Goal: Task Accomplishment & Management: Use online tool/utility

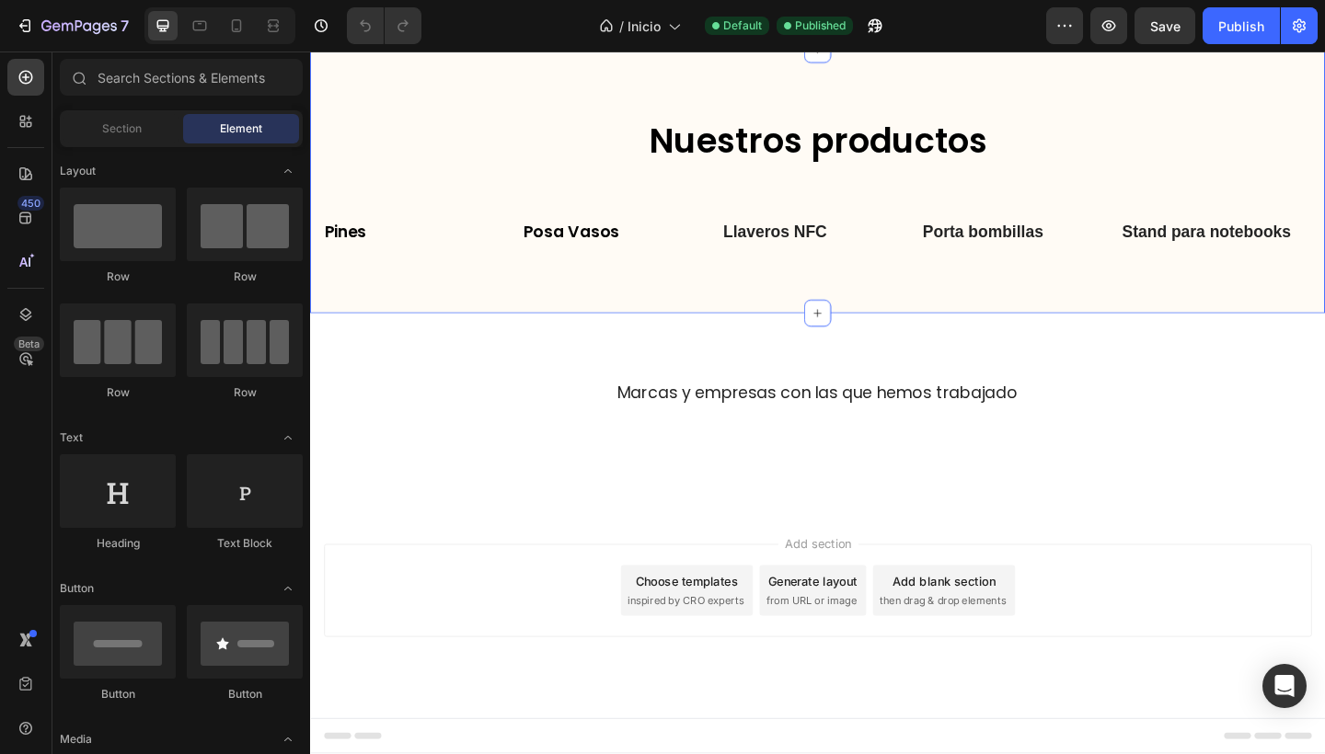
scroll to position [3653, 0]
click at [236, 29] on icon at bounding box center [237, 25] width 10 height 13
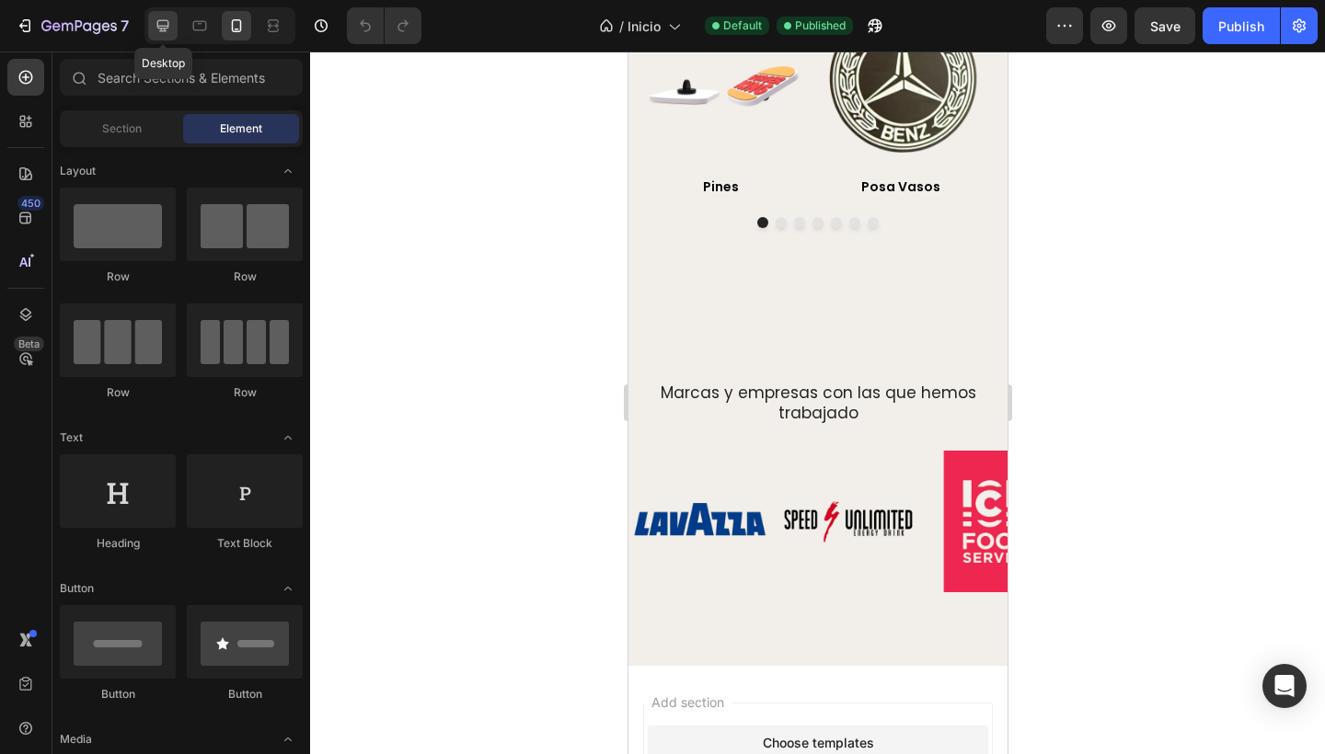
click at [162, 28] on icon at bounding box center [163, 26] width 12 height 12
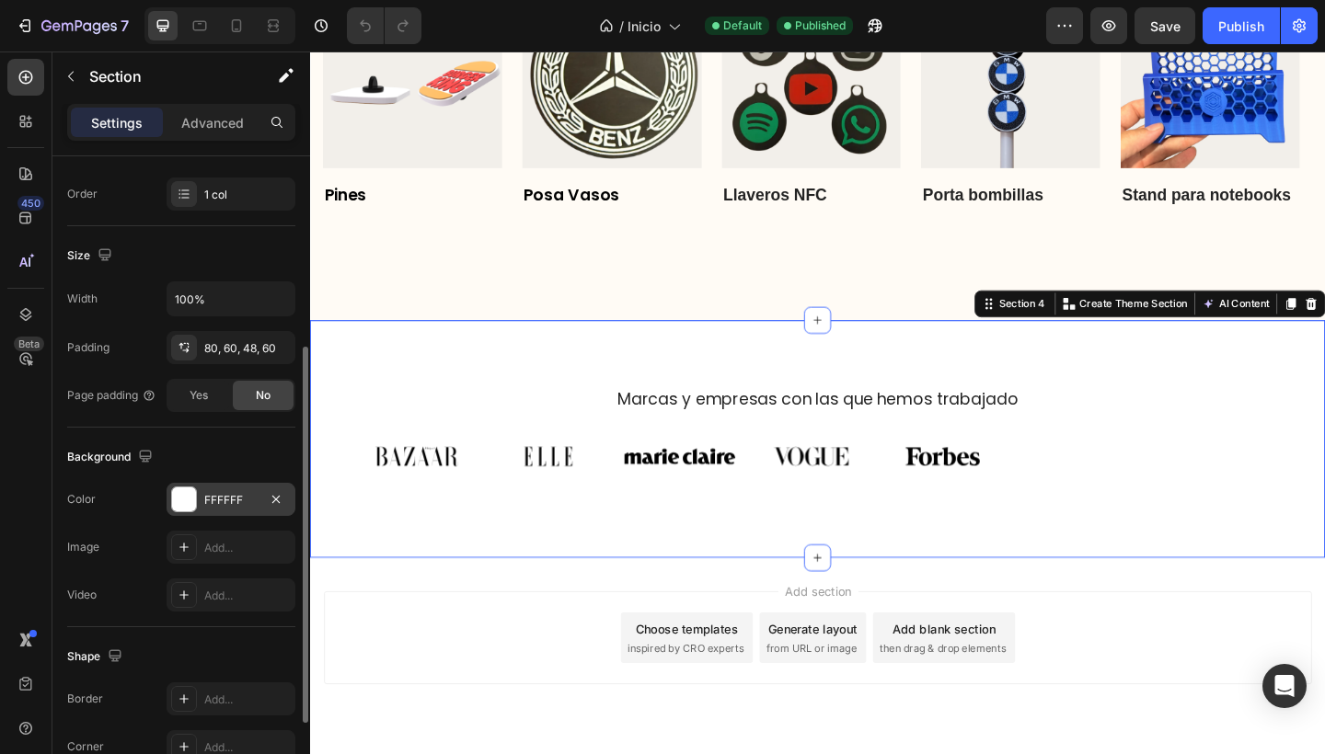
scroll to position [327, 0]
click at [224, 501] on div "FFFFFF" at bounding box center [230, 499] width 53 height 17
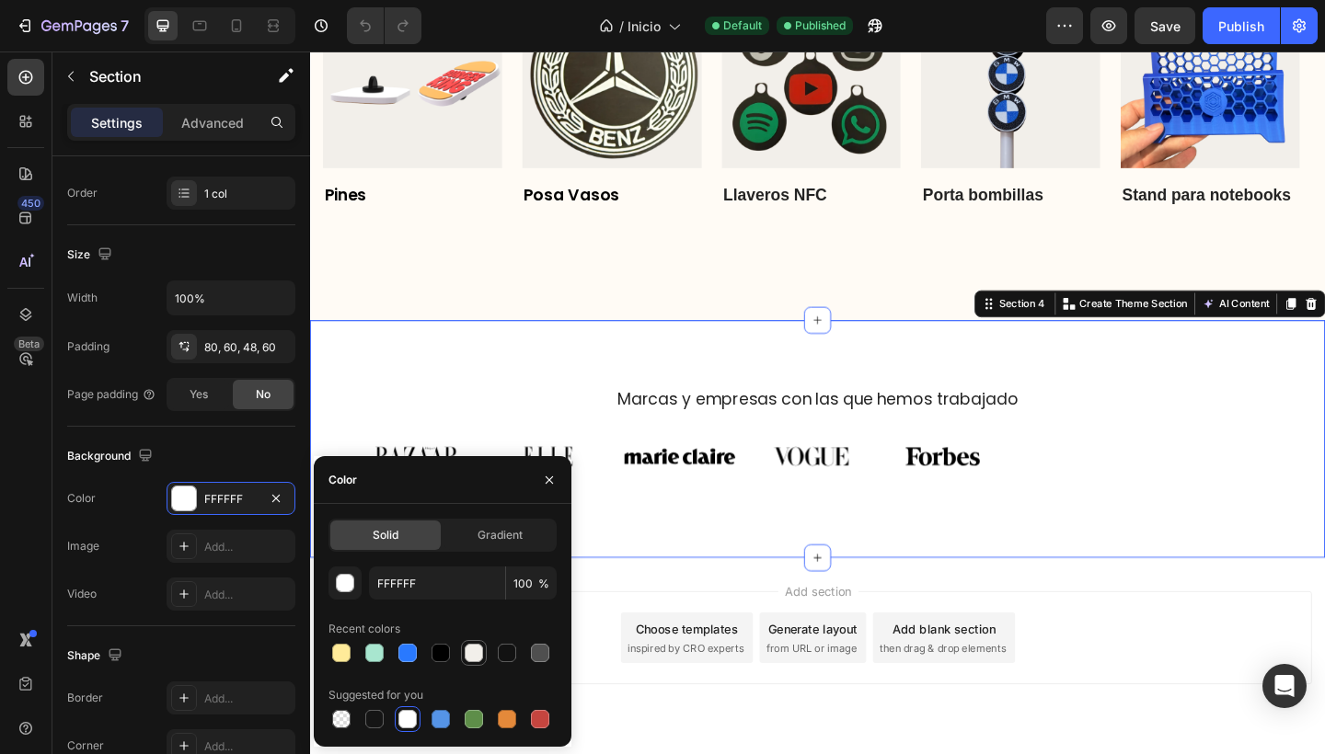
click at [473, 648] on div at bounding box center [474, 653] width 18 height 18
type input "F2EFEA"
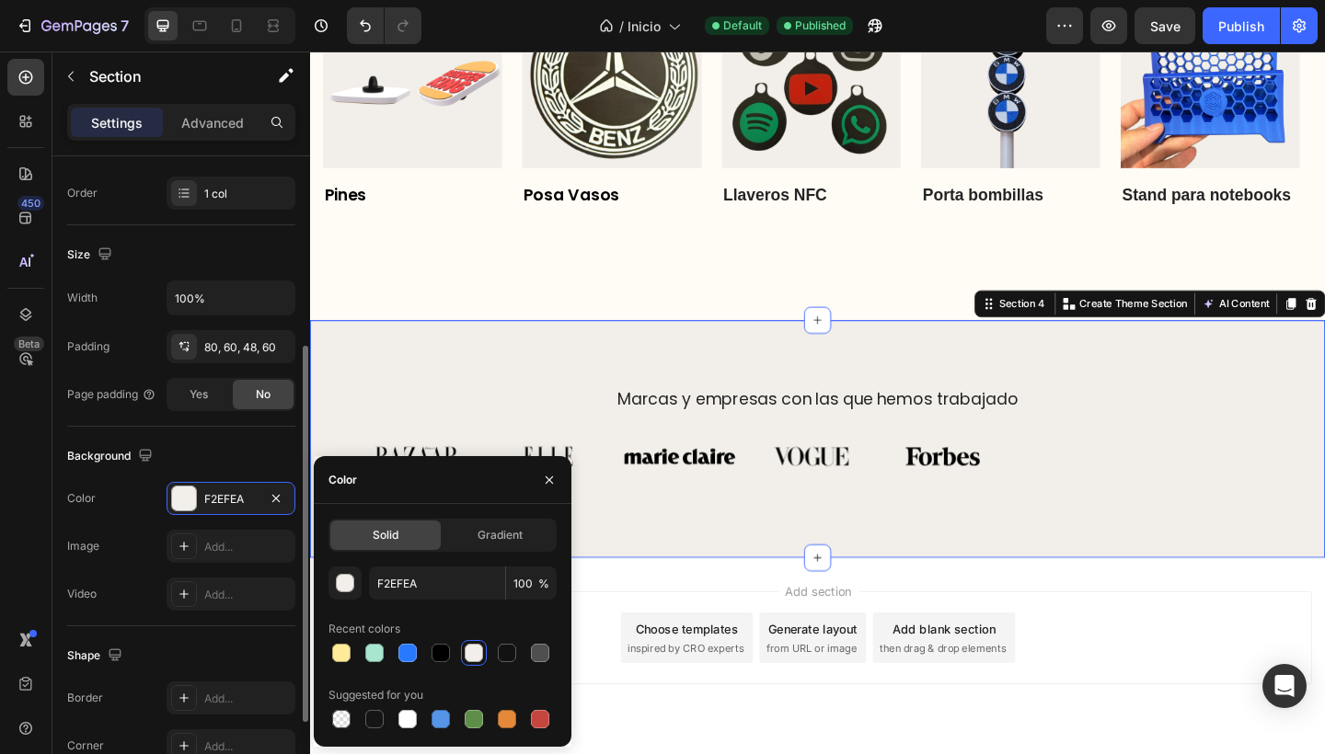
click at [115, 429] on div "Background The changes might be hidden by the video. Color F2EFEA Image Add... …" at bounding box center [181, 527] width 228 height 200
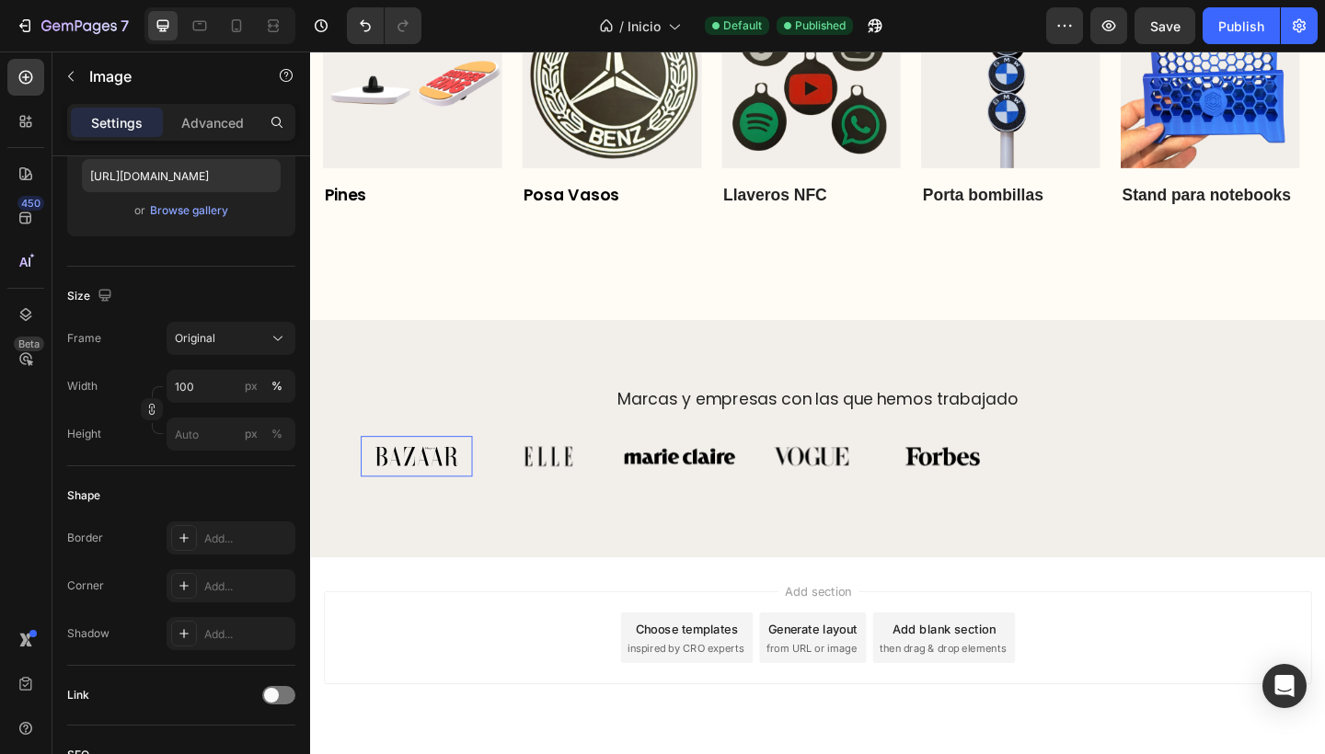
scroll to position [0, 0]
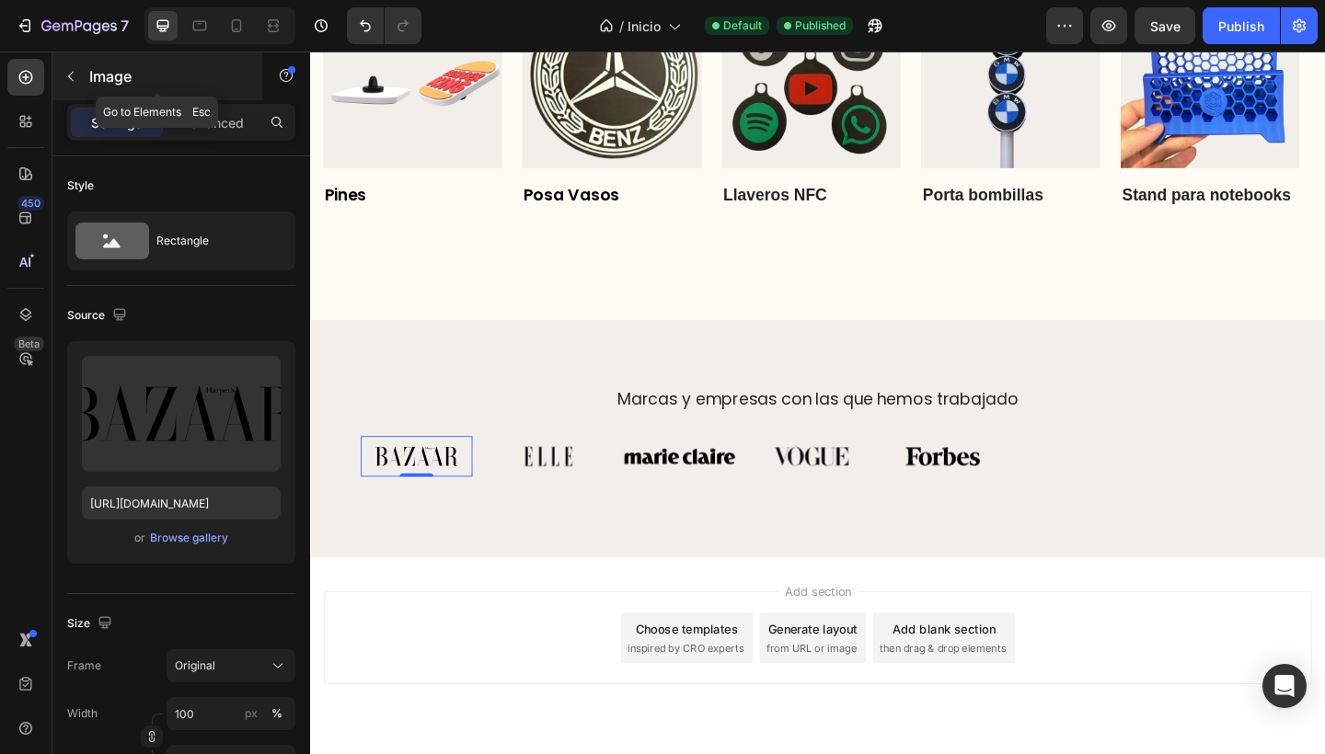
click at [68, 67] on button "button" at bounding box center [70, 76] width 29 height 29
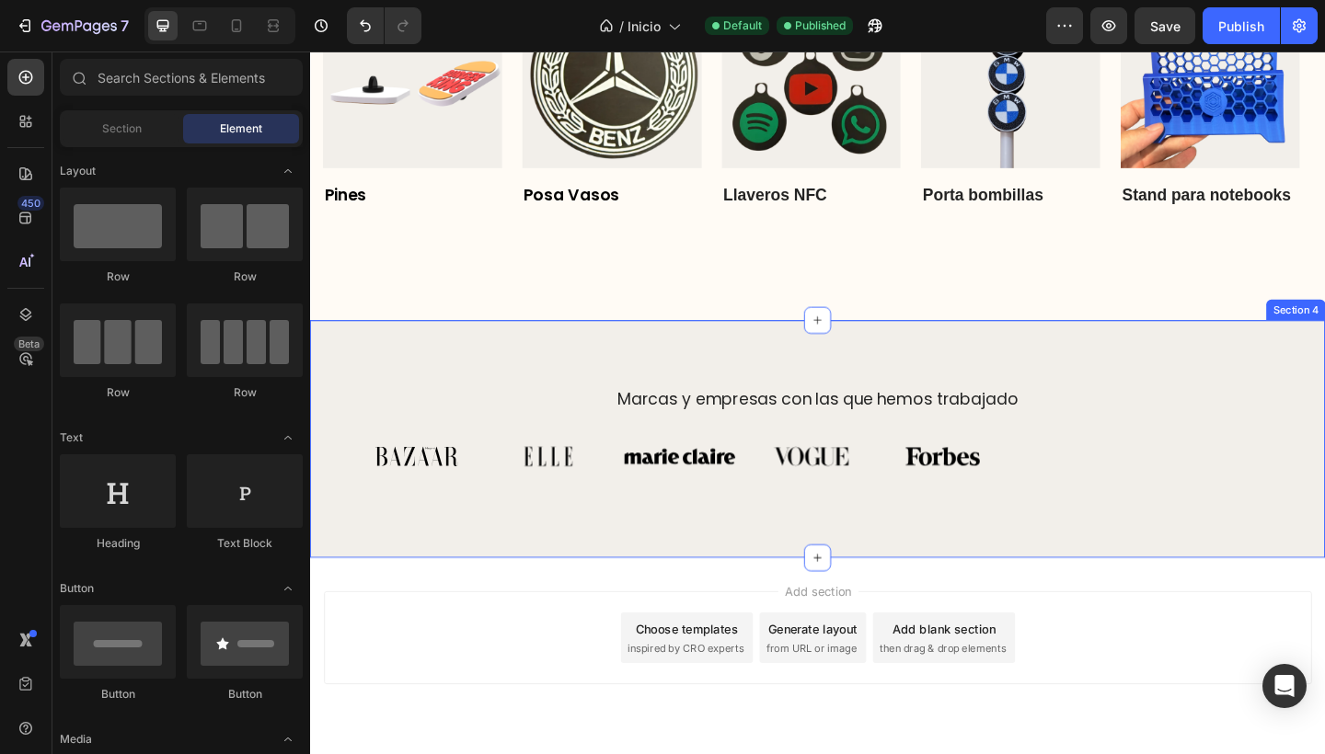
click at [525, 346] on div "Marcas y empresas con las que hemos trabajado Heading Image Image Image Image I…" at bounding box center [862, 473] width 1104 height 258
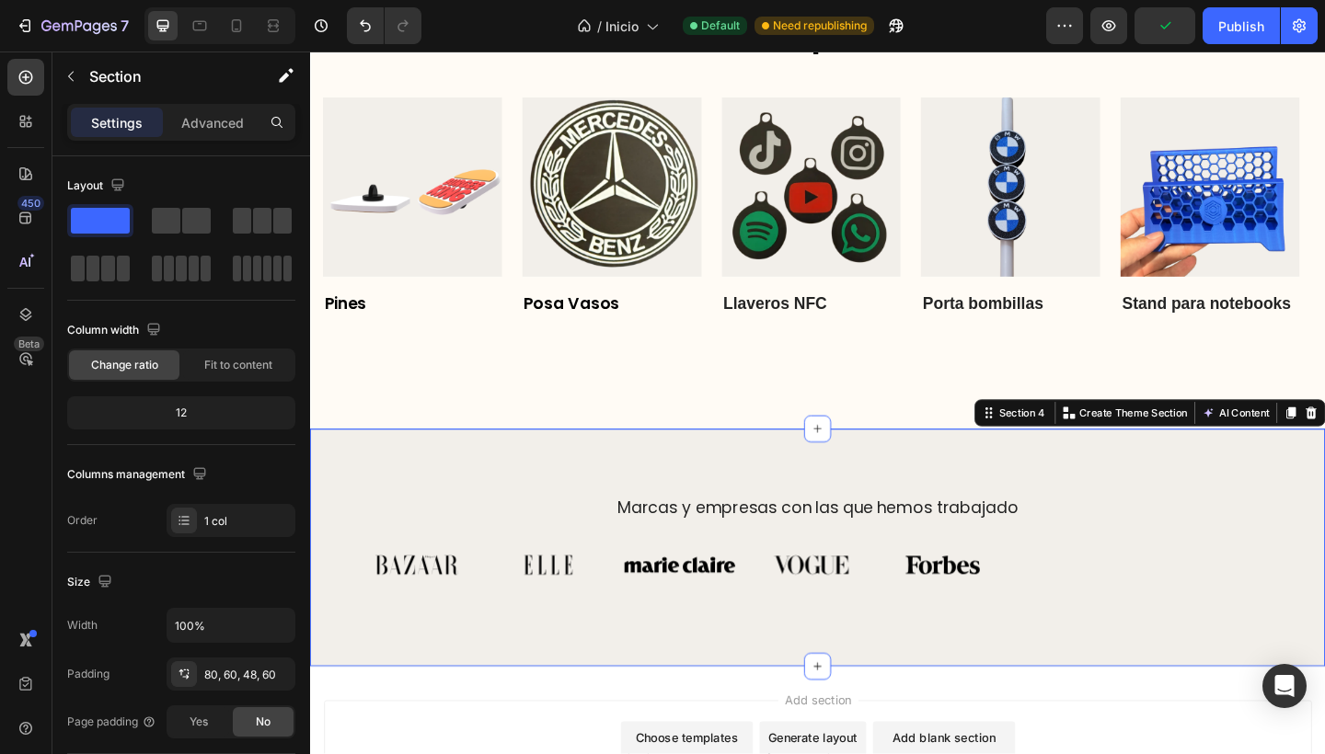
scroll to position [3336, 0]
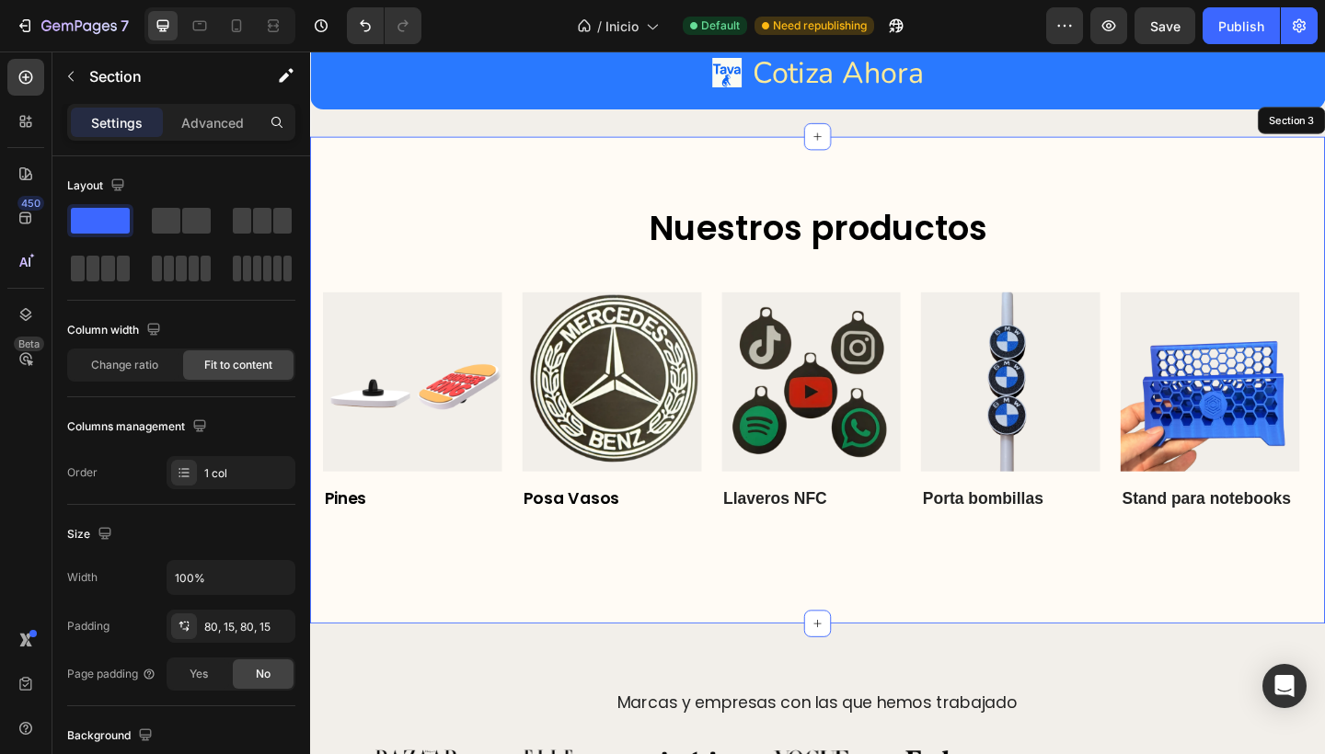
click at [568, 179] on div "Nuestros productos Heading Row Image Pines Text block Row Image Posa Vasos Text…" at bounding box center [862, 409] width 1104 height 530
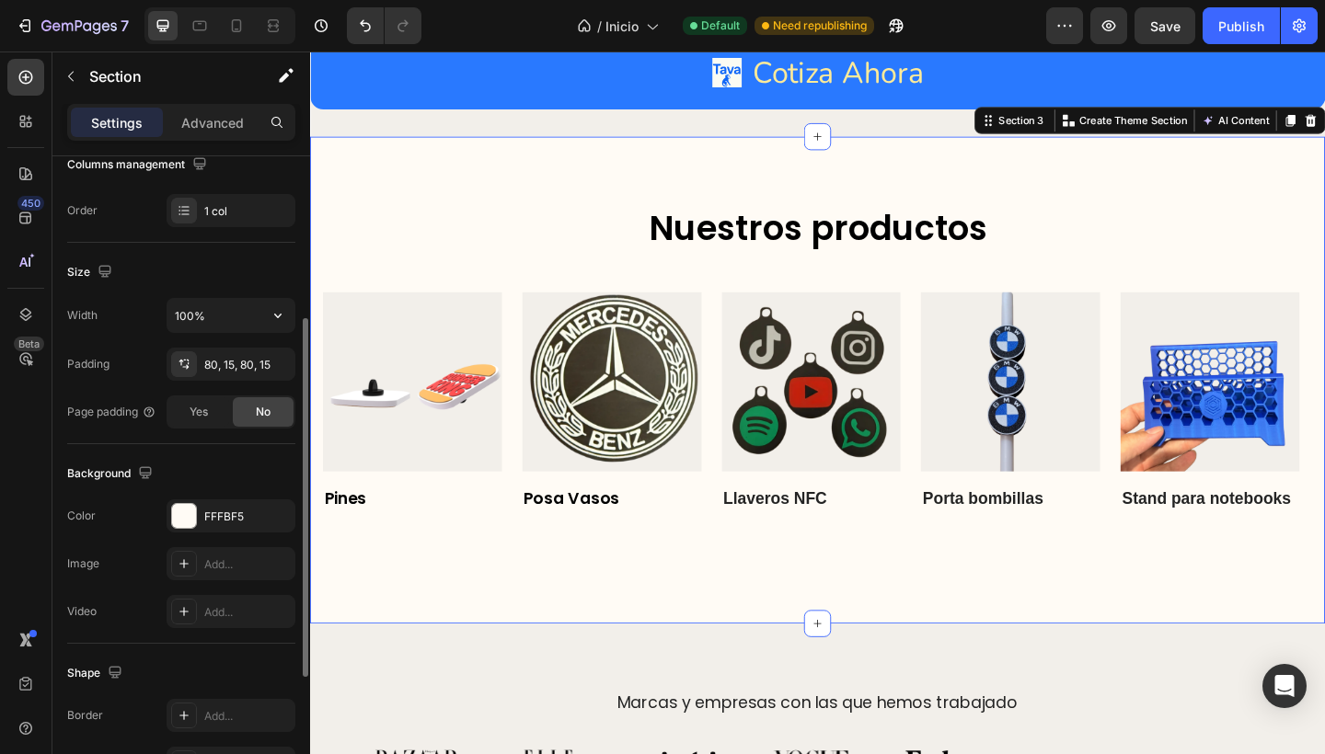
scroll to position [277, 0]
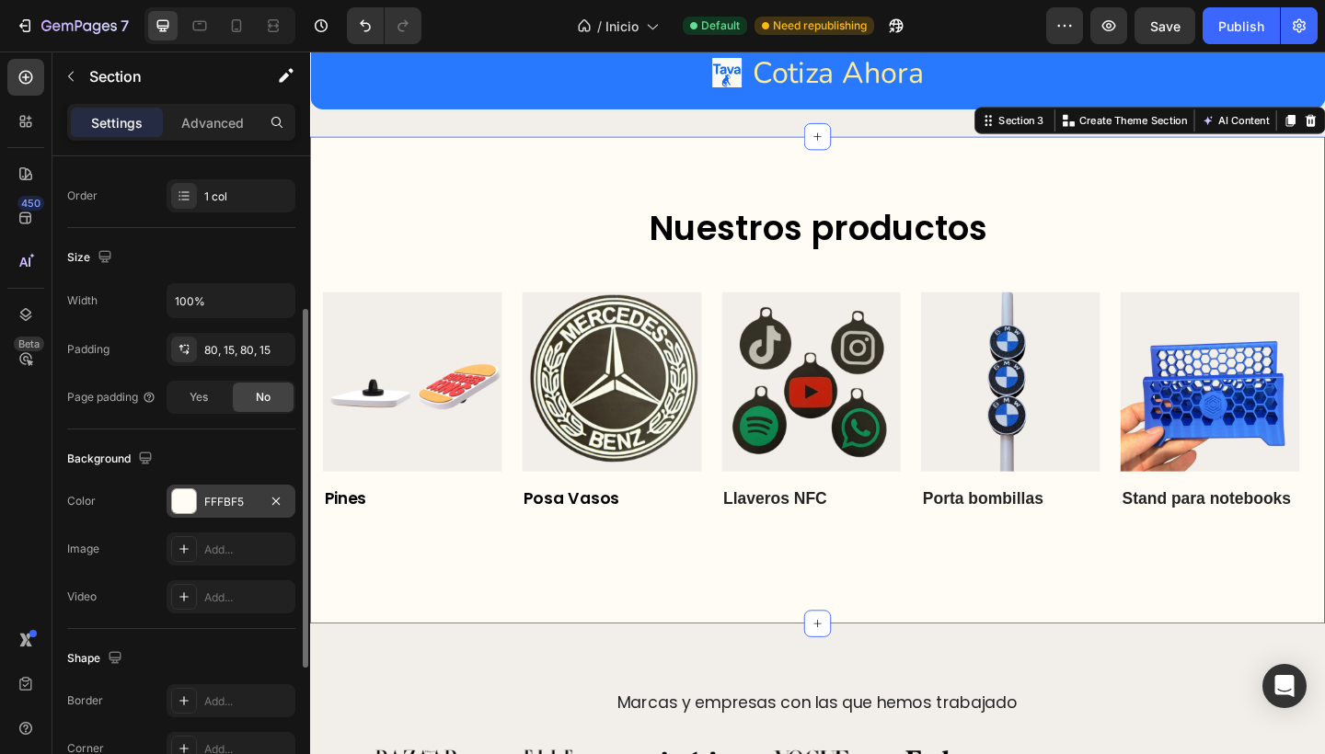
click at [229, 505] on div "FFFBF5" at bounding box center [230, 502] width 53 height 17
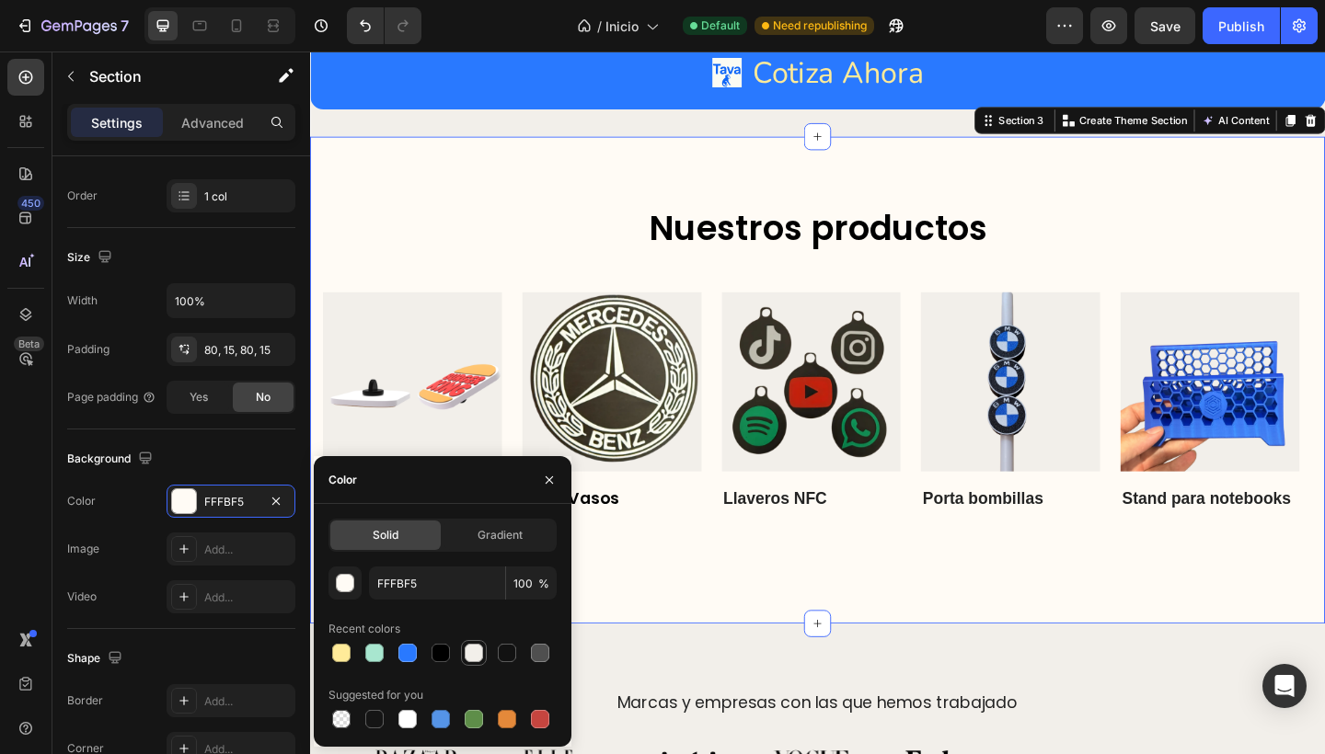
click at [466, 652] on div at bounding box center [474, 653] width 18 height 18
type input "F2EFEA"
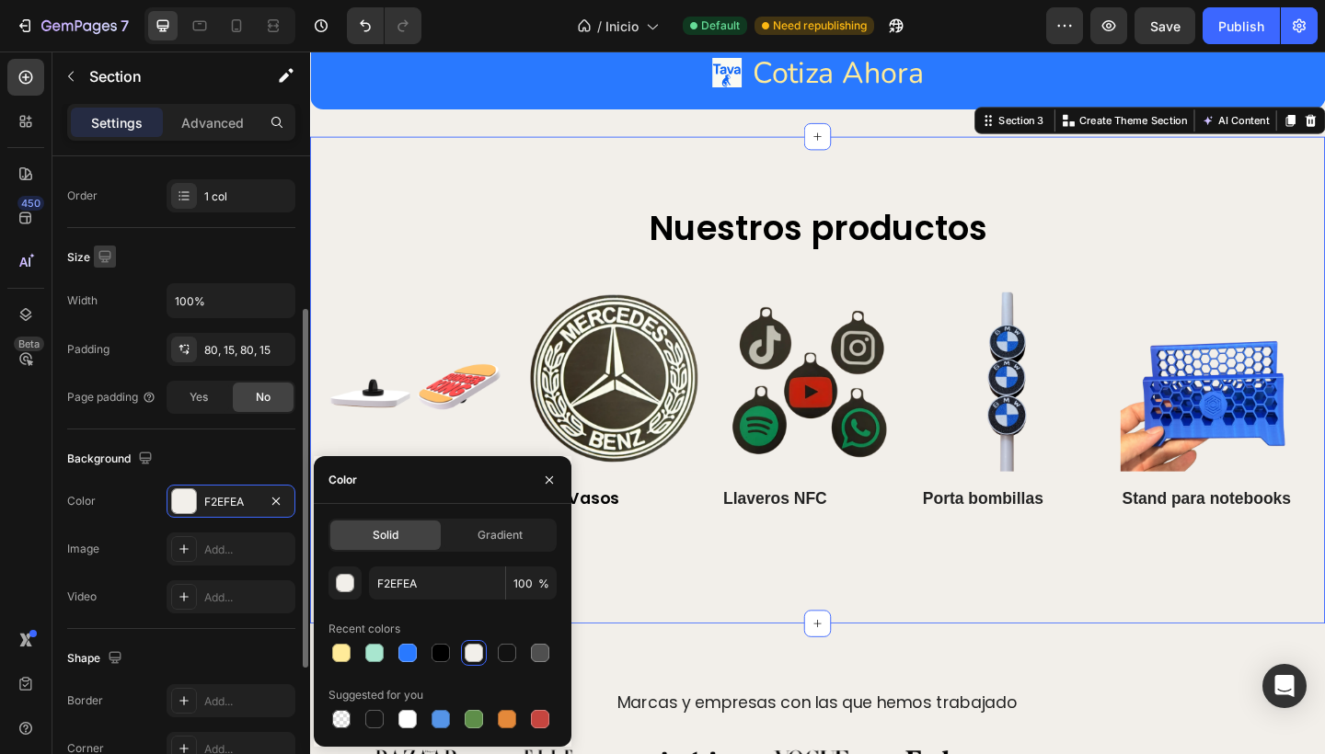
click at [103, 254] on icon "button" at bounding box center [105, 256] width 18 height 18
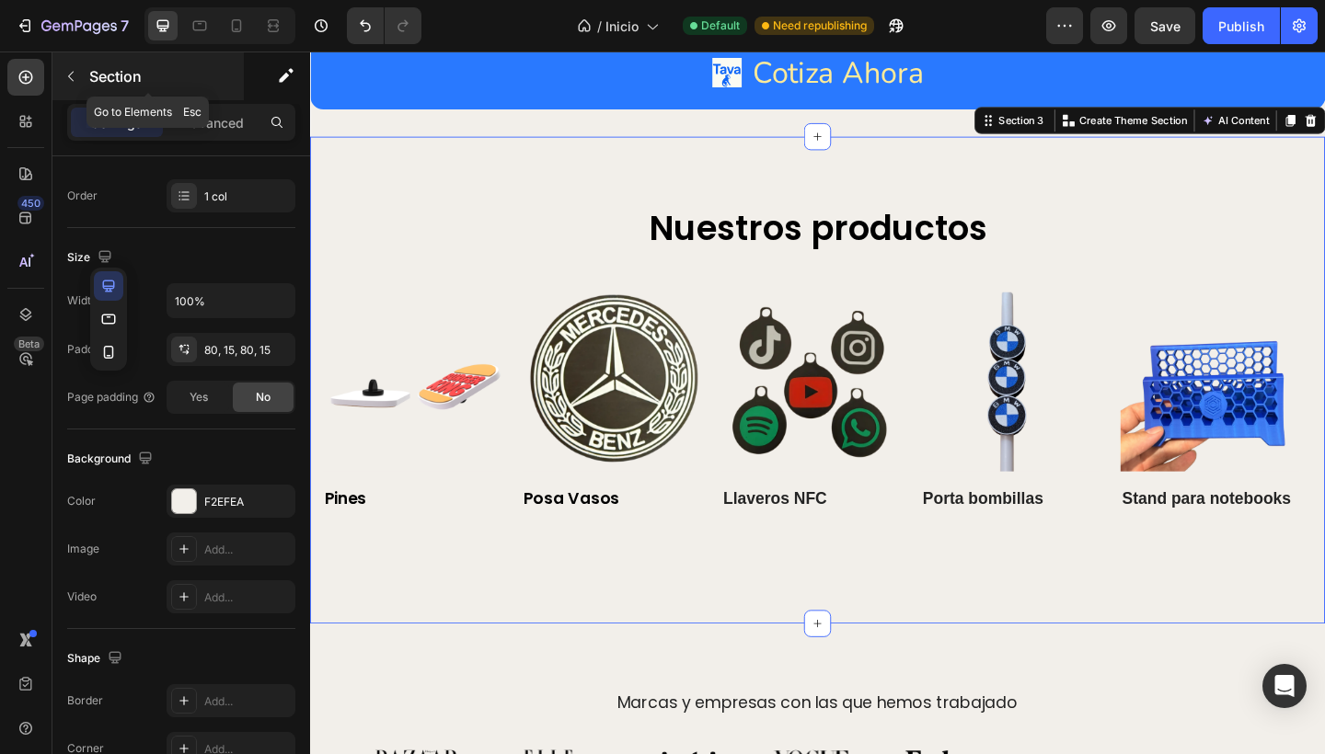
click at [74, 79] on icon "button" at bounding box center [70, 76] width 15 height 15
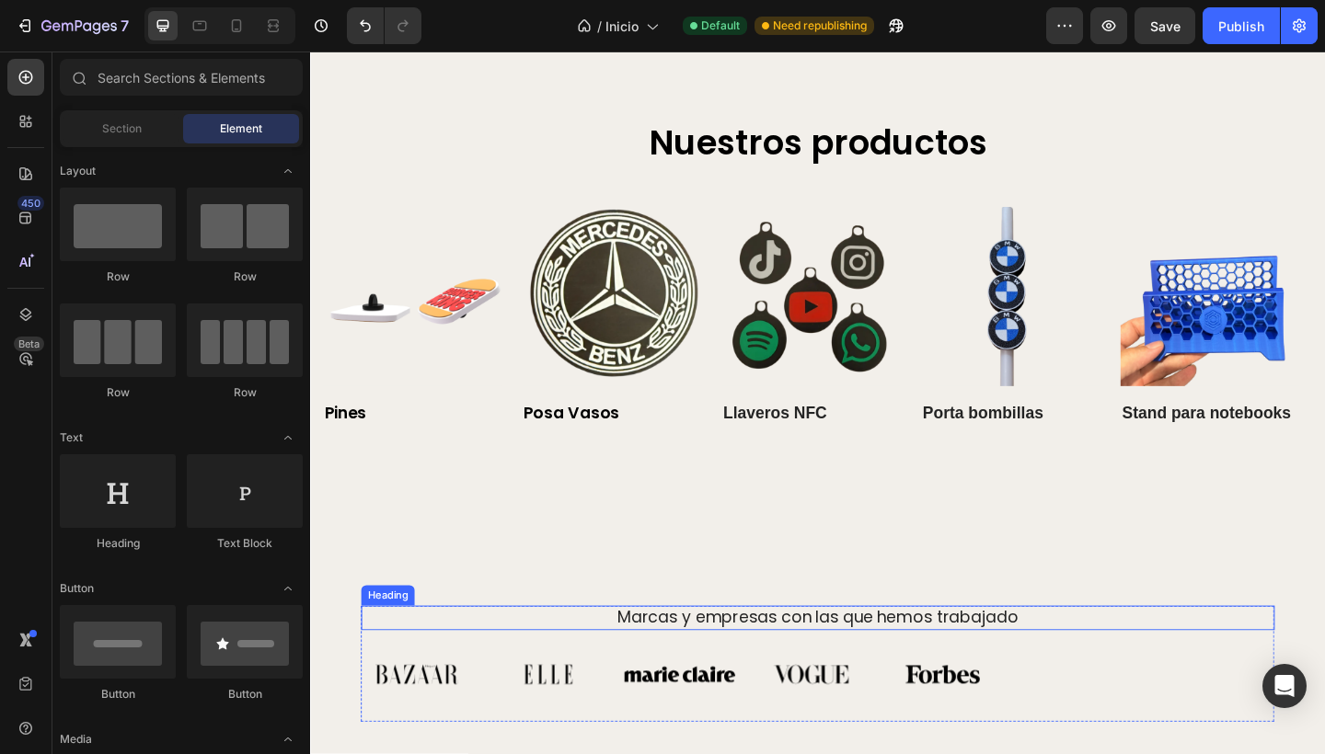
scroll to position [3571, 0]
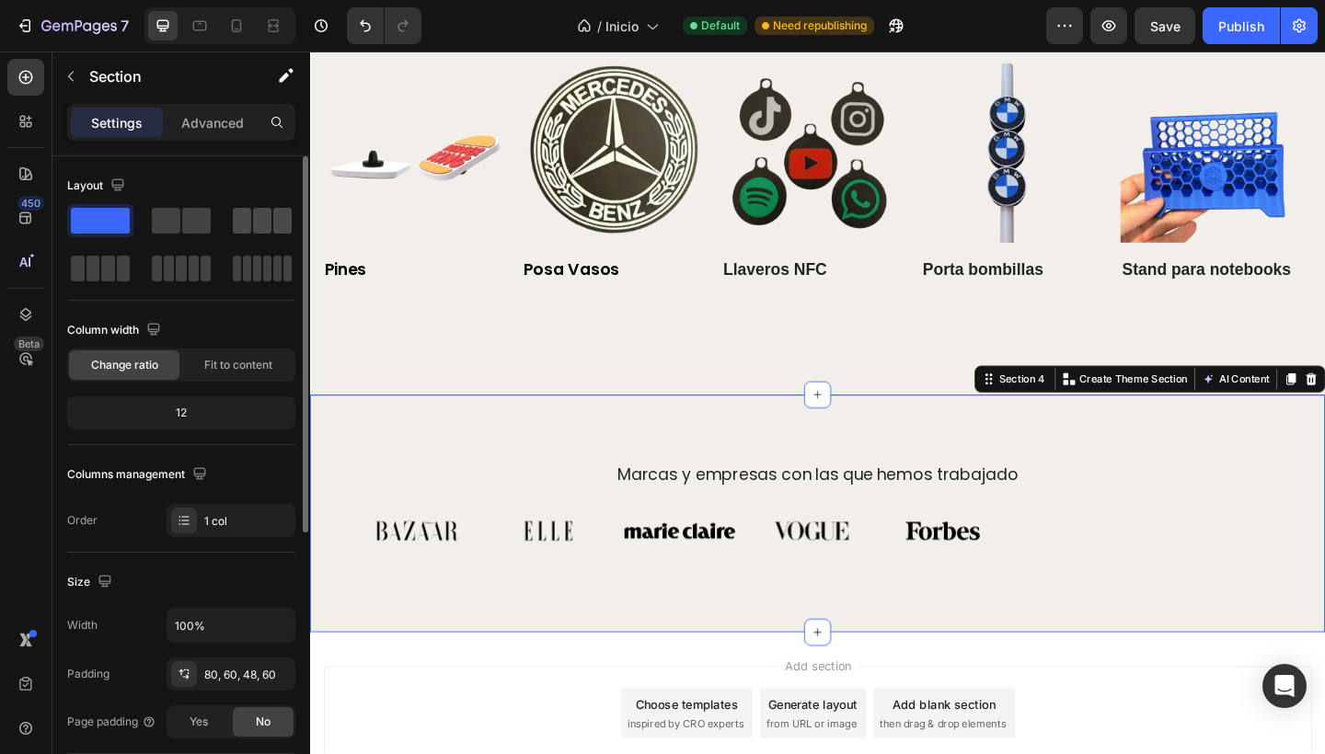
click at [252, 226] on div at bounding box center [262, 221] width 59 height 26
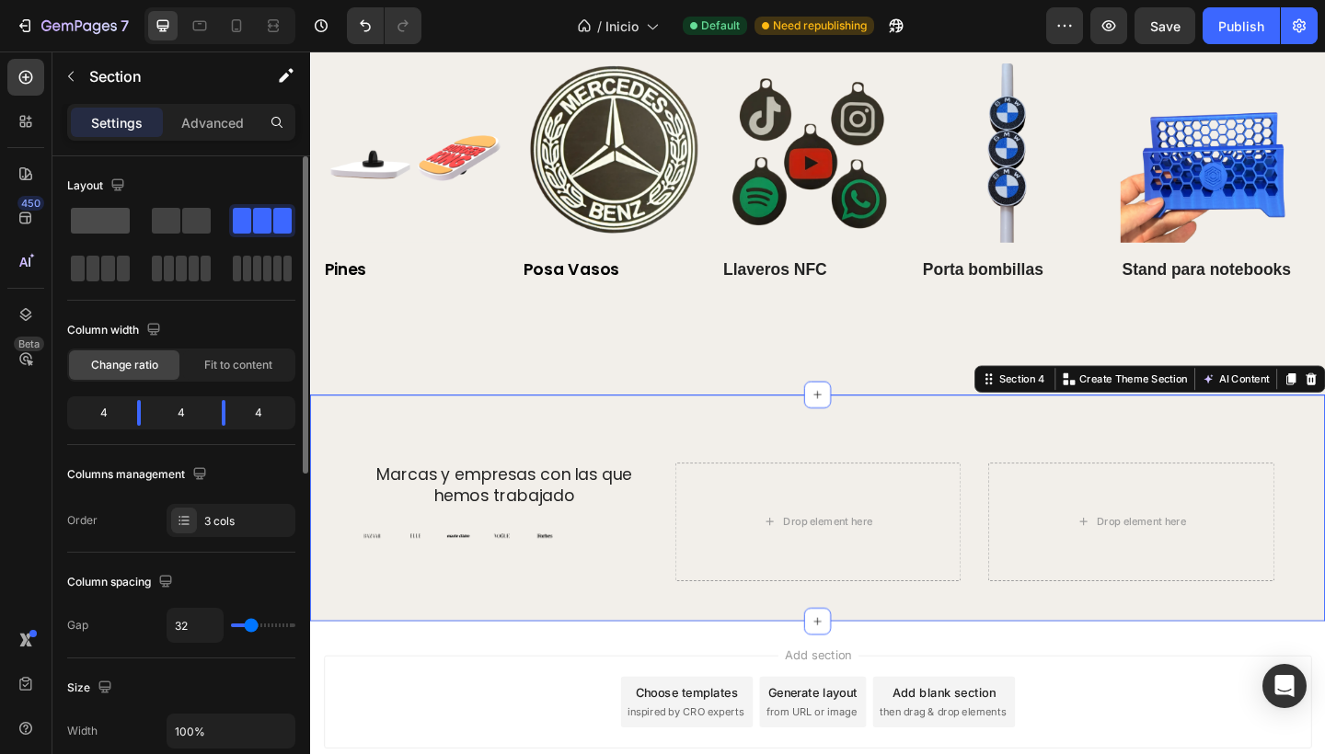
click at [148, 205] on div at bounding box center [181, 220] width 66 height 33
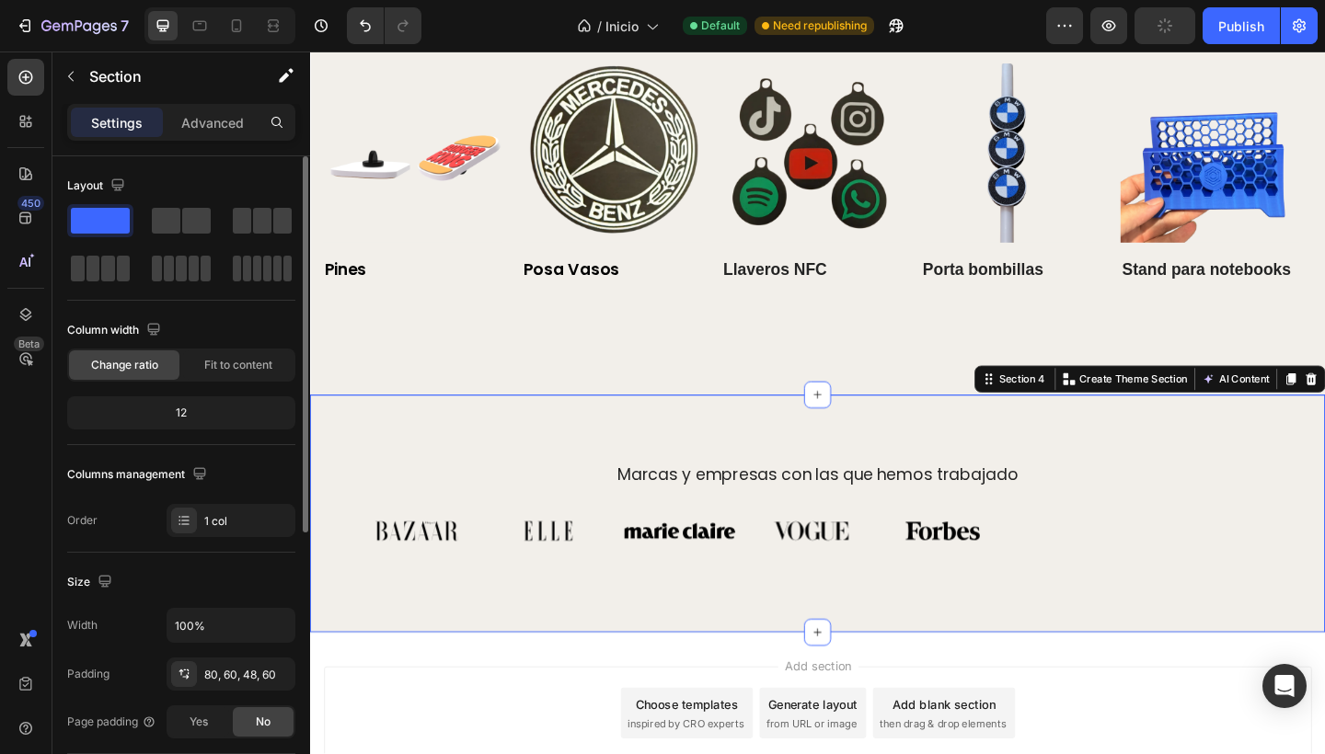
click at [196, 411] on div "12" at bounding box center [181, 413] width 221 height 26
click at [224, 362] on span "Fit to content" at bounding box center [238, 365] width 68 height 17
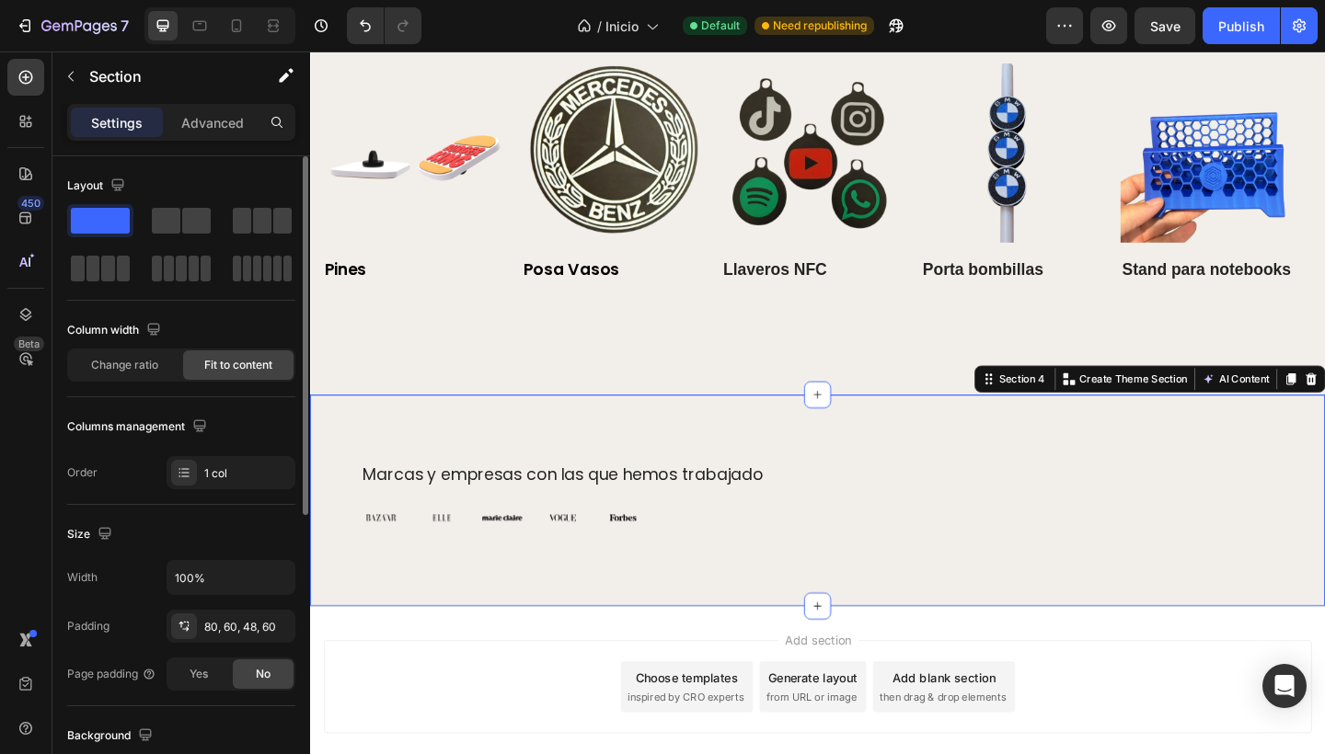
click at [117, 347] on div "Column width Change ratio Fit to content" at bounding box center [181, 349] width 228 height 66
click at [117, 373] on div "Change ratio" at bounding box center [124, 364] width 110 height 29
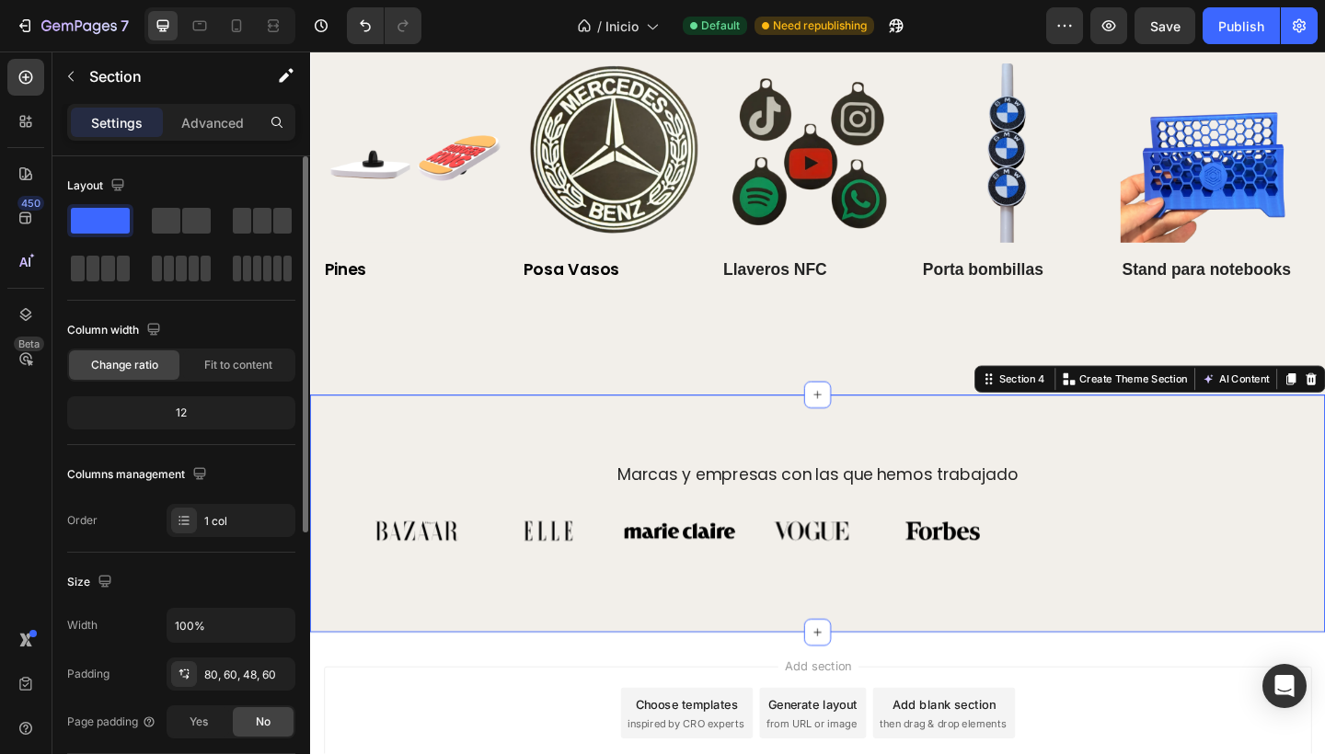
click at [159, 408] on div "12" at bounding box center [181, 413] width 221 height 26
click at [185, 415] on div "12" at bounding box center [181, 413] width 221 height 26
click at [224, 411] on div "12" at bounding box center [181, 413] width 221 height 26
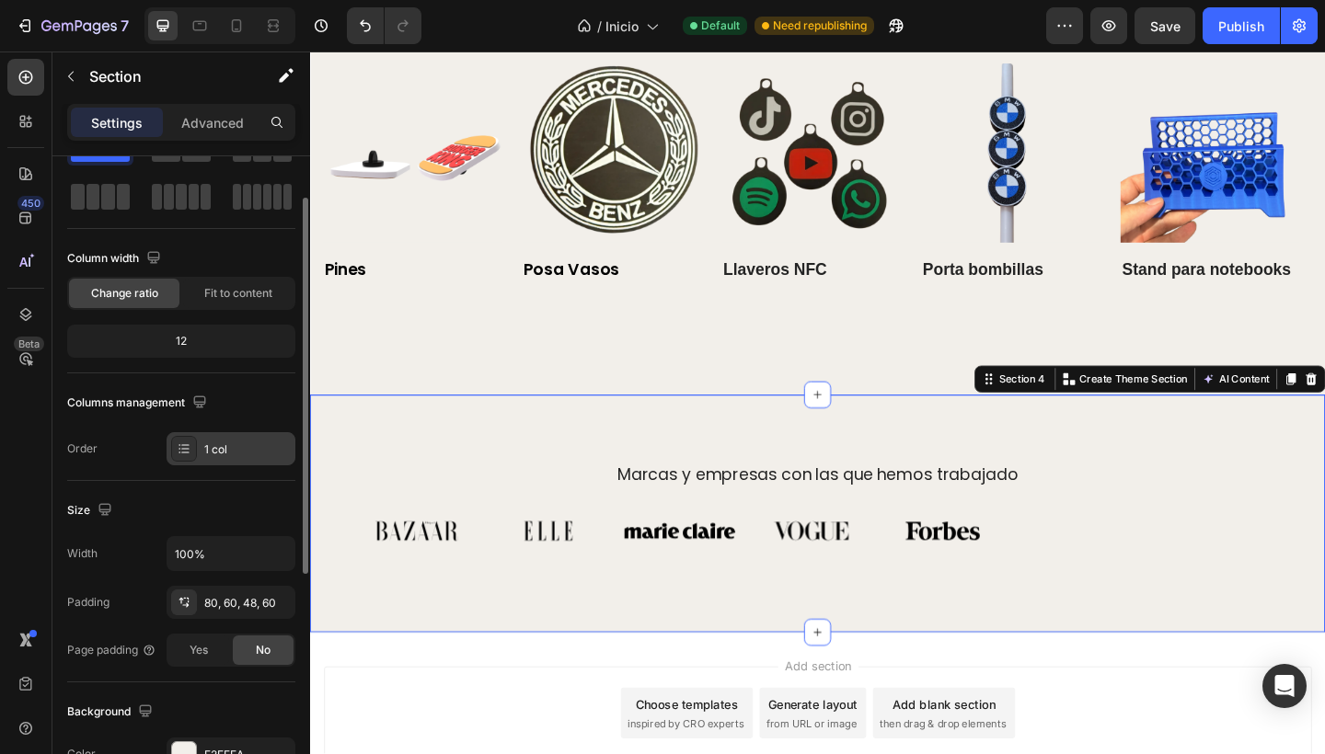
scroll to position [72, 0]
click at [219, 451] on div "1 col" at bounding box center [247, 450] width 86 height 17
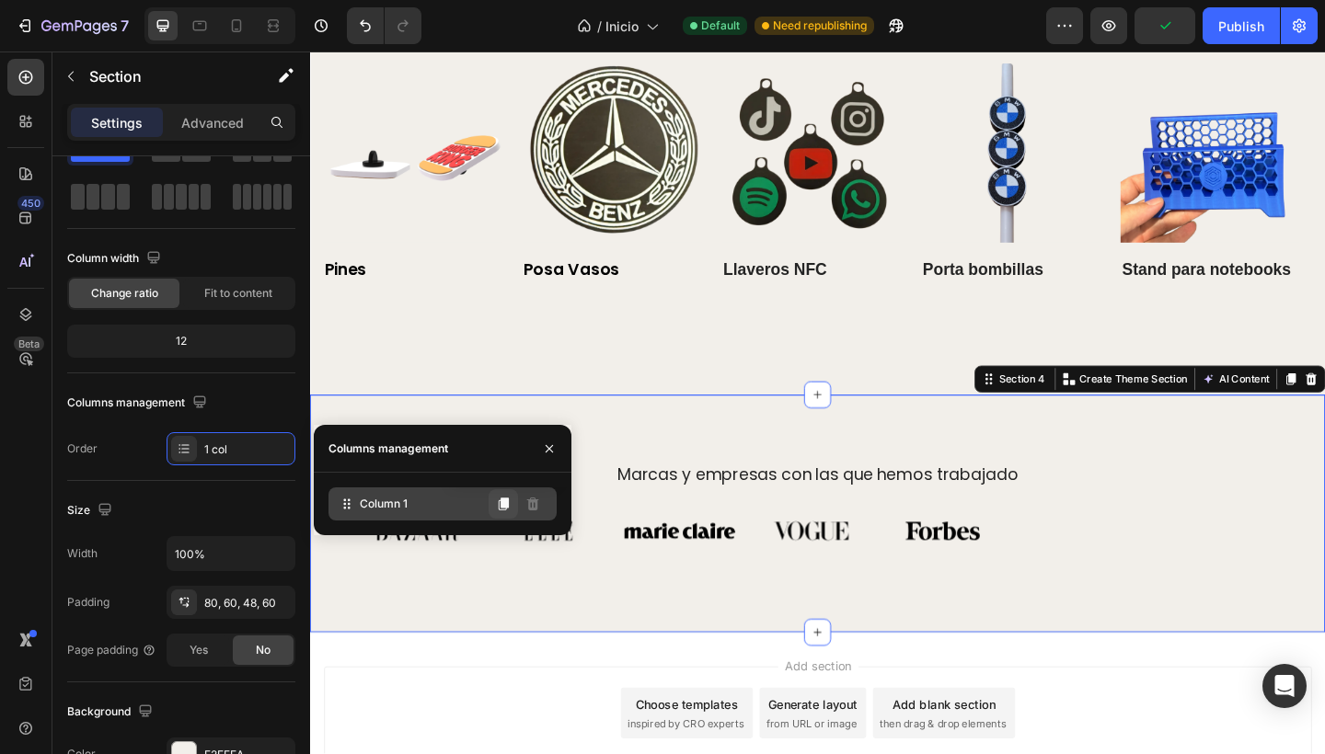
click at [497, 508] on icon at bounding box center [503, 504] width 15 height 15
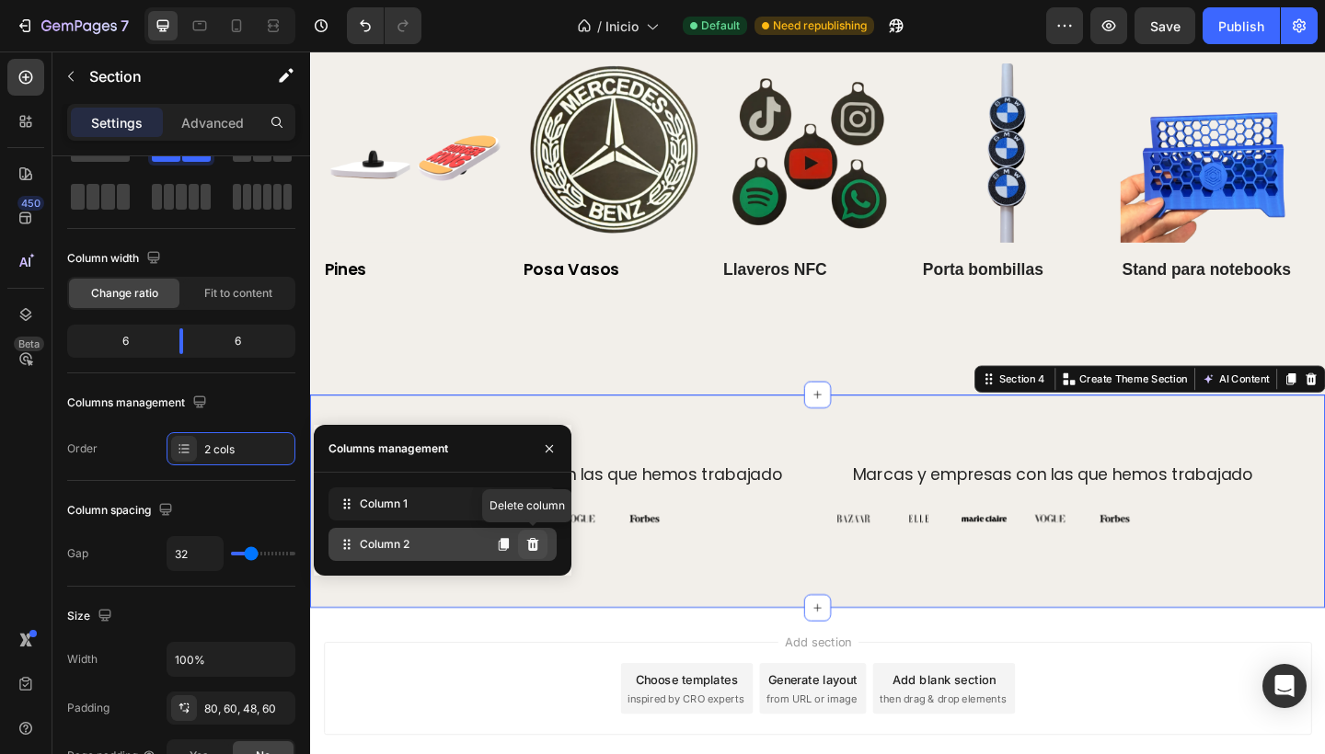
click at [525, 543] on icon at bounding box center [532, 544] width 15 height 15
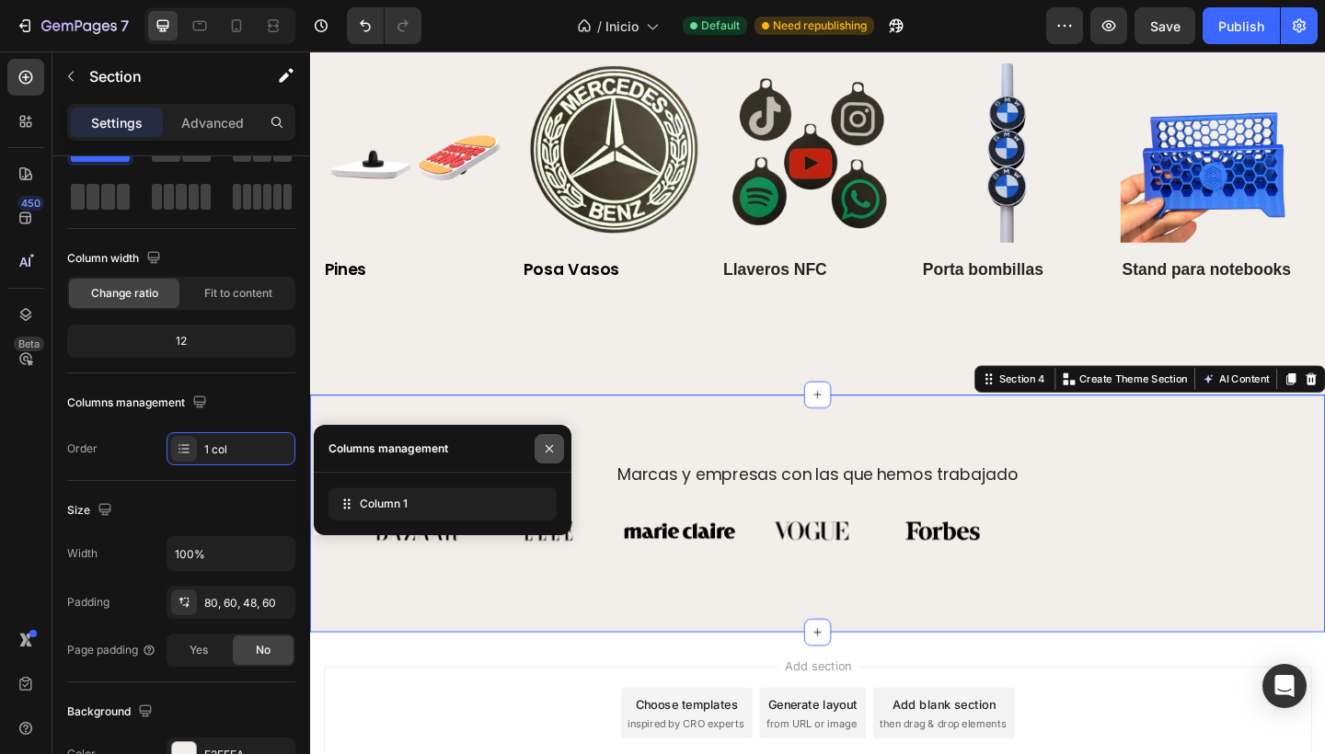
click at [551, 448] on icon "button" at bounding box center [549, 449] width 15 height 15
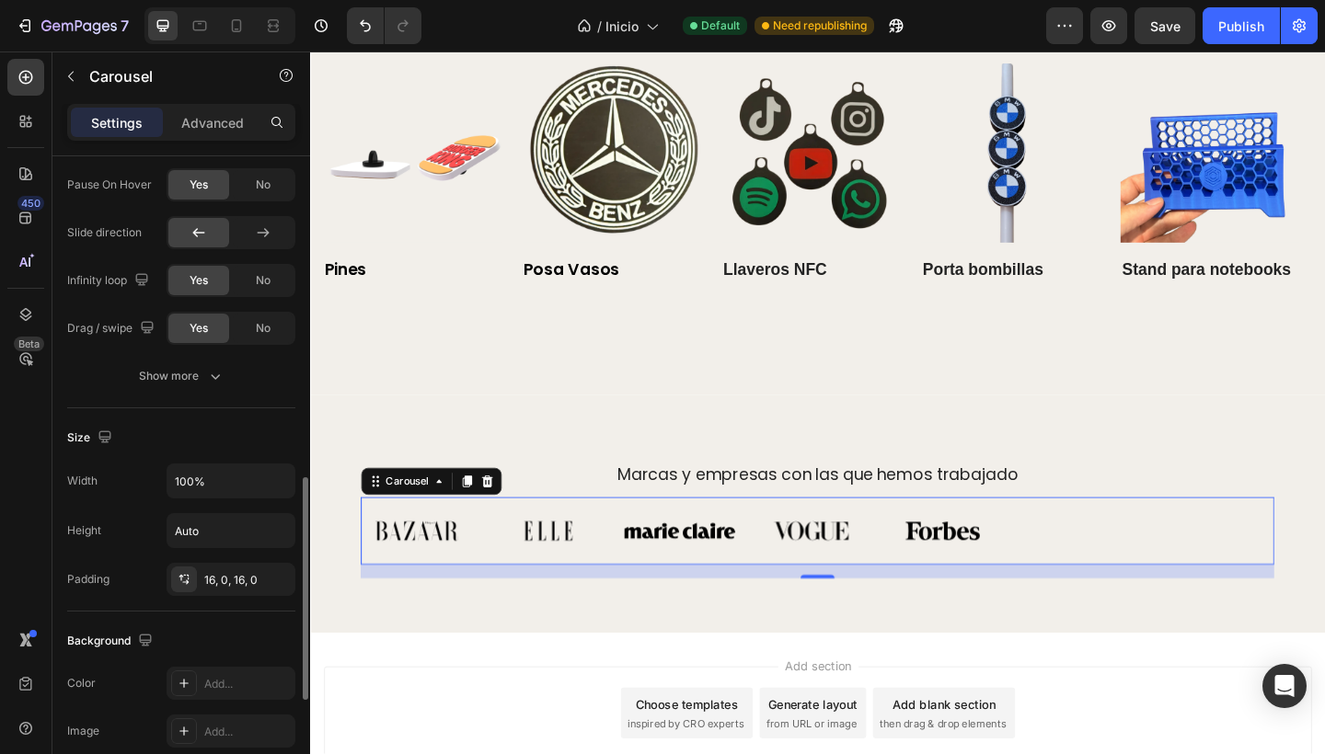
scroll to position [914, 0]
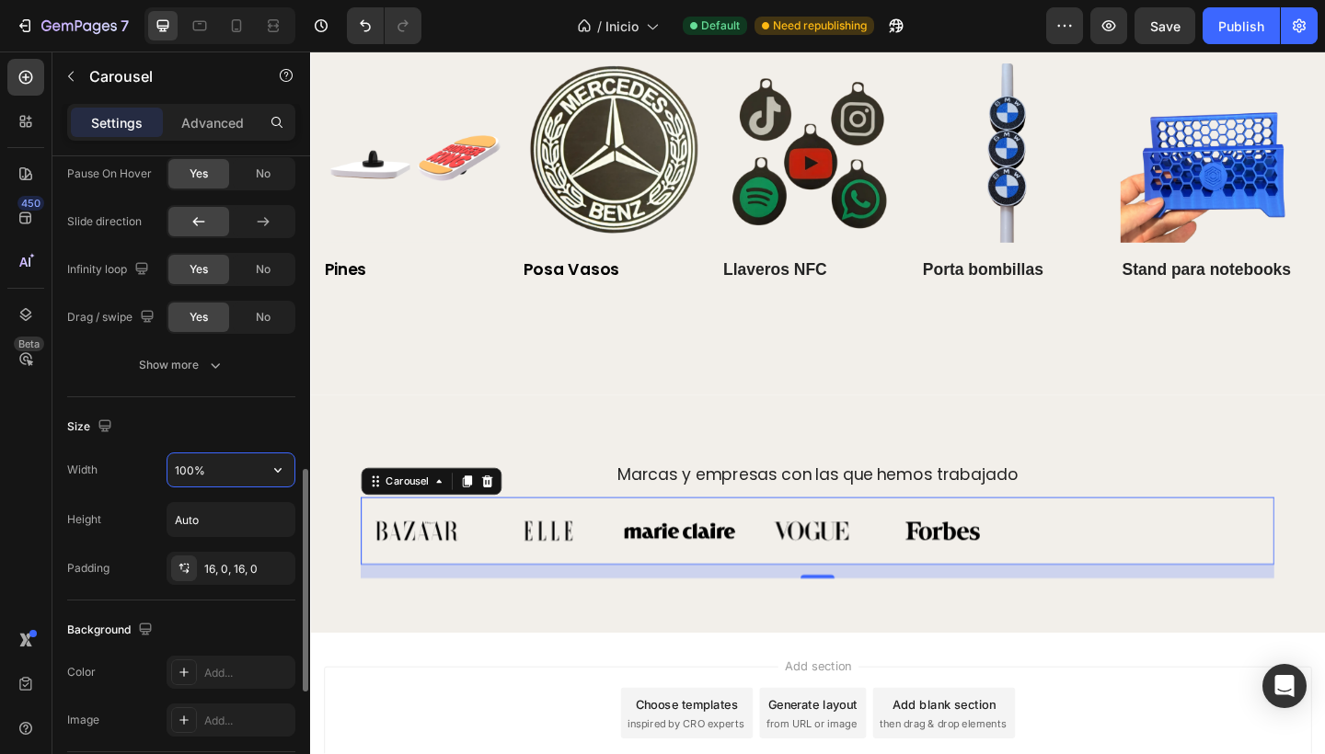
click at [228, 478] on input "100%" at bounding box center [230, 470] width 127 height 33
click at [228, 428] on div "Size" at bounding box center [181, 426] width 228 height 29
click at [212, 518] on input "Auto" at bounding box center [230, 519] width 127 height 33
click at [281, 522] on icon "button" at bounding box center [278, 520] width 18 height 18
click at [144, 515] on div "Height Auto" at bounding box center [181, 519] width 228 height 35
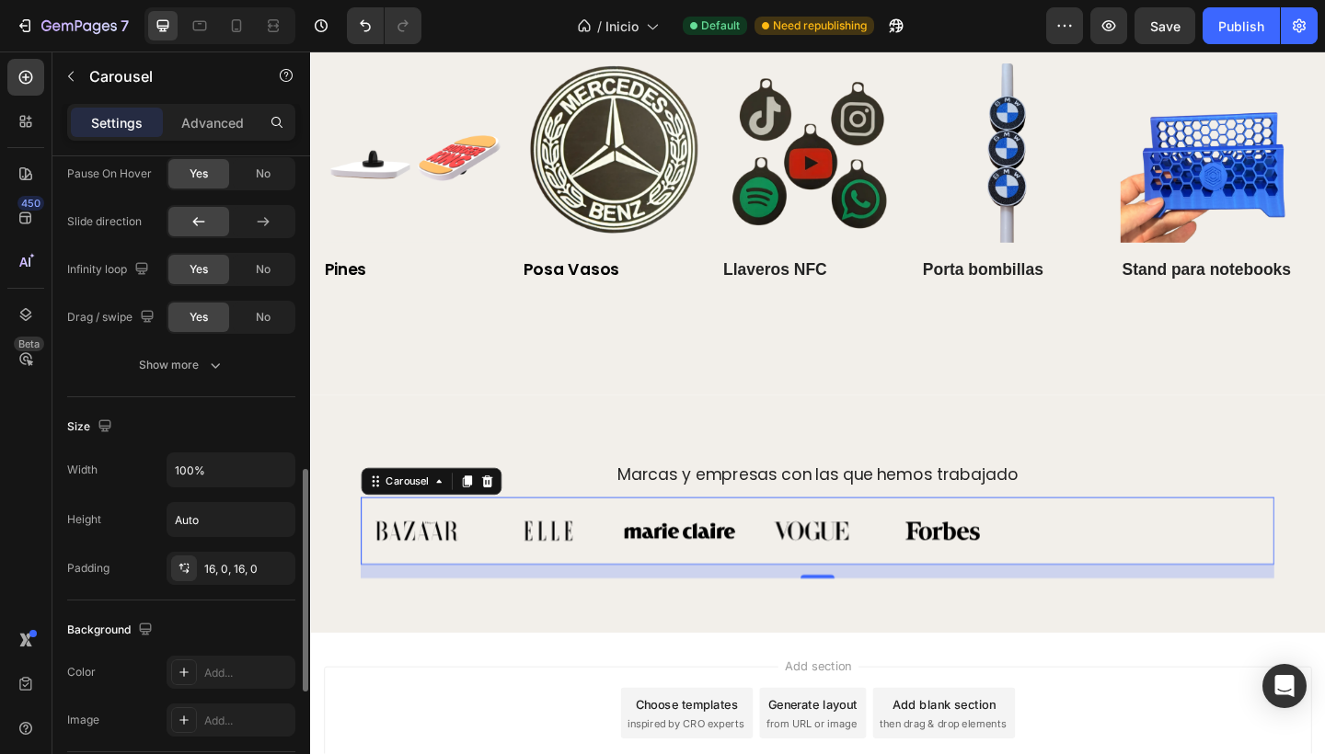
scroll to position [939, 0]
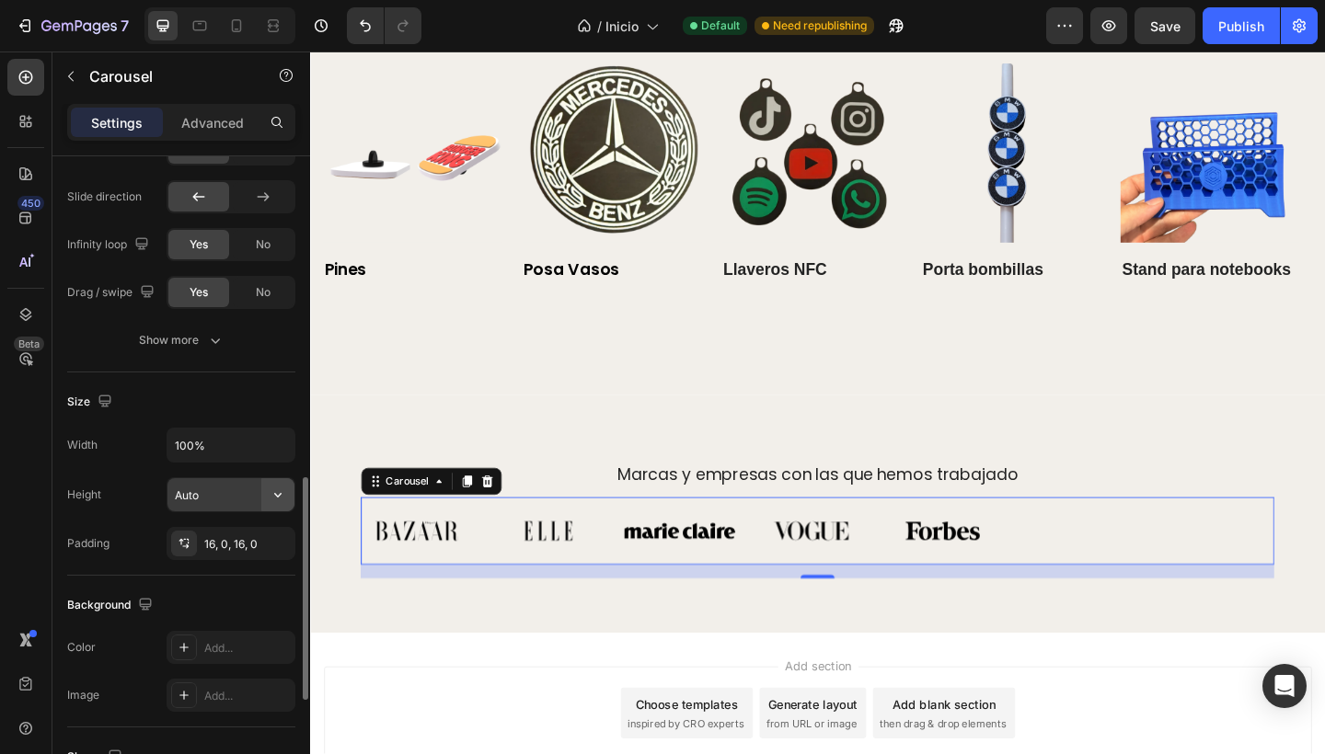
click at [283, 499] on icon "button" at bounding box center [278, 495] width 18 height 18
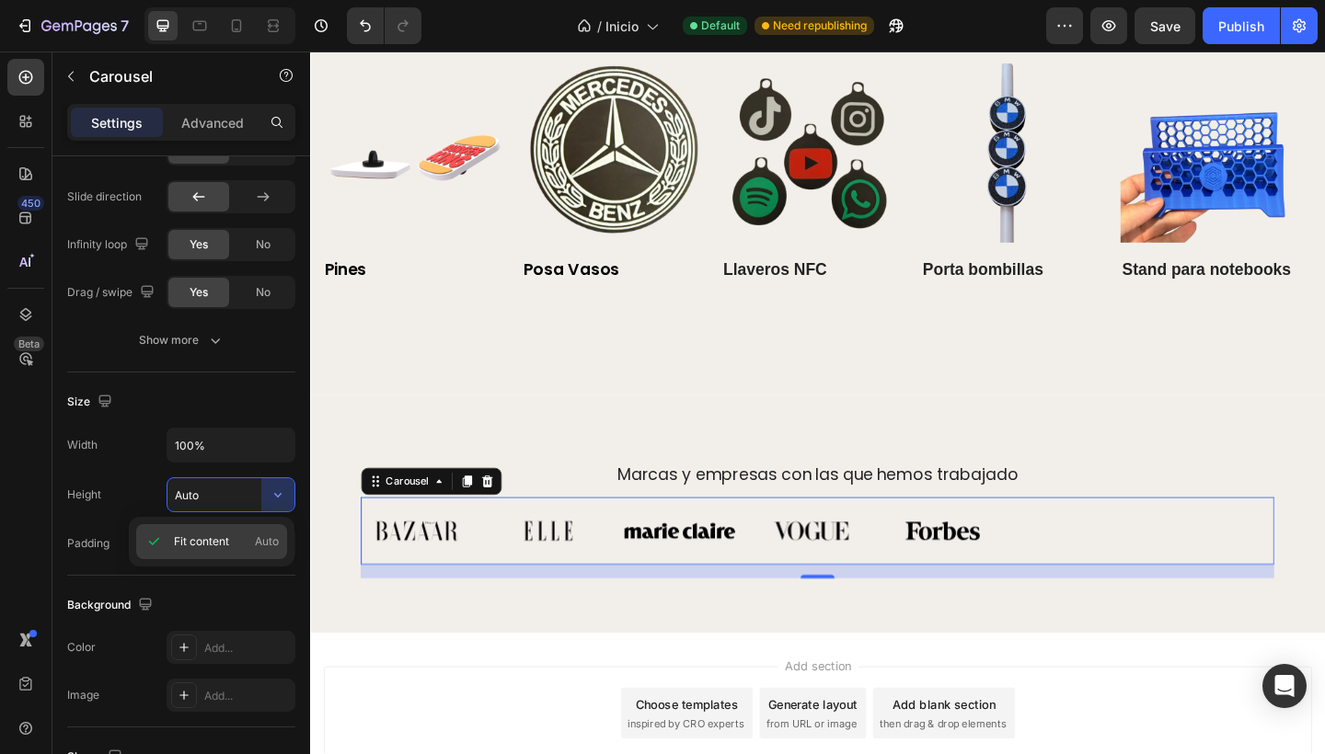
click at [243, 533] on div "Fit content Auto" at bounding box center [211, 541] width 151 height 35
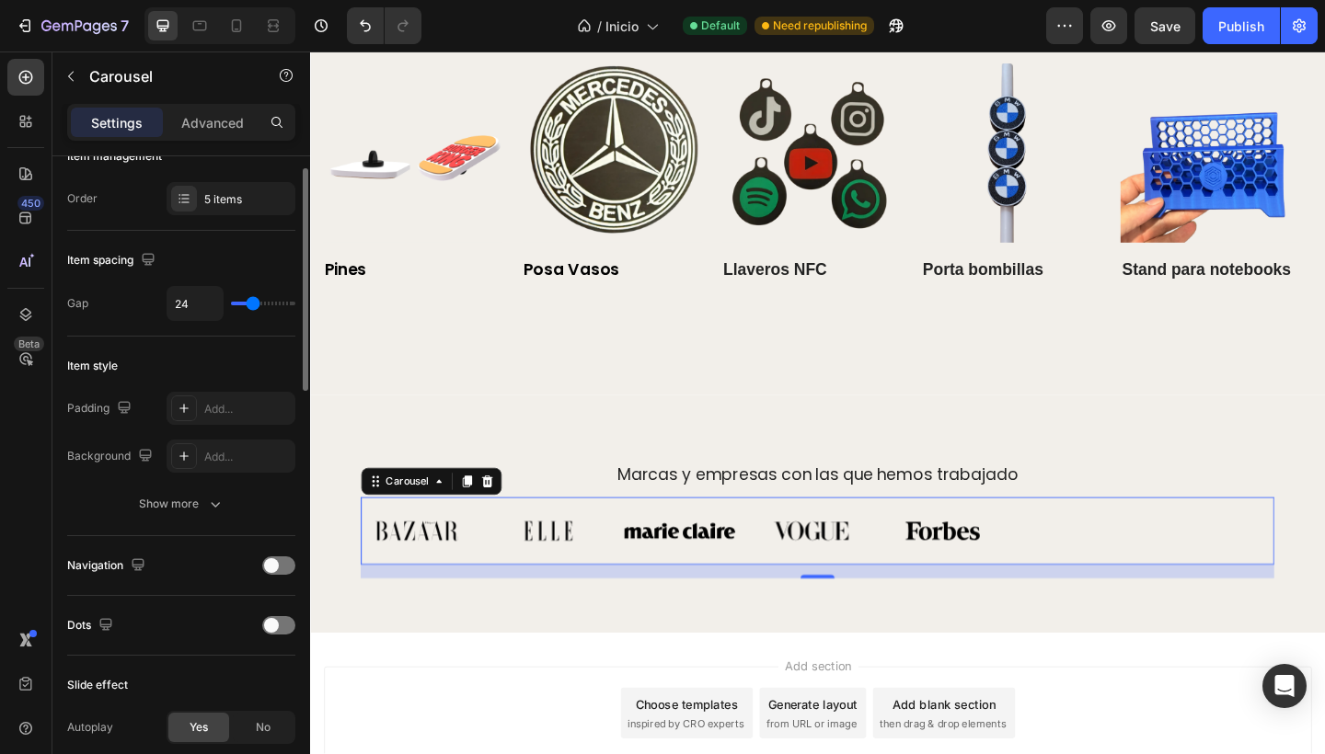
scroll to position [0, 0]
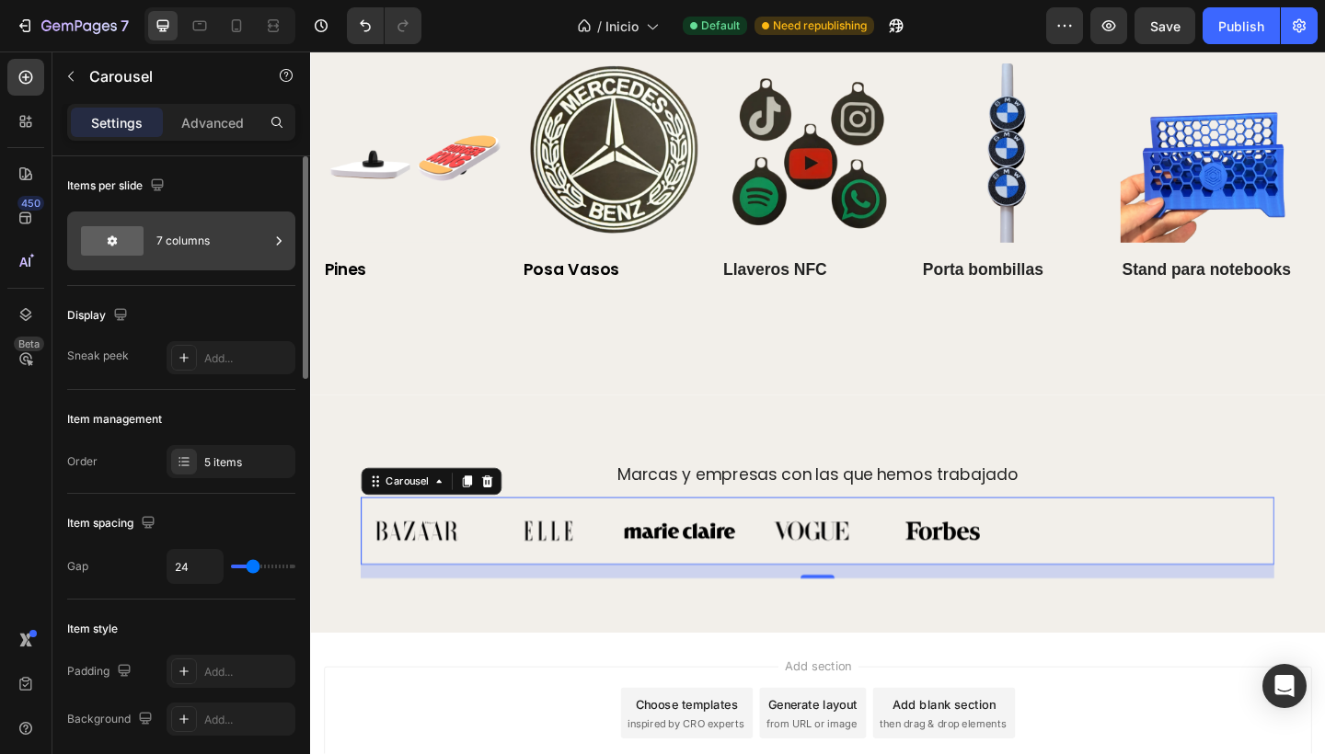
click at [173, 234] on div "7 columns" at bounding box center [212, 241] width 112 height 42
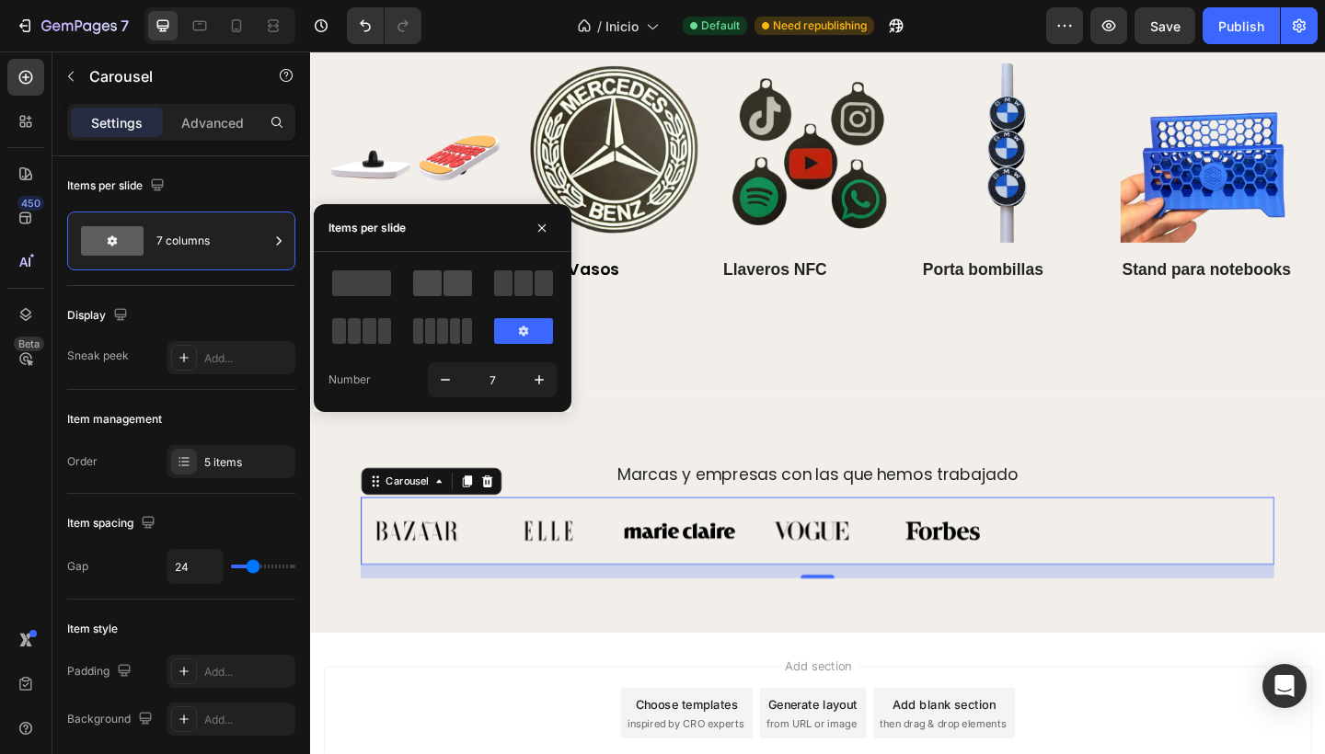
click at [446, 293] on span at bounding box center [457, 283] width 29 height 26
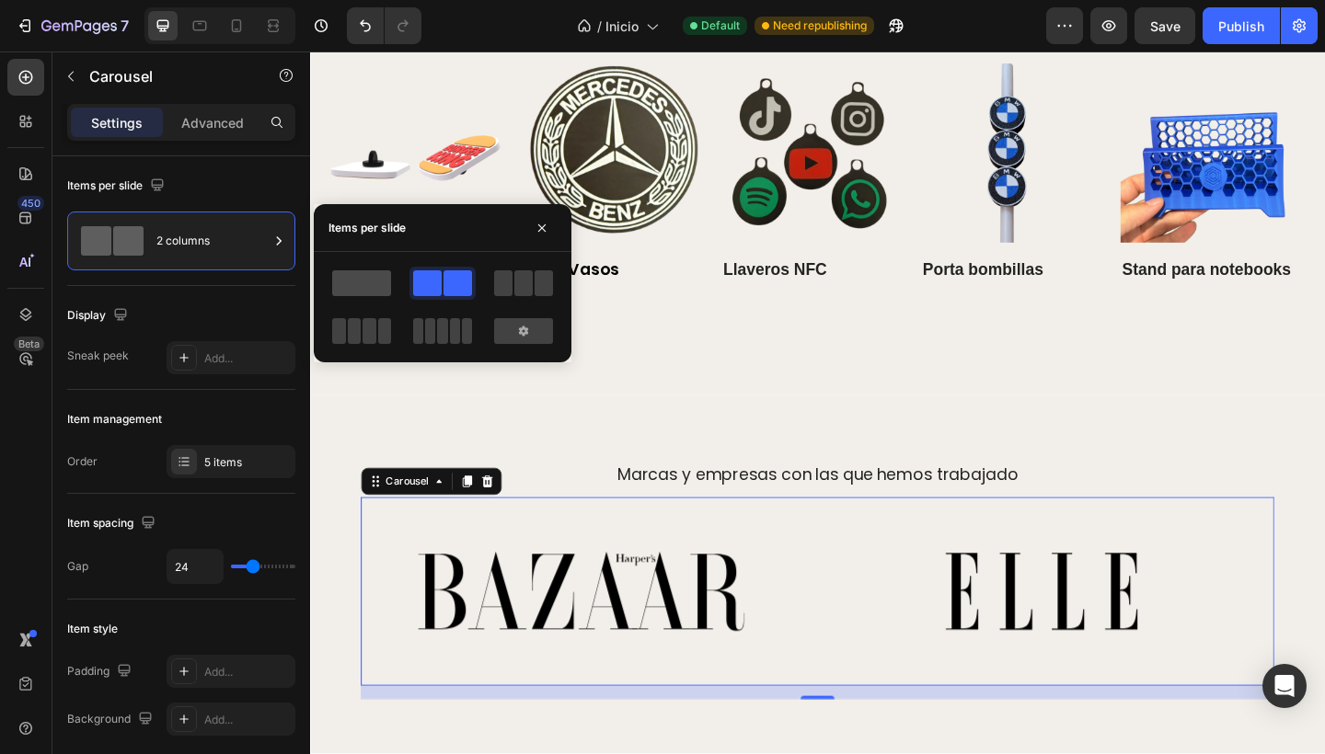
click at [360, 274] on span at bounding box center [361, 283] width 59 height 26
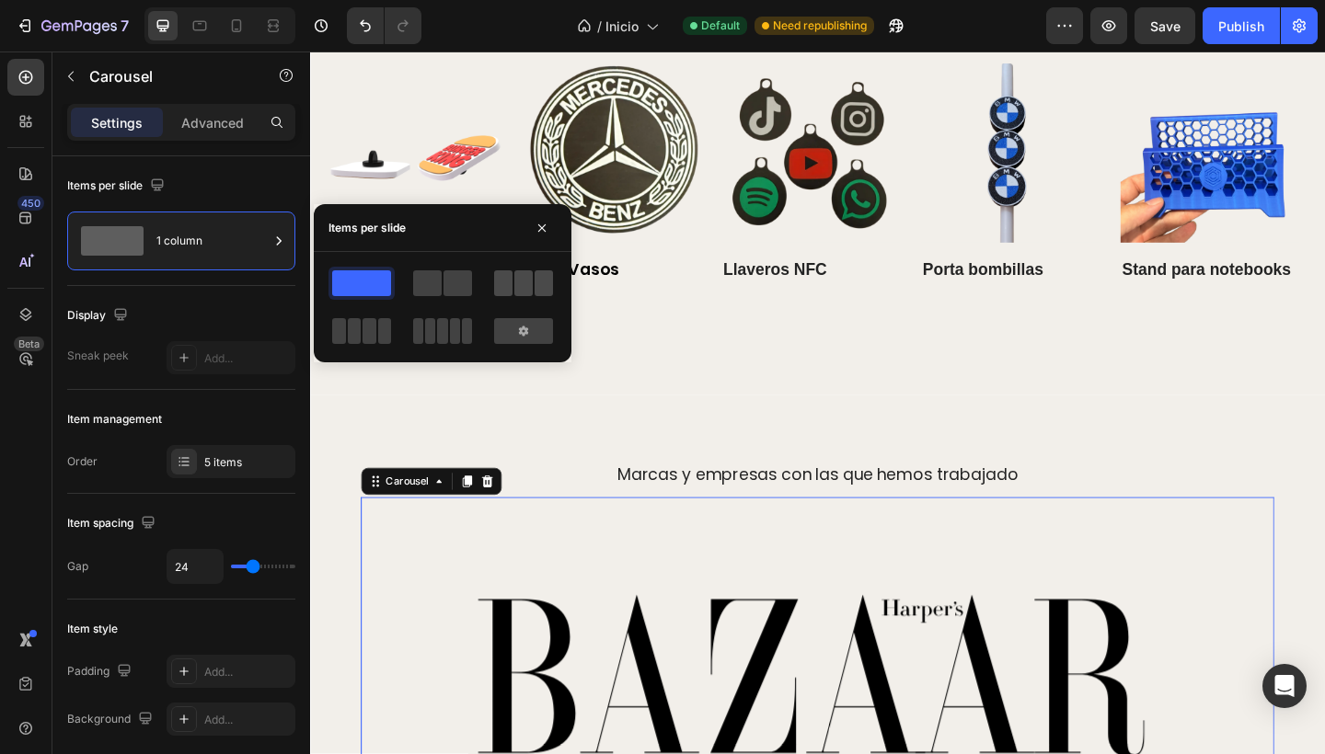
click at [534, 282] on span at bounding box center [543, 283] width 18 height 26
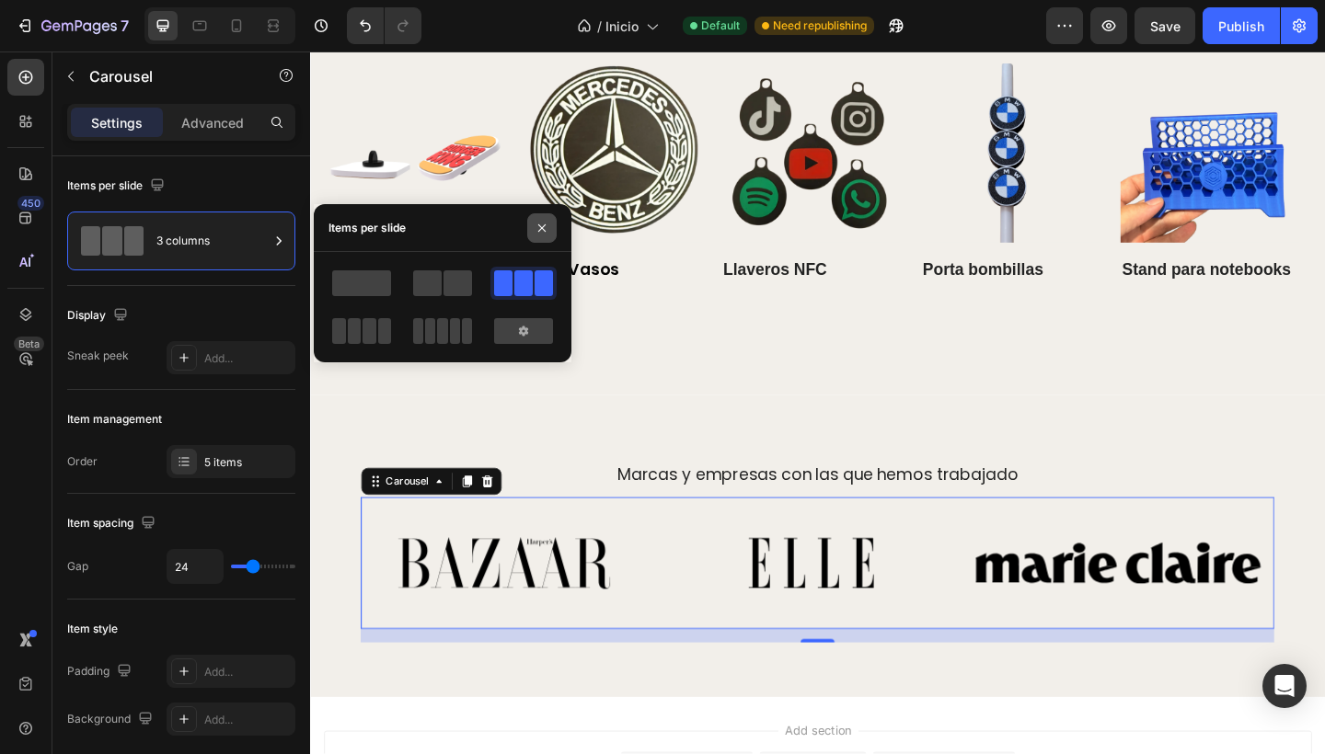
click at [545, 228] on icon "button" at bounding box center [541, 228] width 15 height 15
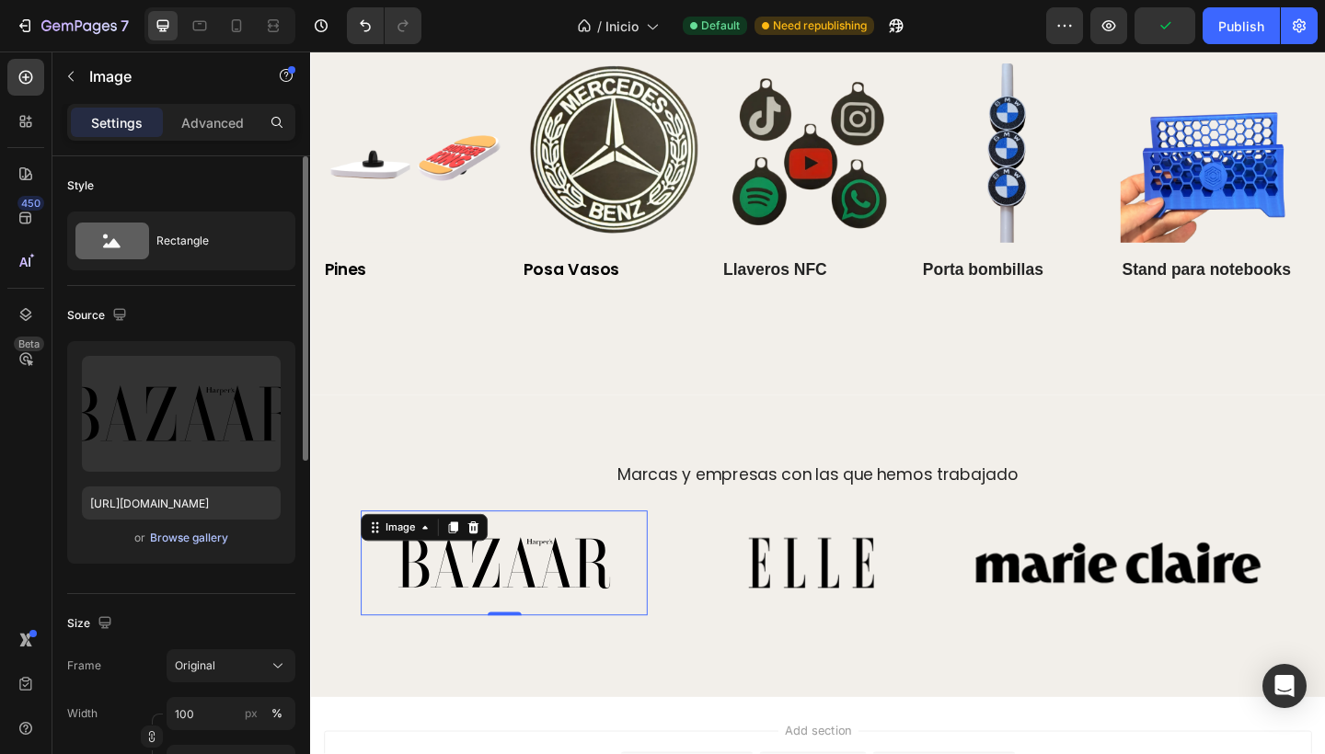
click at [203, 540] on div "Browse gallery" at bounding box center [189, 538] width 78 height 17
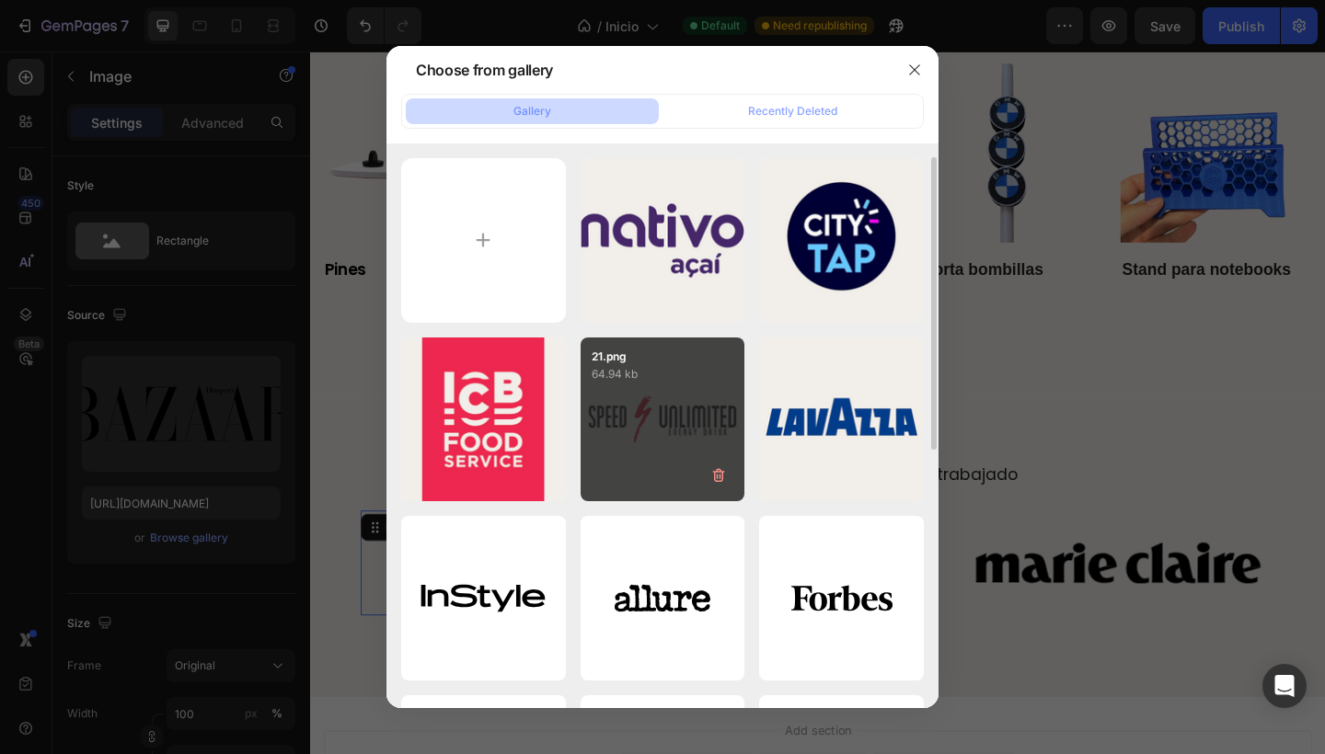
scroll to position [49, 0]
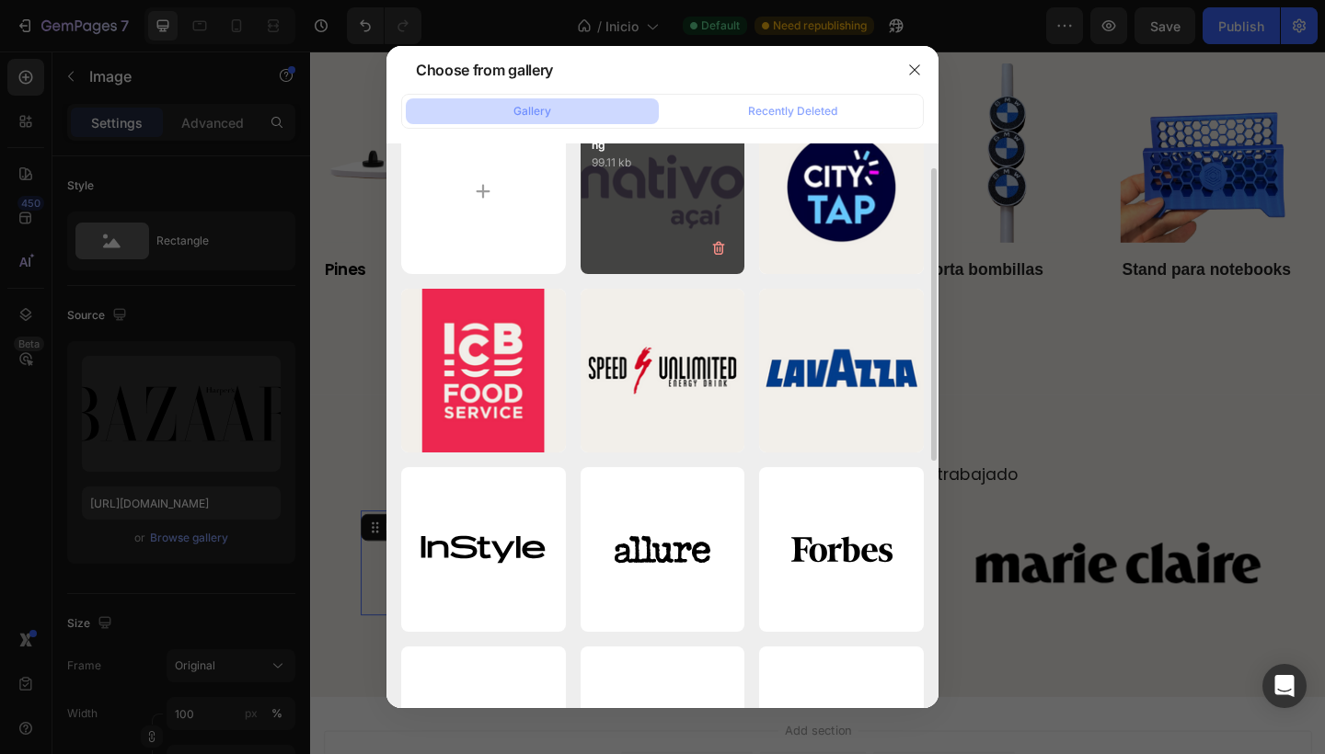
click at [669, 222] on div "Sin título (Modo foto...-7.png 99.11 kb" at bounding box center [662, 191] width 165 height 165
type input "[URL][DOMAIN_NAME]"
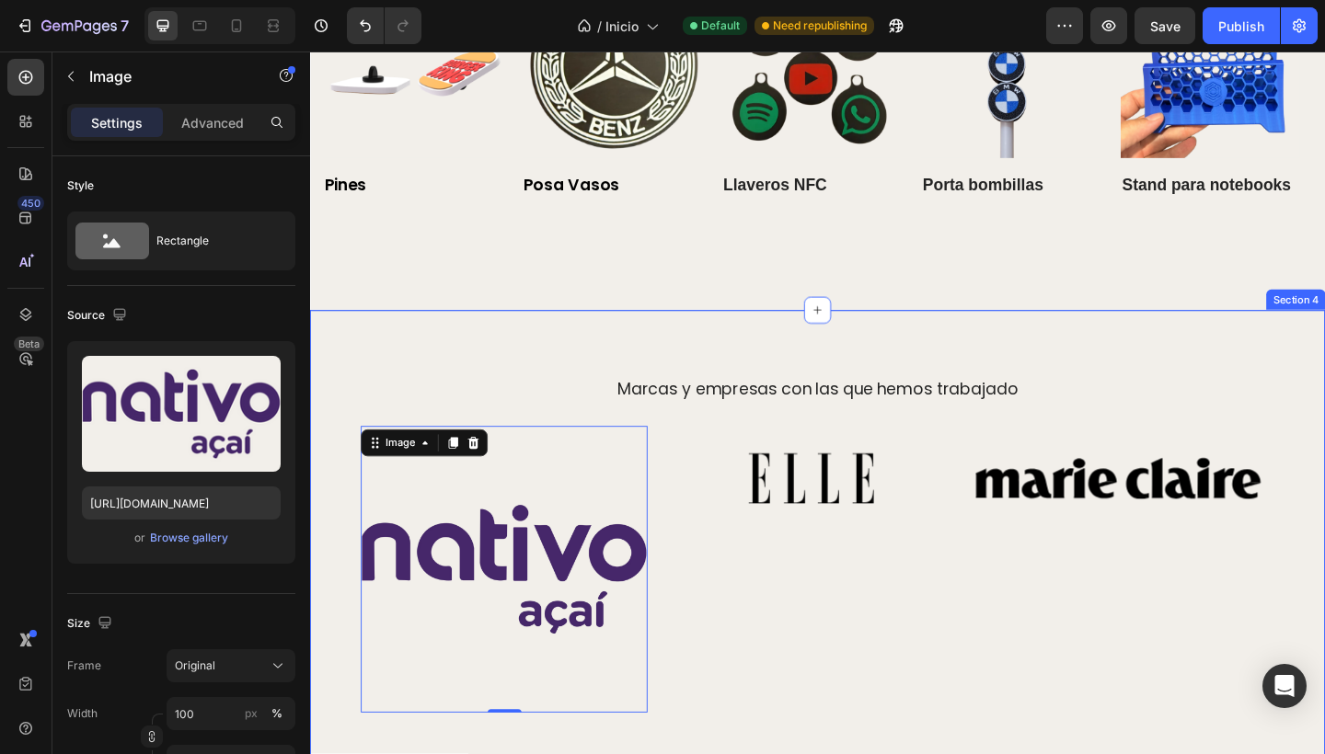
scroll to position [3668, 0]
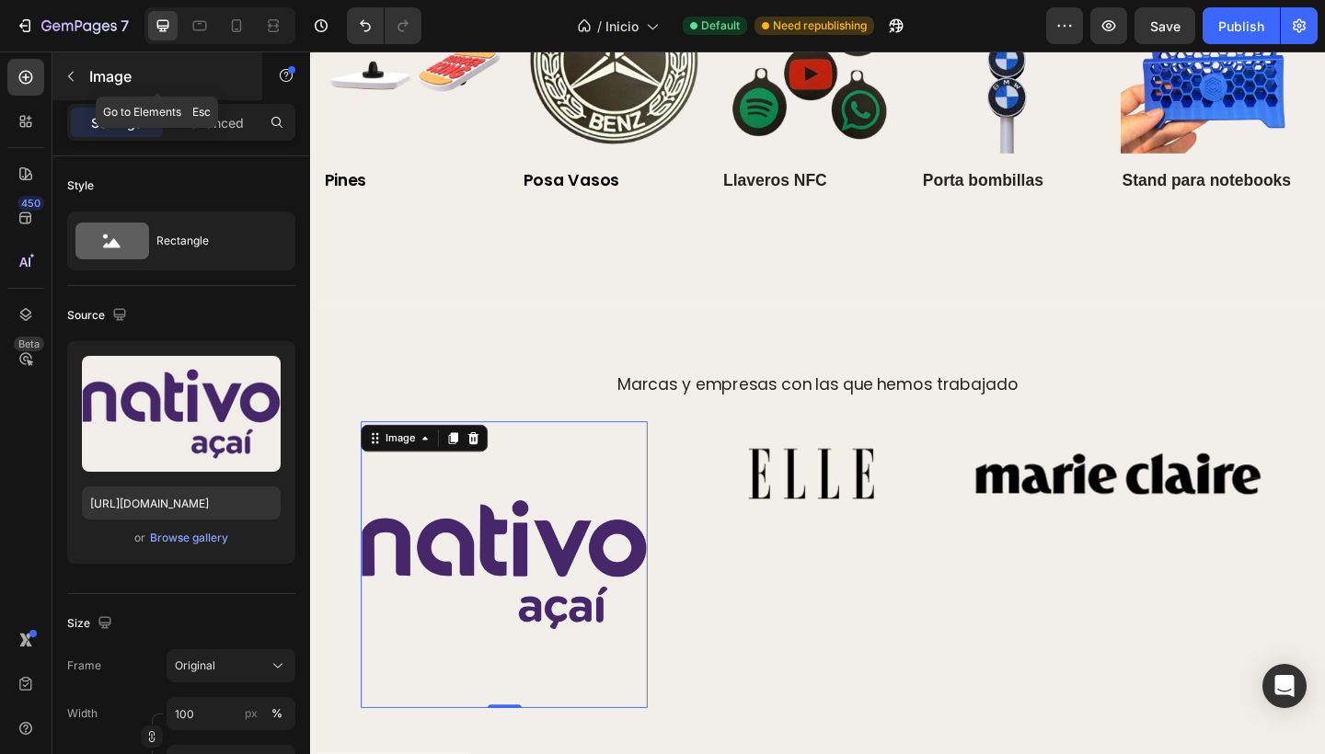
click at [73, 83] on icon "button" at bounding box center [70, 76] width 15 height 15
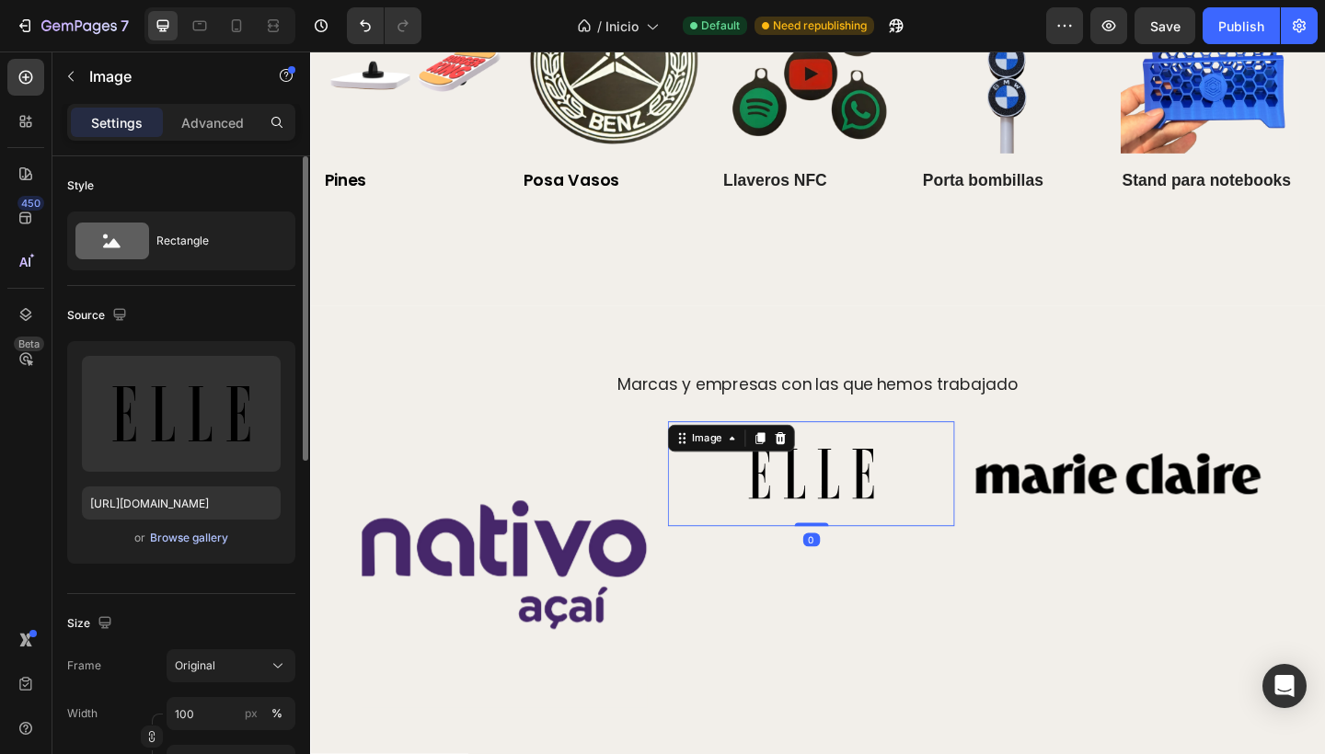
click at [203, 537] on div "Browse gallery" at bounding box center [189, 538] width 78 height 17
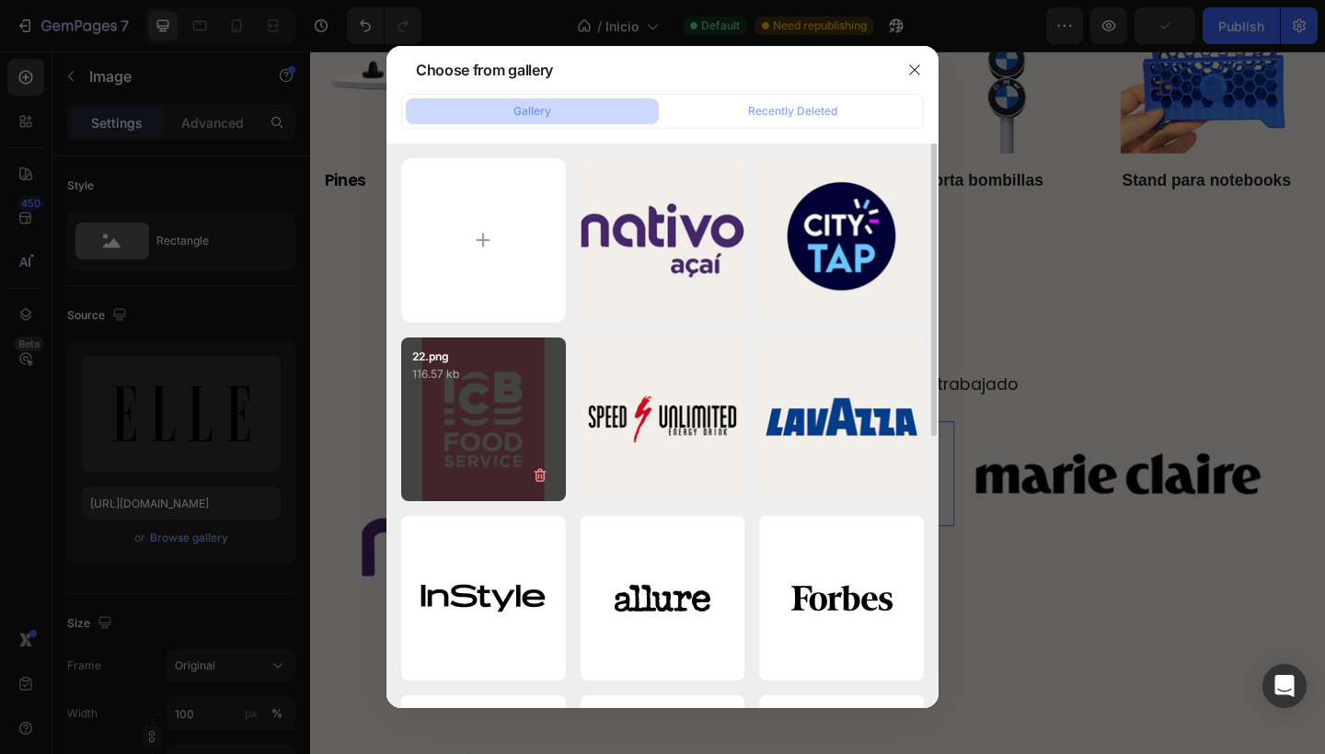
click at [491, 385] on div "22.png 116.57 kb" at bounding box center [483, 420] width 165 height 165
type input "[URL][DOMAIN_NAME]"
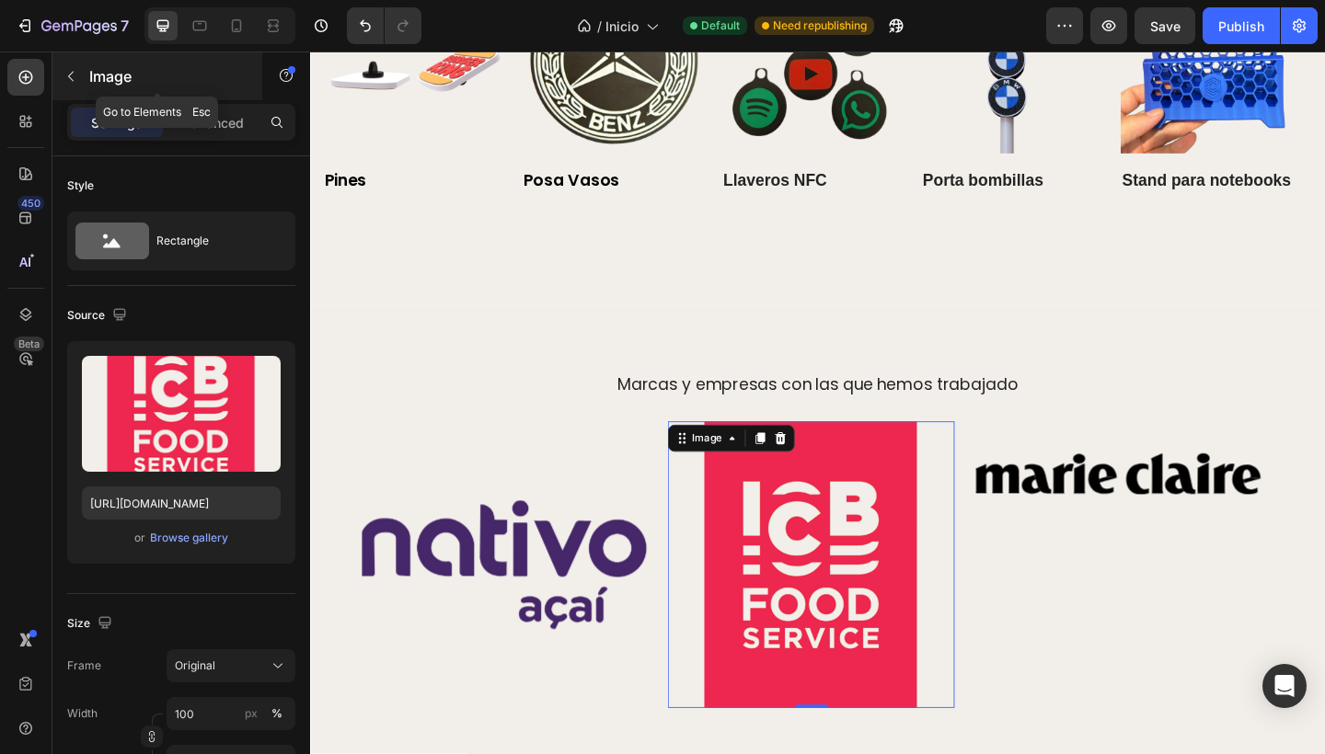
click at [75, 80] on icon "button" at bounding box center [70, 76] width 15 height 15
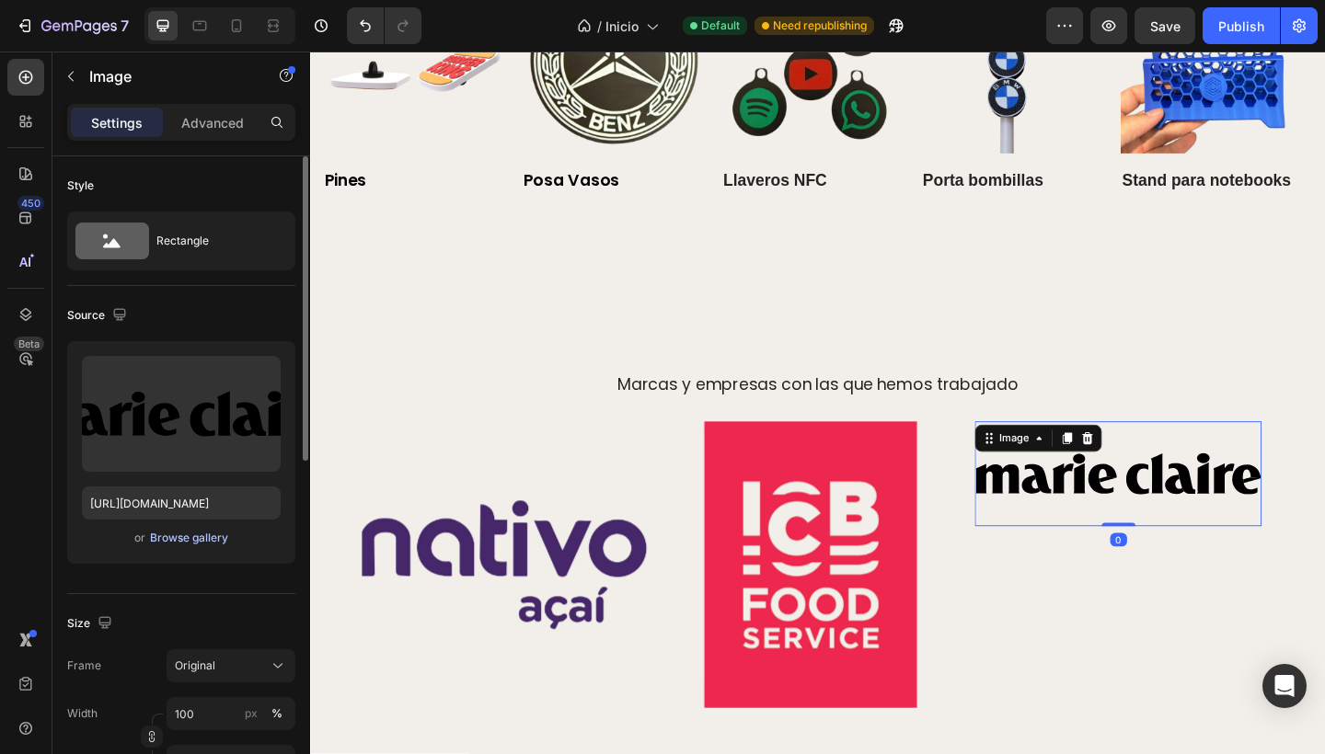
click at [193, 537] on div "Browse gallery" at bounding box center [189, 538] width 78 height 17
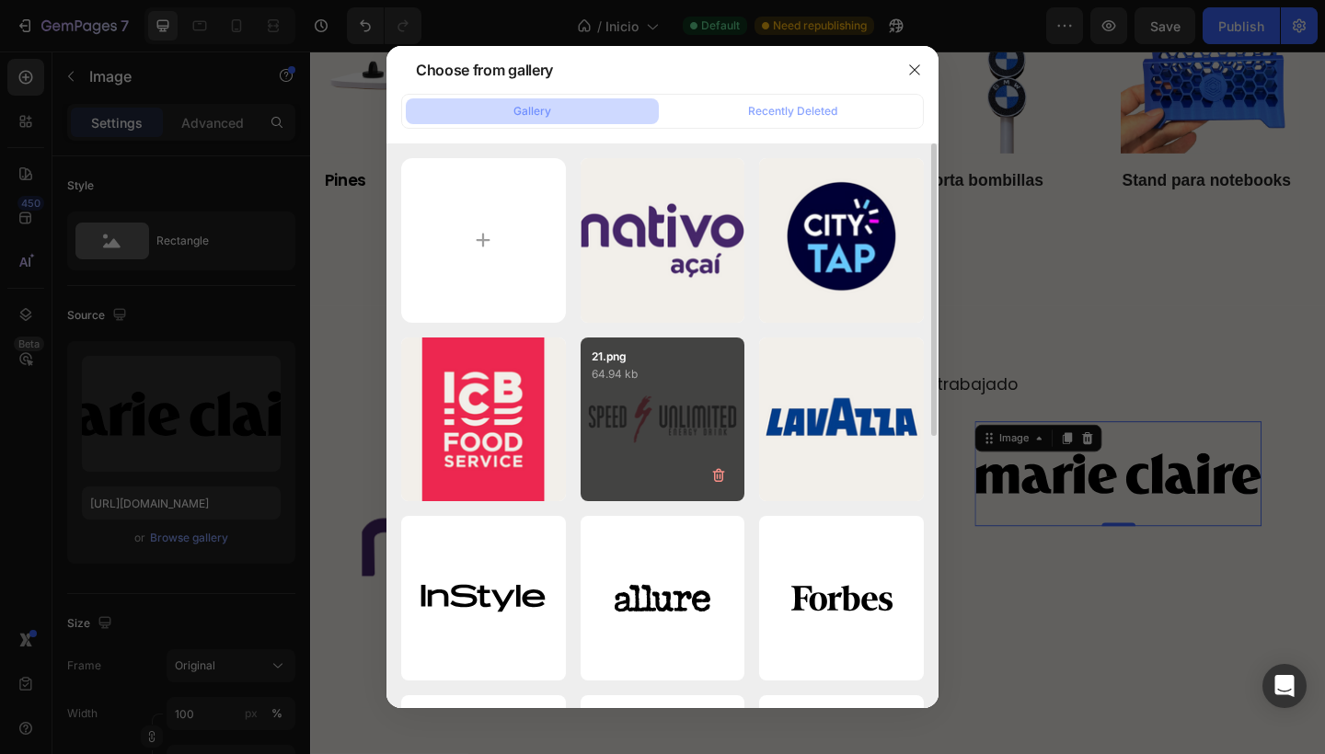
click at [657, 430] on div "21.png 64.94 kb" at bounding box center [662, 420] width 165 height 165
type input "[URL][DOMAIN_NAME]"
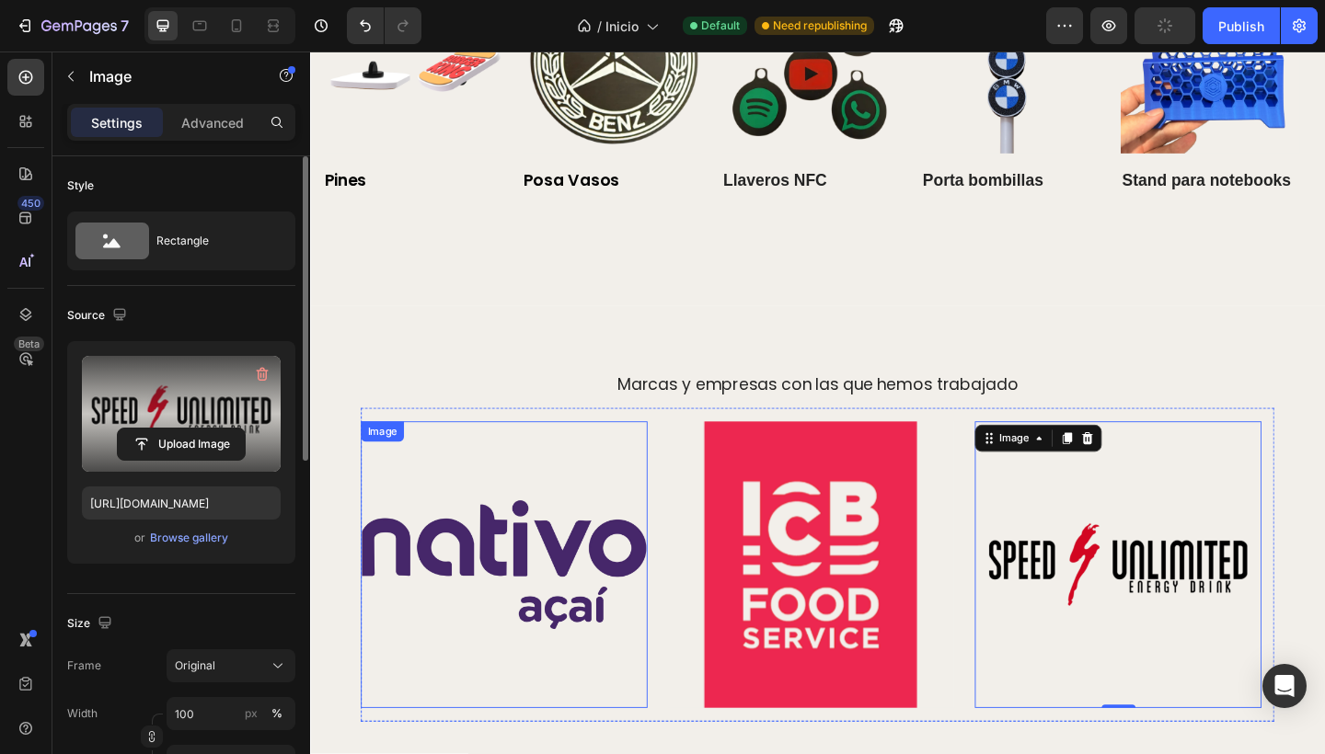
scroll to position [3782, 0]
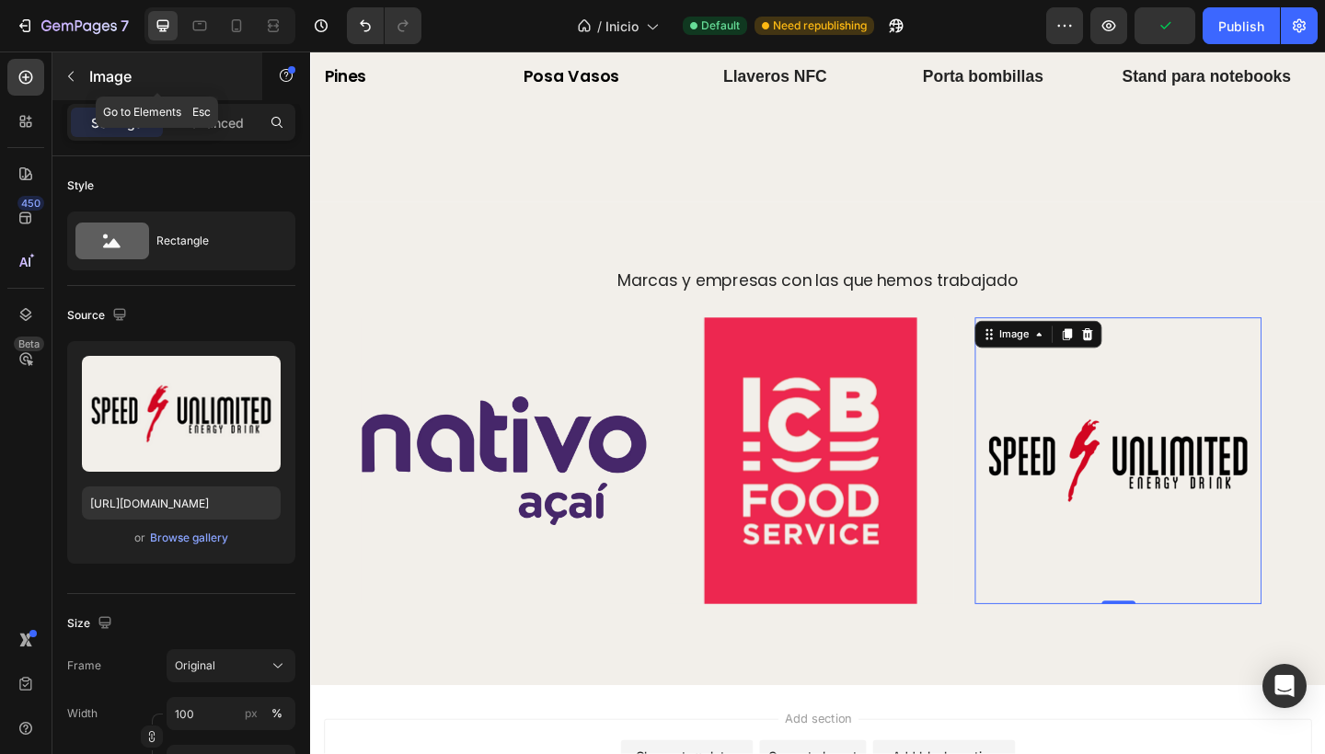
click at [70, 70] on icon "button" at bounding box center [70, 76] width 15 height 15
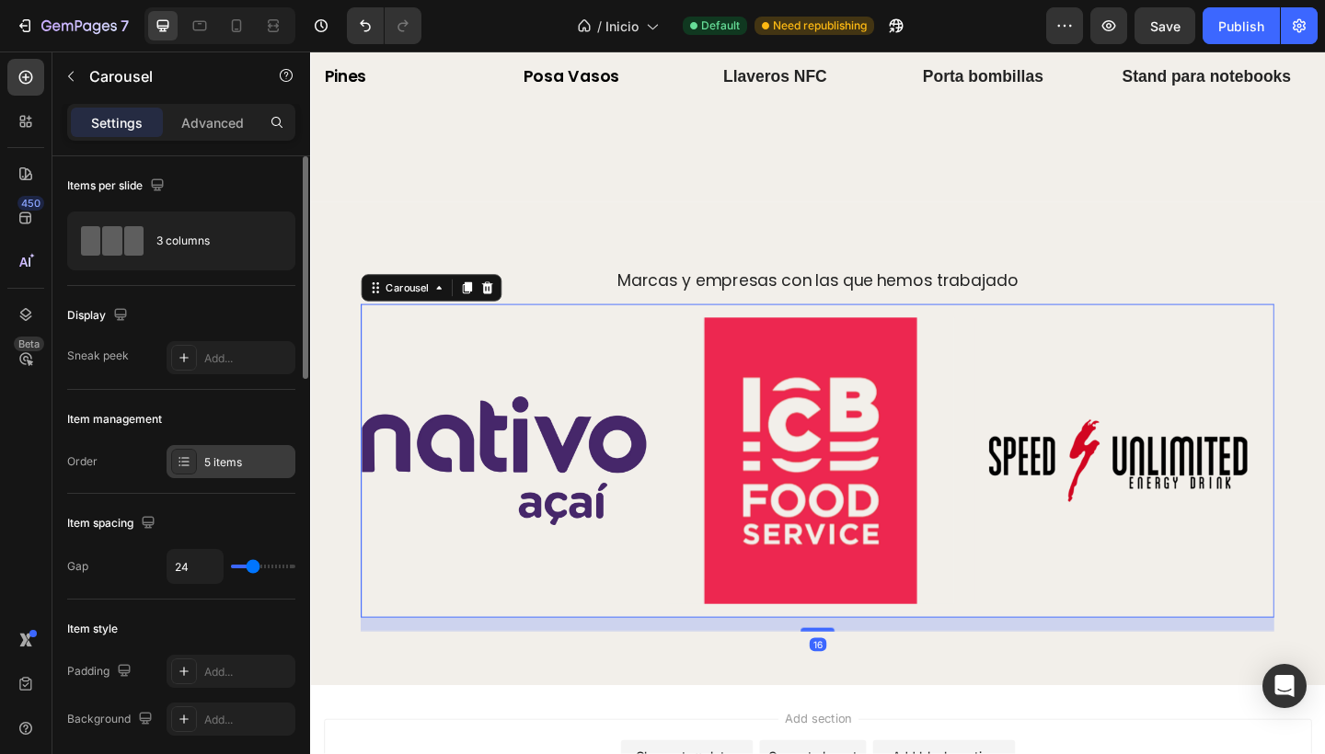
click at [230, 459] on div "5 items" at bounding box center [247, 462] width 86 height 17
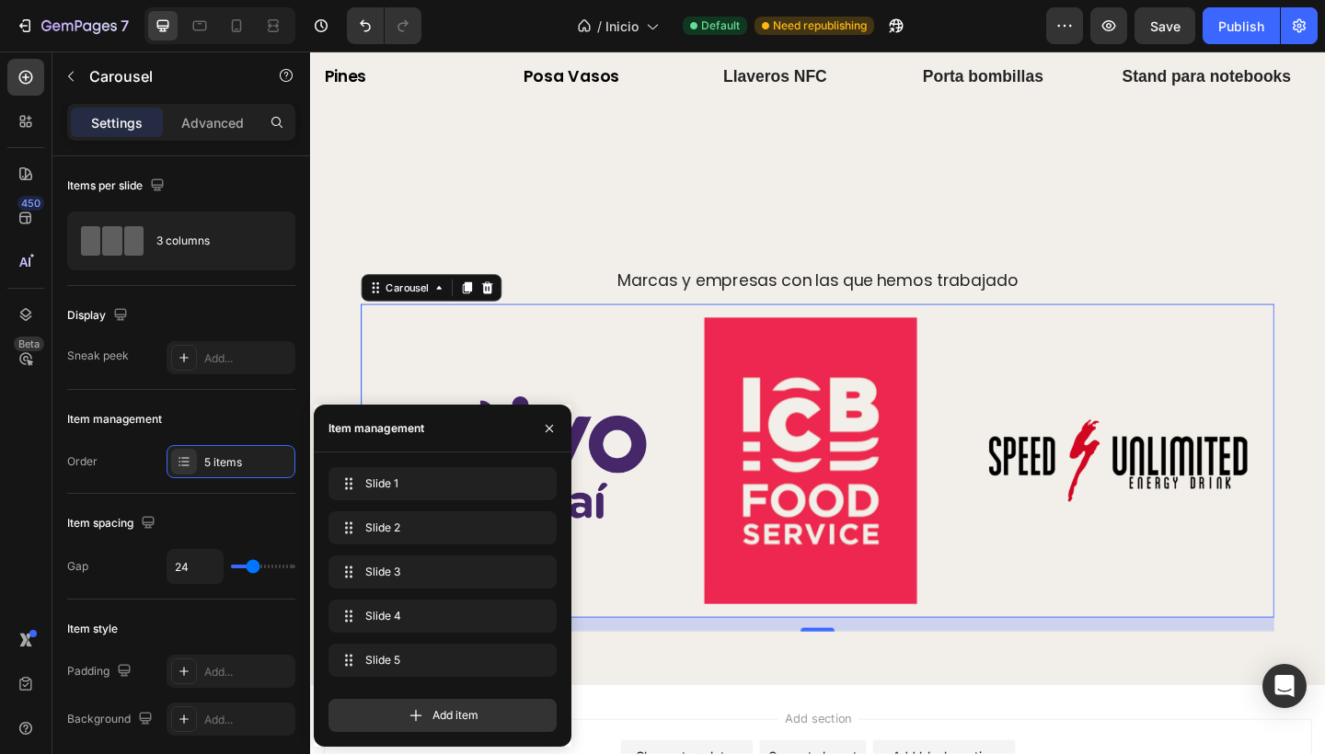
click at [396, 597] on div "Slide 1 Slide 1 Slide 2 Slide 2 Slide 3 Slide 3 Slide 4 Slide 4 Slide 5 Slide 5" at bounding box center [442, 575] width 228 height 217
click at [396, 609] on span "Slide 4" at bounding box center [417, 616] width 104 height 17
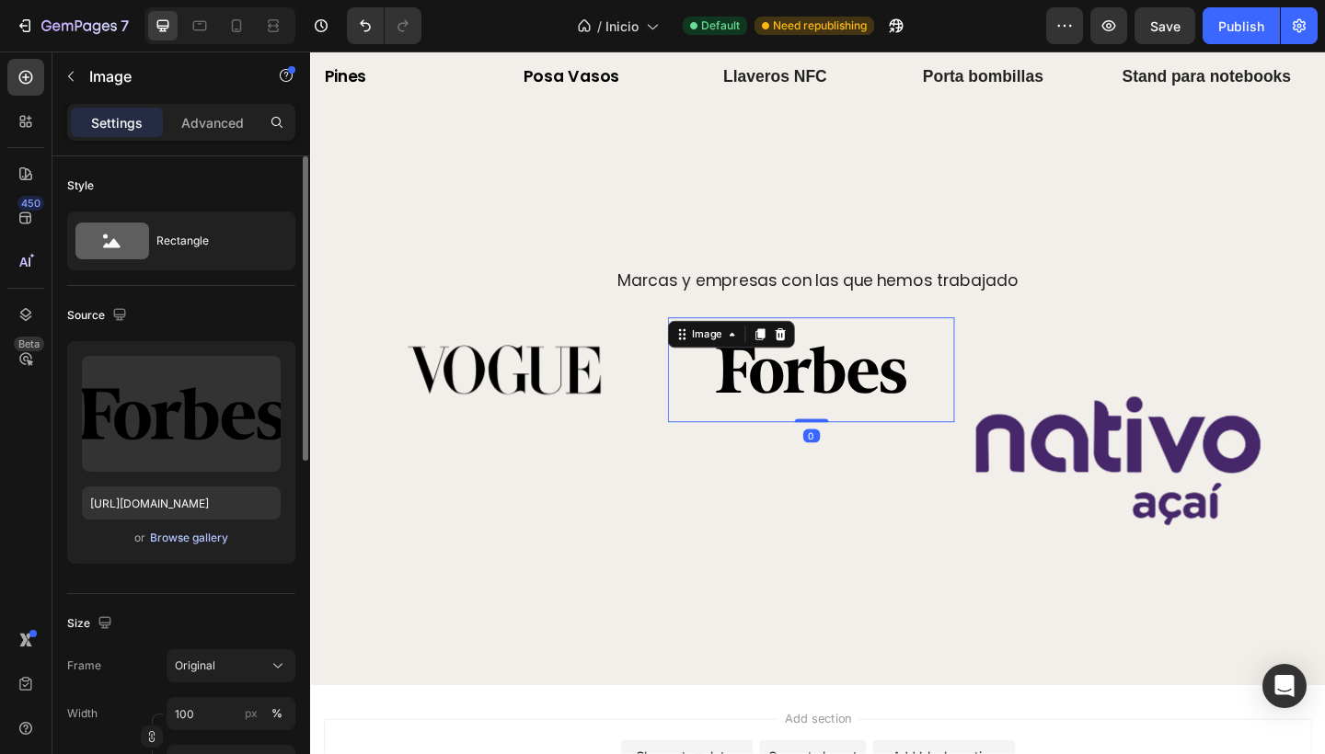
click at [184, 536] on div "Browse gallery" at bounding box center [189, 538] width 78 height 17
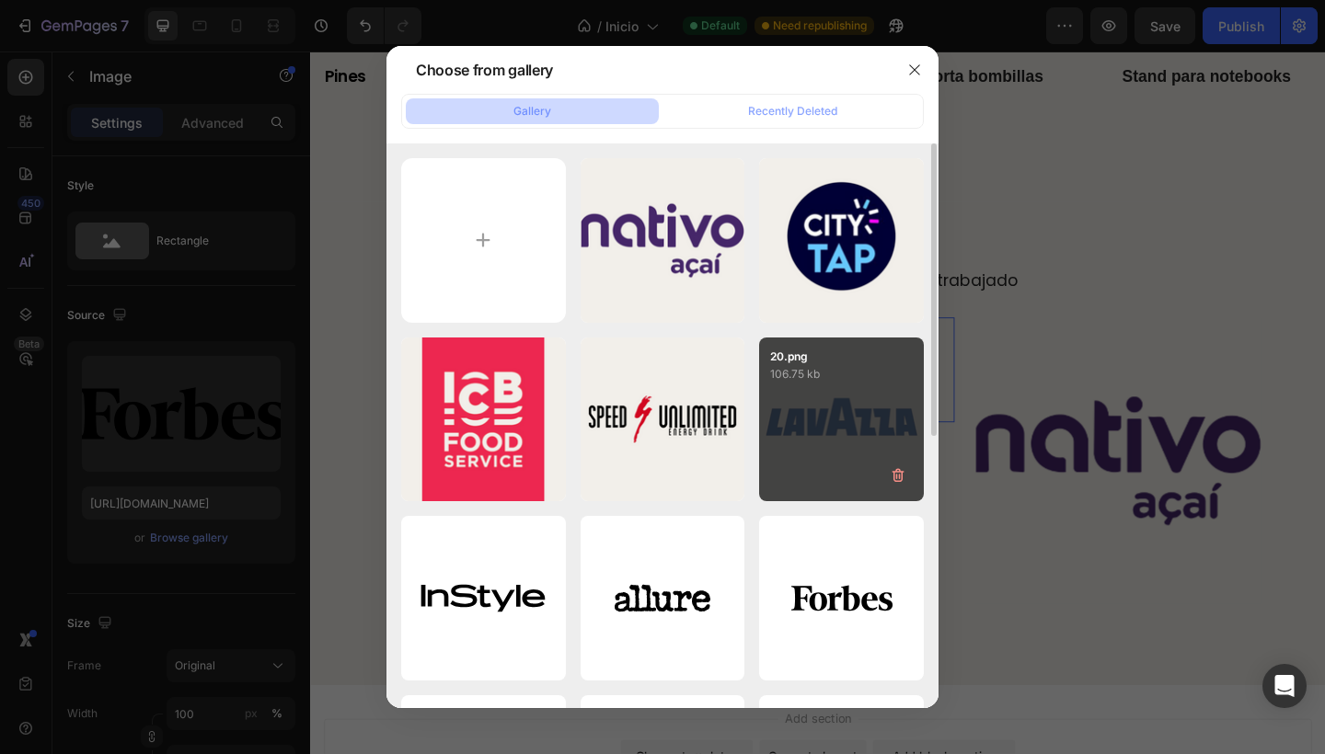
click at [850, 412] on div "20.png 106.75 kb" at bounding box center [841, 420] width 165 height 165
type input "[URL][DOMAIN_NAME]"
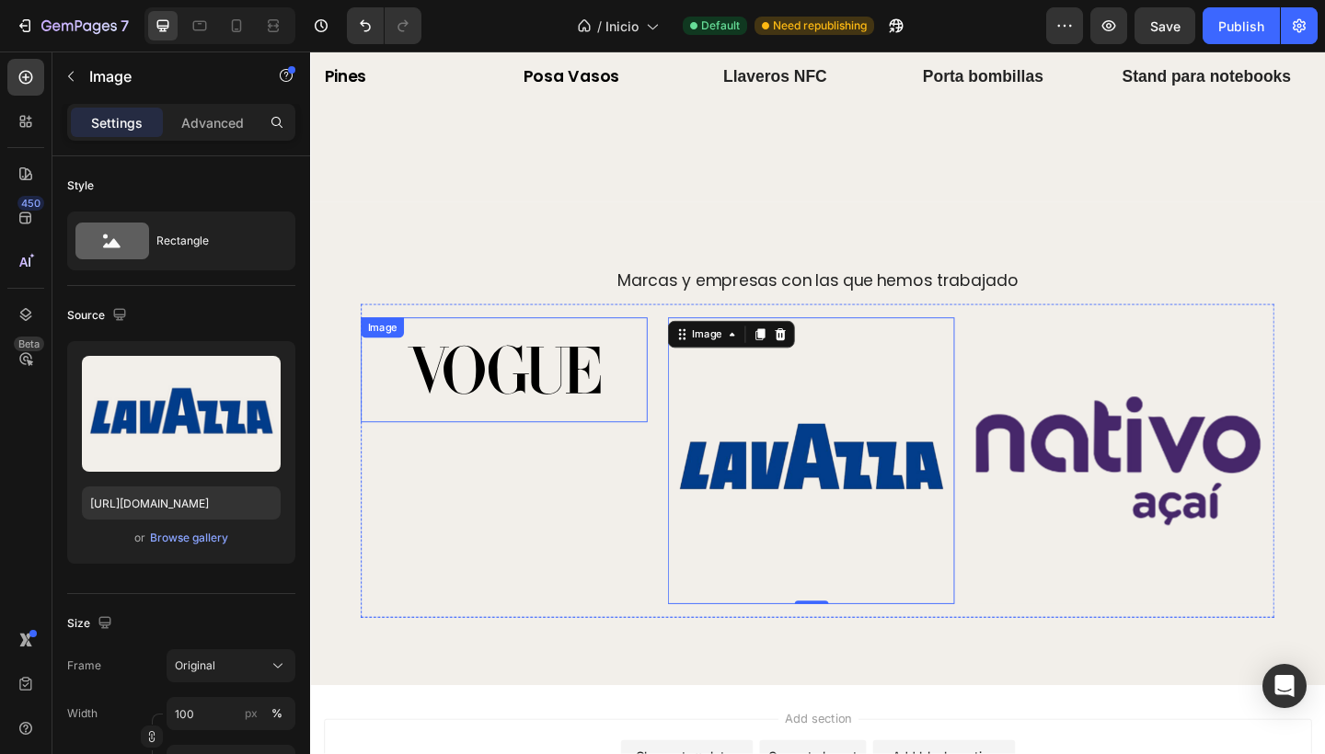
click at [471, 359] on img at bounding box center [521, 398] width 312 height 115
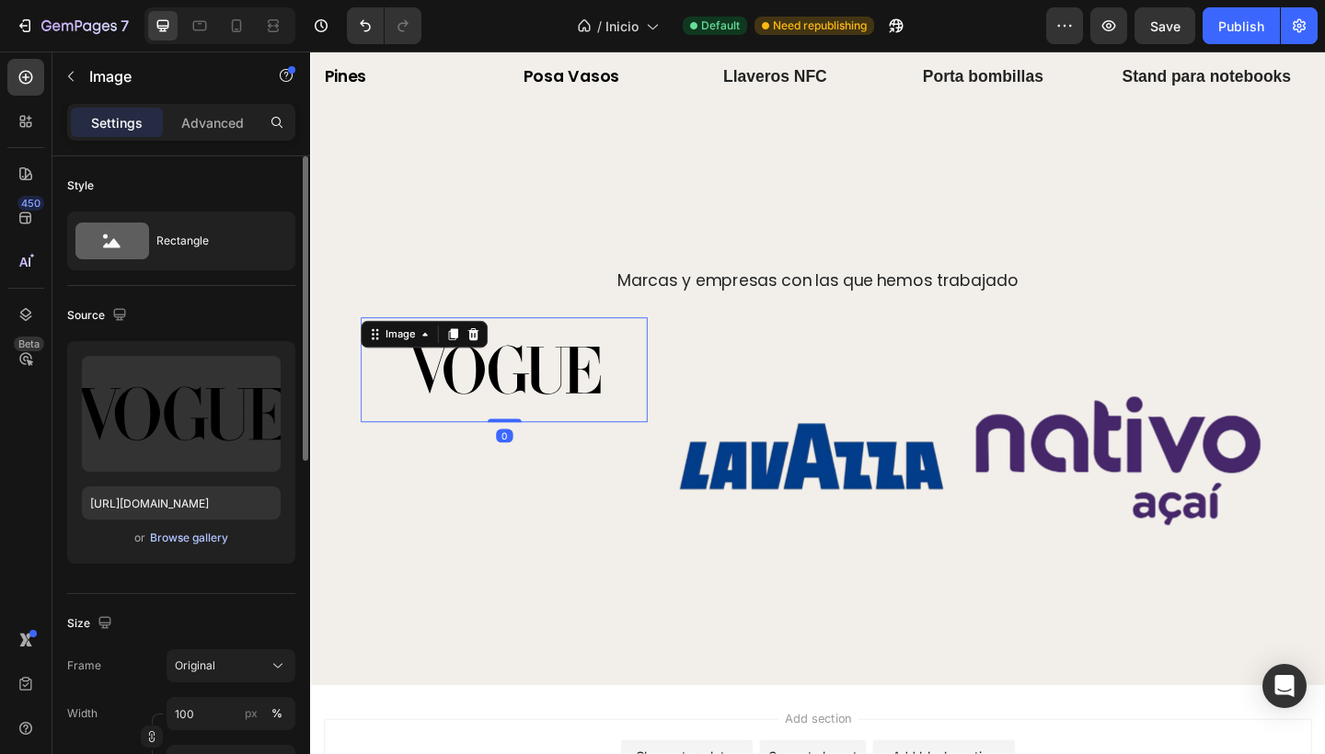
click at [163, 541] on div "Browse gallery" at bounding box center [189, 538] width 78 height 17
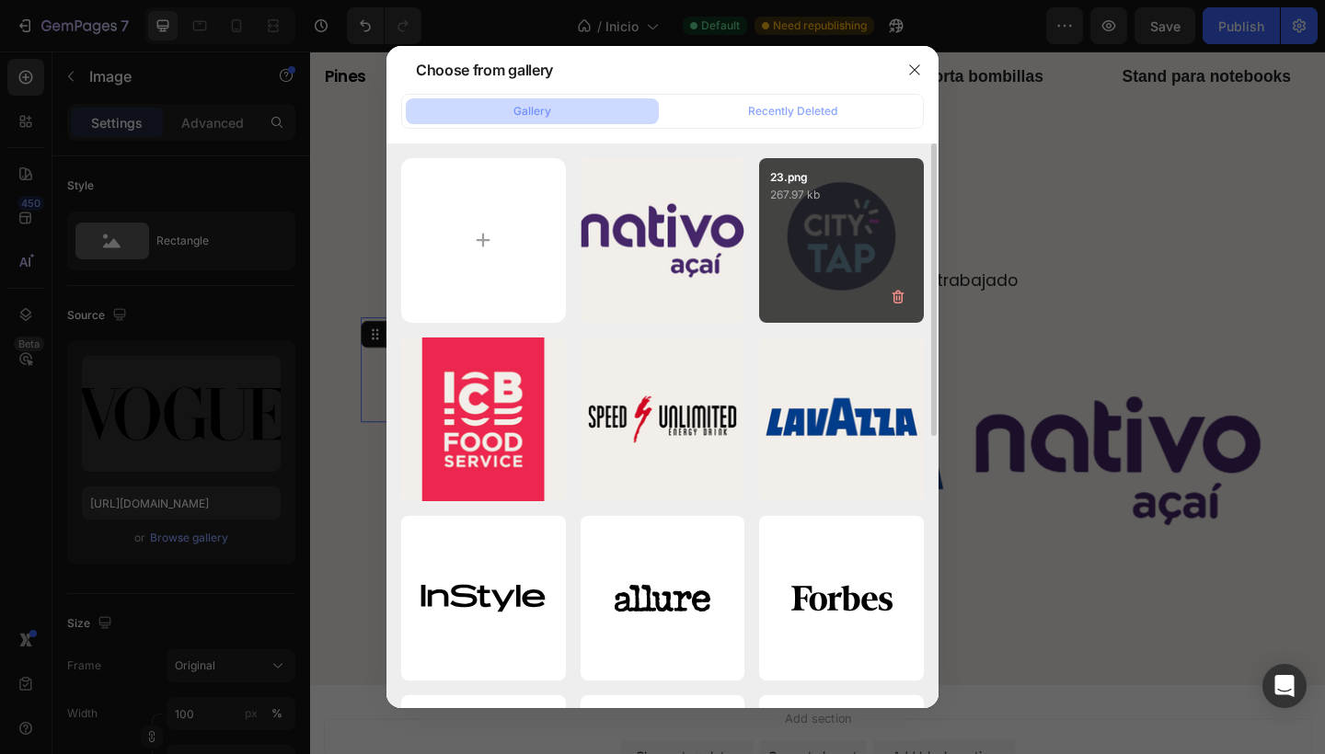
click at [858, 216] on div "23.png 267.97 kb" at bounding box center [841, 240] width 165 height 165
type input "[URL][DOMAIN_NAME]"
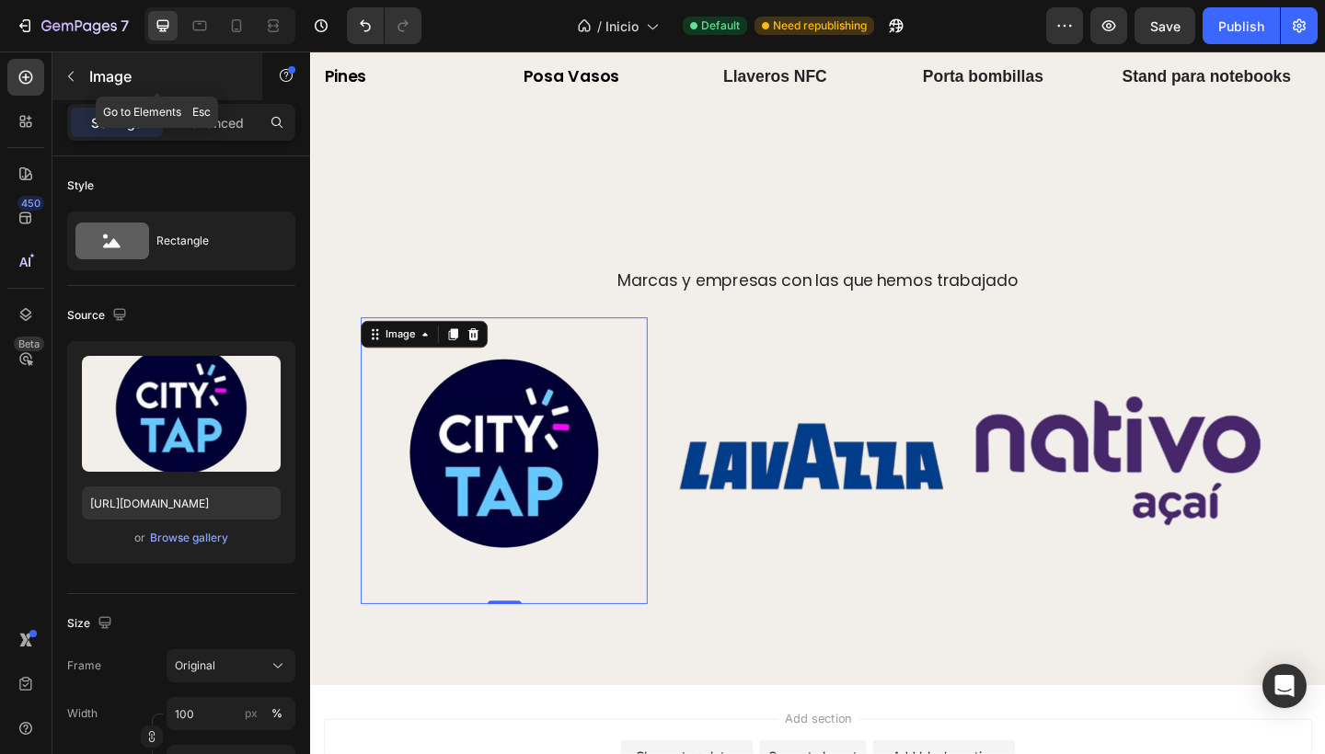
click at [75, 76] on icon "button" at bounding box center [70, 76] width 15 height 15
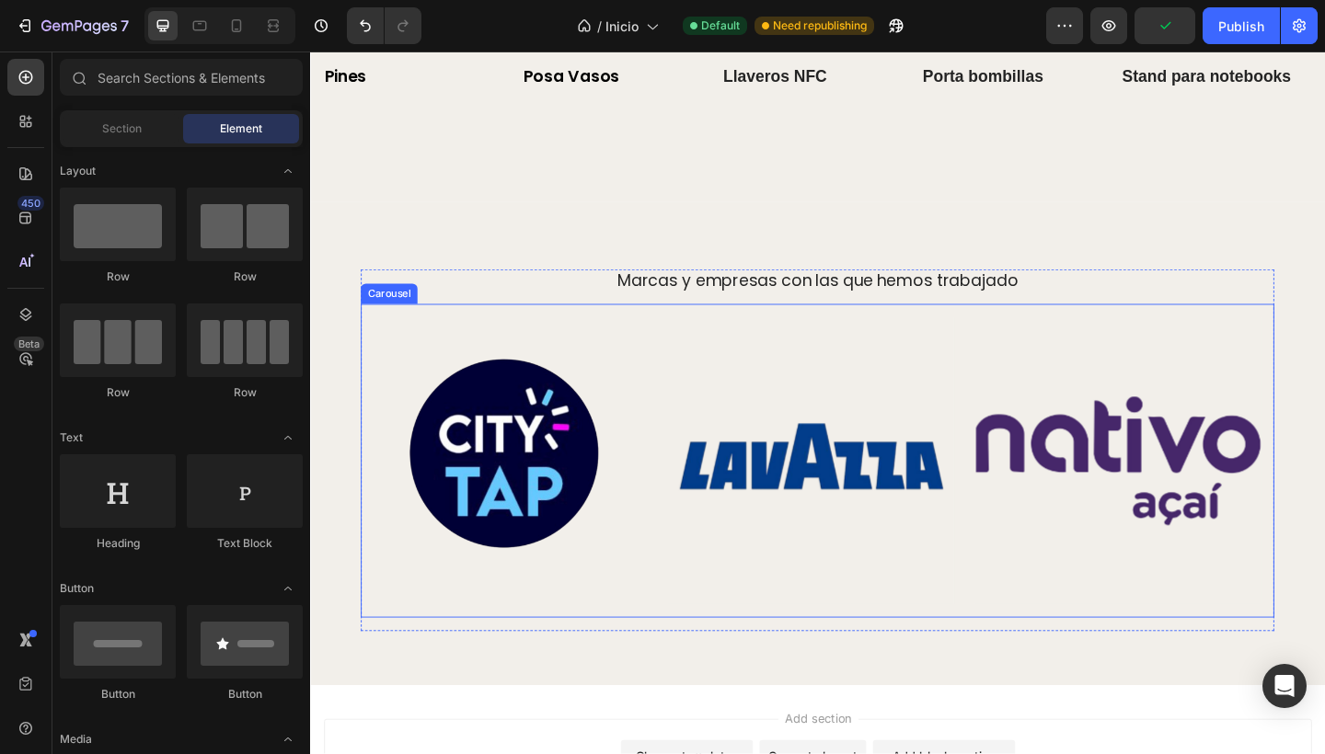
click at [660, 327] on div "Image Image Image Image Image Carousel" at bounding box center [861, 497] width 993 height 341
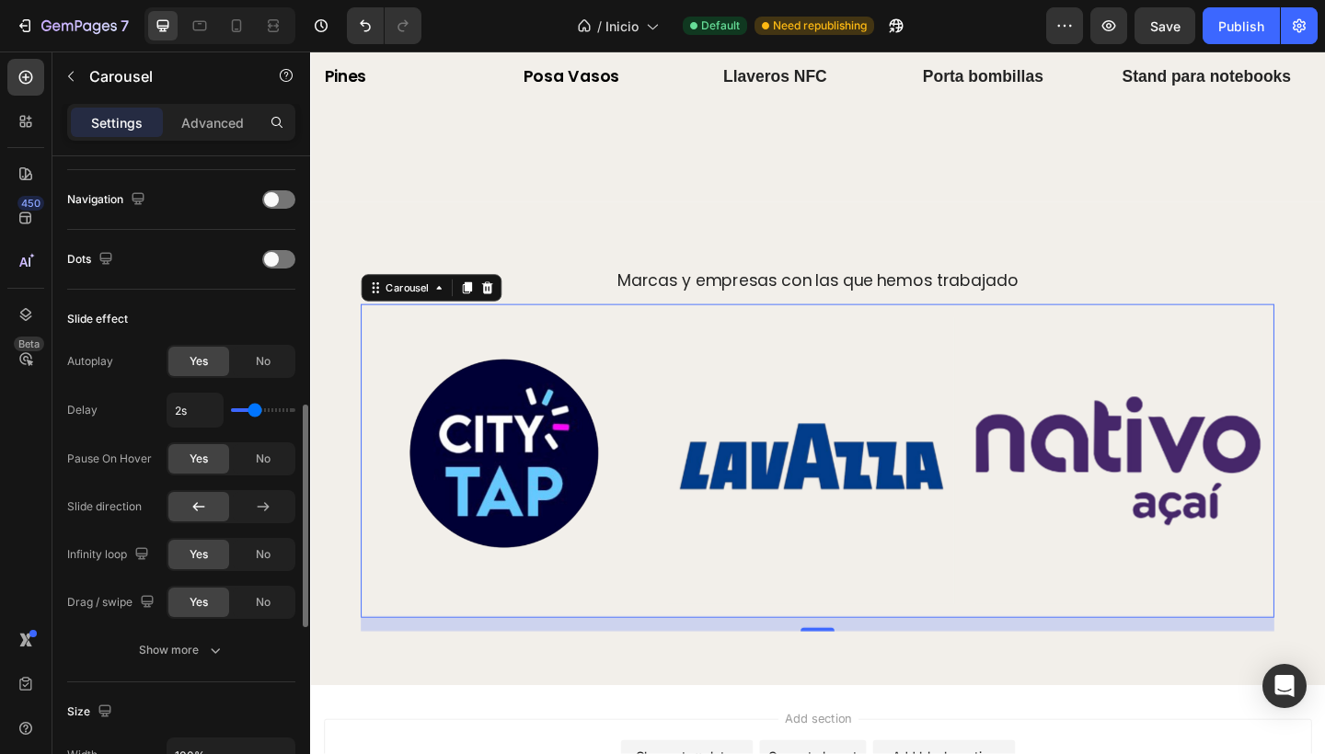
scroll to position [654, 0]
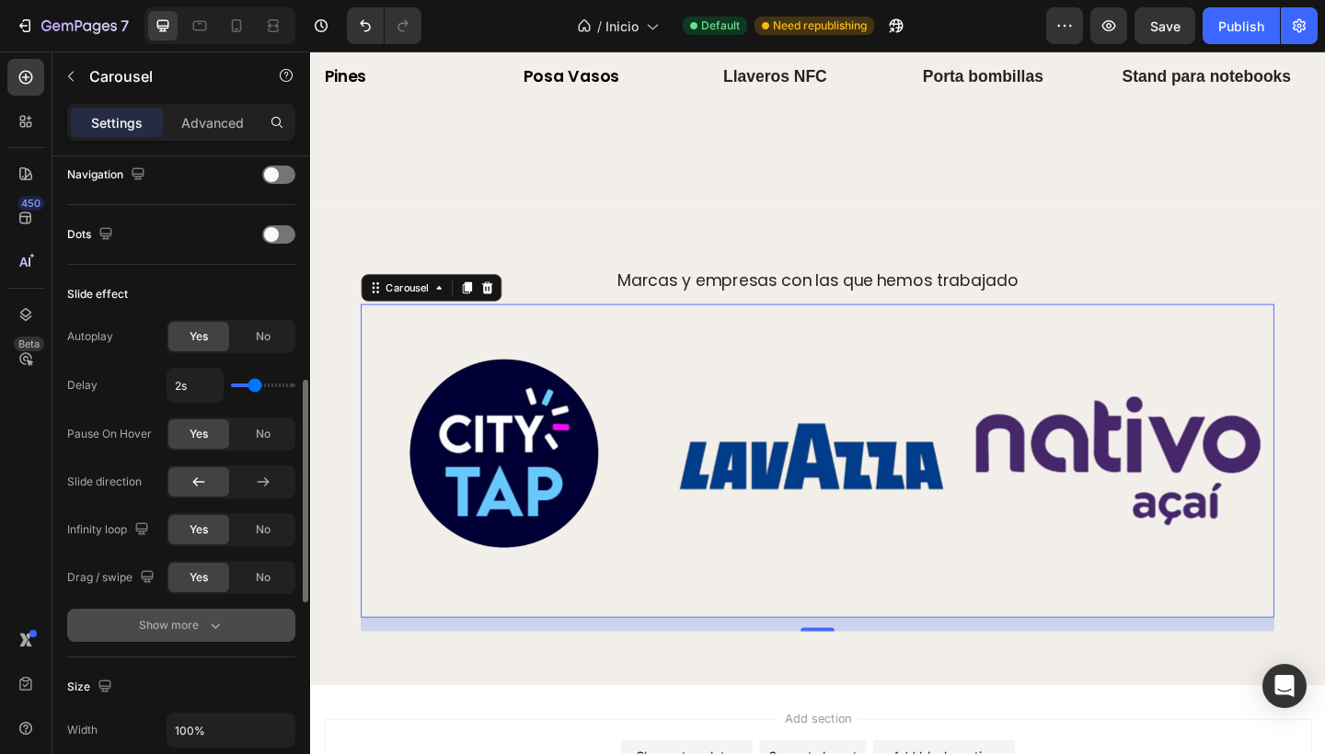
click at [195, 630] on div "Show more" at bounding box center [182, 625] width 86 height 18
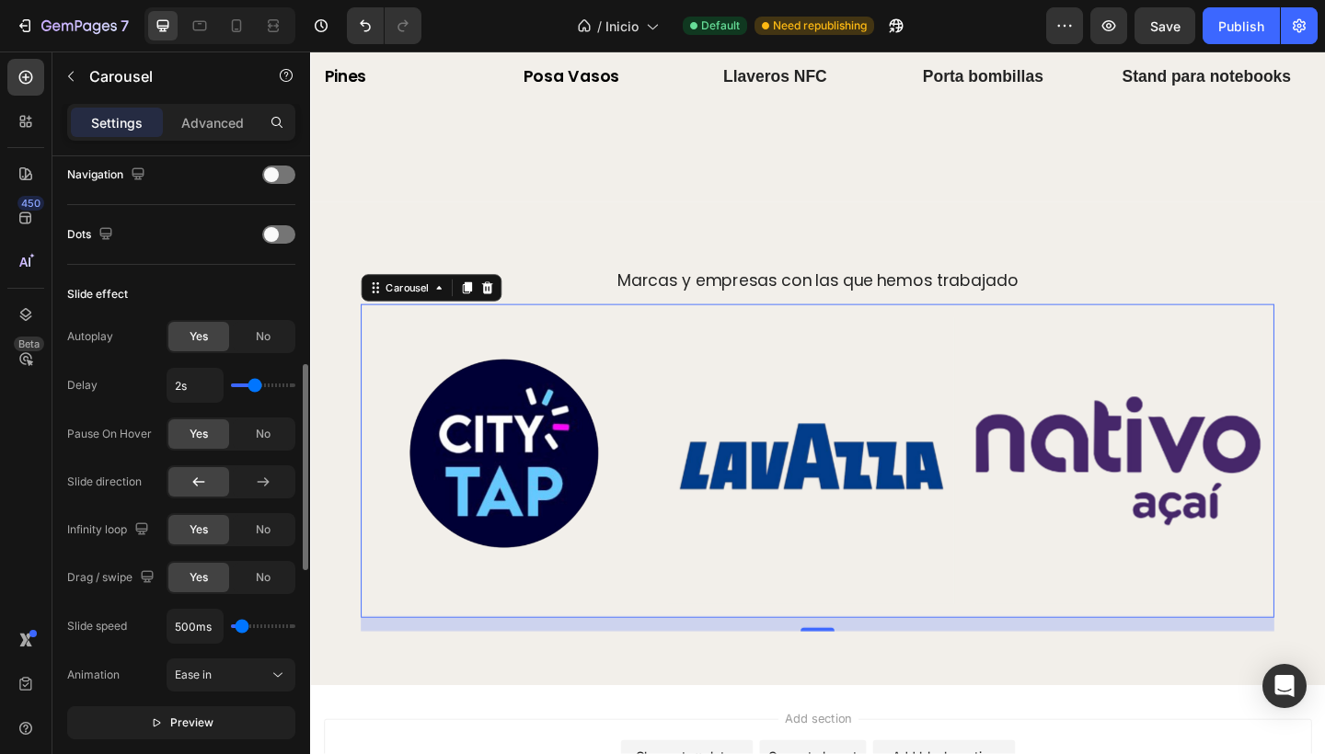
scroll to position [670, 0]
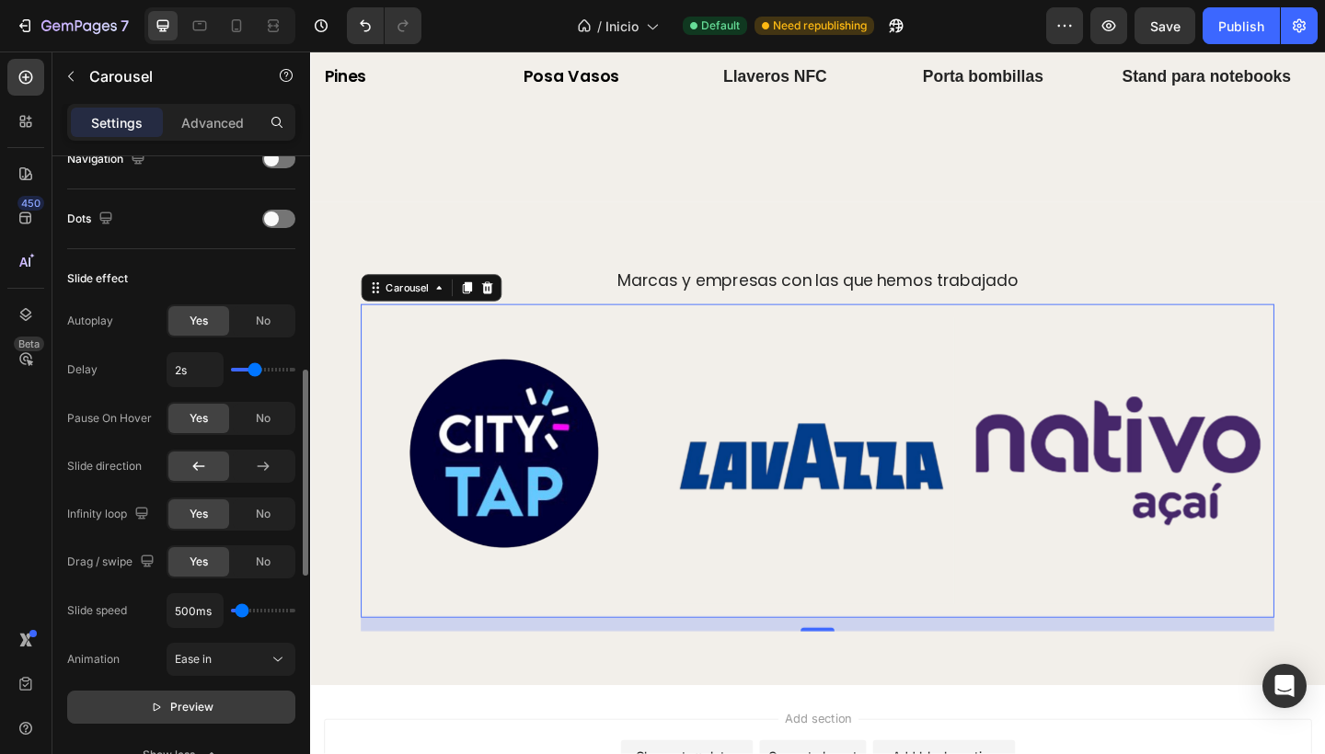
click at [175, 703] on span "Preview" at bounding box center [191, 707] width 43 height 18
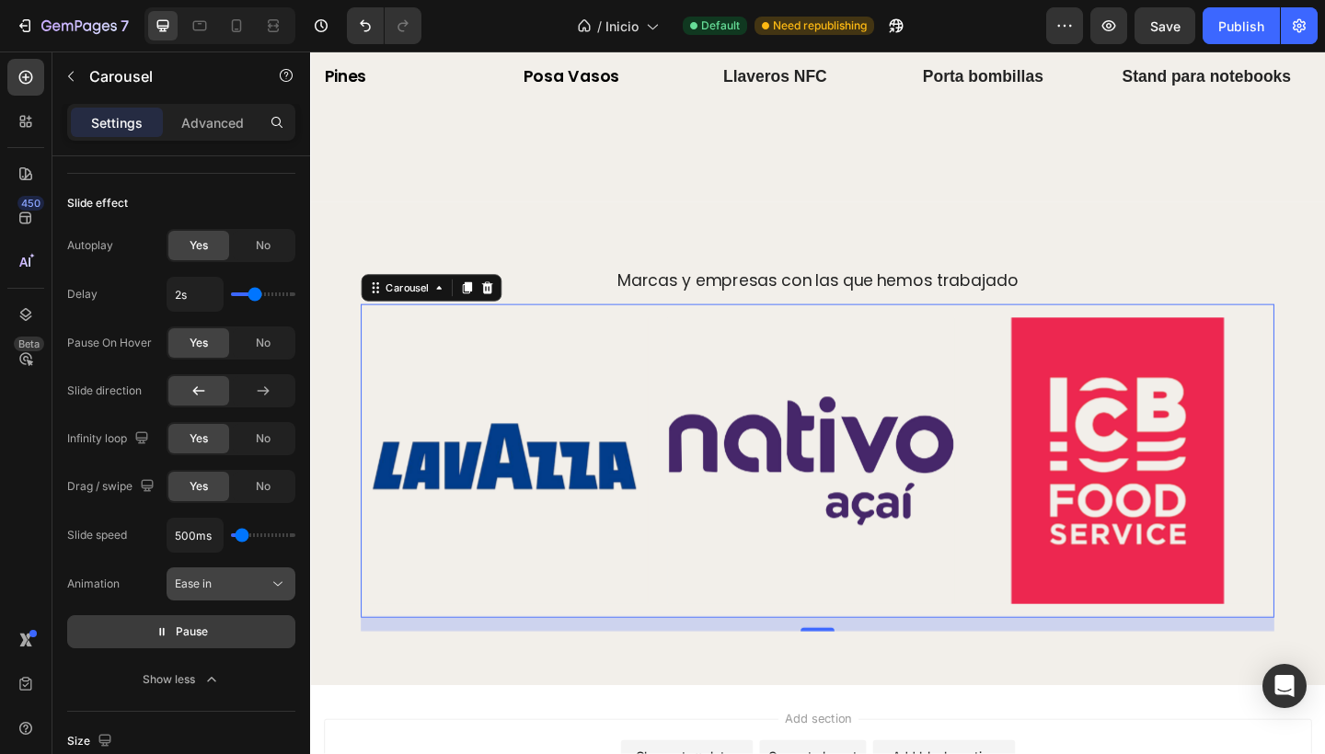
click at [190, 587] on span "Ease in" at bounding box center [193, 584] width 37 height 14
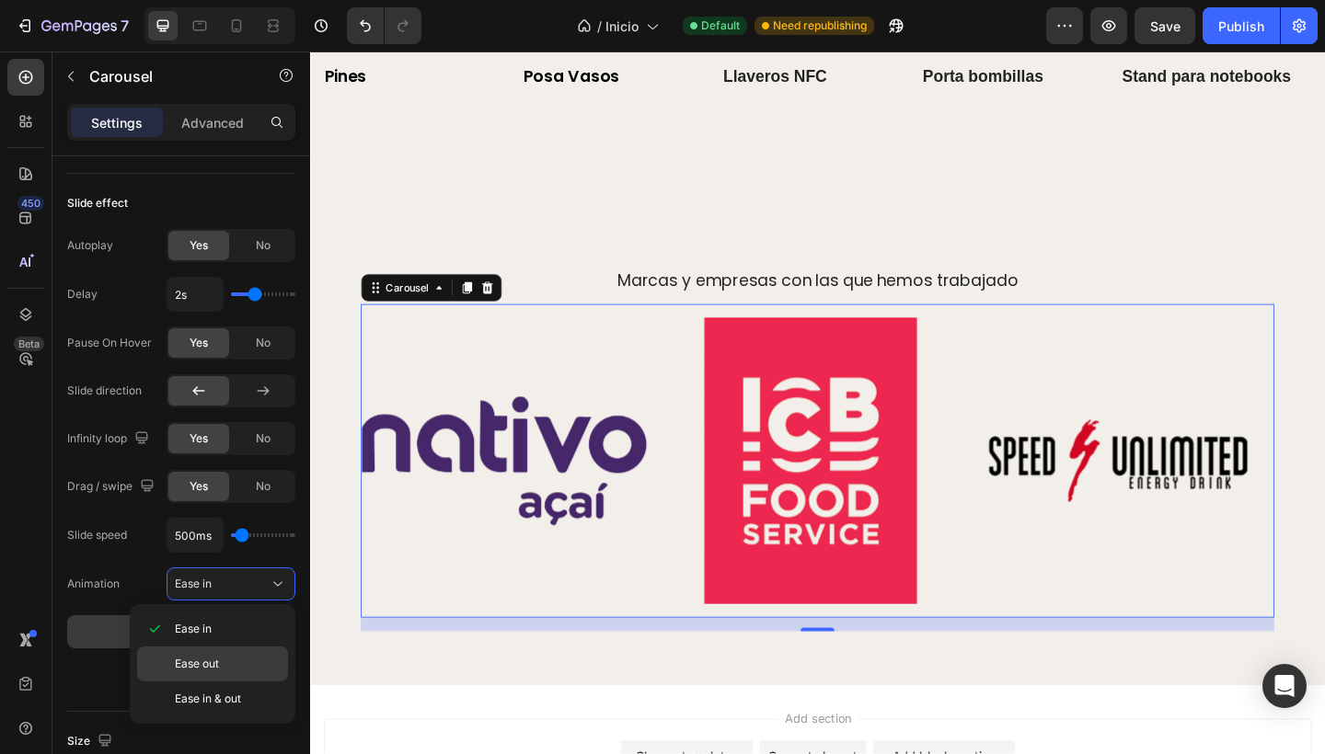
click at [204, 656] on span "Ease out" at bounding box center [197, 664] width 44 height 17
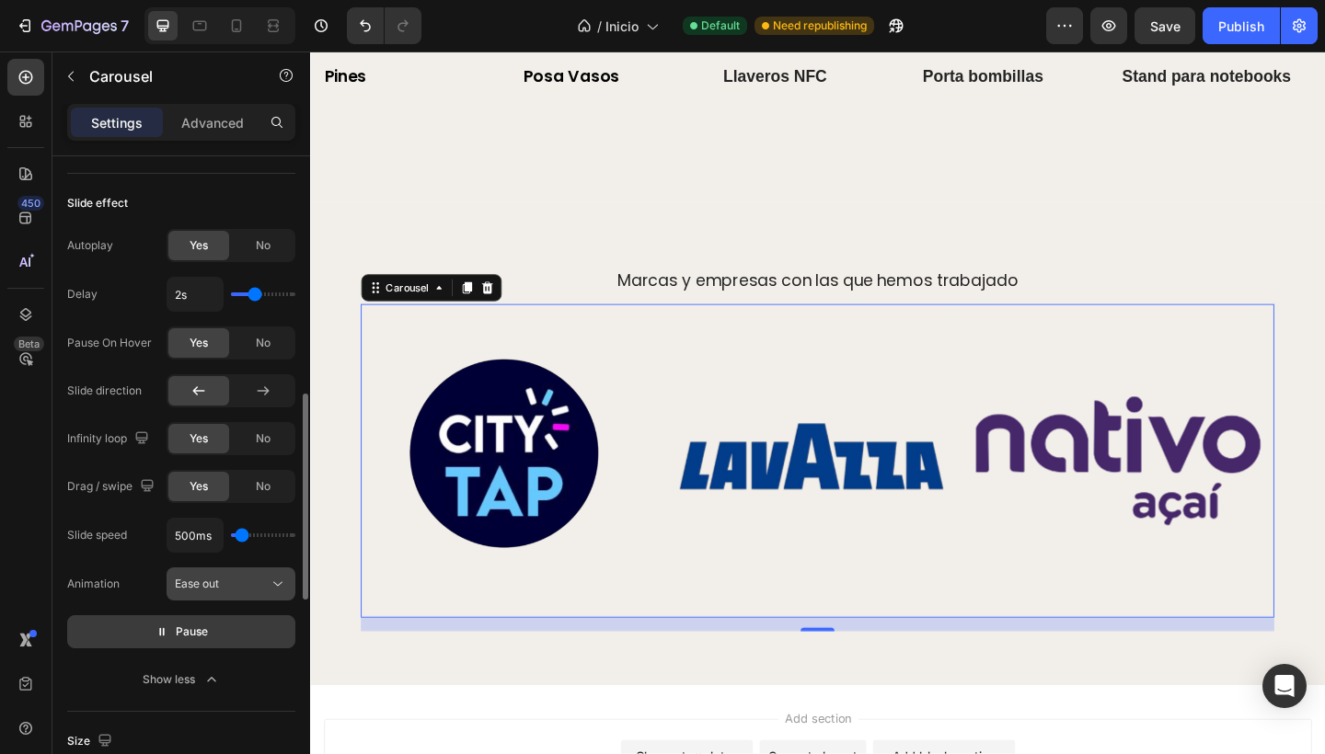
click at [226, 587] on div "Ease out" at bounding box center [222, 584] width 94 height 17
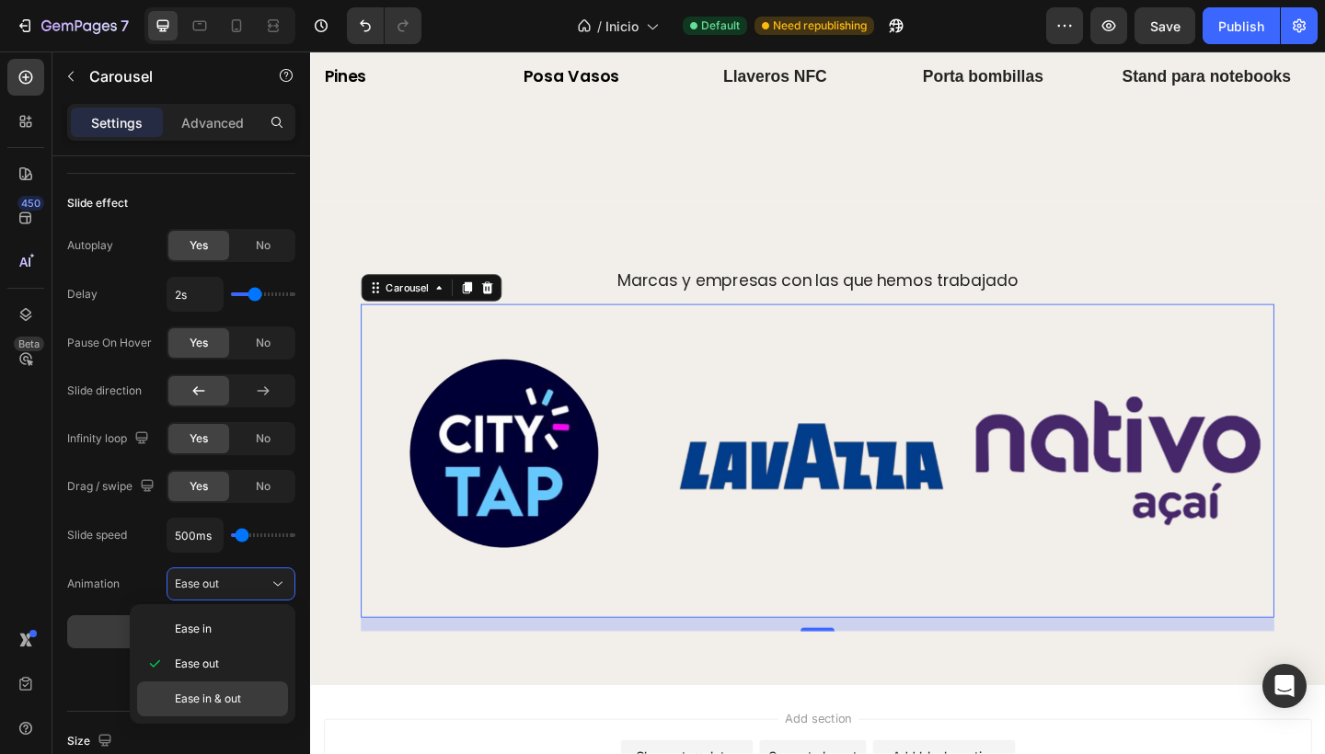
click at [217, 690] on div "Ease in & out" at bounding box center [212, 699] width 151 height 35
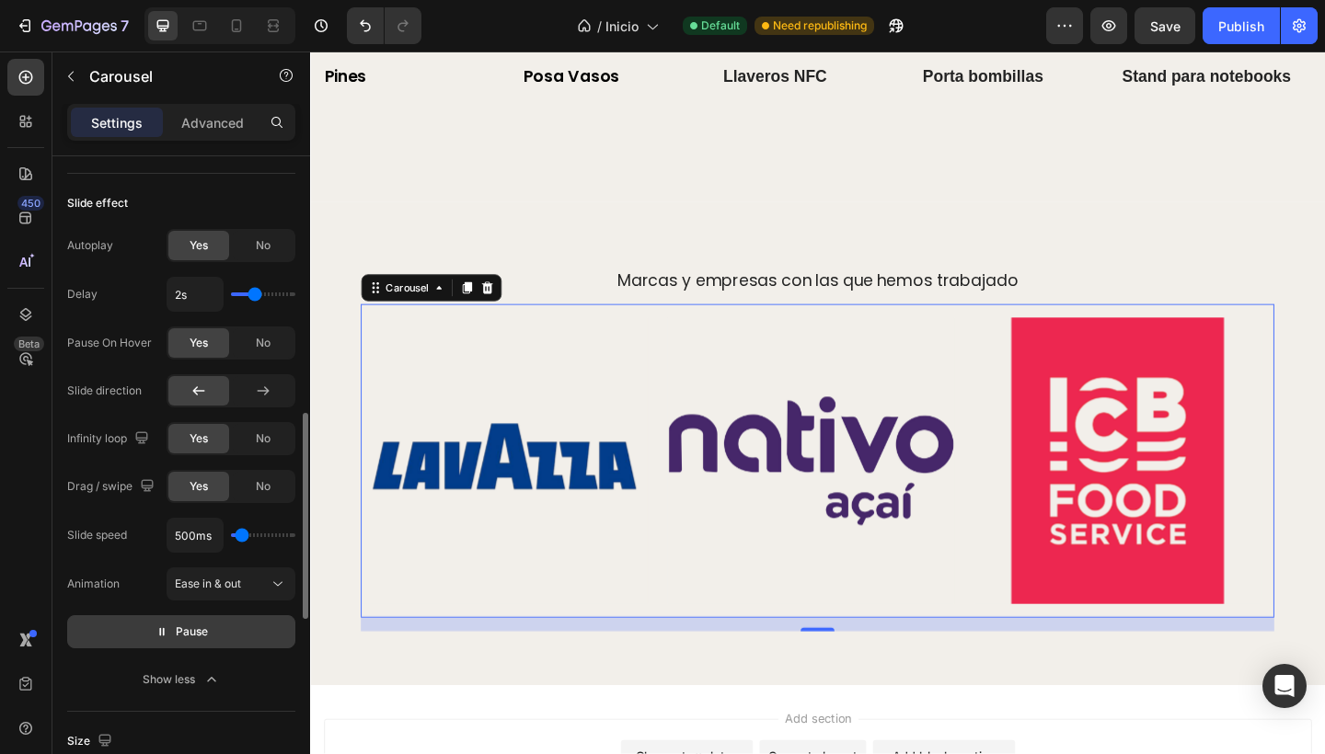
scroll to position [775, 0]
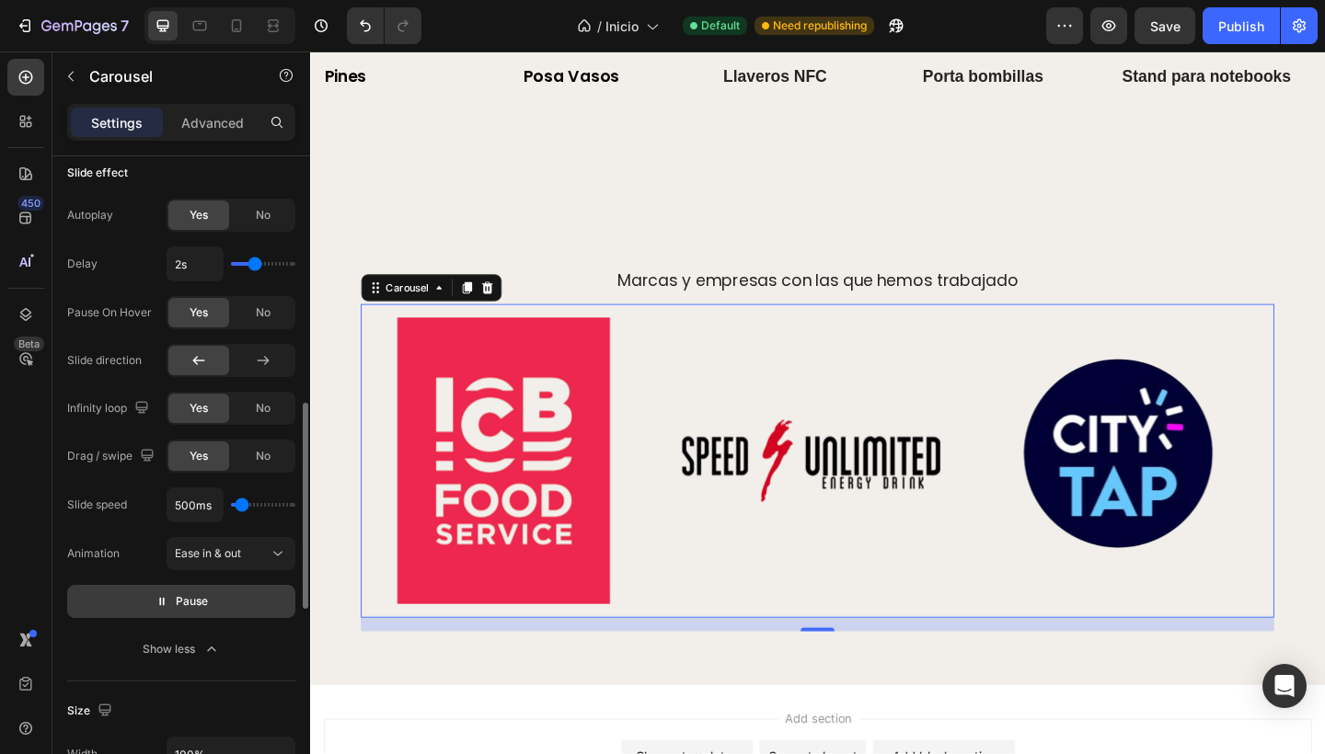
type input "1000ms"
type input "1000"
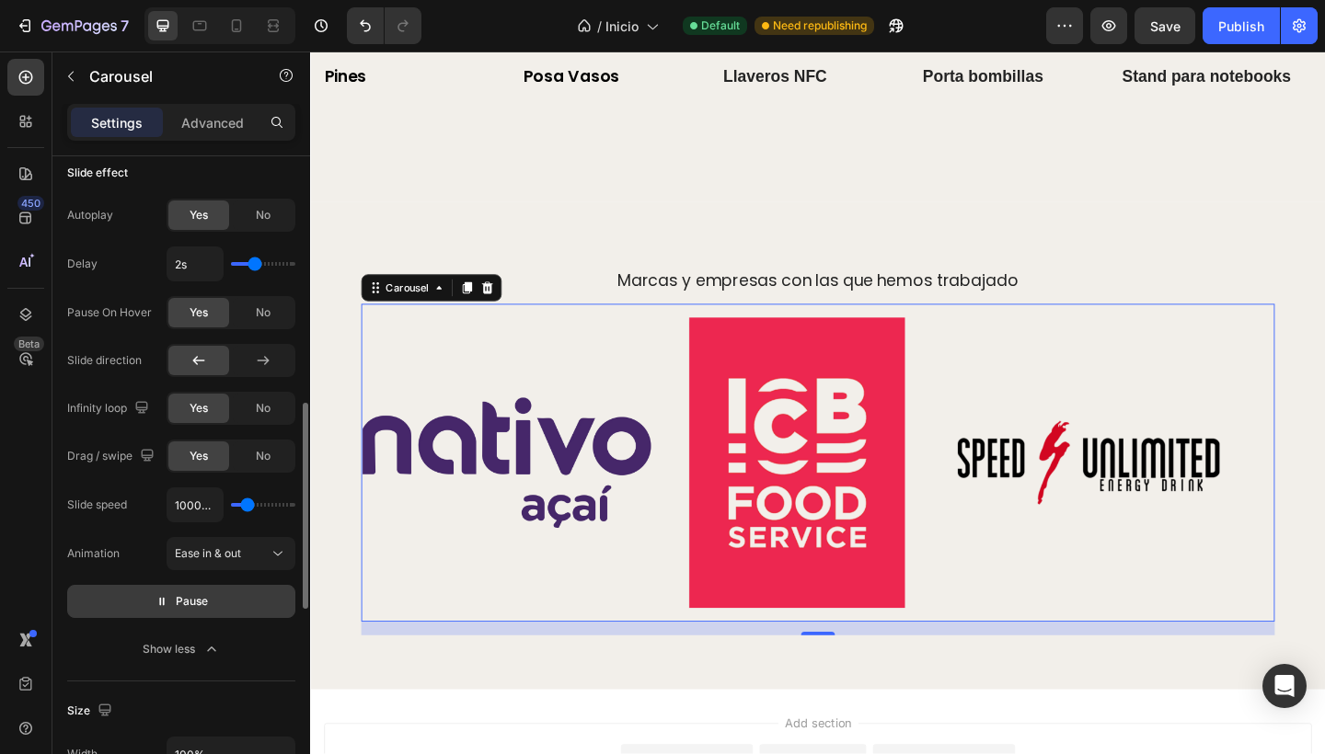
type input "1600ms"
type input "1600"
type input "1850ms"
type input "1850"
type input "1950ms"
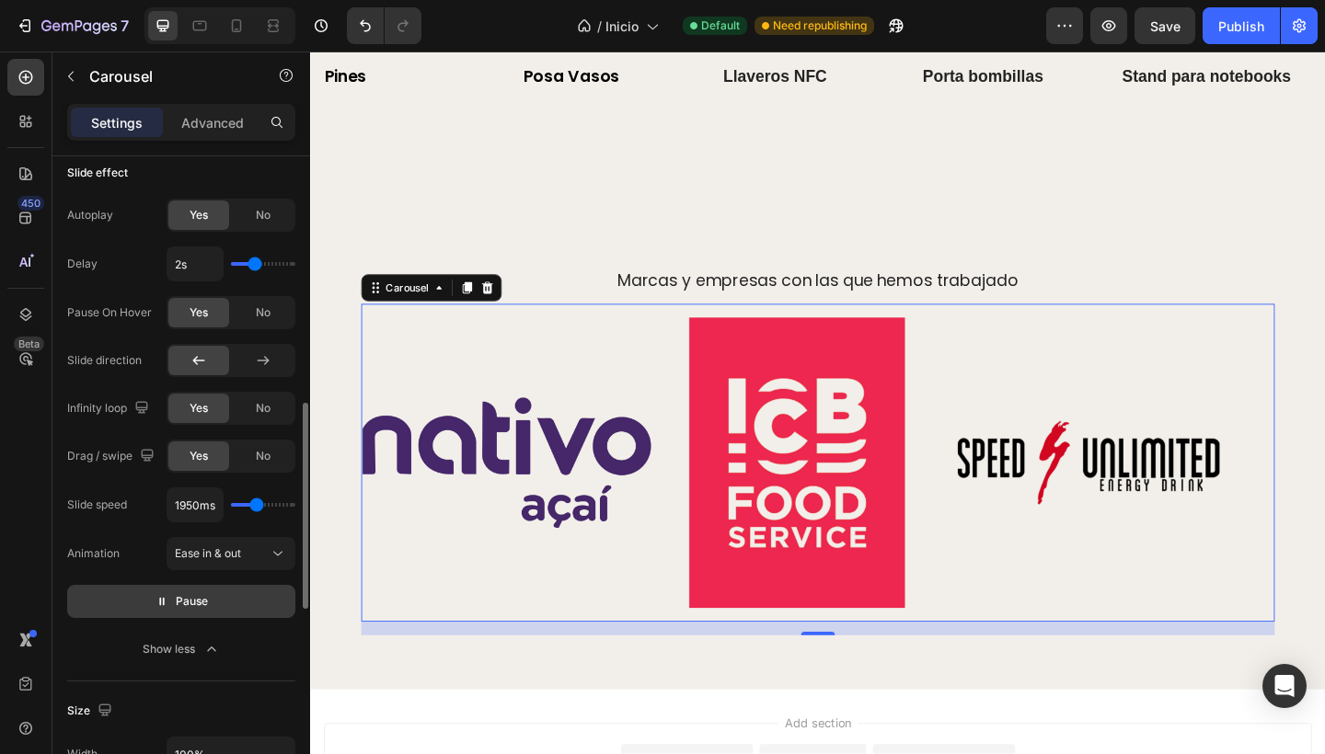
drag, startPoint x: 242, startPoint y: 506, endPoint x: 255, endPoint y: 509, distance: 13.2
type input "1950"
click at [255, 507] on input "range" at bounding box center [263, 505] width 64 height 4
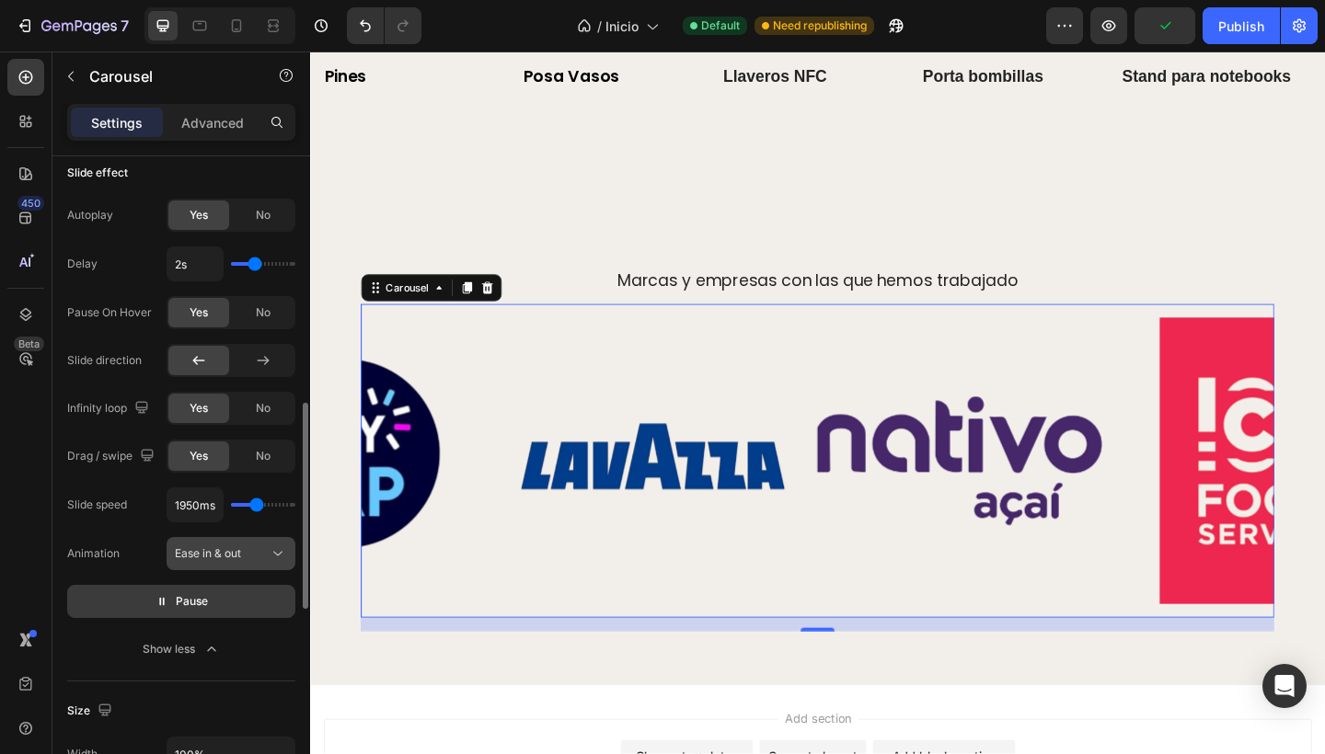
click at [211, 558] on span "Ease in & out" at bounding box center [208, 553] width 66 height 14
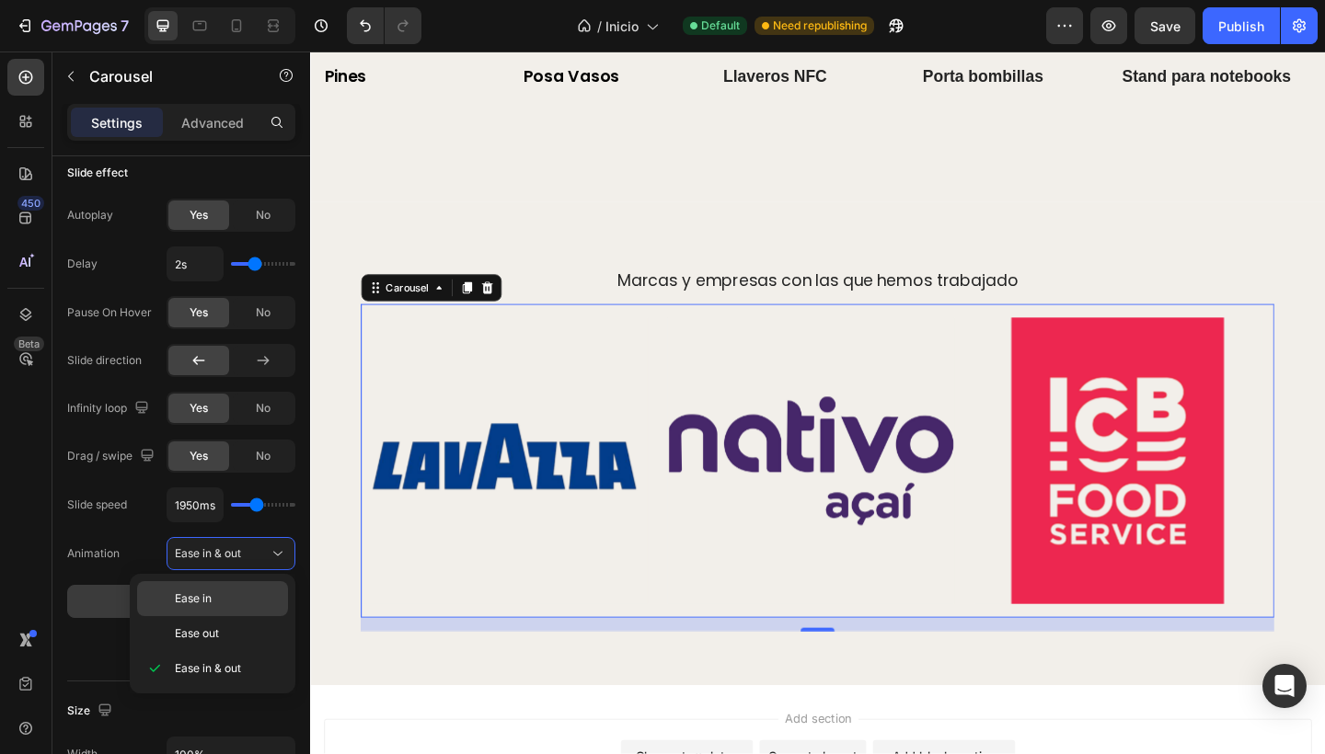
click at [205, 616] on div "Ease in" at bounding box center [212, 633] width 151 height 35
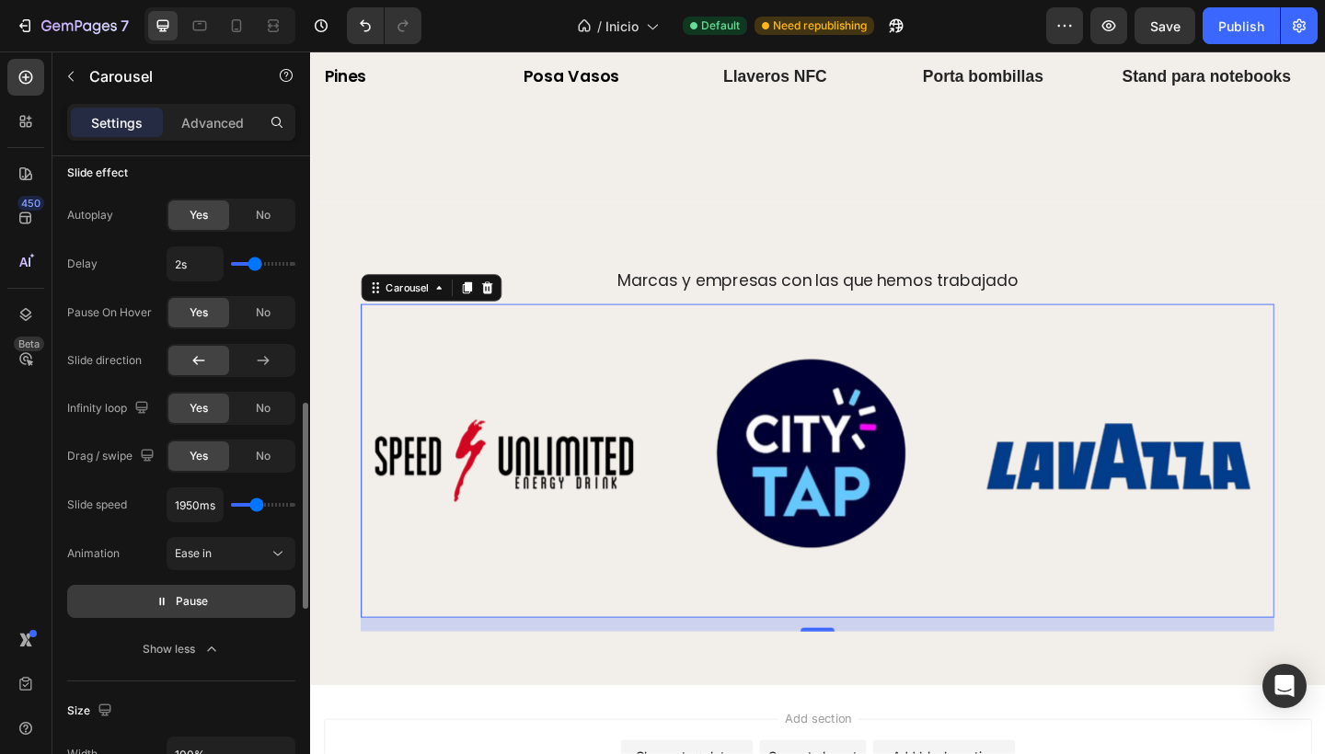
type input "2050ms"
type input "2050"
type input "2200ms"
type input "2200"
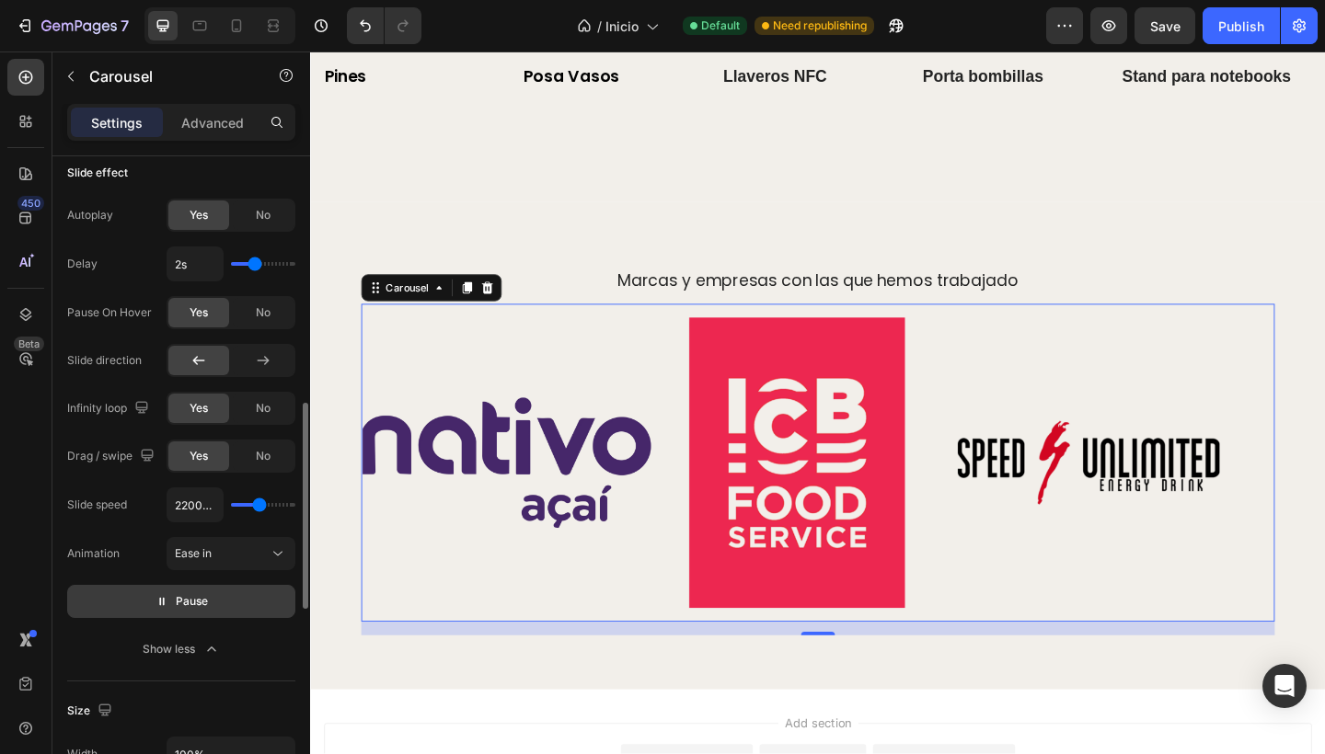
type input "2700ms"
type input "2700"
type input "2800ms"
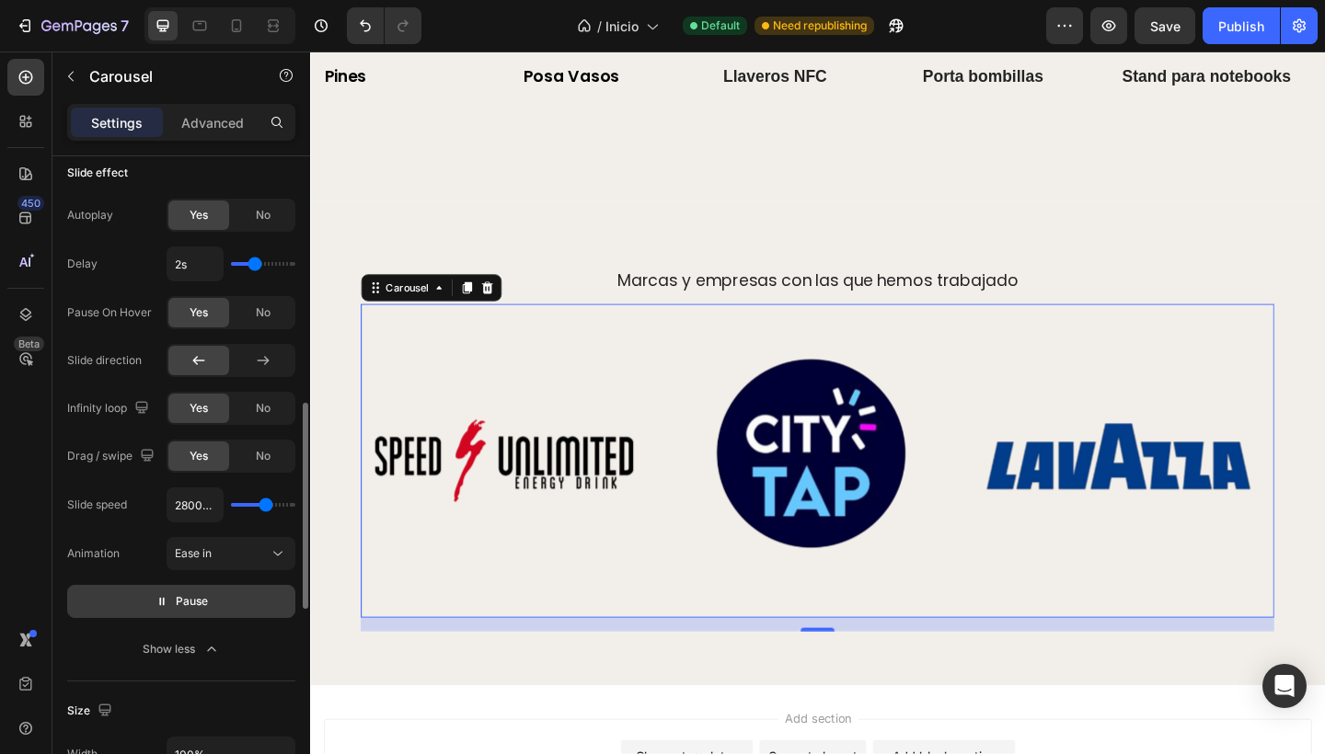
drag, startPoint x: 255, startPoint y: 503, endPoint x: 264, endPoint y: 507, distance: 9.9
type input "2800"
click at [264, 507] on input "range" at bounding box center [263, 505] width 64 height 4
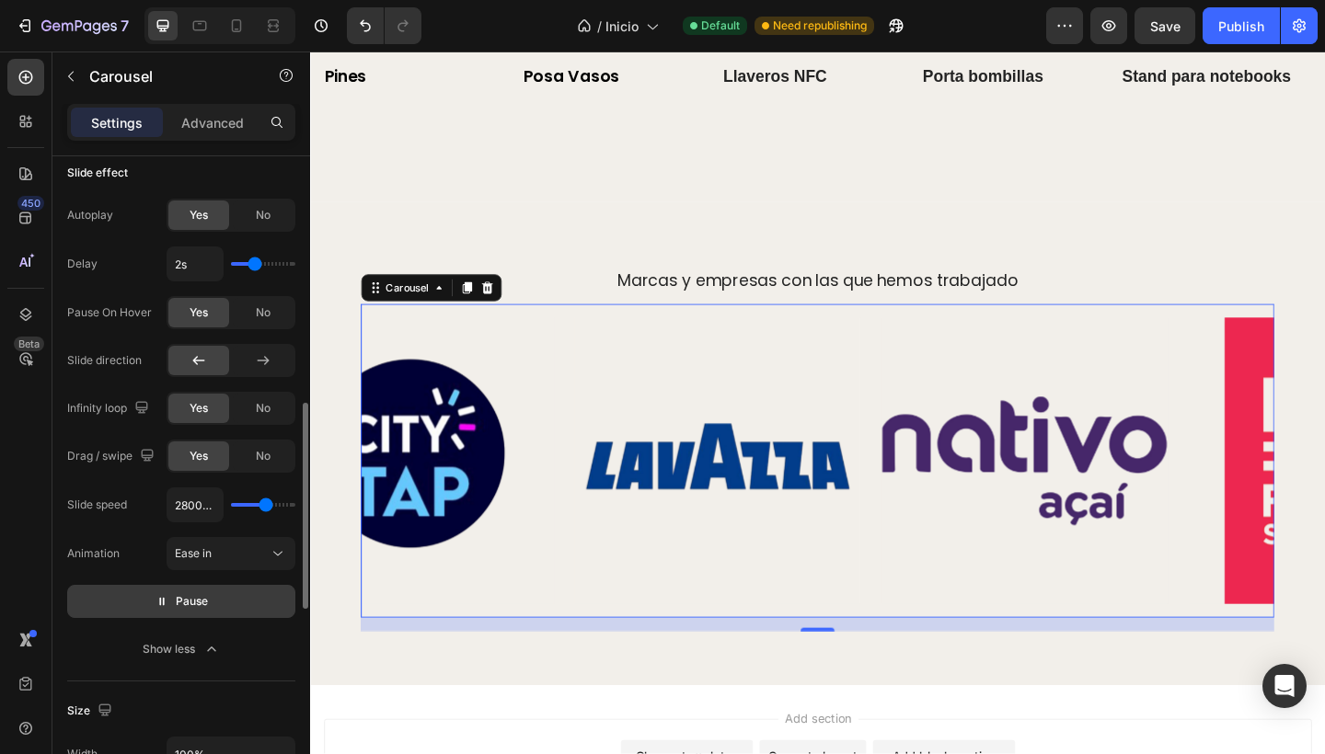
type input "2650ms"
type input "2650"
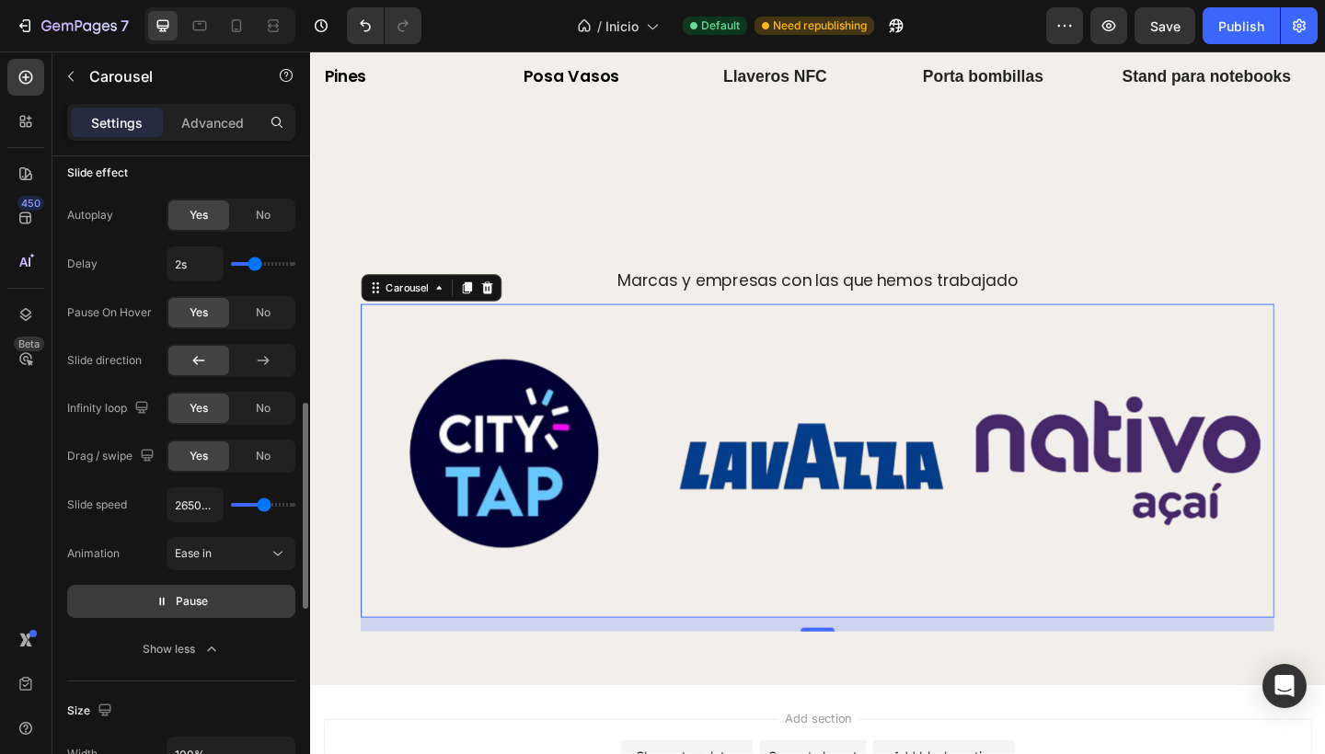
type input "2200ms"
type input "2200"
type input "850ms"
drag, startPoint x: 263, startPoint y: 505, endPoint x: 243, endPoint y: 510, distance: 20.8
type input "850"
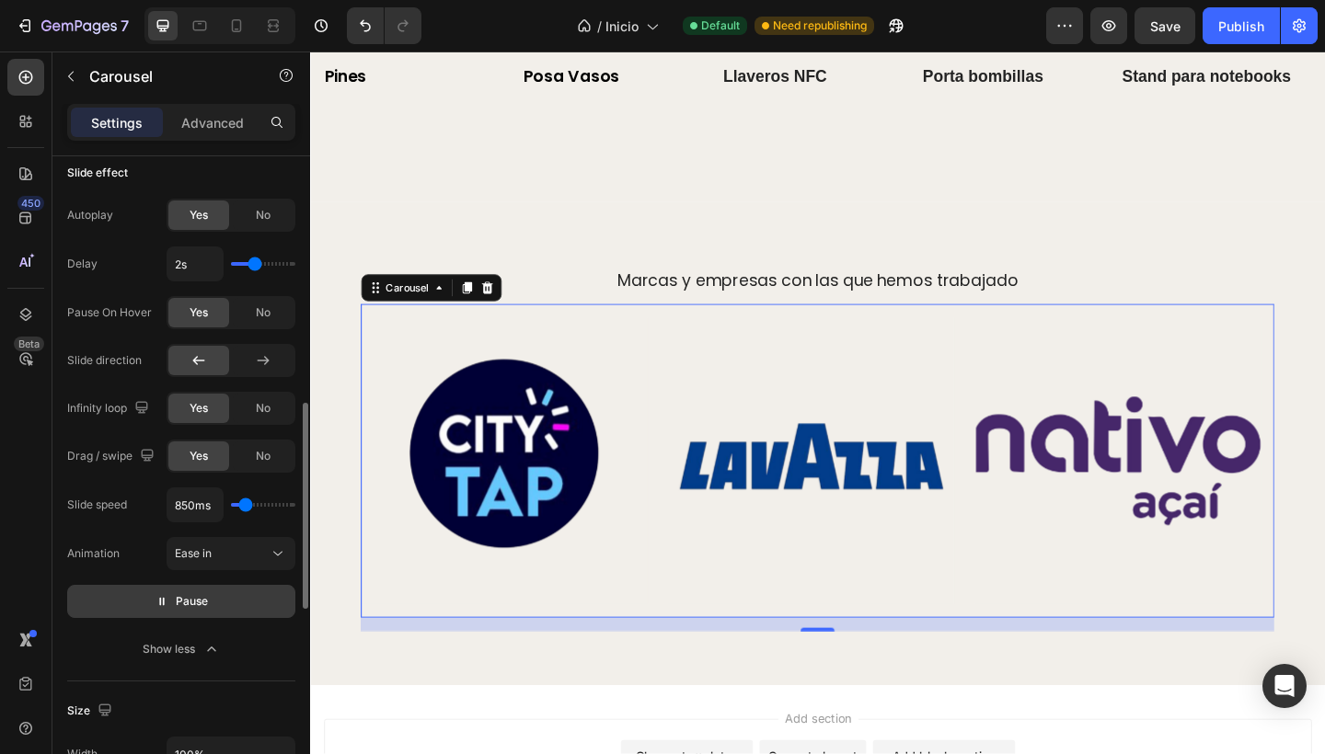
click at [243, 507] on input "range" at bounding box center [263, 505] width 64 height 4
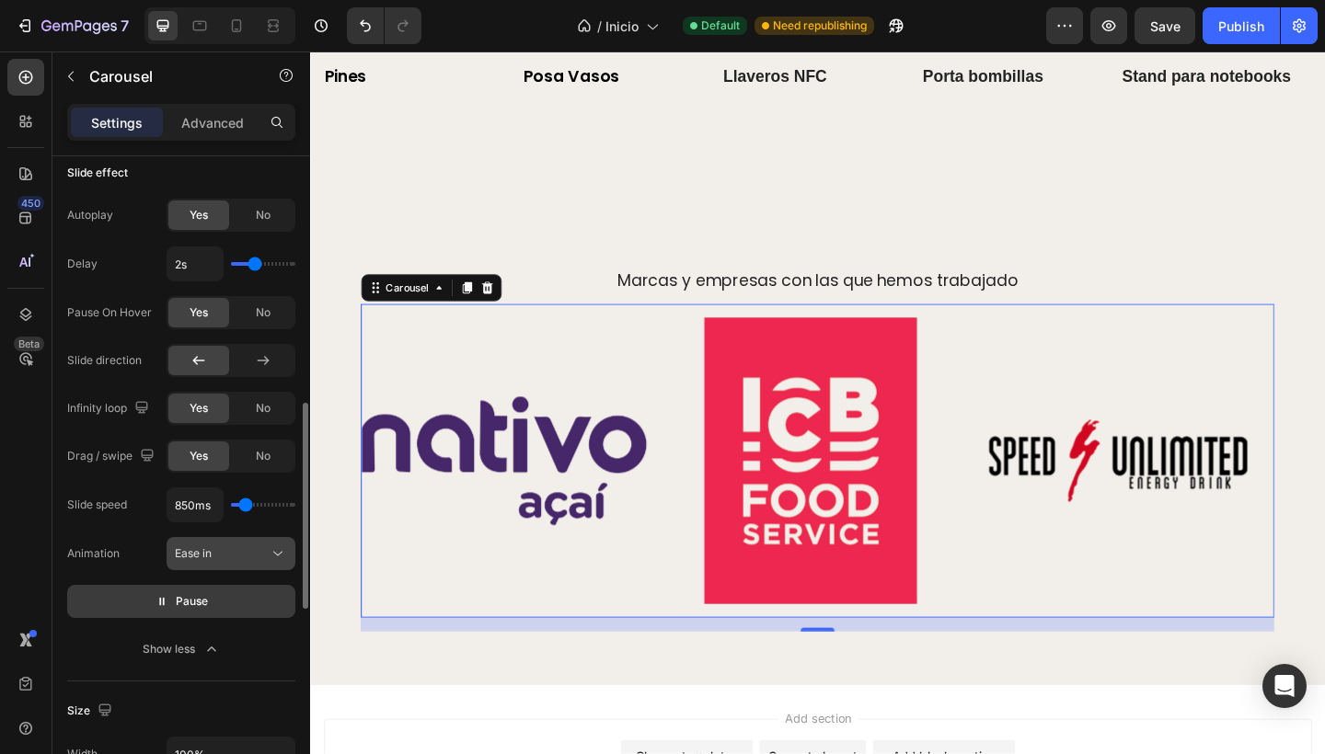
click at [229, 547] on div "Ease in" at bounding box center [222, 553] width 94 height 17
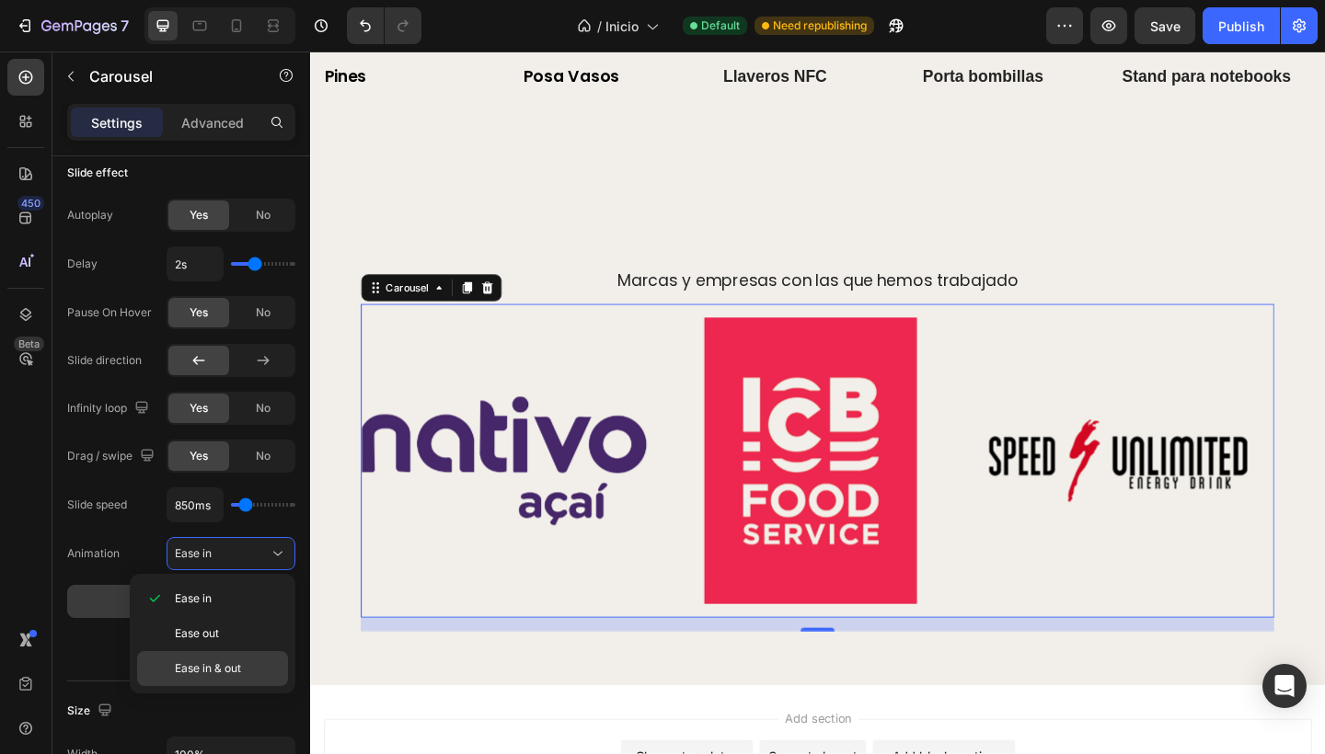
click at [212, 662] on span "Ease in & out" at bounding box center [208, 668] width 66 height 17
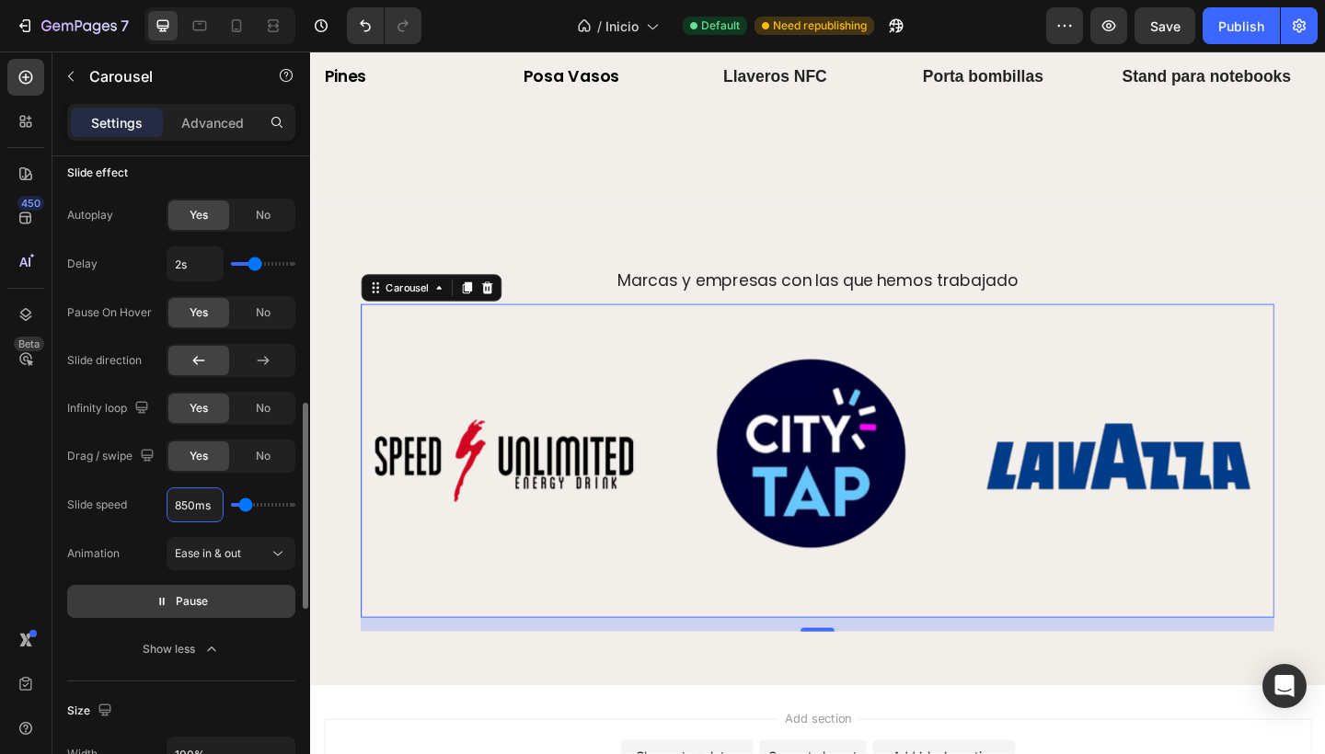
click at [189, 503] on input "850ms" at bounding box center [194, 504] width 55 height 33
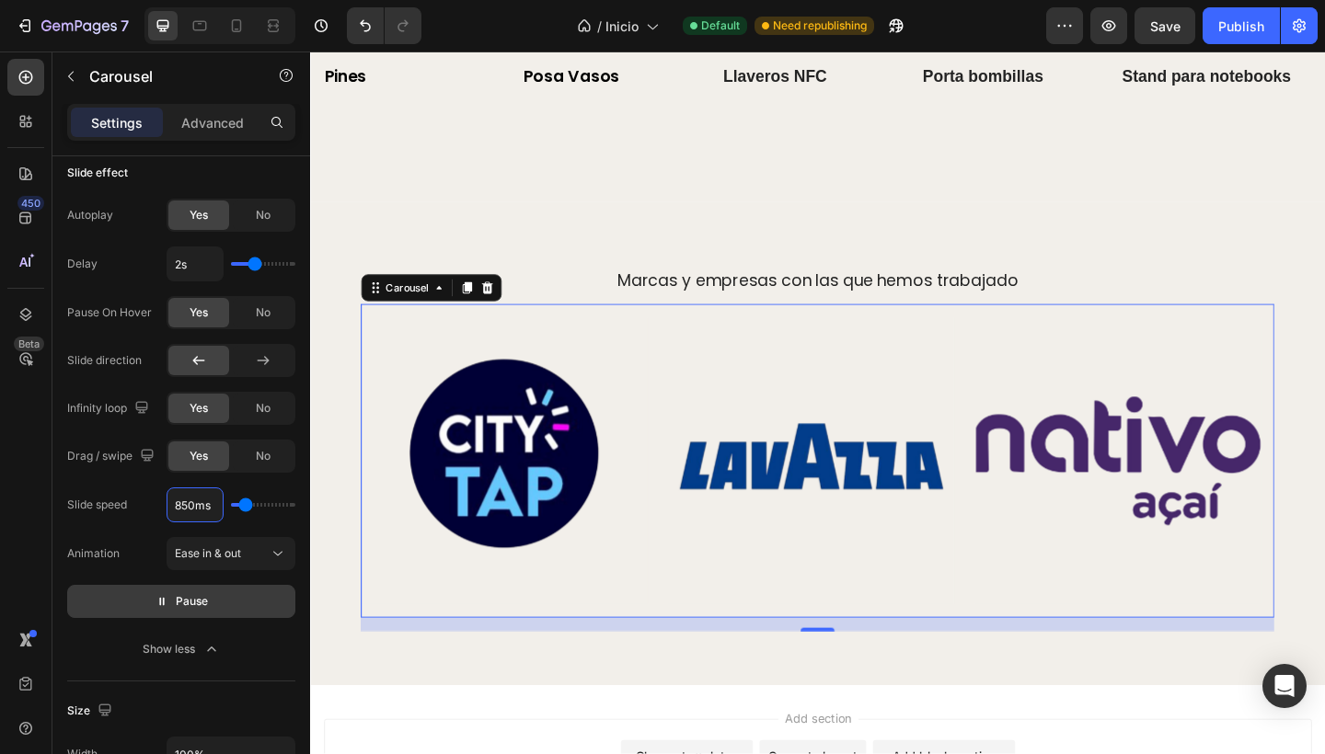
type input "85ms"
type input "100"
type input "ms"
type input "850"
type input "1ms"
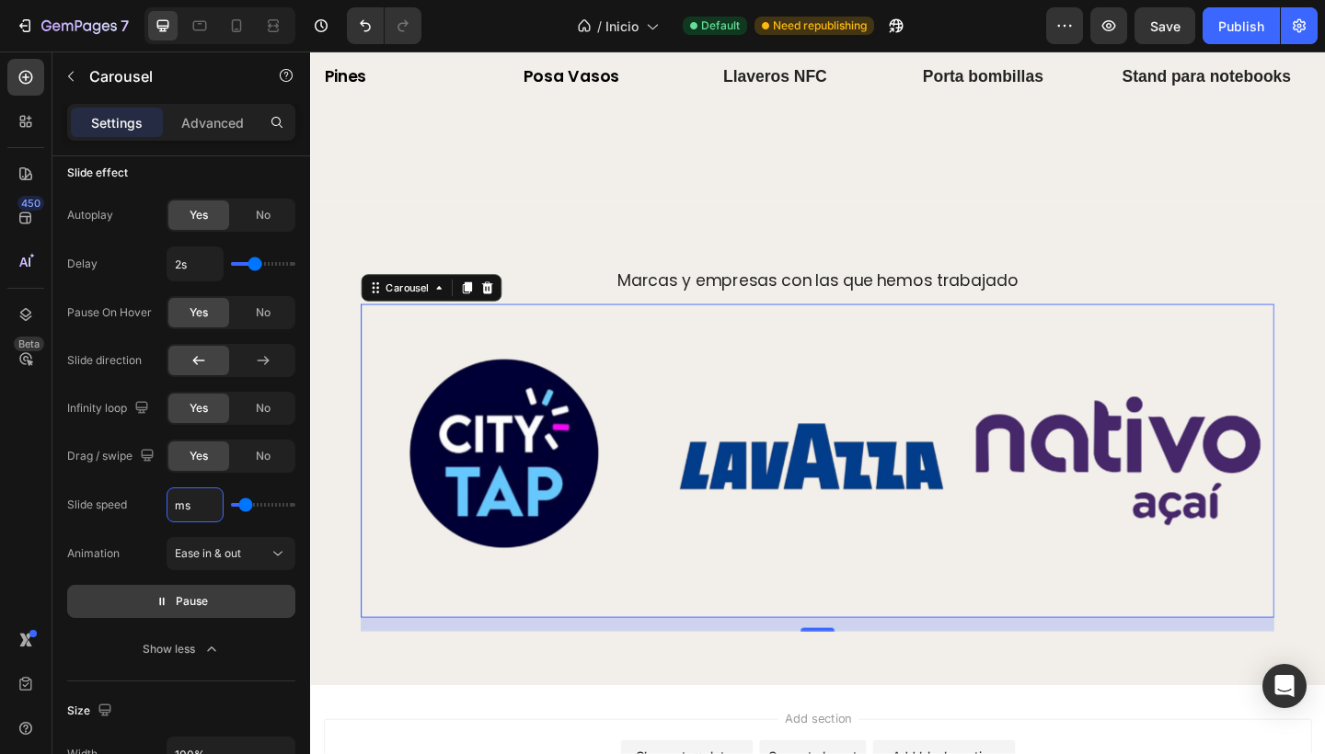
type input "100"
type input "1000ms"
type input "1000"
click at [119, 479] on div "Autoplay Yes No Delay 2s Pause On Hover Yes No Slide direction Infinity loop Ye…" at bounding box center [181, 432] width 228 height 467
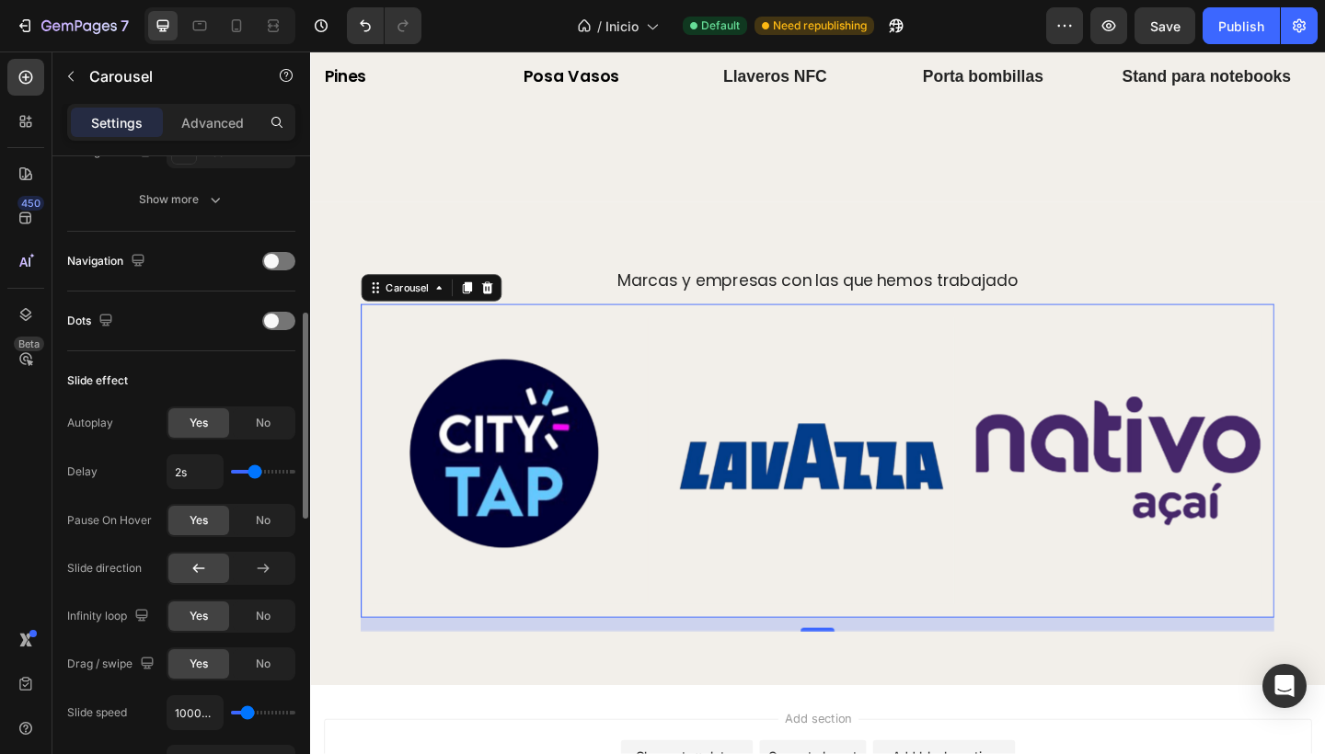
scroll to position [541, 0]
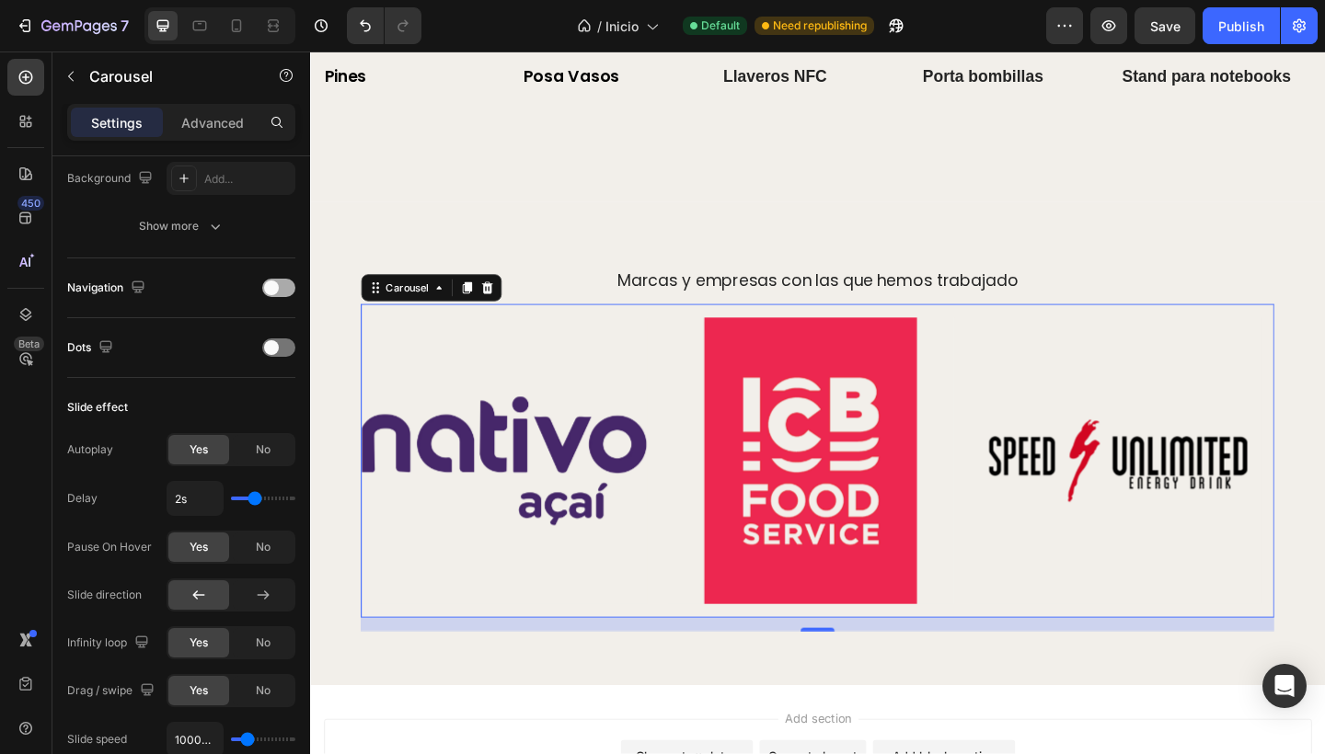
click at [268, 286] on span at bounding box center [271, 288] width 15 height 15
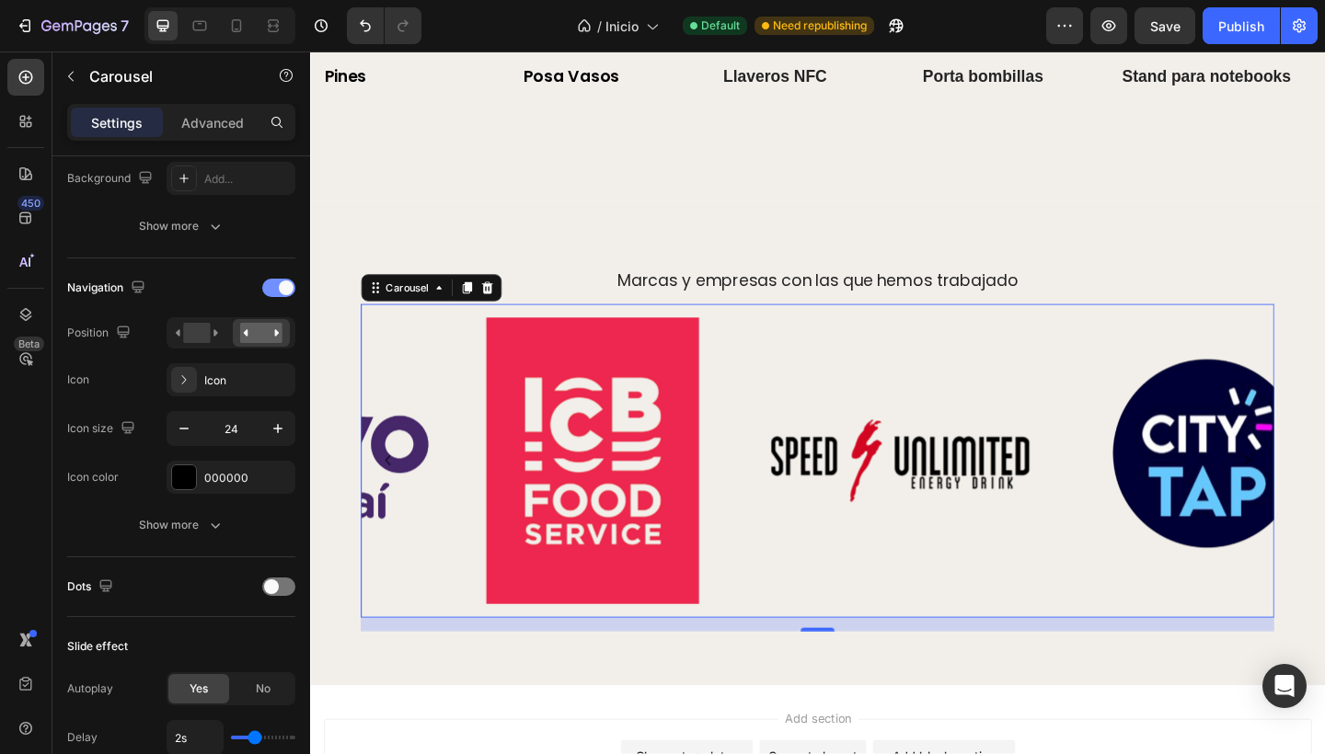
click at [268, 286] on div at bounding box center [278, 288] width 33 height 18
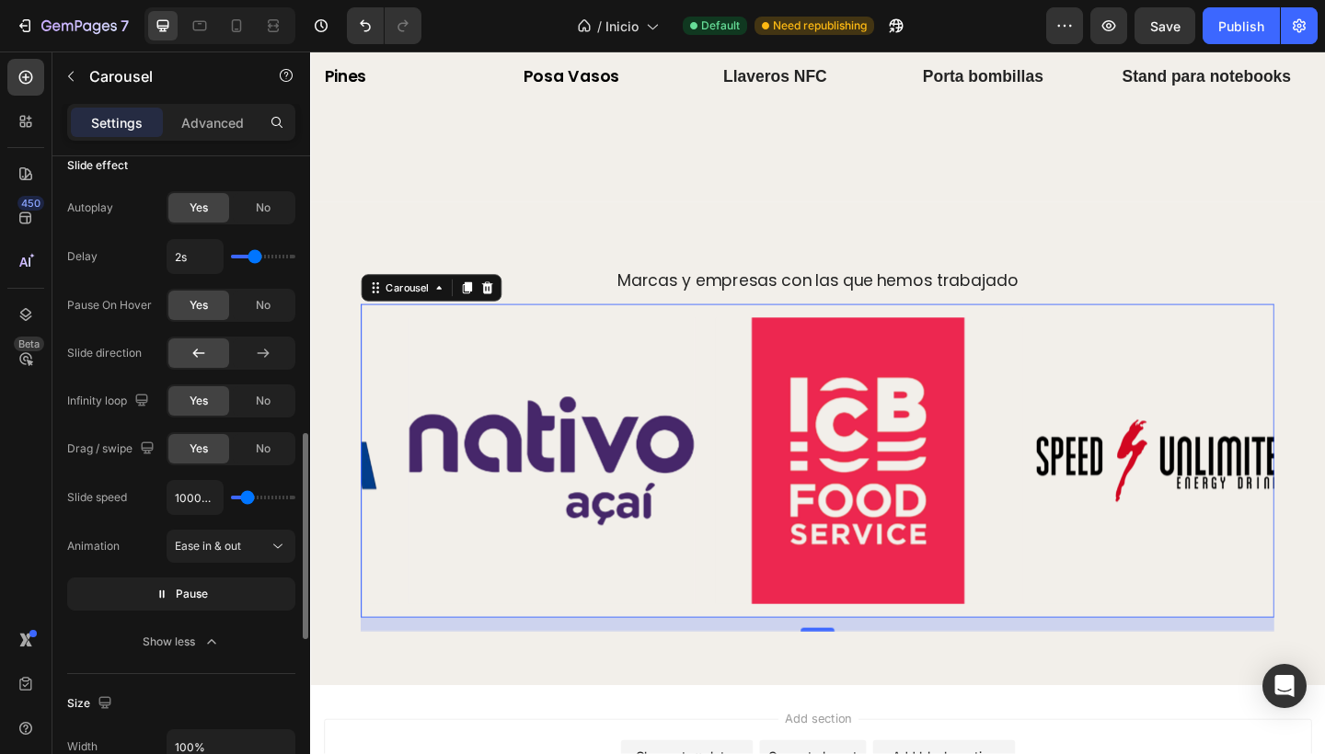
scroll to position [804, 0]
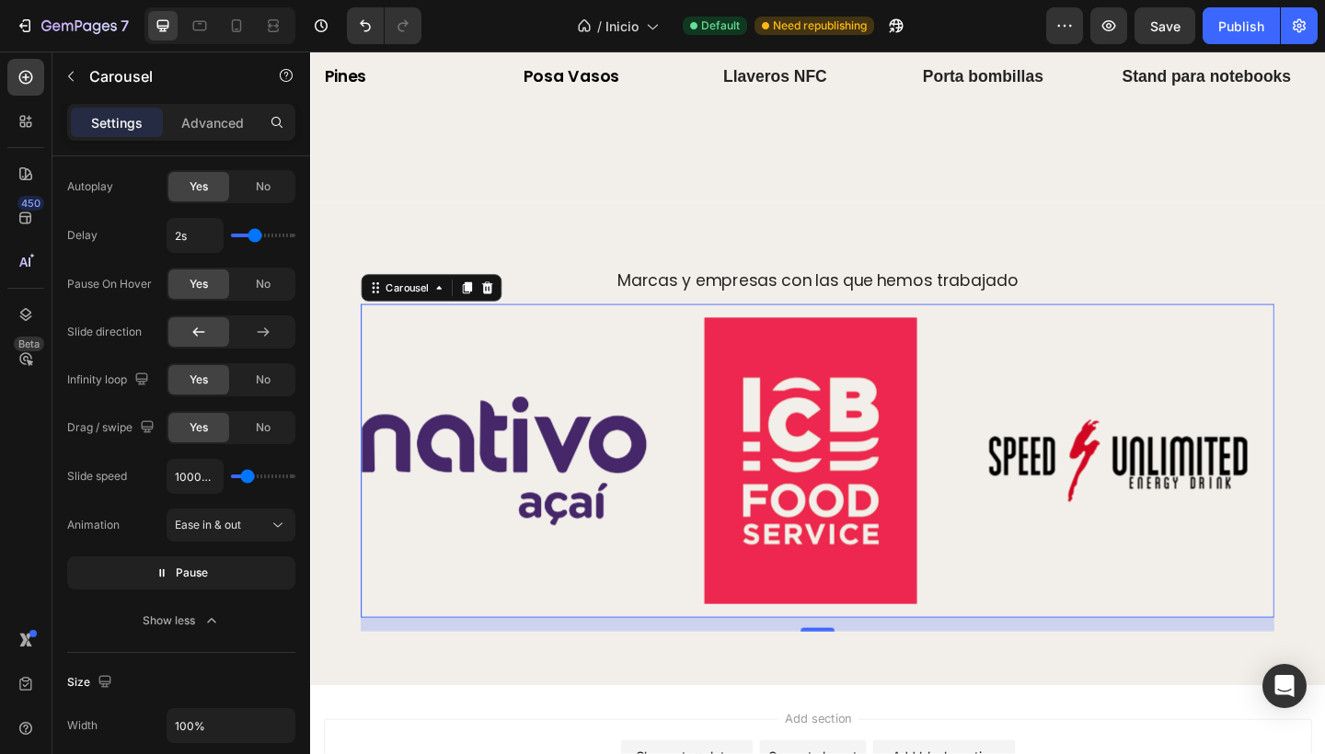
type input "900ms"
type input "900"
type input "1450ms"
drag, startPoint x: 244, startPoint y: 472, endPoint x: 263, endPoint y: 476, distance: 19.7
type input "2700"
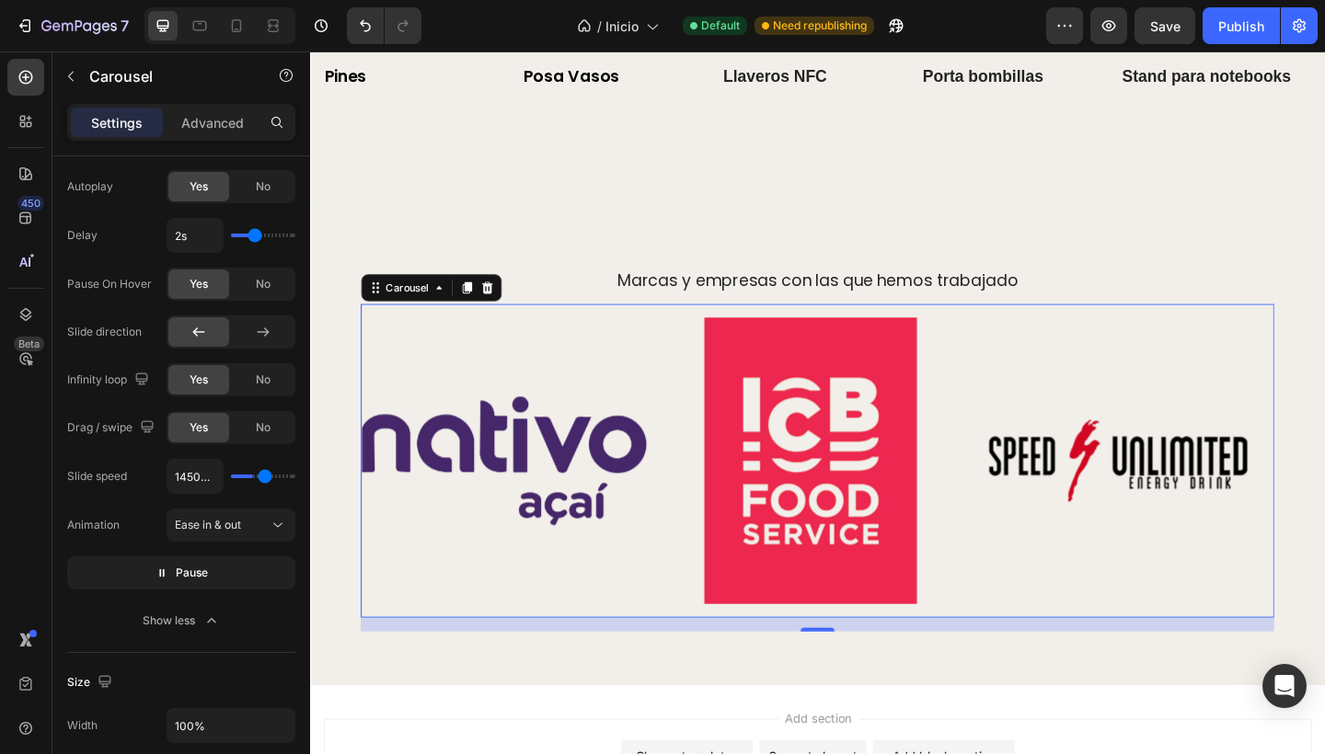
click at [263, 476] on input "range" at bounding box center [263, 477] width 64 height 4
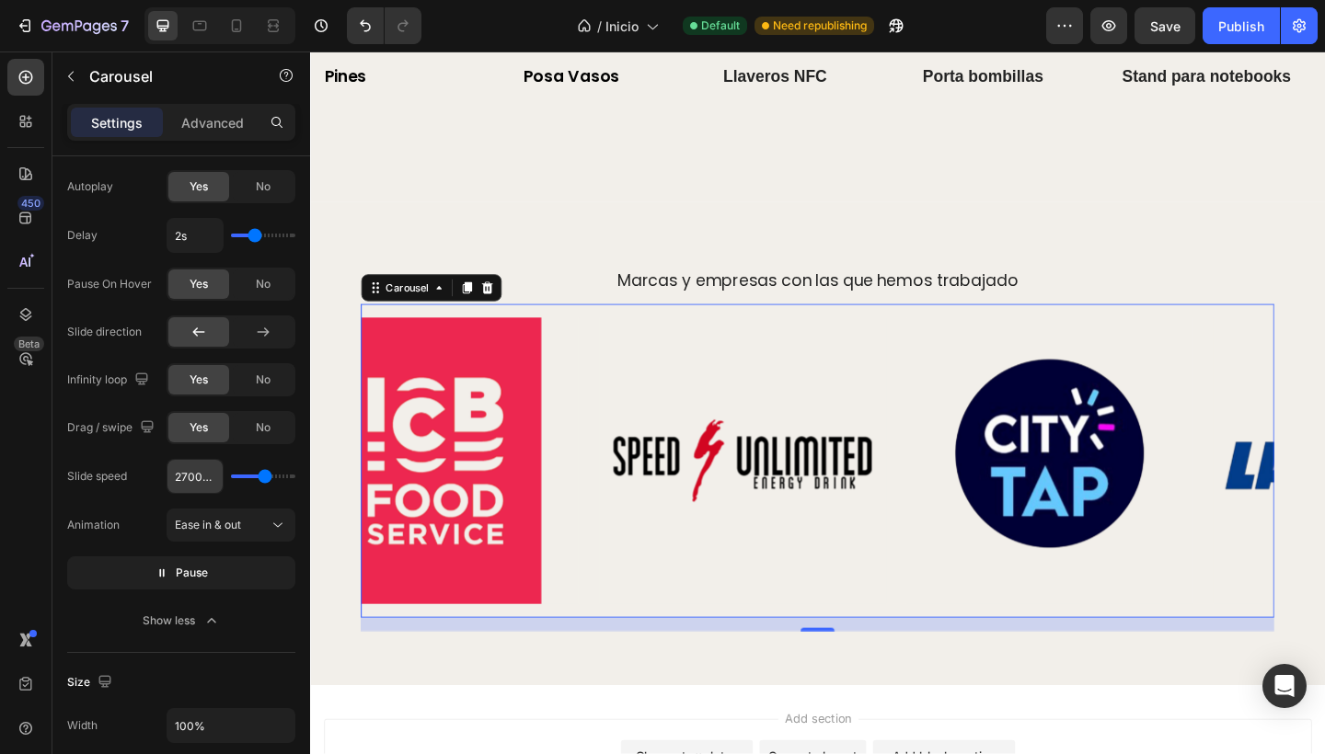
click at [184, 477] on input "2700ms" at bounding box center [194, 476] width 55 height 33
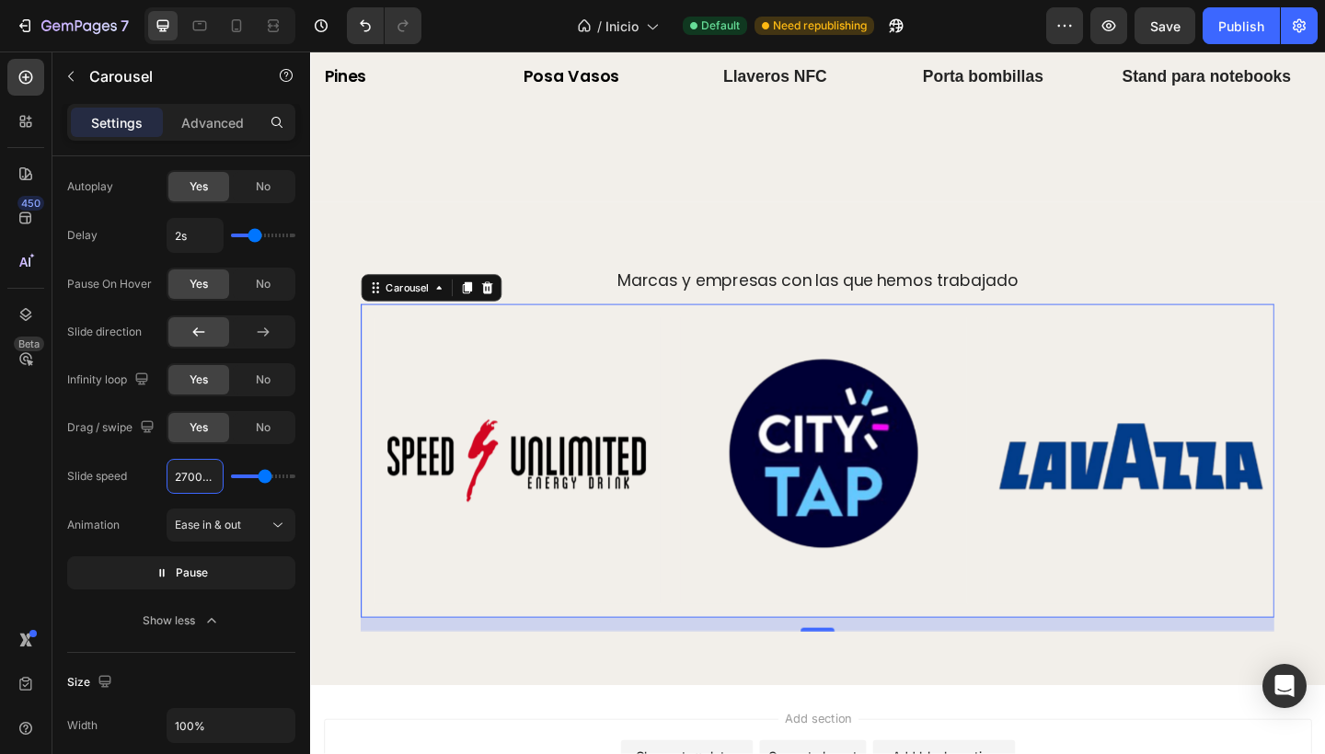
click at [185, 480] on input "2700ms" at bounding box center [194, 476] width 55 height 33
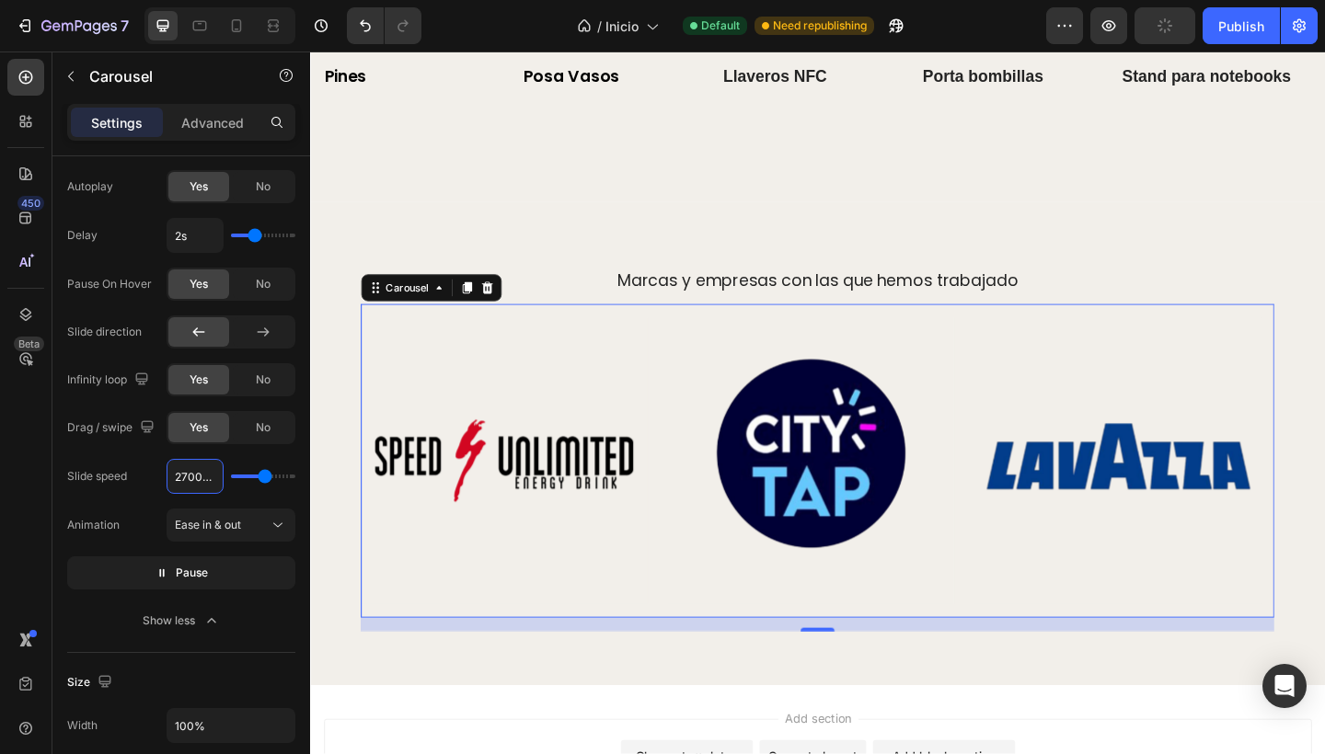
type input "200ms"
type input "200"
type input "2500ms"
type input "2500"
type input "250ms"
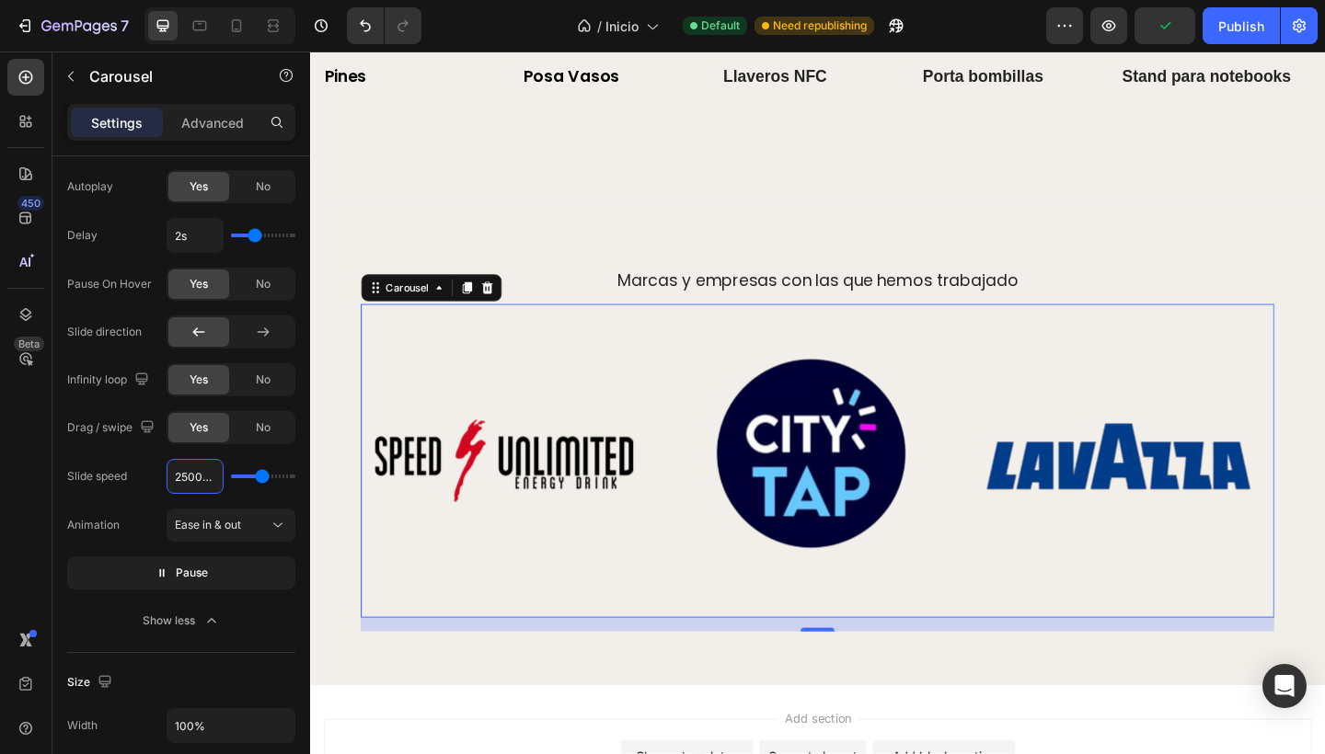
type input "250"
type input "20ms"
type input "100"
type input "200ms"
type input "200"
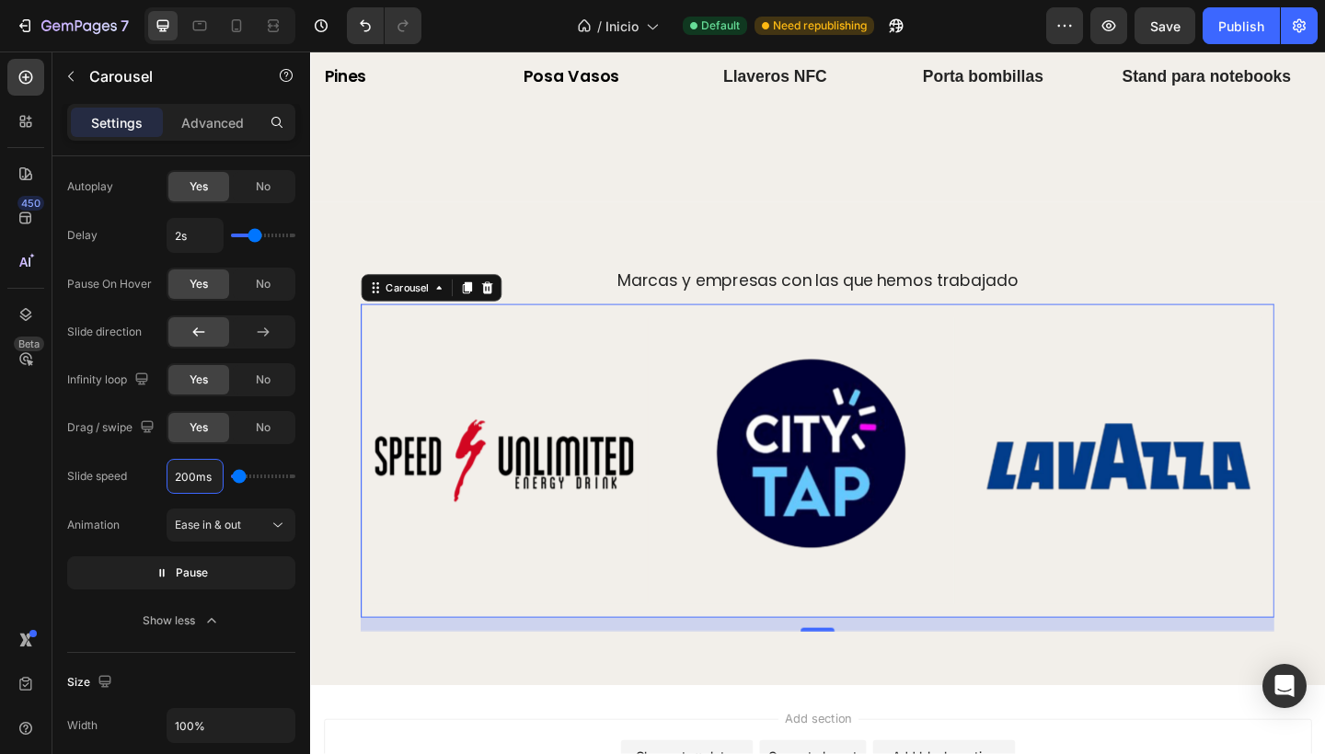
type input "2000ms"
type input "2000"
type input "2000ms"
click at [126, 449] on div "Autoplay Yes No Delay 2s Pause On Hover Yes No Slide direction Infinity loop Ye…" at bounding box center [181, 403] width 228 height 467
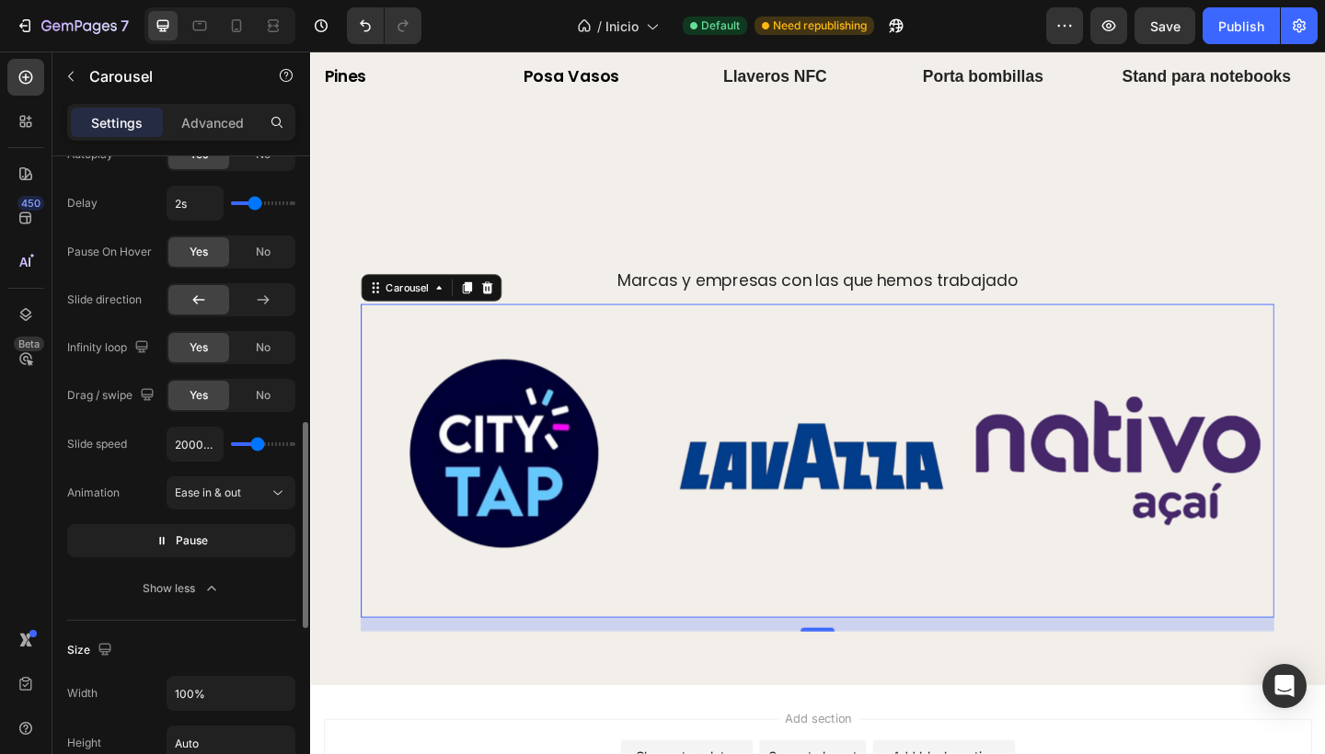
scroll to position [836, 0]
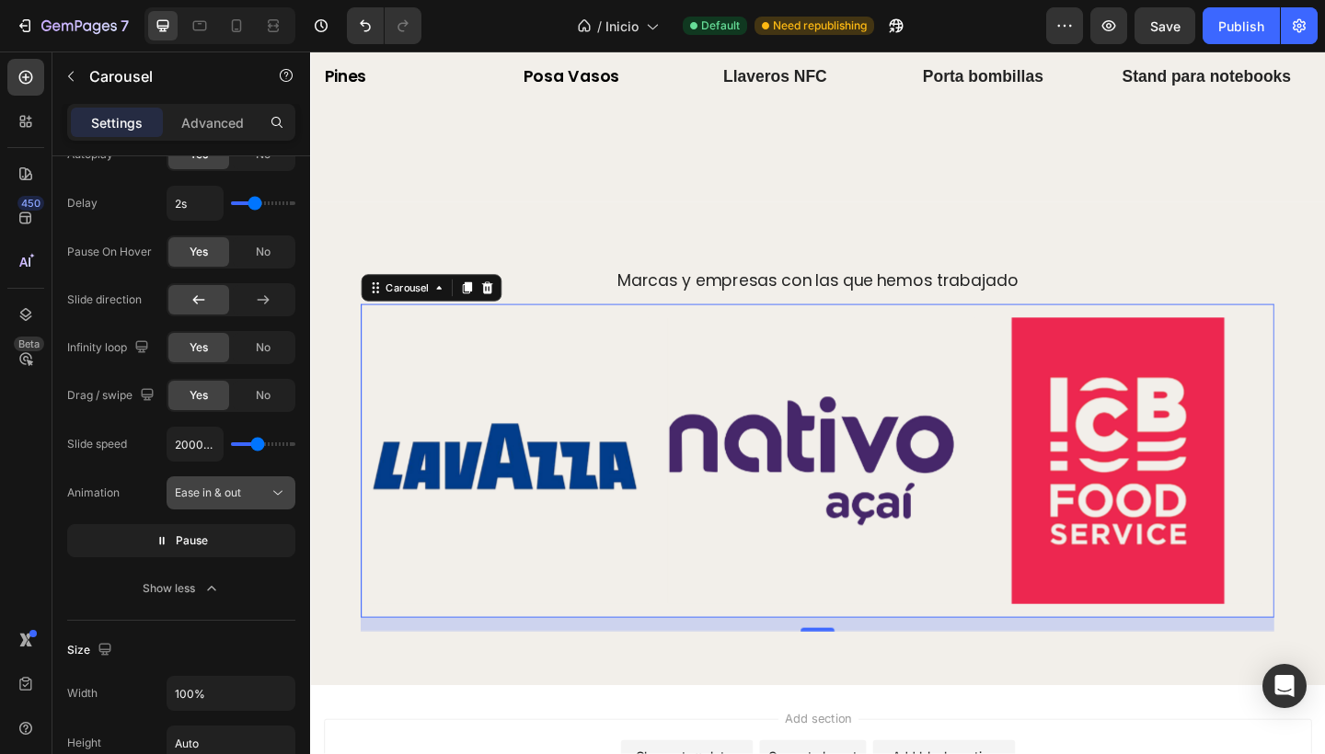
click at [214, 508] on button "Ease in & out" at bounding box center [230, 492] width 129 height 33
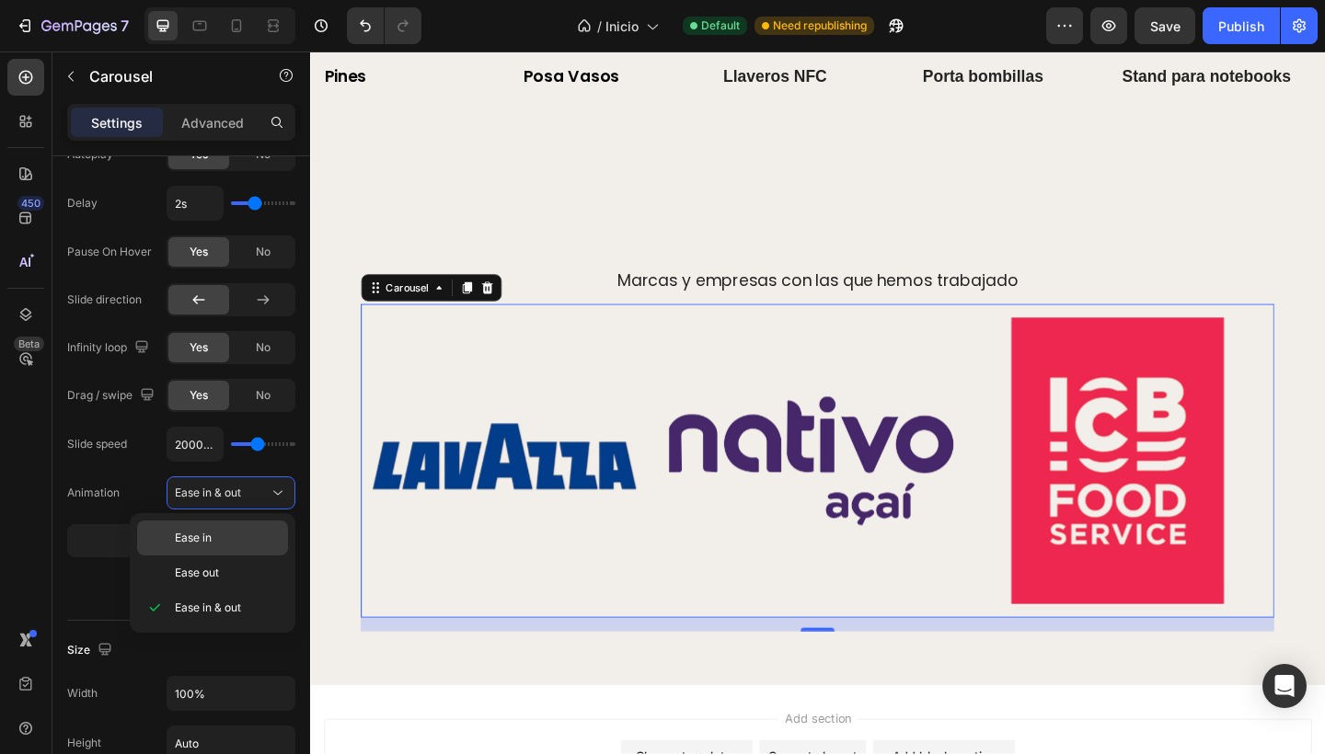
click at [207, 556] on div "Ease in" at bounding box center [212, 573] width 151 height 35
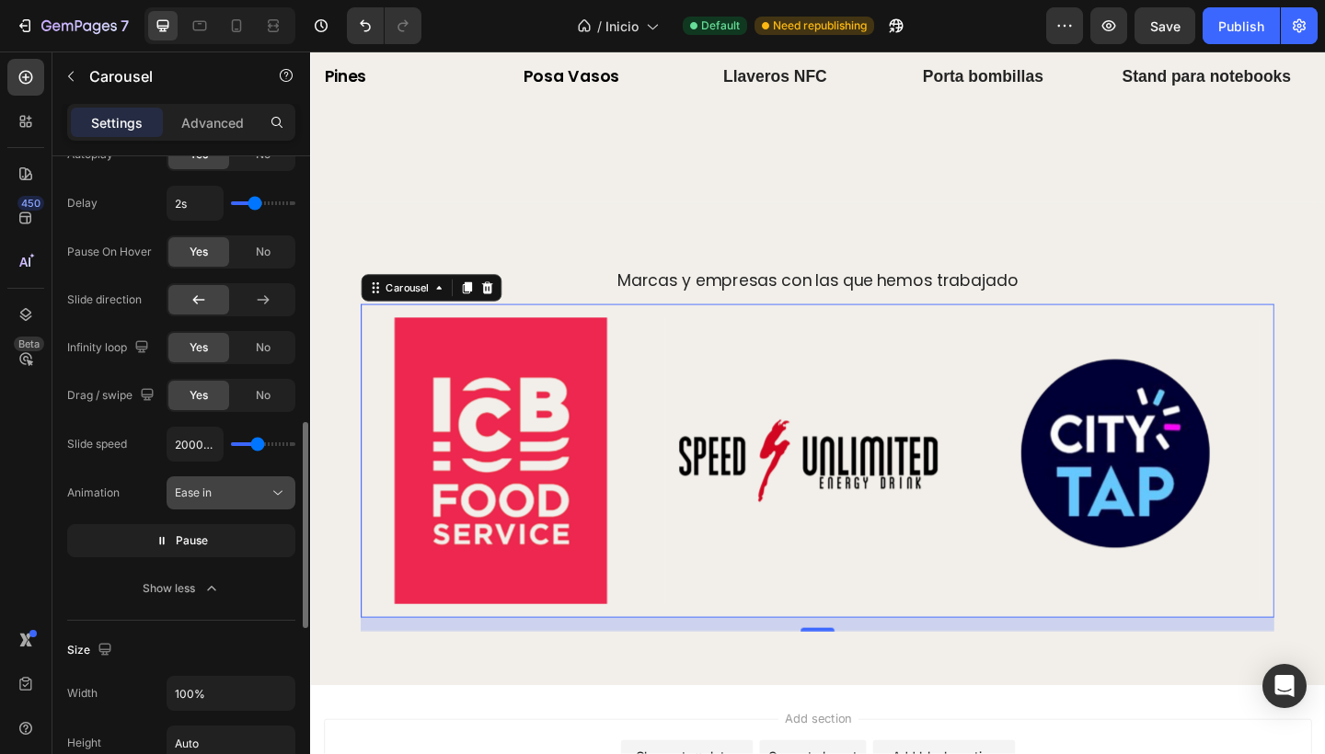
click at [187, 496] on span "Ease in" at bounding box center [193, 493] width 37 height 14
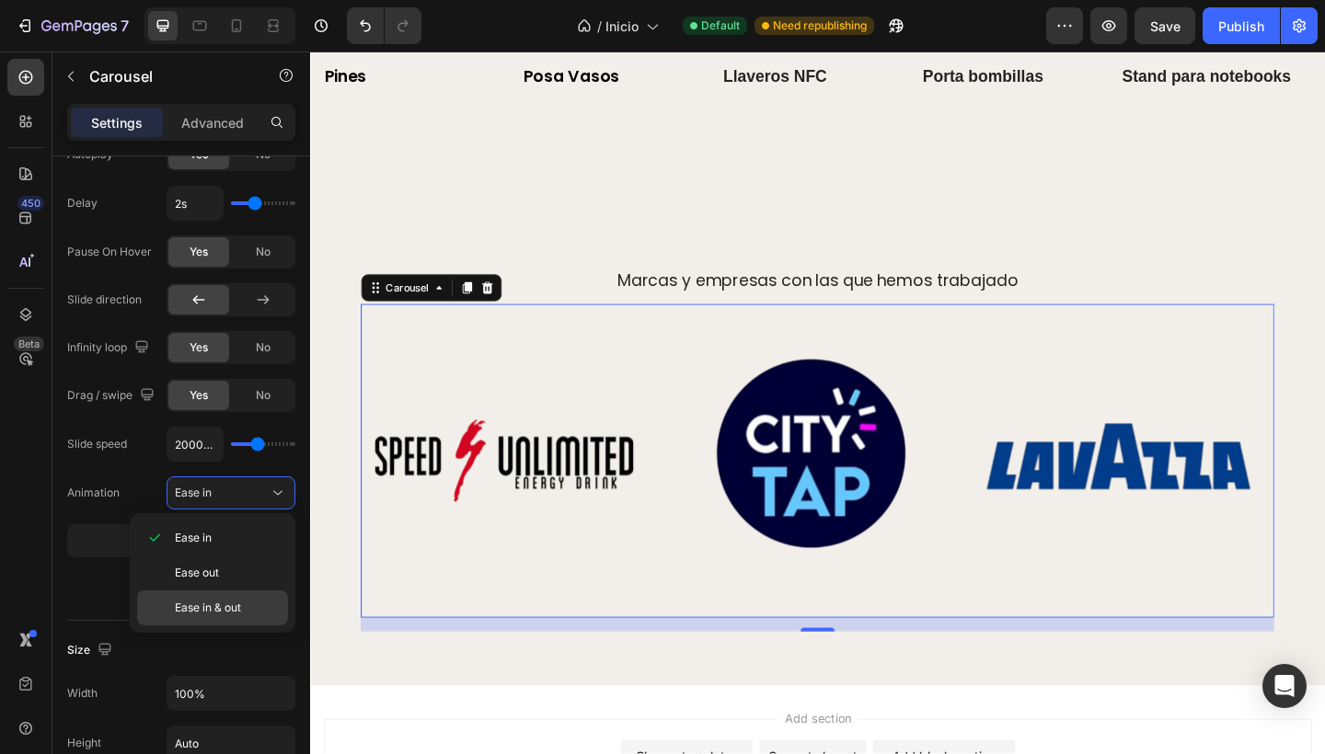
click at [186, 598] on div "Ease in & out" at bounding box center [212, 608] width 151 height 35
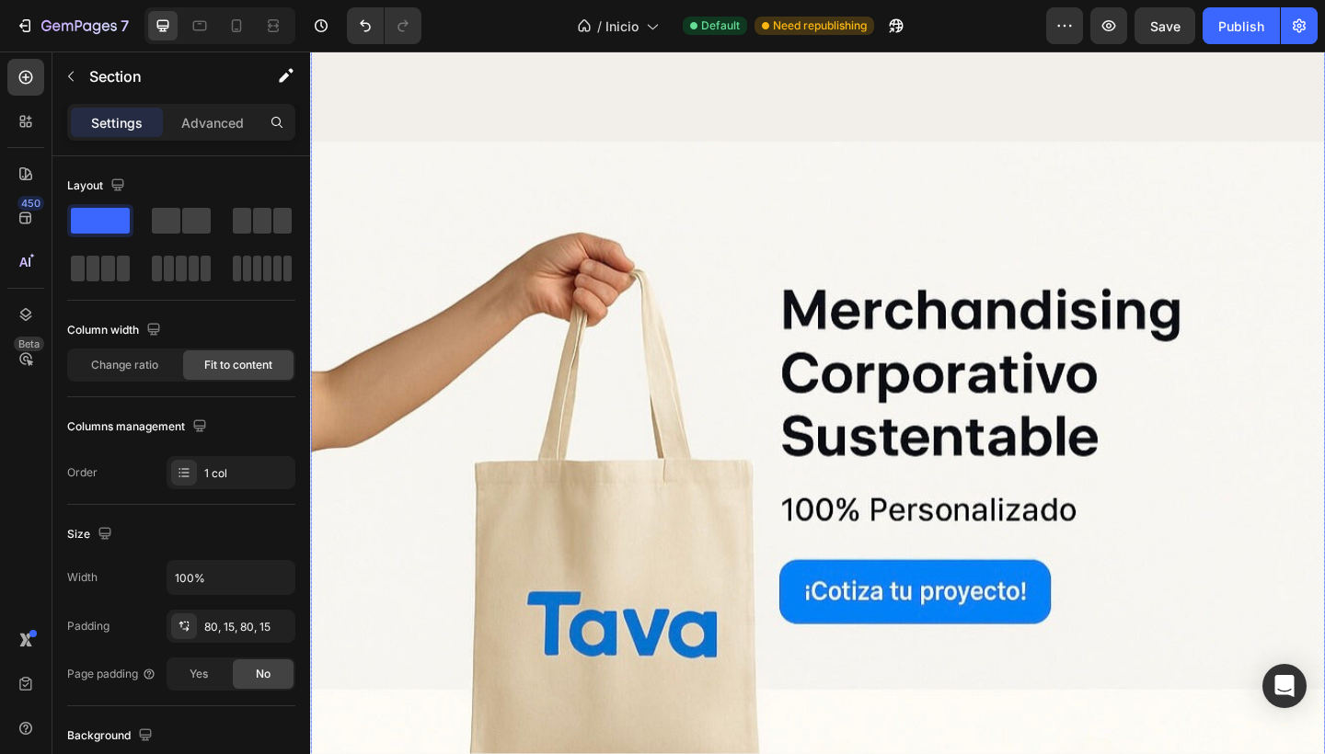
scroll to position [153, 0]
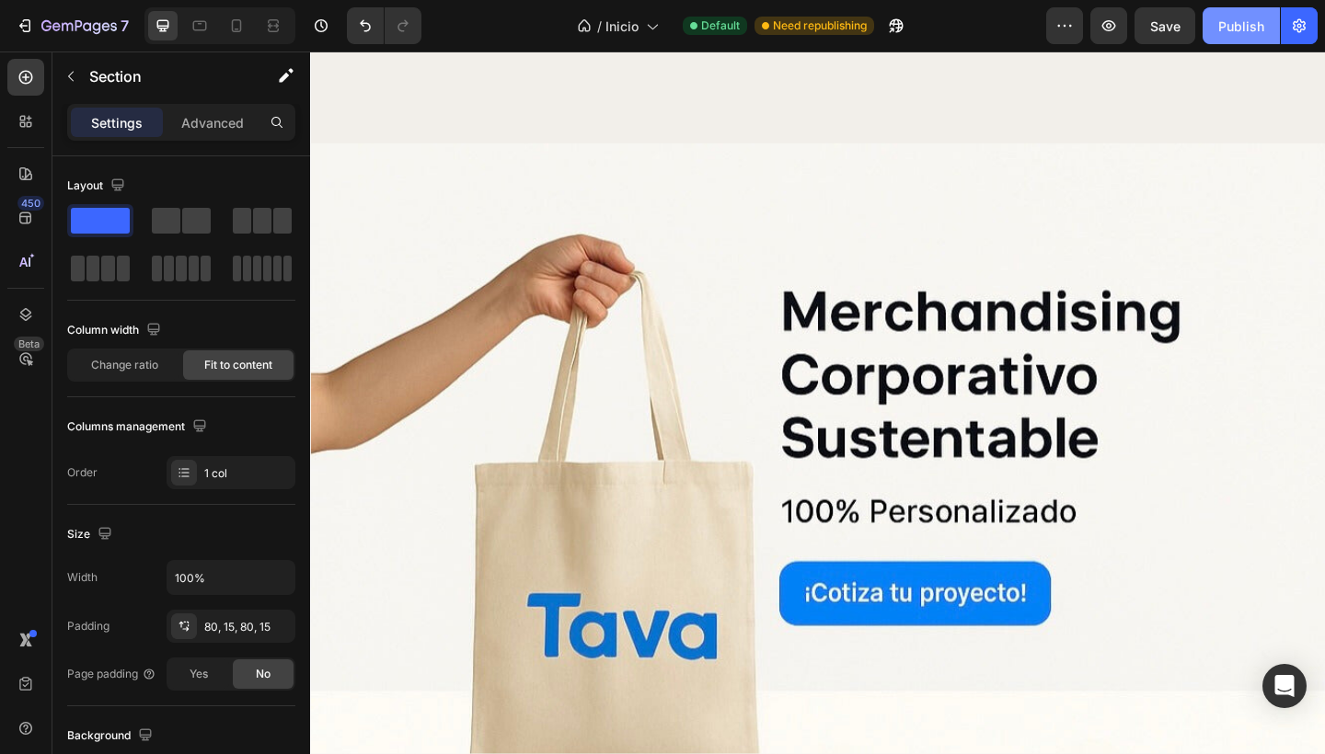
click at [1222, 29] on div "Publish" at bounding box center [1241, 26] width 46 height 19
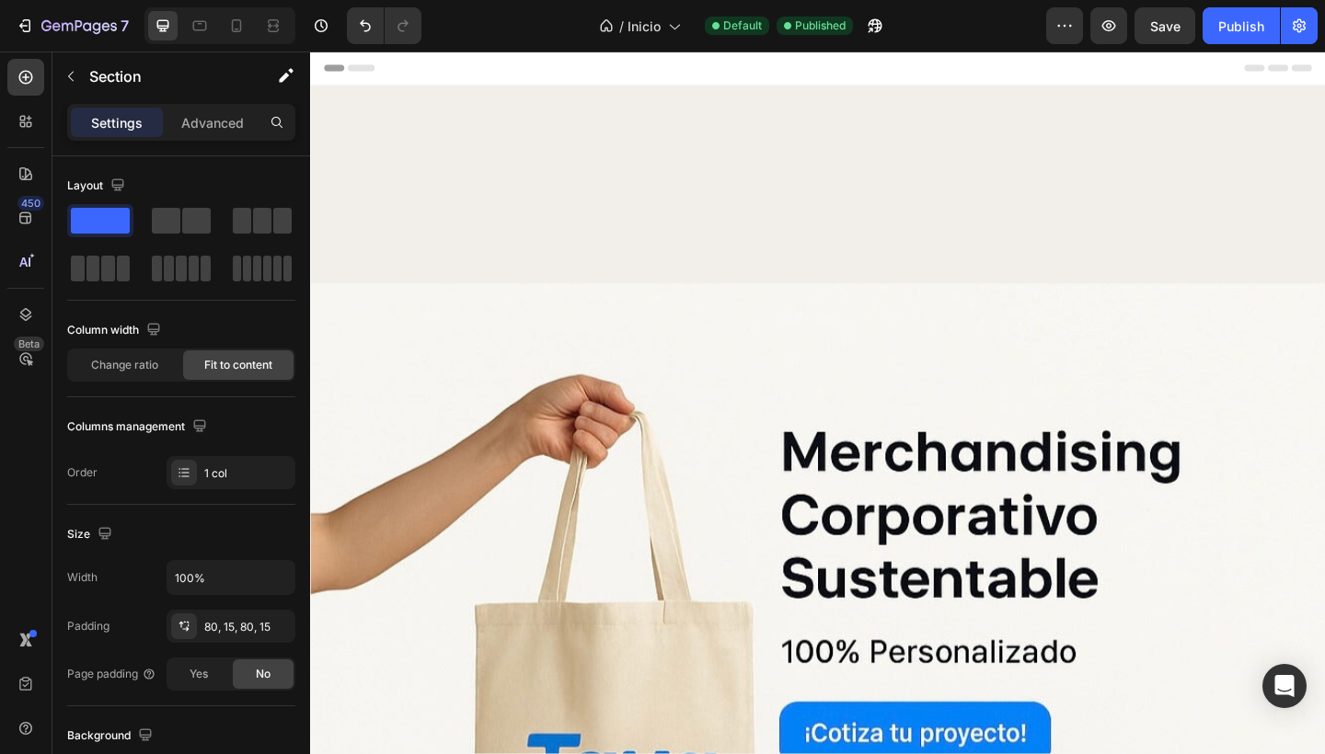
scroll to position [0, 0]
click at [71, 70] on icon "button" at bounding box center [70, 76] width 15 height 15
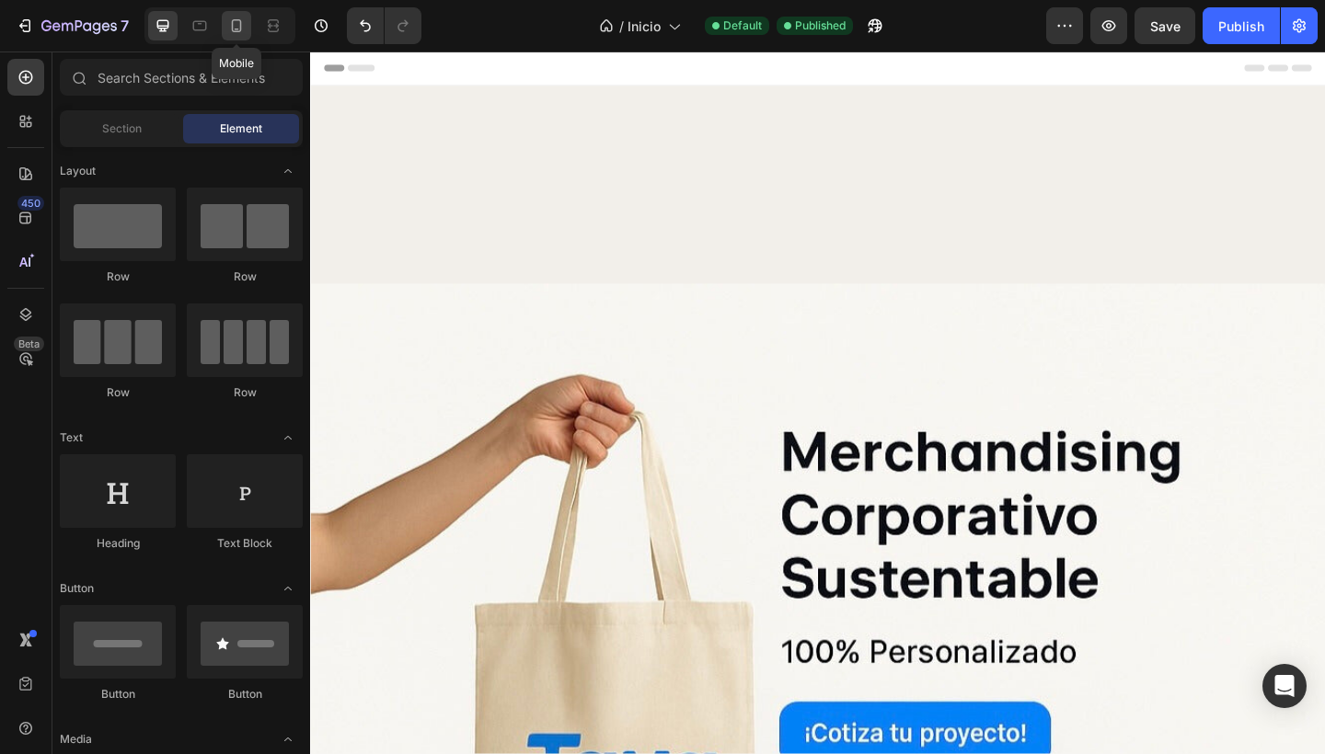
click at [236, 30] on icon at bounding box center [236, 26] width 18 height 18
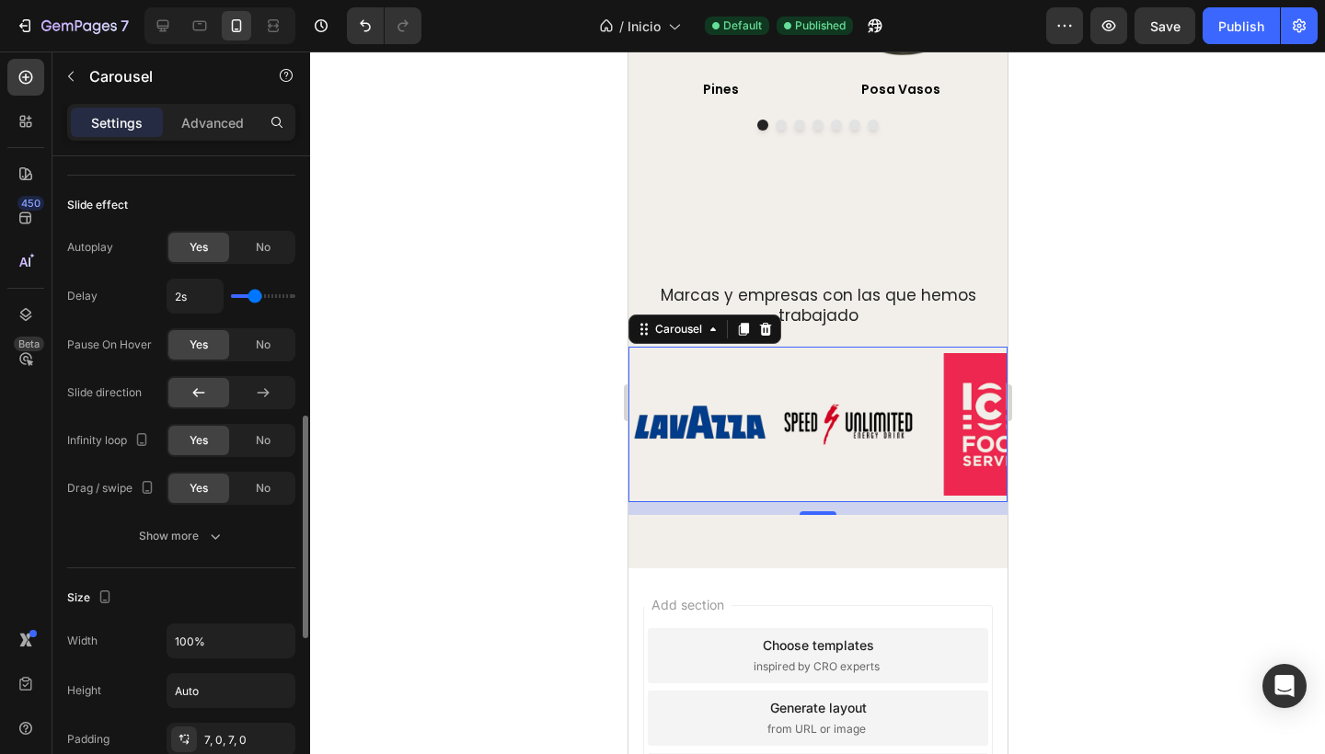
scroll to position [752, 0]
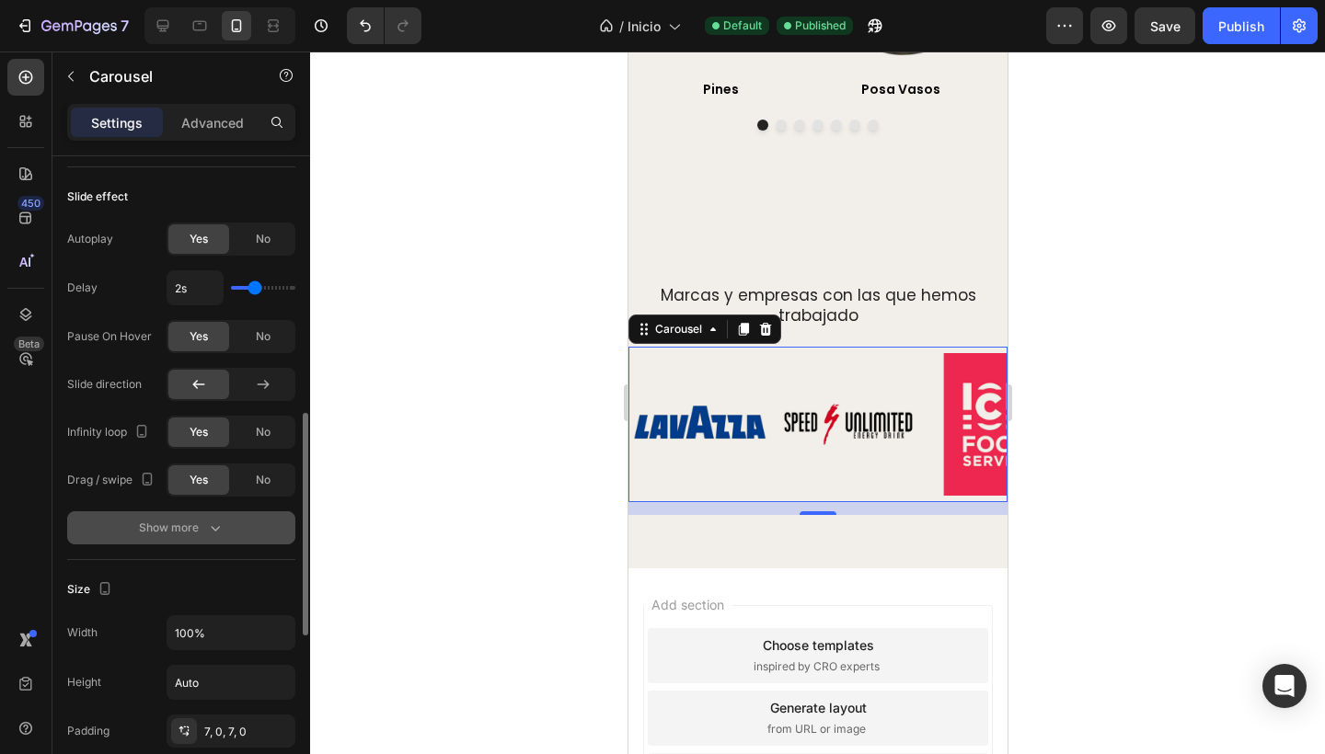
click at [204, 527] on div "Show more" at bounding box center [182, 528] width 86 height 18
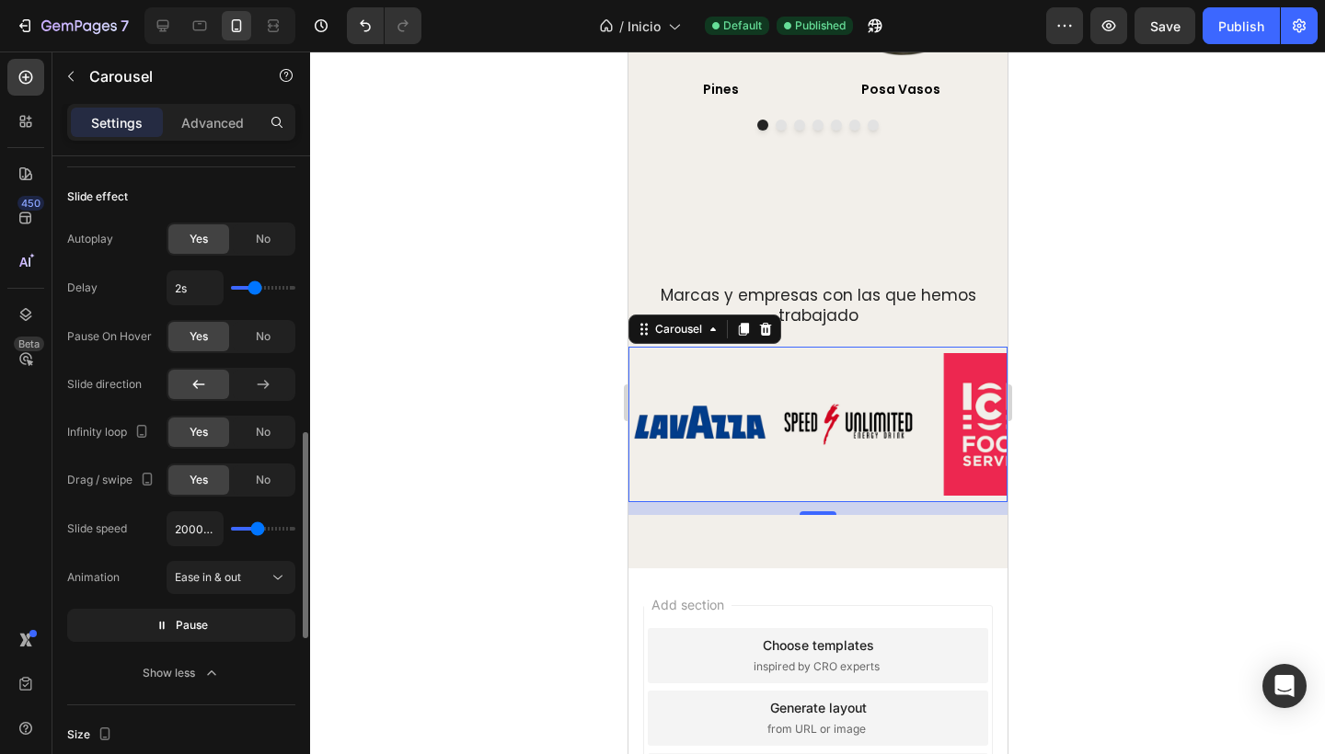
scroll to position [786, 0]
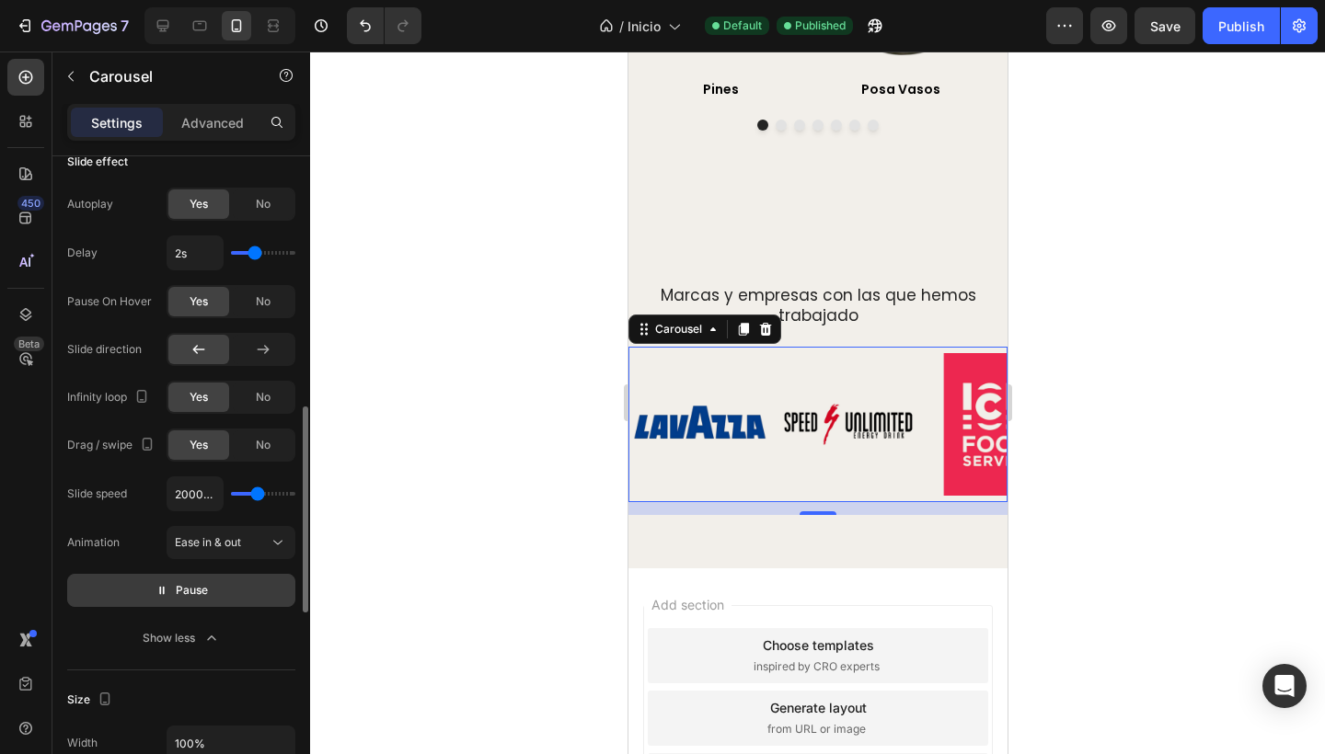
click at [144, 586] on button "Pause" at bounding box center [181, 590] width 228 height 33
click at [172, 595] on span "Preview" at bounding box center [191, 590] width 43 height 18
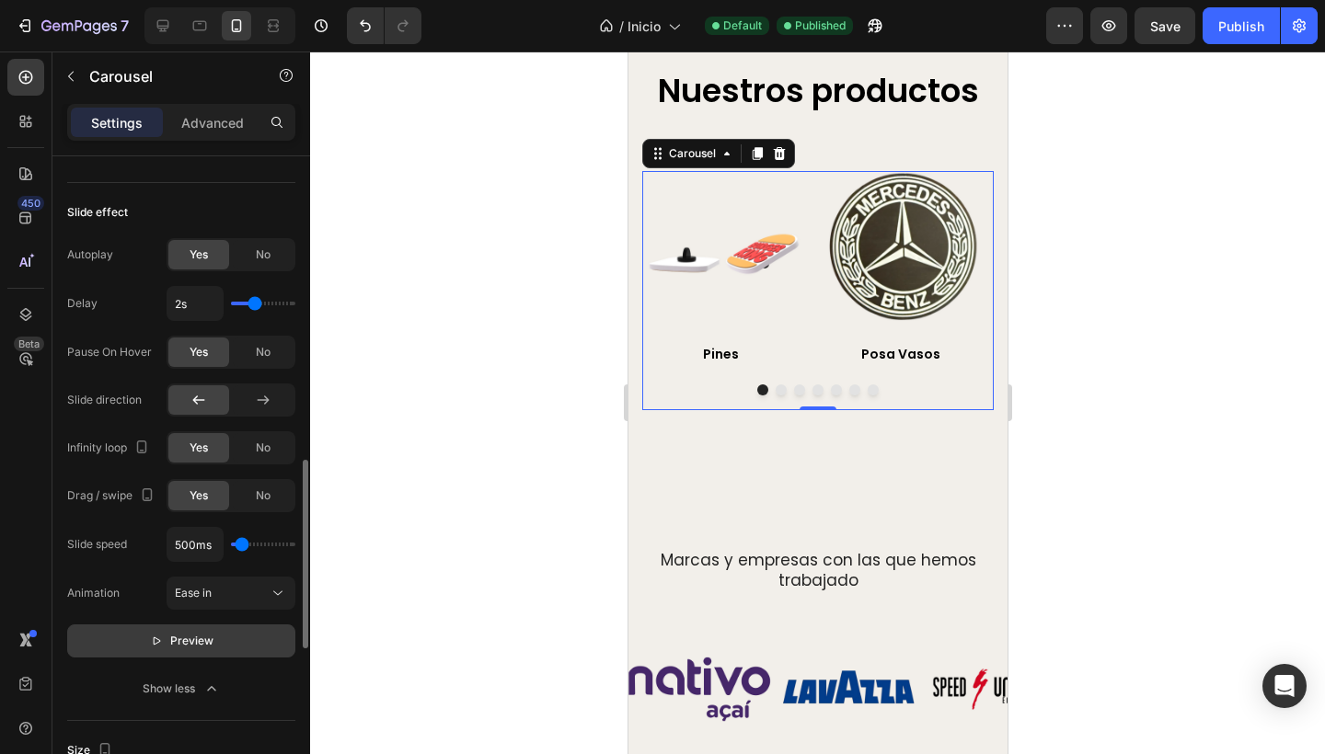
scroll to position [962, 0]
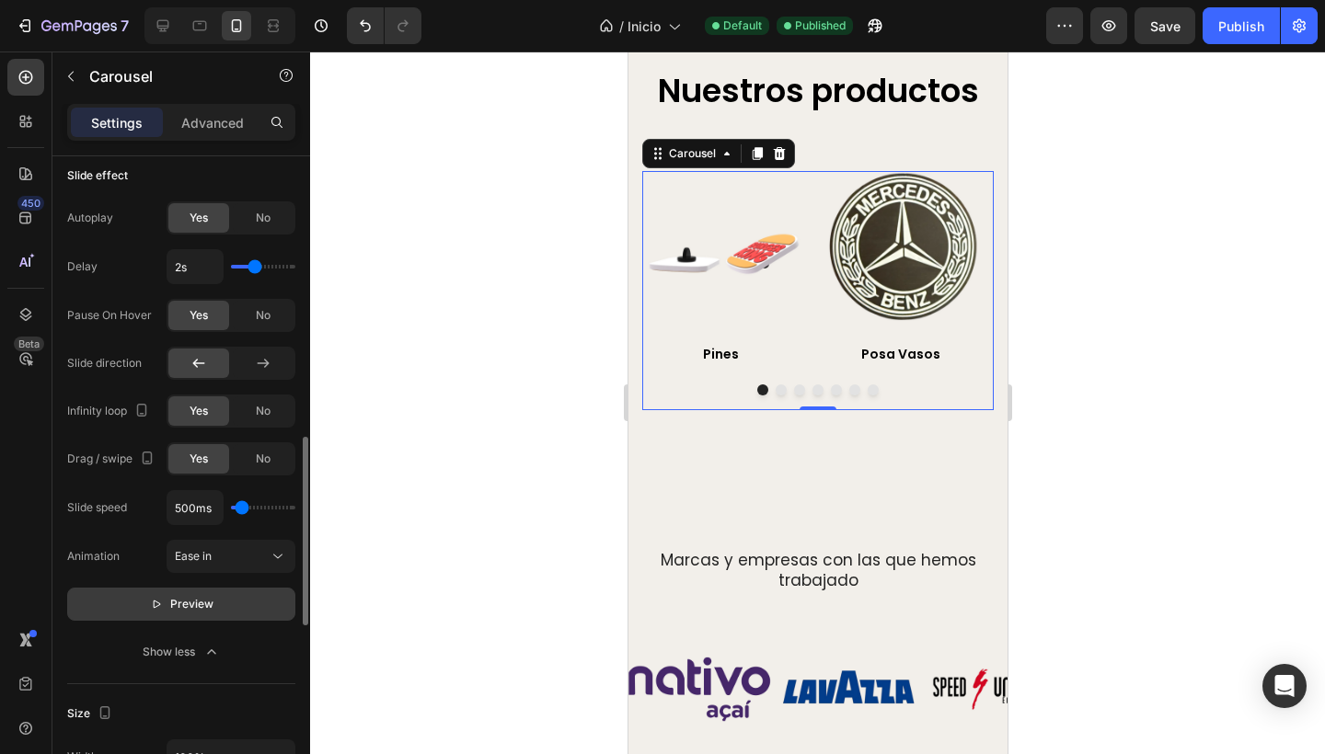
click at [160, 611] on icon "button" at bounding box center [156, 604] width 13 height 13
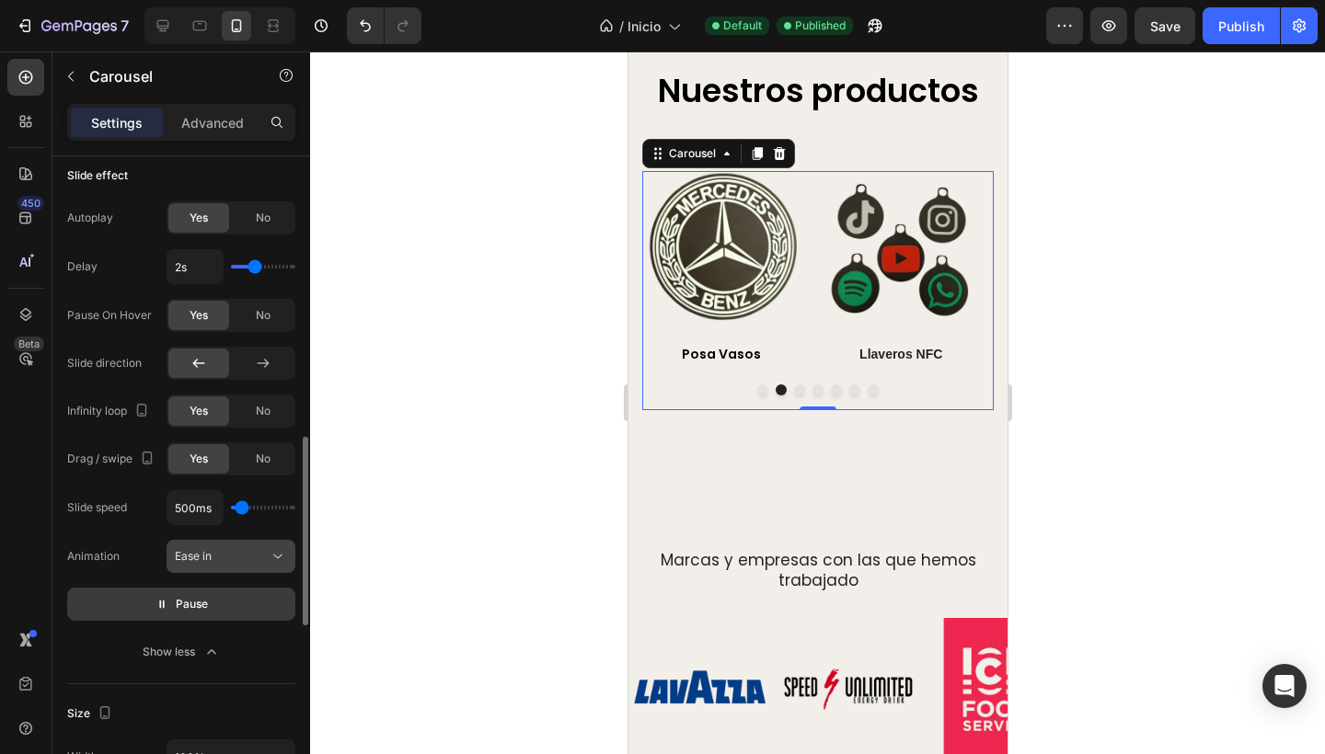
click at [208, 556] on span "Ease in" at bounding box center [193, 556] width 37 height 14
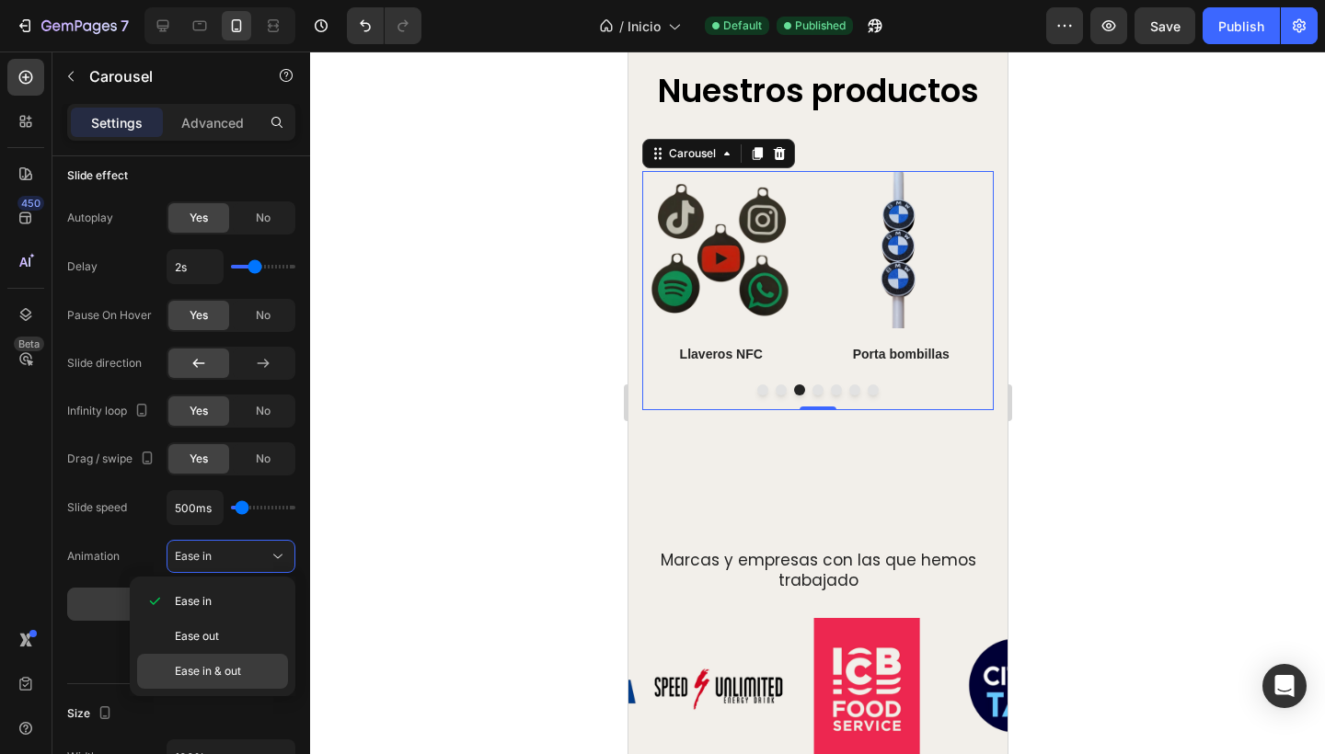
click at [201, 674] on span "Ease in & out" at bounding box center [208, 671] width 66 height 17
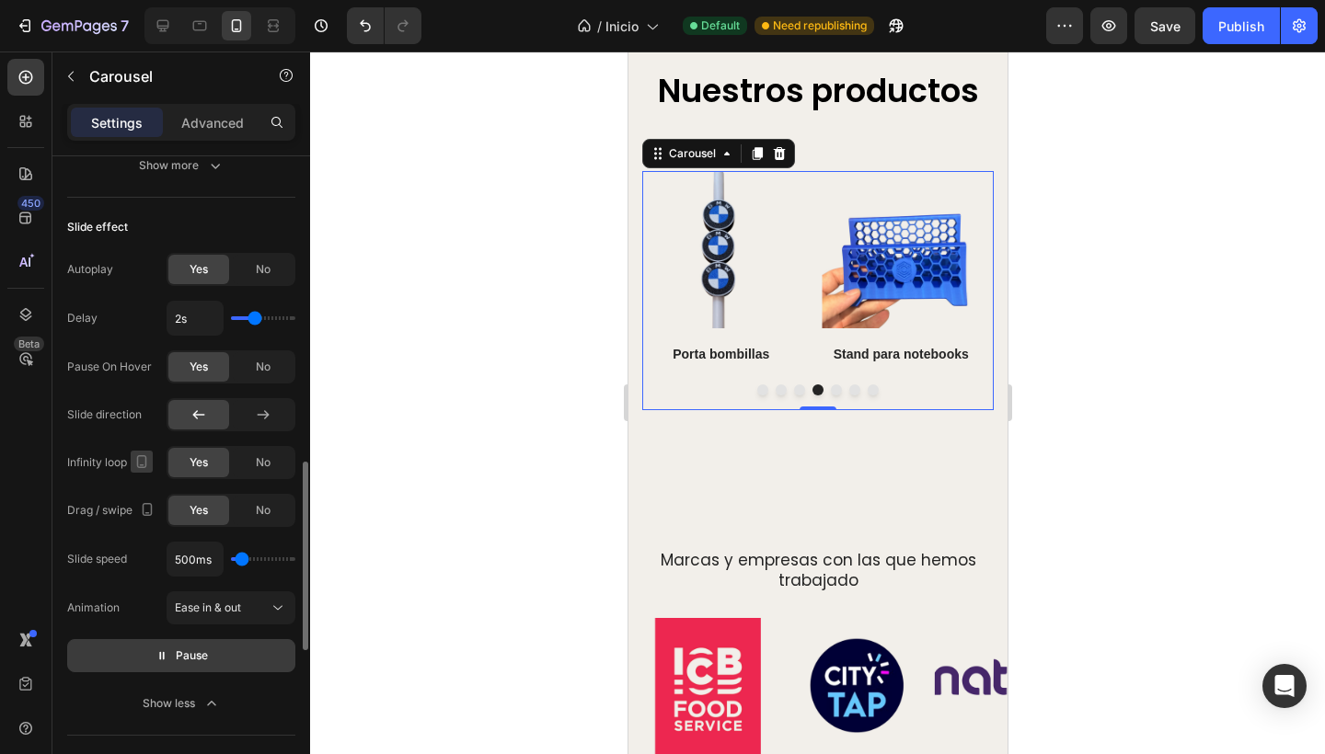
scroll to position [943, 0]
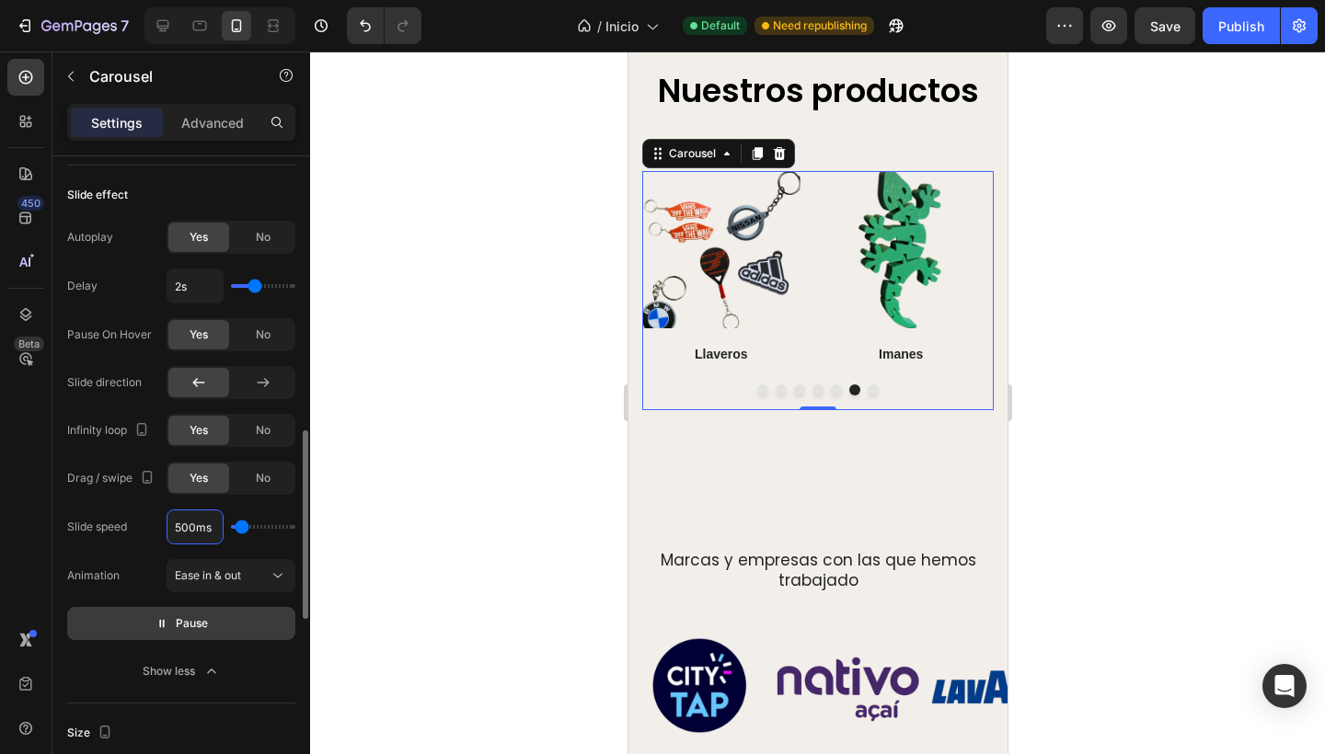
click at [197, 525] on input "500ms" at bounding box center [194, 527] width 55 height 33
type input "50ms"
type input "100"
type input "ms"
type input "500"
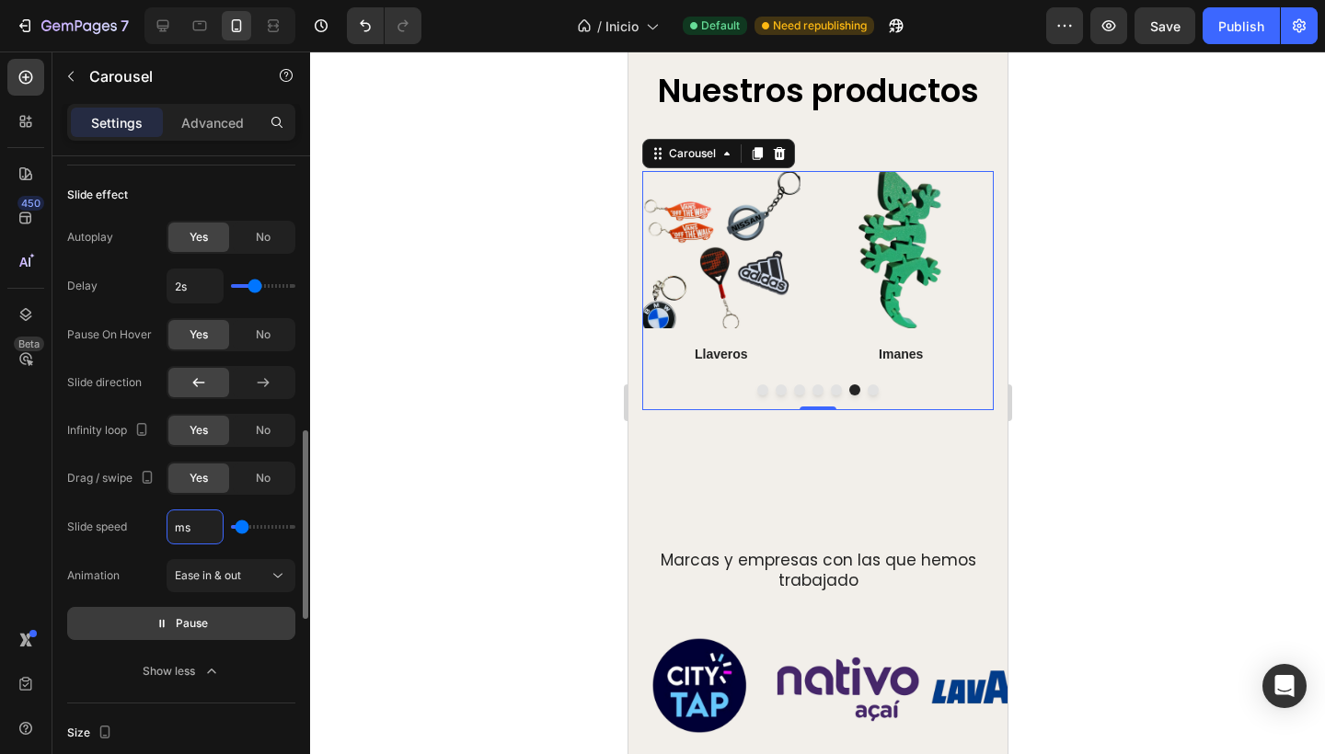
type input "1ms"
type input "100"
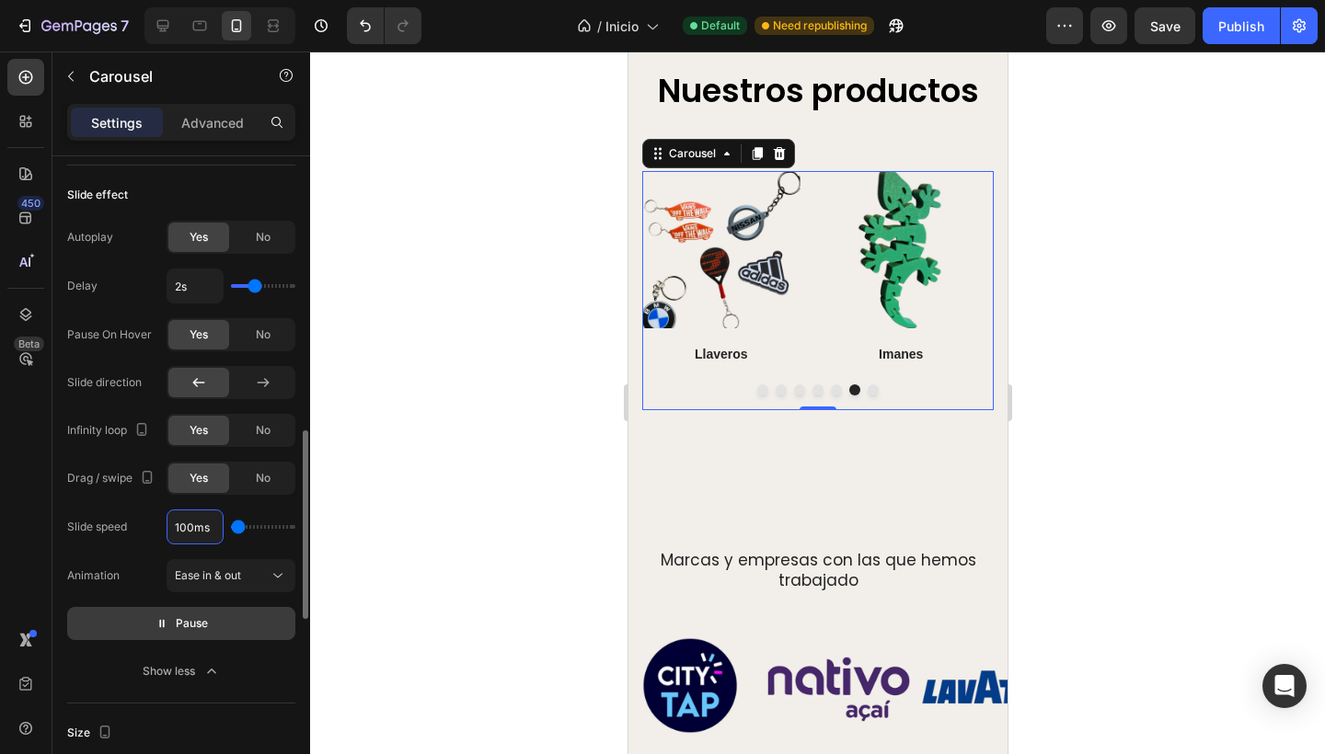
type input "1000ms"
type input "1000"
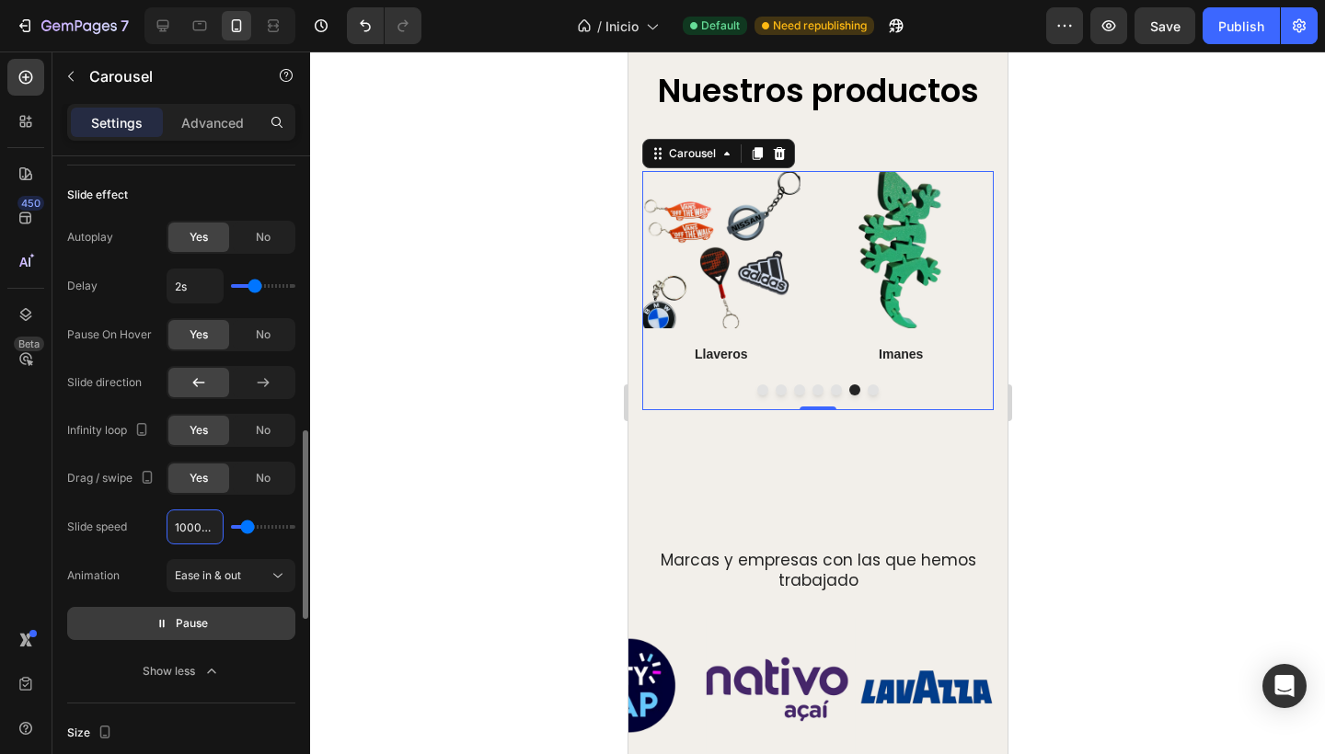
type input "1000ms"
click at [91, 504] on div "Autoplay Yes No Delay 2s Pause On Hover Yes No Slide direction Infinity loop Ye…" at bounding box center [181, 454] width 228 height 467
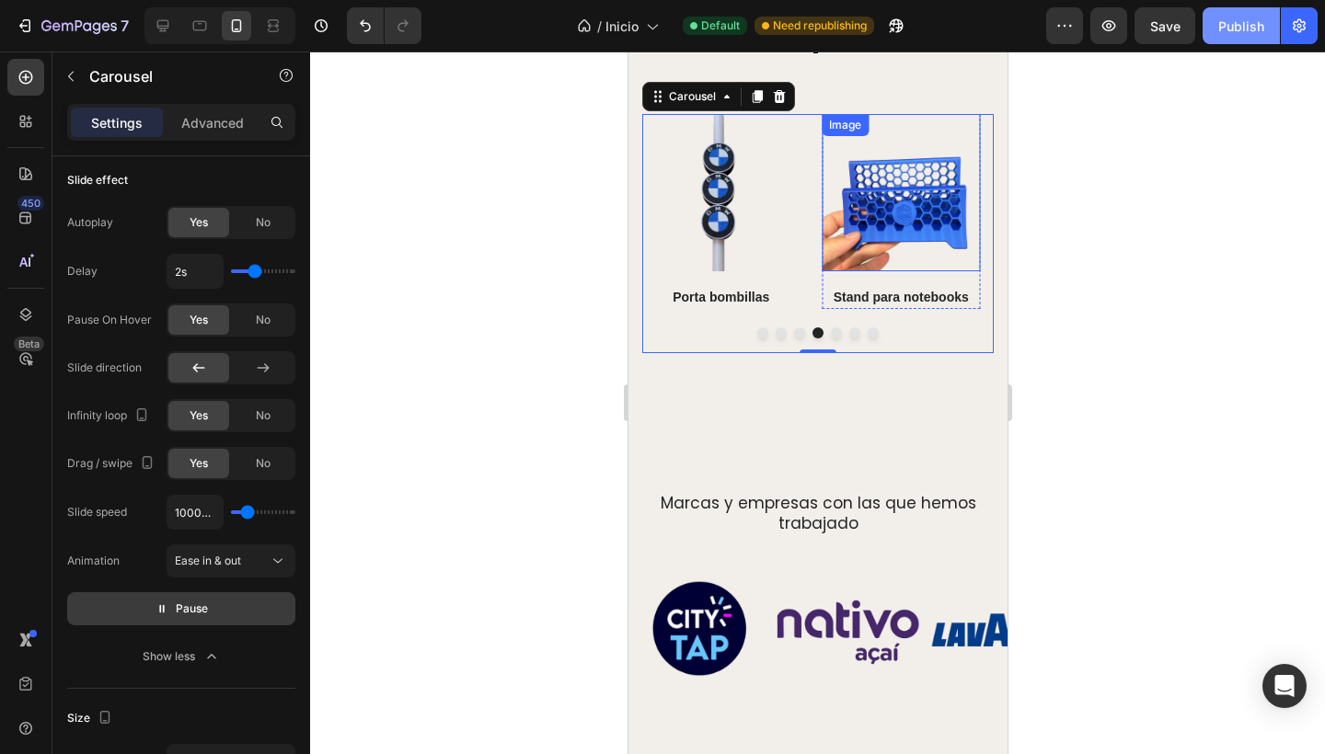
scroll to position [1287, 0]
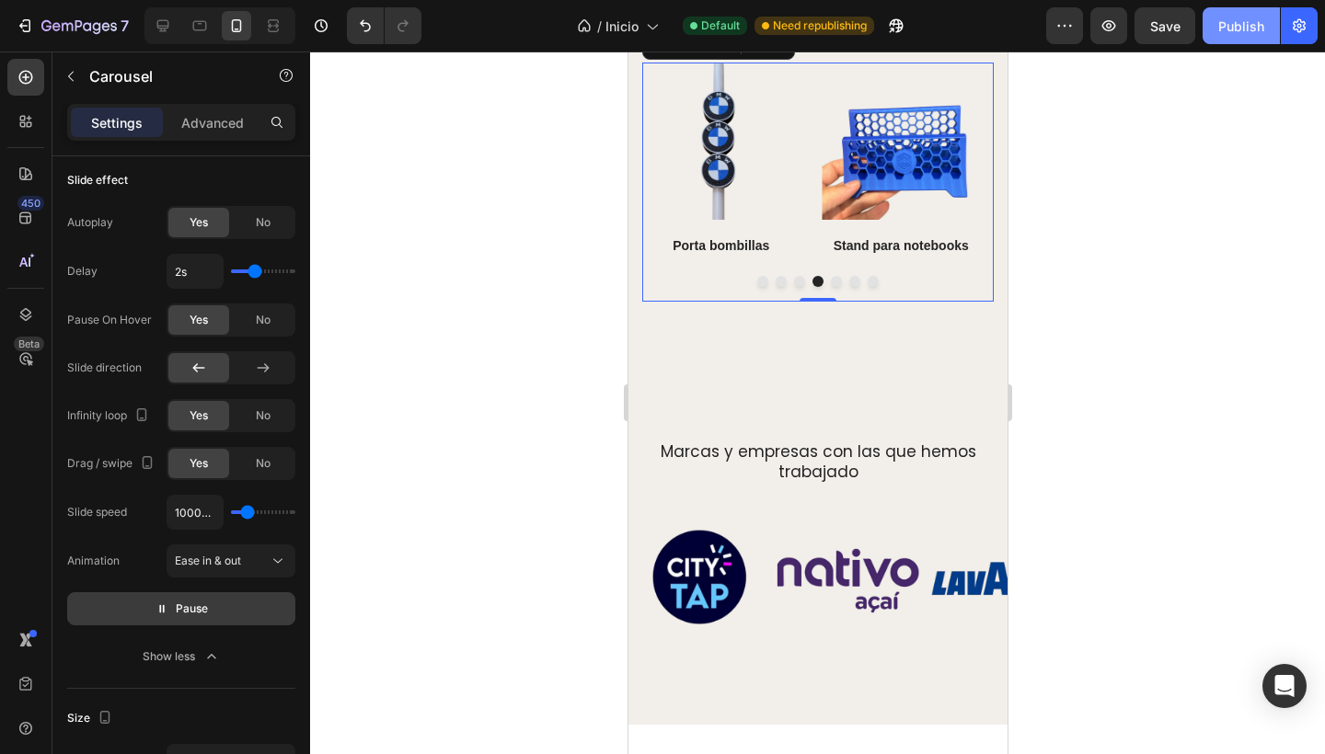
click at [1231, 21] on div "Publish" at bounding box center [1241, 26] width 46 height 19
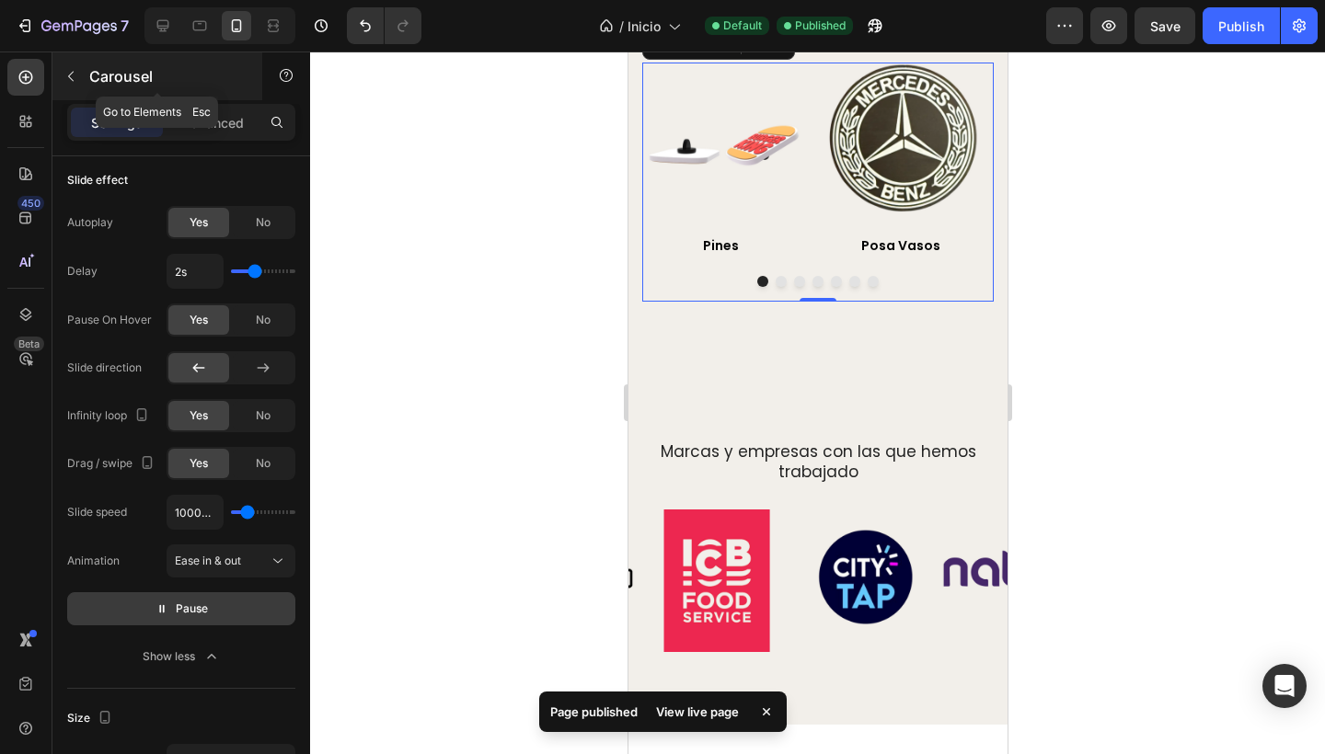
click at [69, 78] on icon "button" at bounding box center [70, 76] width 15 height 15
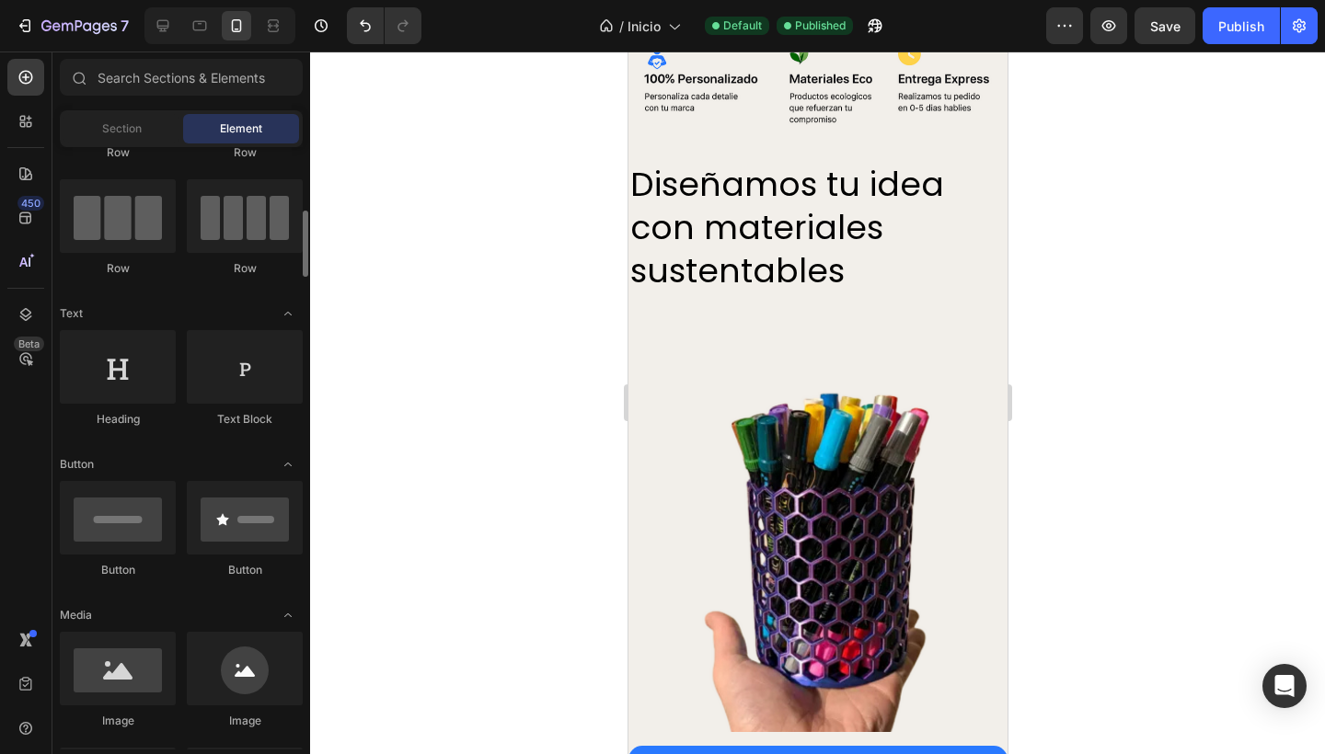
scroll to position [182, 0]
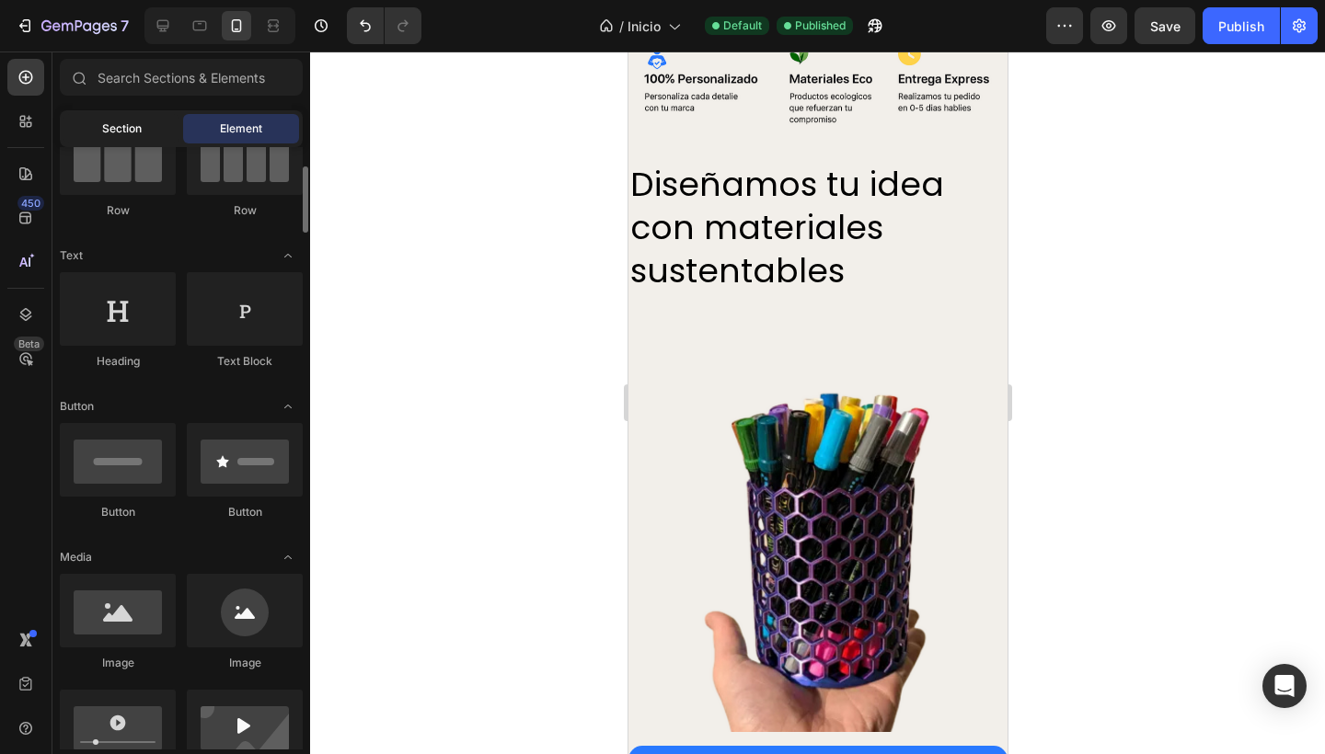
click at [129, 121] on span "Section" at bounding box center [122, 129] width 40 height 17
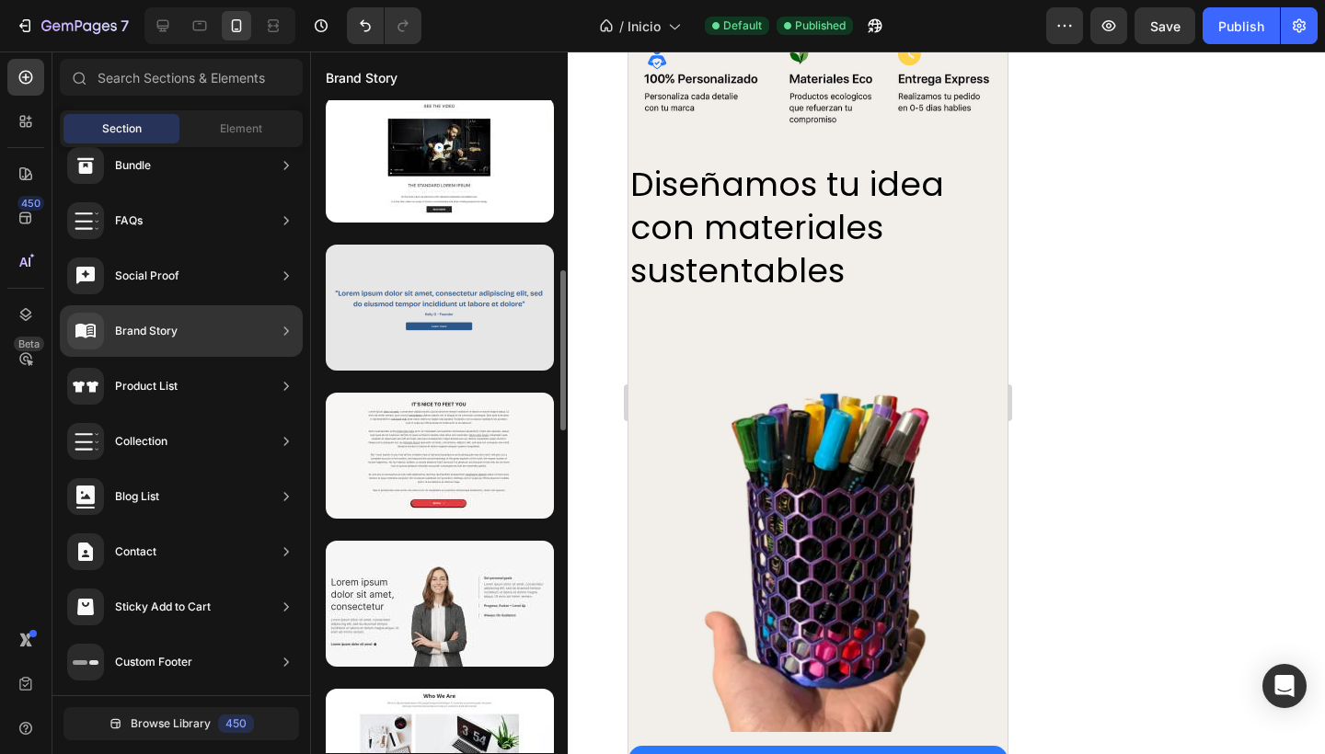
scroll to position [739, 0]
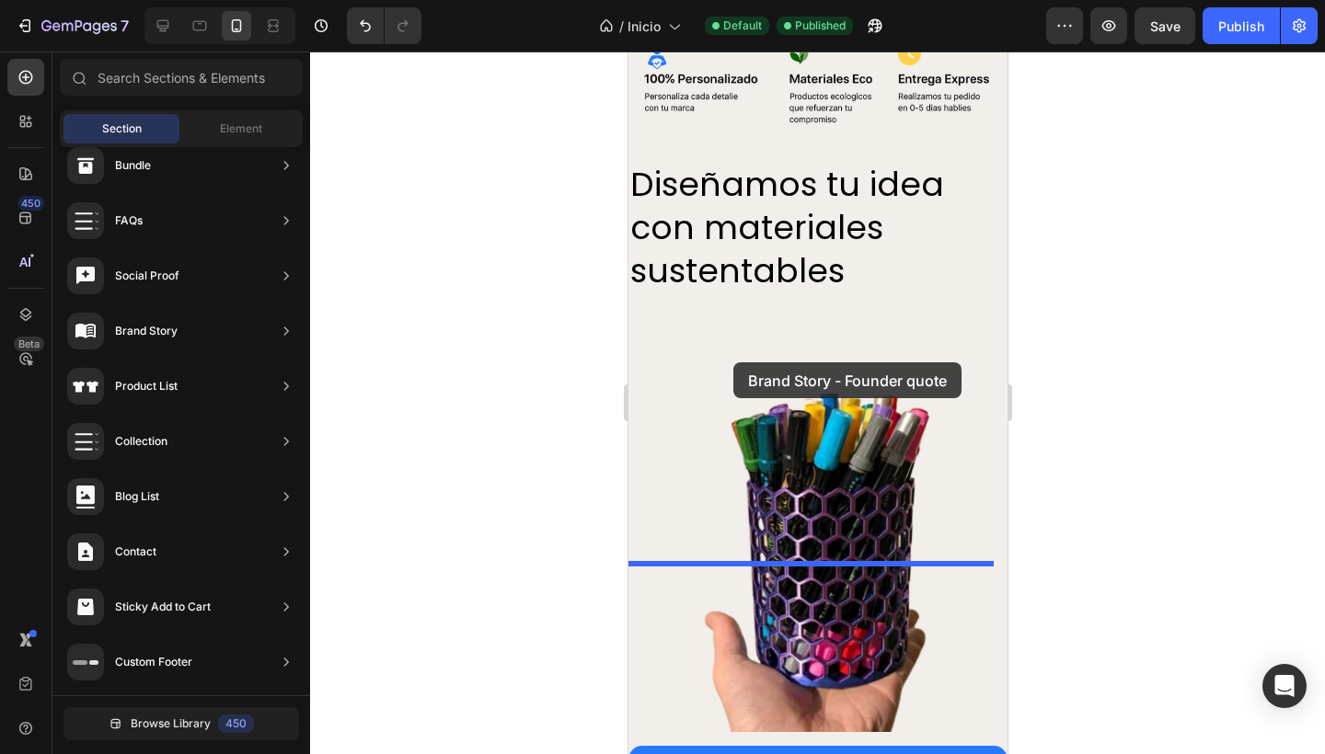
drag, startPoint x: 1032, startPoint y: 374, endPoint x: 727, endPoint y: 368, distance: 305.5
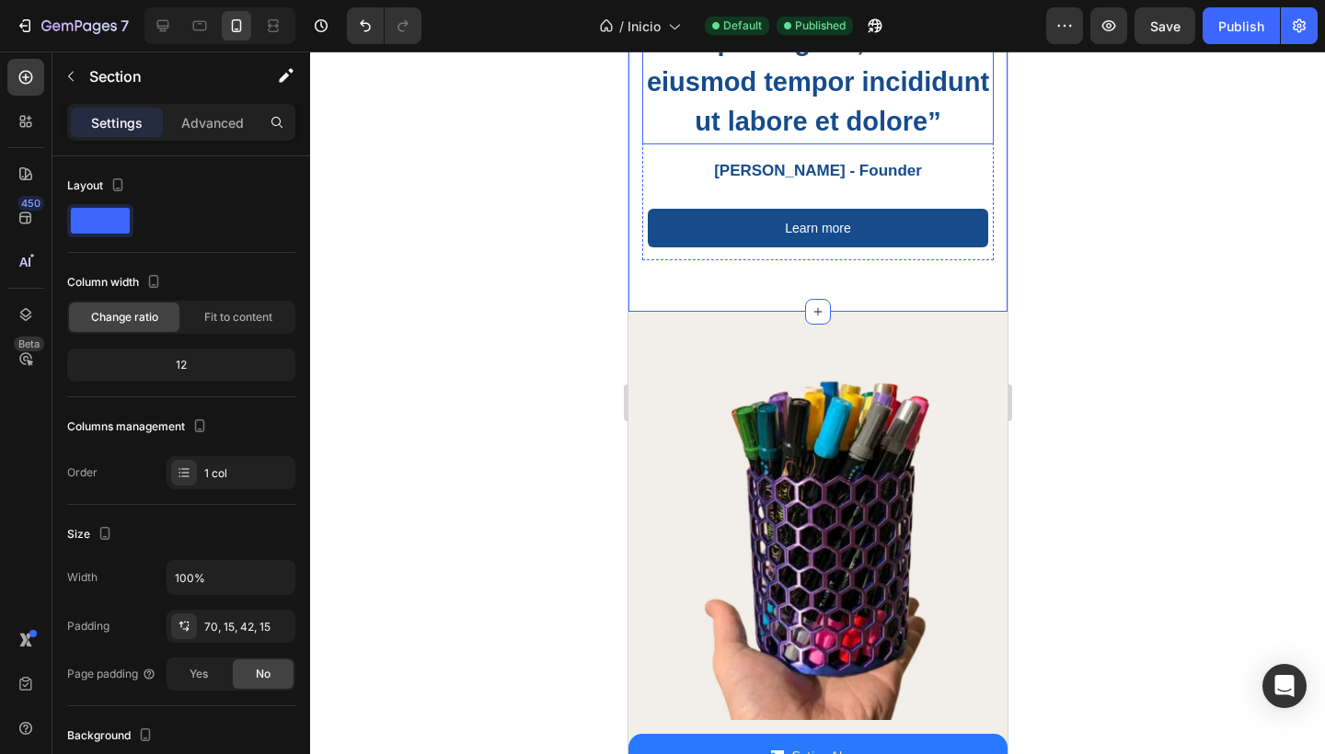
scroll to position [537, 0]
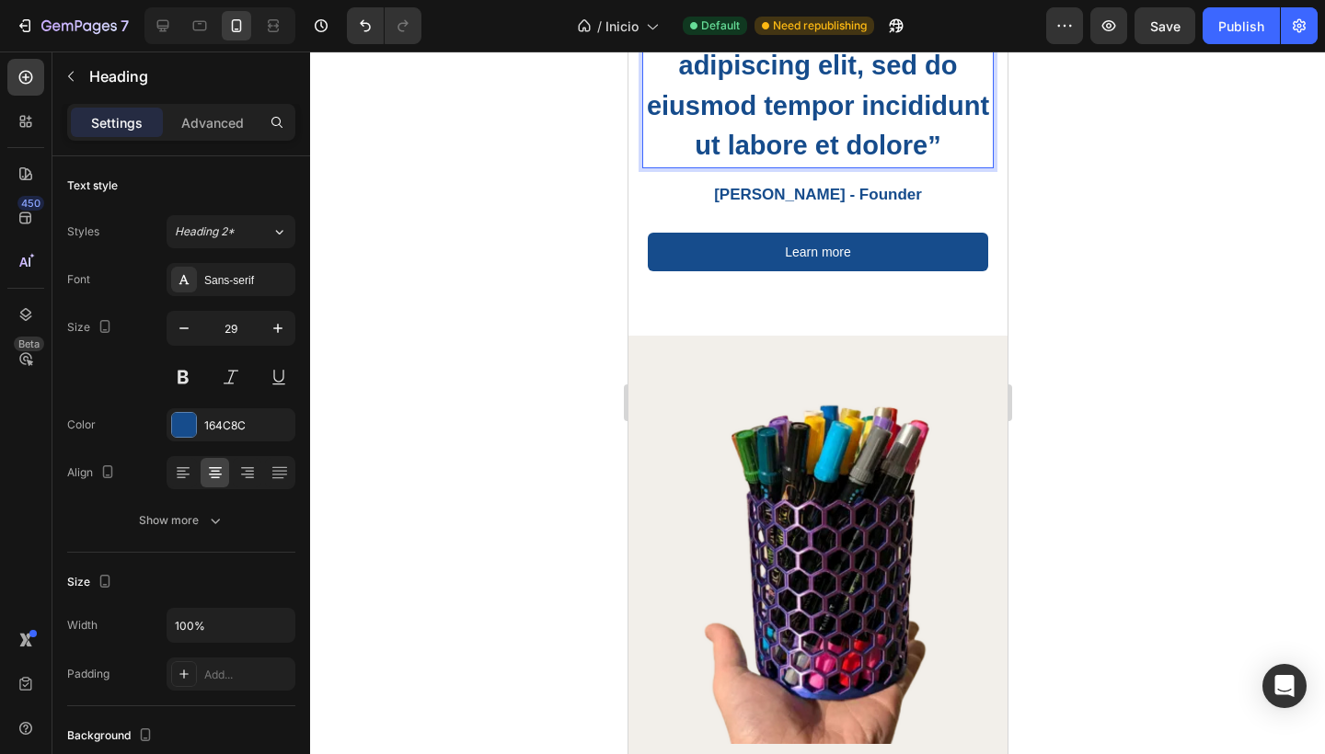
click at [863, 166] on p "“Lorem ipsum dolor sit amet, consectetur adipiscing elit, sed do eiusmod tempor…" at bounding box center [817, 66] width 348 height 201
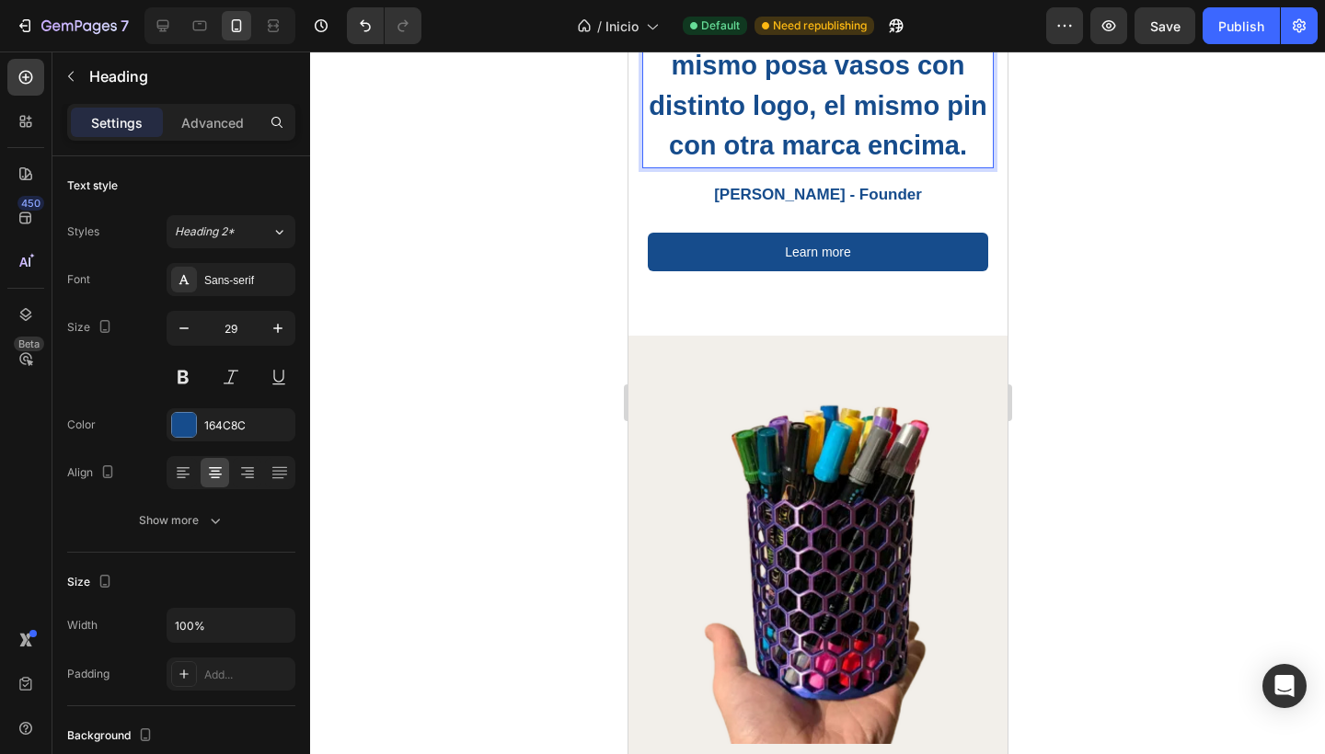
click at [499, 417] on div at bounding box center [817, 403] width 1015 height 703
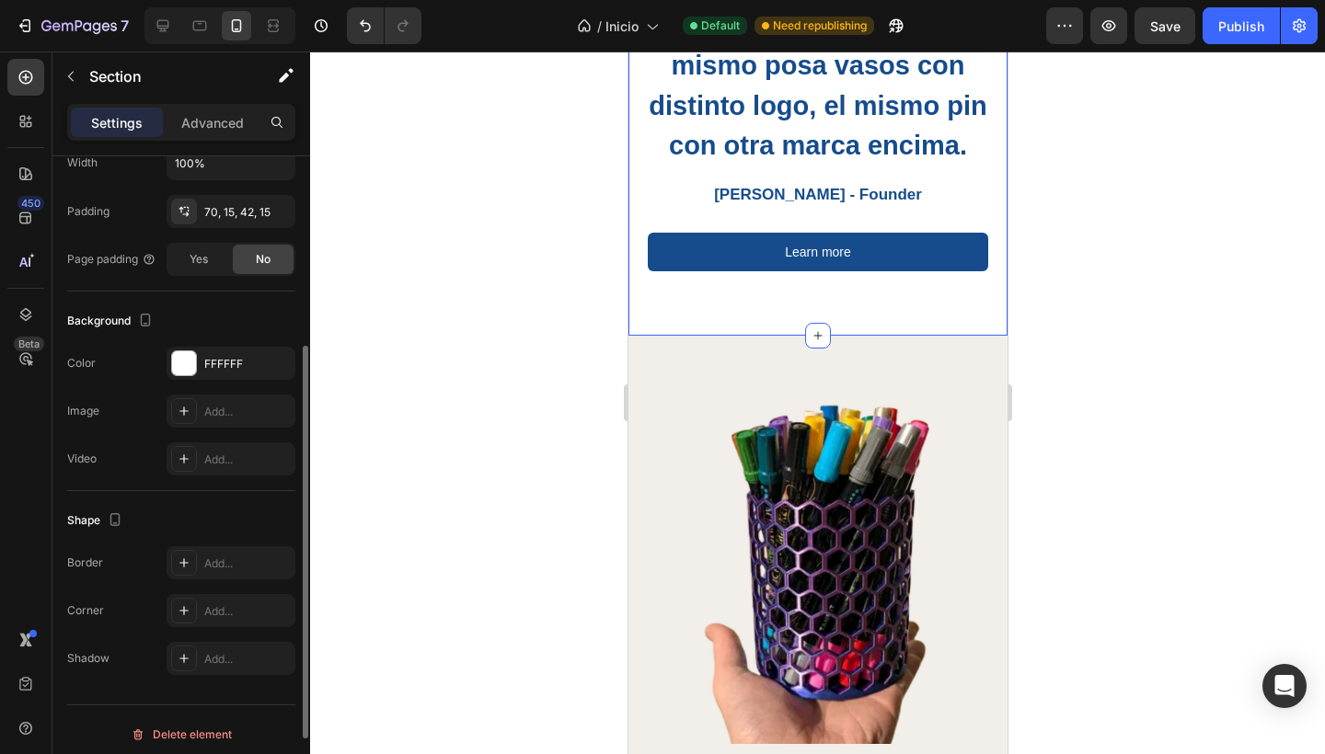
scroll to position [424, 0]
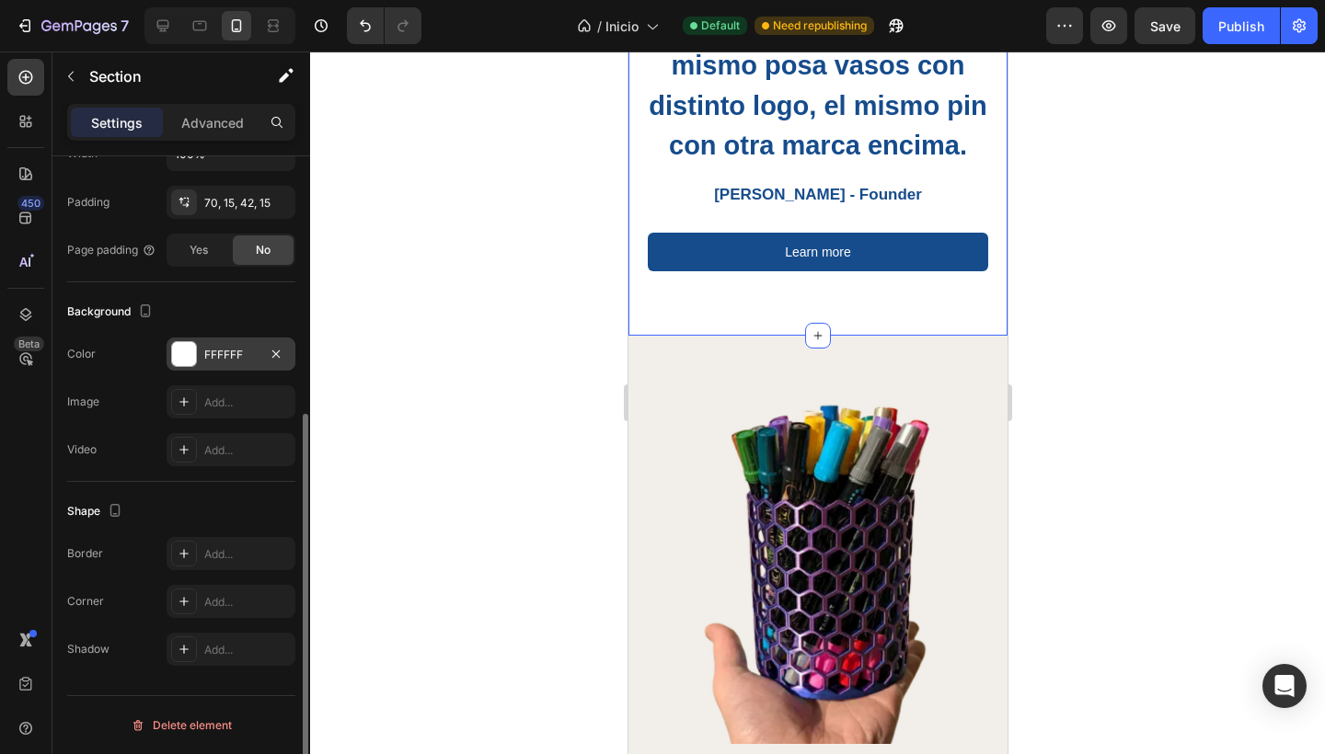
click at [229, 349] on div "FFFFFF" at bounding box center [230, 355] width 53 height 17
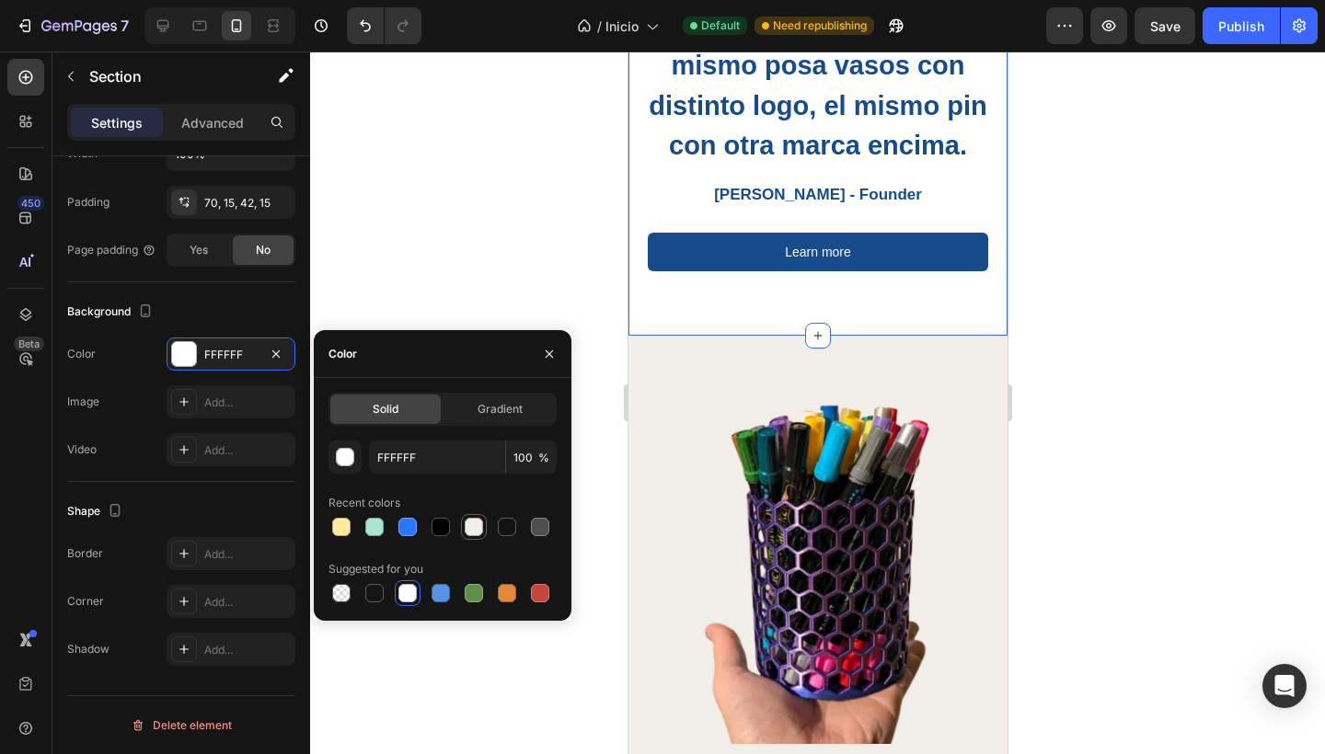
click at [469, 529] on div at bounding box center [474, 527] width 18 height 18
type input "F2EFEA"
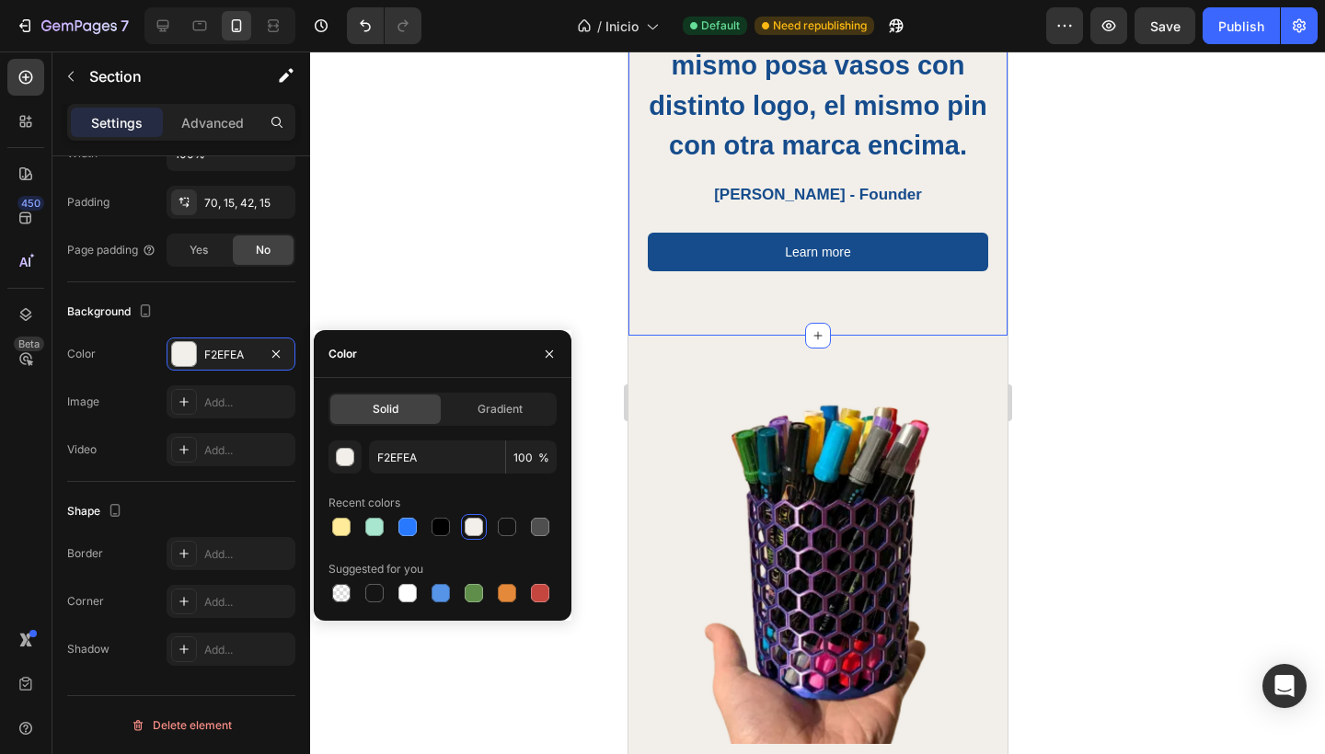
click at [449, 249] on div at bounding box center [817, 403] width 1015 height 703
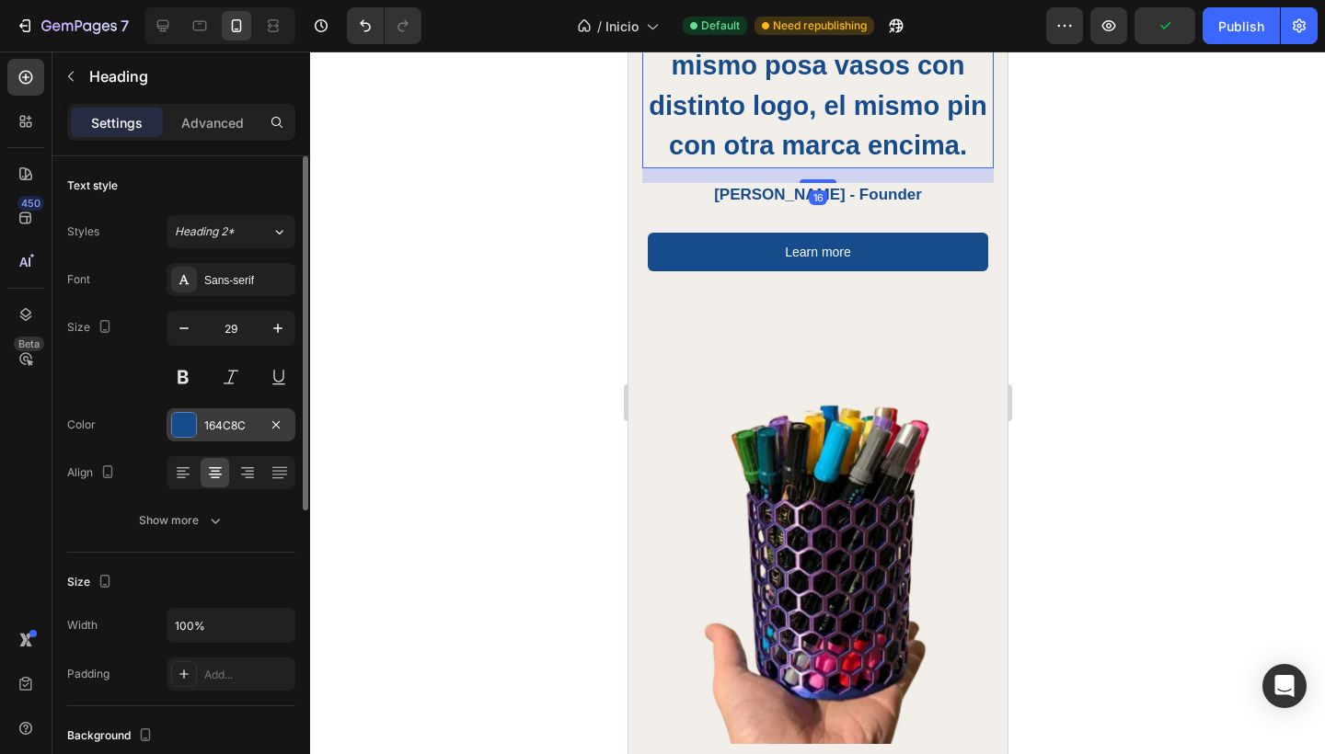
click at [204, 421] on div "164C8C" at bounding box center [230, 426] width 53 height 17
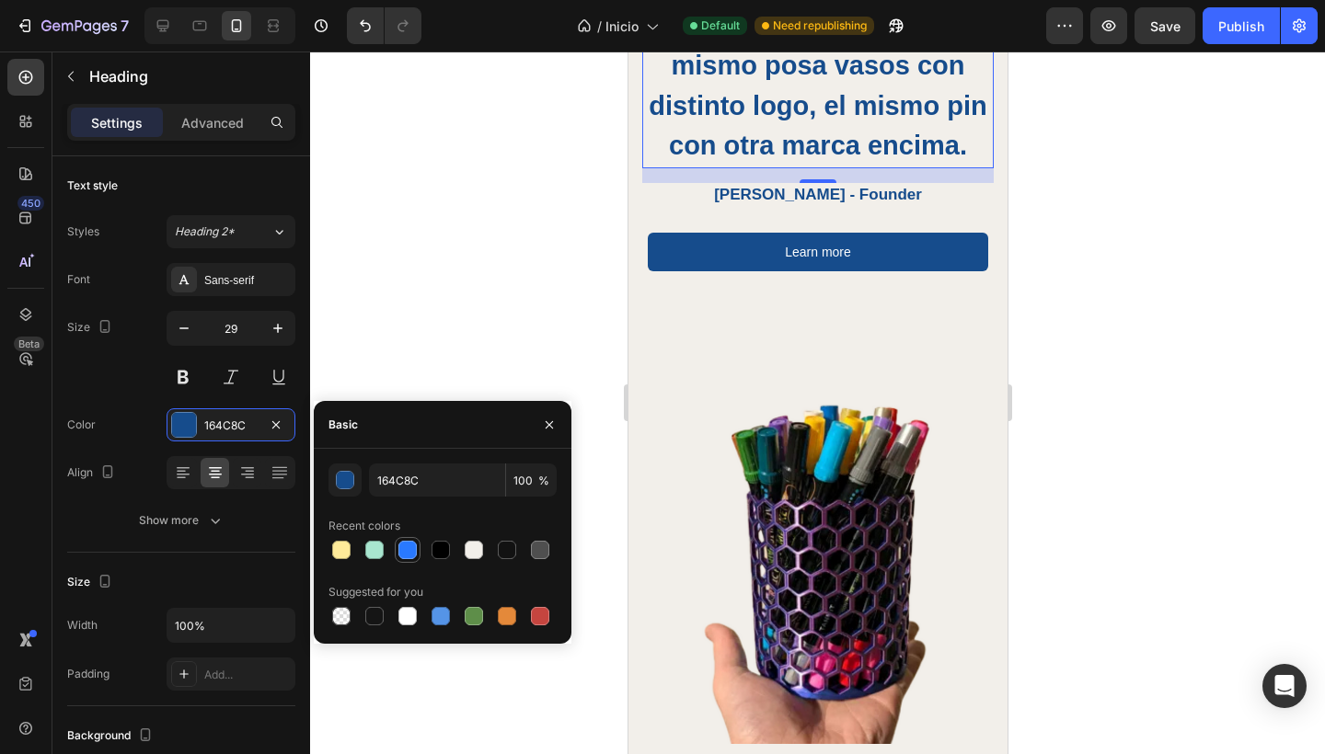
click at [406, 556] on div at bounding box center [407, 550] width 18 height 18
type input "2979FF"
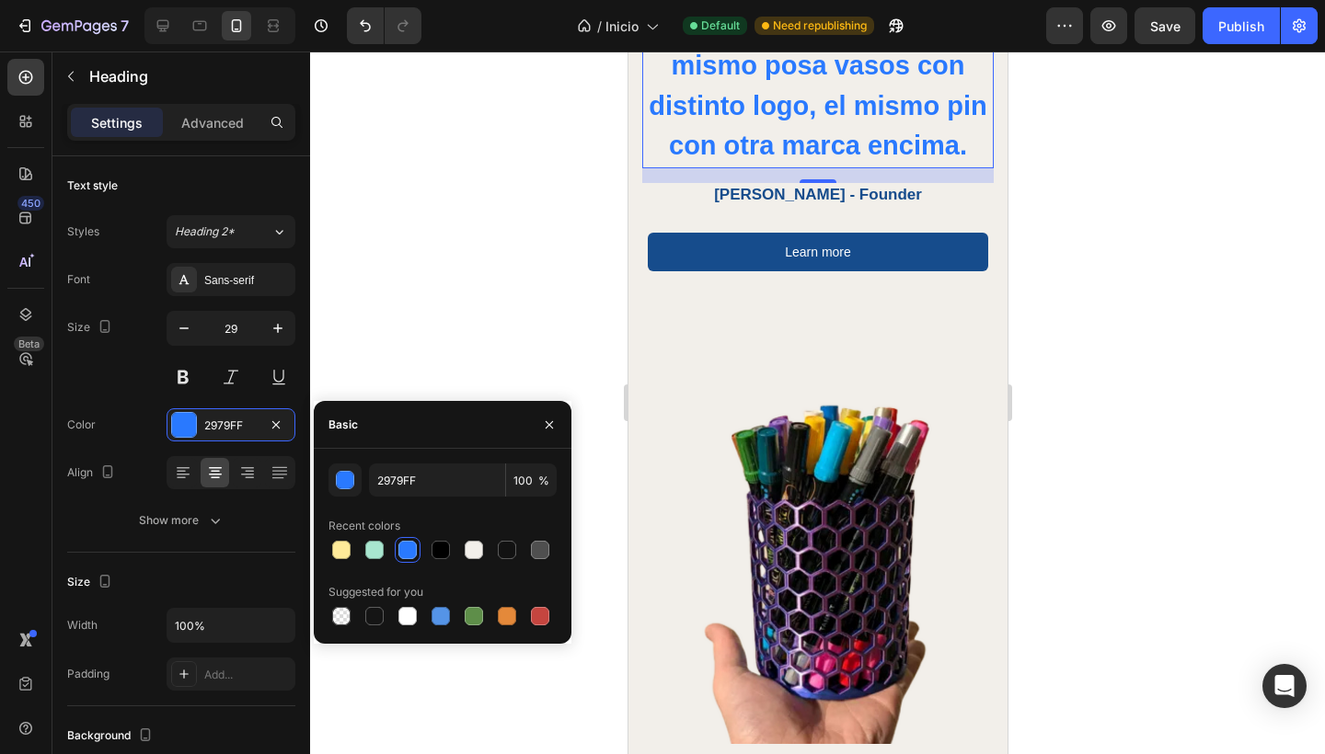
click at [448, 282] on div at bounding box center [817, 403] width 1015 height 703
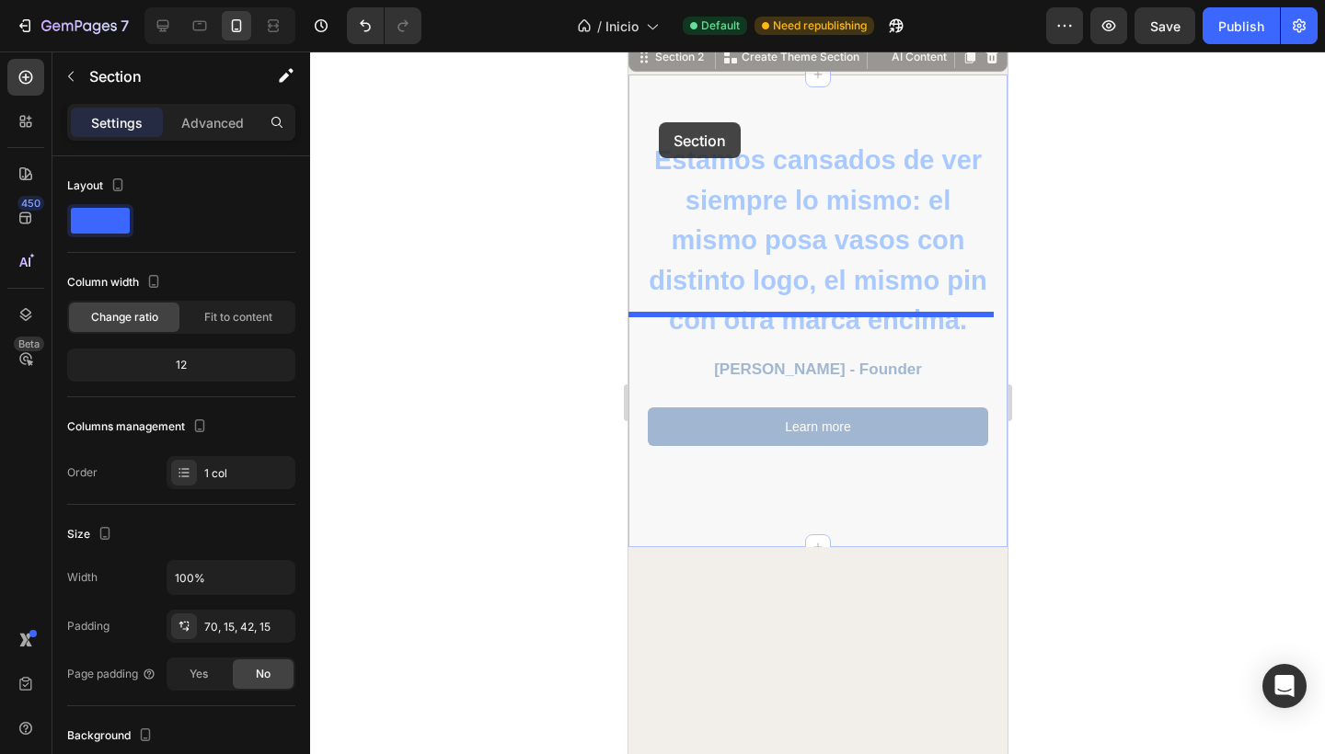
scroll to position [326, 0]
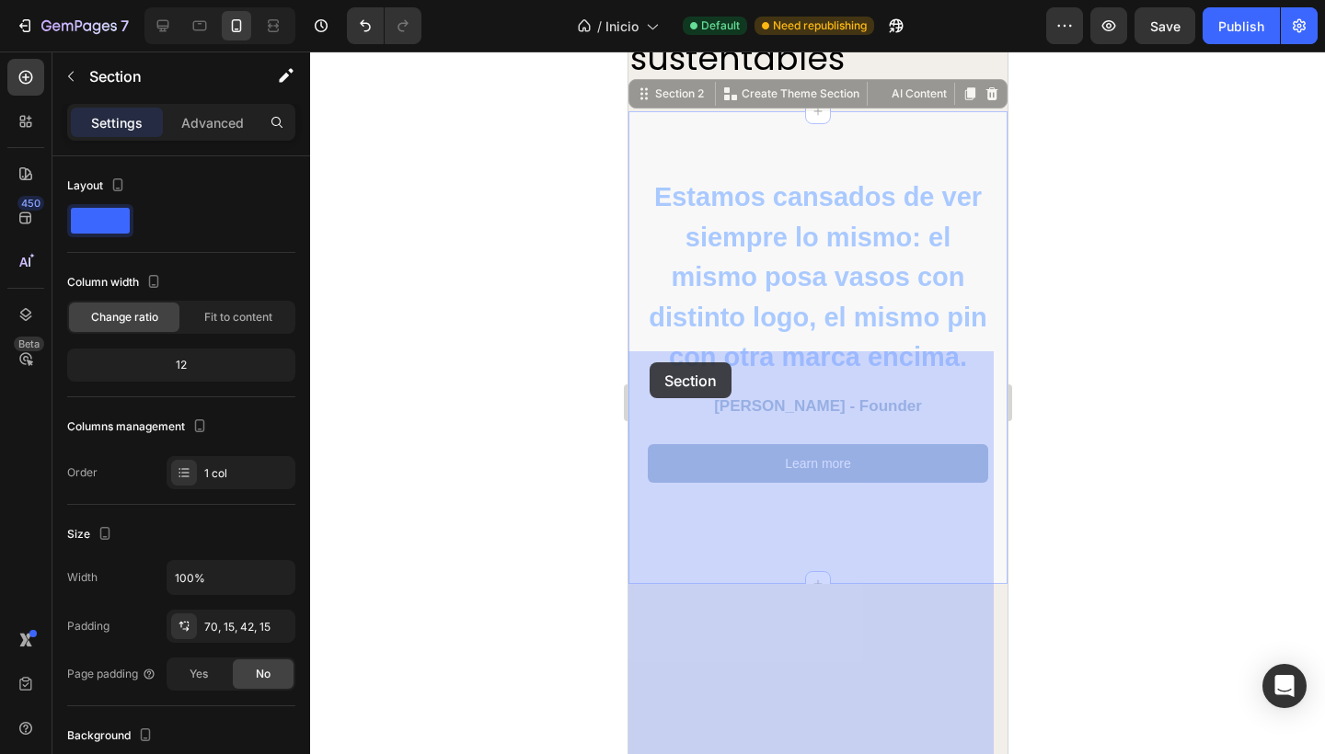
drag, startPoint x: 656, startPoint y: 265, endPoint x: 649, endPoint y: 362, distance: 97.8
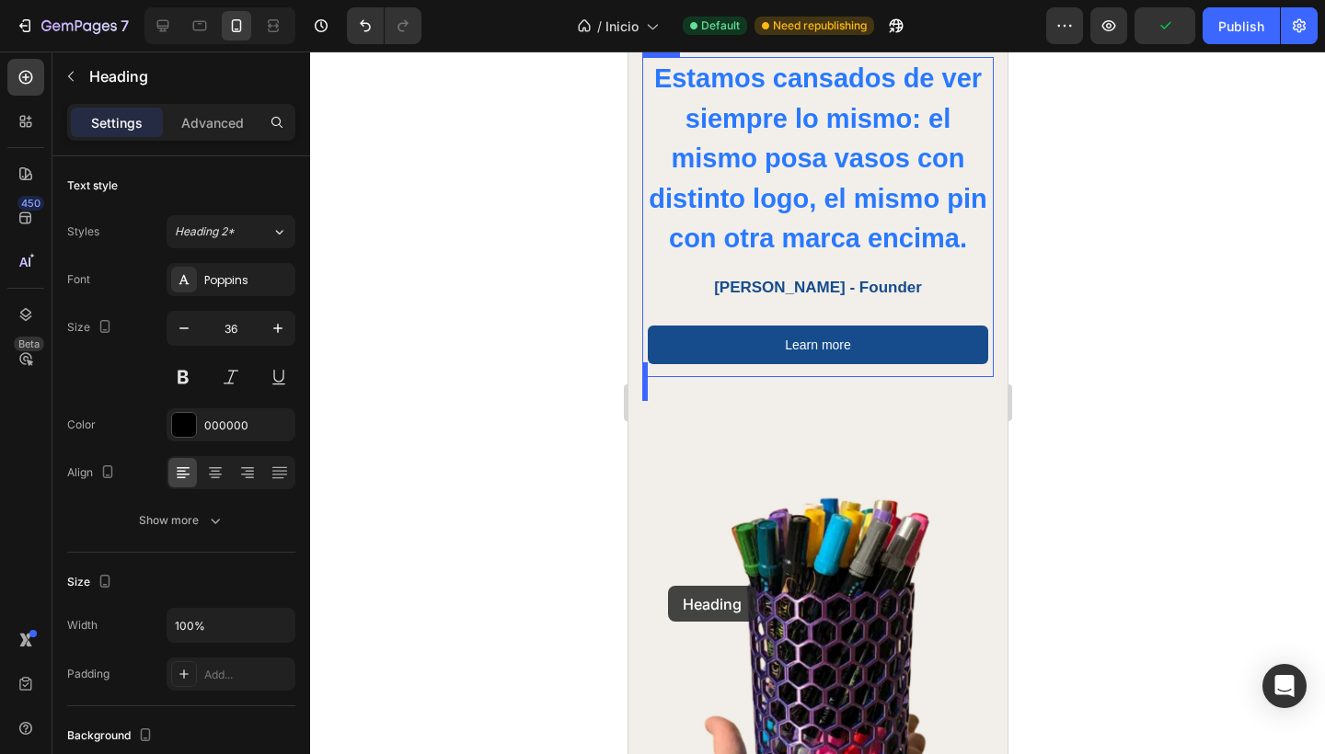
scroll to position [708, 0]
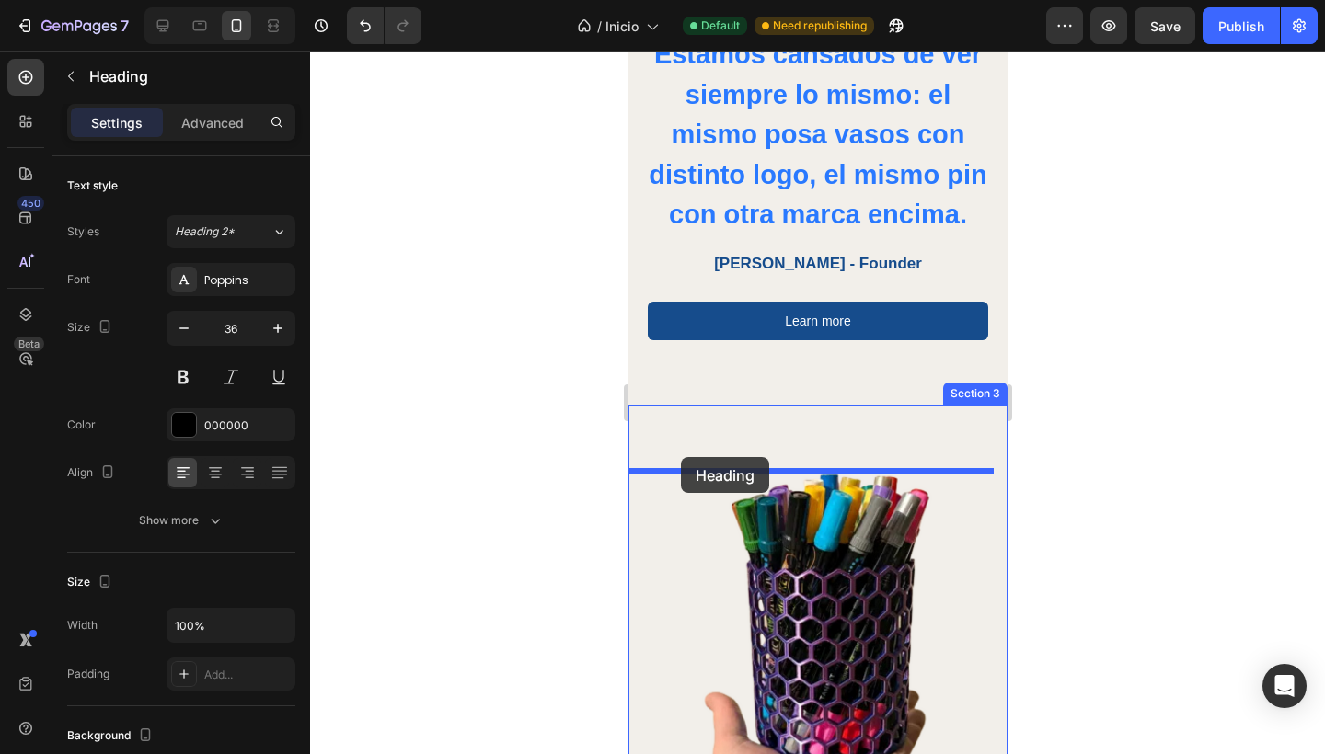
drag, startPoint x: 639, startPoint y: 176, endPoint x: 680, endPoint y: 458, distance: 285.3
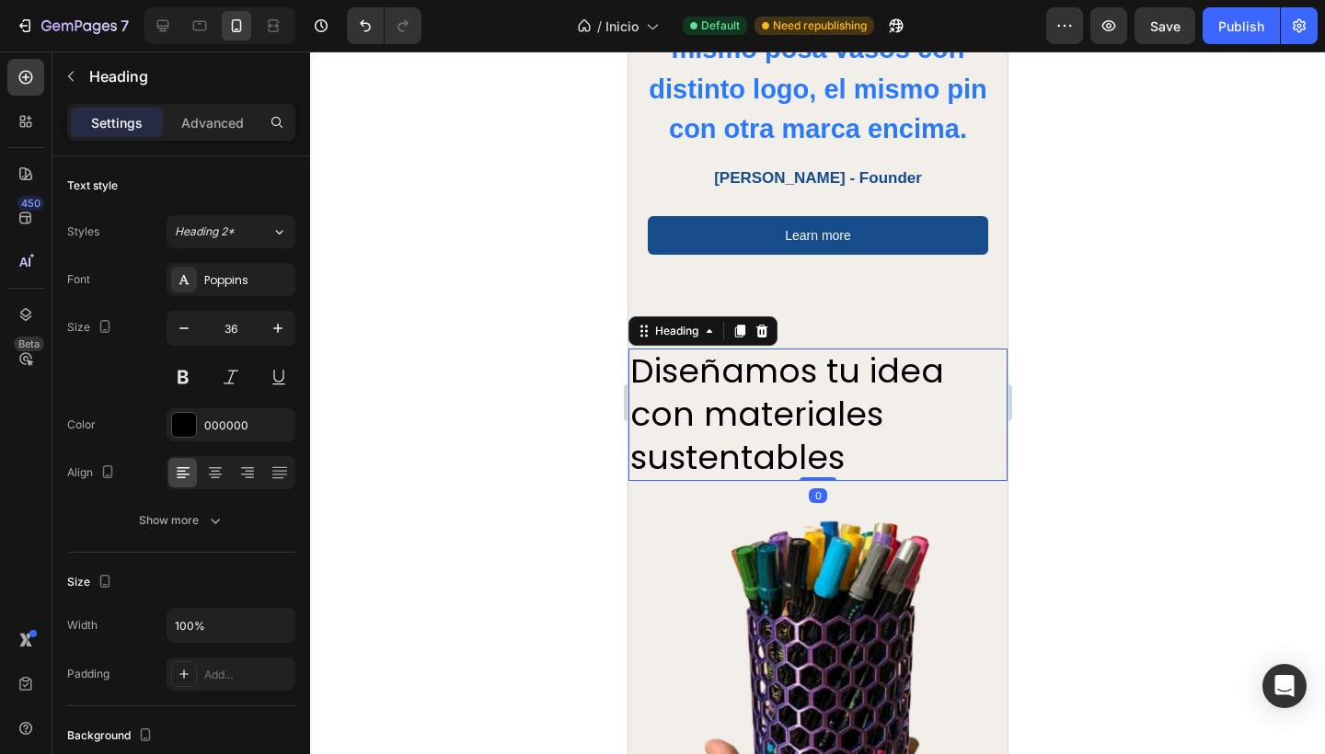
click at [476, 454] on div at bounding box center [817, 403] width 1015 height 703
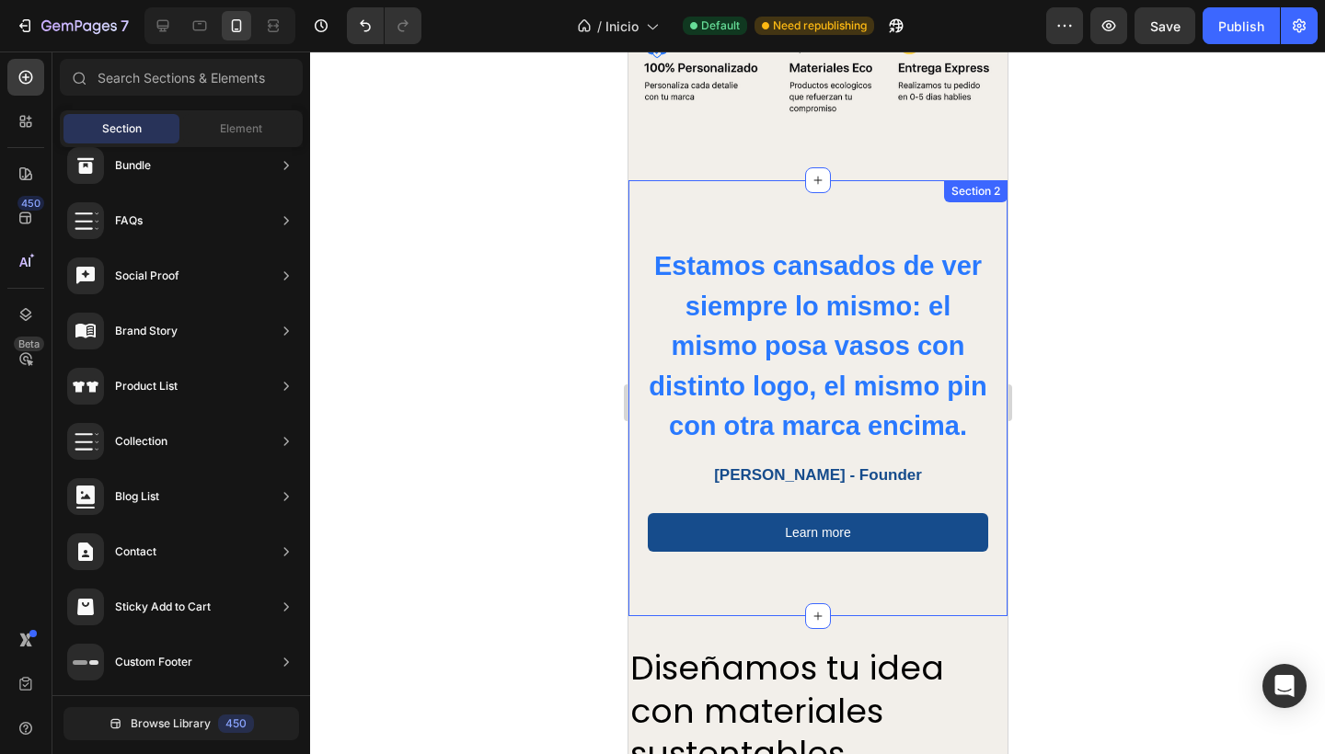
scroll to position [422, 0]
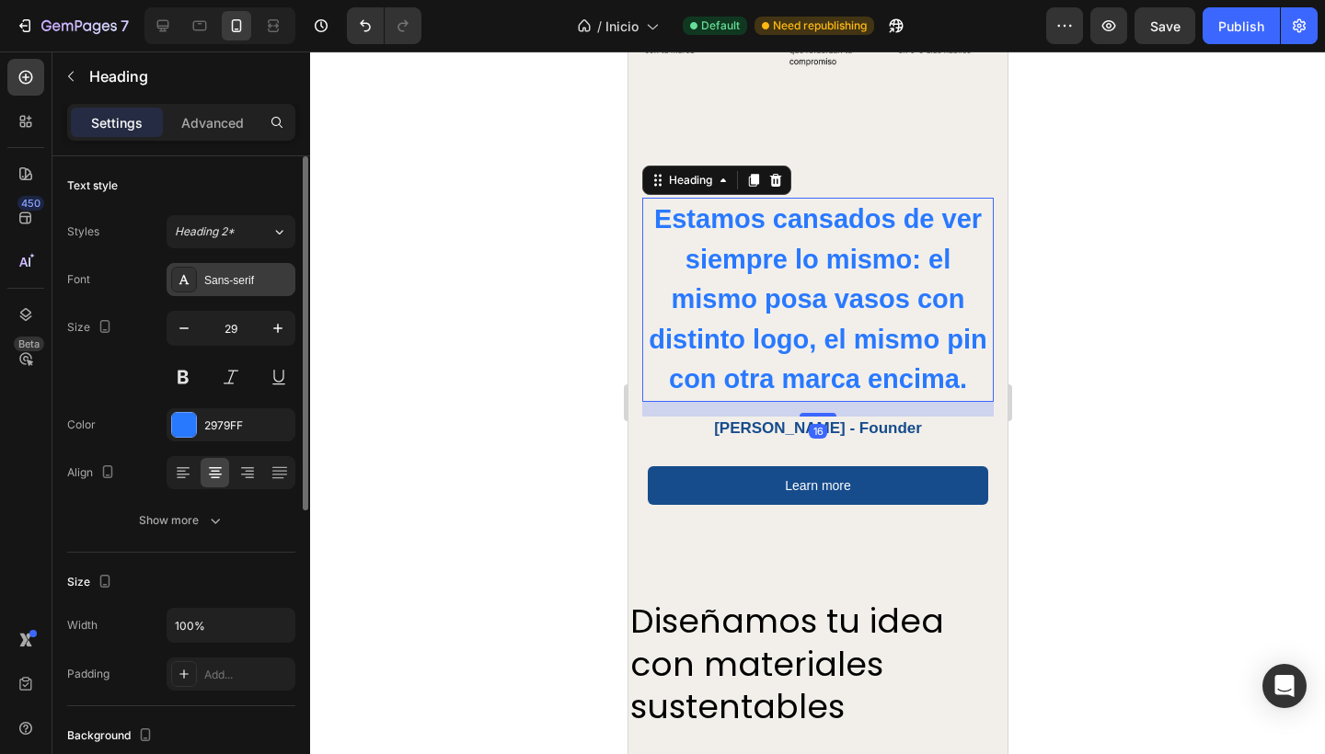
click at [205, 273] on div "Sans-serif" at bounding box center [247, 280] width 86 height 17
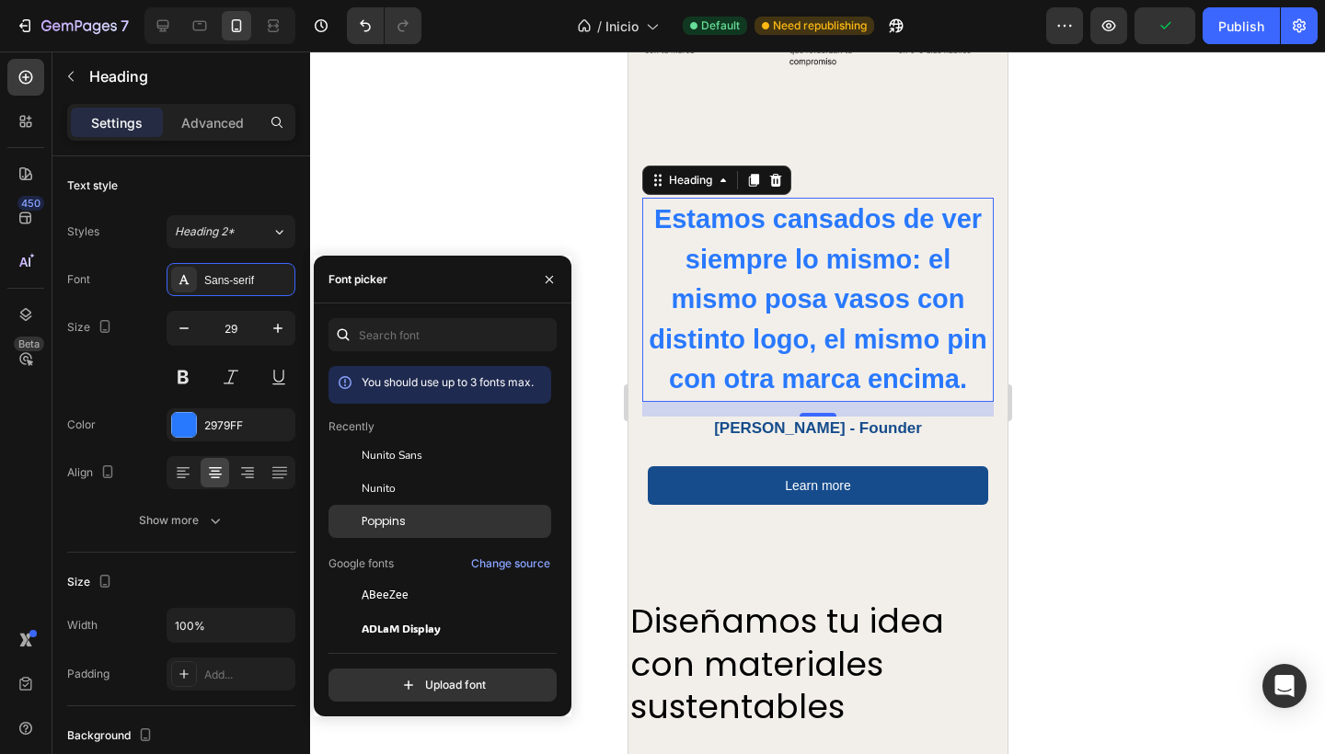
click at [423, 528] on div "Poppins" at bounding box center [455, 521] width 186 height 17
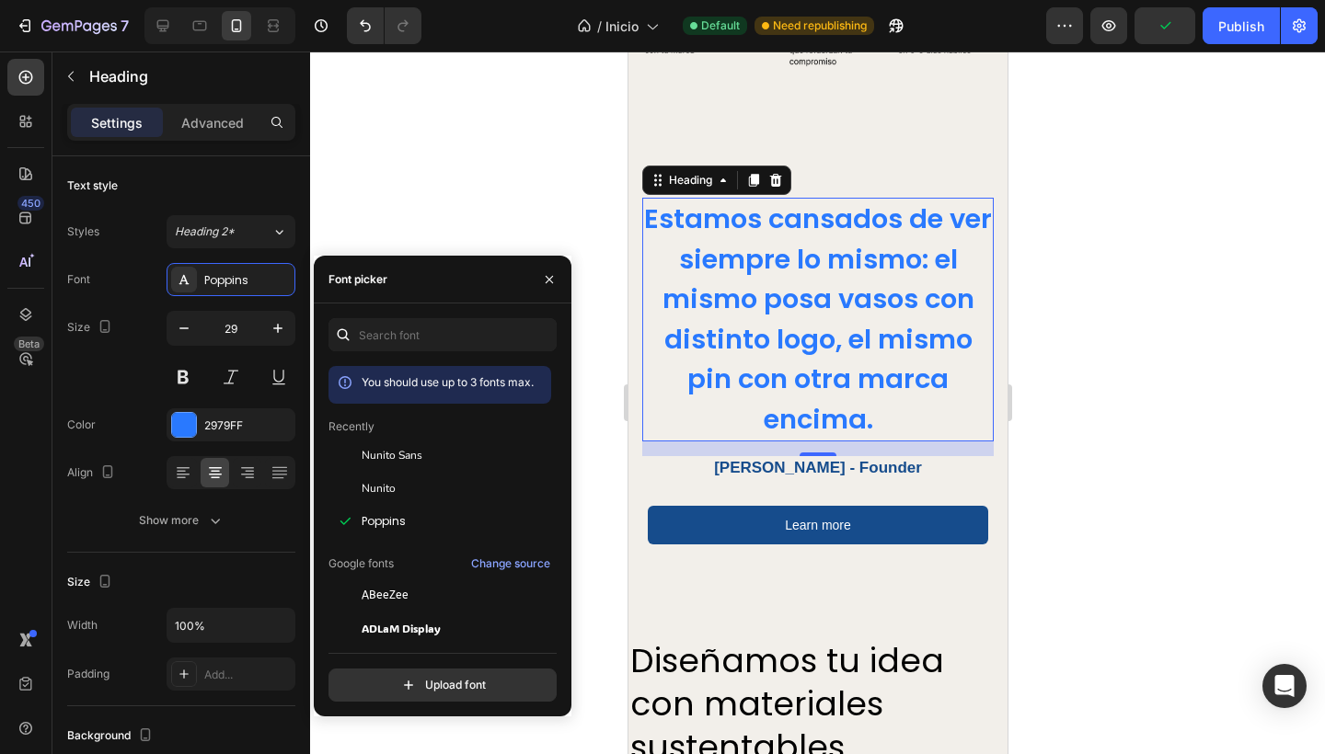
click at [392, 186] on div at bounding box center [817, 403] width 1015 height 703
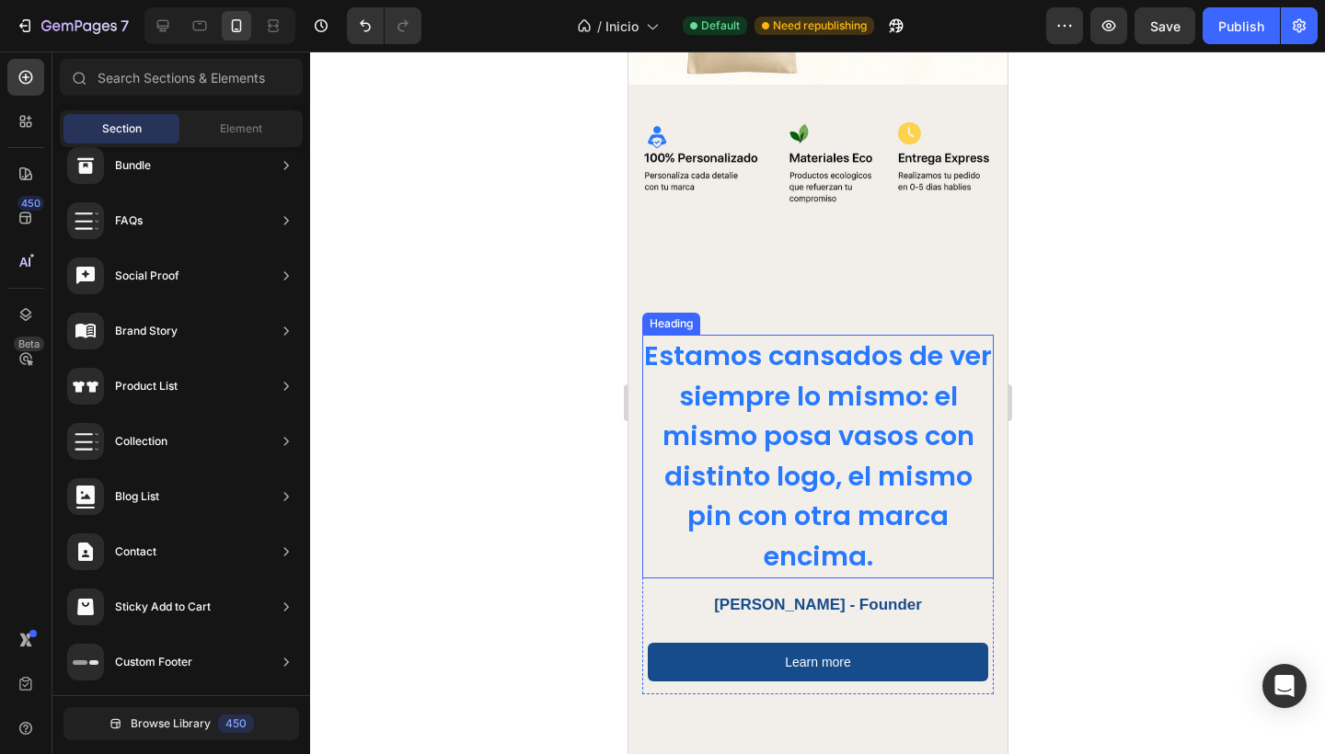
scroll to position [309, 0]
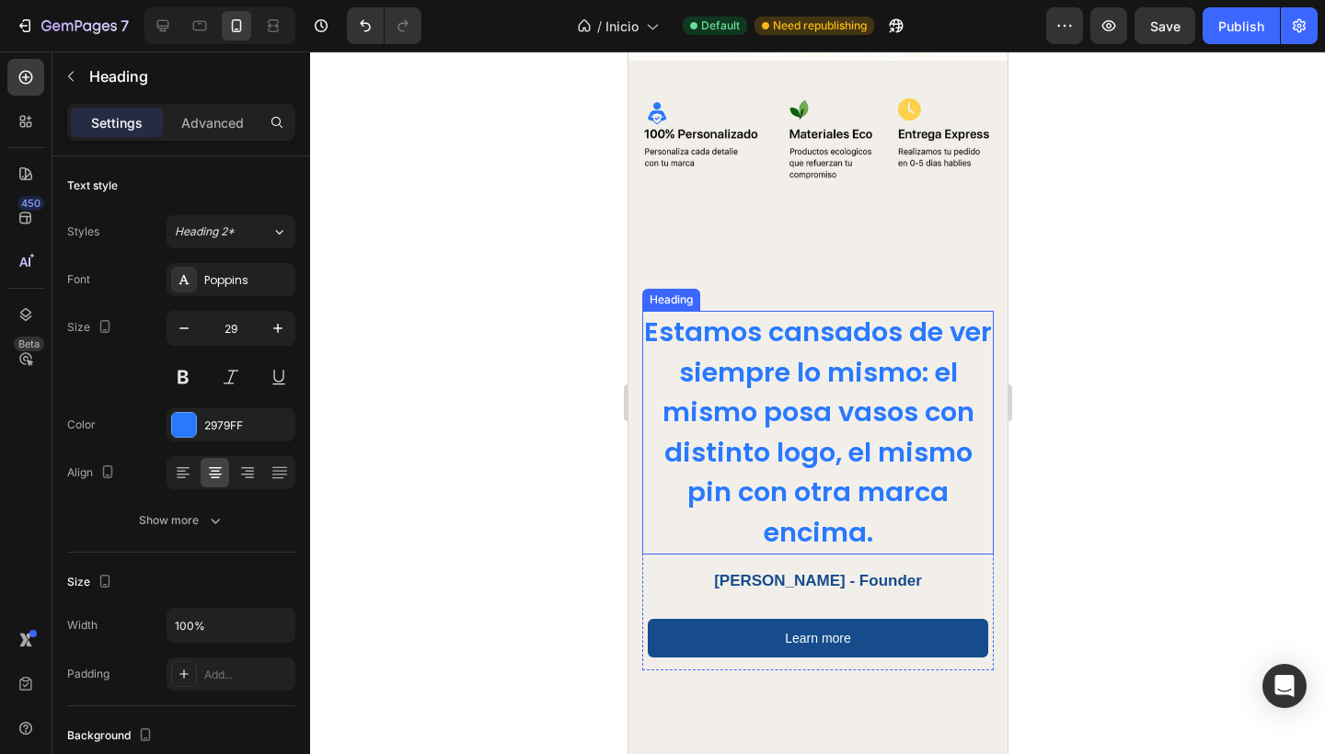
click at [856, 493] on h2 "Estamos cansados de ver siempre lo mismo: el mismo posa vasos con distinto logo…" at bounding box center [816, 433] width 351 height 244
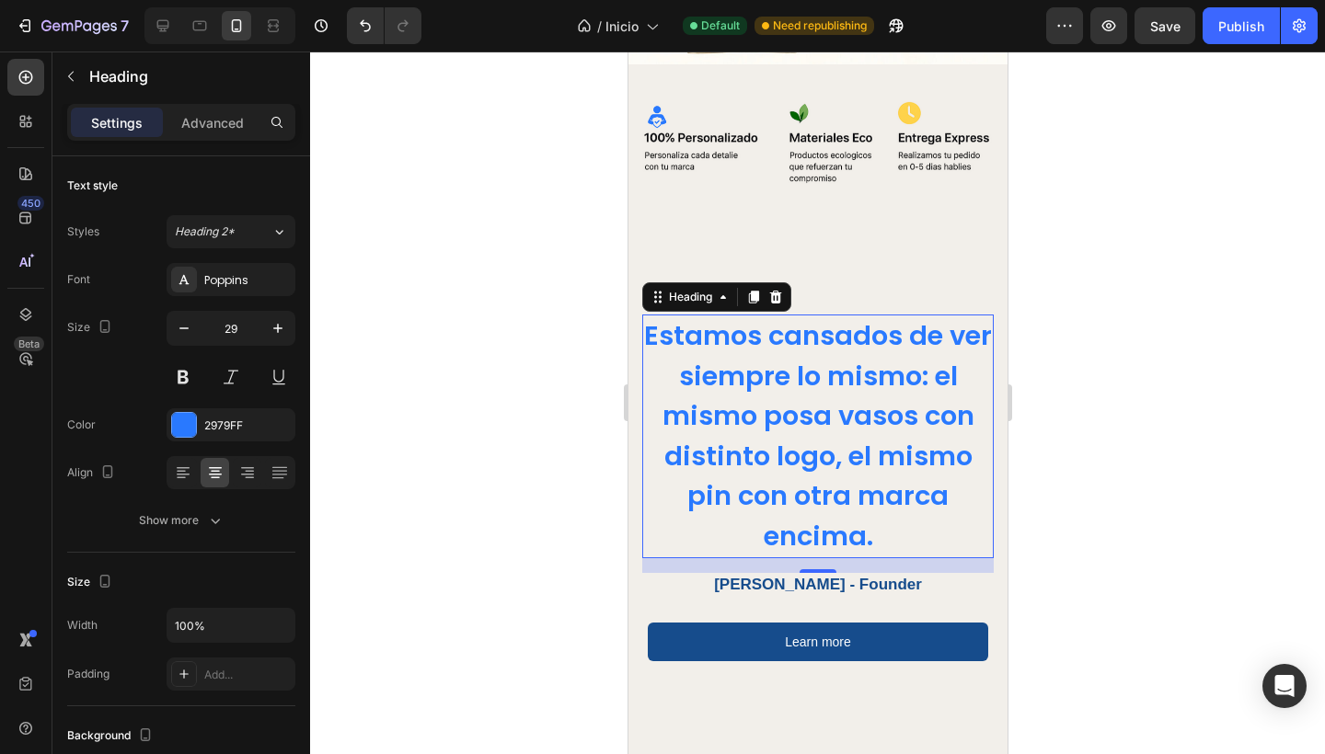
scroll to position [135, 0]
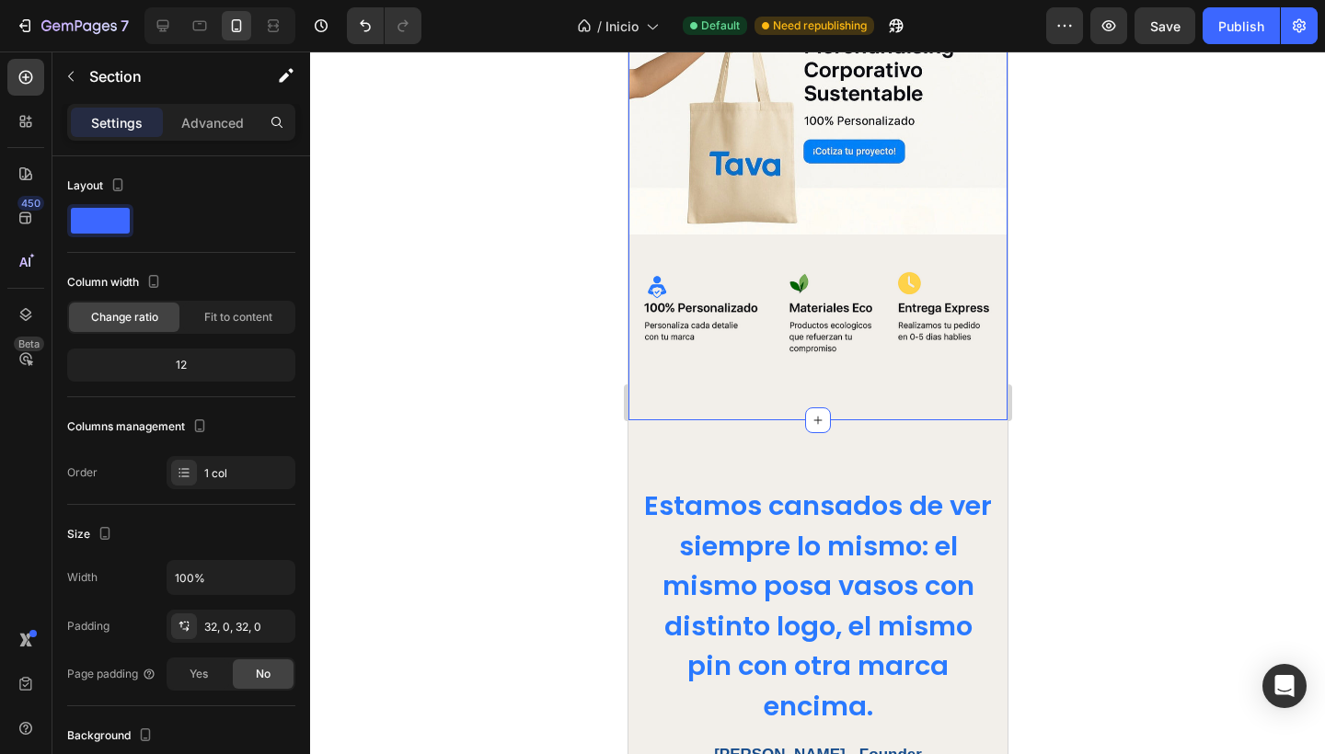
click at [824, 355] on div "Image Image Text Block Row" at bounding box center [816, 187] width 379 height 408
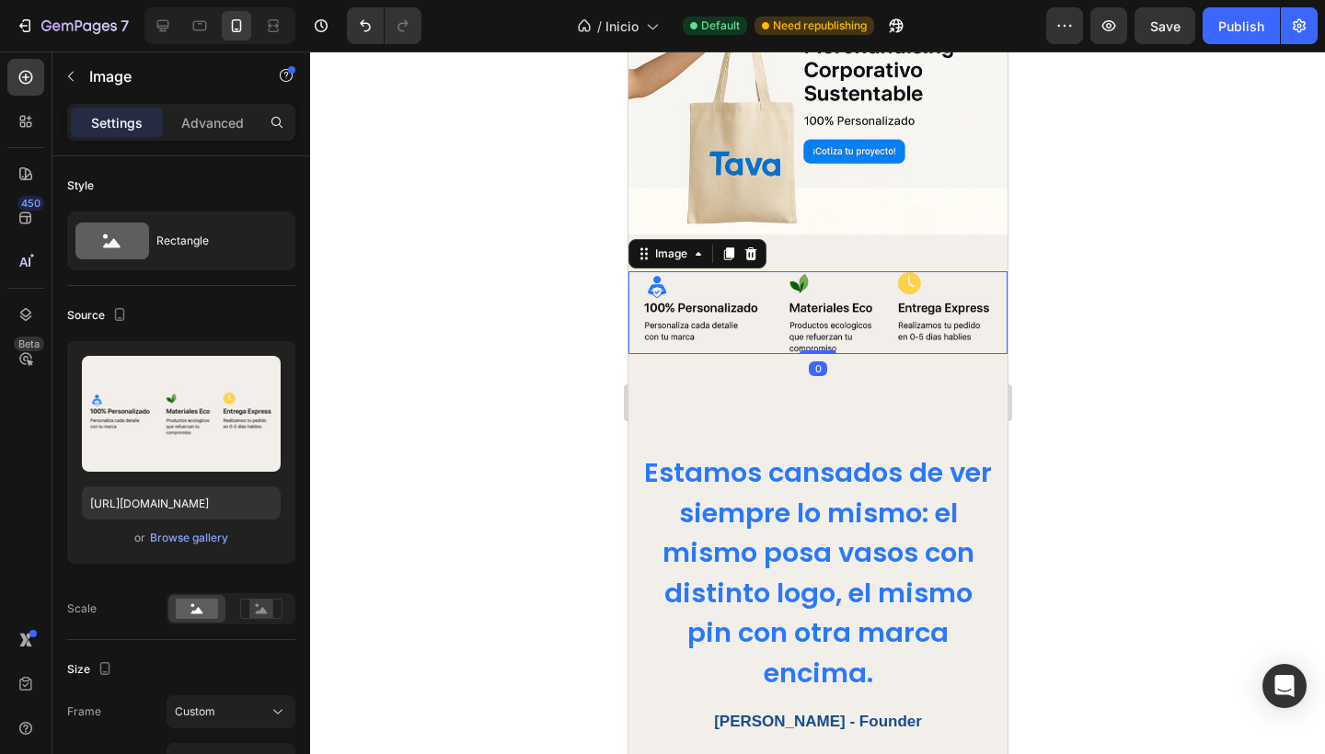
drag, startPoint x: 809, startPoint y: 376, endPoint x: 1141, endPoint y: 393, distance: 332.5
click at [809, 337] on div "Image 0" at bounding box center [816, 312] width 379 height 83
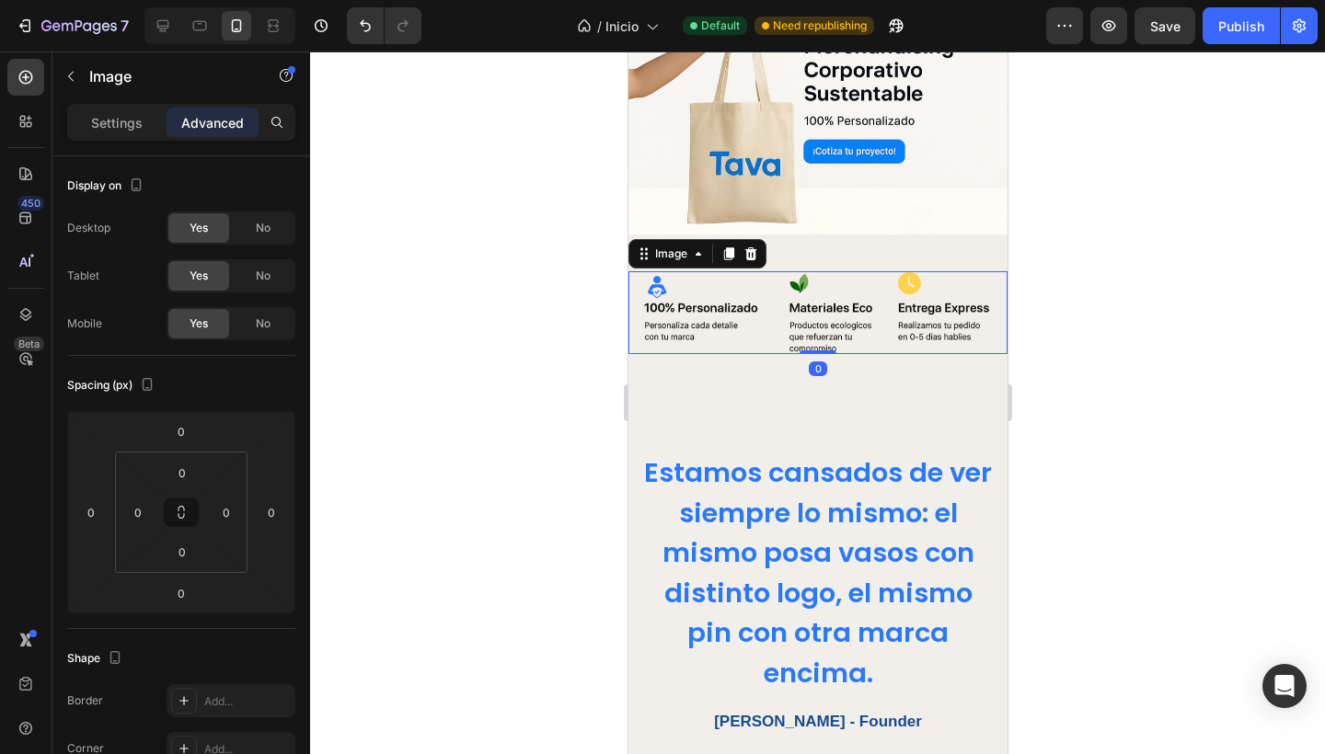
click at [513, 341] on div at bounding box center [817, 403] width 1015 height 703
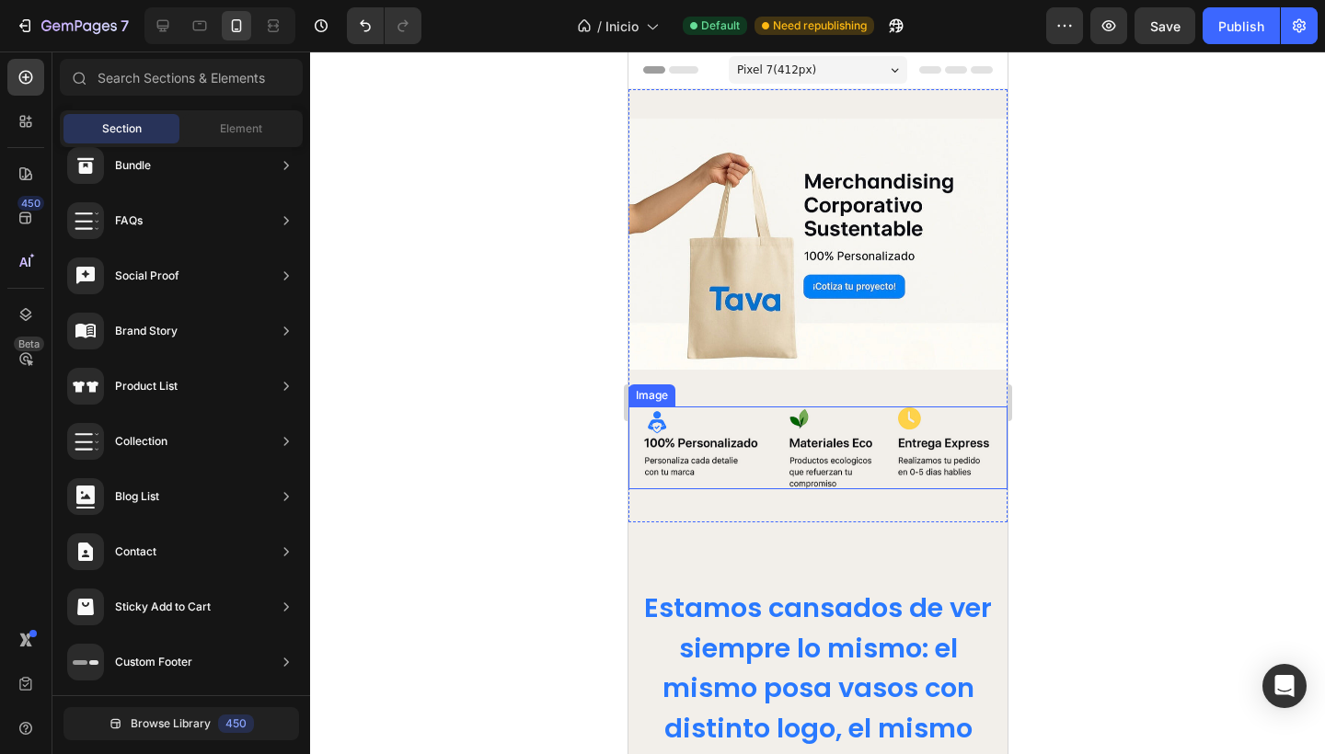
scroll to position [0, 0]
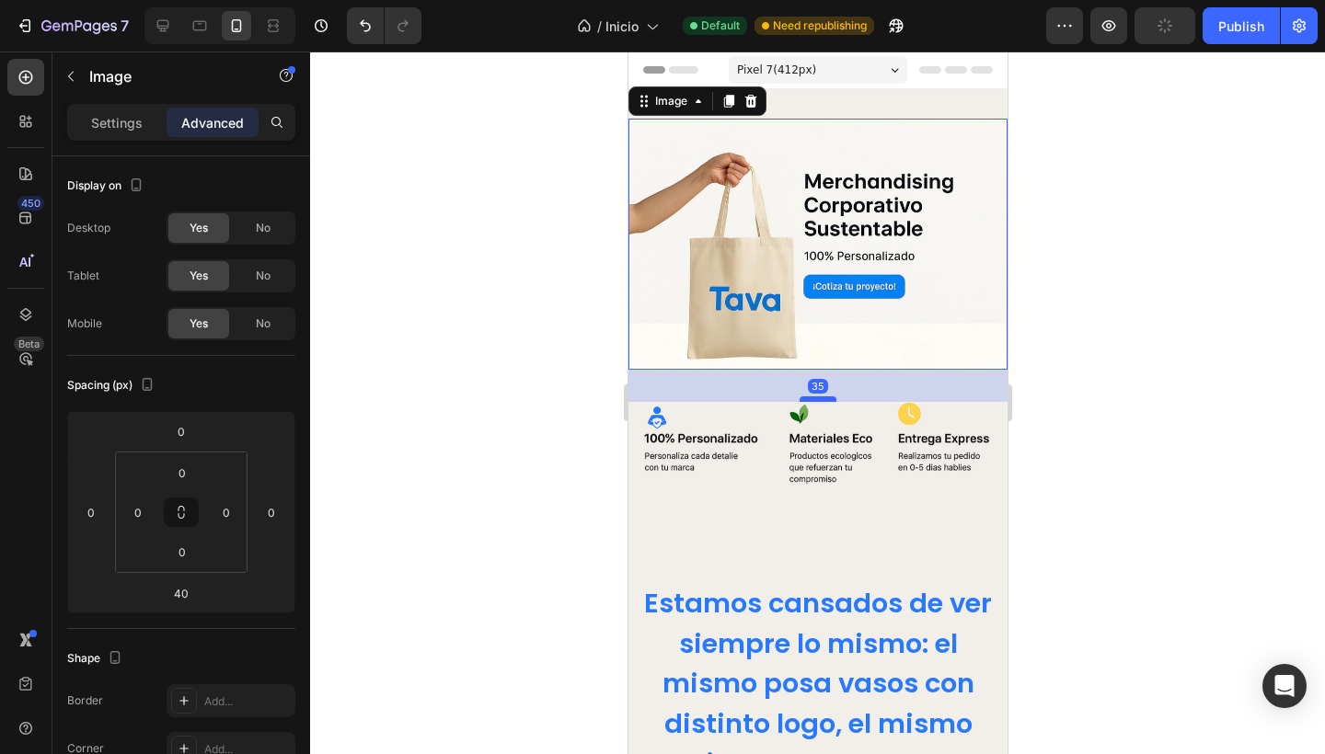
click at [814, 396] on div at bounding box center [816, 399] width 37 height 6
type input "35"
click at [555, 416] on div at bounding box center [817, 403] width 1015 height 703
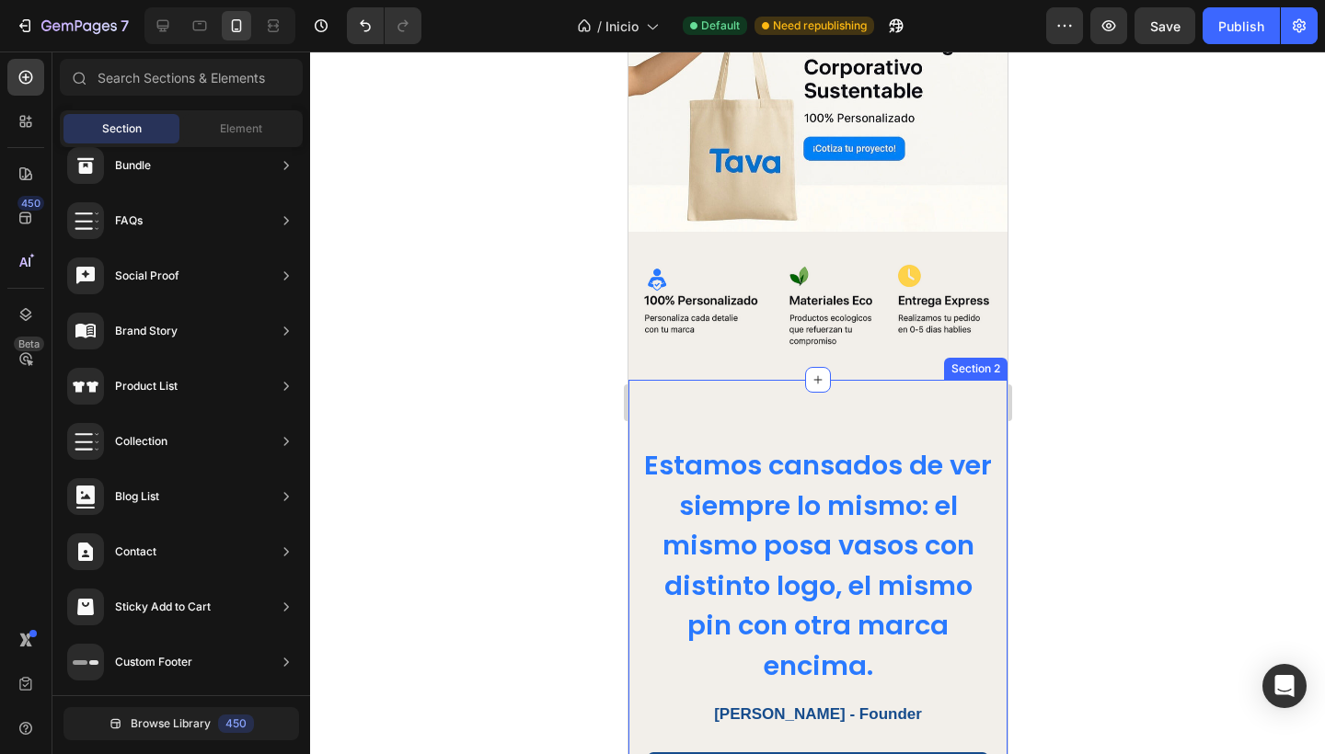
scroll to position [141, 0]
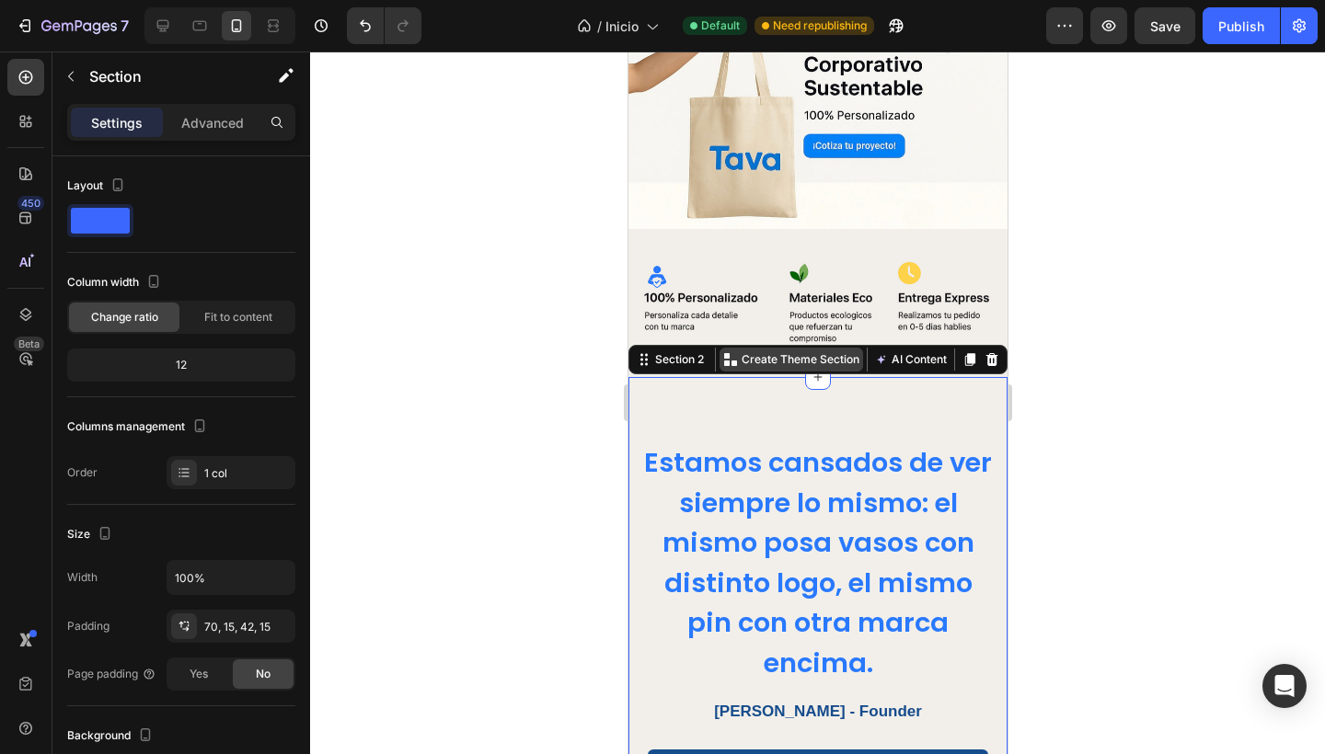
click at [735, 352] on icon at bounding box center [729, 359] width 15 height 15
click at [490, 333] on div at bounding box center [817, 403] width 1015 height 703
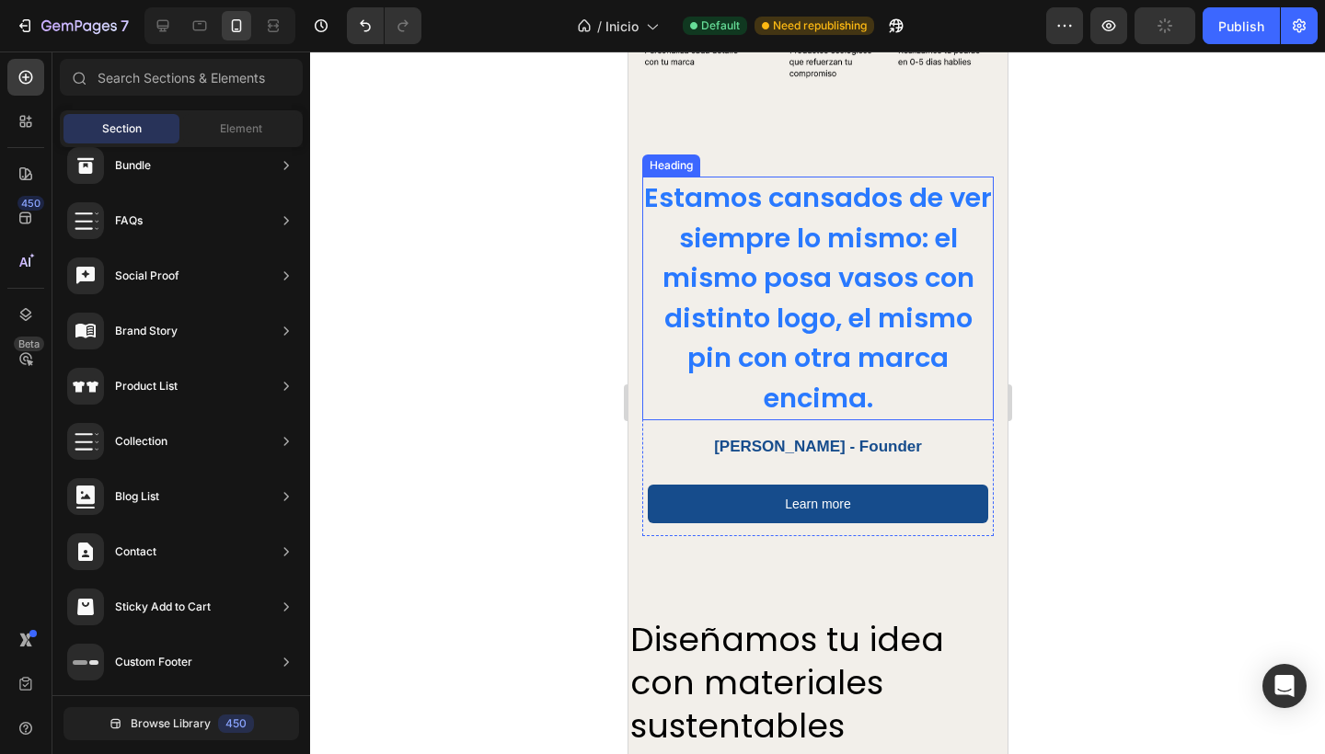
scroll to position [362, 0]
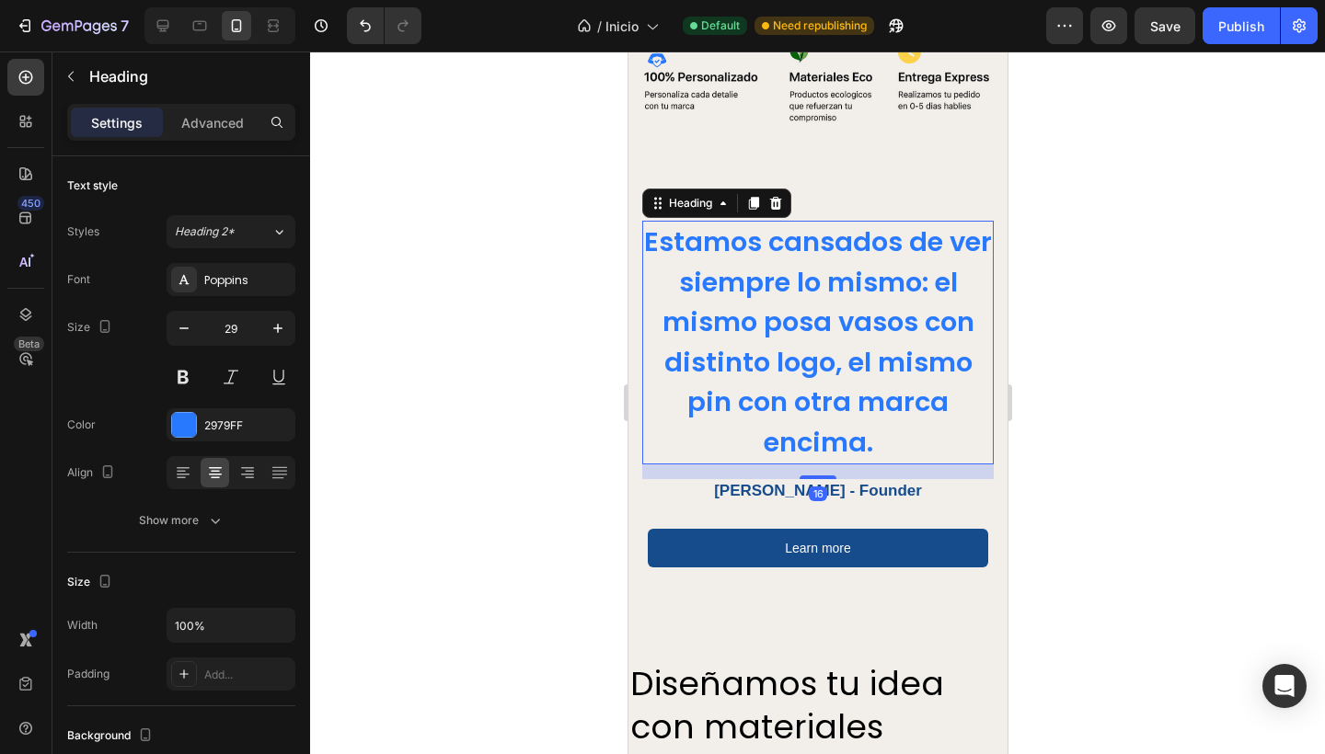
click at [1112, 263] on div at bounding box center [817, 403] width 1015 height 703
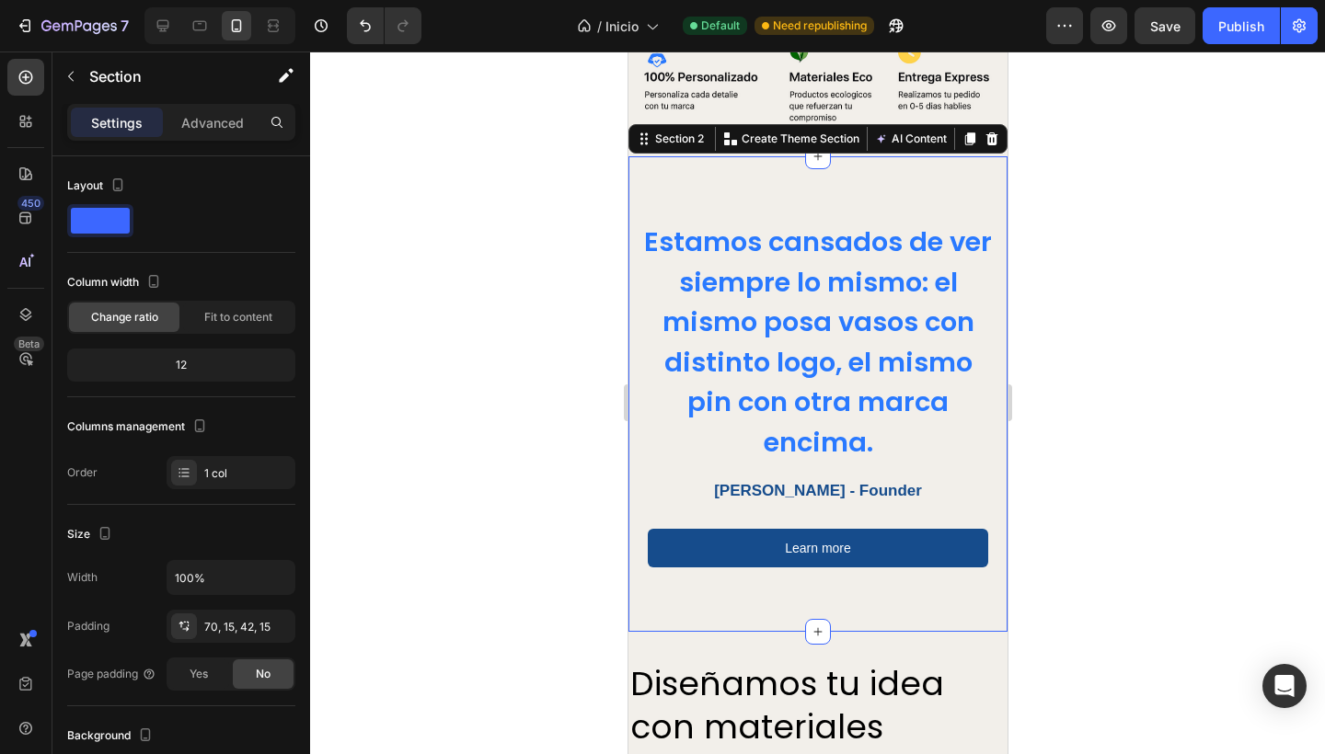
click at [503, 254] on div at bounding box center [817, 403] width 1015 height 703
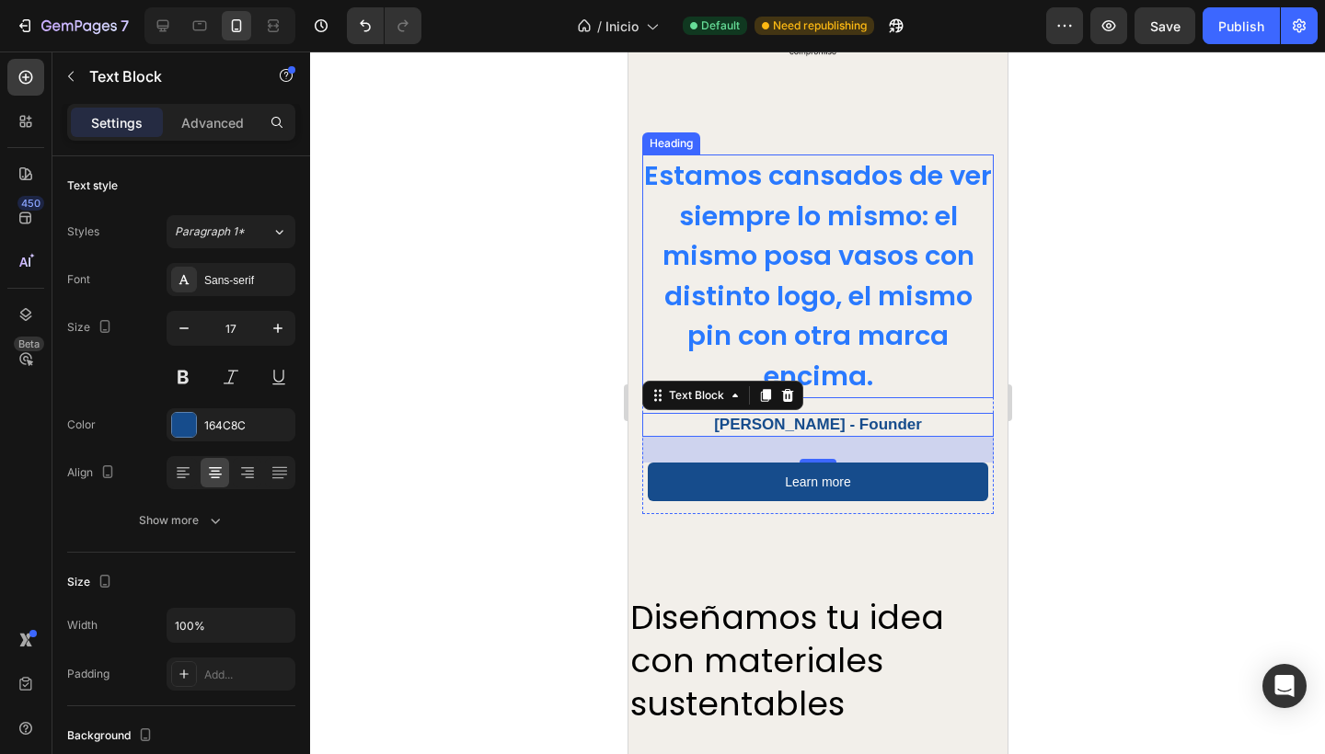
scroll to position [450, 0]
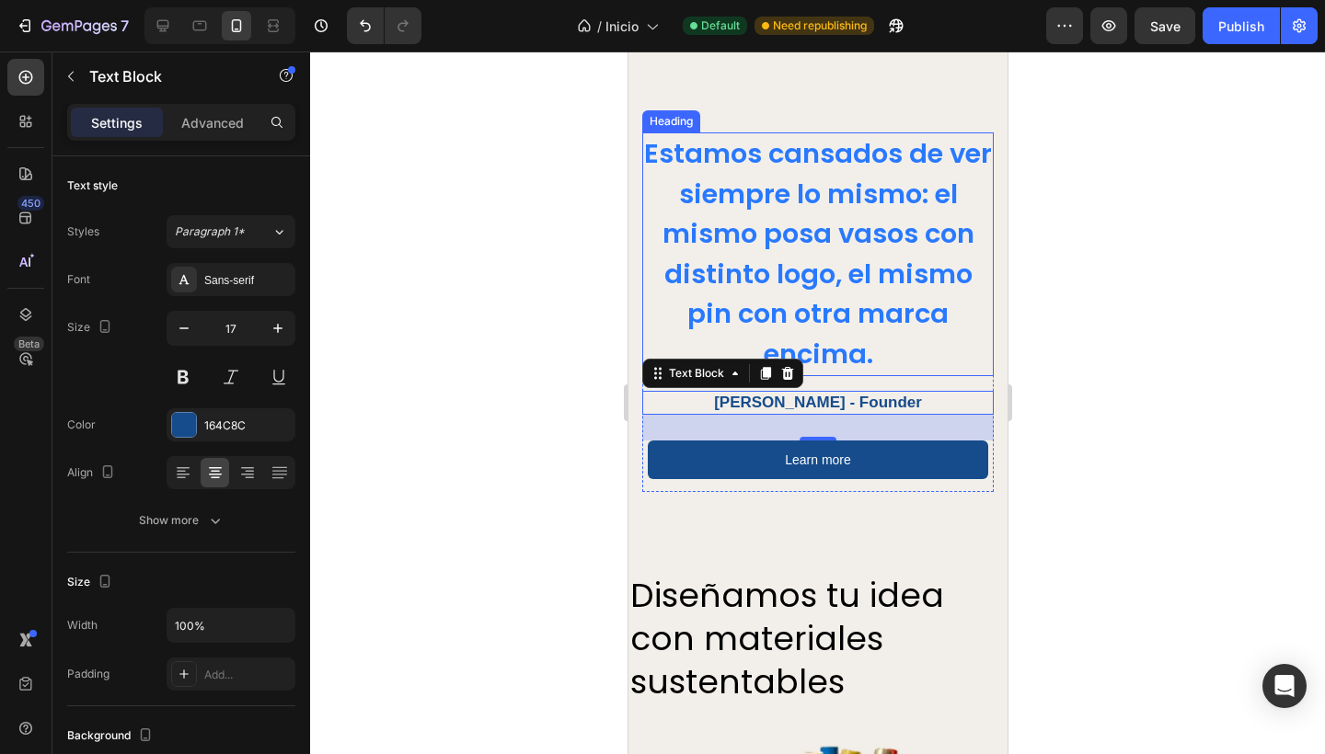
click at [888, 341] on h2 "Estamos cansados de ver siempre lo mismo: el mismo posa vasos con distinto logo…" at bounding box center [816, 254] width 351 height 244
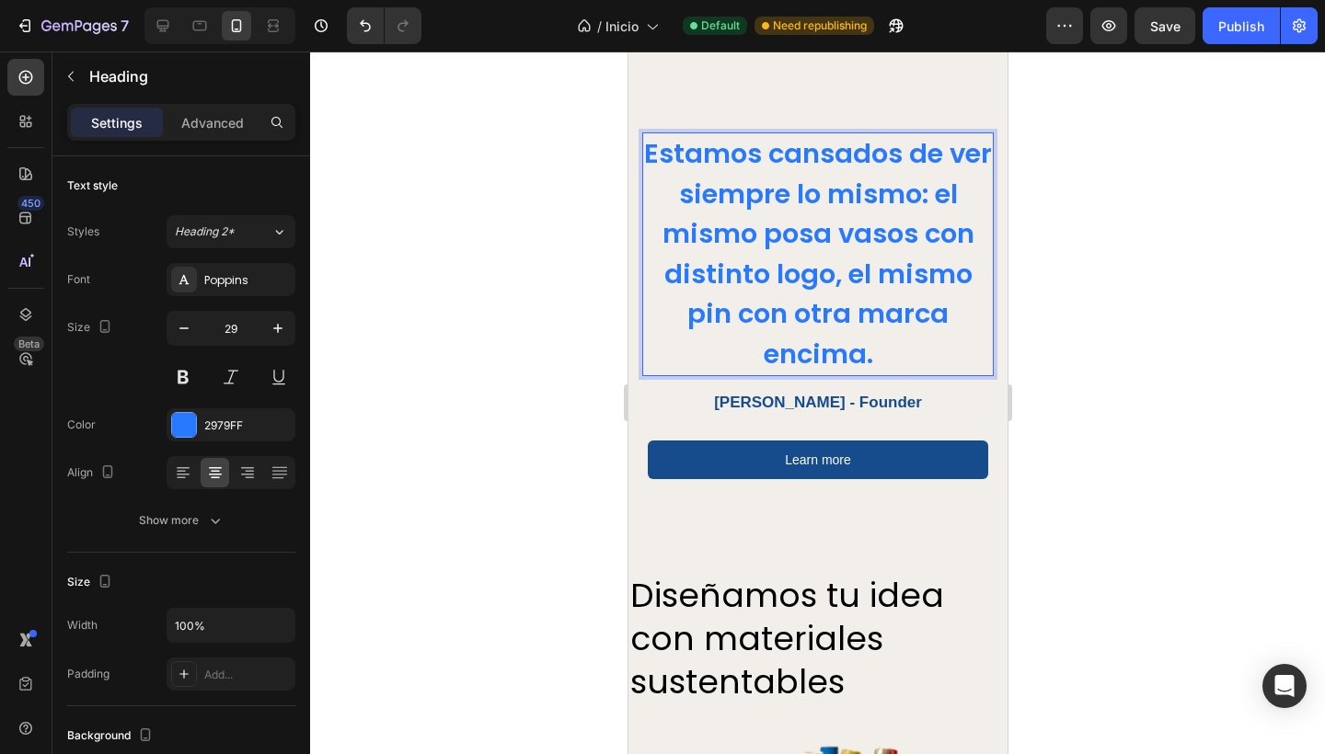
click at [872, 337] on p "Estamos cansados de ver siempre lo mismo: el mismo posa vasos con distinto logo…" at bounding box center [817, 254] width 348 height 240
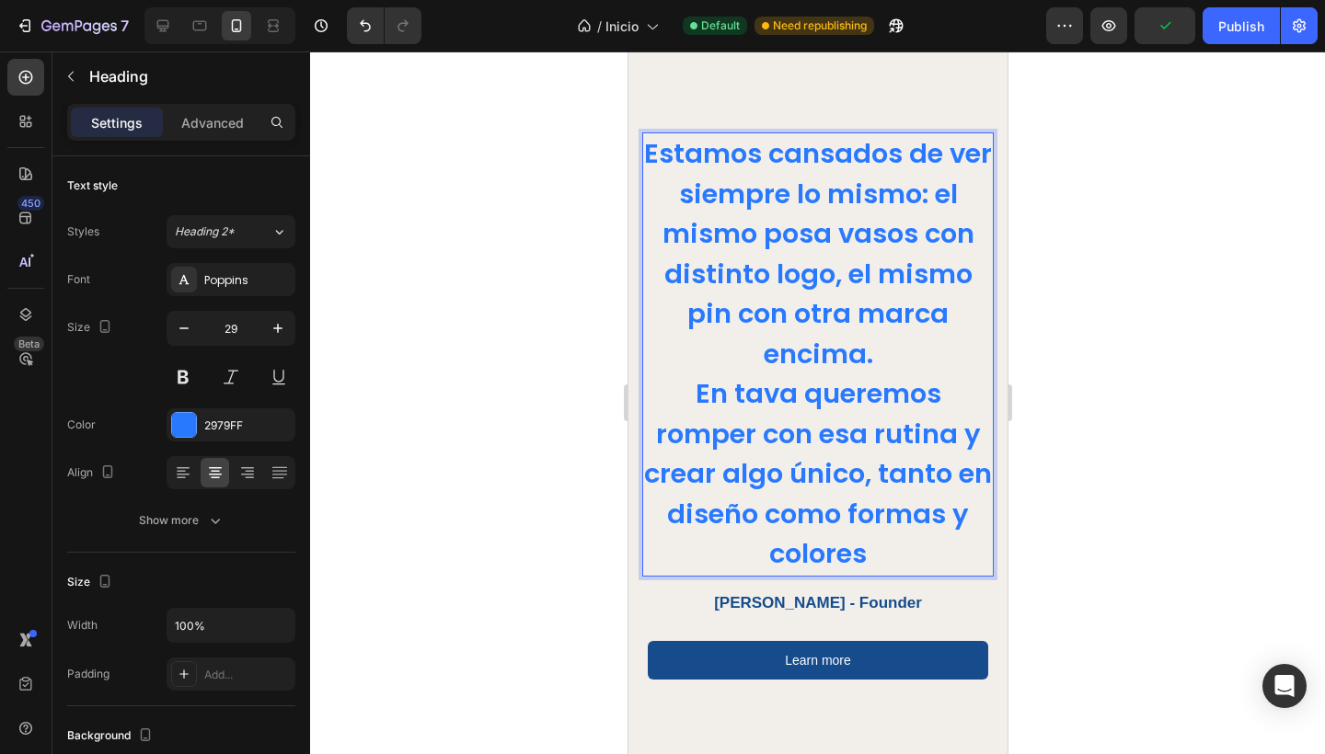
click at [556, 472] on div at bounding box center [817, 403] width 1015 height 703
click at [874, 541] on p "Estamos cansados de ver siempre lo mismo: el mismo posa vasos con distinto logo…" at bounding box center [817, 354] width 348 height 441
click at [408, 389] on div at bounding box center [817, 403] width 1015 height 703
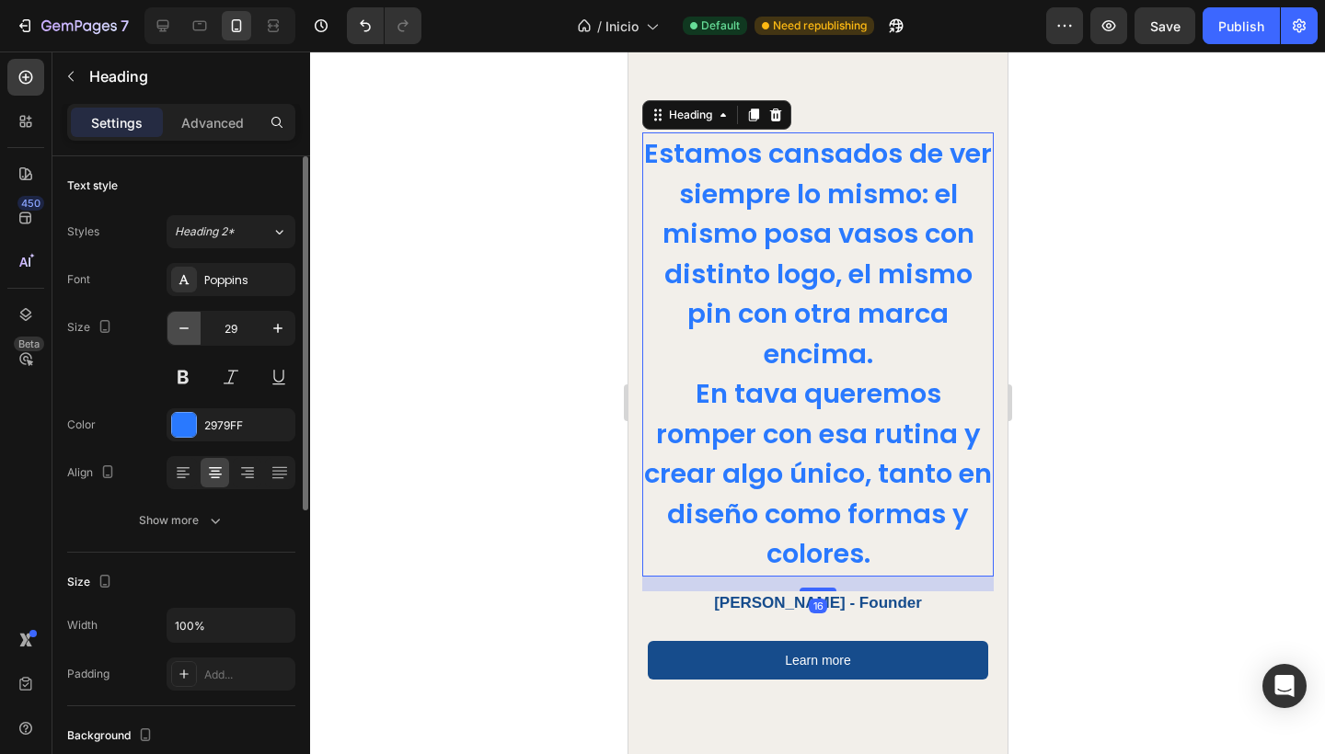
click at [176, 332] on icon "button" at bounding box center [184, 328] width 18 height 18
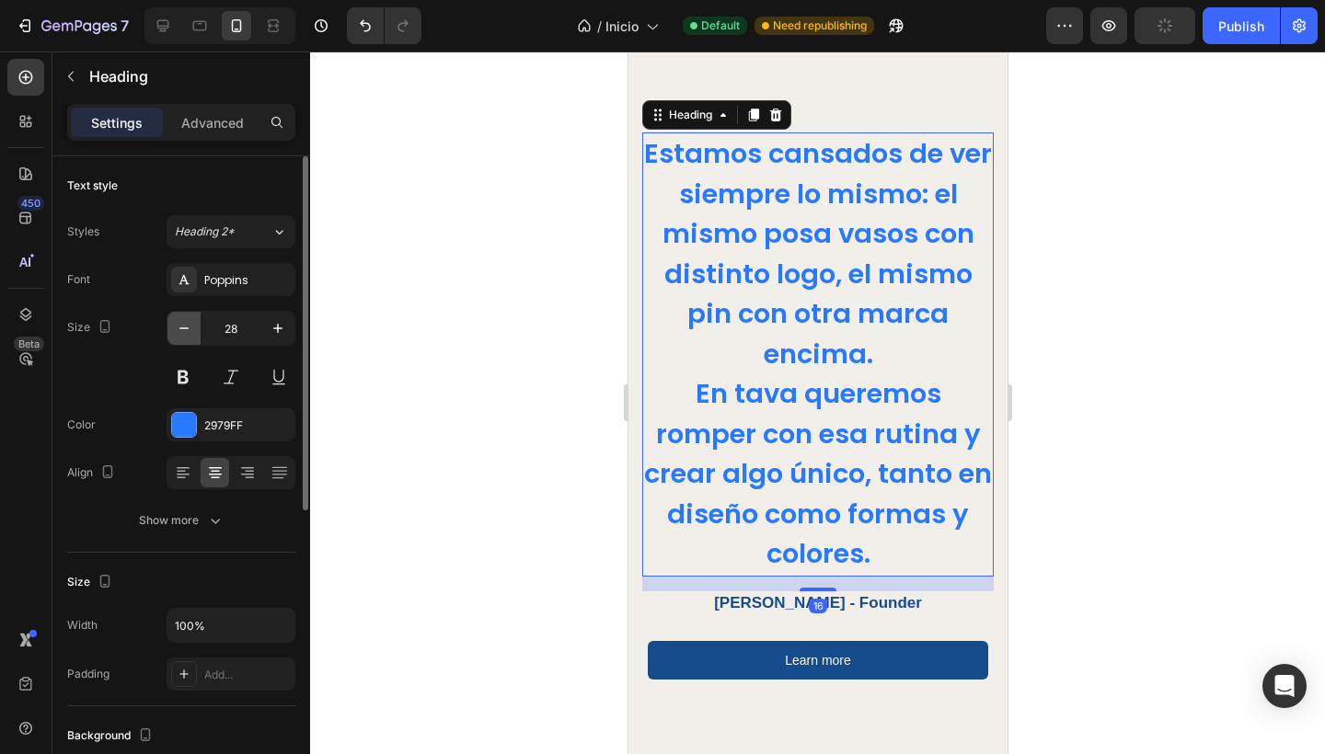
click at [176, 332] on icon "button" at bounding box center [184, 328] width 18 height 18
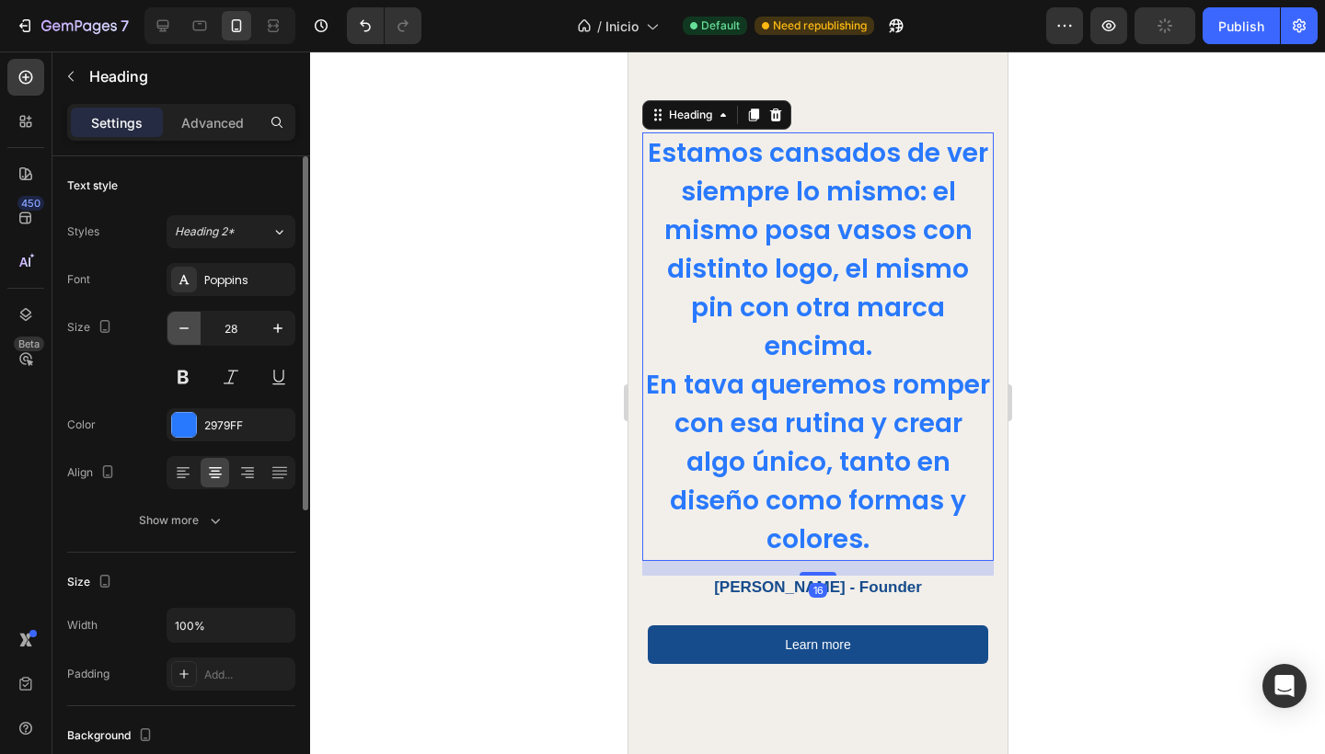
click at [176, 332] on icon "button" at bounding box center [184, 328] width 18 height 18
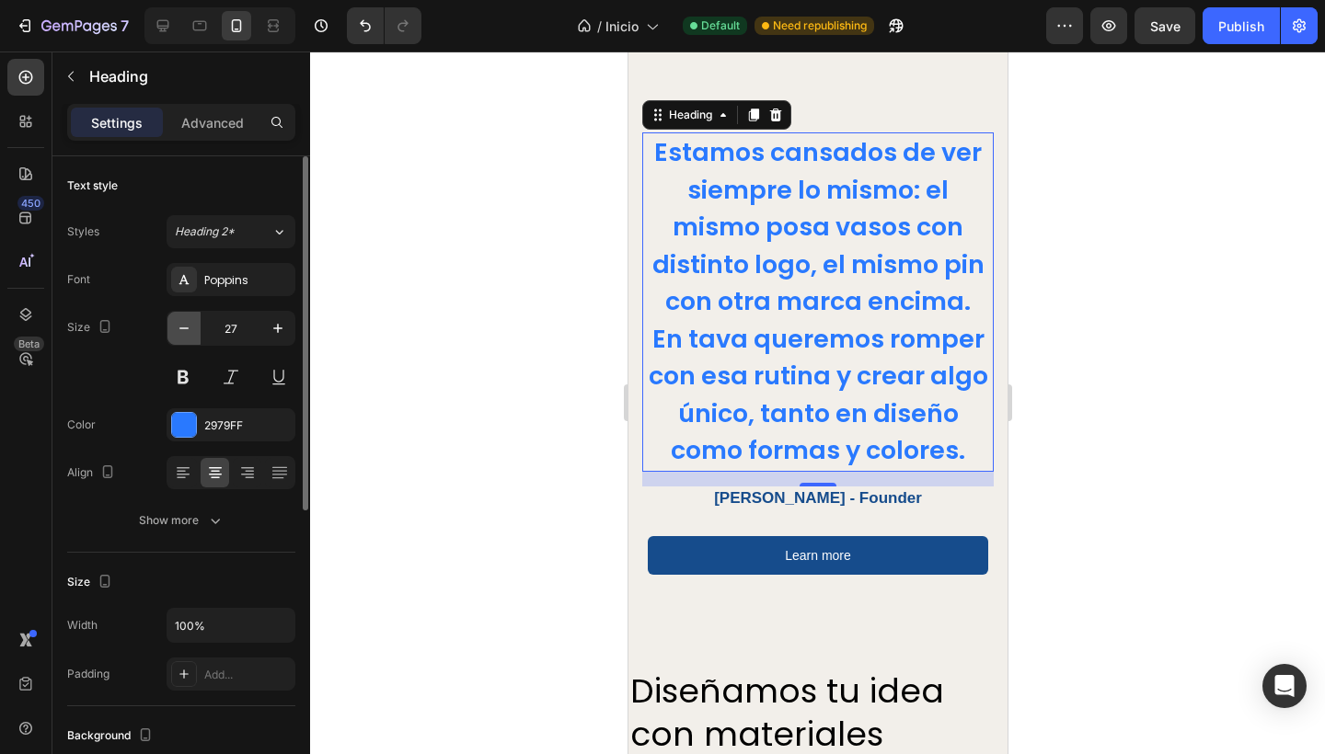
click at [176, 332] on icon "button" at bounding box center [184, 328] width 18 height 18
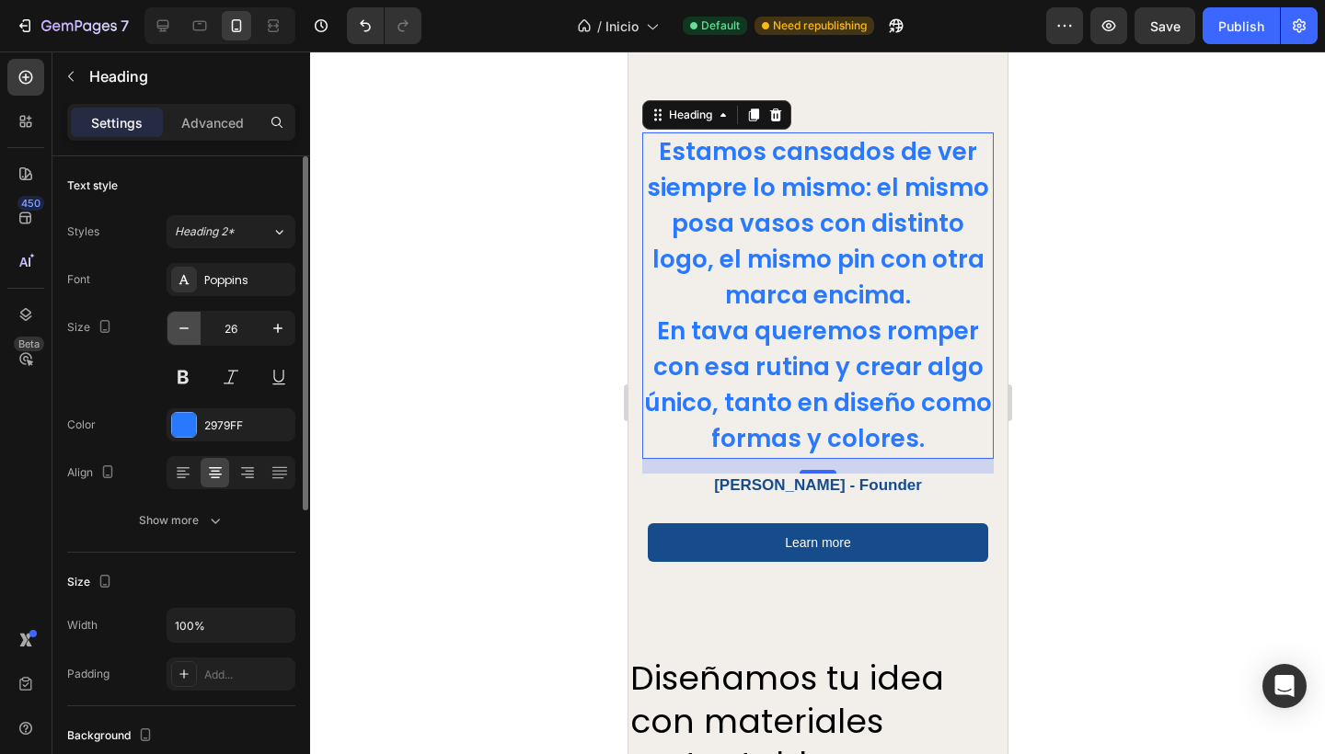
click at [176, 332] on icon "button" at bounding box center [184, 328] width 18 height 18
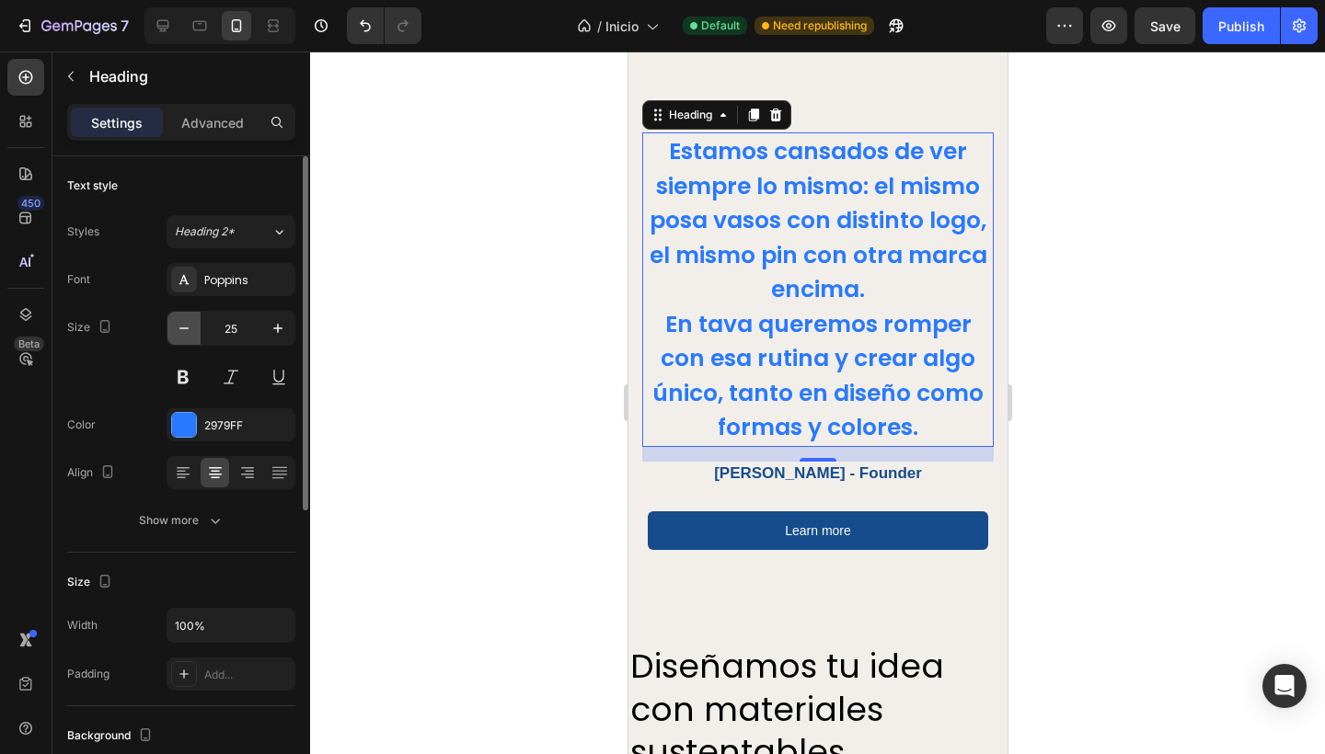
click at [176, 332] on icon "button" at bounding box center [184, 328] width 18 height 18
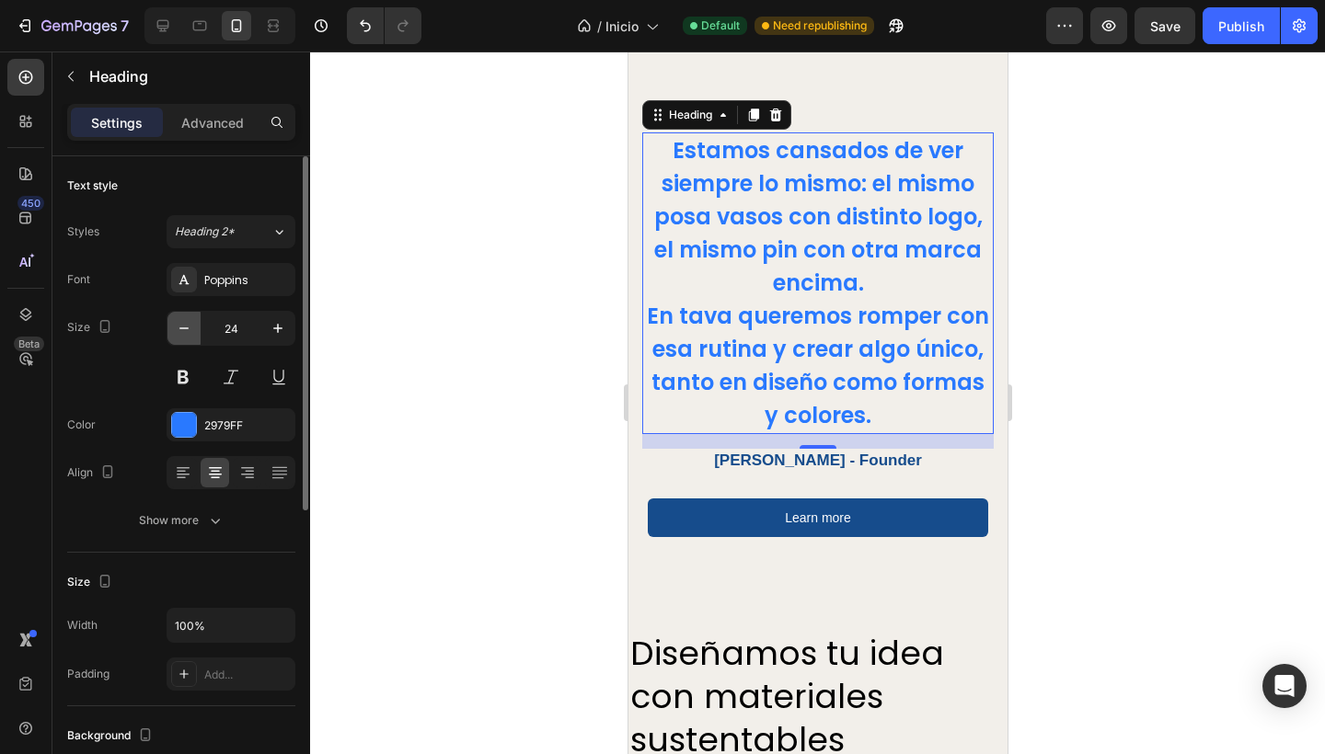
click at [182, 332] on icon "button" at bounding box center [184, 328] width 18 height 18
type input "23"
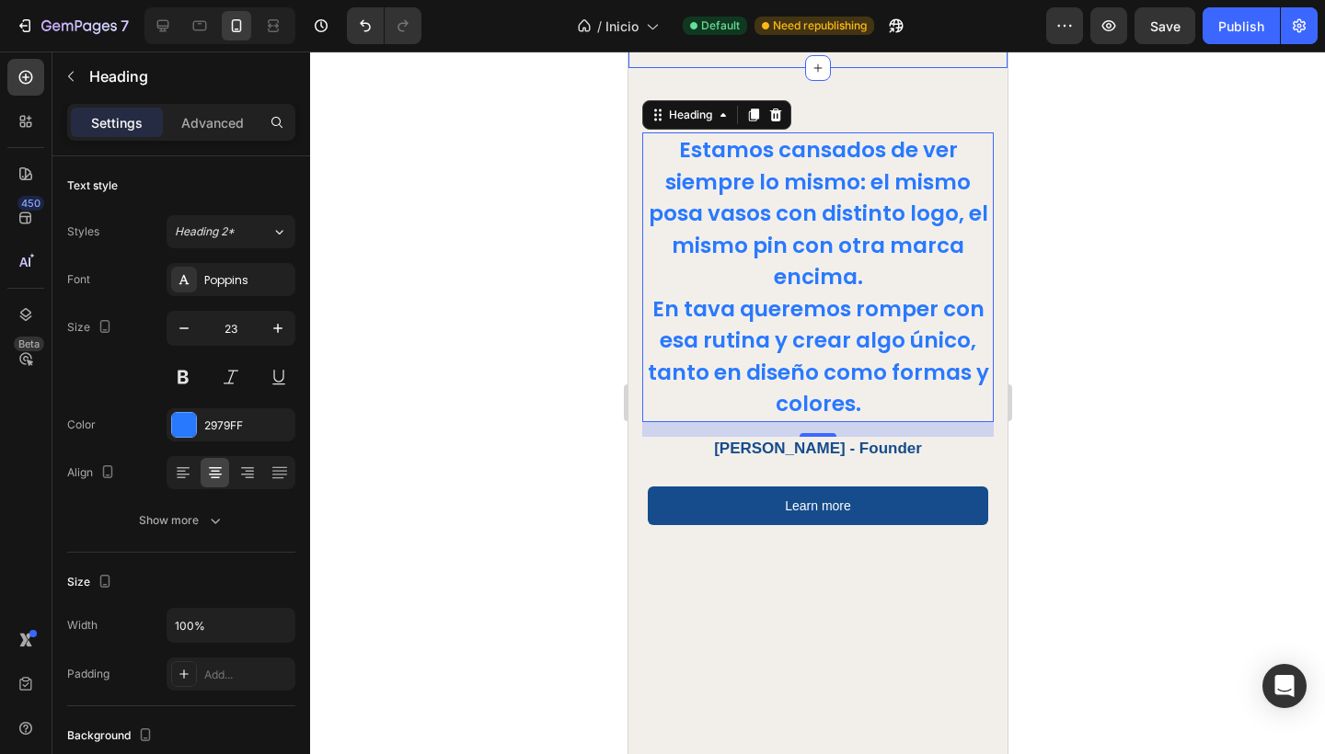
click at [530, 409] on div at bounding box center [817, 403] width 1015 height 703
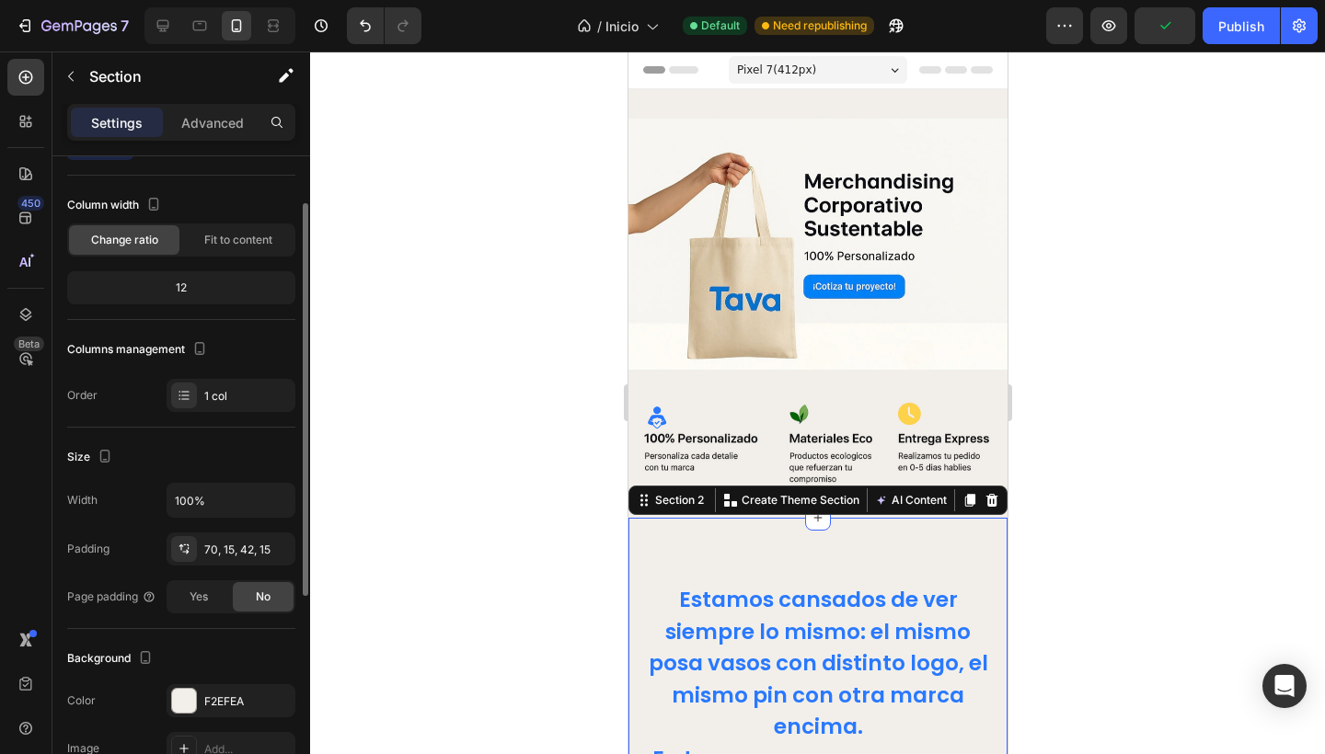
scroll to position [83, 0]
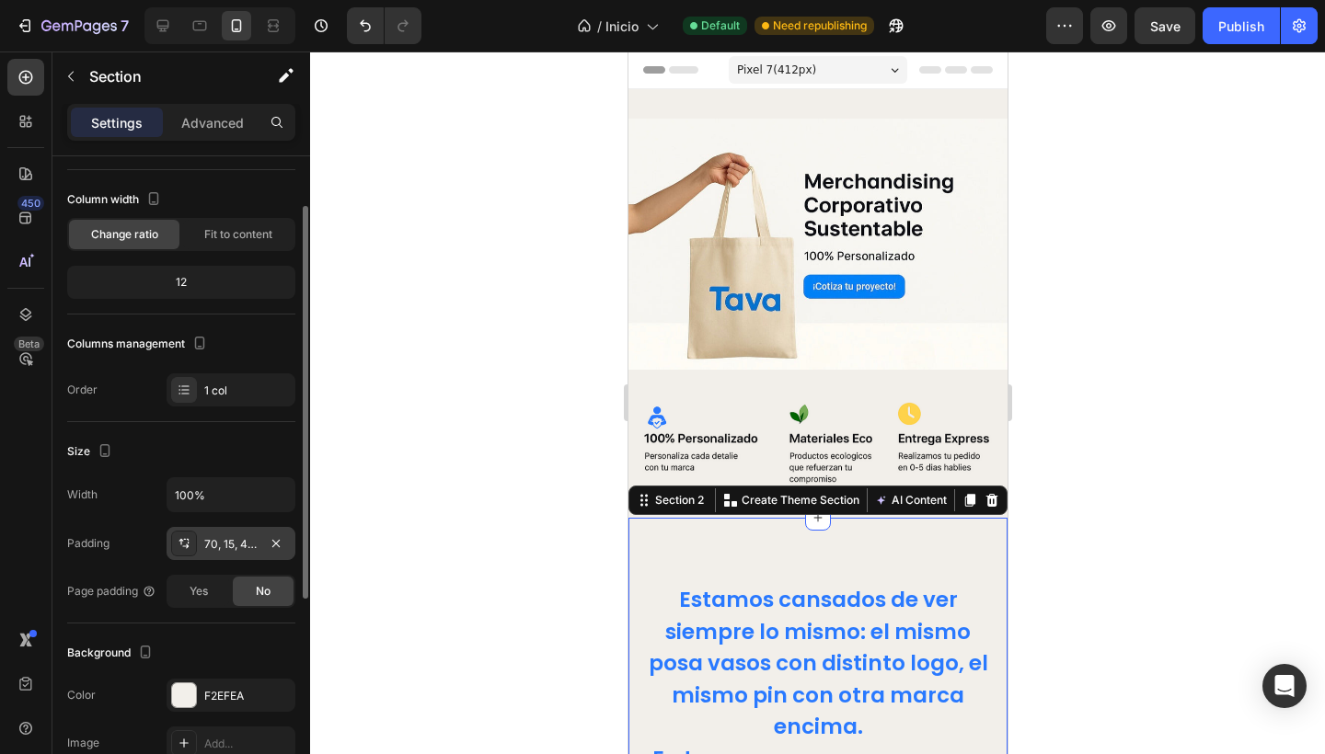
click at [219, 541] on div "70, 15, 42, 15" at bounding box center [230, 544] width 53 height 17
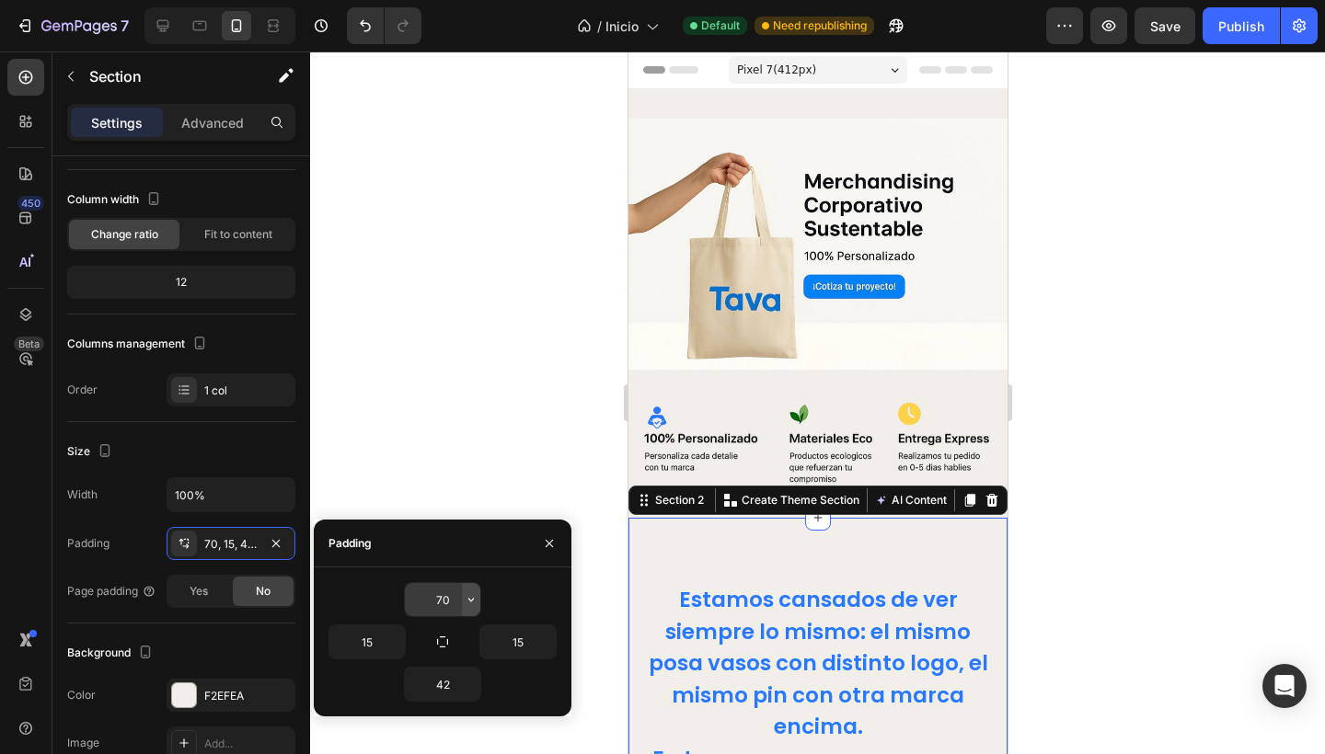
click at [469, 598] on icon "button" at bounding box center [471, 599] width 15 height 15
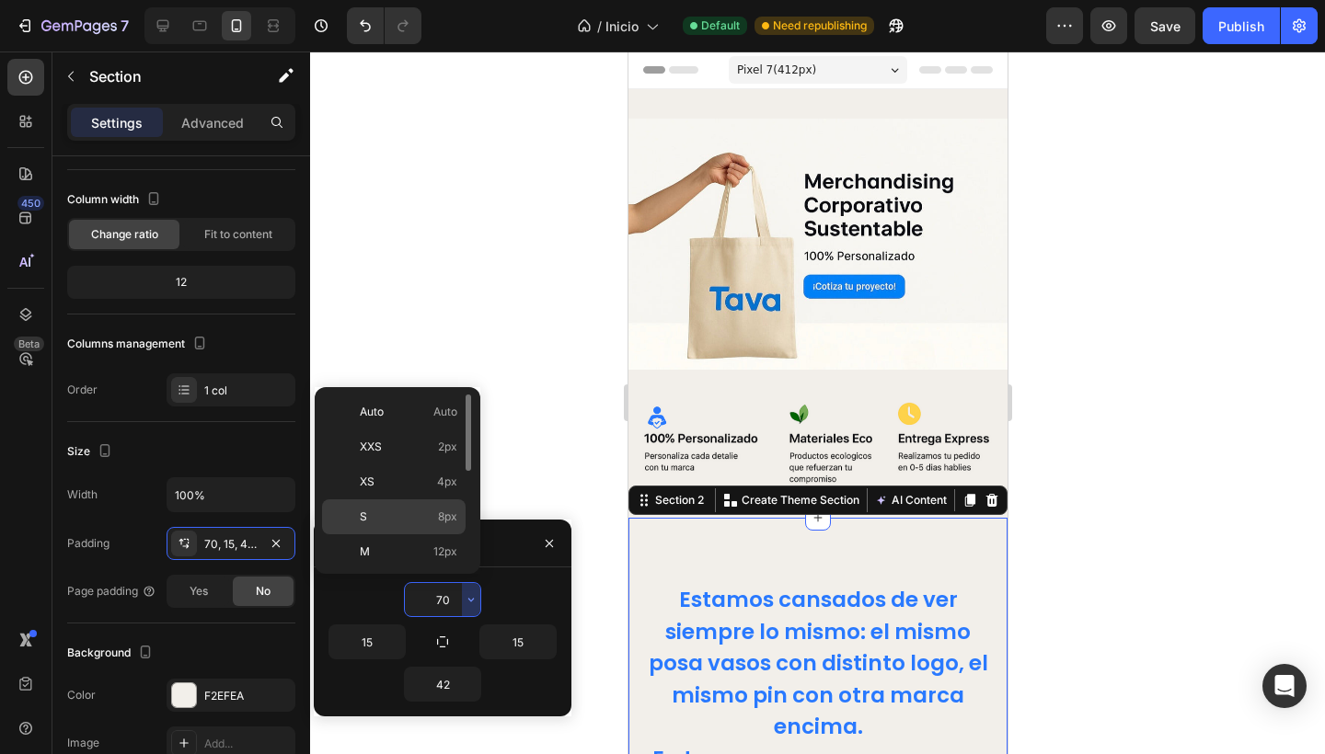
click at [380, 517] on p "S 8px" at bounding box center [409, 517] width 98 height 17
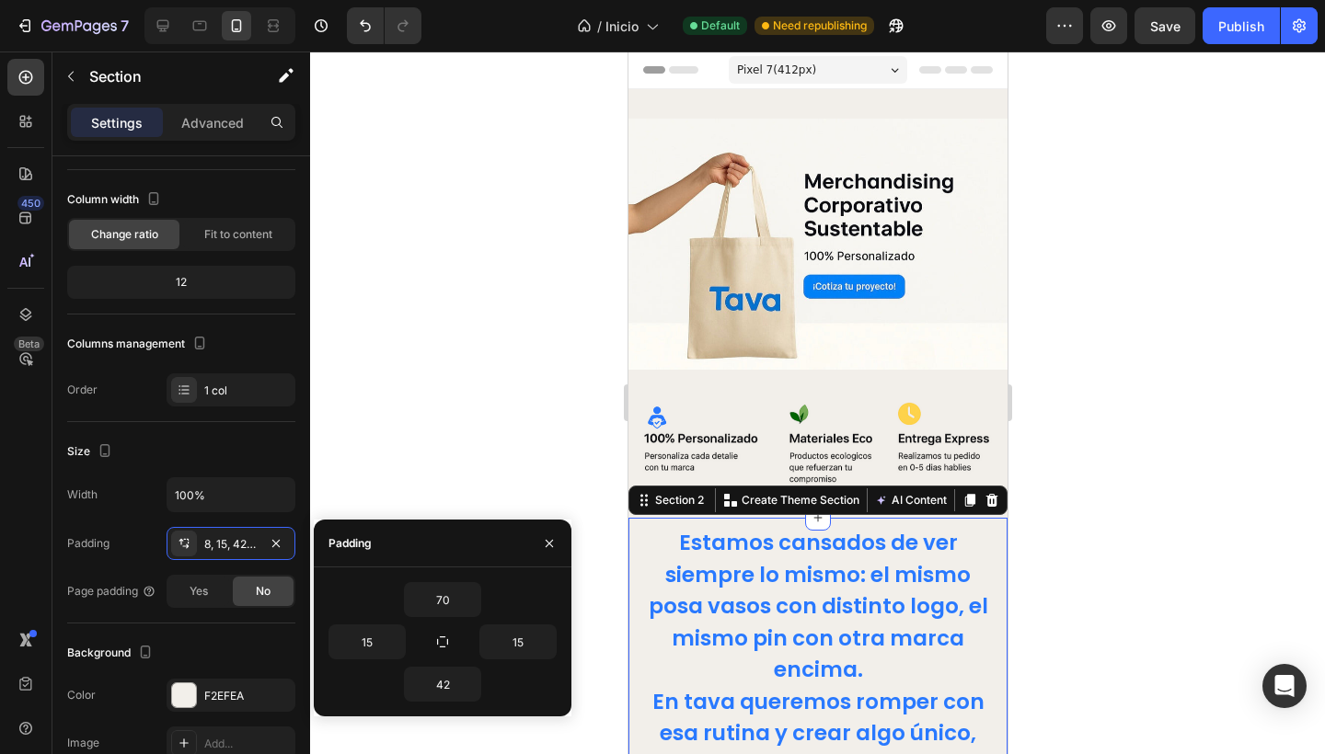
type input "8"
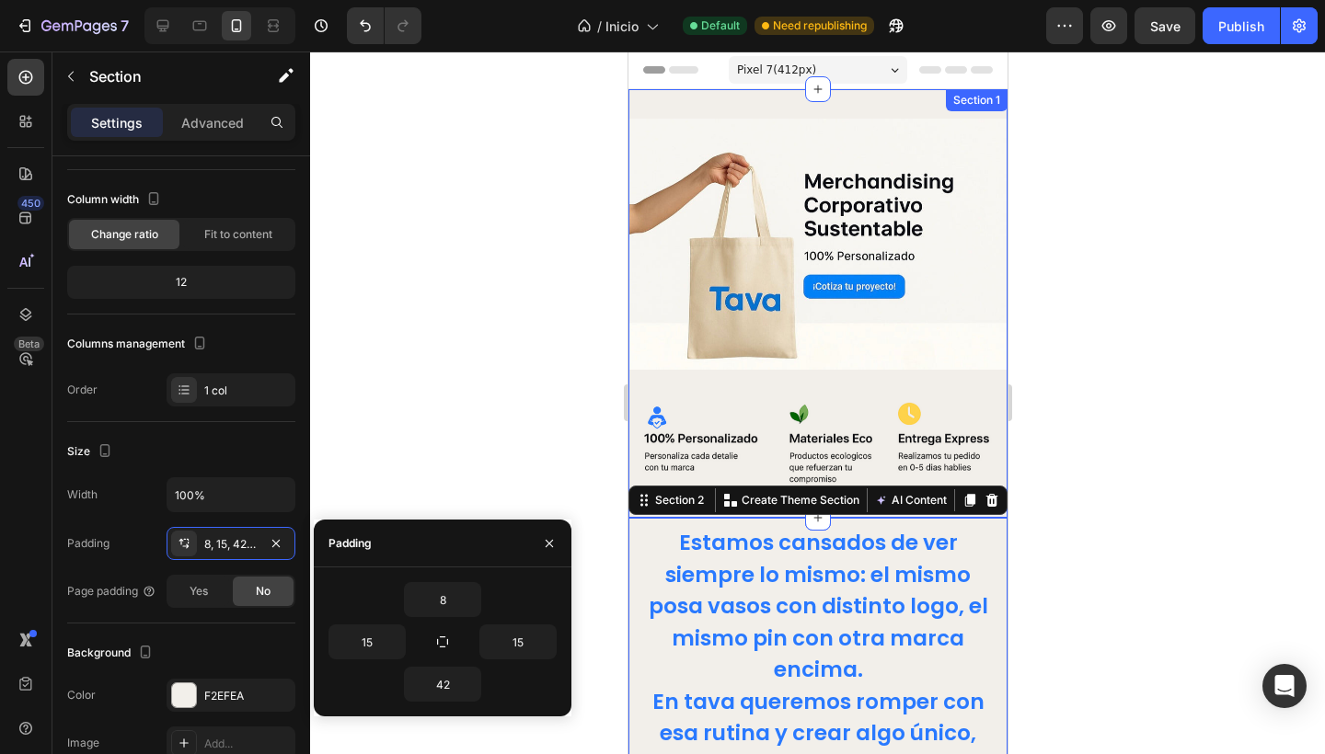
click at [495, 398] on div at bounding box center [817, 403] width 1015 height 703
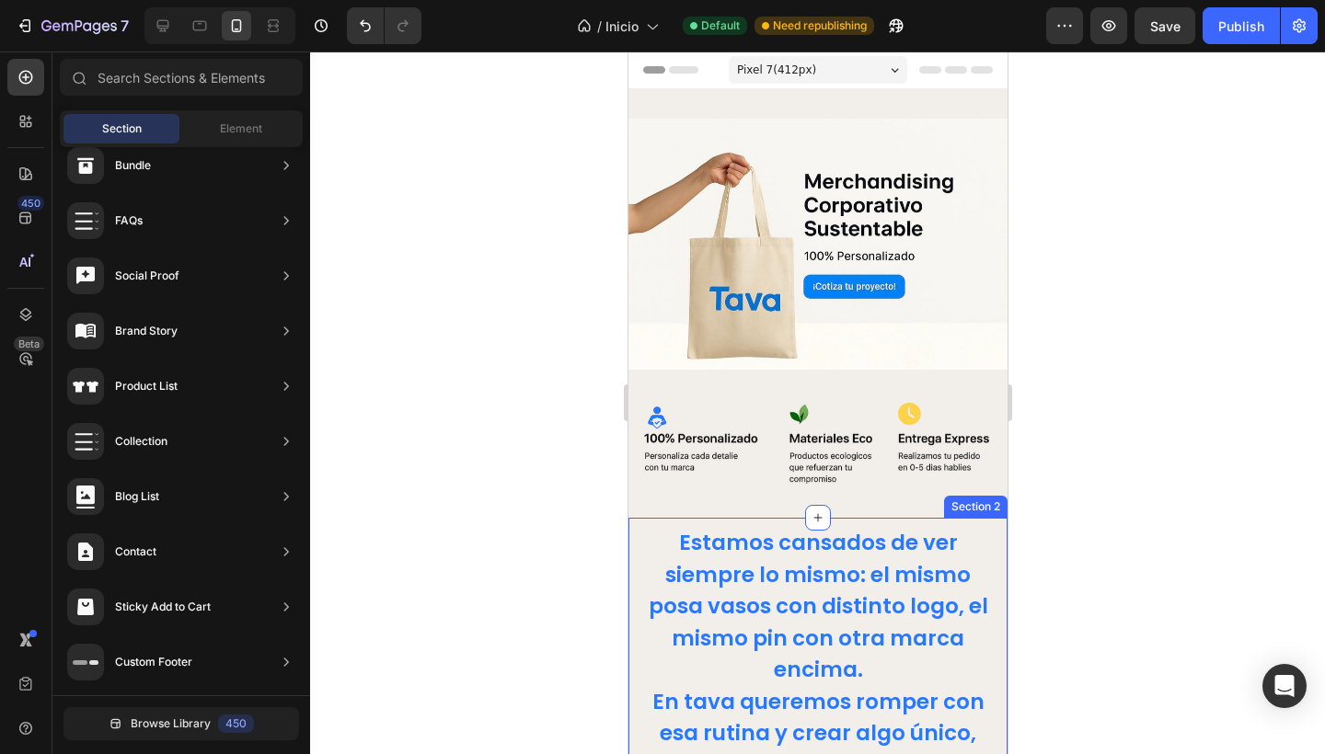
scroll to position [0, 0]
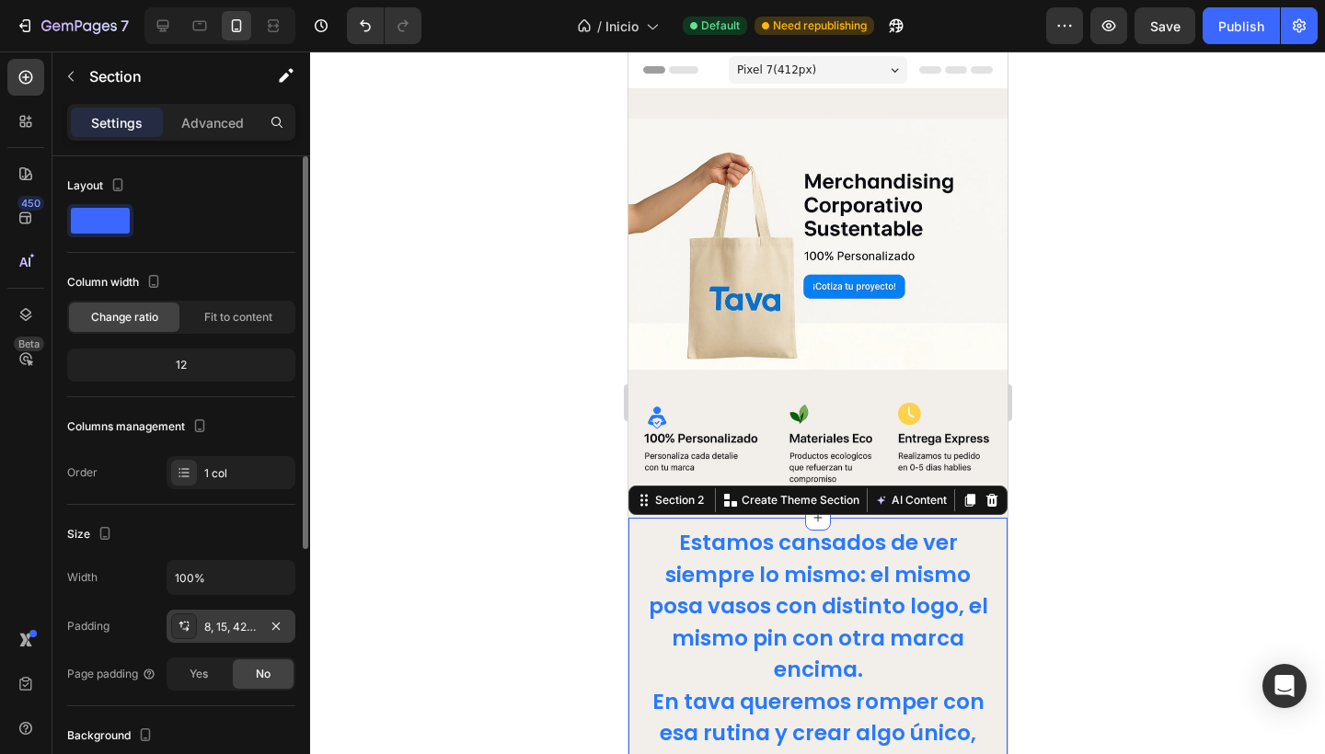
click at [225, 634] on div "8, 15, 42, 15" at bounding box center [230, 627] width 53 height 17
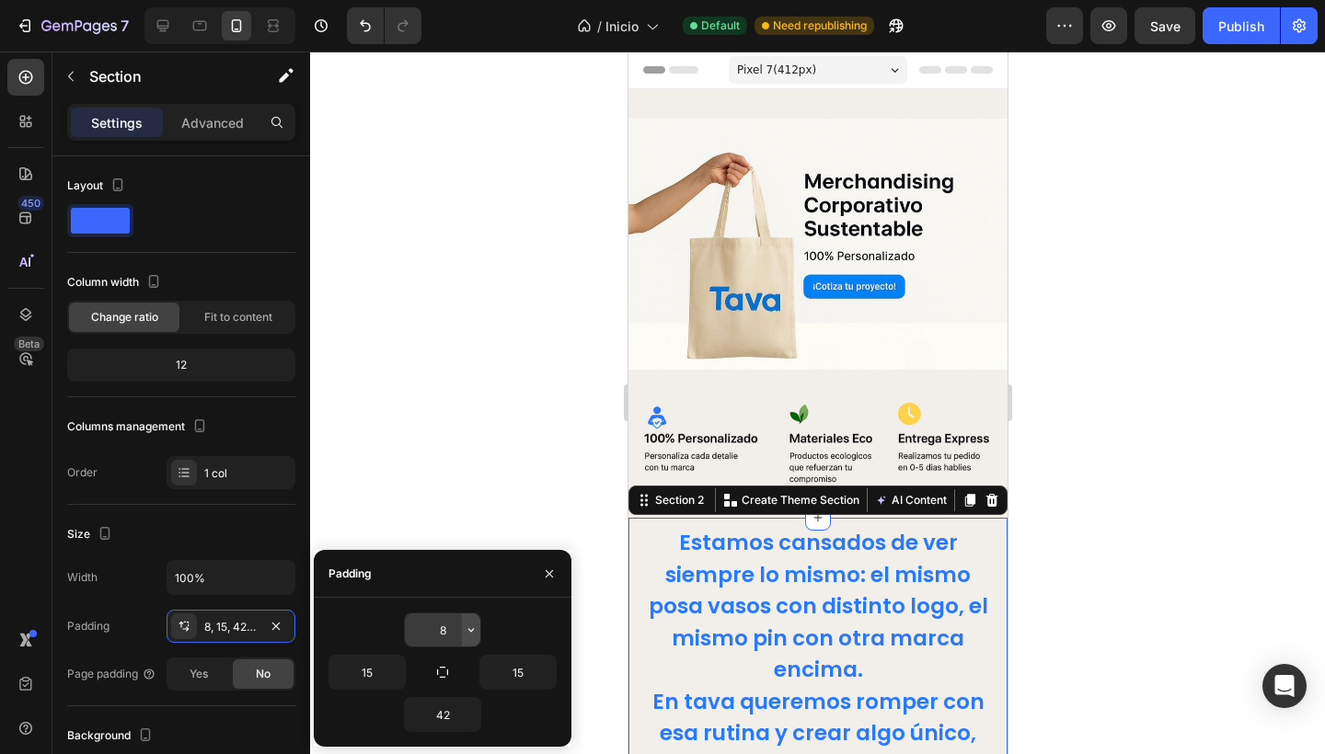
click at [473, 629] on icon "button" at bounding box center [471, 630] width 6 height 4
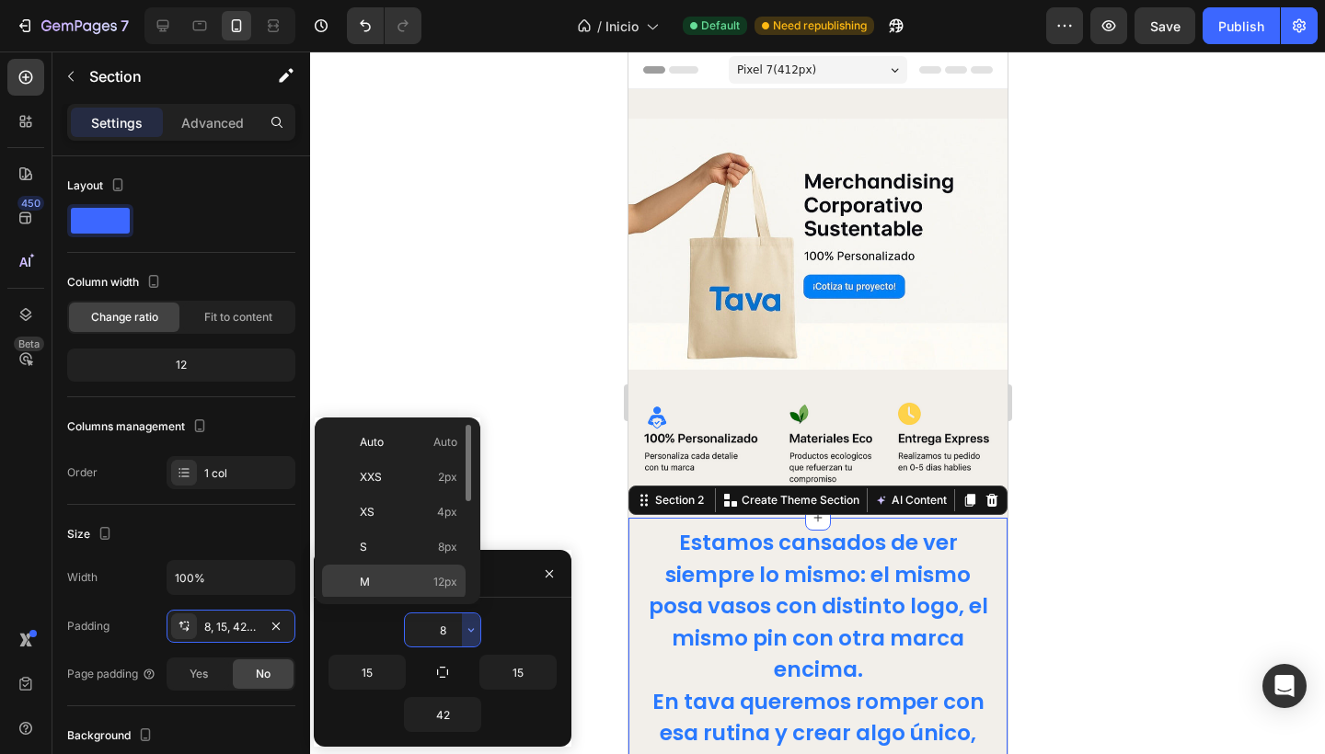
click at [402, 582] on p "M 12px" at bounding box center [409, 582] width 98 height 17
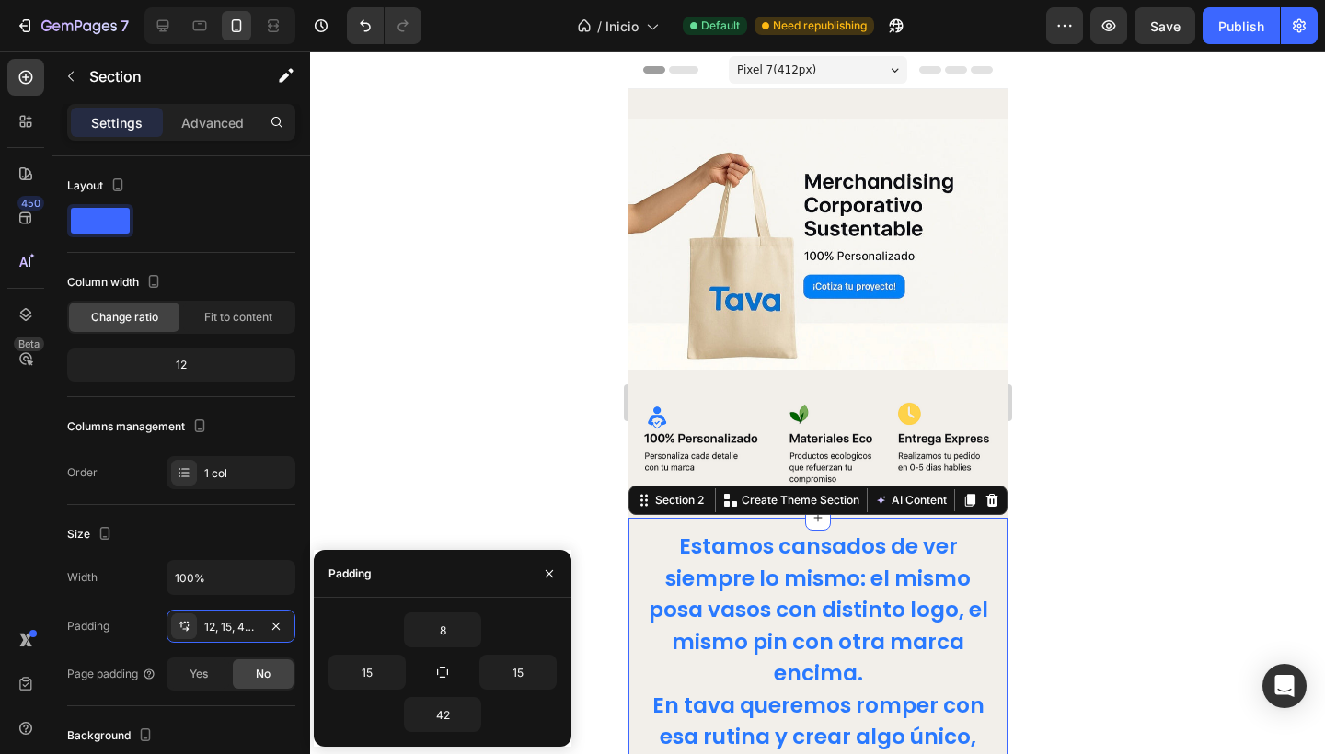
type input "12"
click at [450, 432] on div at bounding box center [817, 403] width 1015 height 703
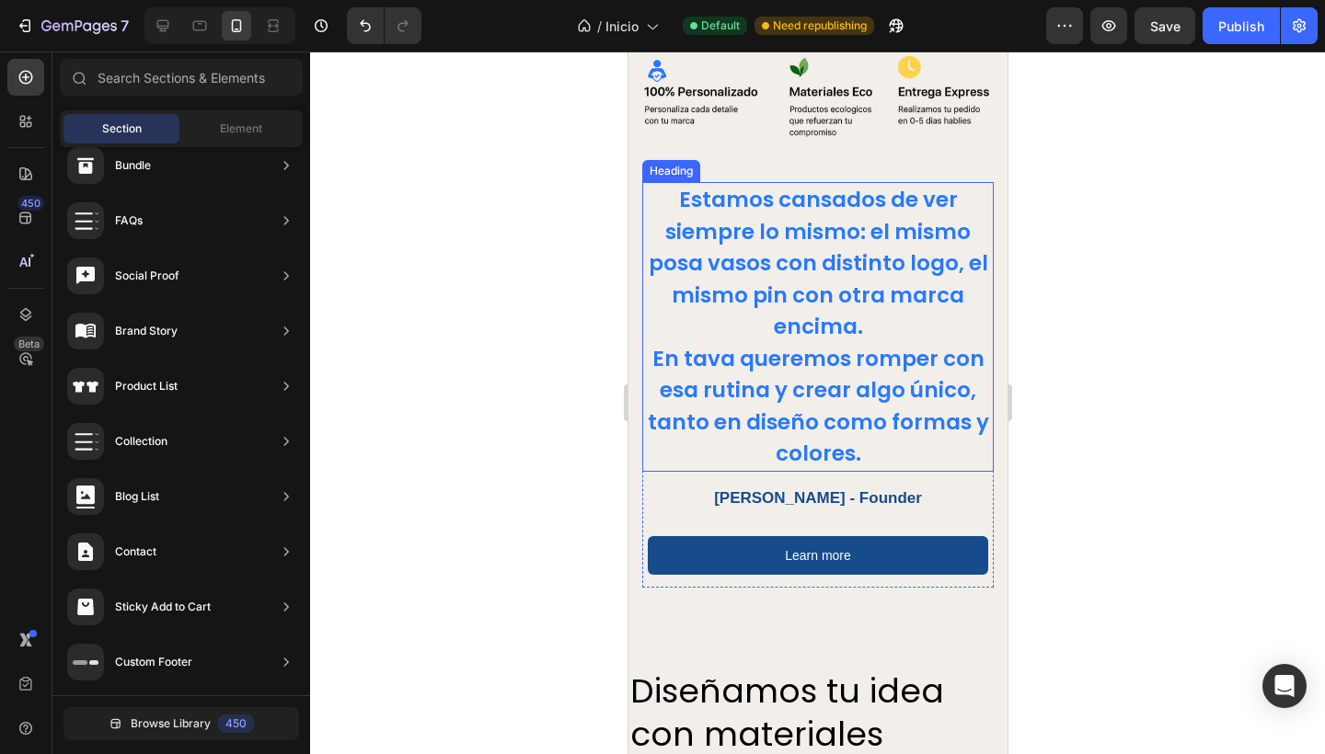
scroll to position [348, 0]
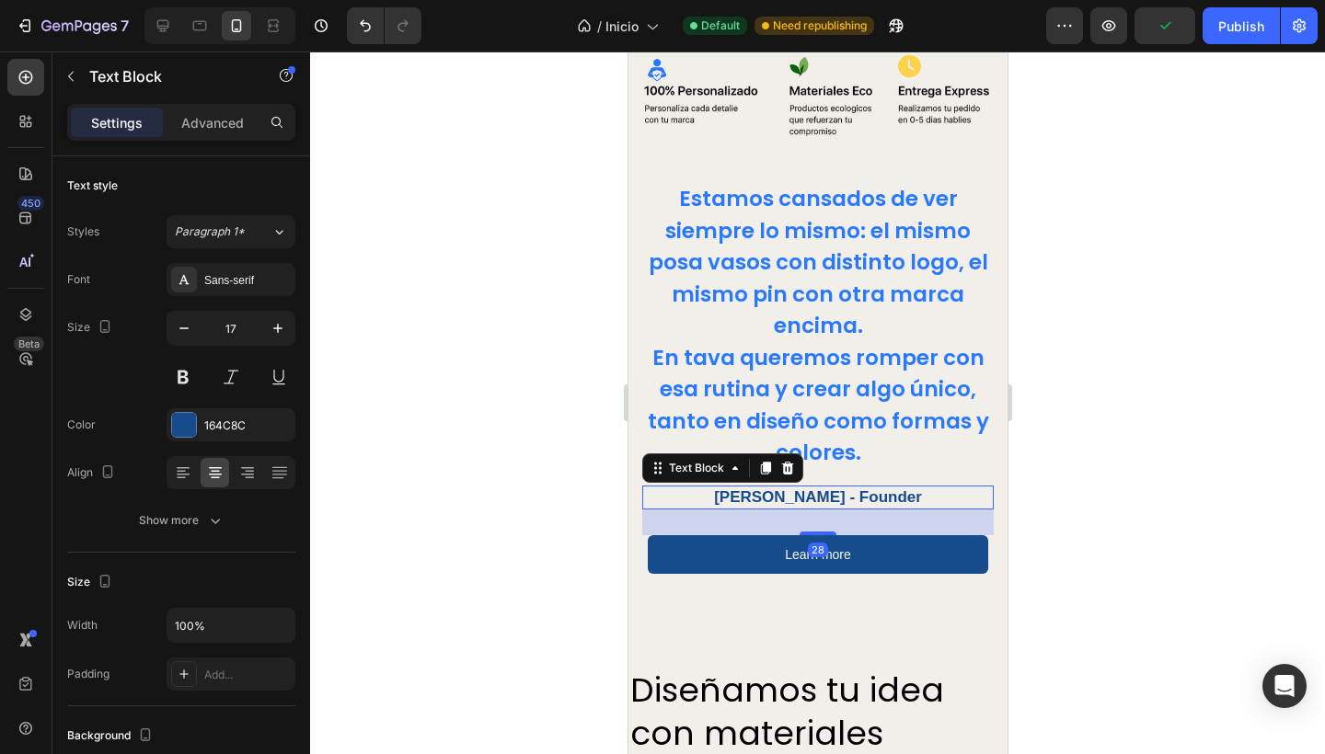
click at [890, 488] on p "[PERSON_NAME] - Founder" at bounding box center [817, 498] width 348 height 20
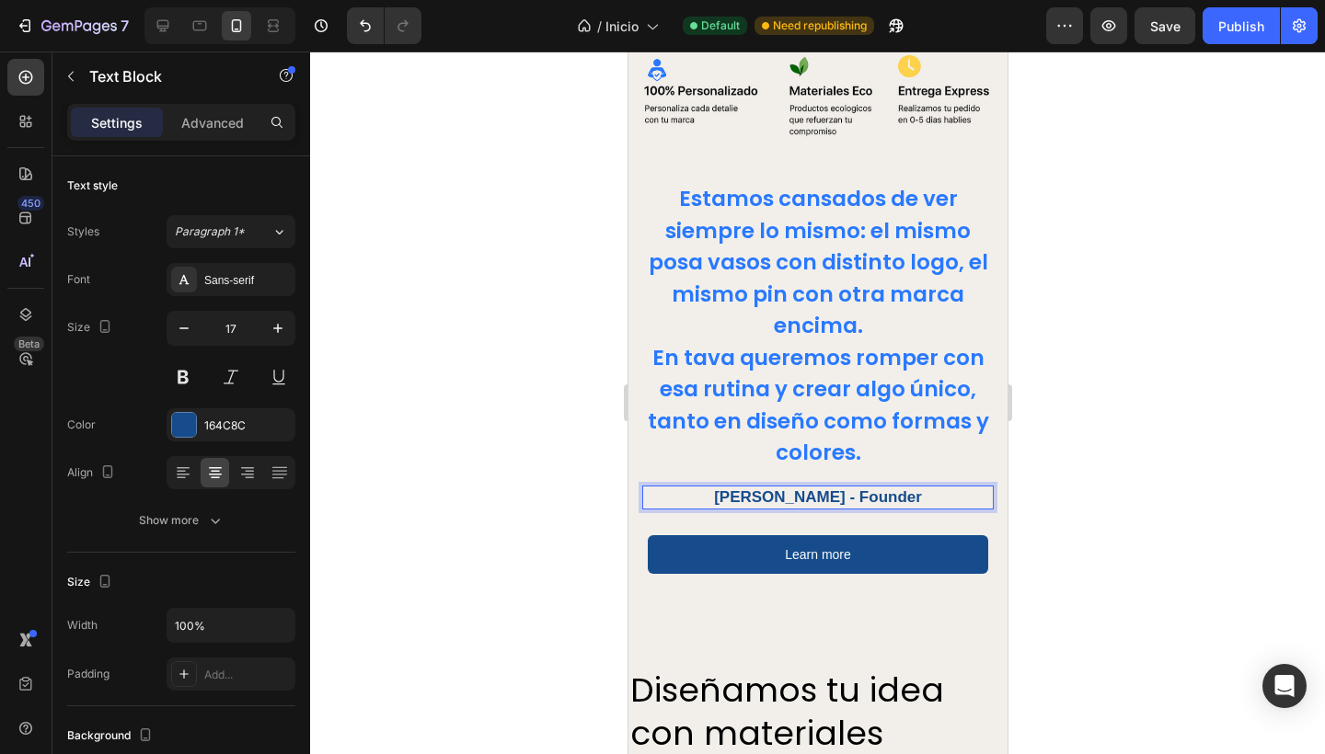
click at [798, 488] on p "[PERSON_NAME] - Founder" at bounding box center [817, 498] width 348 height 20
click at [894, 488] on p "[PERSON_NAME] - Founder" at bounding box center [817, 498] width 348 height 20
click at [720, 488] on p "[PERSON_NAME] - Fundador" at bounding box center [817, 498] width 348 height 20
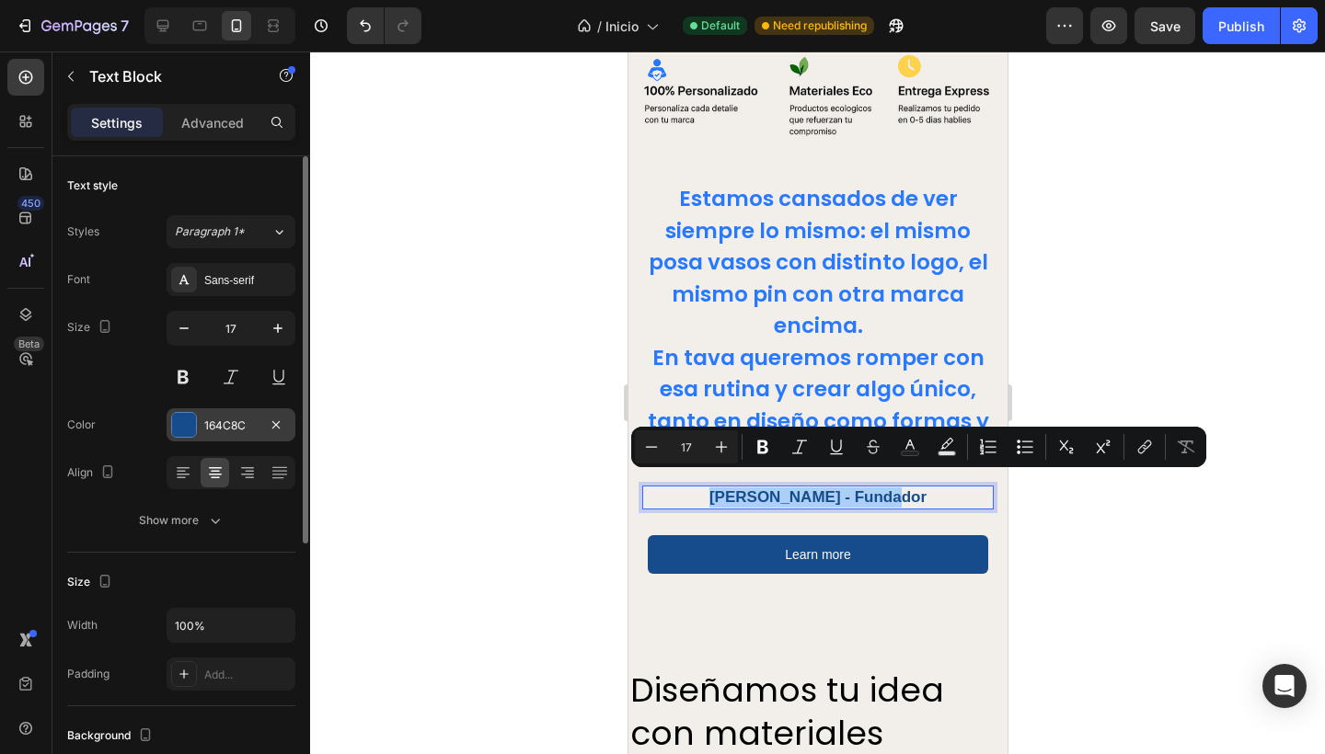
click at [241, 424] on div "164C8C" at bounding box center [230, 426] width 53 height 17
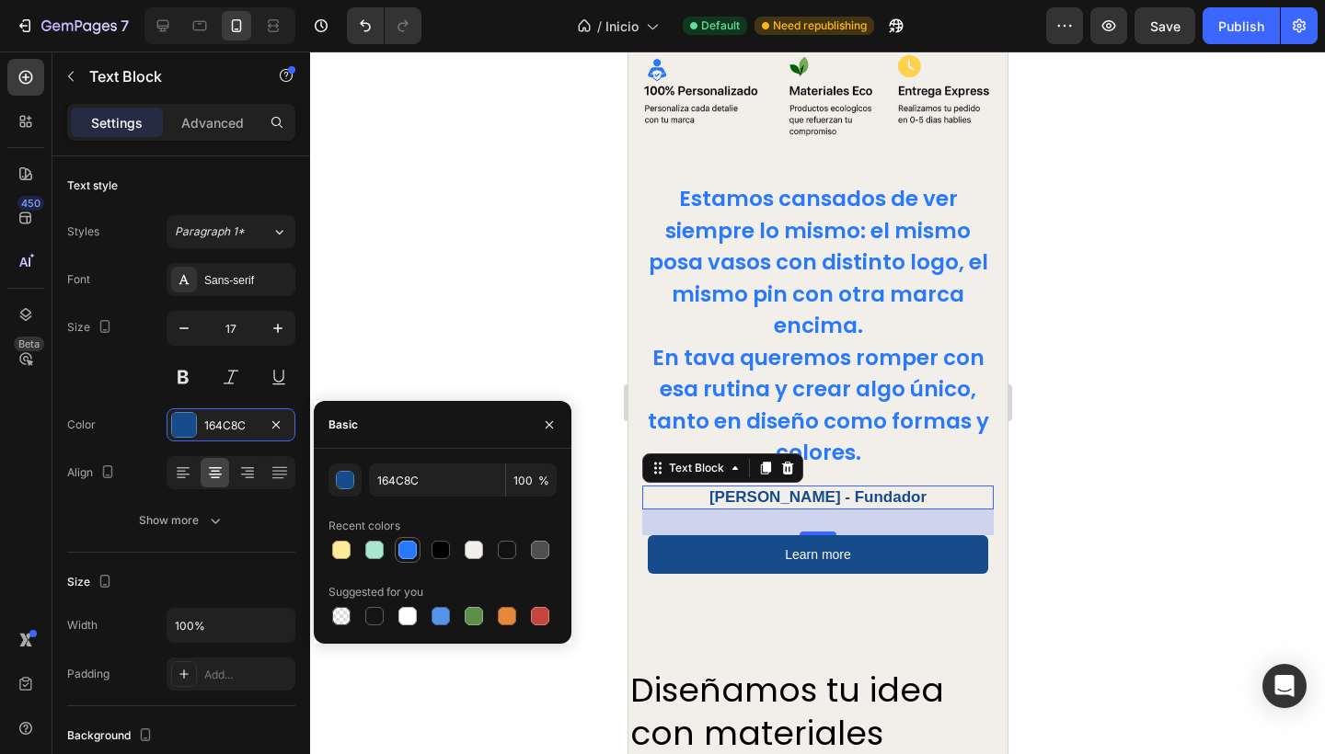
click at [409, 545] on div at bounding box center [407, 550] width 18 height 18
type input "2979FF"
click at [438, 266] on div at bounding box center [817, 403] width 1015 height 703
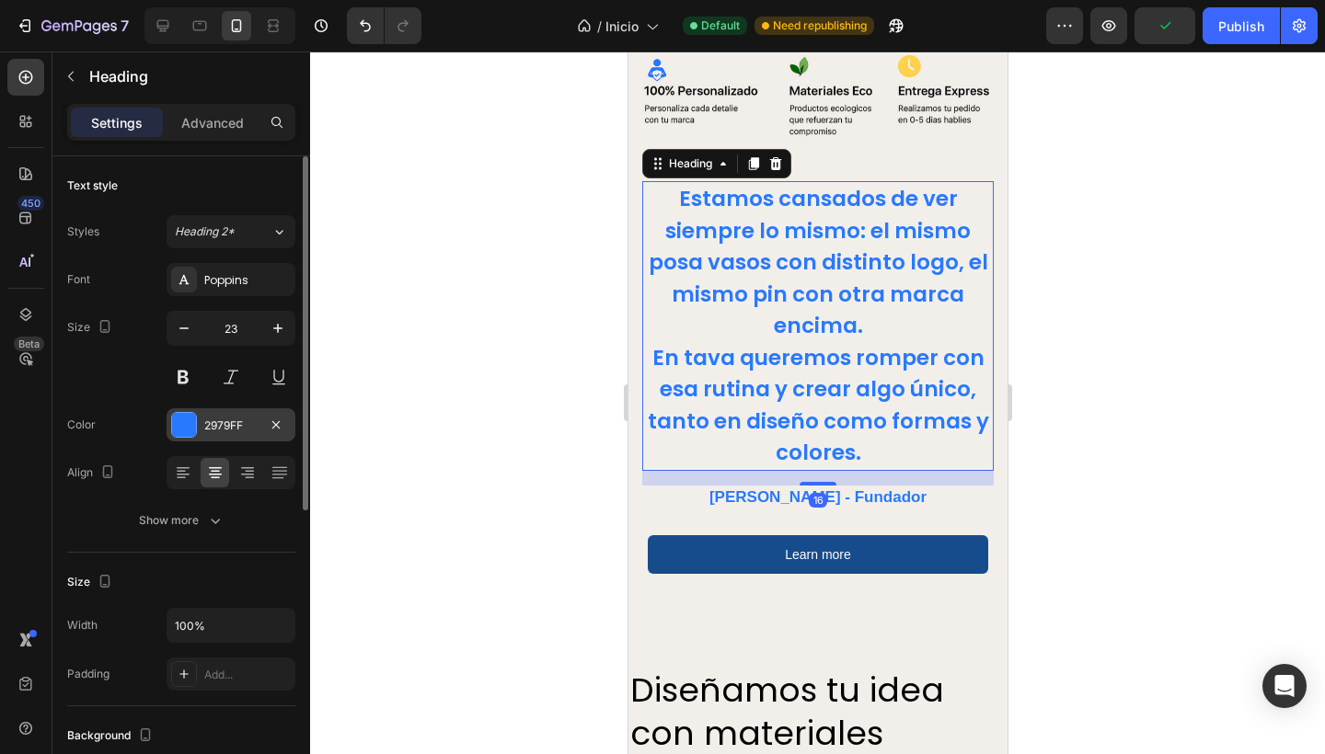
click at [204, 418] on div "2979FF" at bounding box center [230, 426] width 53 height 17
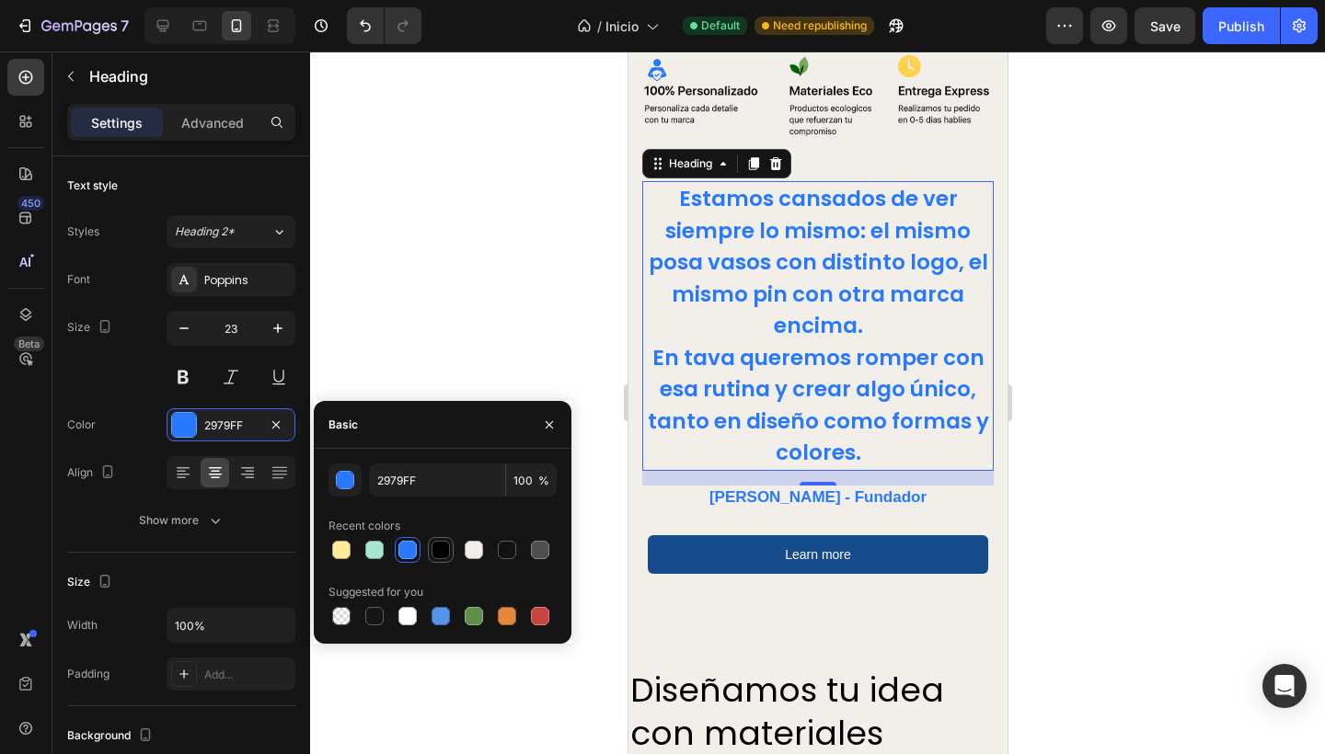
click at [440, 547] on div at bounding box center [440, 550] width 18 height 18
type input "000000"
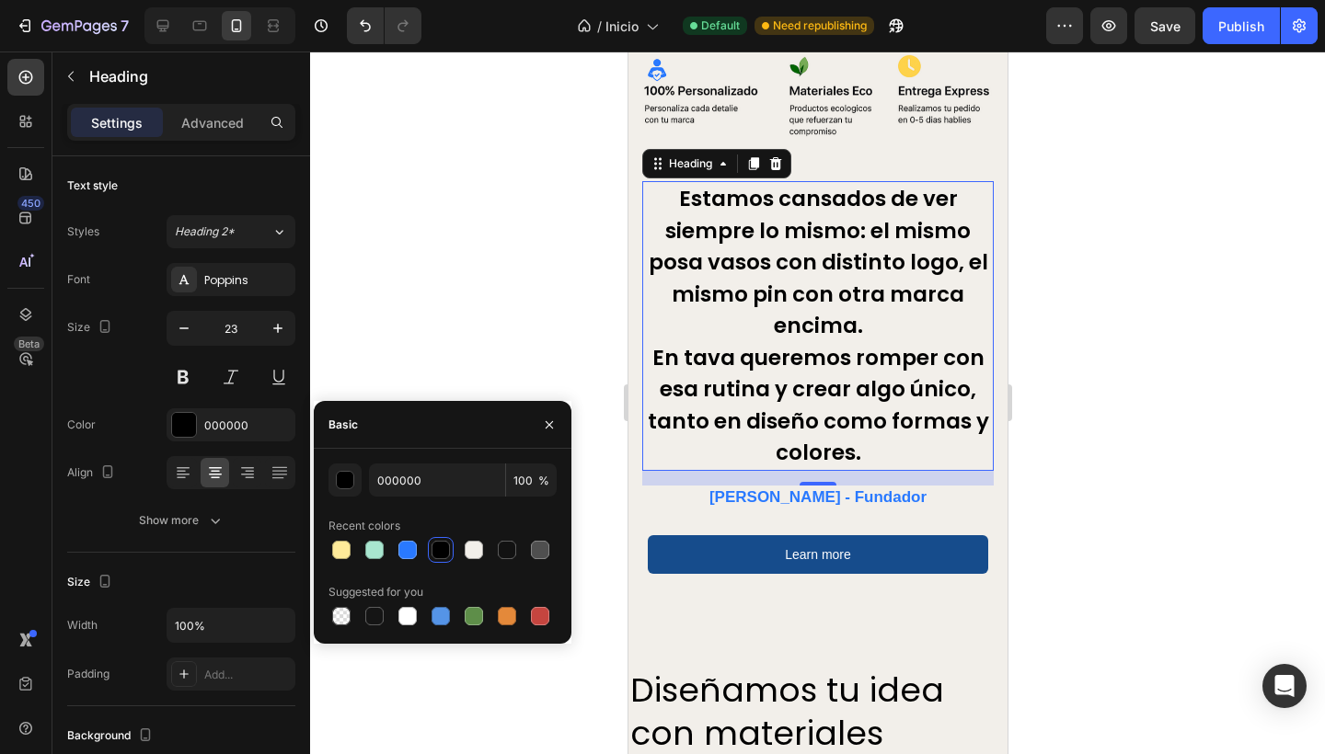
click at [421, 318] on div at bounding box center [817, 403] width 1015 height 703
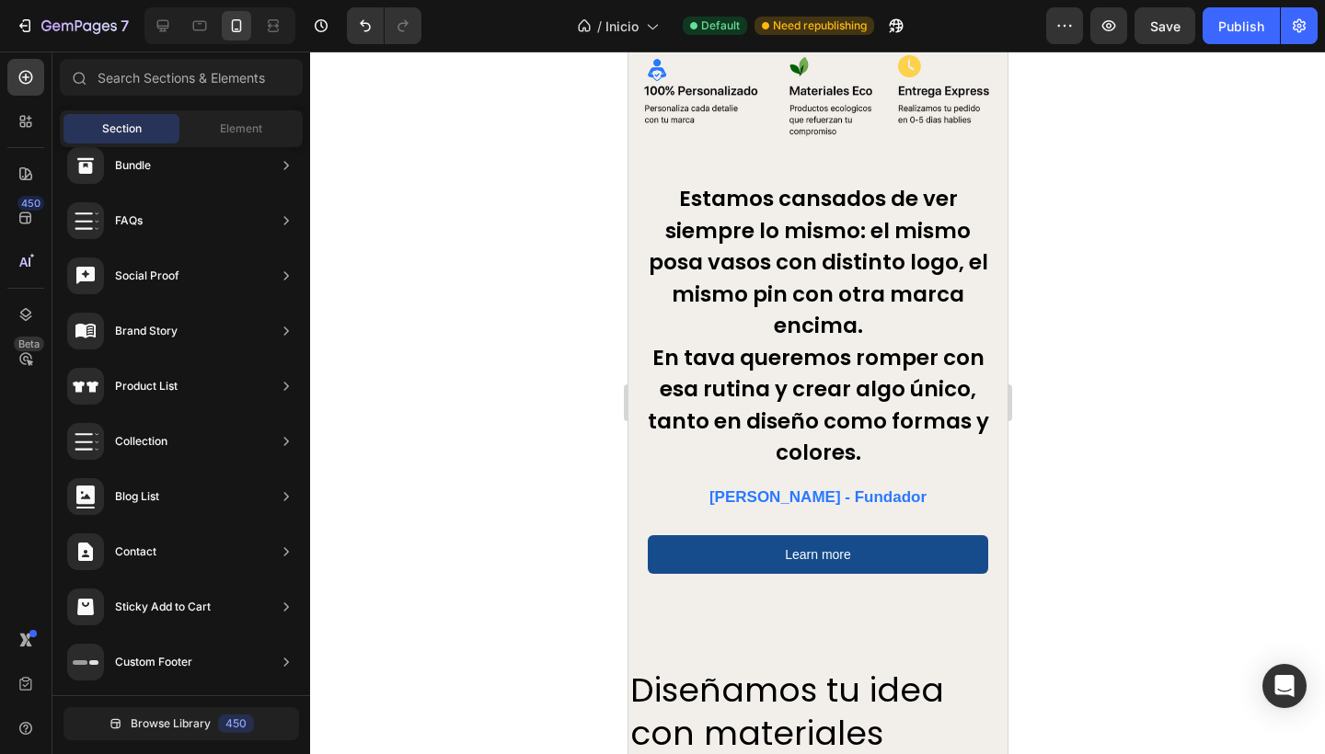
click at [421, 318] on div at bounding box center [817, 403] width 1015 height 703
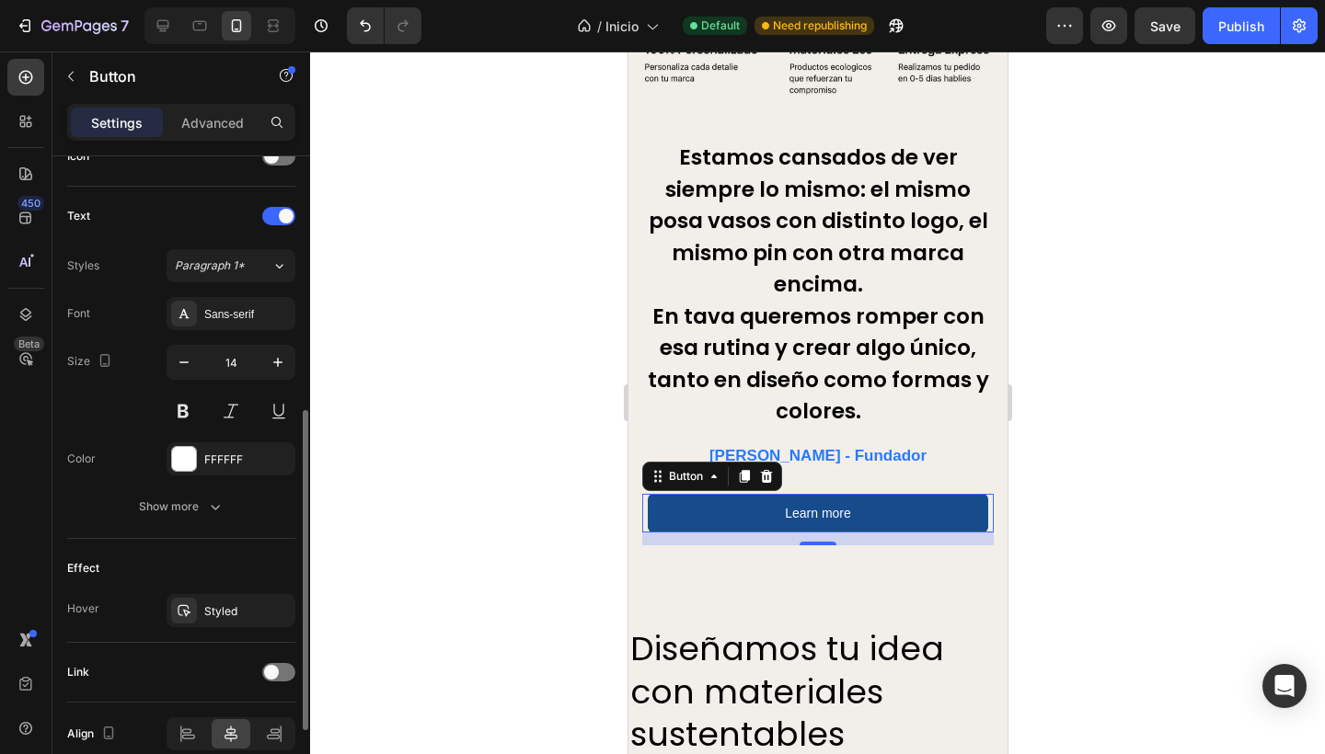
scroll to position [652, 0]
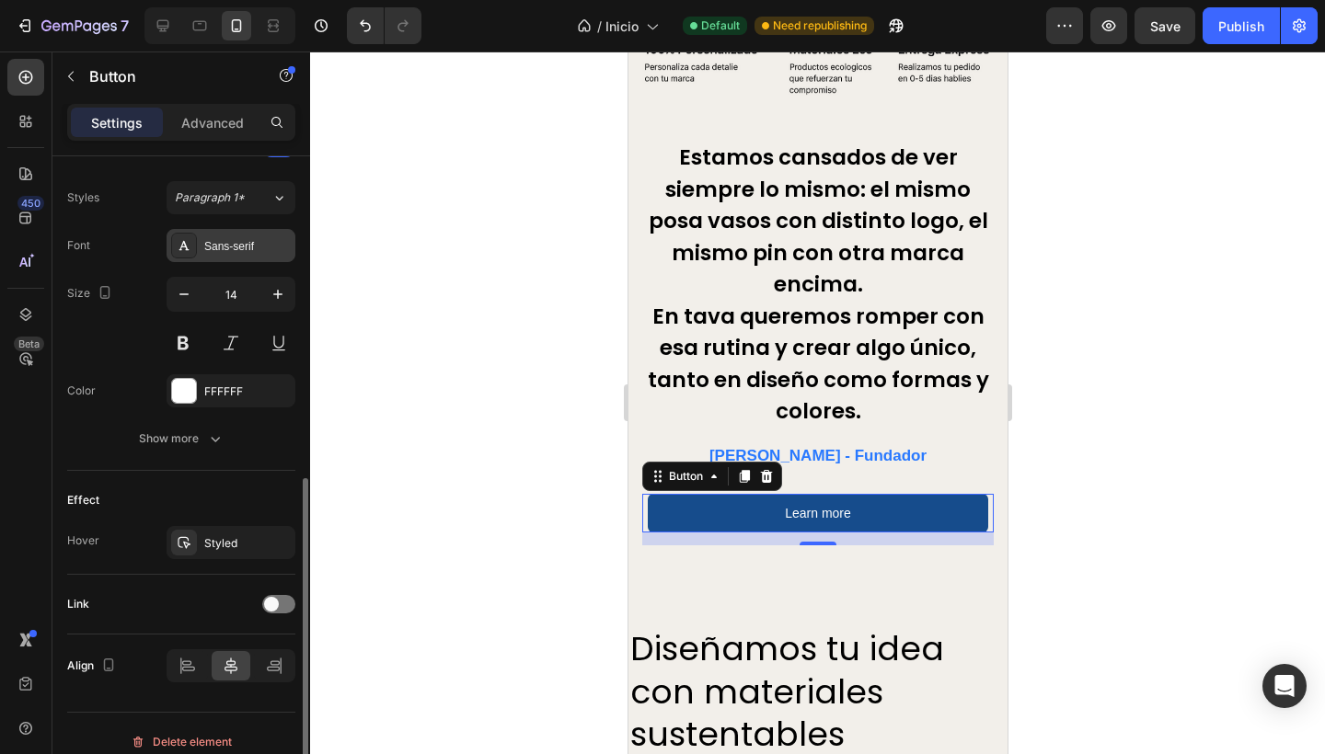
click at [235, 236] on div "Sans-serif" at bounding box center [230, 245] width 129 height 33
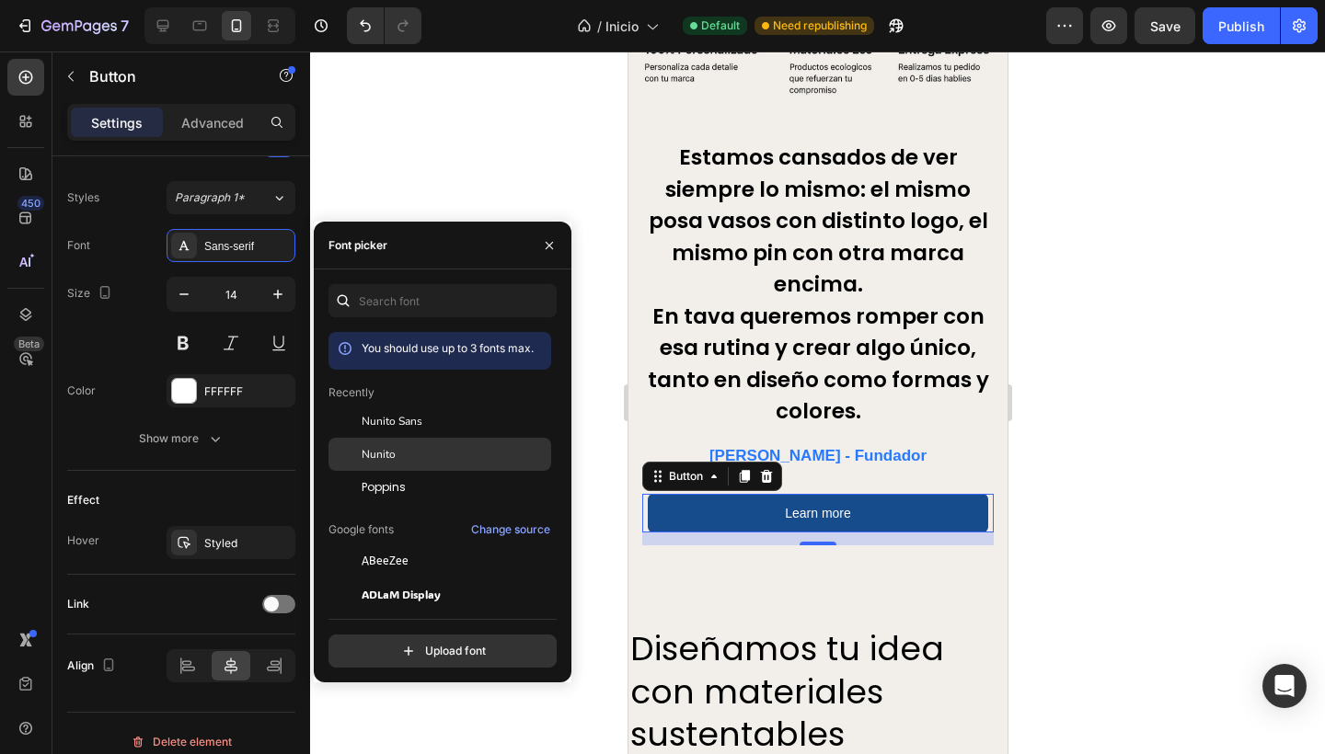
click at [419, 461] on div "Nunito" at bounding box center [455, 454] width 186 height 17
click at [434, 80] on div at bounding box center [817, 403] width 1015 height 703
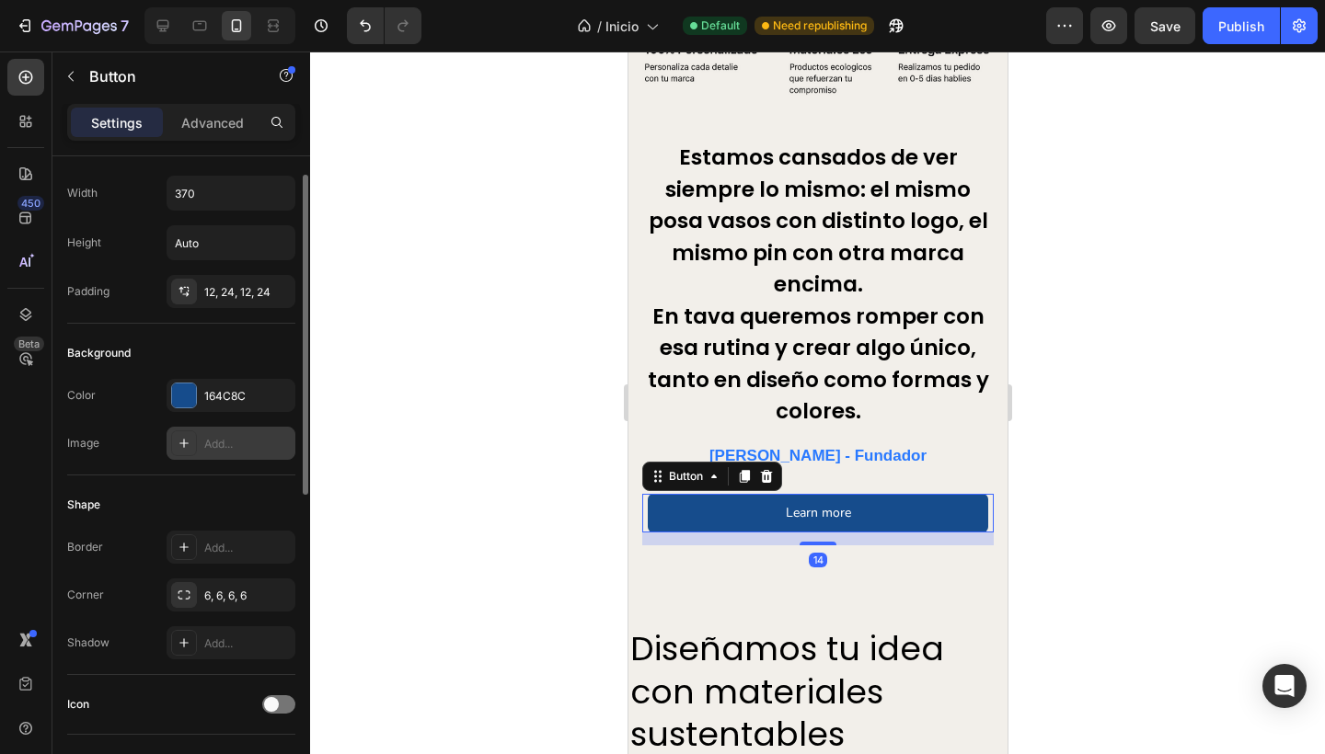
scroll to position [38, 0]
click at [224, 389] on div "164C8C" at bounding box center [230, 394] width 53 height 17
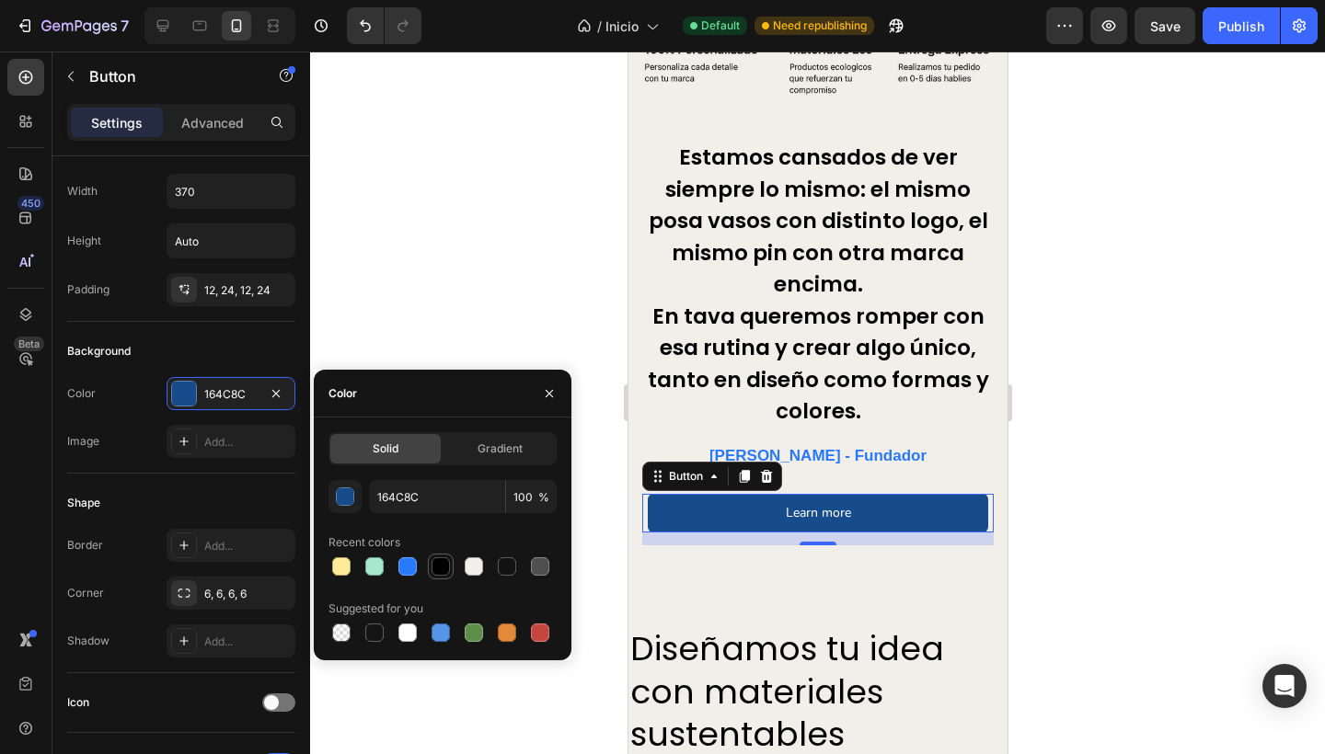
click at [446, 568] on div at bounding box center [440, 566] width 18 height 18
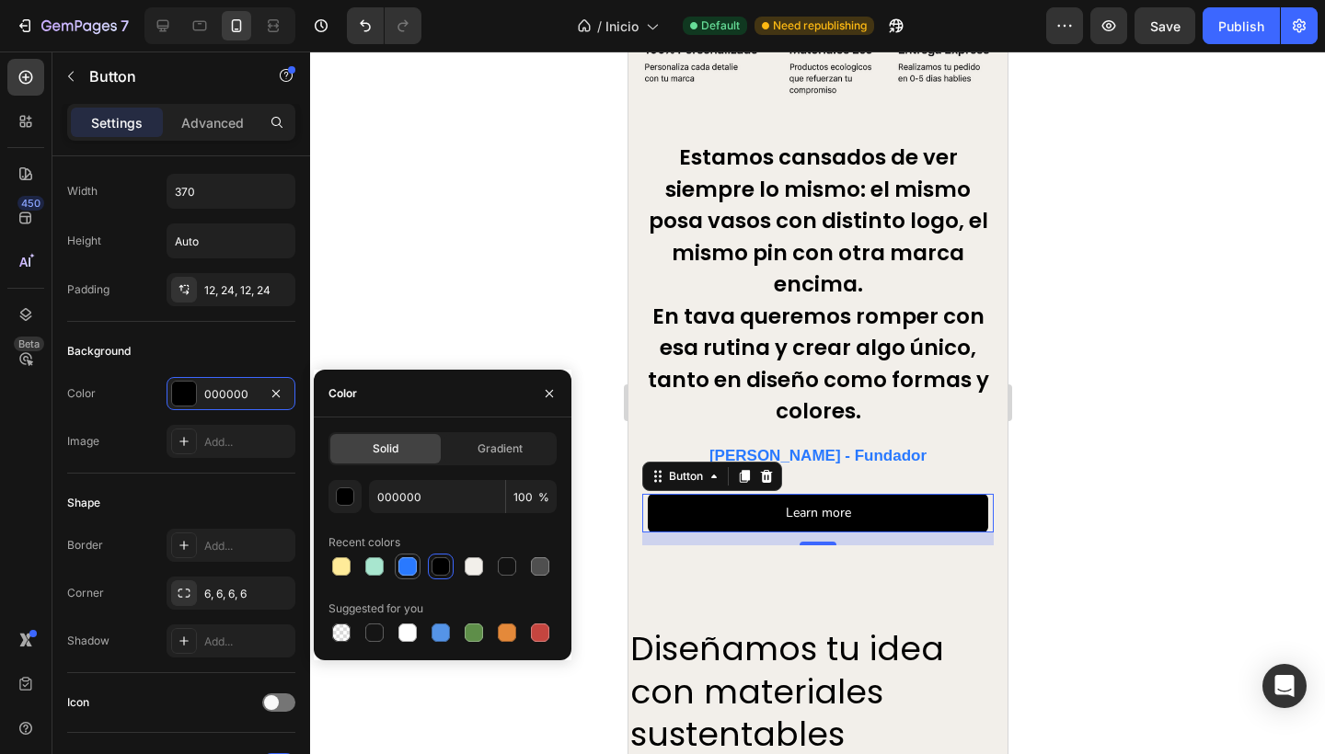
click at [410, 567] on div at bounding box center [407, 566] width 18 height 18
type input "2979FF"
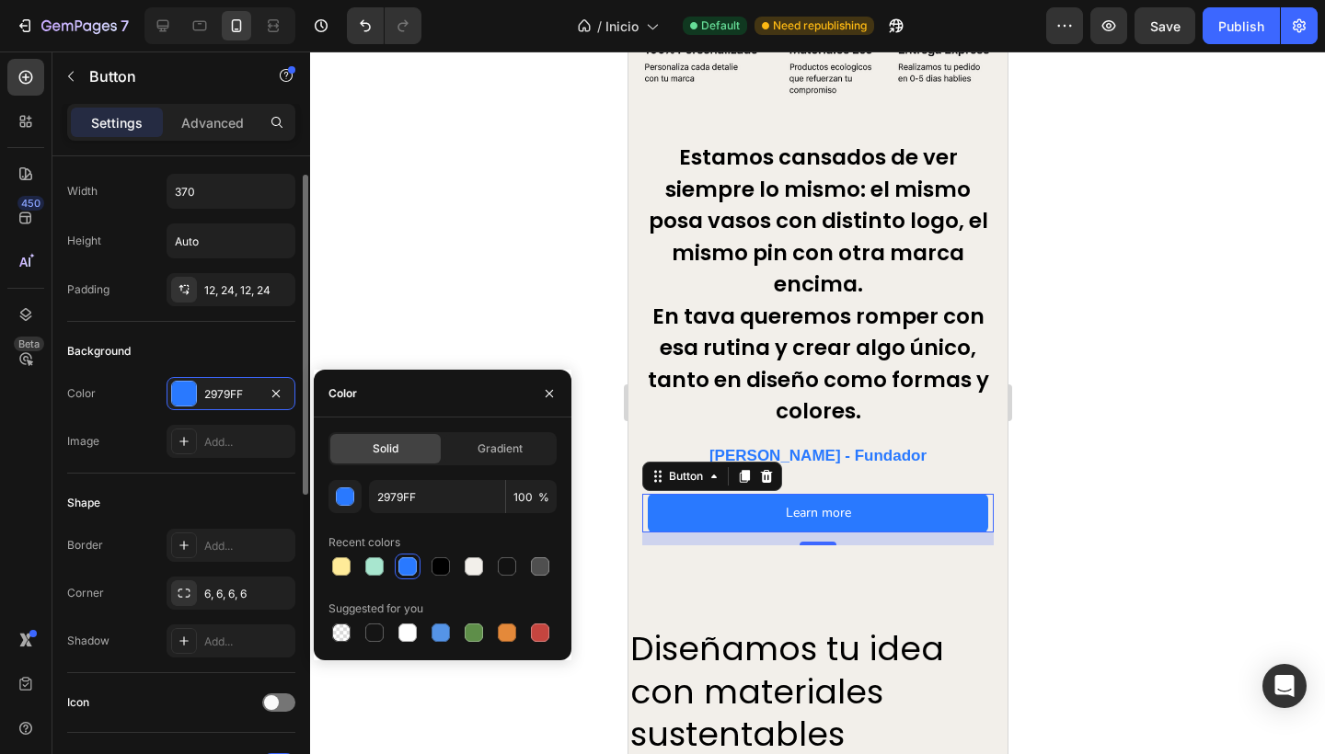
click at [87, 431] on div "Image" at bounding box center [83, 441] width 32 height 29
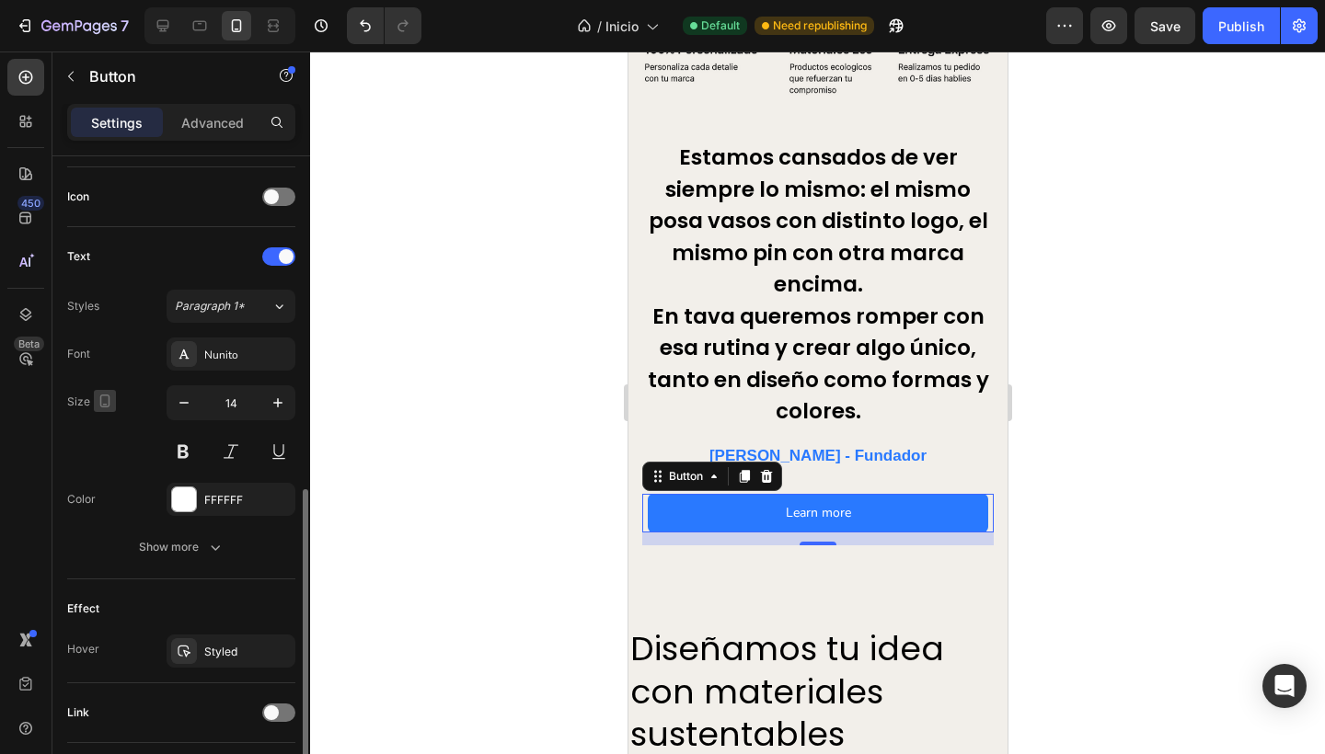
scroll to position [587, 0]
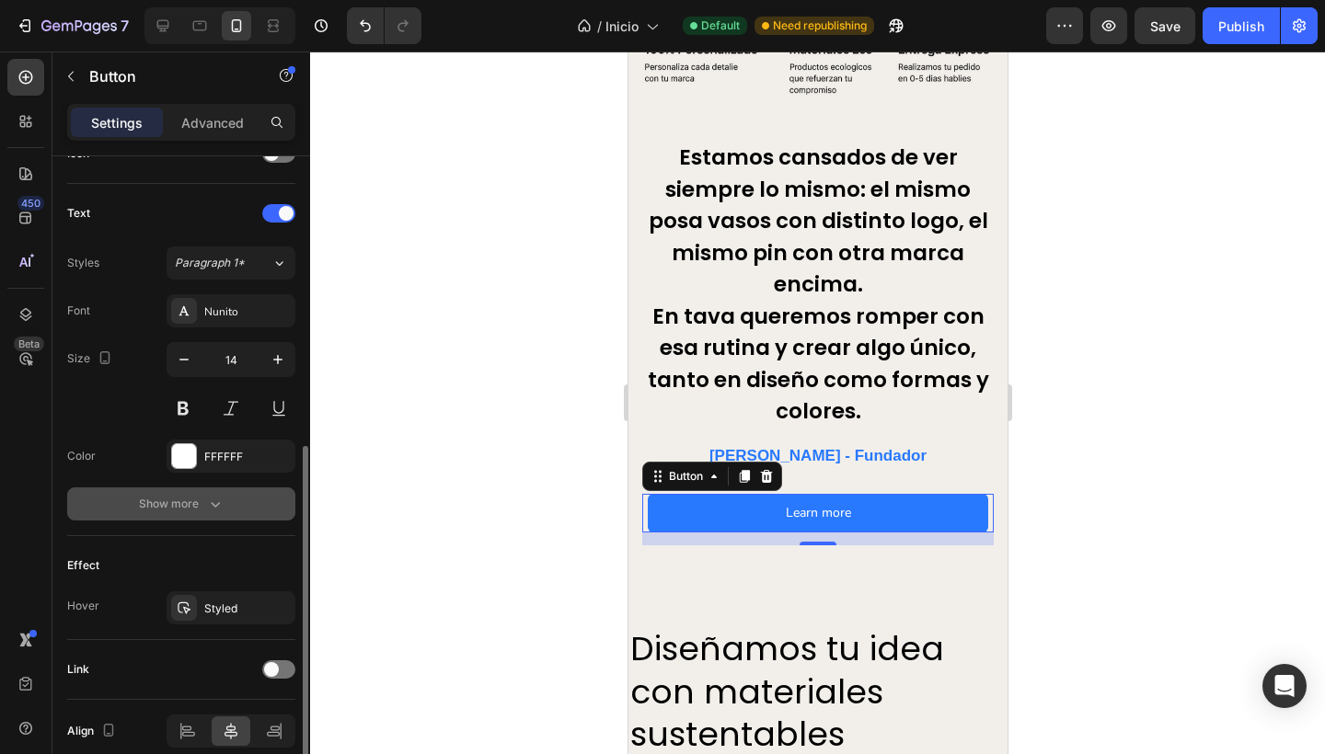
click at [142, 499] on div "Show more" at bounding box center [182, 504] width 86 height 18
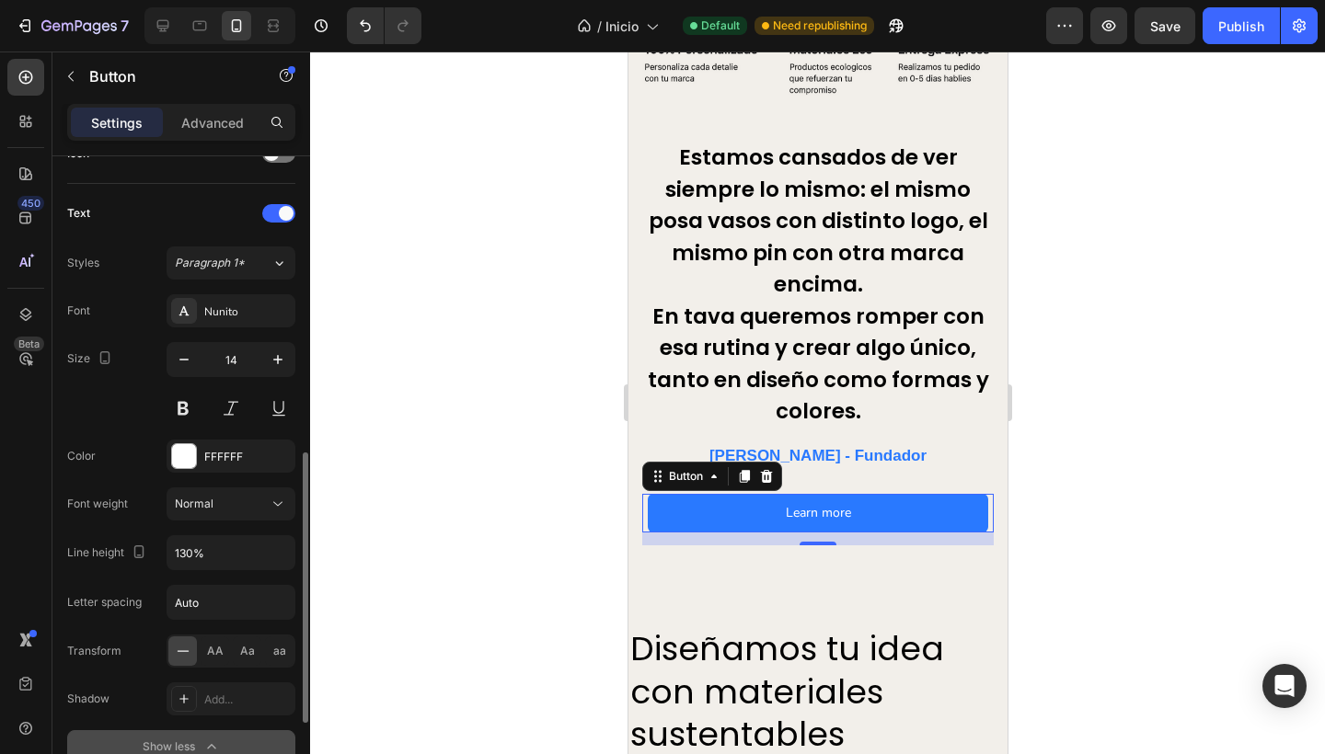
scroll to position [628, 0]
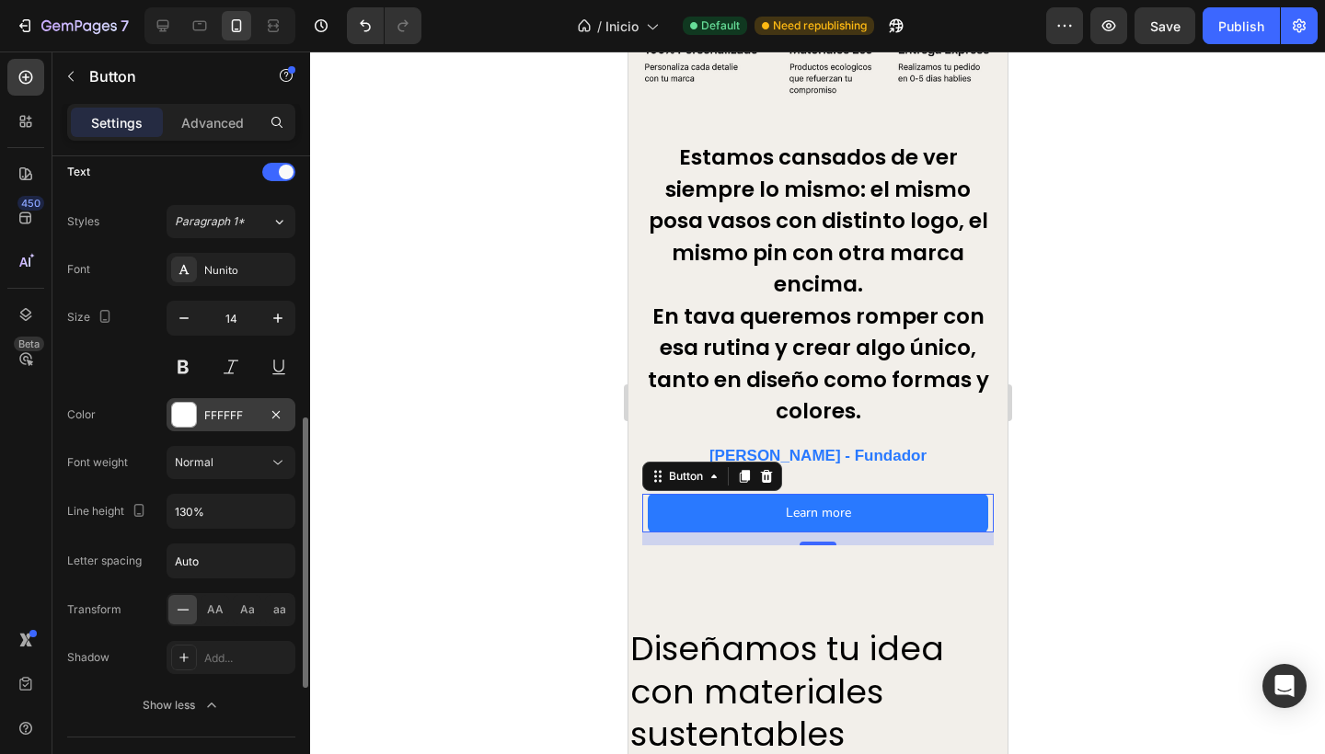
click at [204, 406] on div "FFFFFF" at bounding box center [230, 414] width 129 height 33
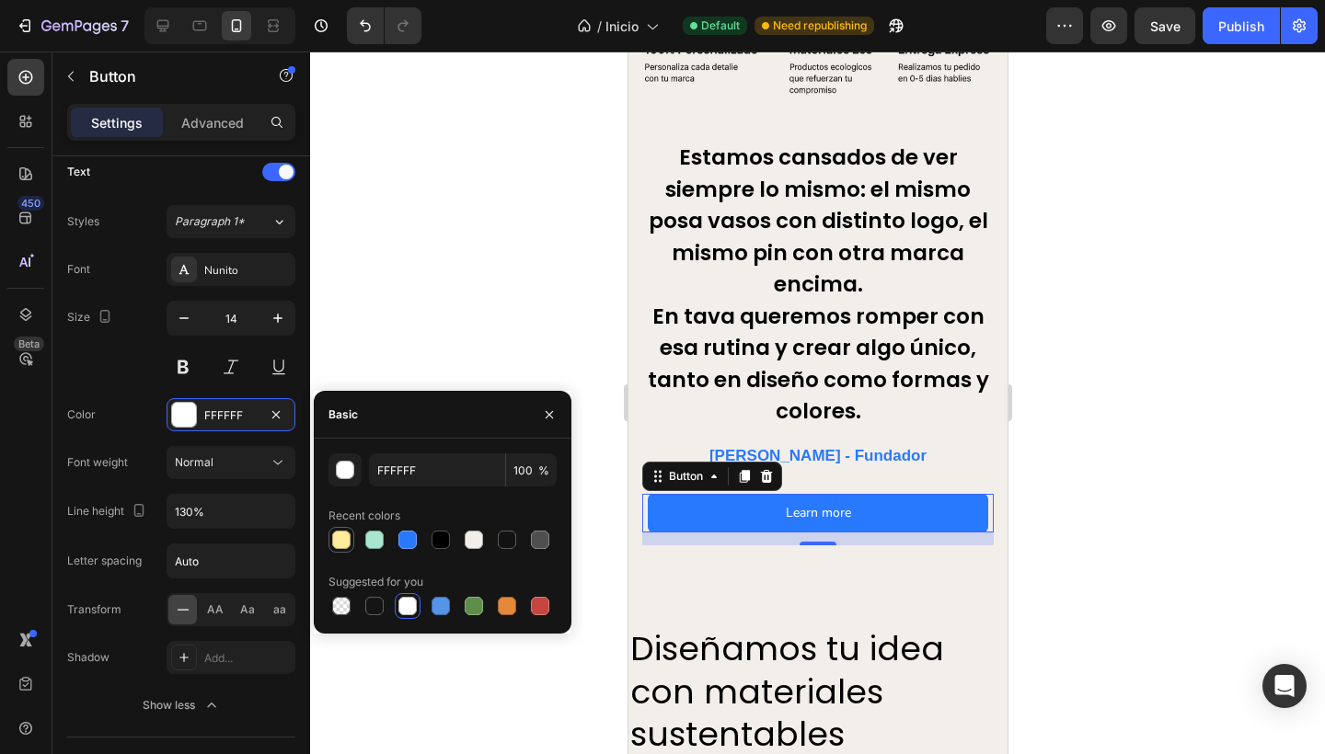
click at [345, 540] on div at bounding box center [341, 540] width 18 height 18
click at [373, 540] on div at bounding box center [374, 540] width 18 height 18
click at [476, 539] on div at bounding box center [474, 540] width 18 height 18
type input "F2EFEA"
click at [86, 405] on div "Color" at bounding box center [81, 414] width 29 height 29
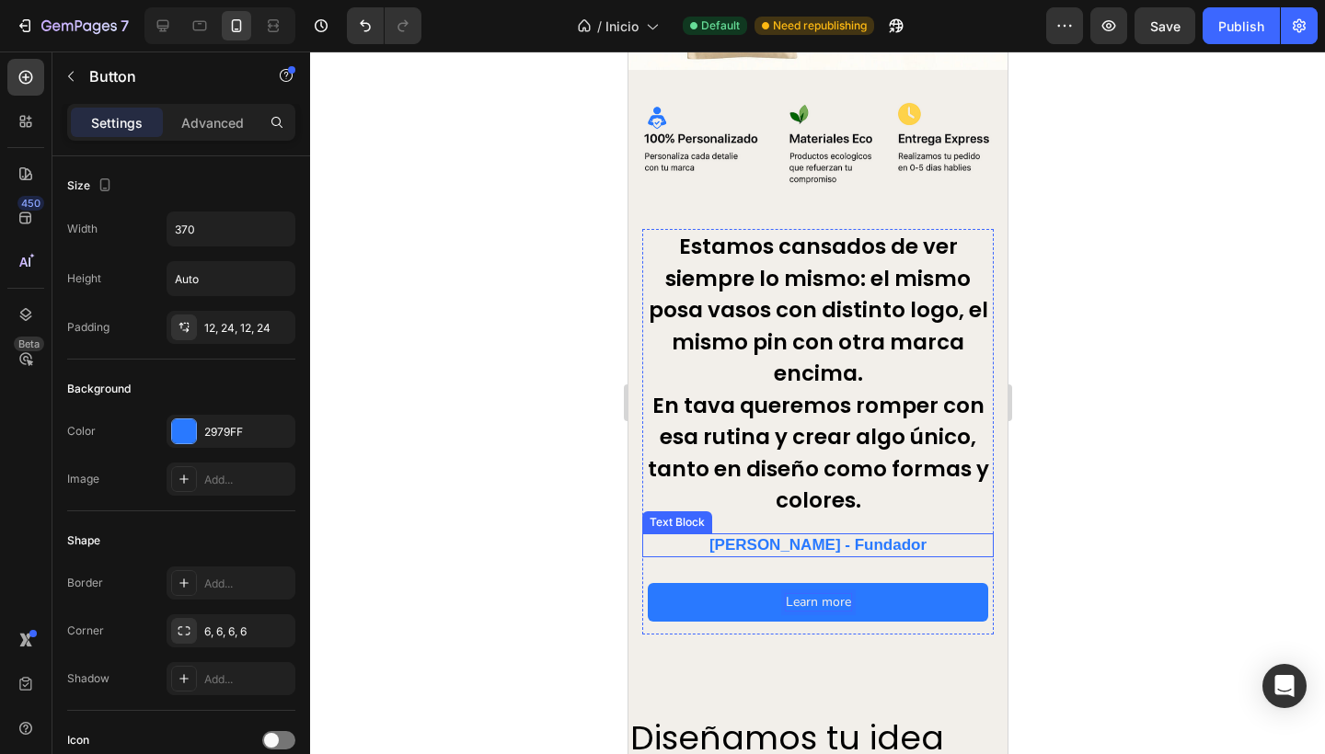
scroll to position [332, 0]
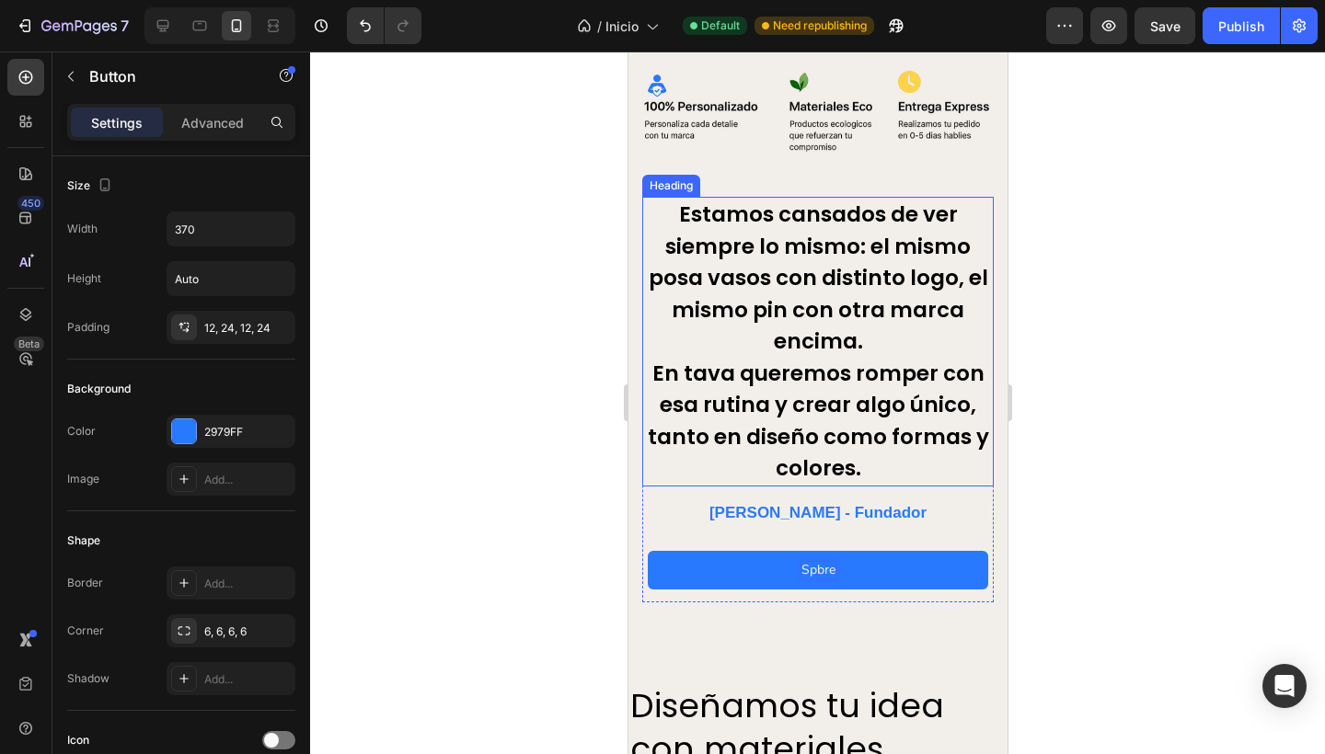
click at [809, 557] on button "Spbre" at bounding box center [817, 570] width 340 height 39
click at [809, 557] on button "Sobre" at bounding box center [817, 570] width 340 height 39
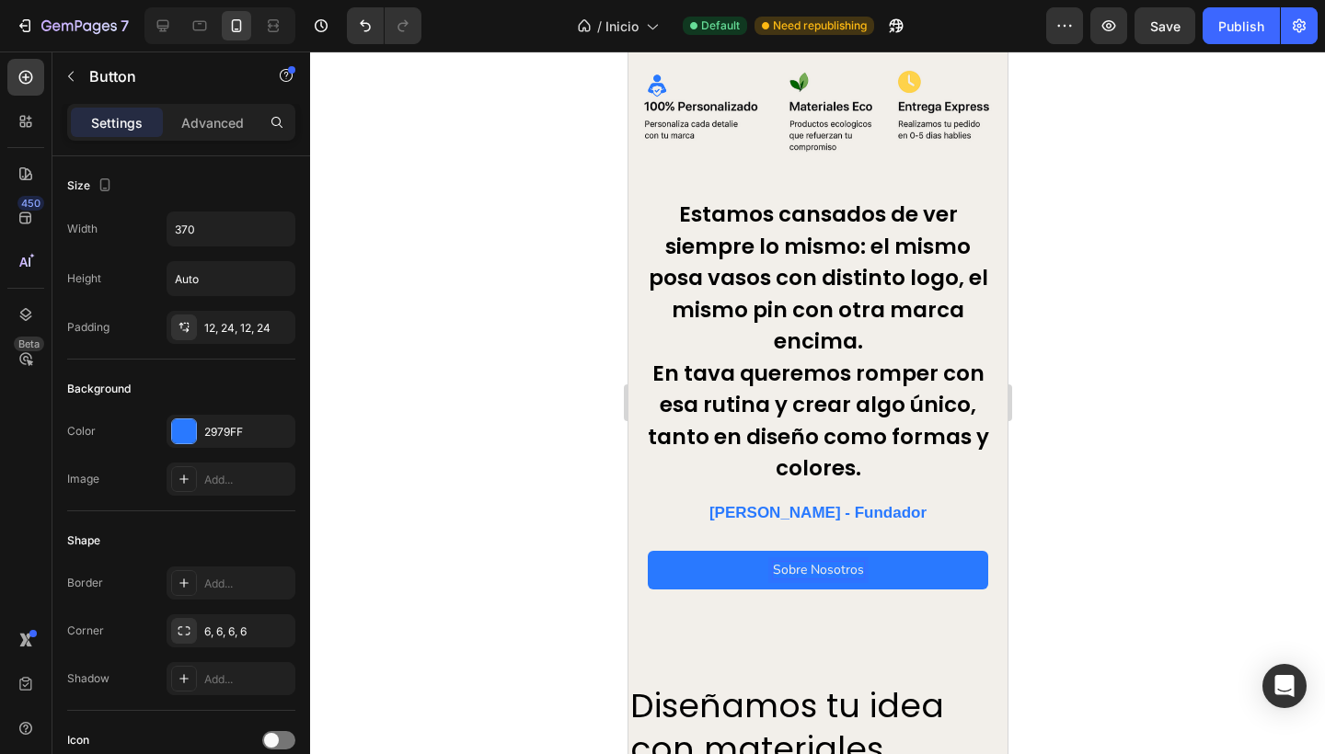
click at [525, 460] on div at bounding box center [817, 403] width 1015 height 703
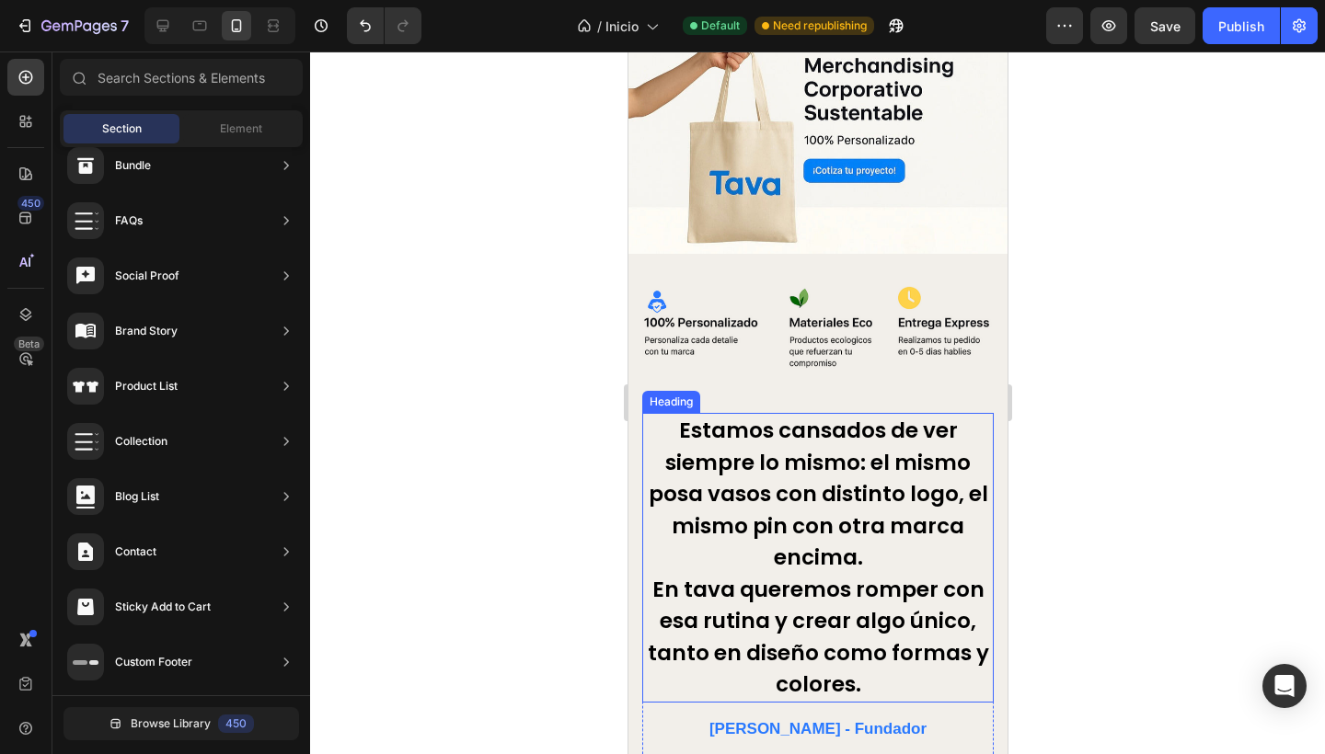
scroll to position [204, 0]
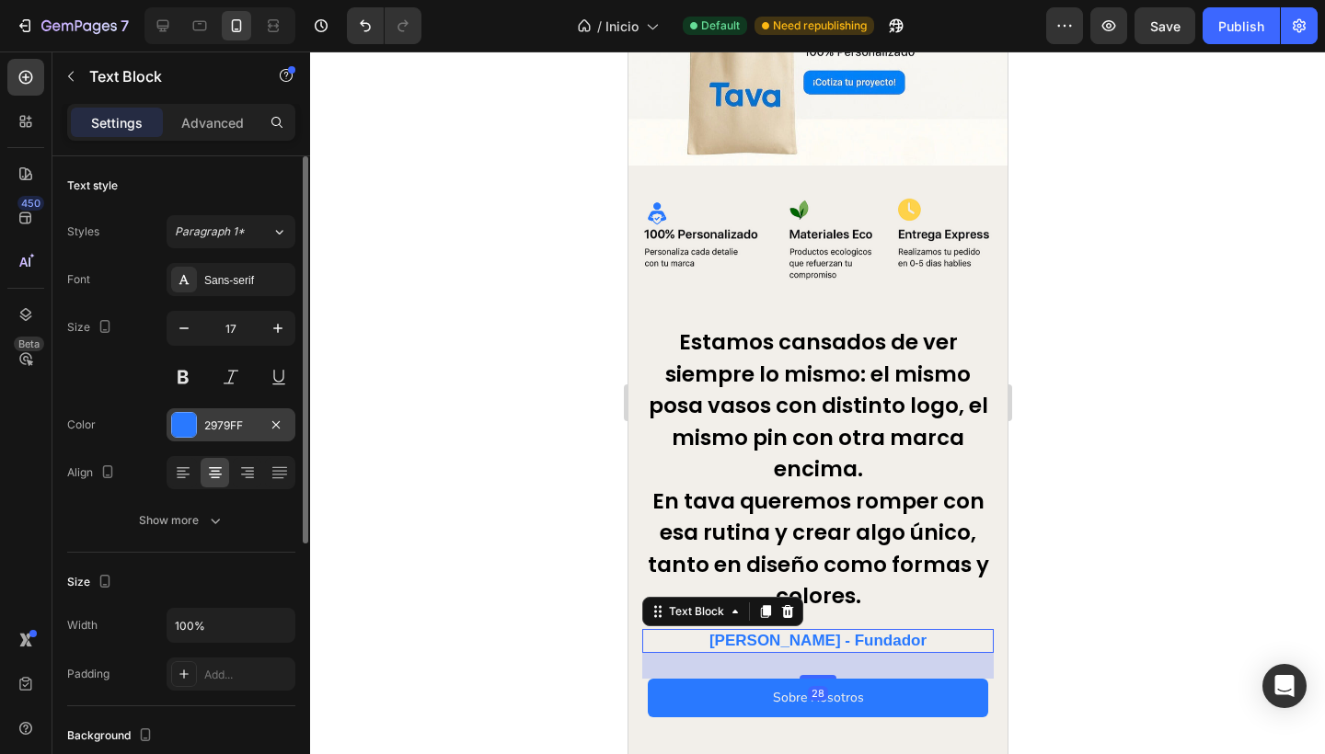
click at [218, 424] on div "2979FF" at bounding box center [230, 426] width 53 height 17
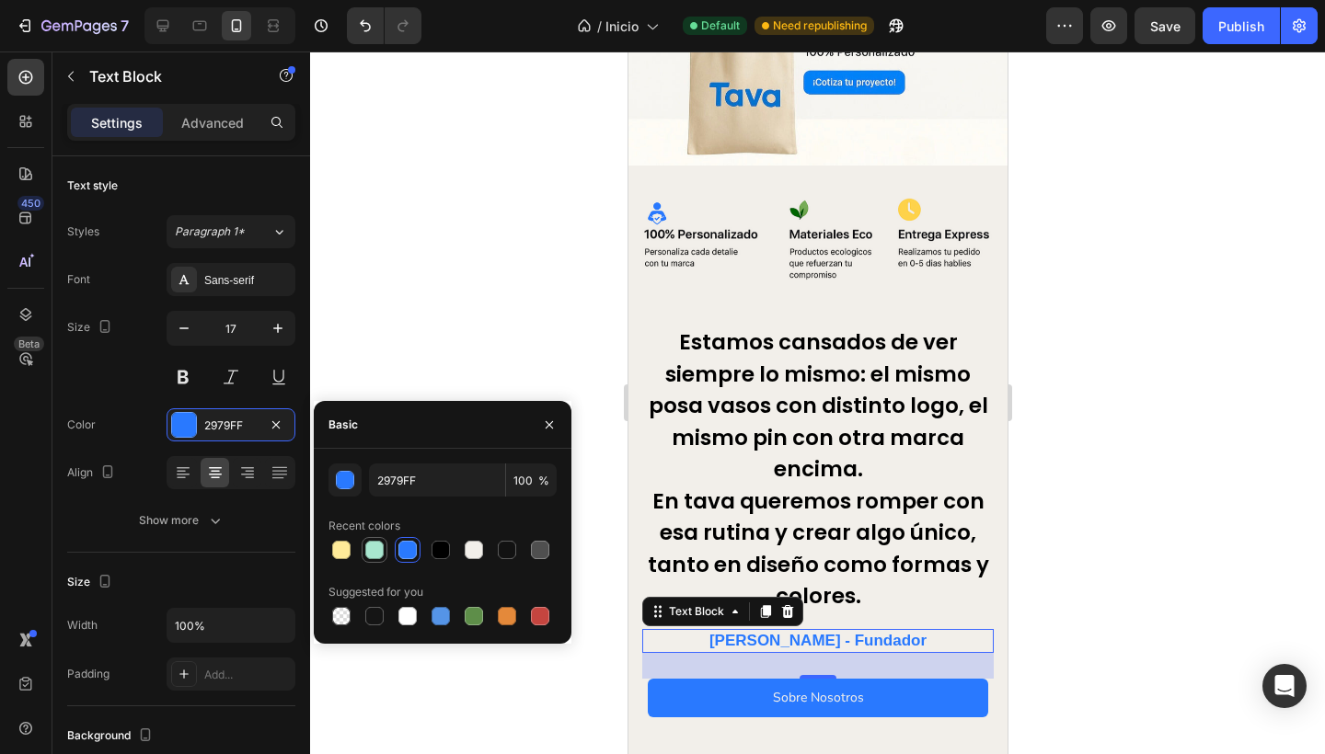
click at [370, 545] on div at bounding box center [374, 550] width 18 height 18
click at [344, 549] on div at bounding box center [341, 550] width 18 height 18
click at [369, 553] on div at bounding box center [374, 550] width 18 height 18
type input "A8E6CF"
click at [434, 316] on div at bounding box center [817, 403] width 1015 height 703
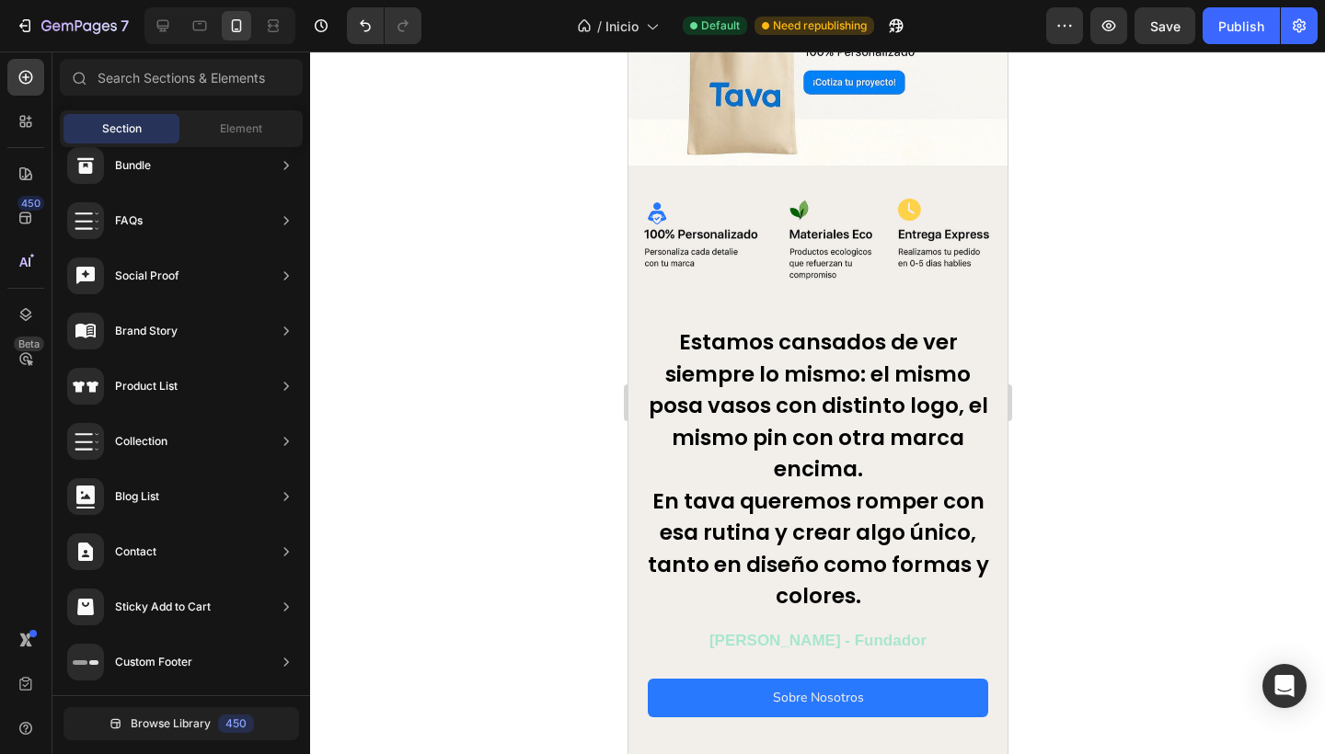
click at [434, 316] on div at bounding box center [817, 403] width 1015 height 703
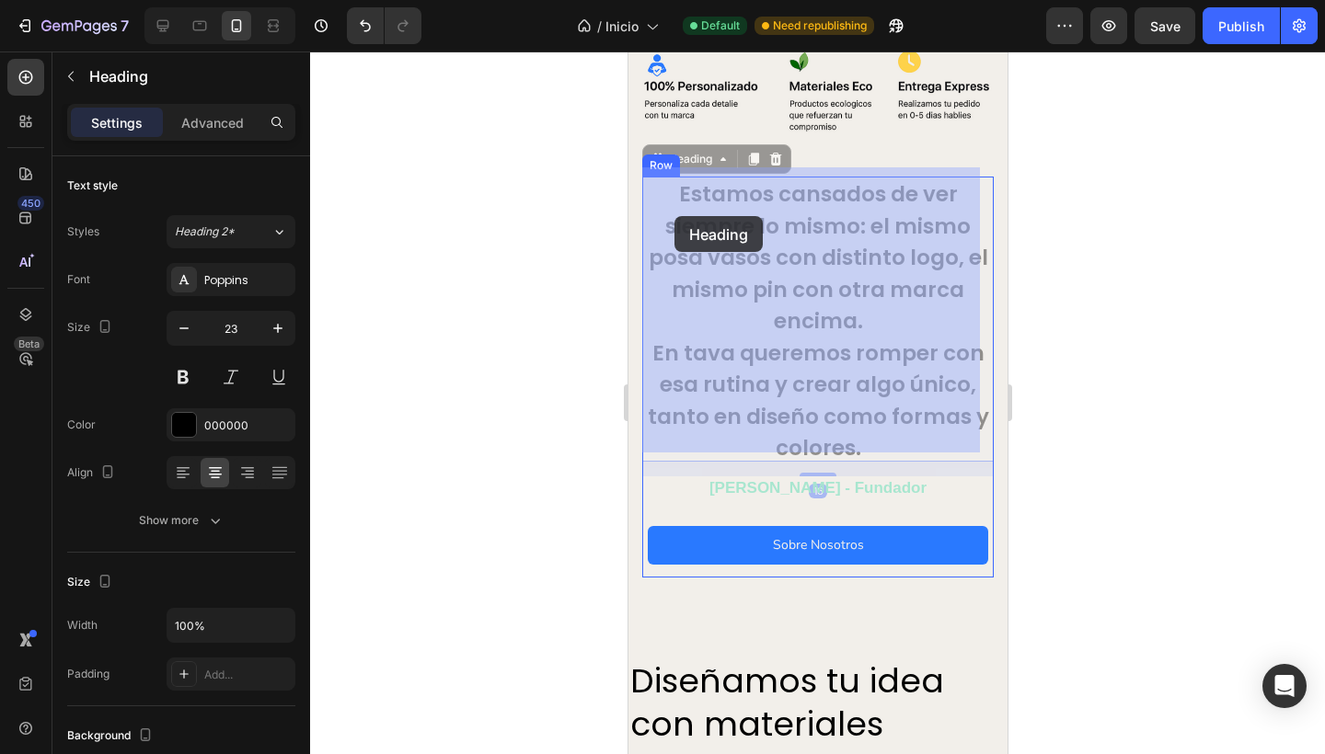
drag, startPoint x: 660, startPoint y: 216, endPoint x: 672, endPoint y: 216, distance: 12.9
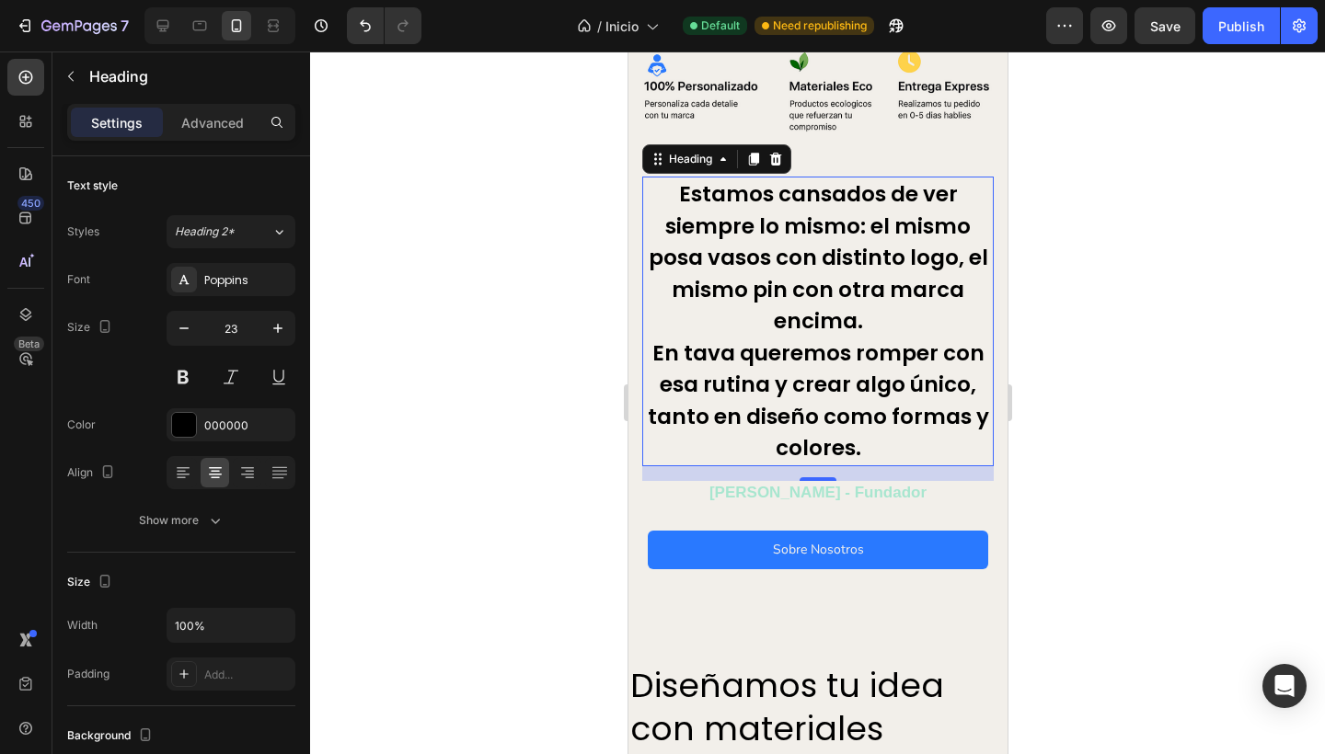
click at [579, 292] on div at bounding box center [817, 403] width 1015 height 703
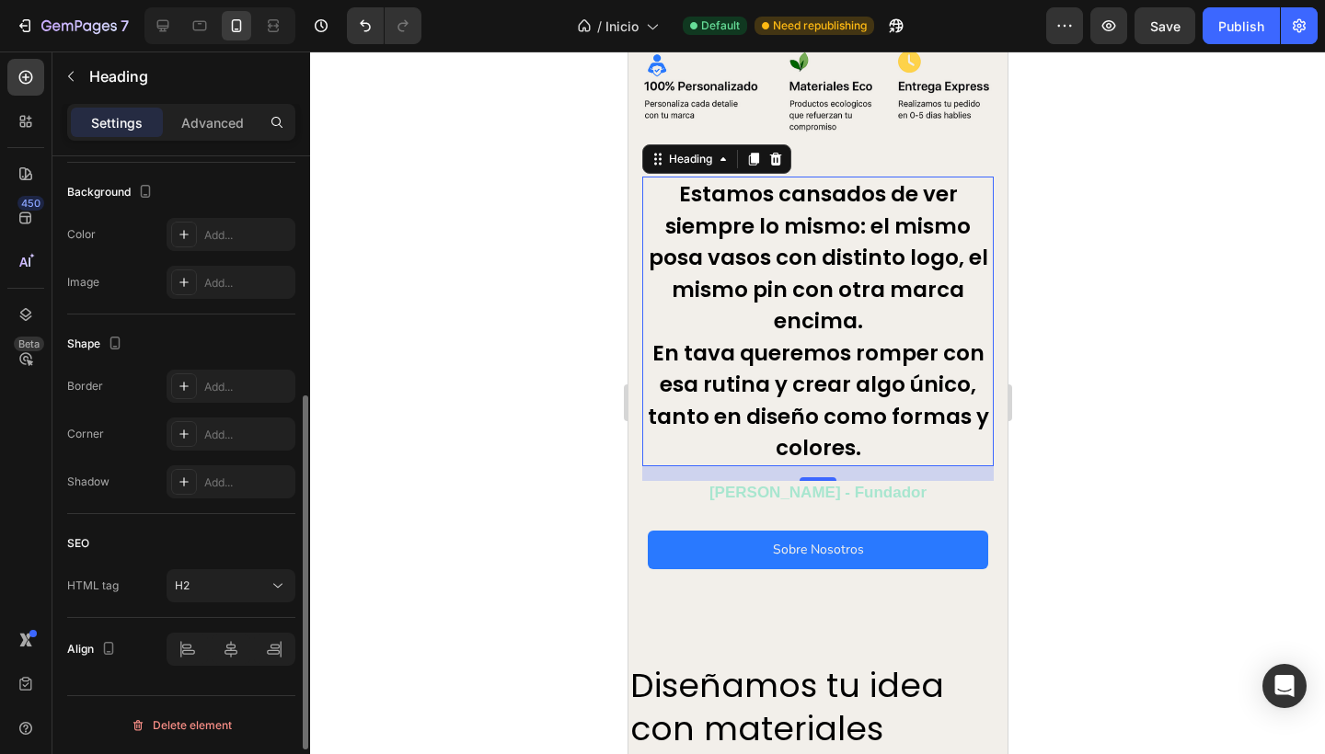
scroll to position [0, 0]
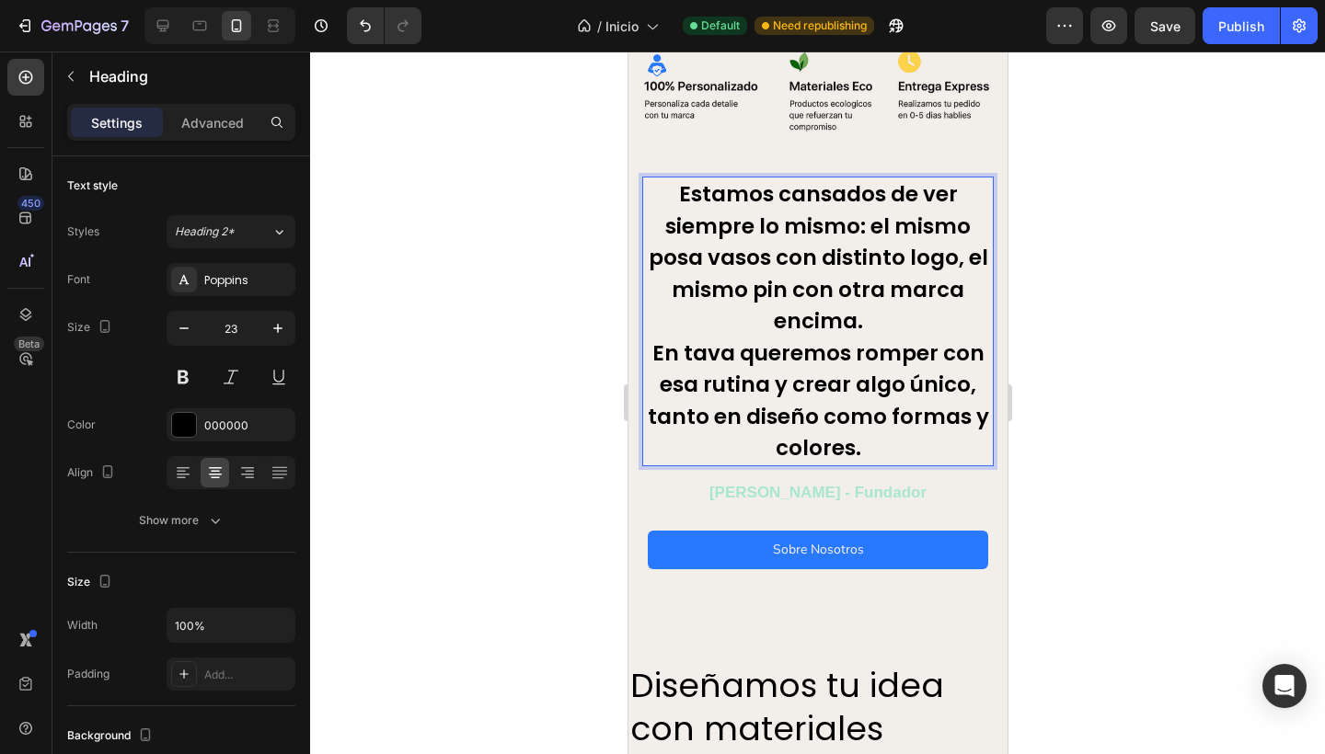
click at [740, 212] on p "Estamos cansados de ver siempre lo mismo: el mismo posa vasos con distinto logo…" at bounding box center [817, 321] width 348 height 286
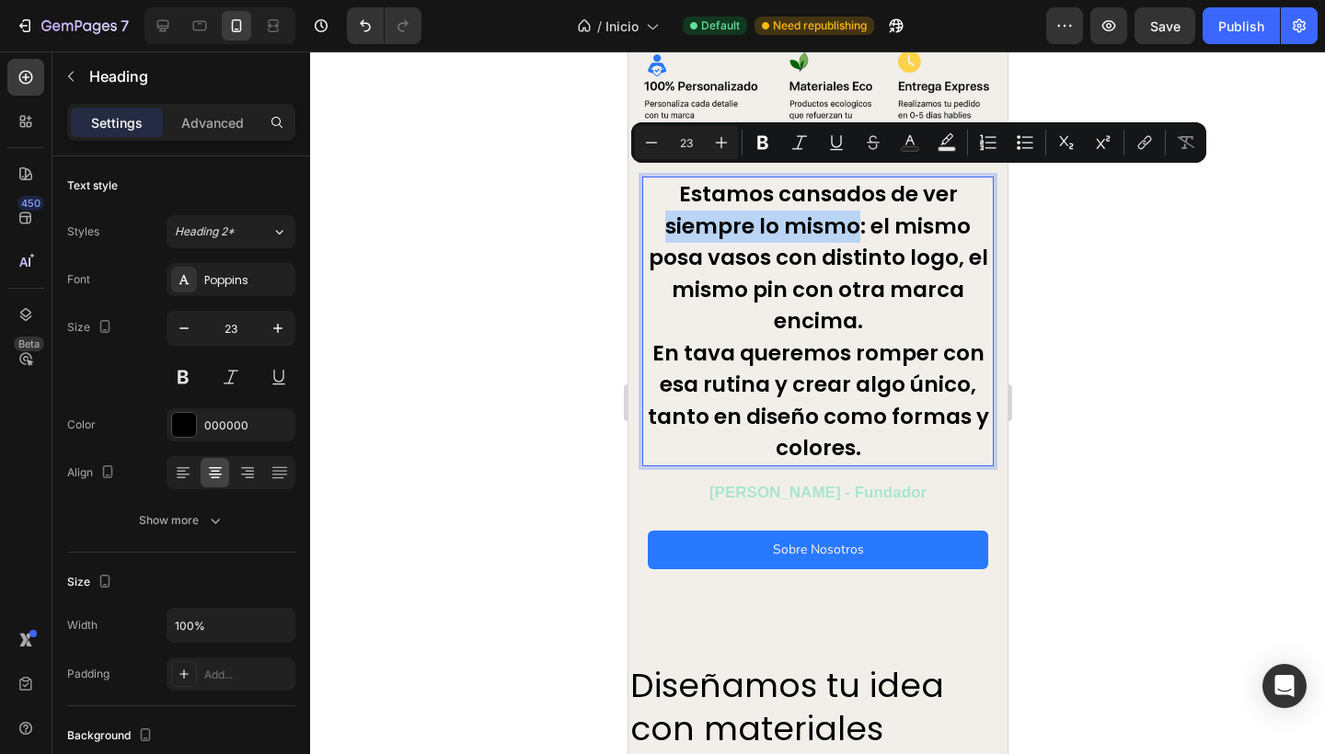
drag, startPoint x: 656, startPoint y: 212, endPoint x: 844, endPoint y: 222, distance: 187.9
click at [845, 222] on p "Estamos cansados de ver siempre lo mismo: el mismo posa vasos con distinto logo…" at bounding box center [817, 321] width 348 height 286
click at [913, 140] on icon "Editor contextual toolbar" at bounding box center [910, 142] width 18 height 18
type input "000000"
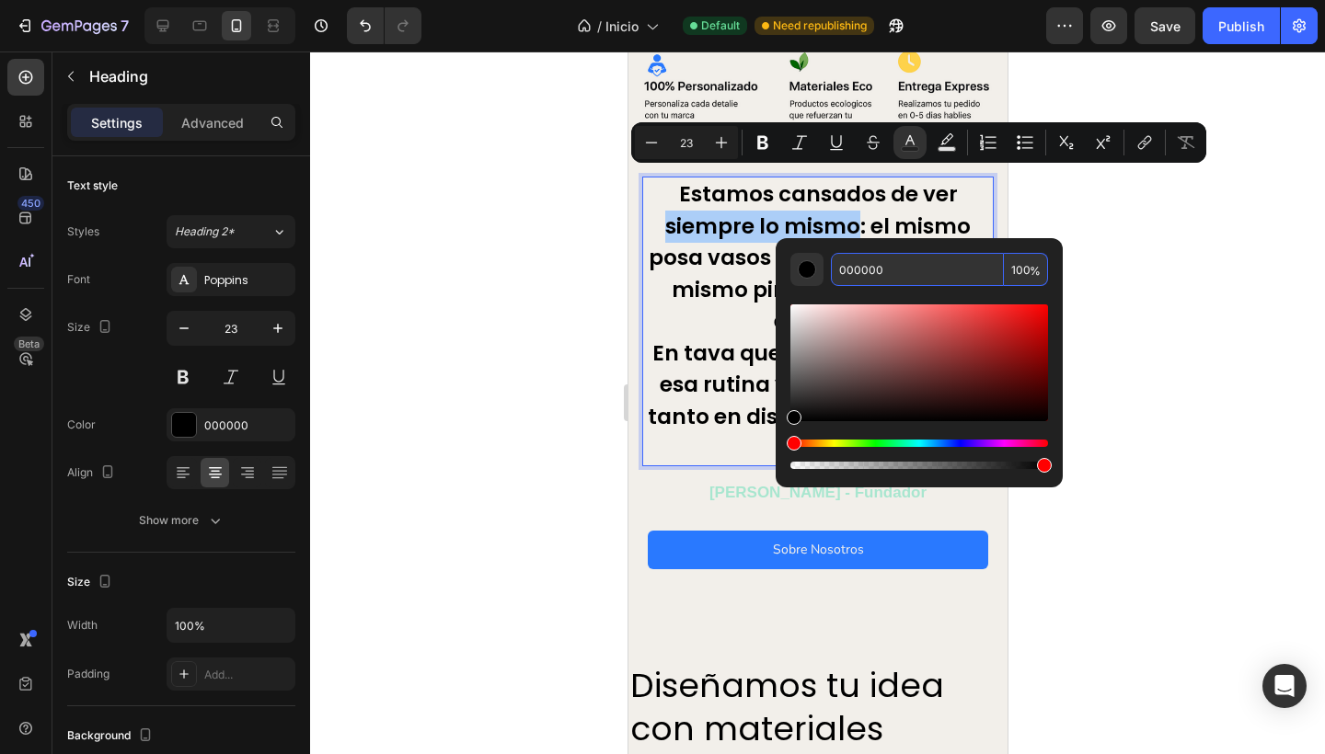
click at [926, 270] on input "000000" at bounding box center [917, 269] width 173 height 33
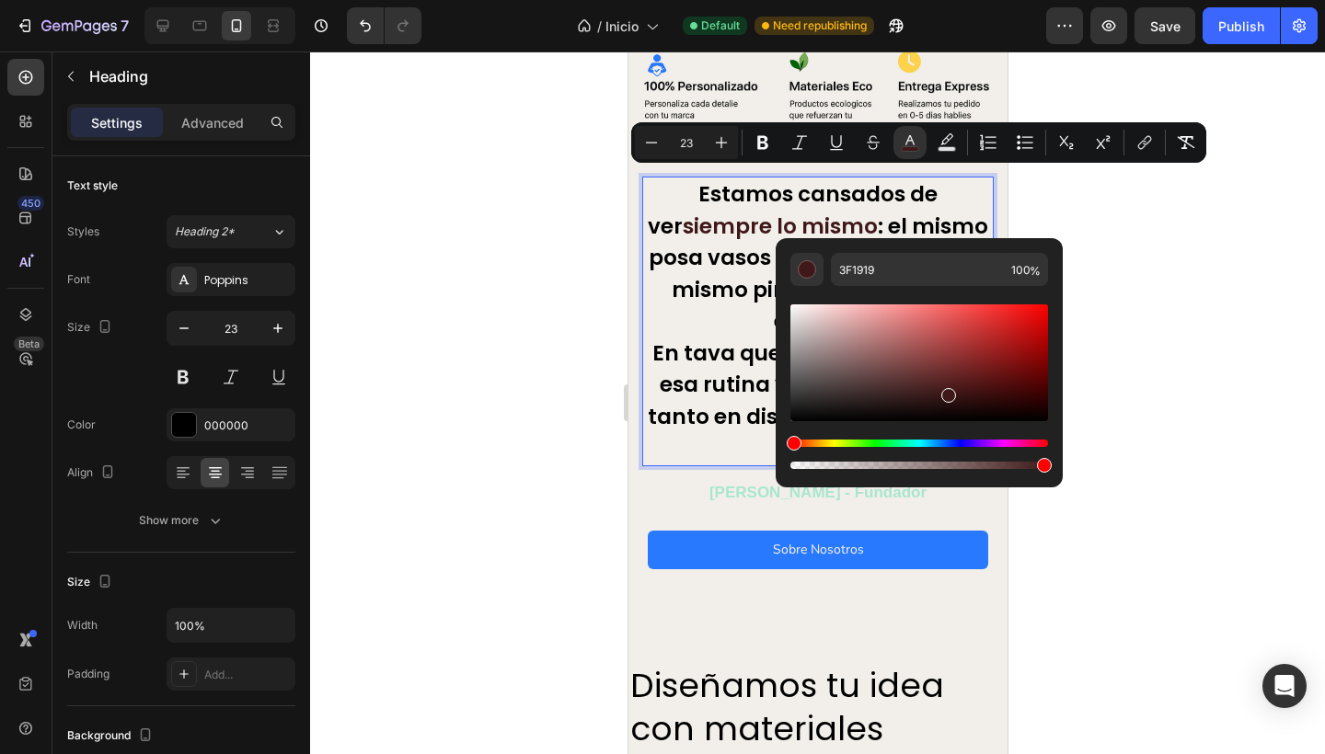
drag, startPoint x: 873, startPoint y: 389, endPoint x: 945, endPoint y: 389, distance: 71.8
click at [946, 391] on div "Editor contextual toolbar" at bounding box center [919, 362] width 258 height 117
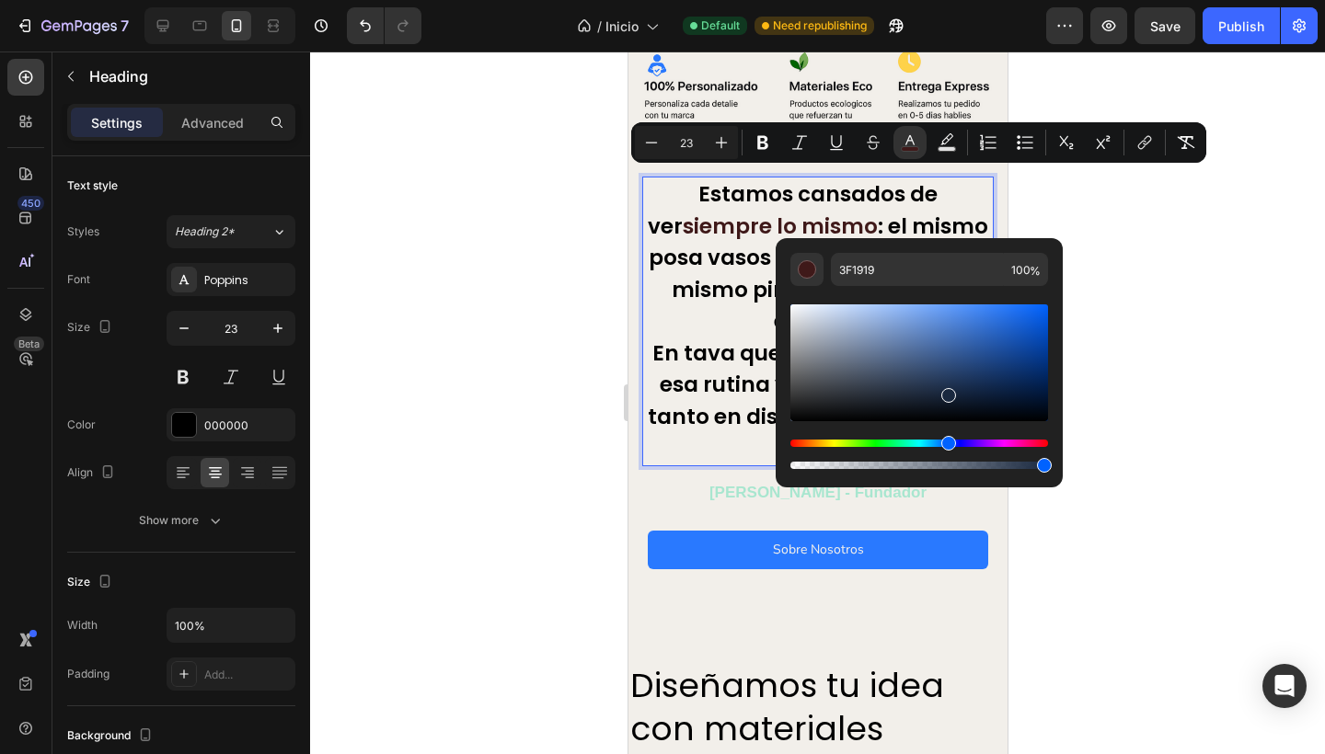
click at [946, 446] on div "Hue" at bounding box center [919, 443] width 258 height 7
drag, startPoint x: 945, startPoint y: 396, endPoint x: 888, endPoint y: 374, distance: 60.8
click at [888, 375] on div "Editor contextual toolbar" at bounding box center [891, 379] width 15 height 15
drag, startPoint x: 888, startPoint y: 374, endPoint x: 908, endPoint y: 370, distance: 20.8
click at [908, 370] on div "Editor contextual toolbar" at bounding box center [909, 373] width 15 height 15
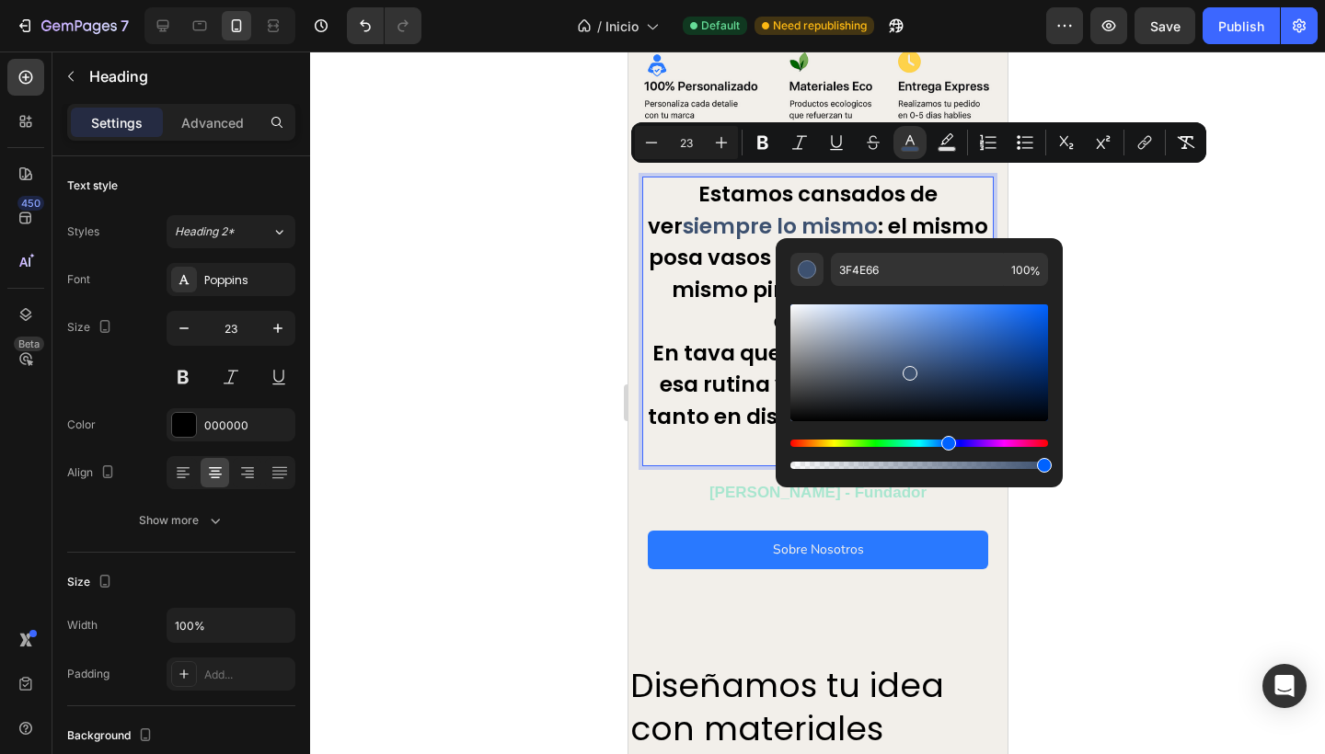
type input "3D5170"
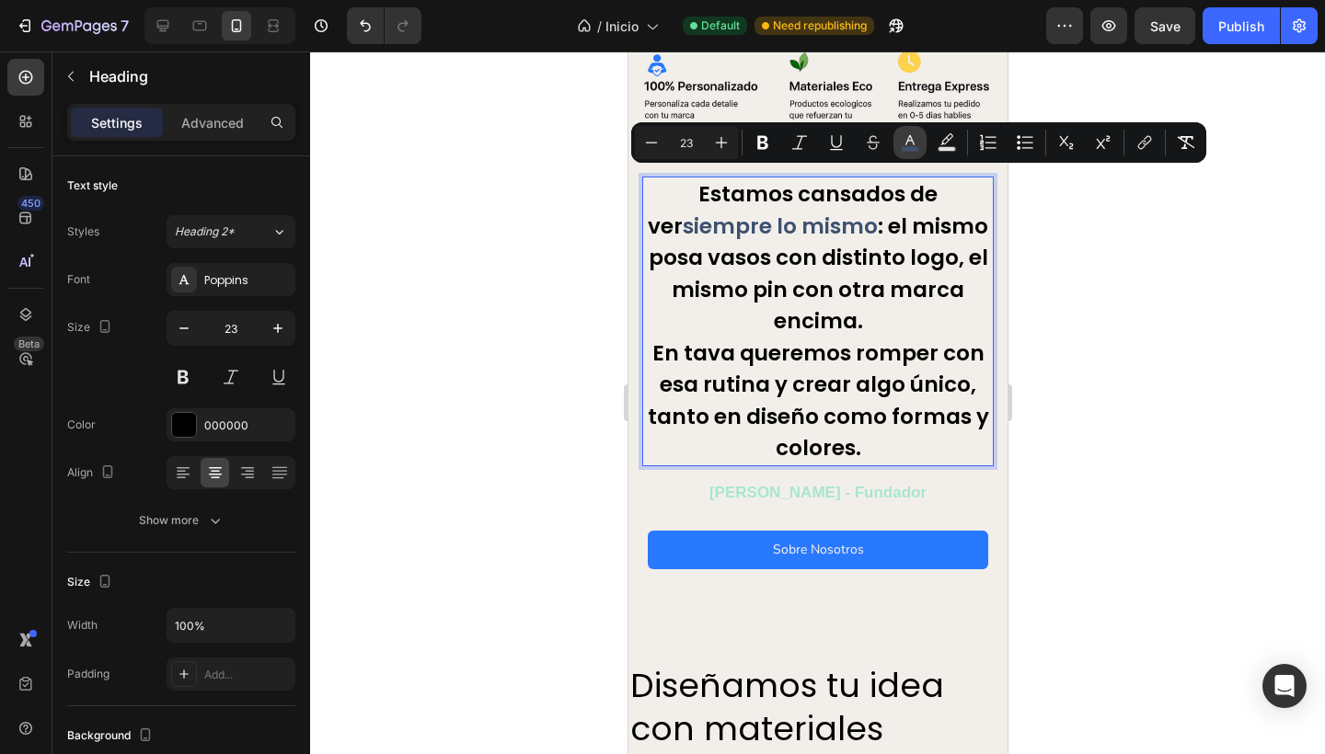
click at [914, 145] on icon "Editor contextual toolbar" at bounding box center [910, 142] width 18 height 18
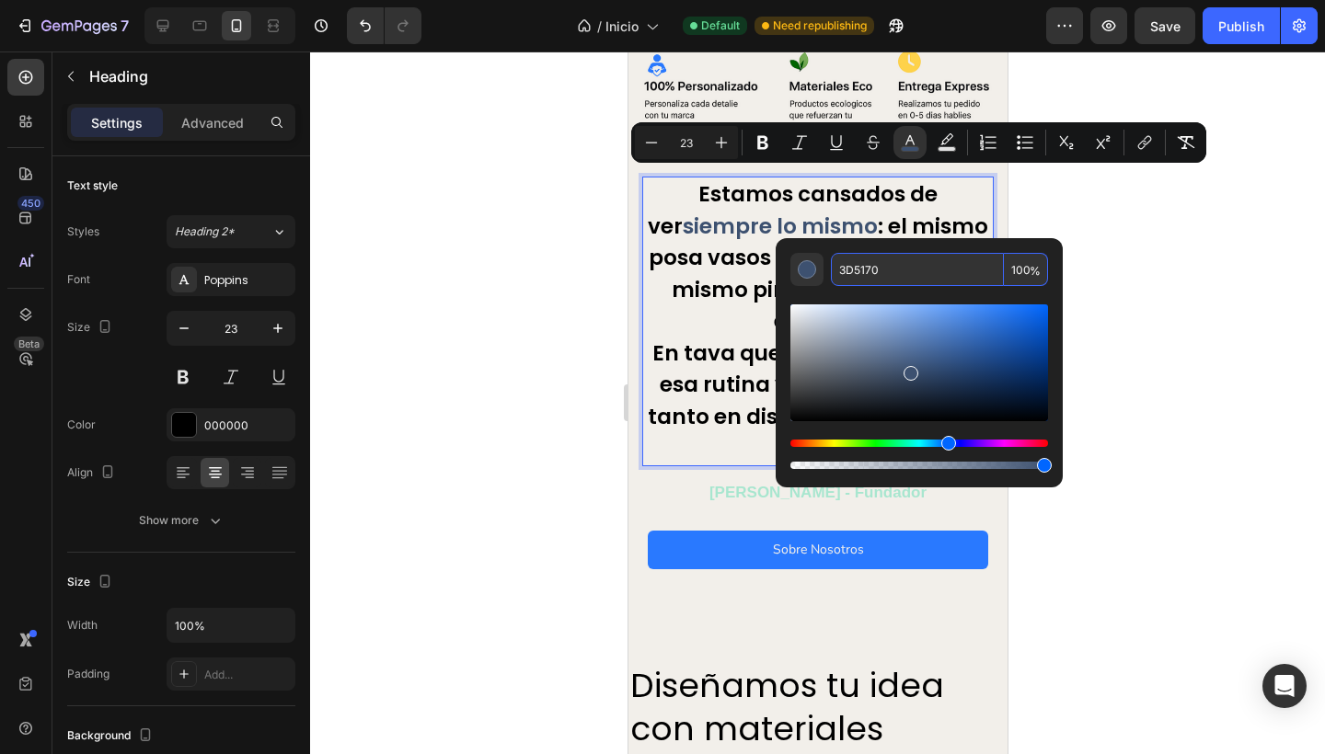
click at [909, 262] on input "3D5170" at bounding box center [917, 269] width 173 height 33
click at [909, 261] on input "3D5170" at bounding box center [917, 269] width 173 height 33
paste input "#2979ff"
type input "2979FF"
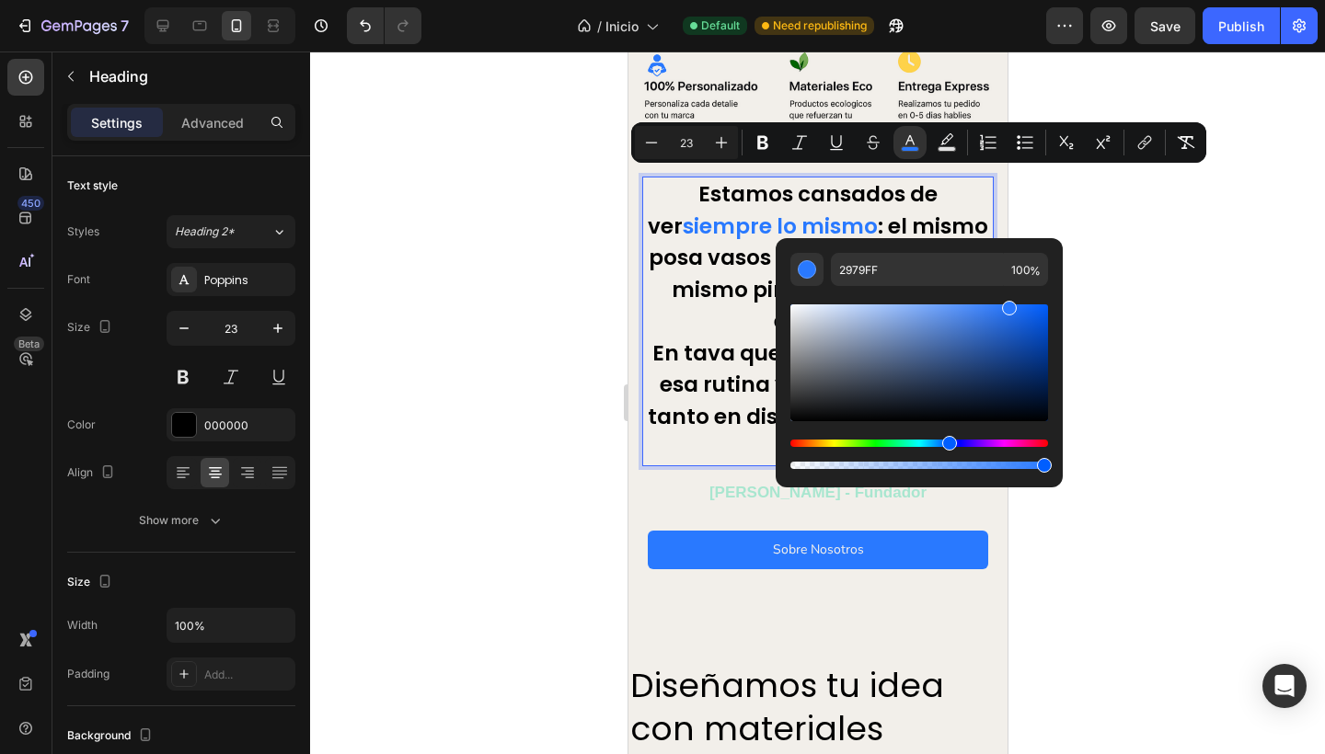
click at [524, 305] on div at bounding box center [817, 403] width 1015 height 703
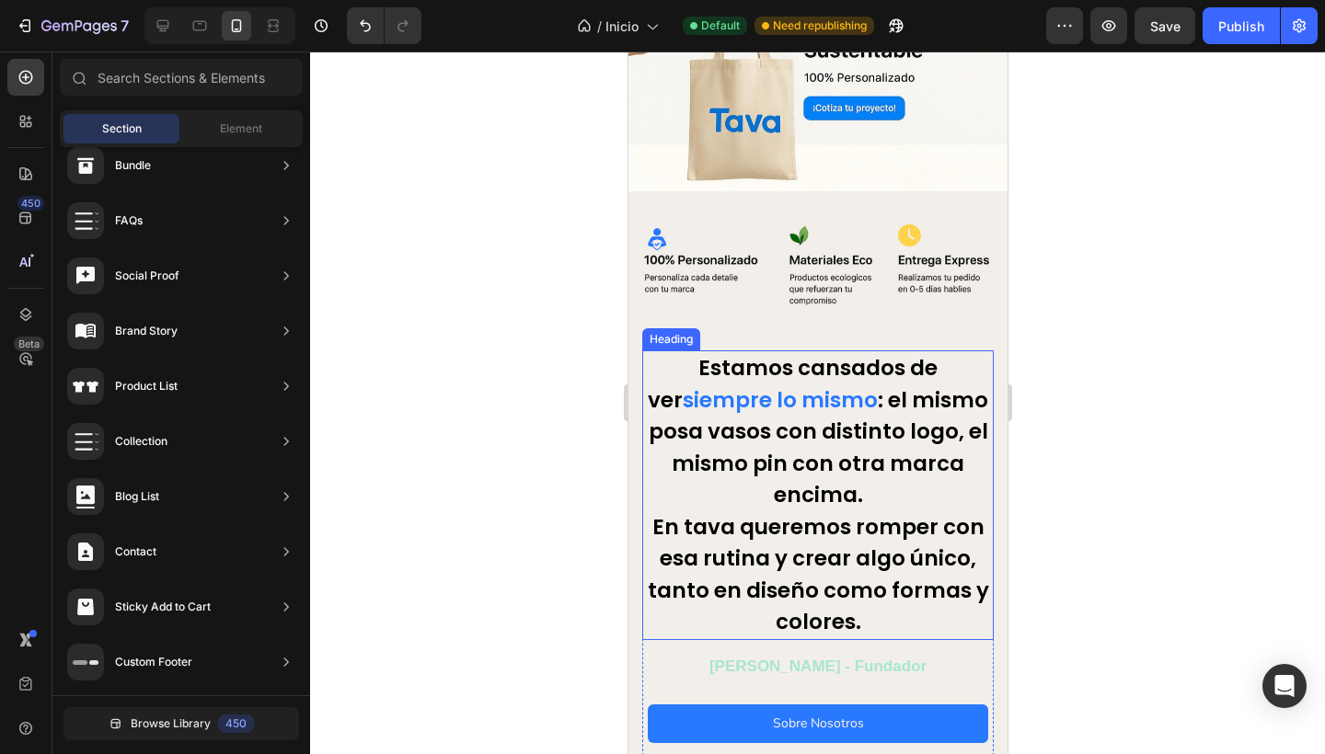
scroll to position [177, 0]
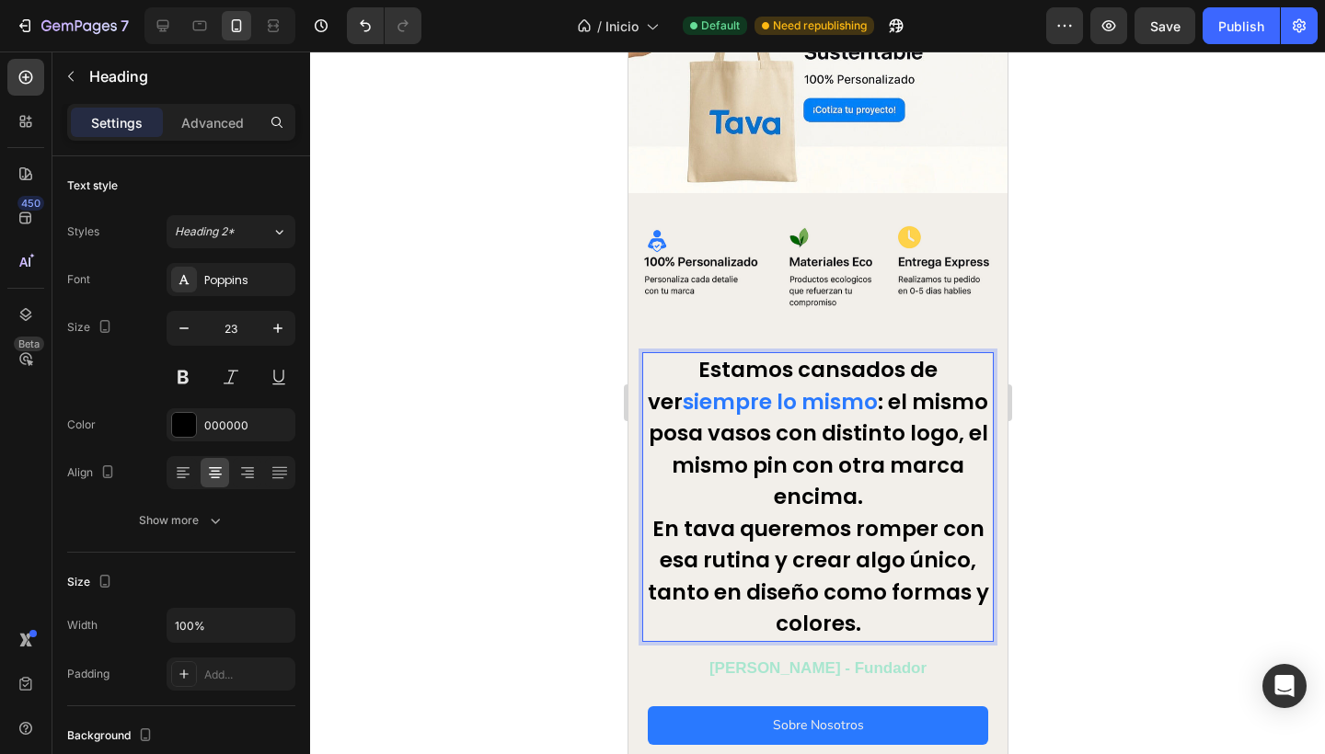
click at [682, 394] on span "siempre lo mismo" at bounding box center [779, 401] width 195 height 29
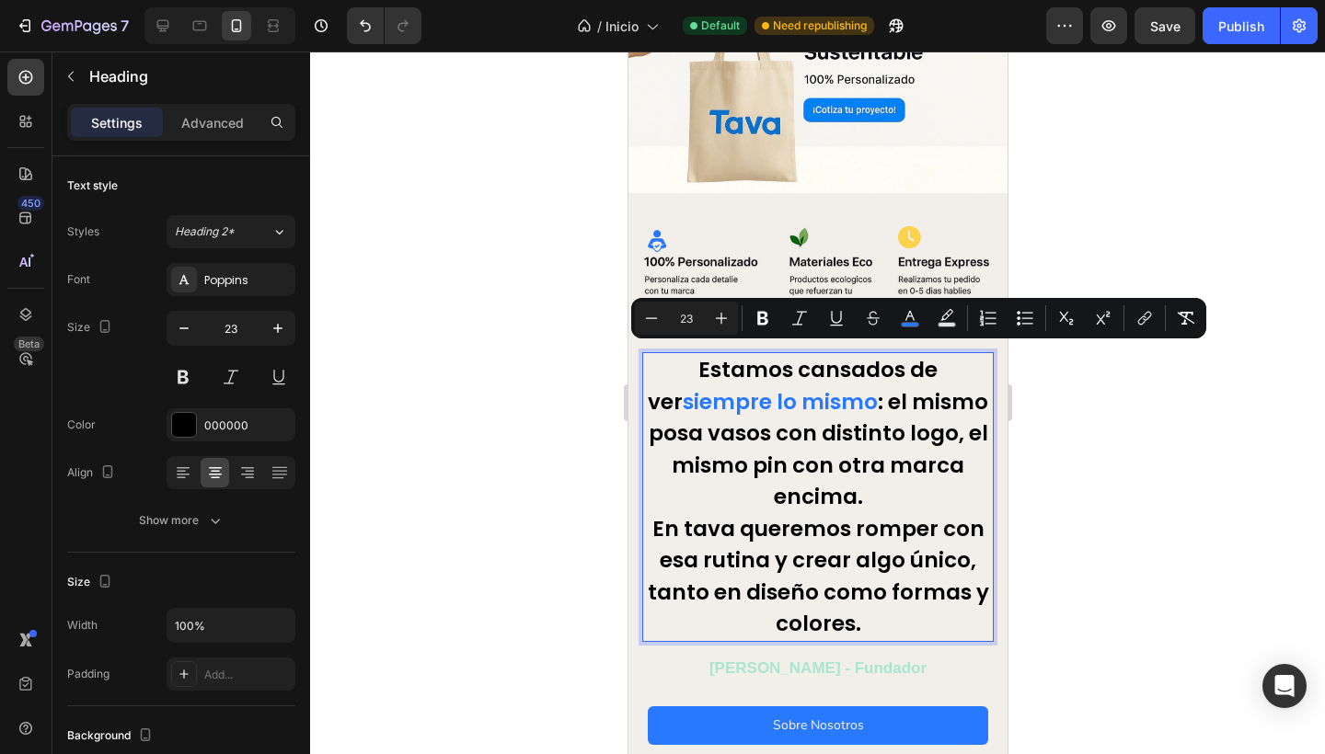
drag, startPoint x: 658, startPoint y: 394, endPoint x: 842, endPoint y: 388, distance: 184.1
click at [842, 388] on span "siempre lo mismo" at bounding box center [779, 401] width 195 height 29
click at [723, 319] on icon "Editor contextual toolbar" at bounding box center [721, 318] width 18 height 18
type input "25"
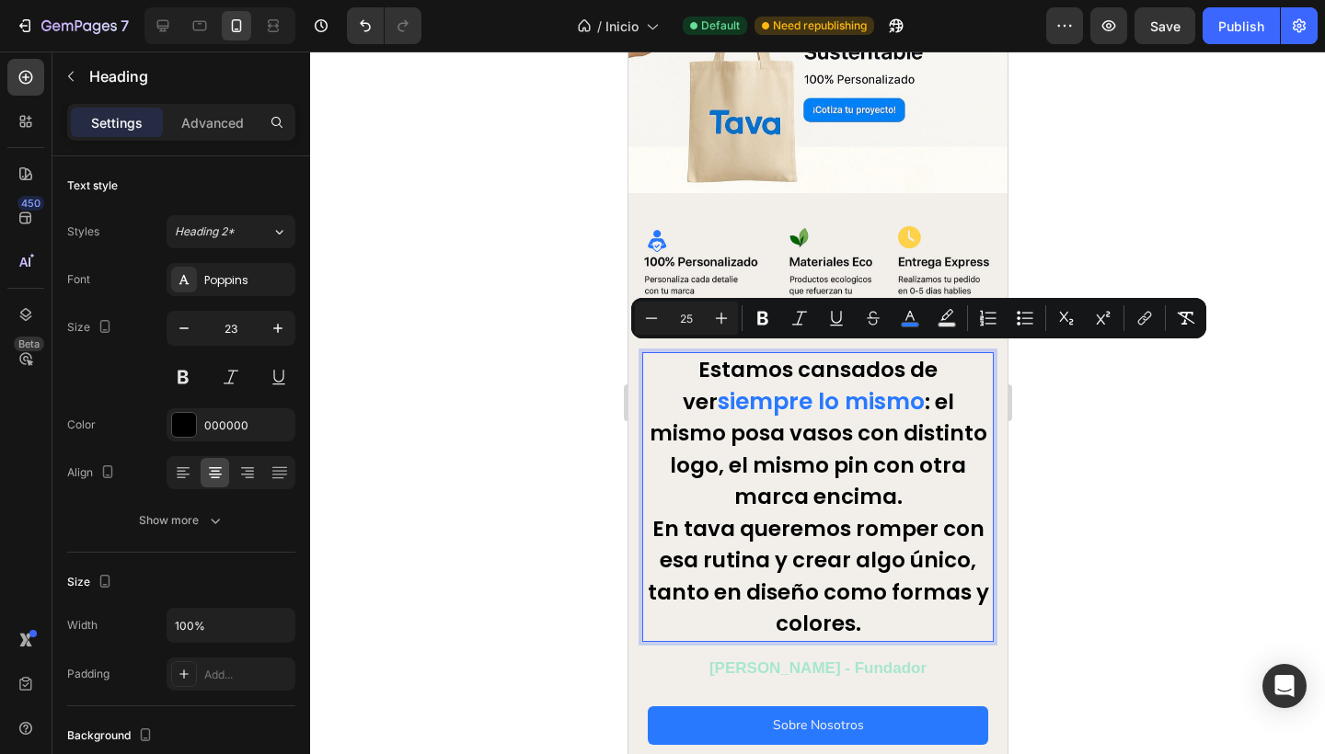
click at [568, 398] on div at bounding box center [817, 403] width 1015 height 703
type input "23"
click at [717, 392] on span "siempre lo mismo" at bounding box center [820, 401] width 207 height 32
drag, startPoint x: 648, startPoint y: 393, endPoint x: 855, endPoint y: 394, distance: 207.9
click at [855, 394] on span "siempre lo mismo" at bounding box center [820, 401] width 207 height 32
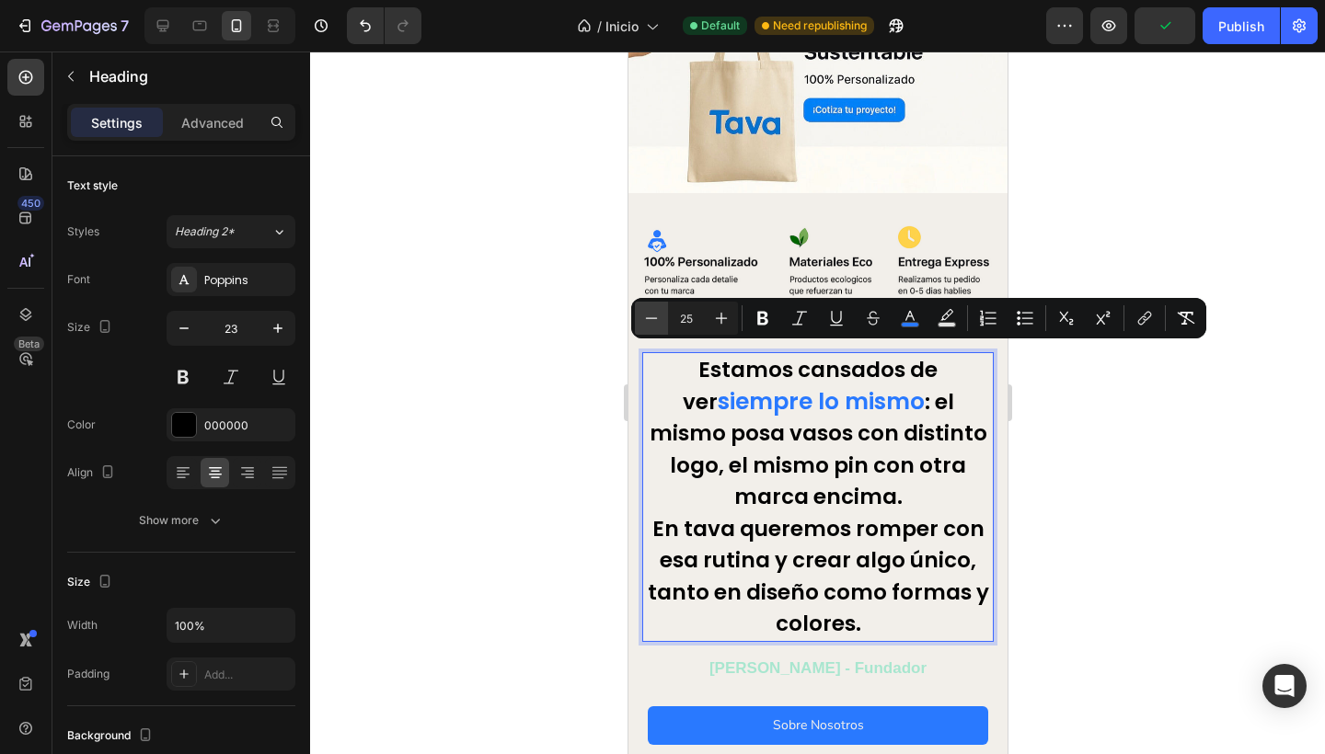
click at [648, 315] on icon "Editor contextual toolbar" at bounding box center [651, 318] width 18 height 18
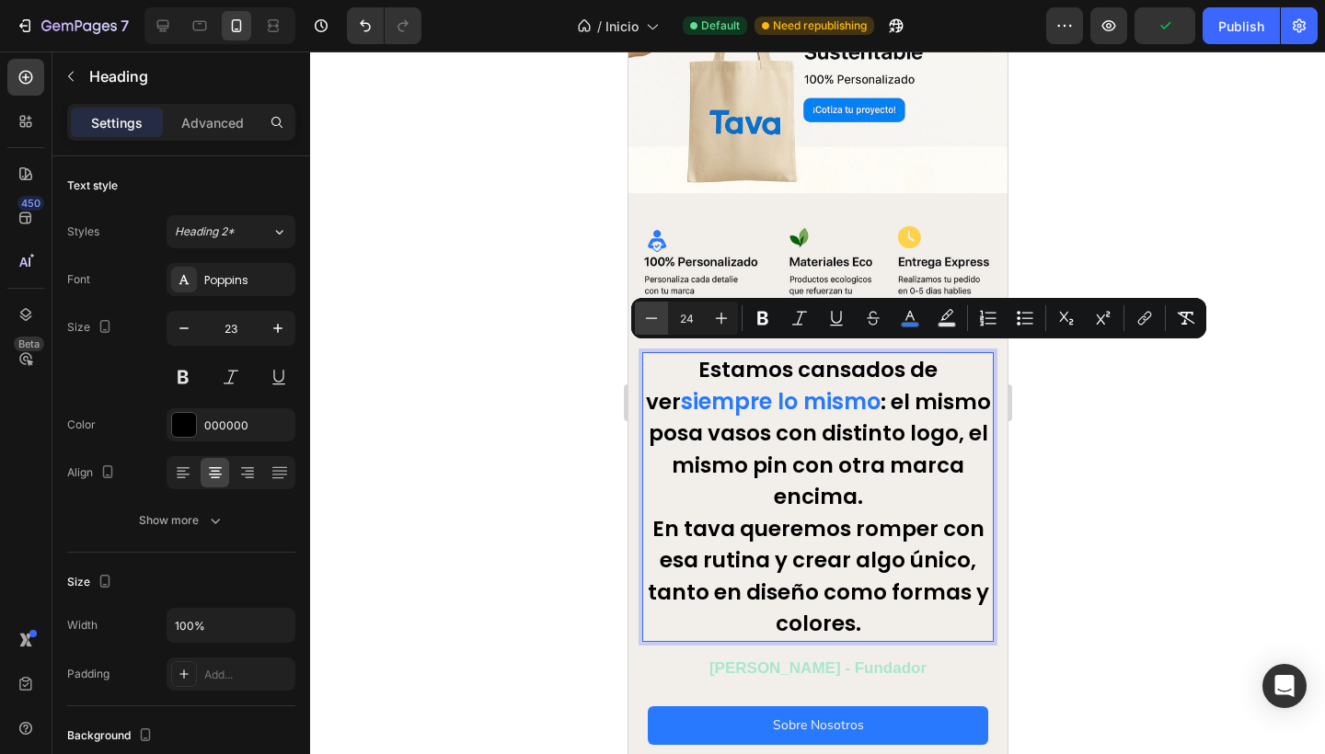
click at [648, 315] on icon "Editor contextual toolbar" at bounding box center [651, 318] width 18 height 18
type input "23"
click at [760, 314] on icon "Editor contextual toolbar" at bounding box center [762, 319] width 11 height 14
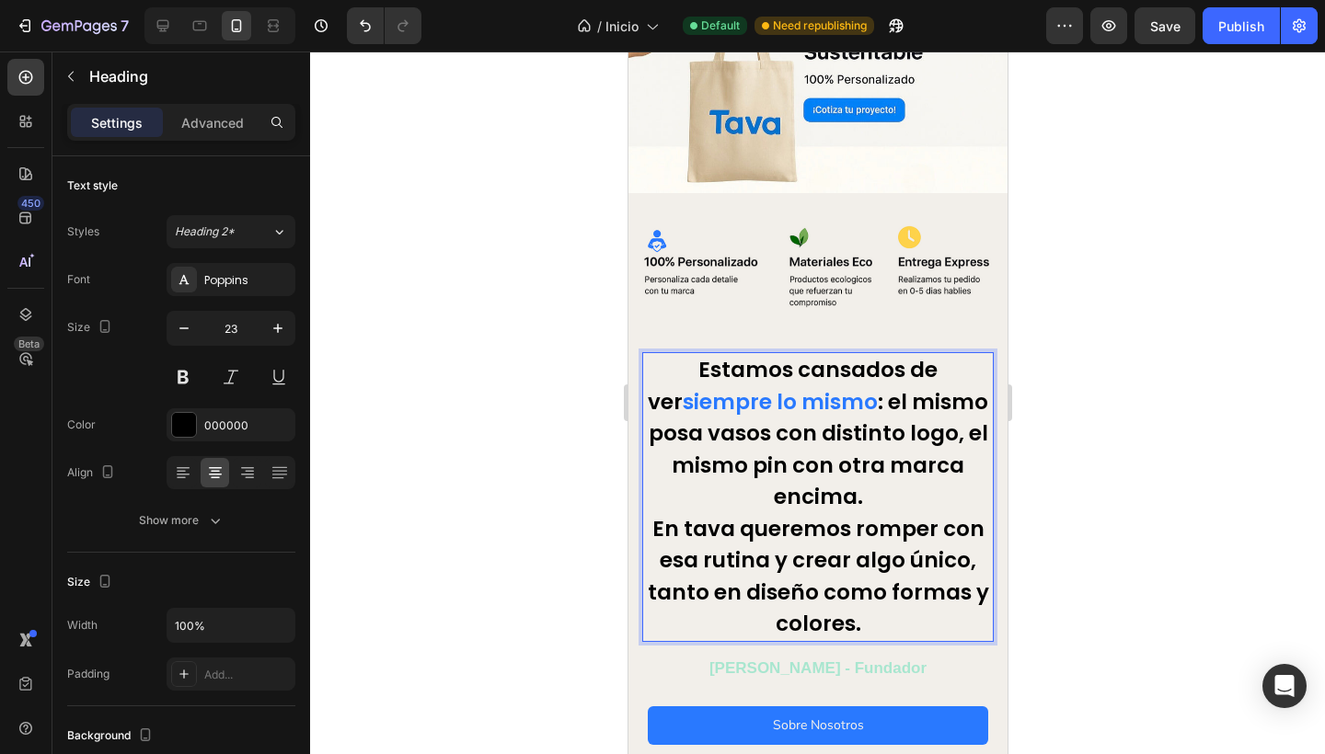
click at [652, 385] on p "Estamos cansados de ver siempre lo mismo : el mismo posa vasos con distinto log…" at bounding box center [817, 497] width 348 height 286
drag, startPoint x: 654, startPoint y: 395, endPoint x: 845, endPoint y: 397, distance: 191.4
click at [845, 397] on p "Estamos cansados de ver siempre lo mismo : el mismo posa vasos con distinto log…" at bounding box center [817, 497] width 348 height 286
click at [187, 378] on button at bounding box center [182, 377] width 33 height 33
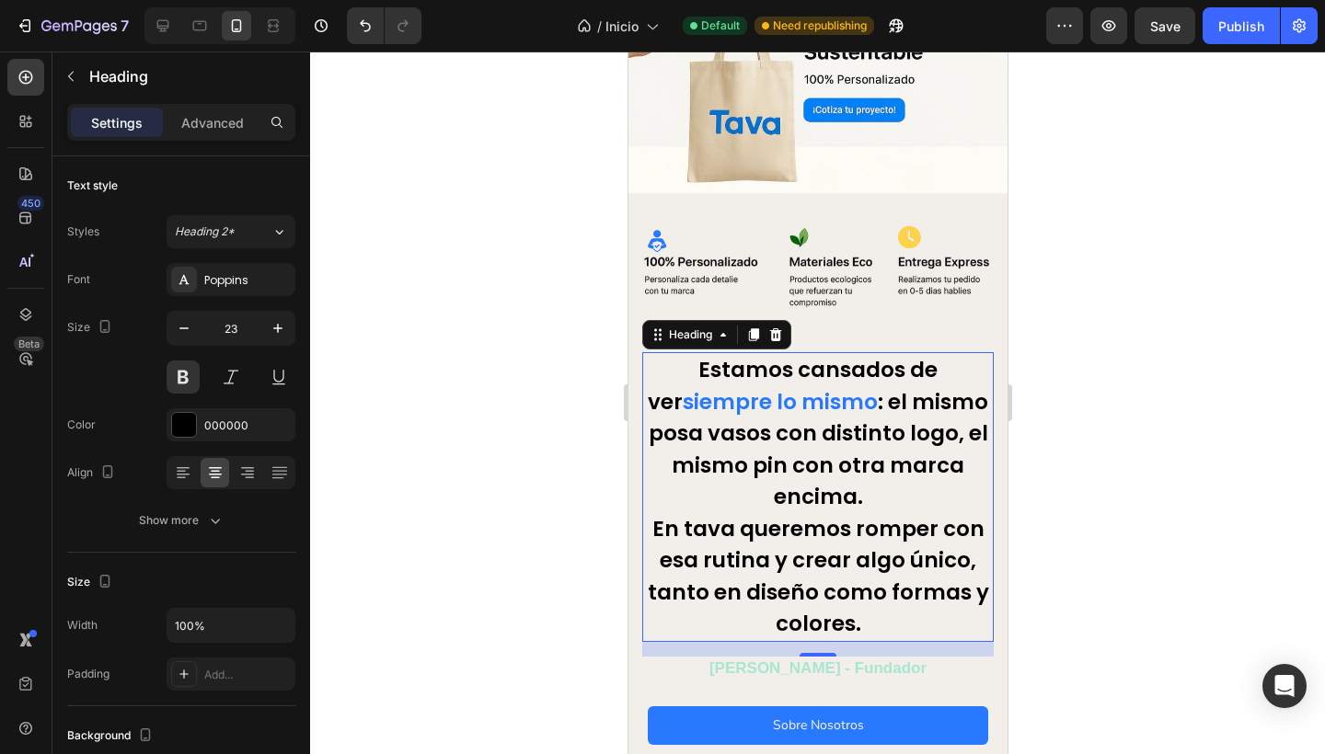
click at [498, 419] on div at bounding box center [817, 403] width 1015 height 703
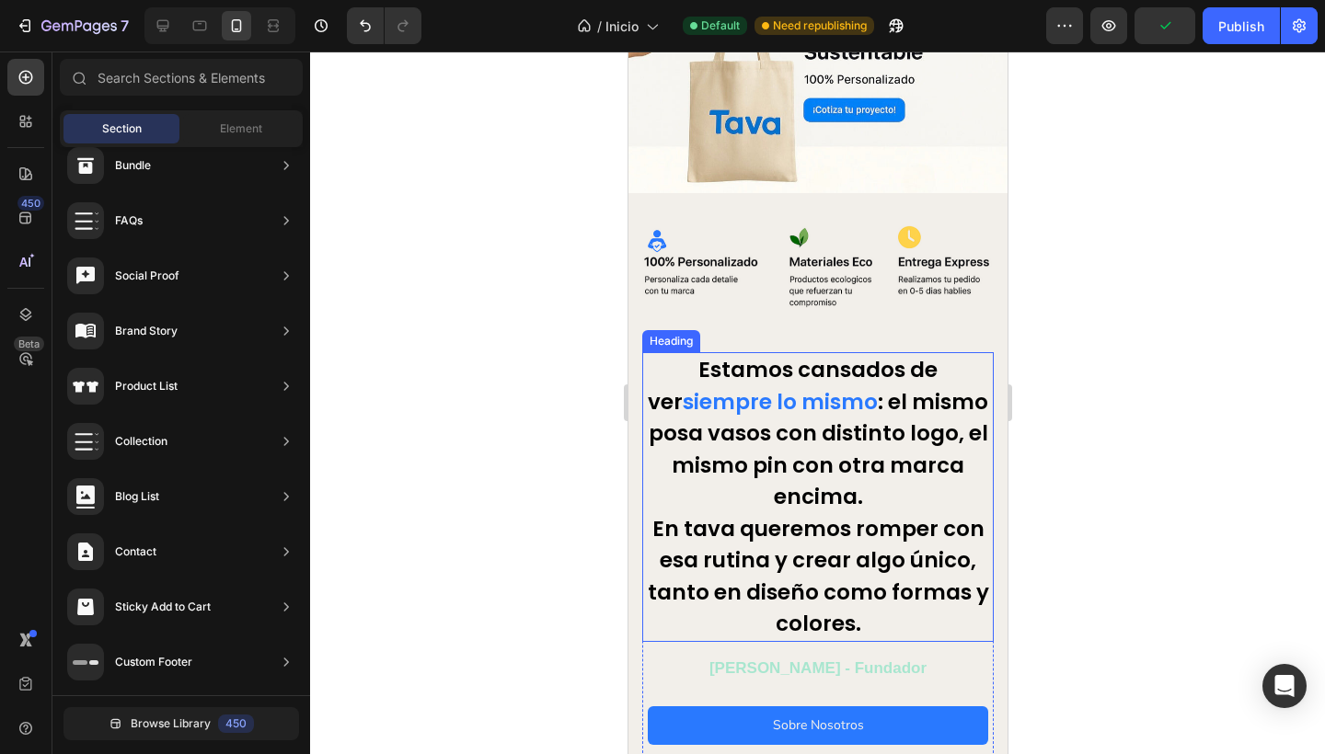
scroll to position [287, 0]
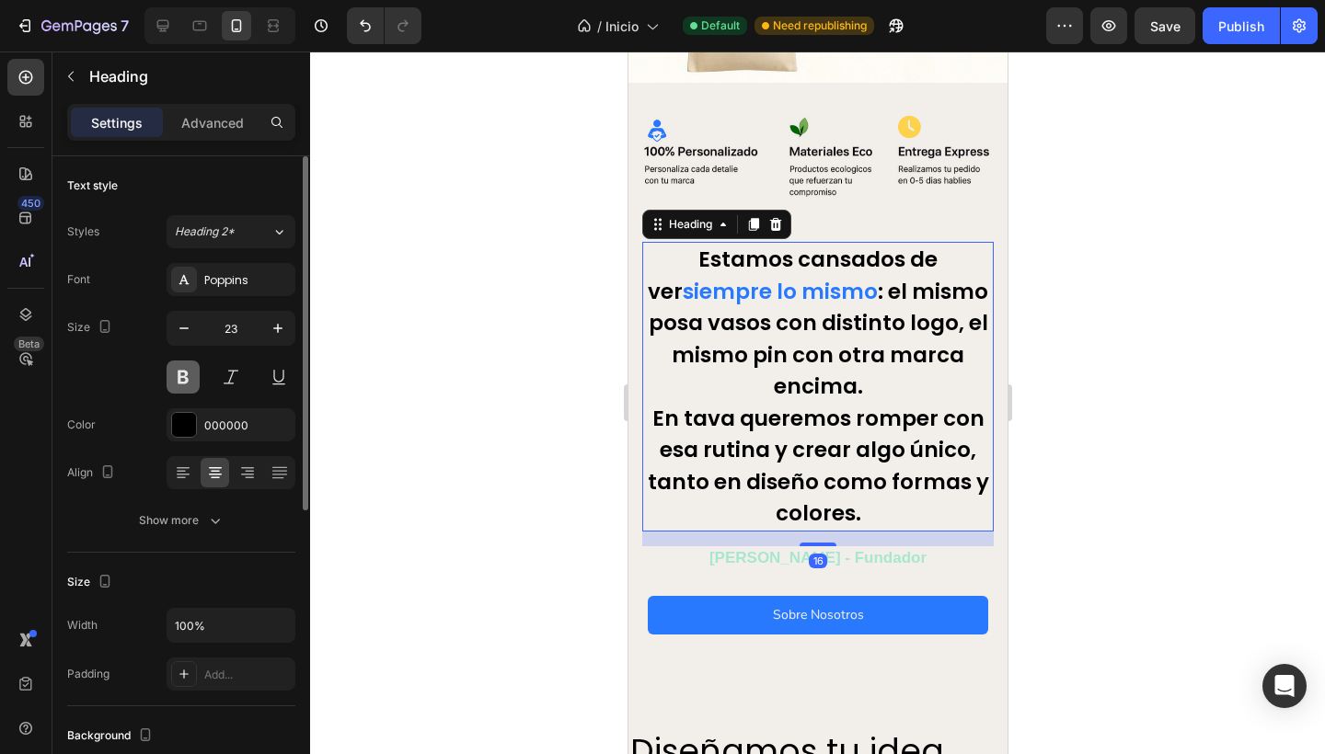
click at [178, 380] on button at bounding box center [182, 377] width 33 height 33
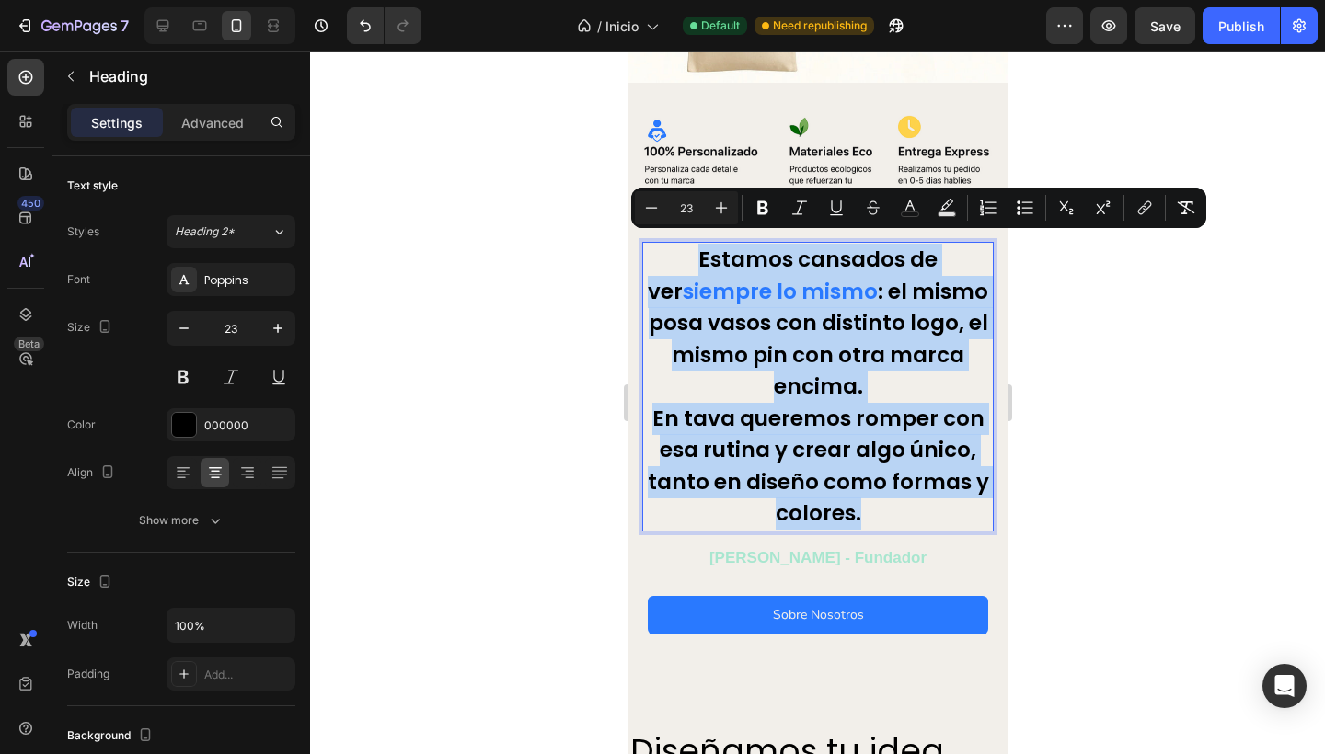
drag, startPoint x: 882, startPoint y: 499, endPoint x: 660, endPoint y: 246, distance: 337.0
click at [660, 244] on p "Estamos cansados de ver siempre lo mismo : el mismo posa vasos con distinto log…" at bounding box center [817, 387] width 348 height 286
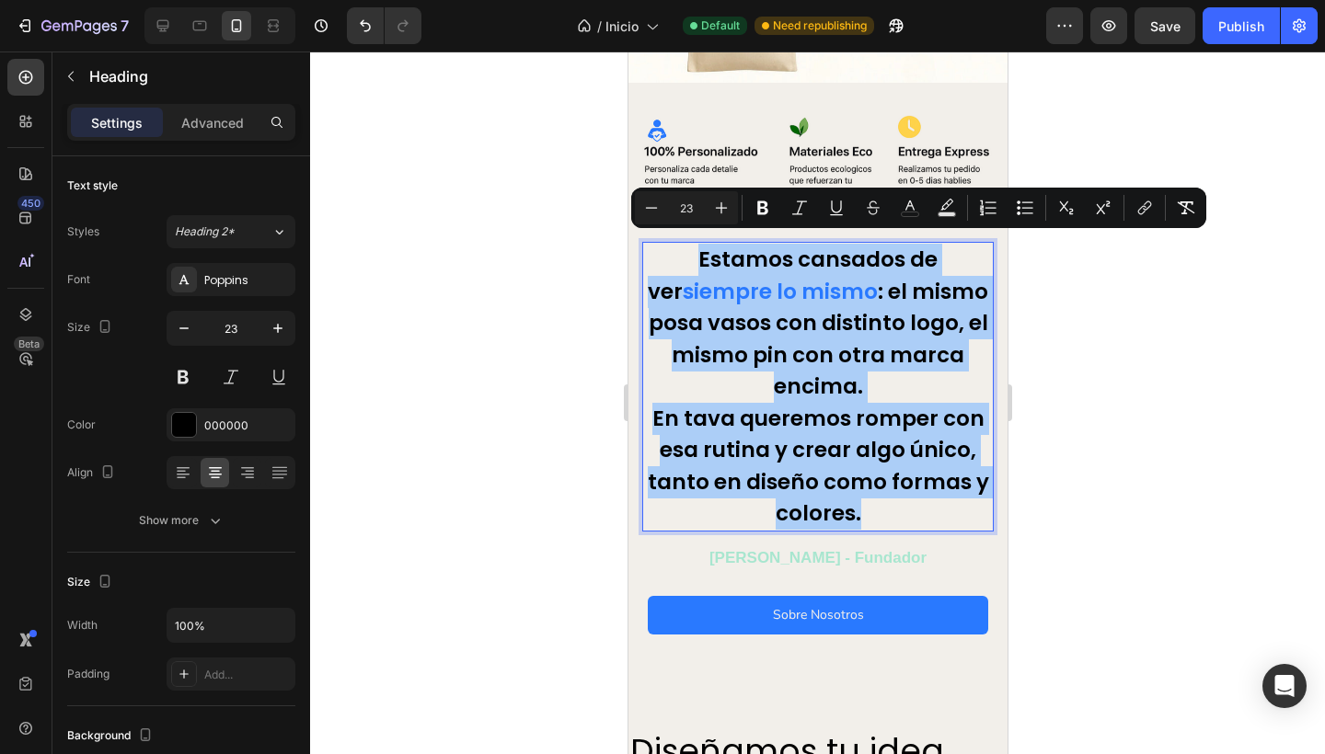
click at [502, 333] on div at bounding box center [817, 403] width 1015 height 703
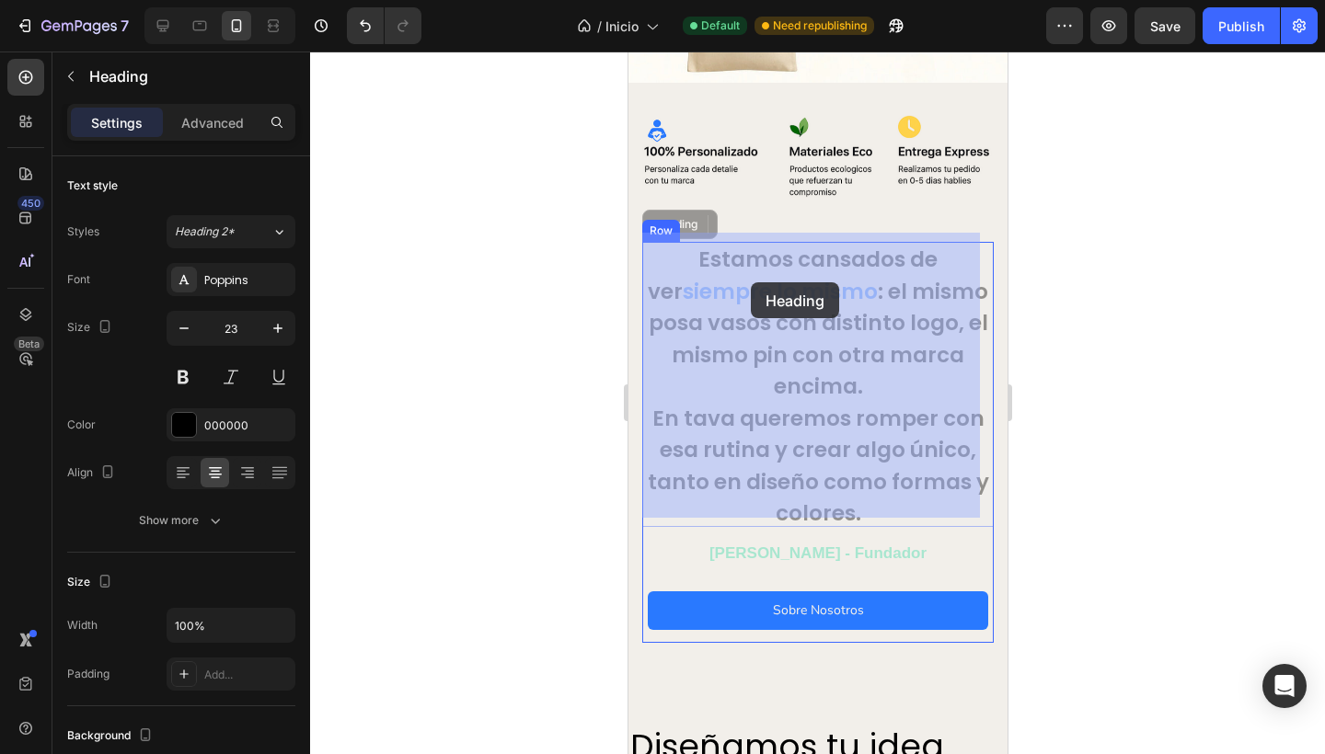
drag, startPoint x: 657, startPoint y: 281, endPoint x: 749, endPoint y: 282, distance: 92.0
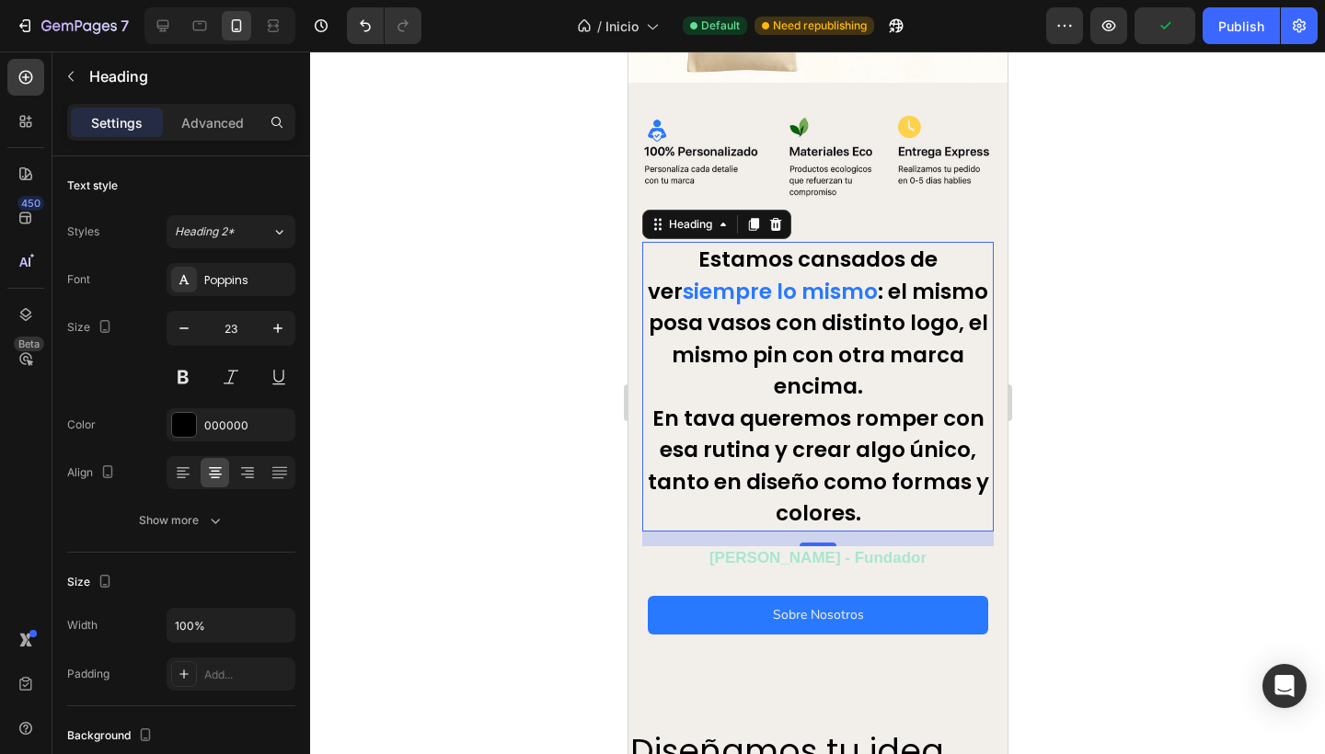
click at [532, 347] on div at bounding box center [817, 403] width 1015 height 703
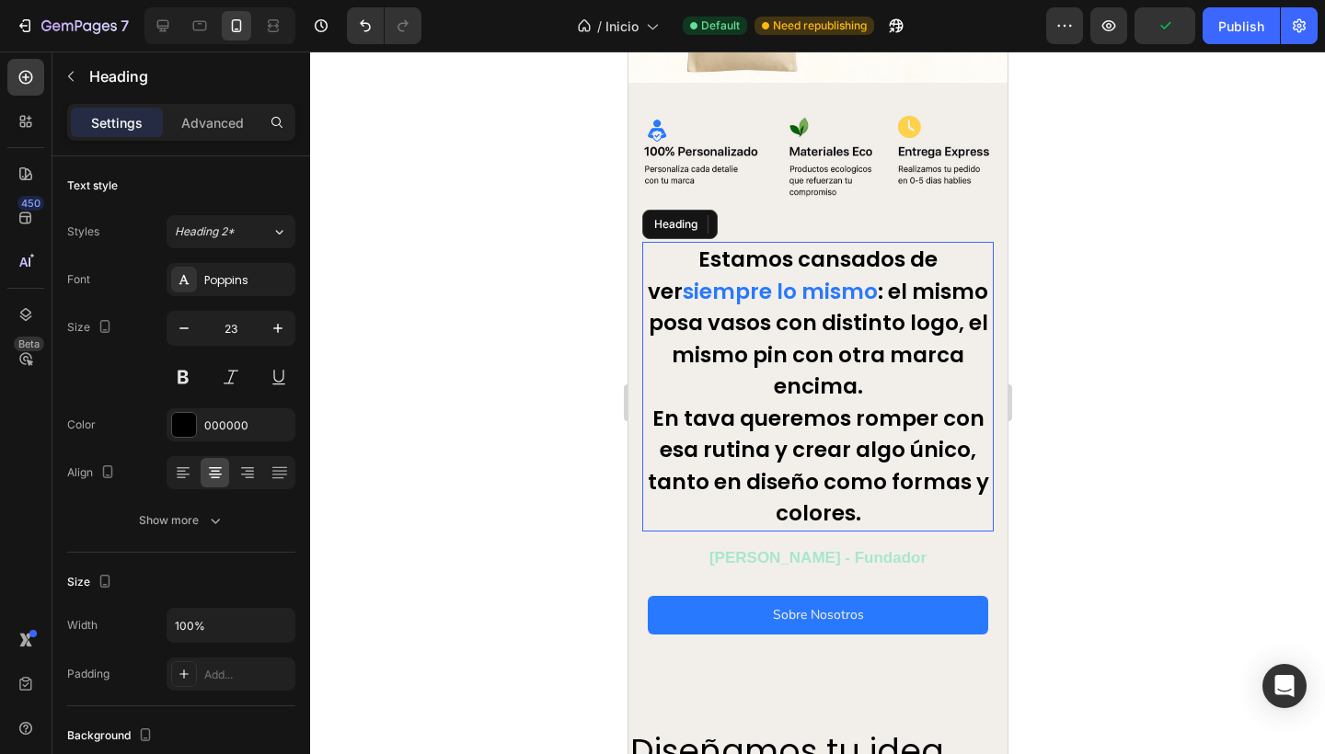
click at [829, 277] on strong "siempre lo mismo" at bounding box center [779, 291] width 195 height 29
click at [682, 284] on strong "siempre lo mismo" at bounding box center [779, 291] width 195 height 29
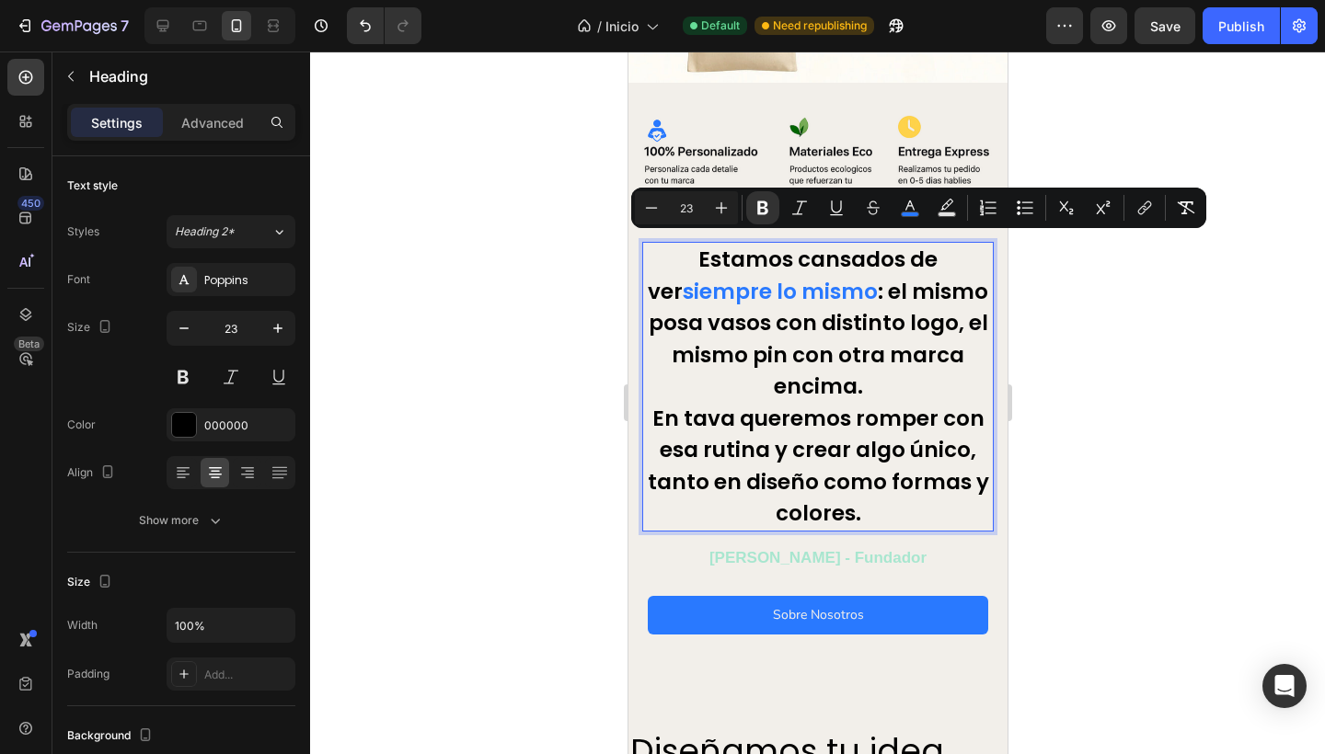
click at [831, 290] on strong "siempre lo mismo" at bounding box center [779, 291] width 195 height 29
drag, startPoint x: 849, startPoint y: 281, endPoint x: 656, endPoint y: 284, distance: 193.2
click at [653, 283] on p "Estamos cansados de ver siempre lo mismo : el mismo posa vasos con distinto log…" at bounding box center [817, 387] width 348 height 286
click at [764, 203] on icon "Editor contextual toolbar" at bounding box center [762, 208] width 11 height 14
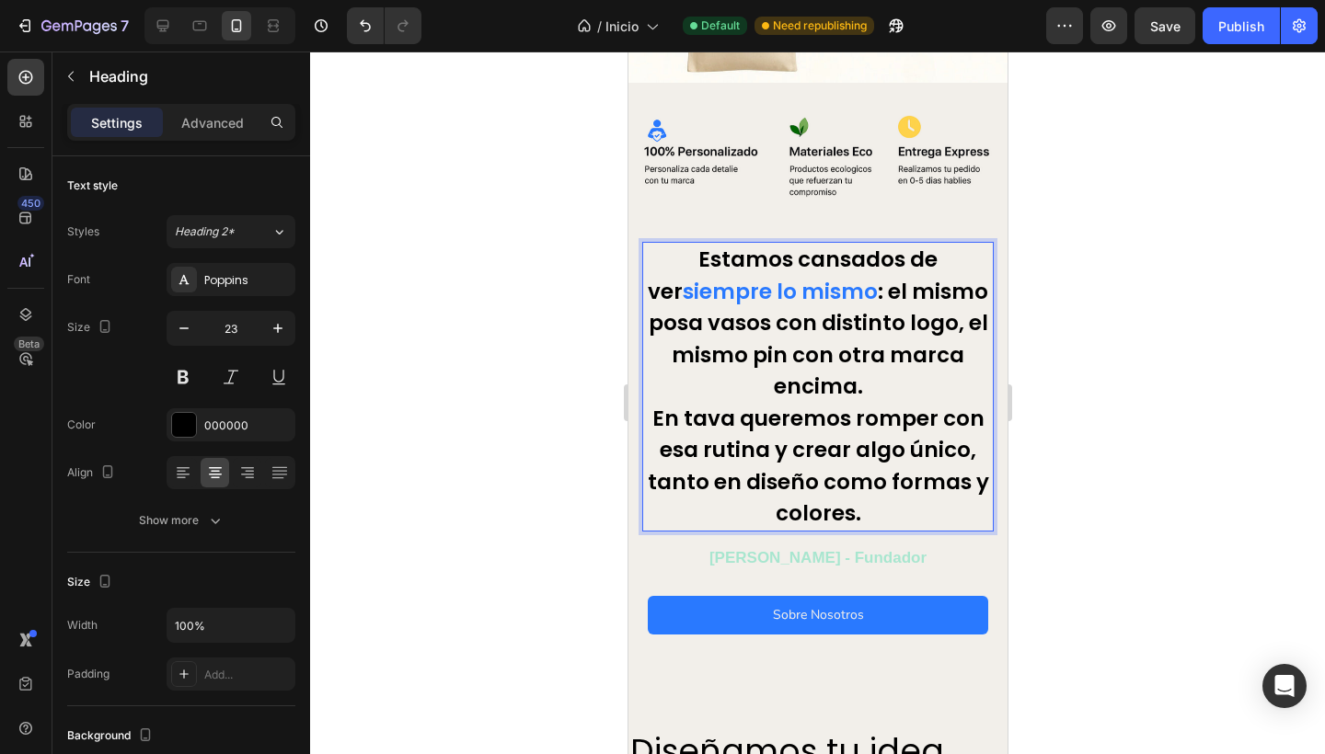
click at [764, 284] on span "siempre lo mismo" at bounding box center [779, 291] width 195 height 29
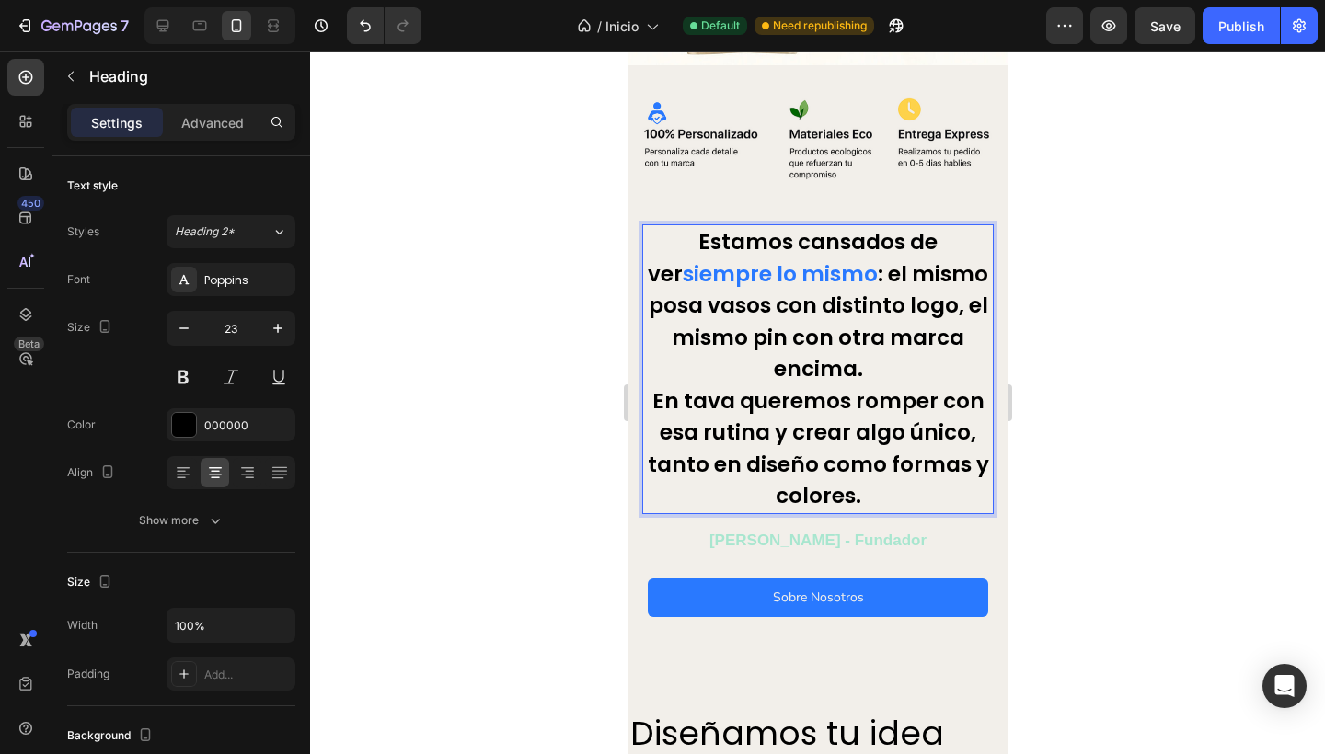
click at [535, 385] on div at bounding box center [817, 403] width 1015 height 703
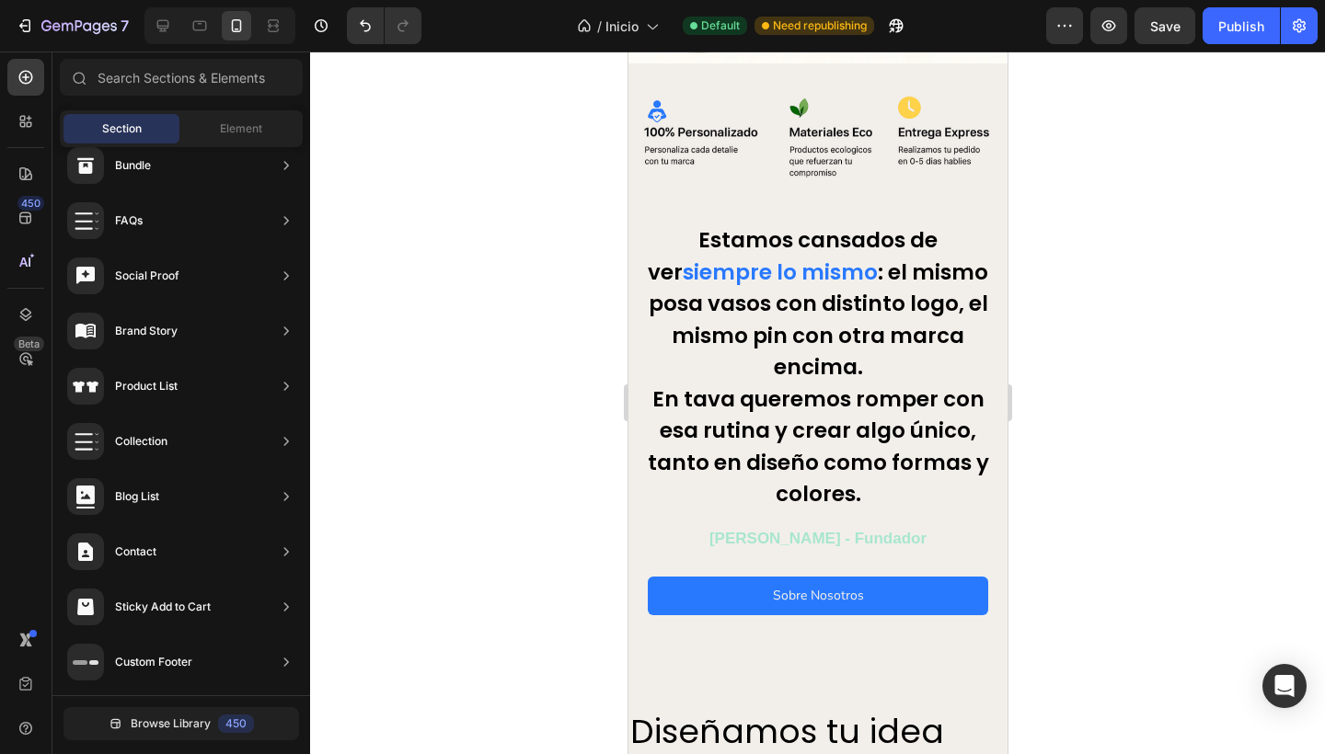
scroll to position [275, 0]
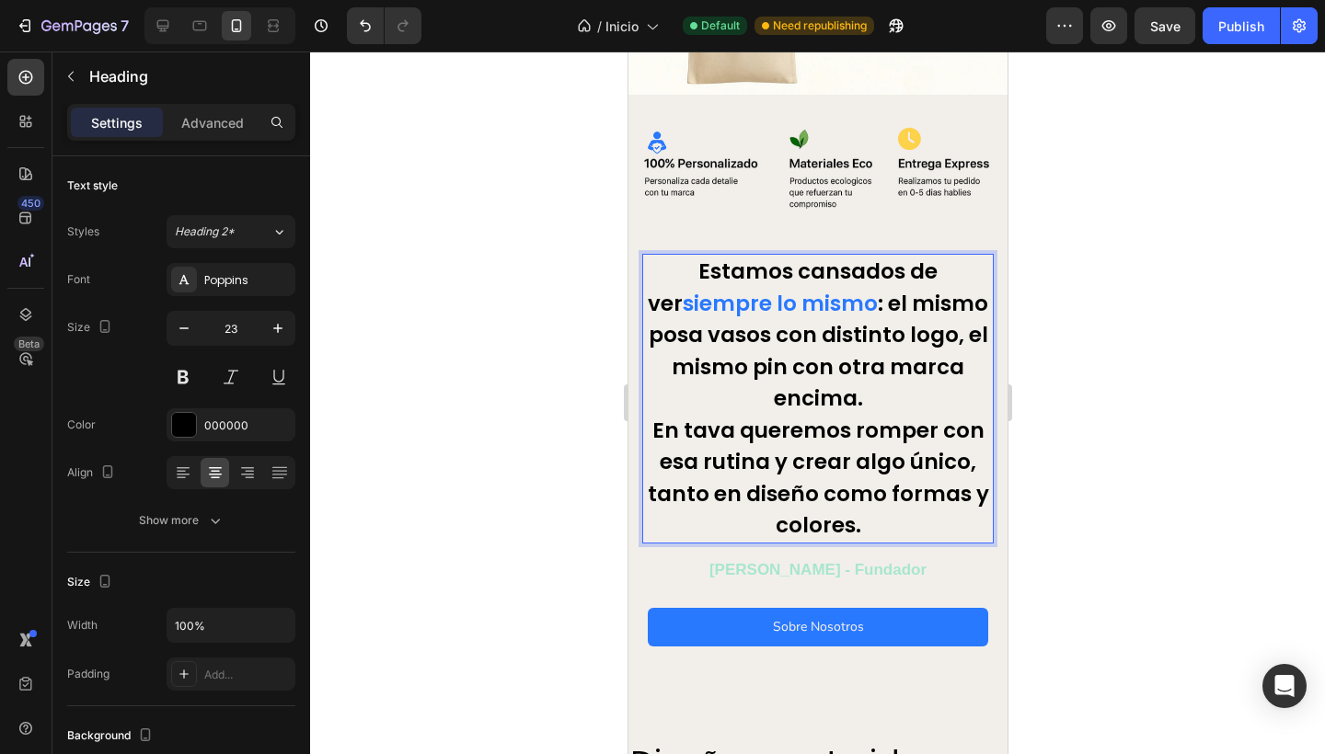
drag, startPoint x: 658, startPoint y: 295, endPoint x: 846, endPoint y: 296, distance: 188.6
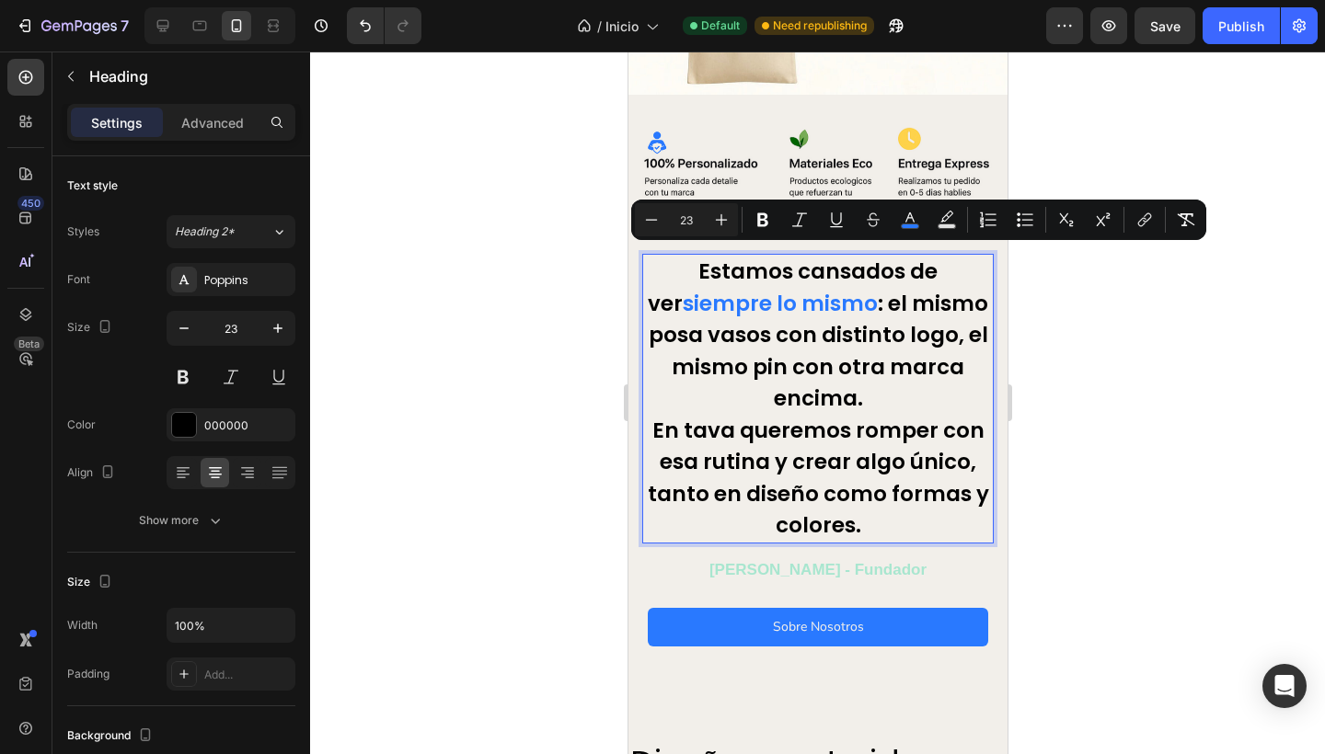
click at [1130, 133] on div at bounding box center [817, 403] width 1015 height 703
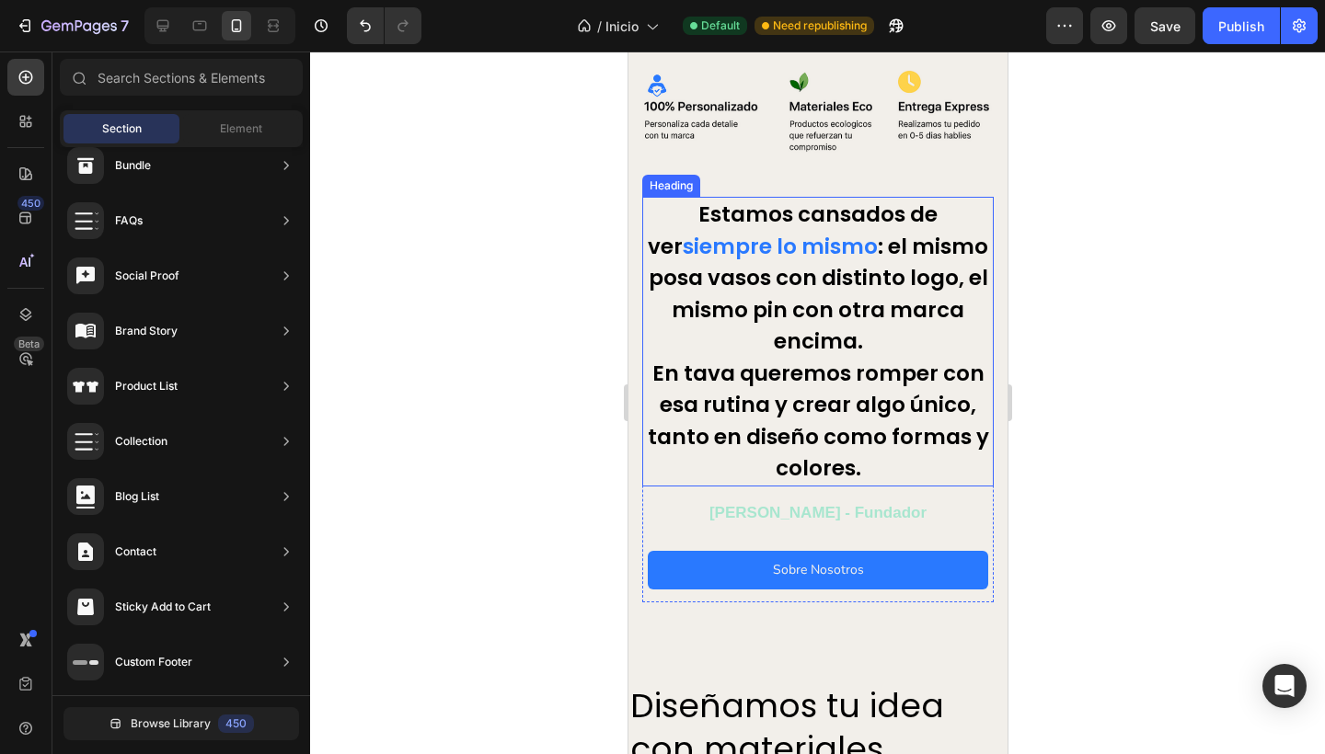
scroll to position [335, 0]
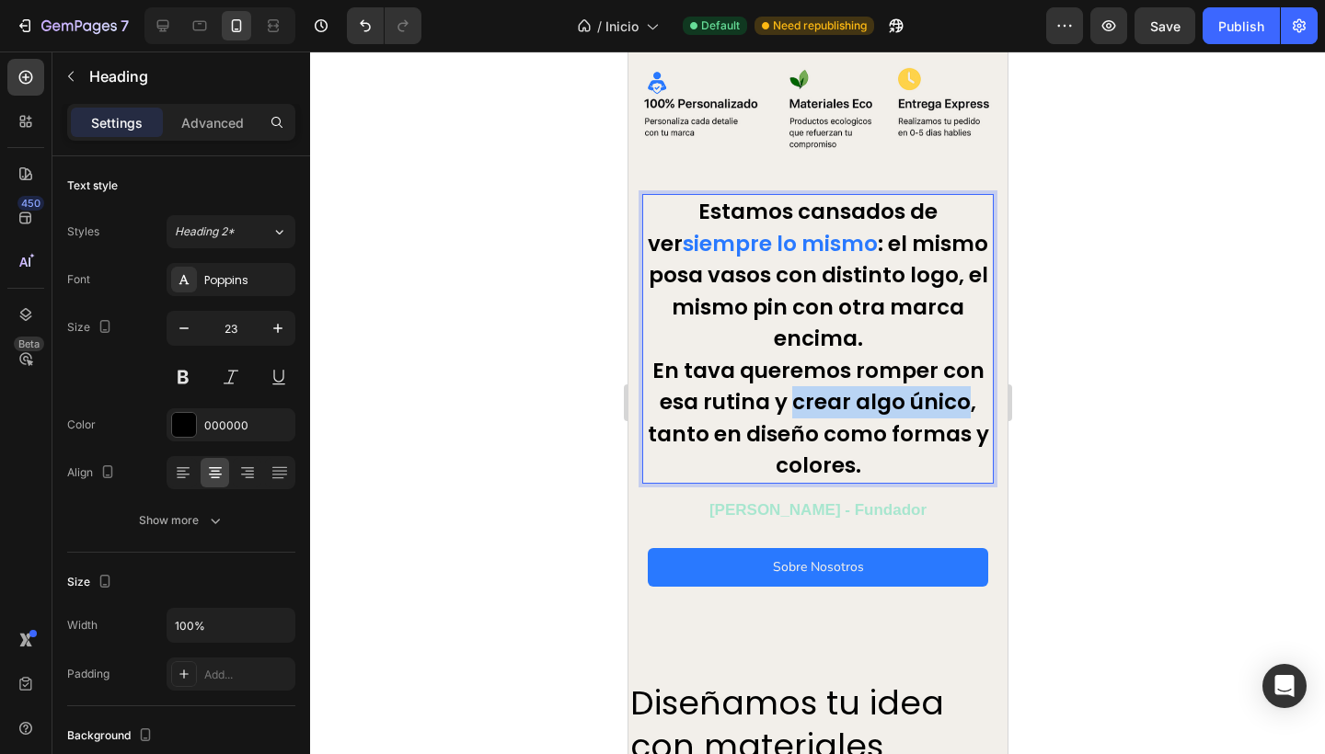
drag, startPoint x: 787, startPoint y: 393, endPoint x: 955, endPoint y: 400, distance: 167.6
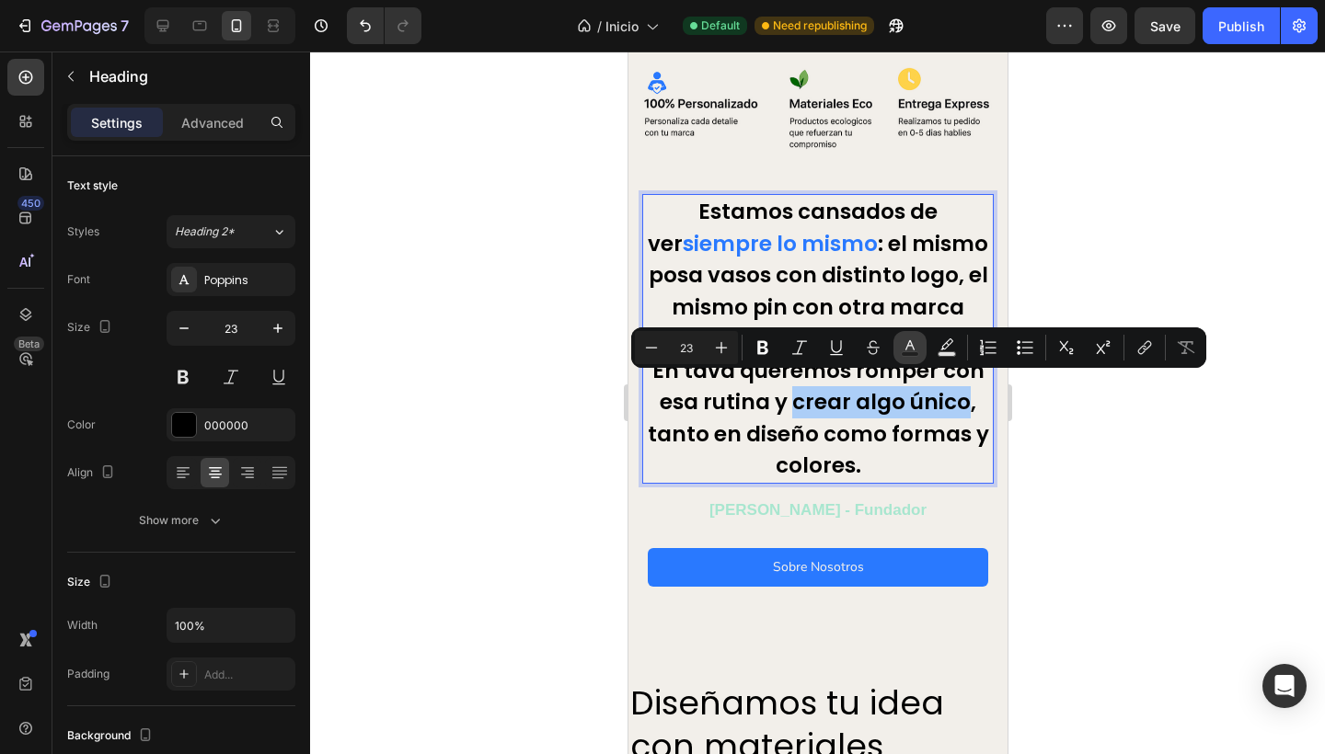
click at [901, 340] on icon "Editor contextual toolbar" at bounding box center [910, 348] width 18 height 18
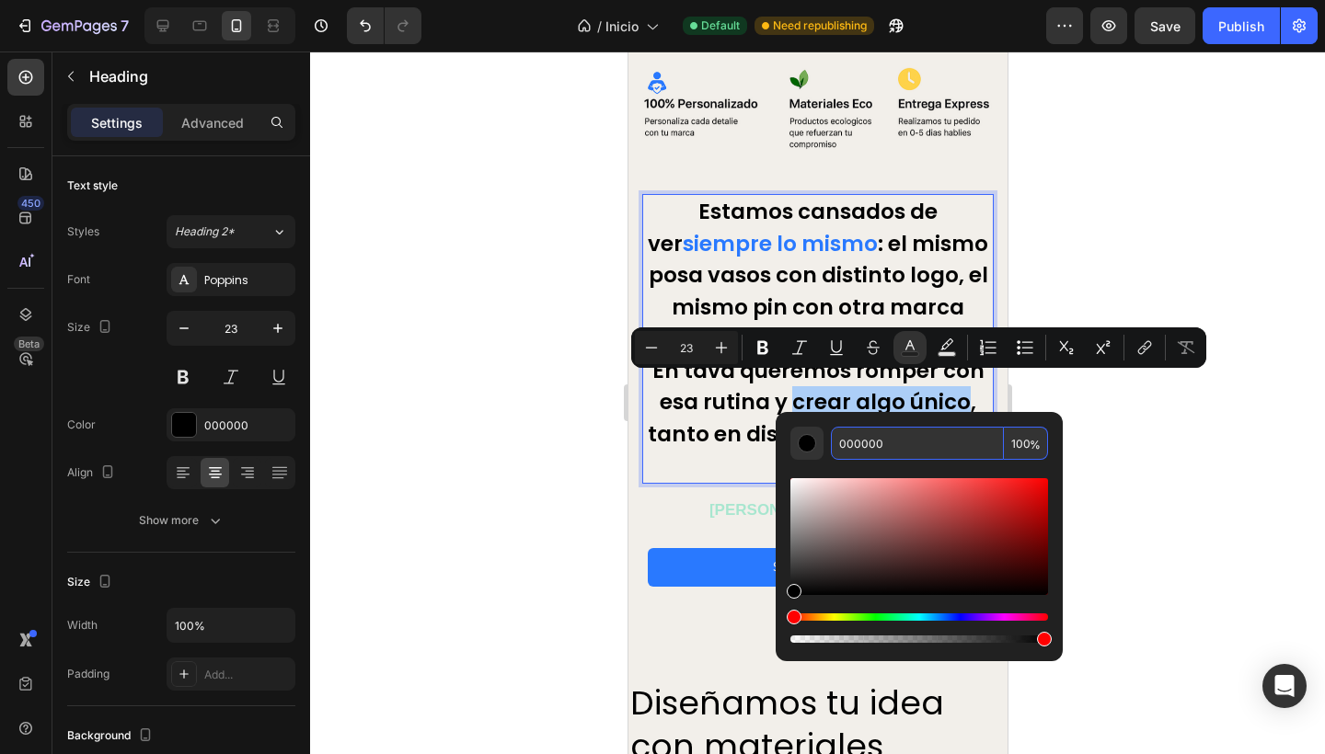
click at [888, 447] on input "000000" at bounding box center [917, 443] width 173 height 33
paste input "#2979ff"
type input "2979FF"
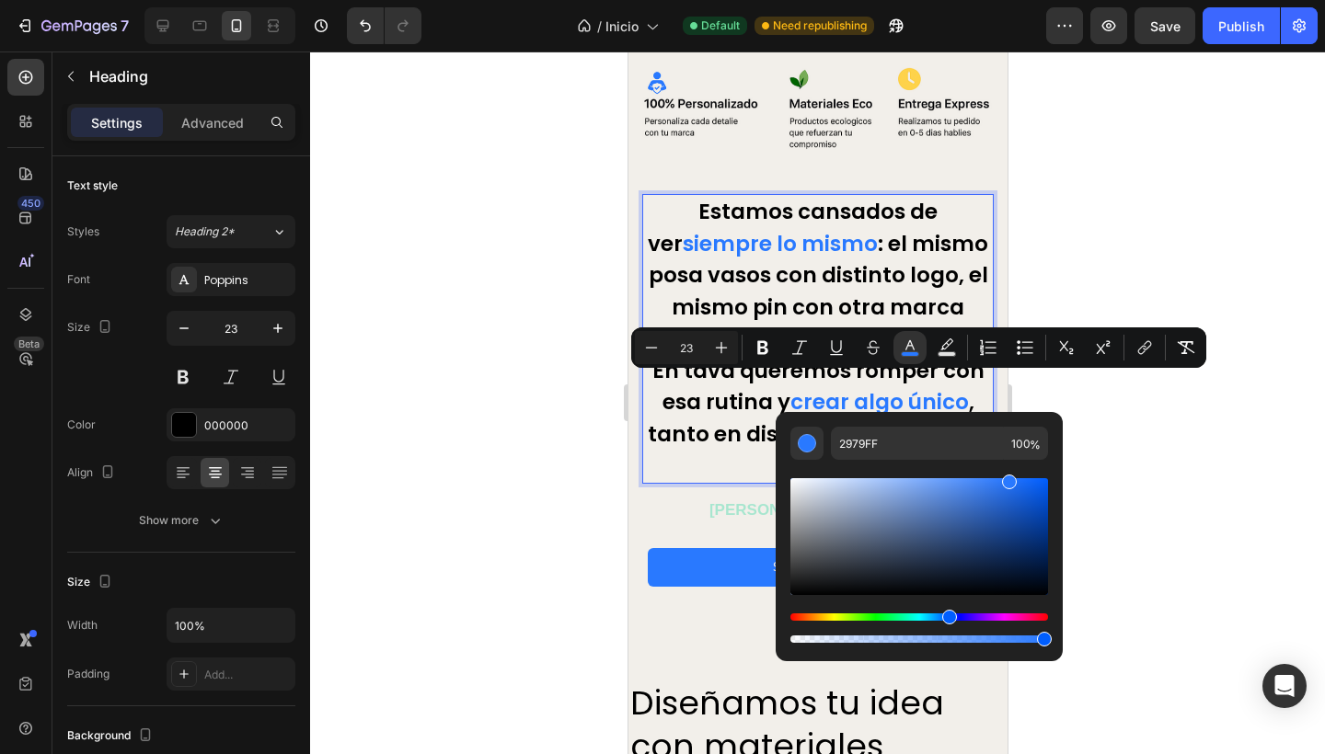
click at [523, 454] on div at bounding box center [817, 403] width 1015 height 703
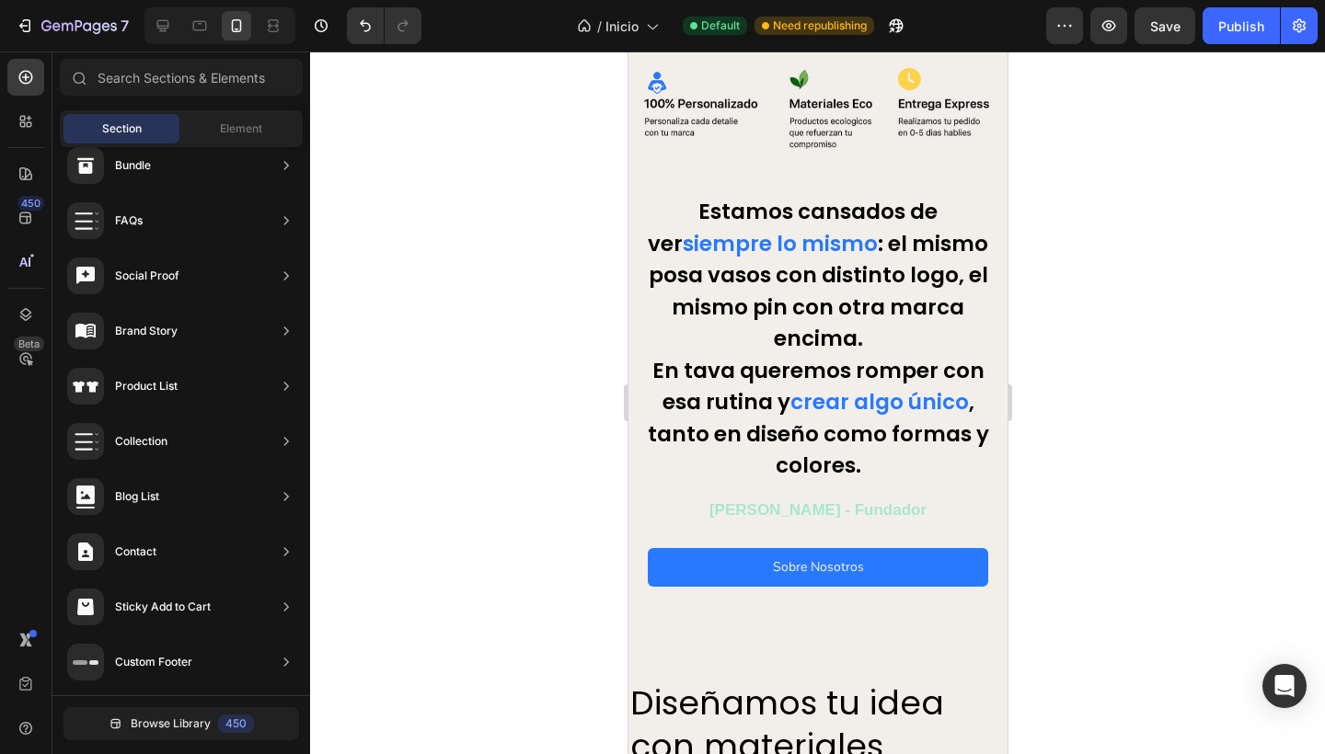
click at [523, 454] on div at bounding box center [817, 403] width 1015 height 703
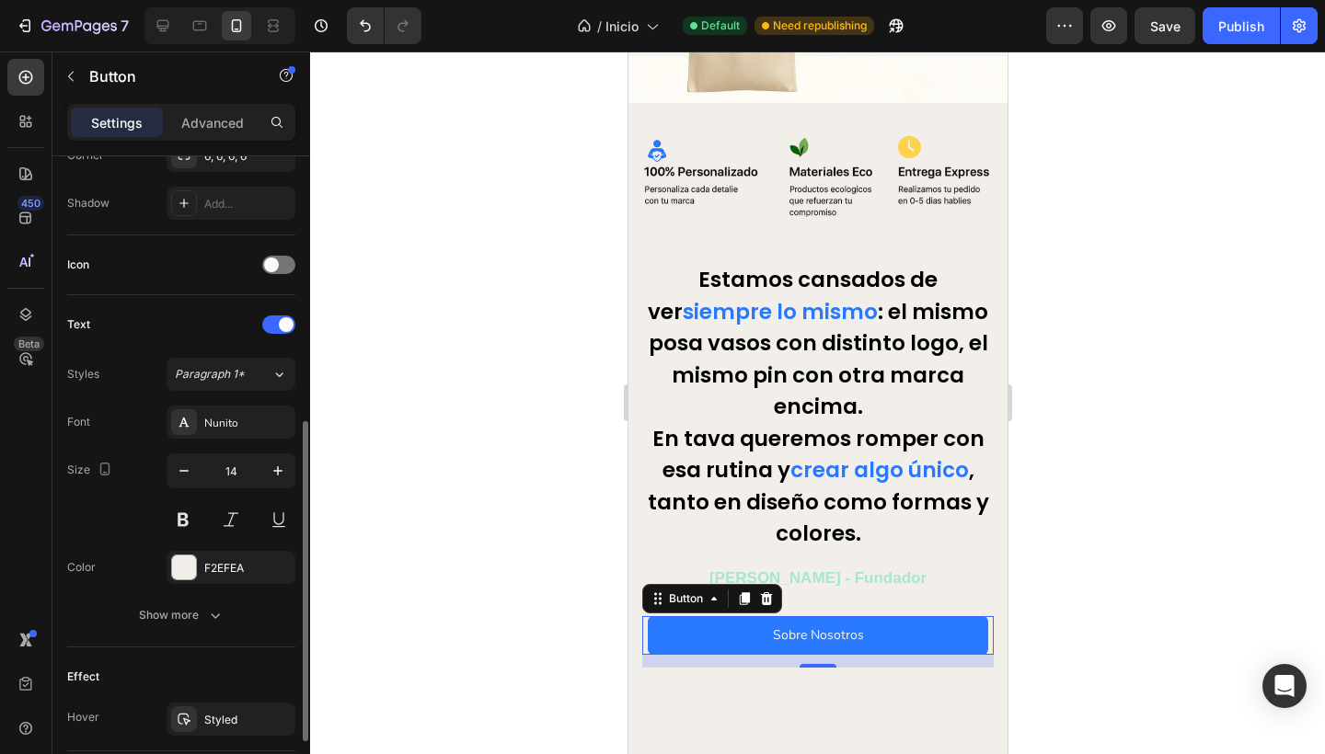
scroll to position [531, 0]
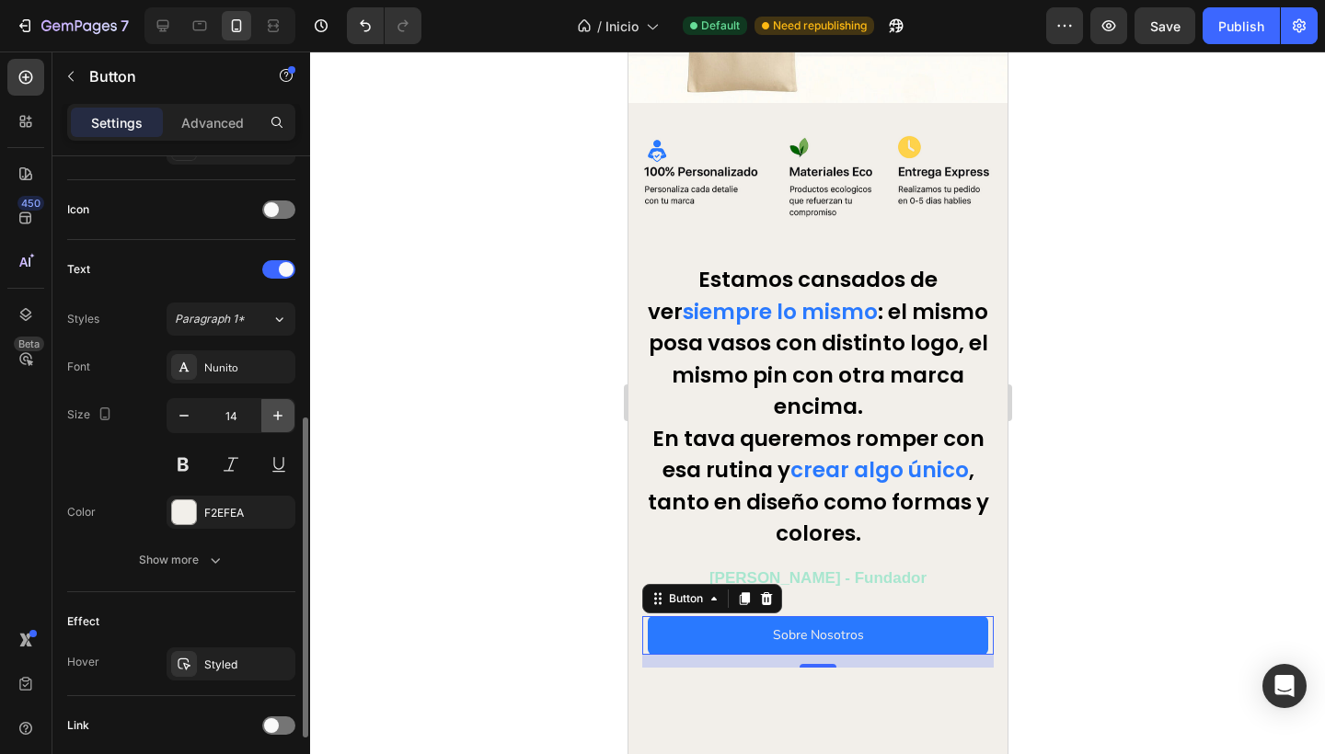
click at [281, 420] on icon "button" at bounding box center [278, 416] width 18 height 18
click at [183, 416] on icon "button" at bounding box center [183, 416] width 9 height 2
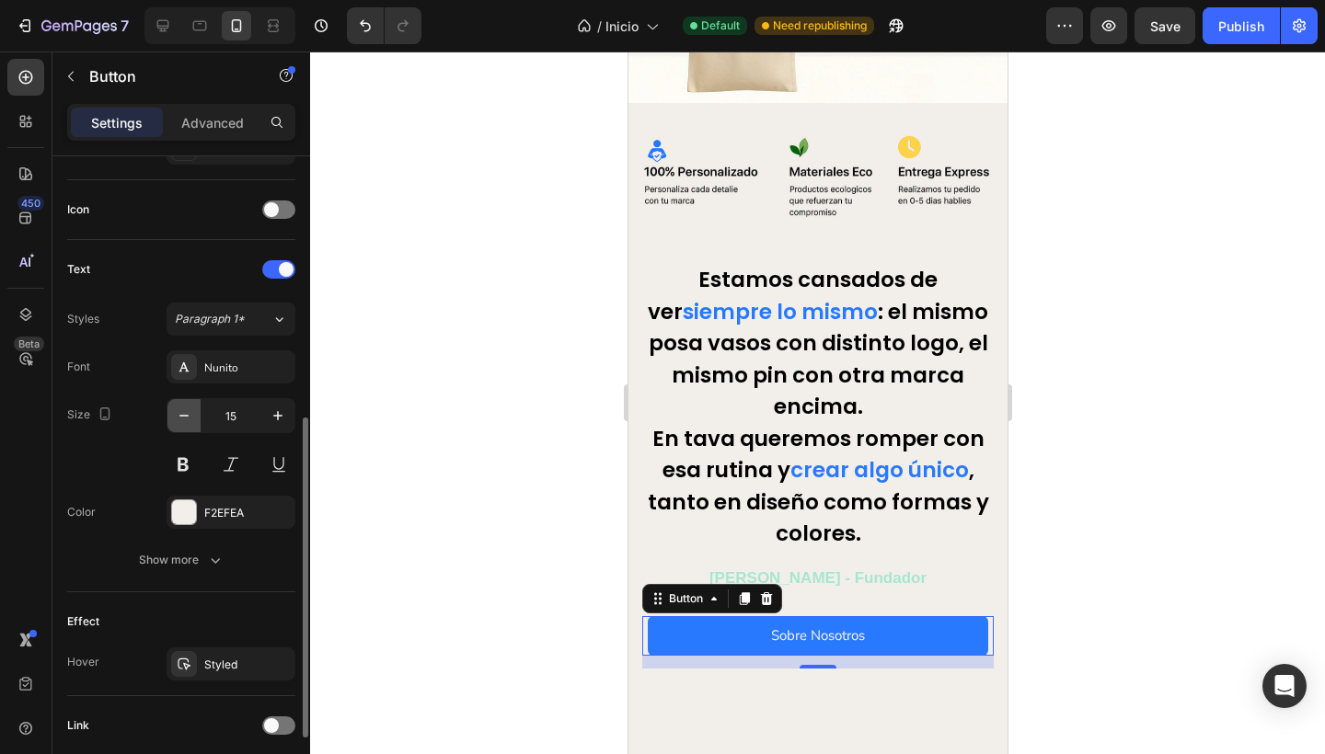
type input "14"
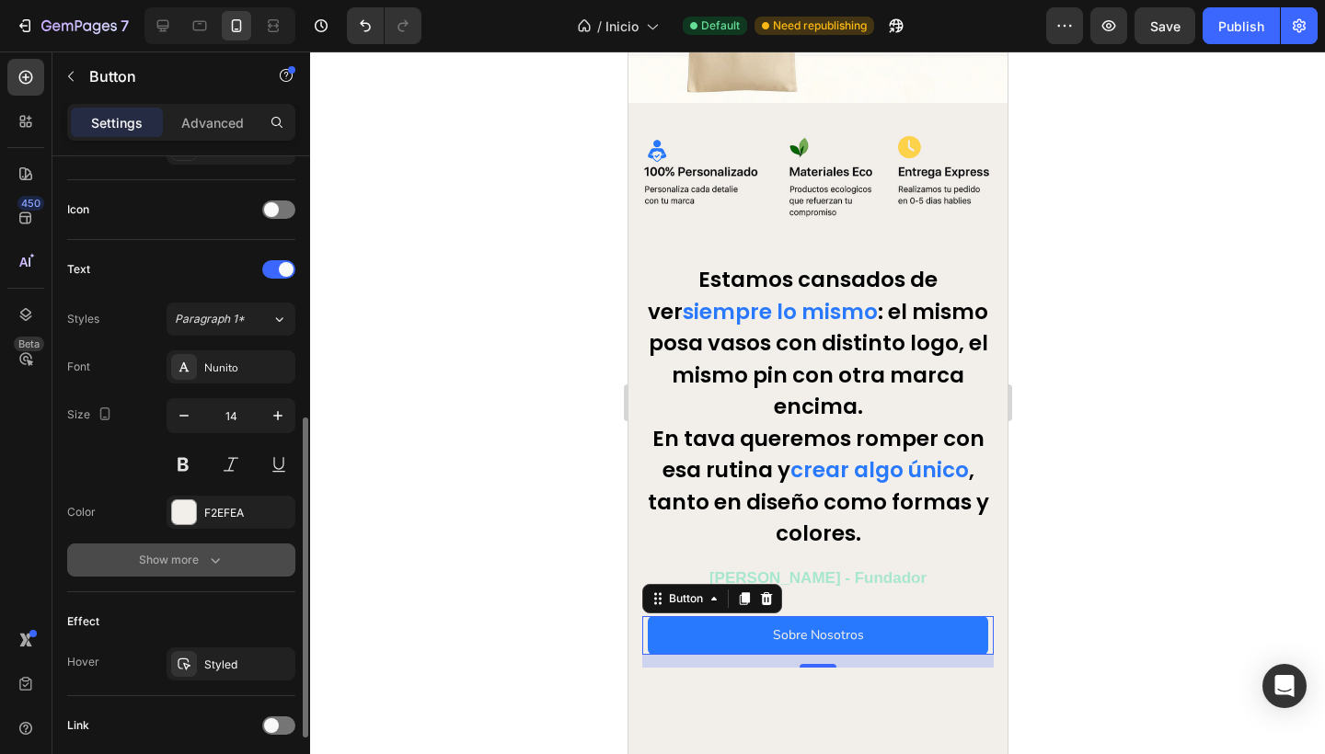
click at [180, 560] on div "Show more" at bounding box center [182, 560] width 86 height 18
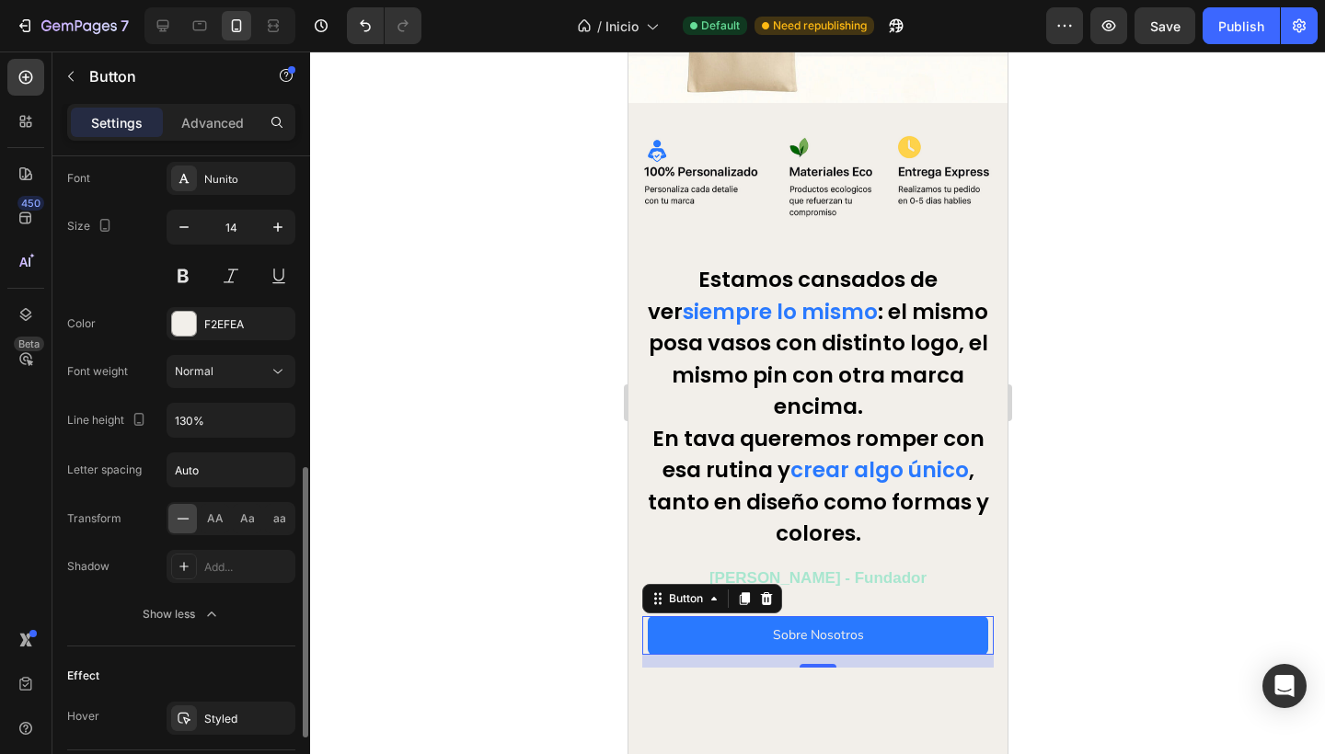
scroll to position [728, 0]
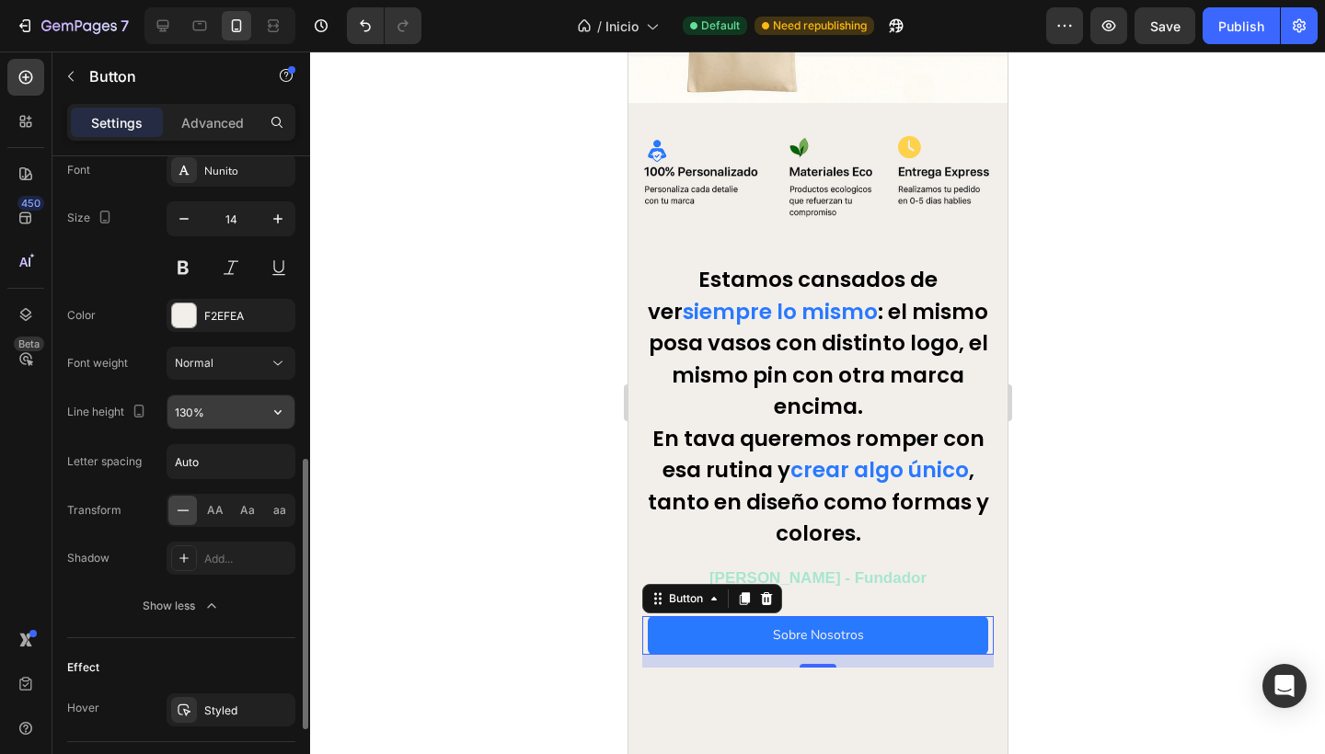
click at [222, 421] on input "130%" at bounding box center [230, 412] width 127 height 33
click at [276, 416] on icon "button" at bounding box center [278, 412] width 18 height 18
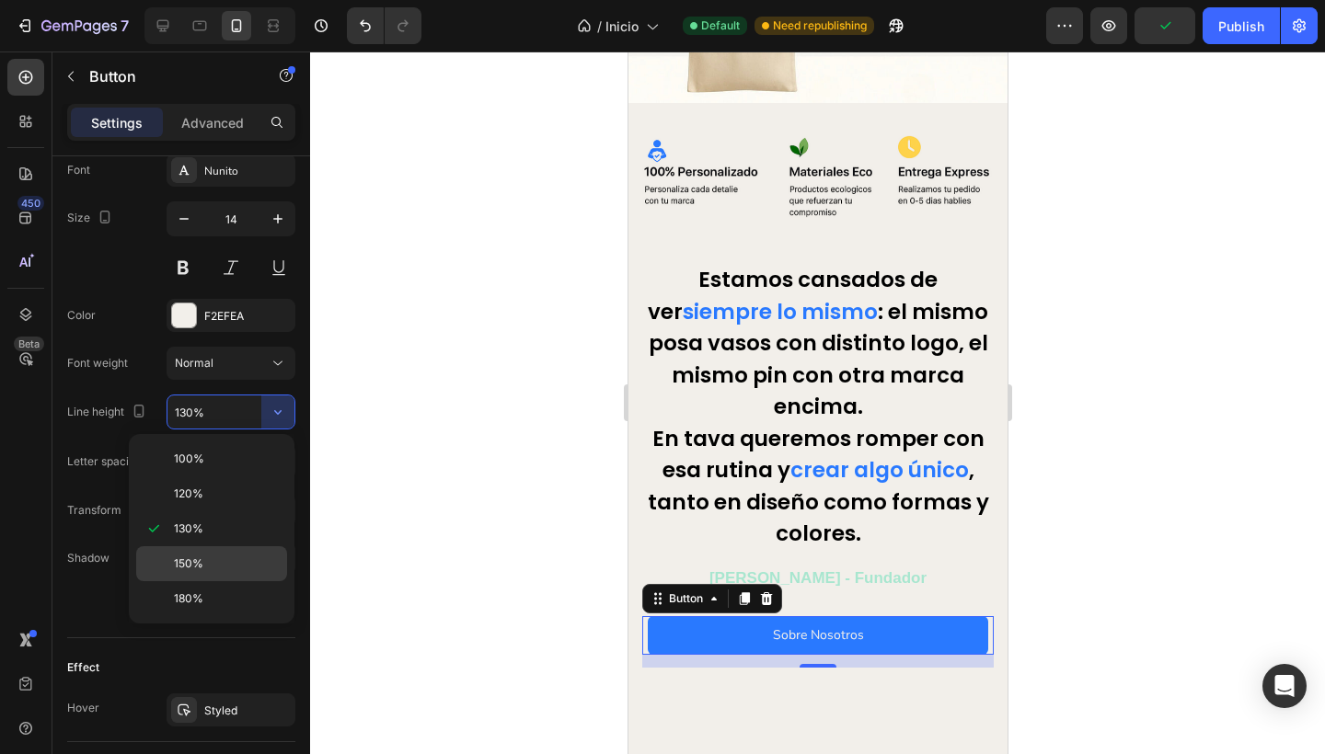
click at [204, 557] on p "150%" at bounding box center [226, 564] width 105 height 17
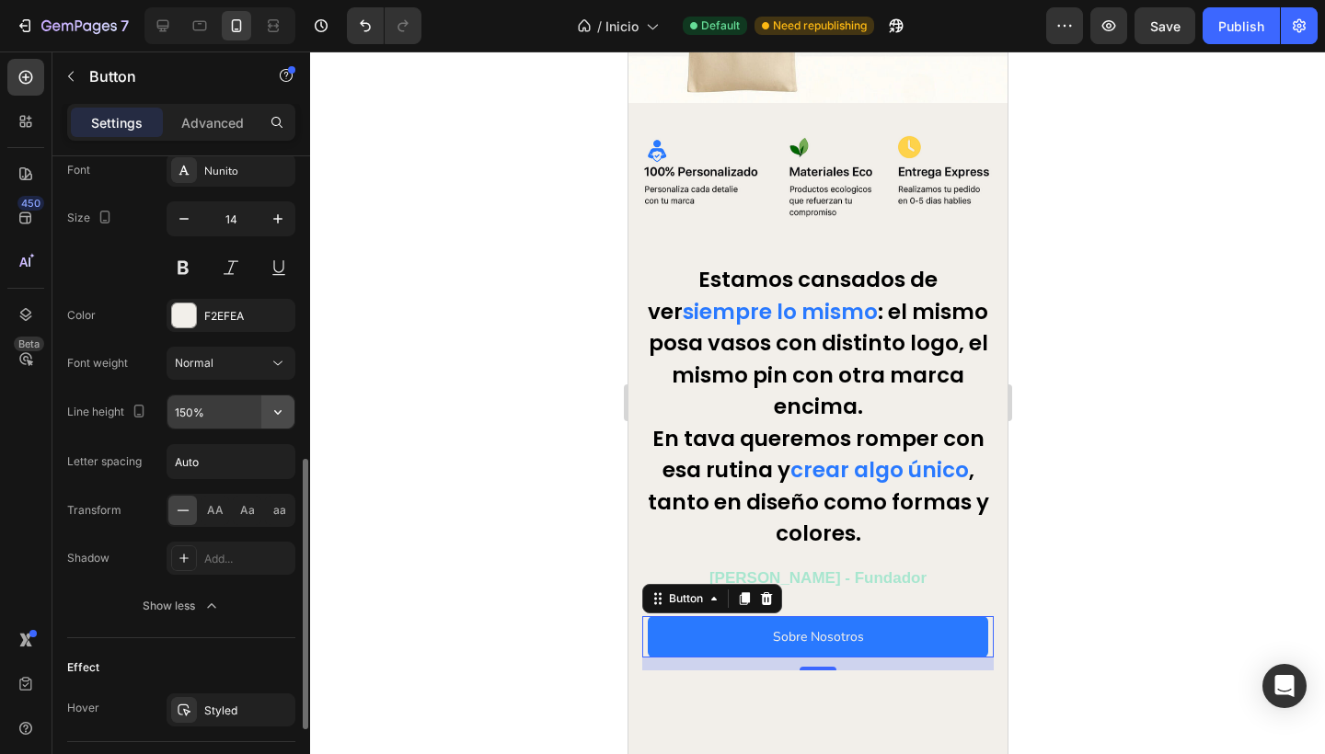
click at [271, 414] on icon "button" at bounding box center [278, 412] width 18 height 18
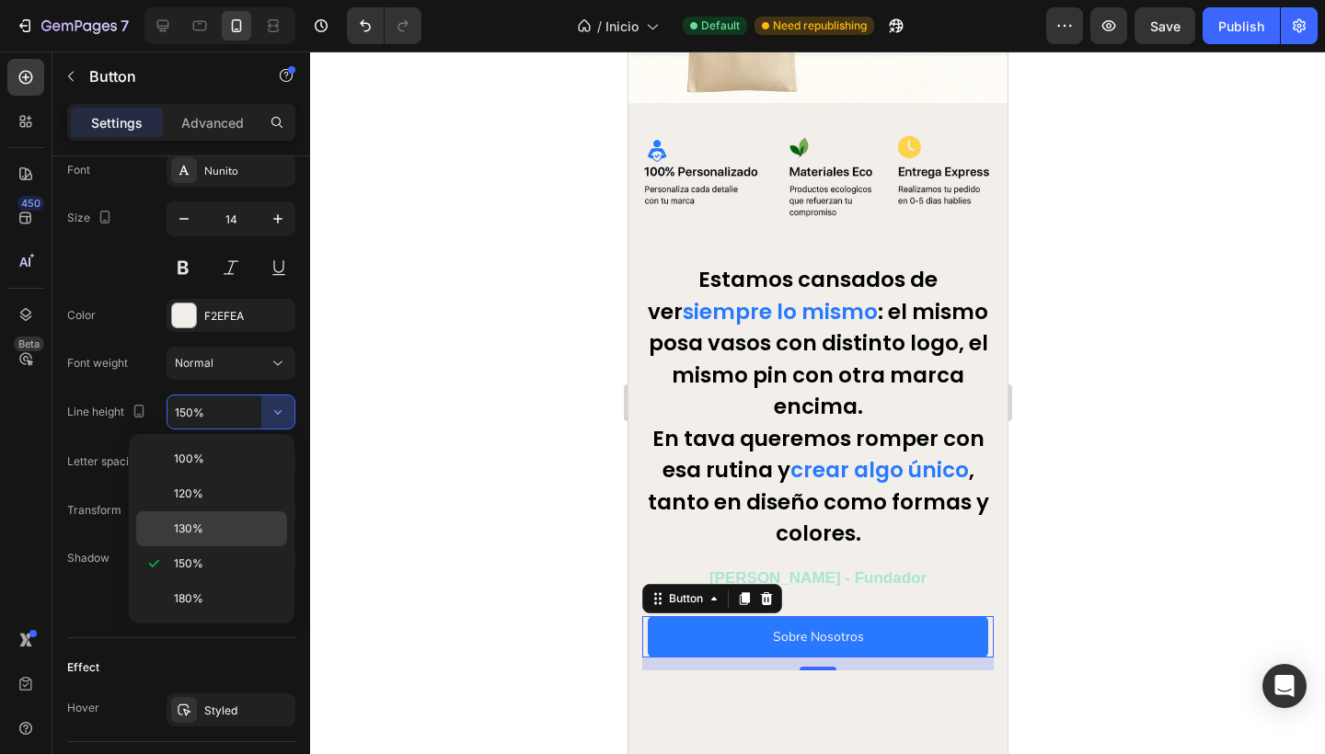
click at [192, 521] on span "130%" at bounding box center [188, 529] width 29 height 17
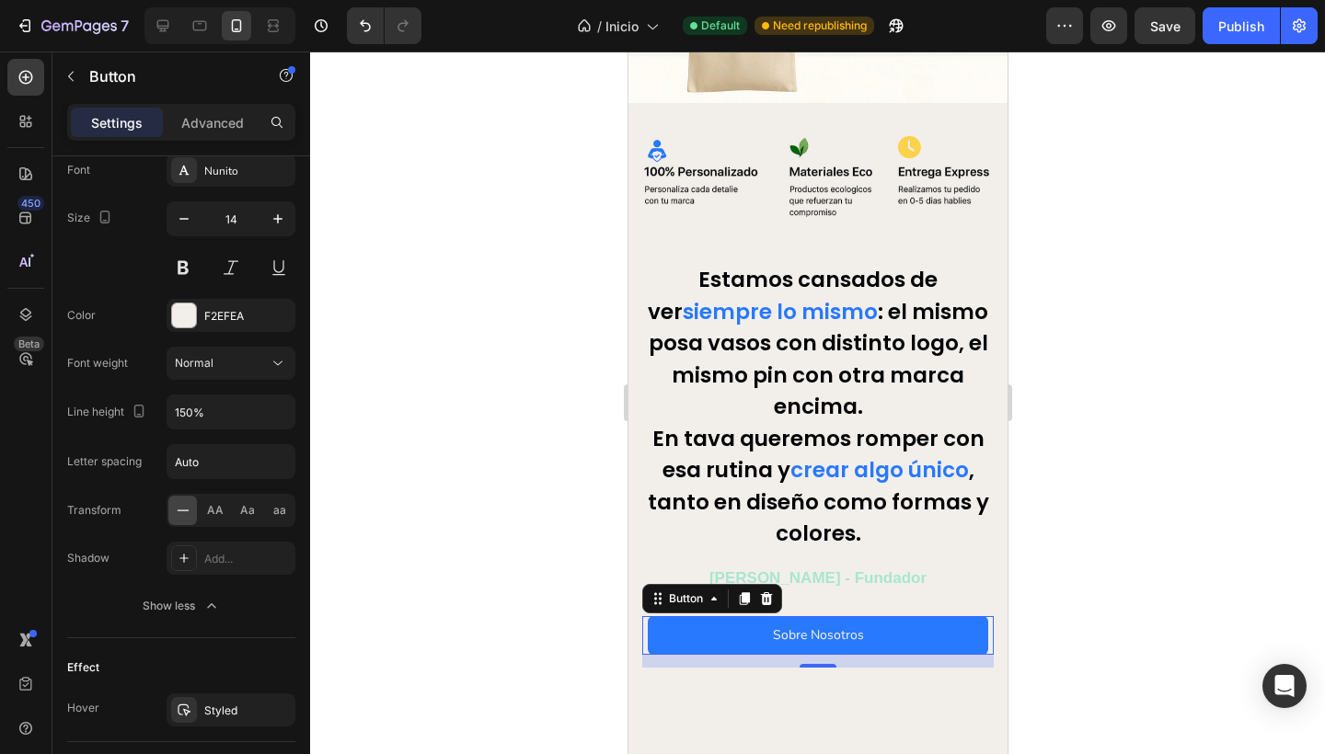
type input "130%"
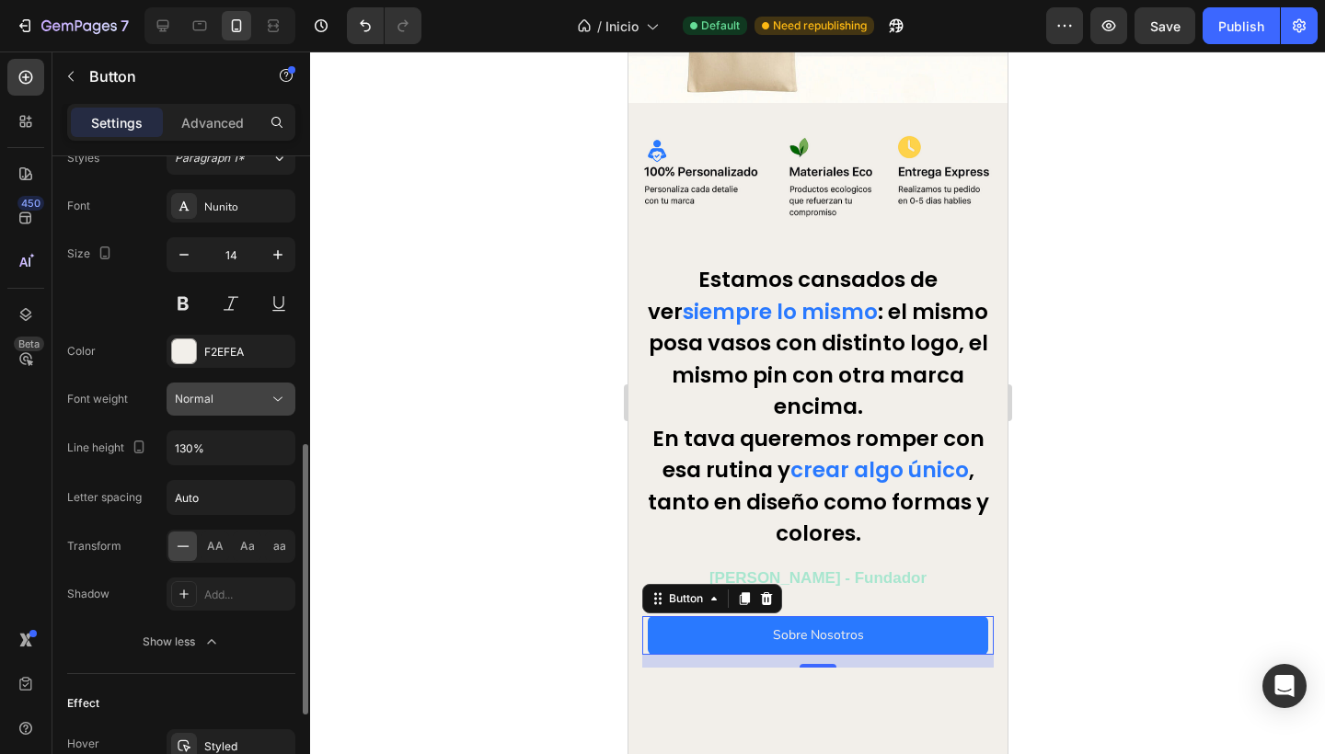
click at [270, 399] on icon at bounding box center [278, 399] width 18 height 18
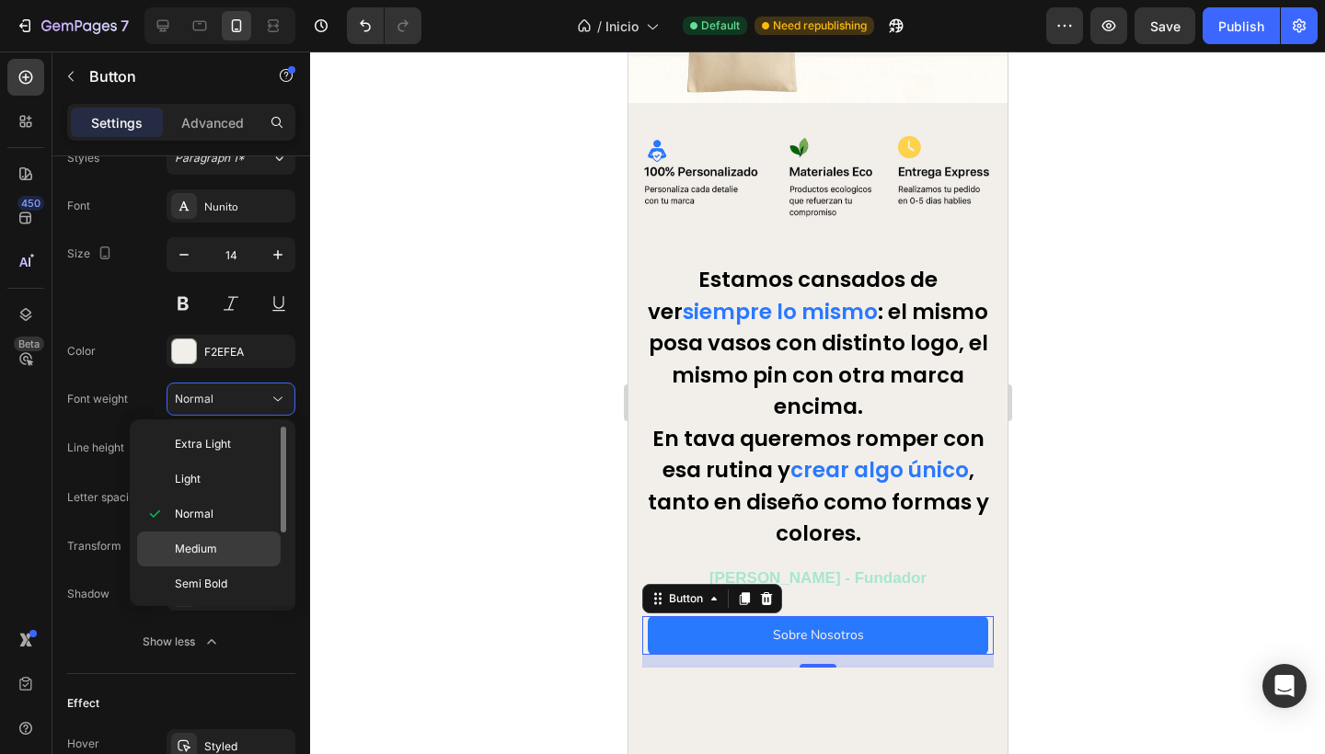
click at [219, 554] on p "Medium" at bounding box center [224, 549] width 98 height 17
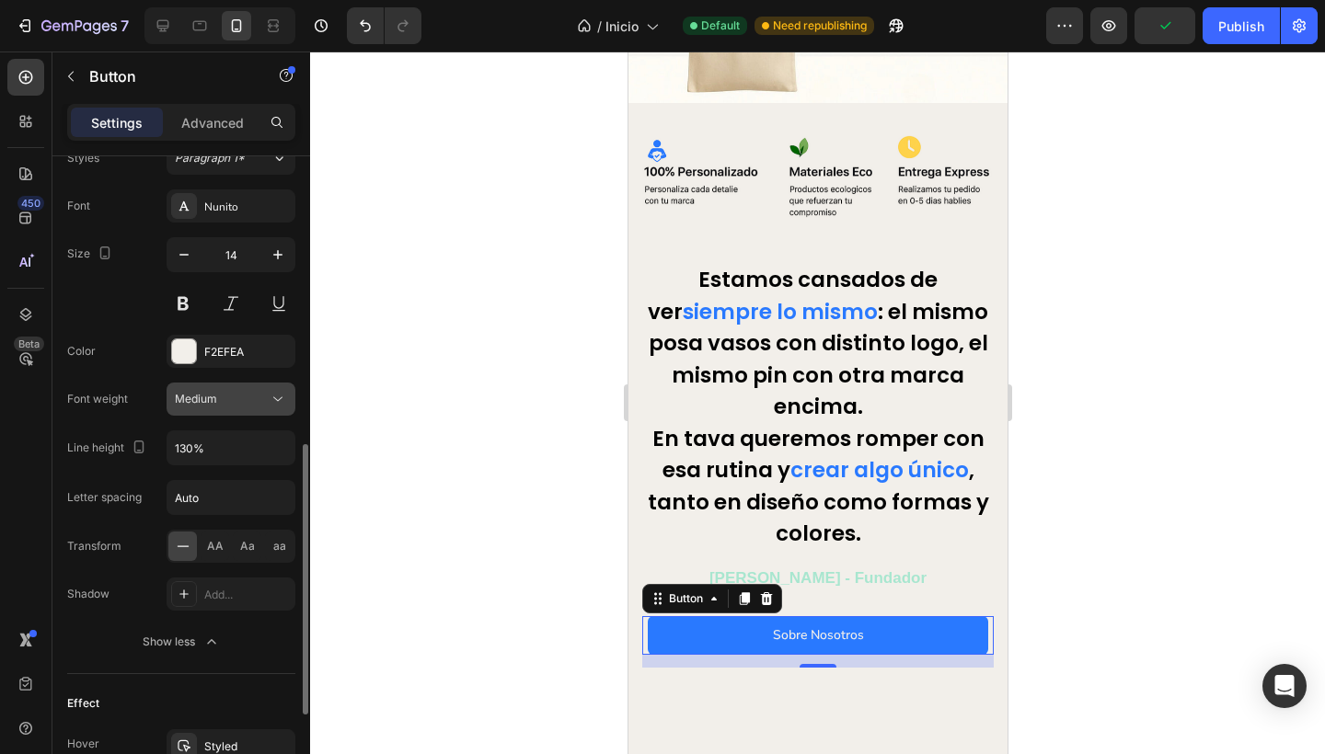
click at [283, 396] on icon at bounding box center [278, 399] width 18 height 18
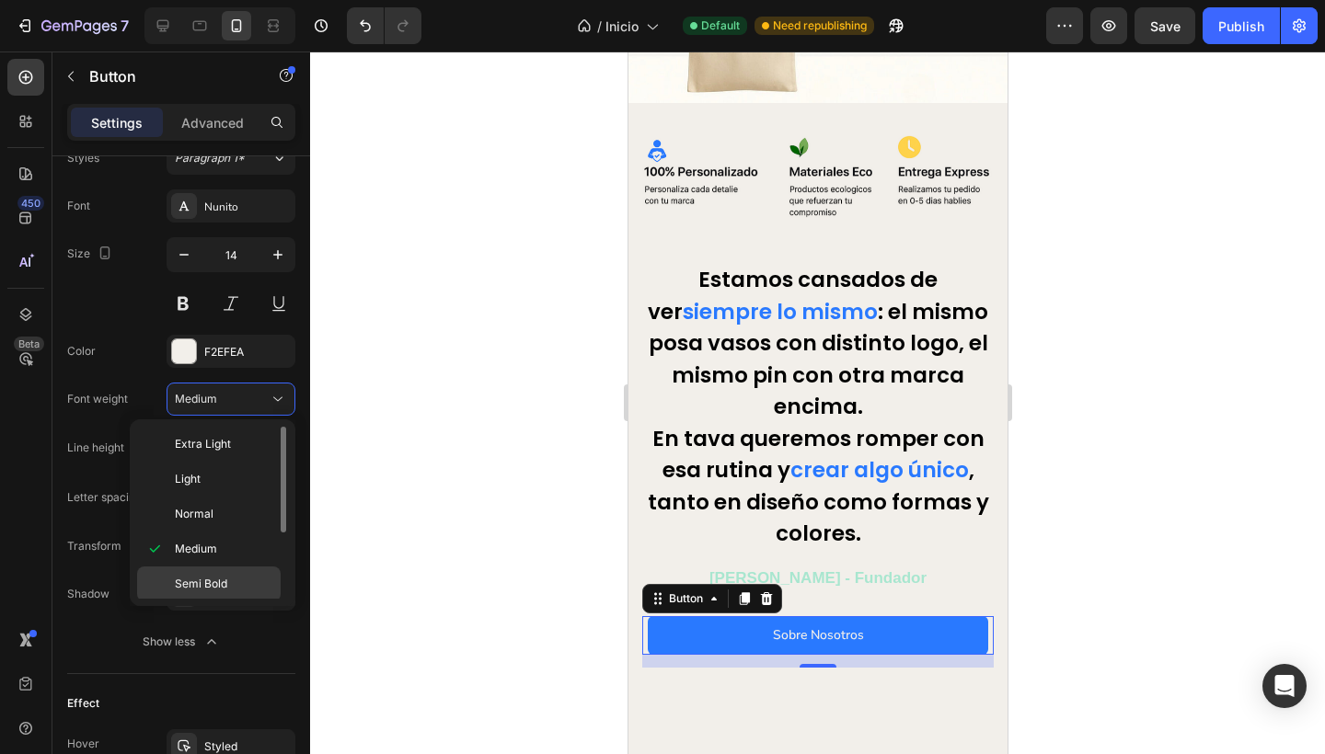
click at [202, 579] on span "Semi Bold" at bounding box center [201, 584] width 52 height 17
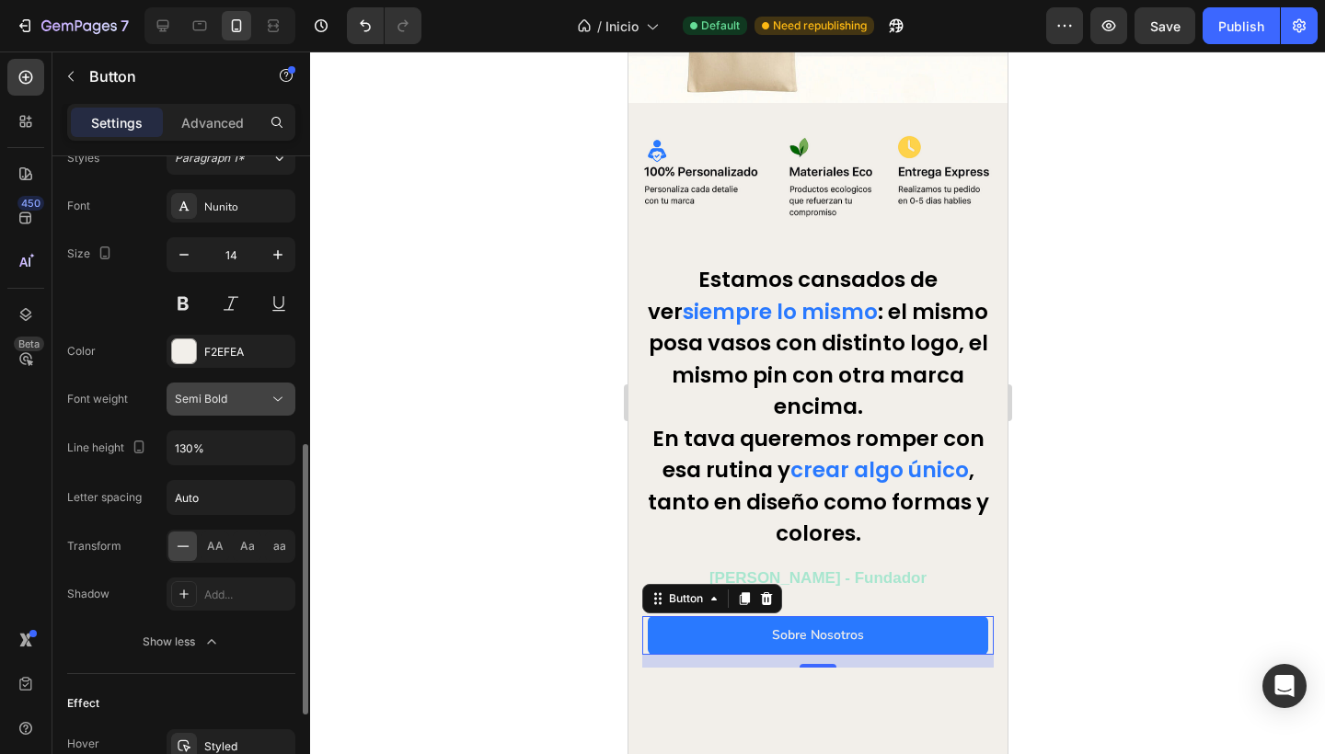
click at [265, 404] on div "Semi Bold" at bounding box center [222, 399] width 94 height 17
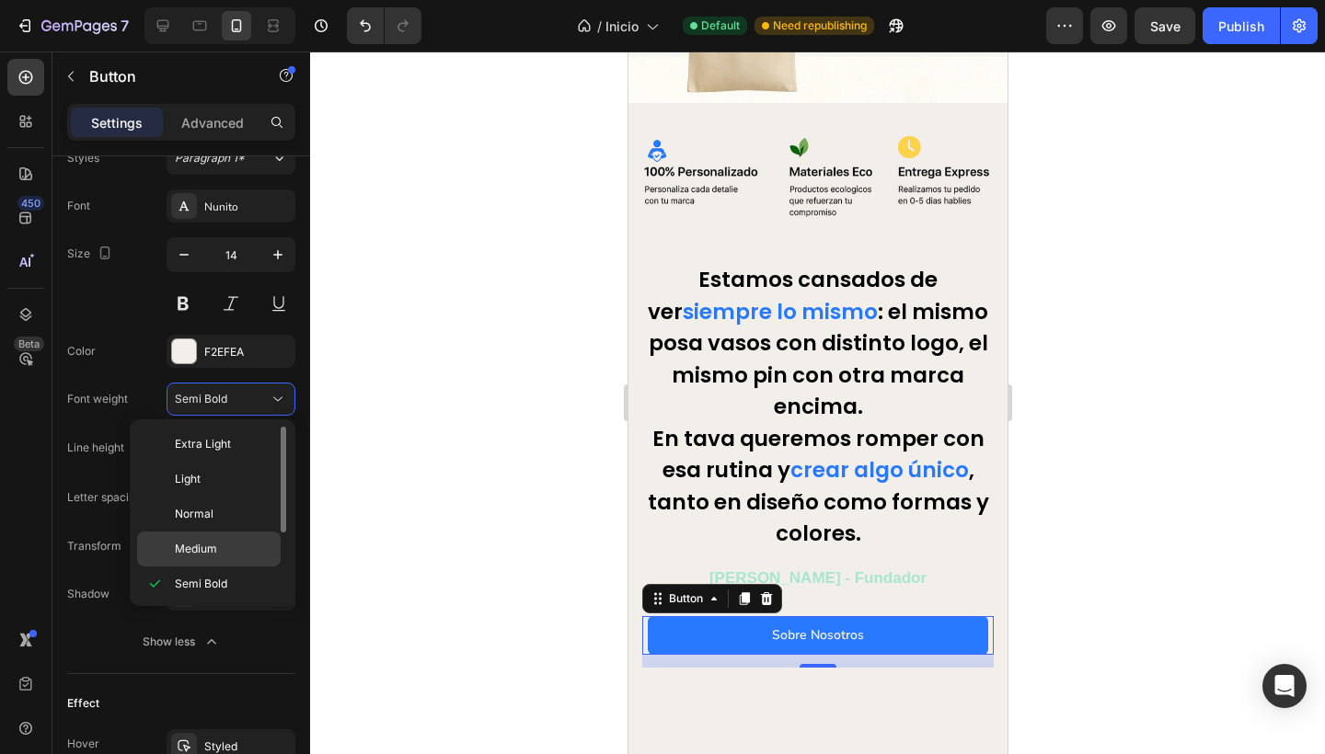
click at [207, 540] on div "Medium" at bounding box center [209, 549] width 144 height 35
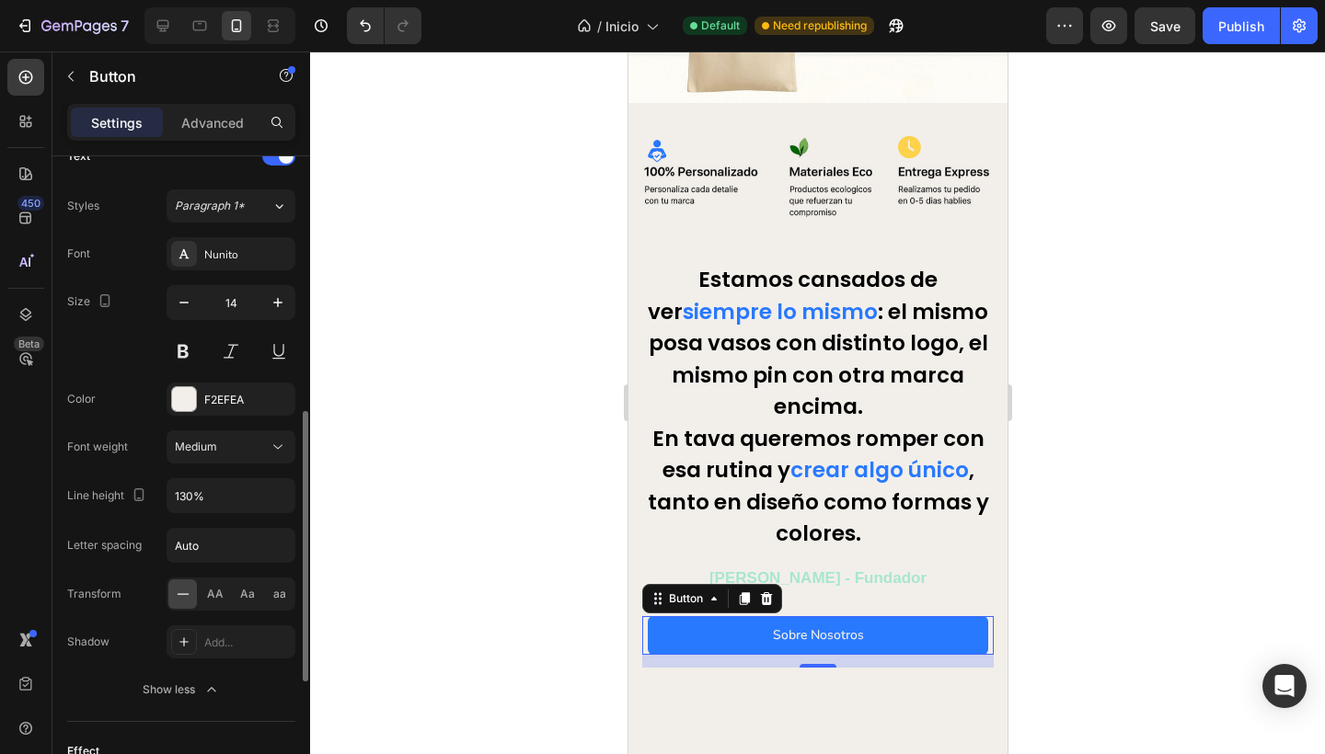
scroll to position [616, 0]
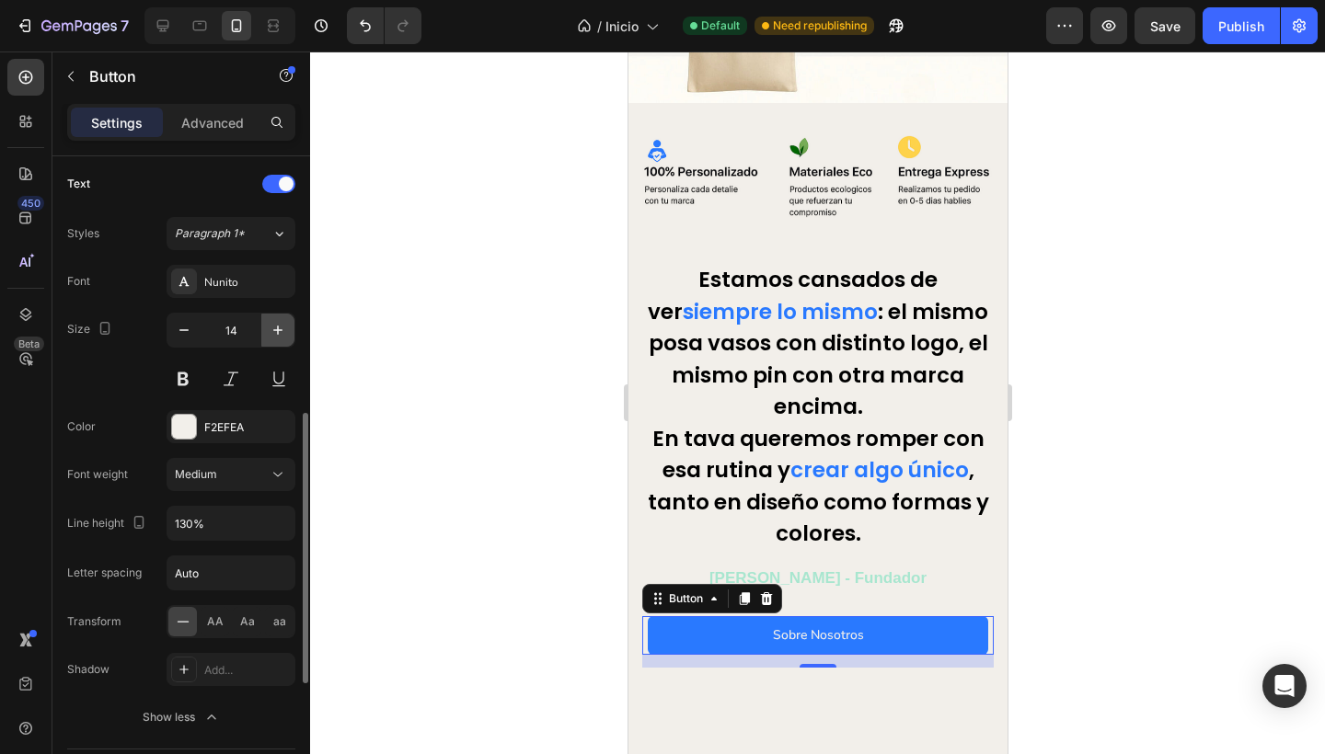
click at [280, 329] on icon "button" at bounding box center [278, 330] width 18 height 18
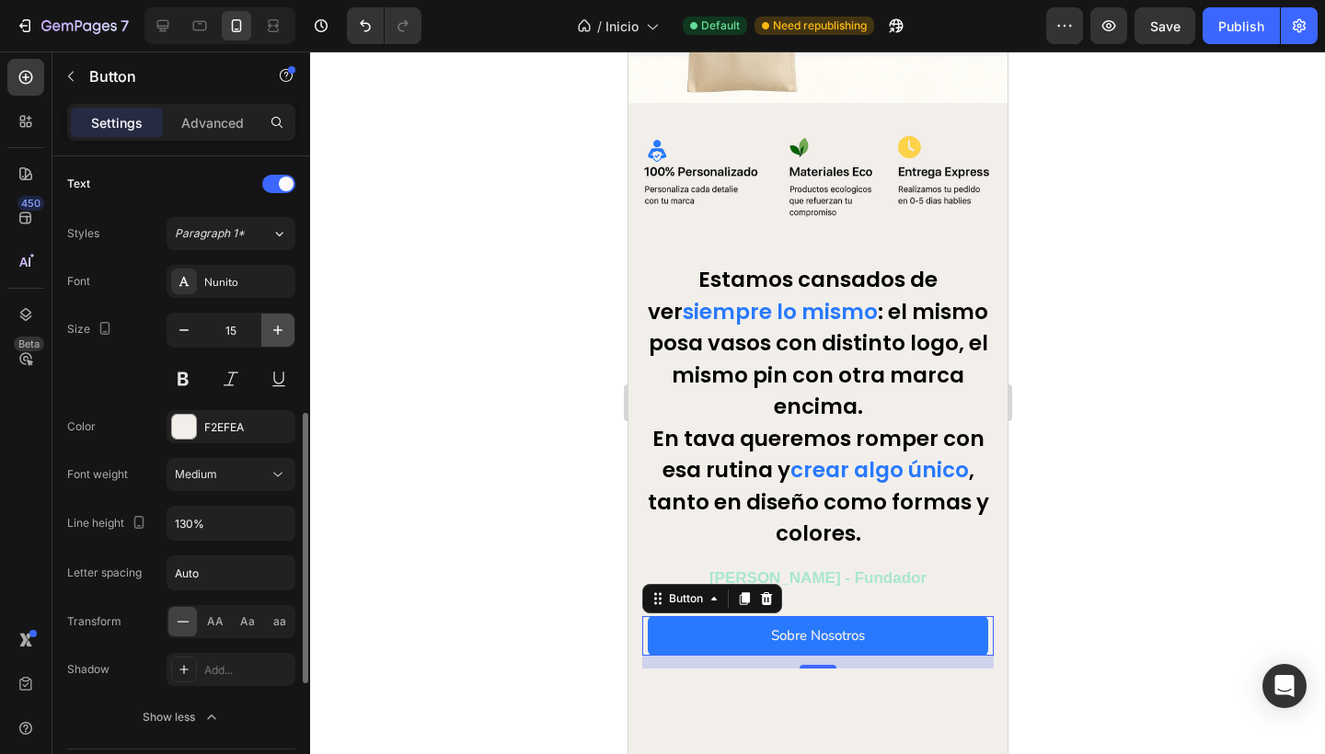
click at [280, 329] on icon "button" at bounding box center [278, 330] width 18 height 18
click at [187, 333] on icon "button" at bounding box center [184, 330] width 18 height 18
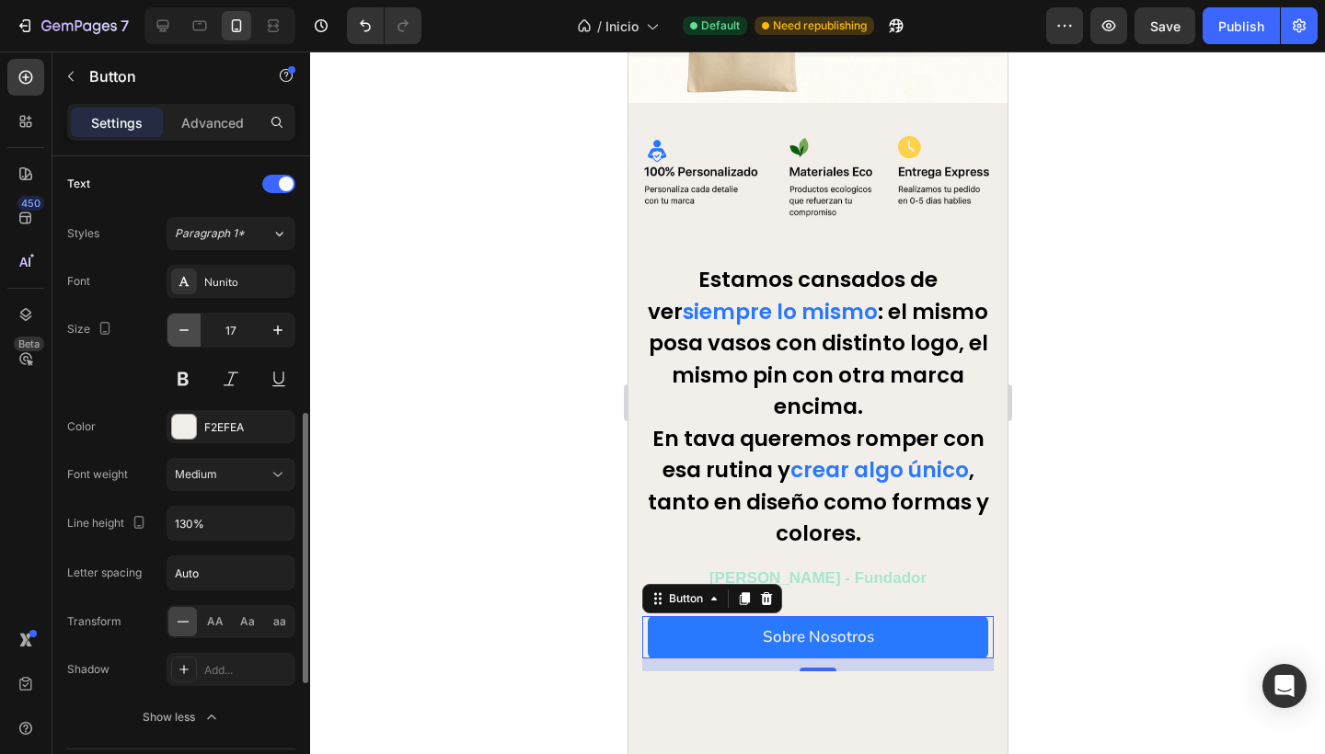
click at [187, 333] on icon "button" at bounding box center [184, 330] width 18 height 18
type input "15"
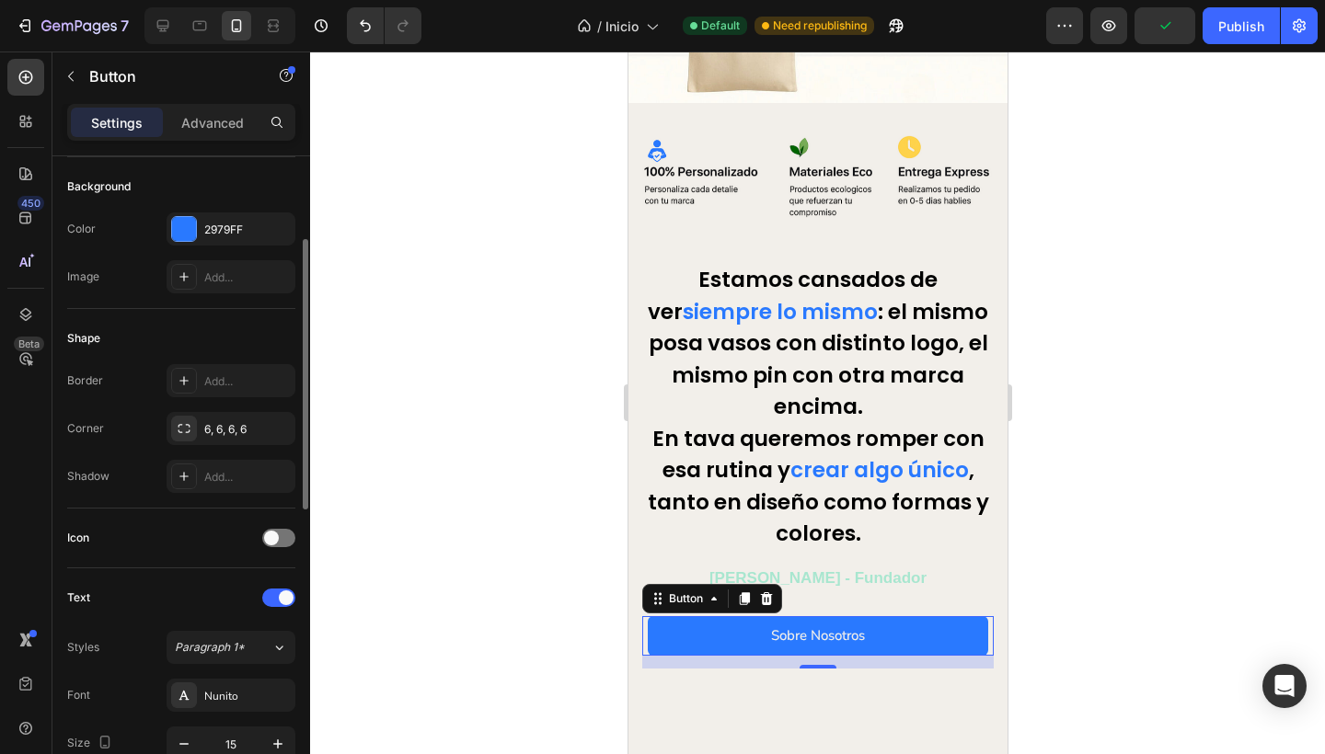
scroll to position [201, 0]
click at [224, 426] on div "6, 6, 6, 6" at bounding box center [230, 430] width 53 height 17
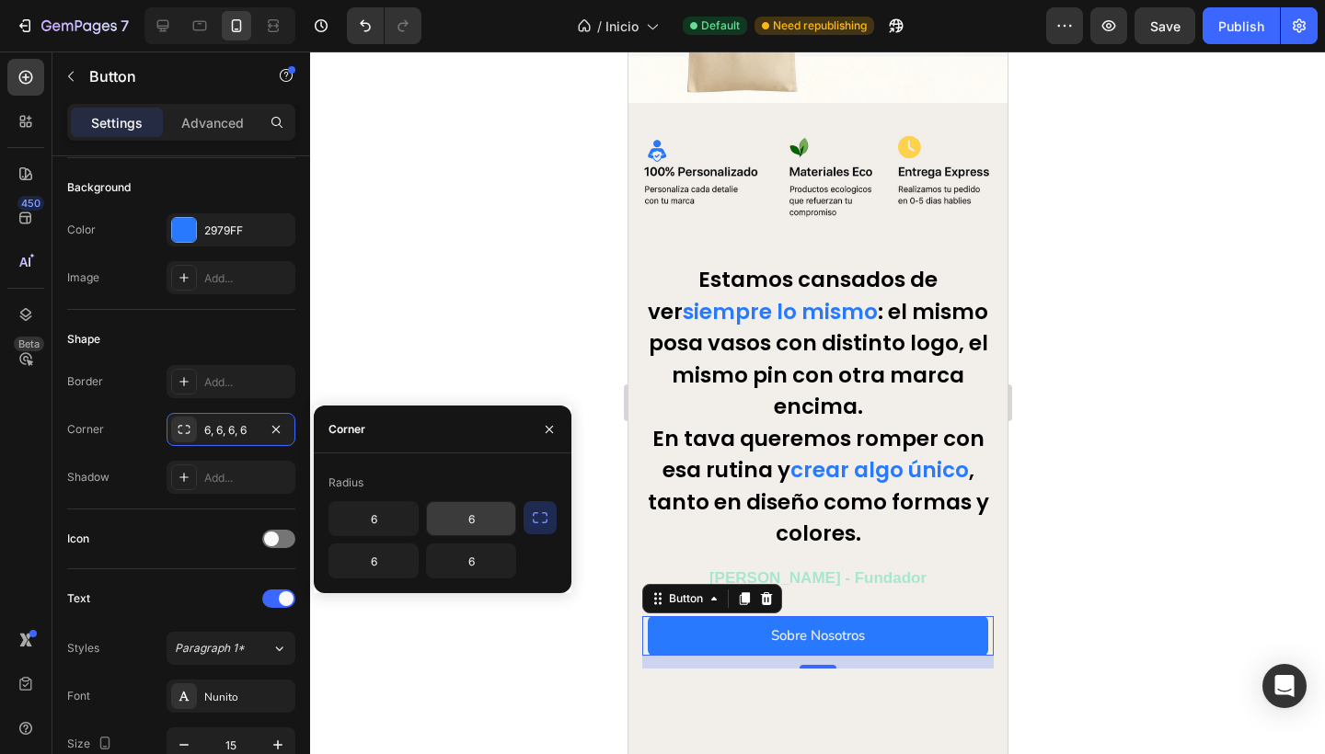
click at [458, 513] on input "6" at bounding box center [471, 518] width 88 height 33
type input "10"
click at [488, 471] on div "Radius" at bounding box center [442, 482] width 228 height 29
click at [402, 516] on input "6" at bounding box center [373, 518] width 88 height 33
type input "10"
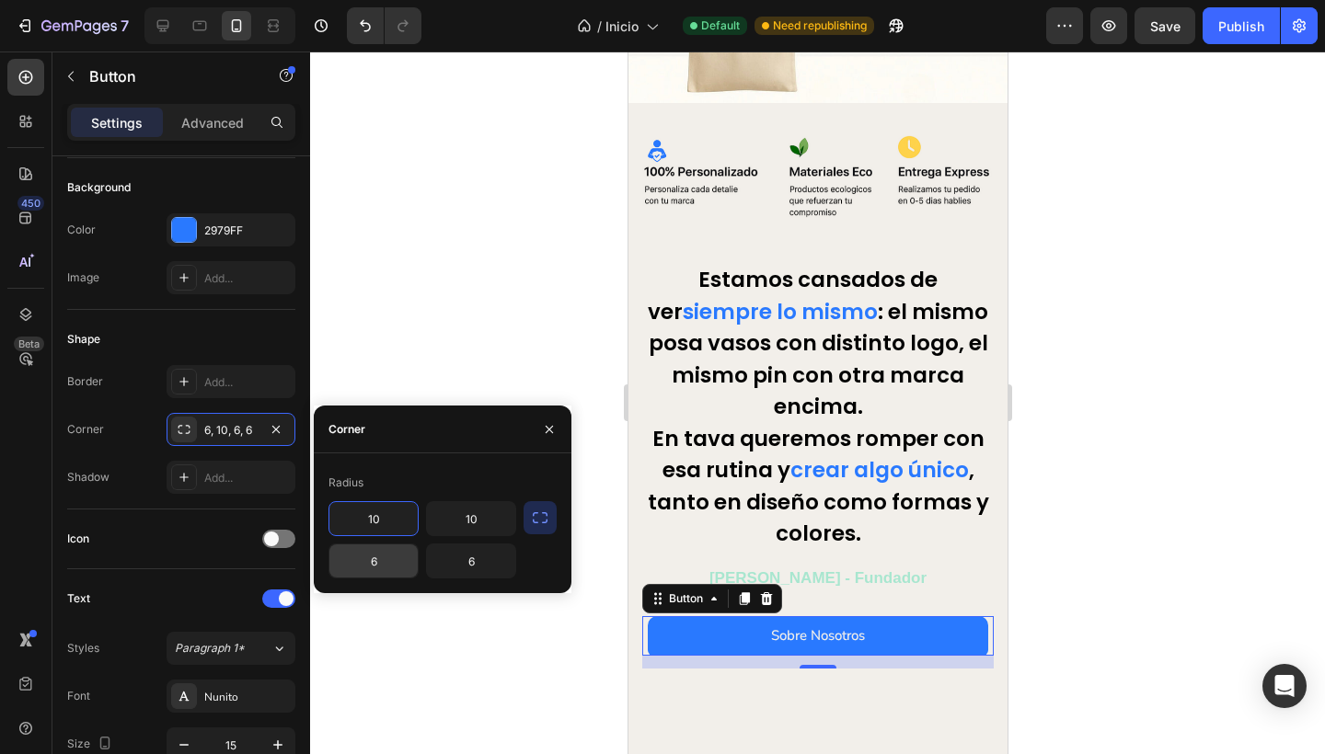
click at [405, 561] on input "6" at bounding box center [373, 561] width 88 height 33
type input "0"
type input "10"
click at [480, 559] on input "6" at bounding box center [471, 561] width 88 height 33
type input "10"
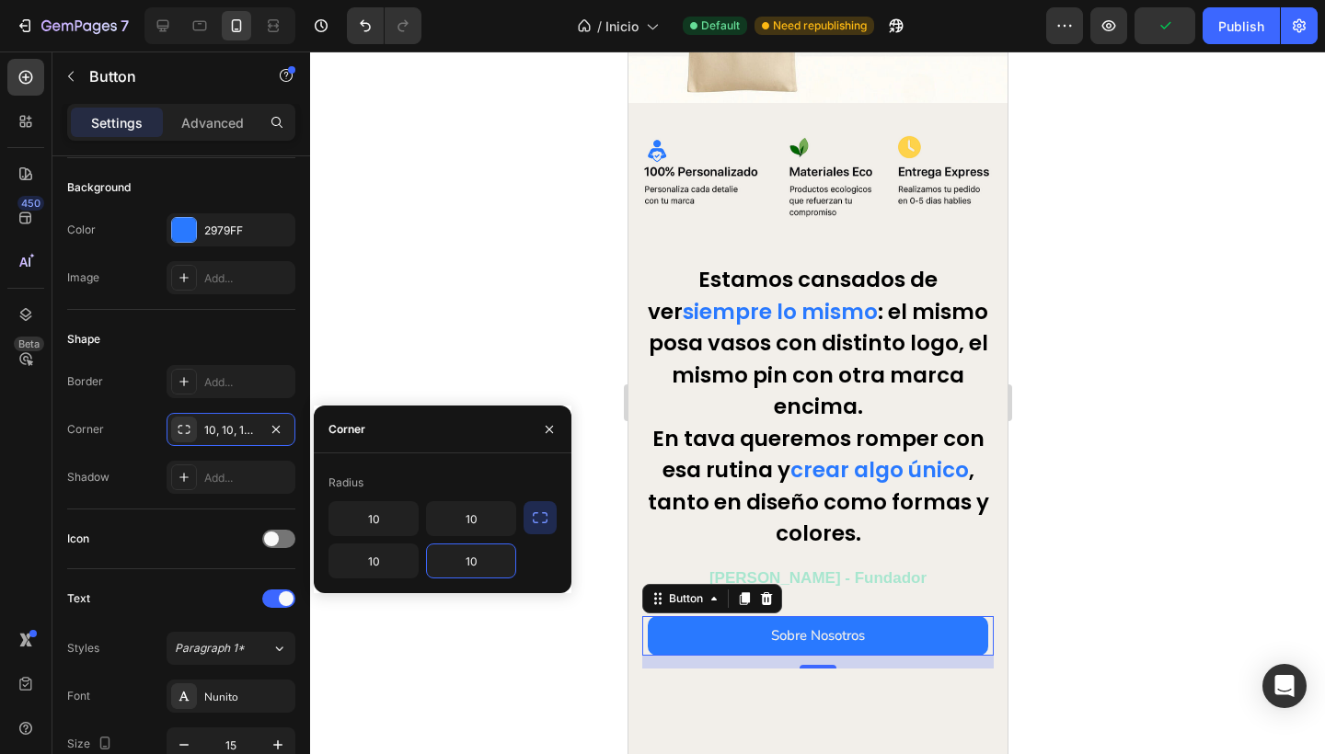
click at [461, 443] on div "Corner" at bounding box center [443, 430] width 258 height 48
click at [446, 301] on div at bounding box center [817, 403] width 1015 height 703
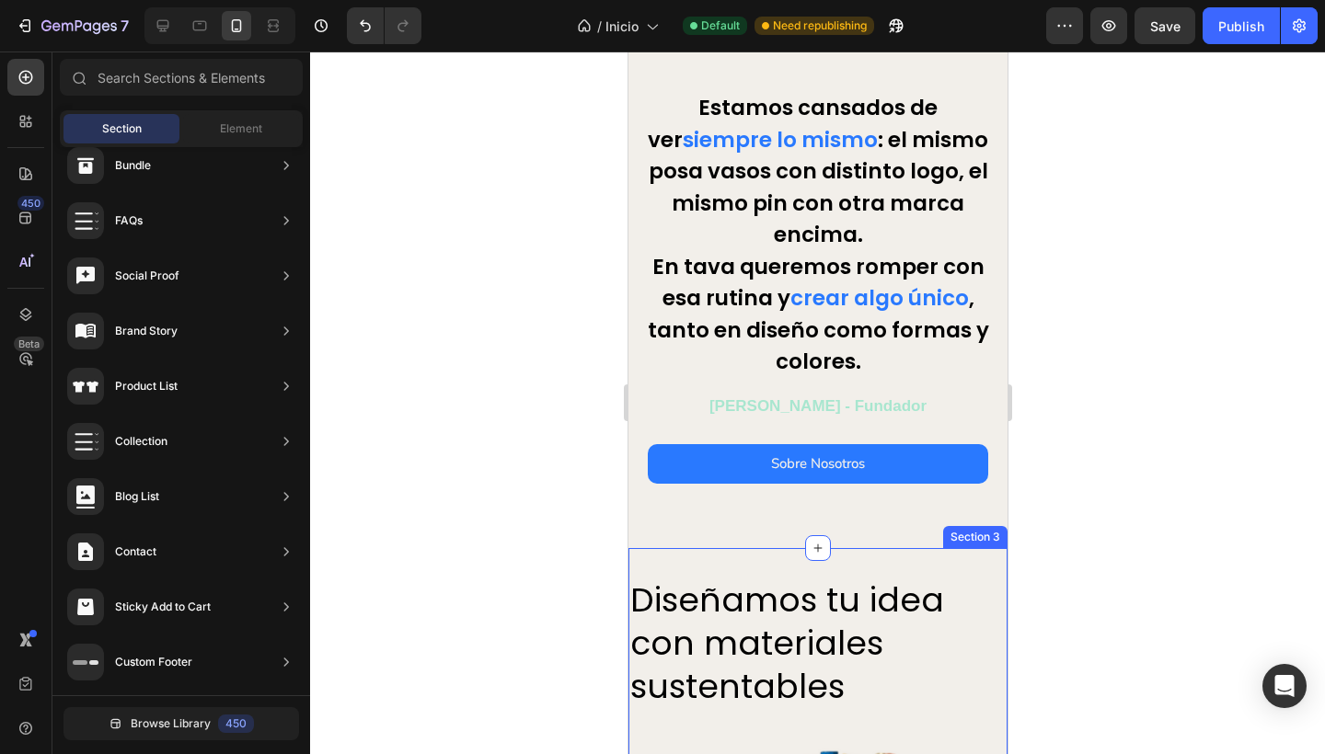
scroll to position [481, 0]
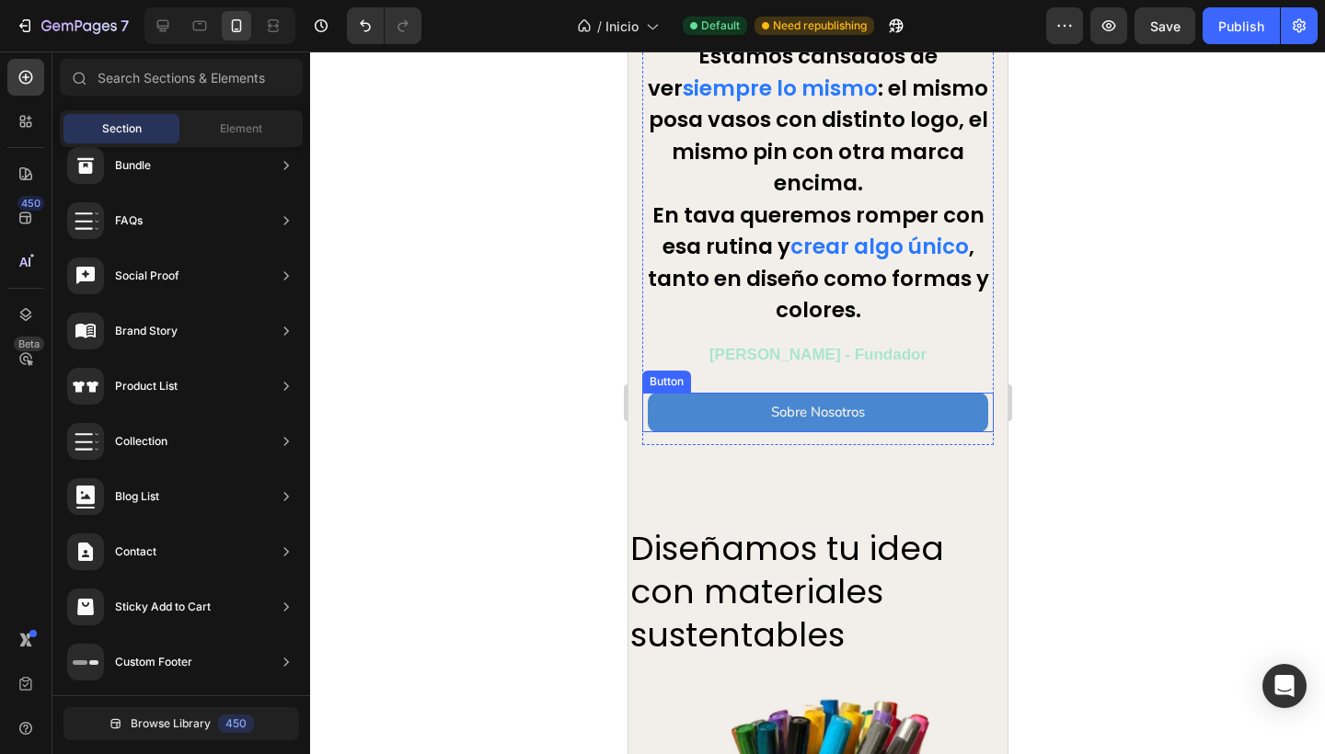
click at [720, 411] on button "Sobre Nosotros" at bounding box center [817, 413] width 340 height 40
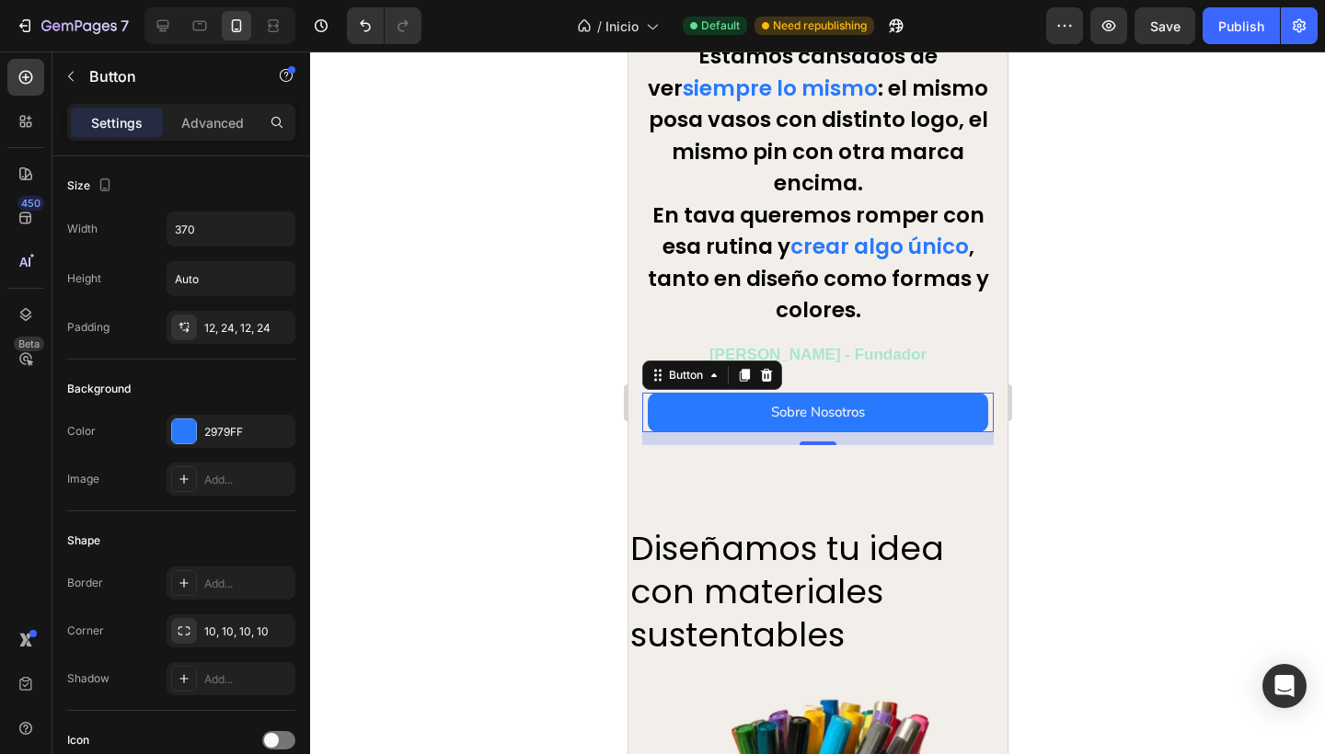
click at [543, 442] on div at bounding box center [817, 403] width 1015 height 703
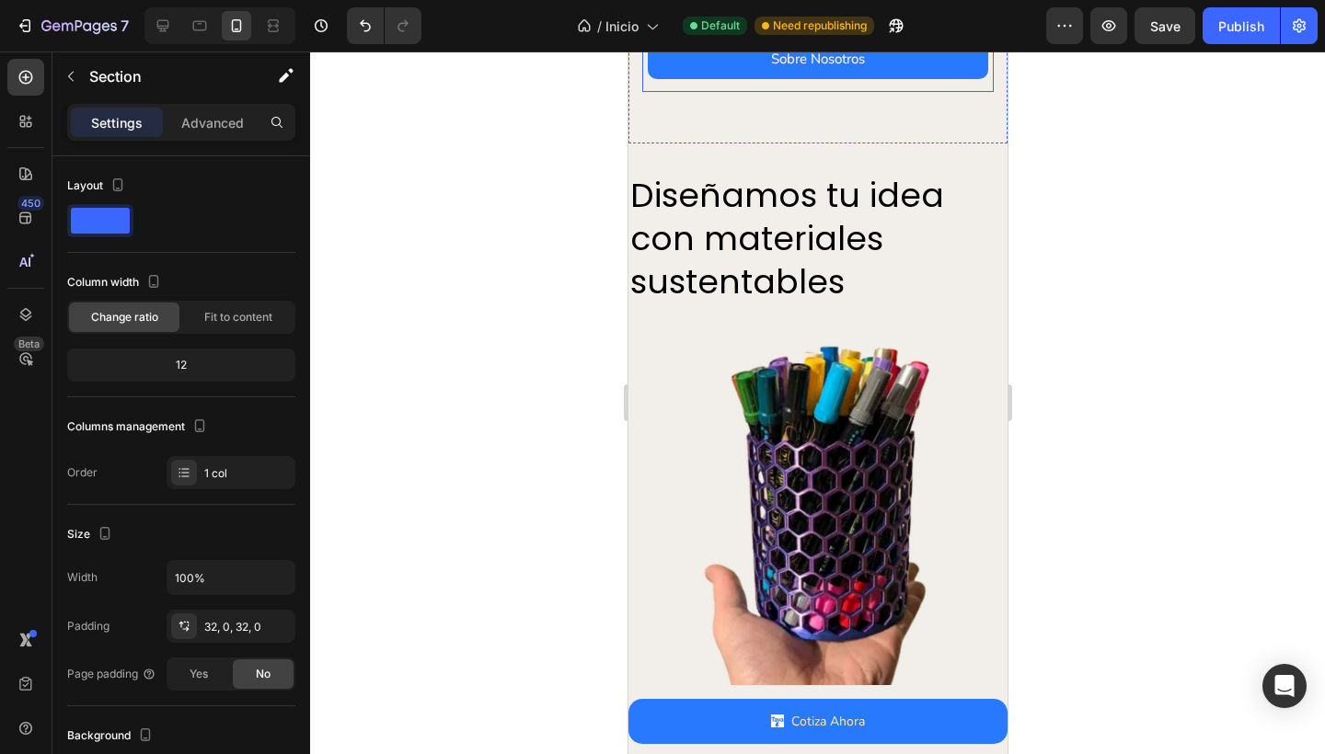
scroll to position [933, 0]
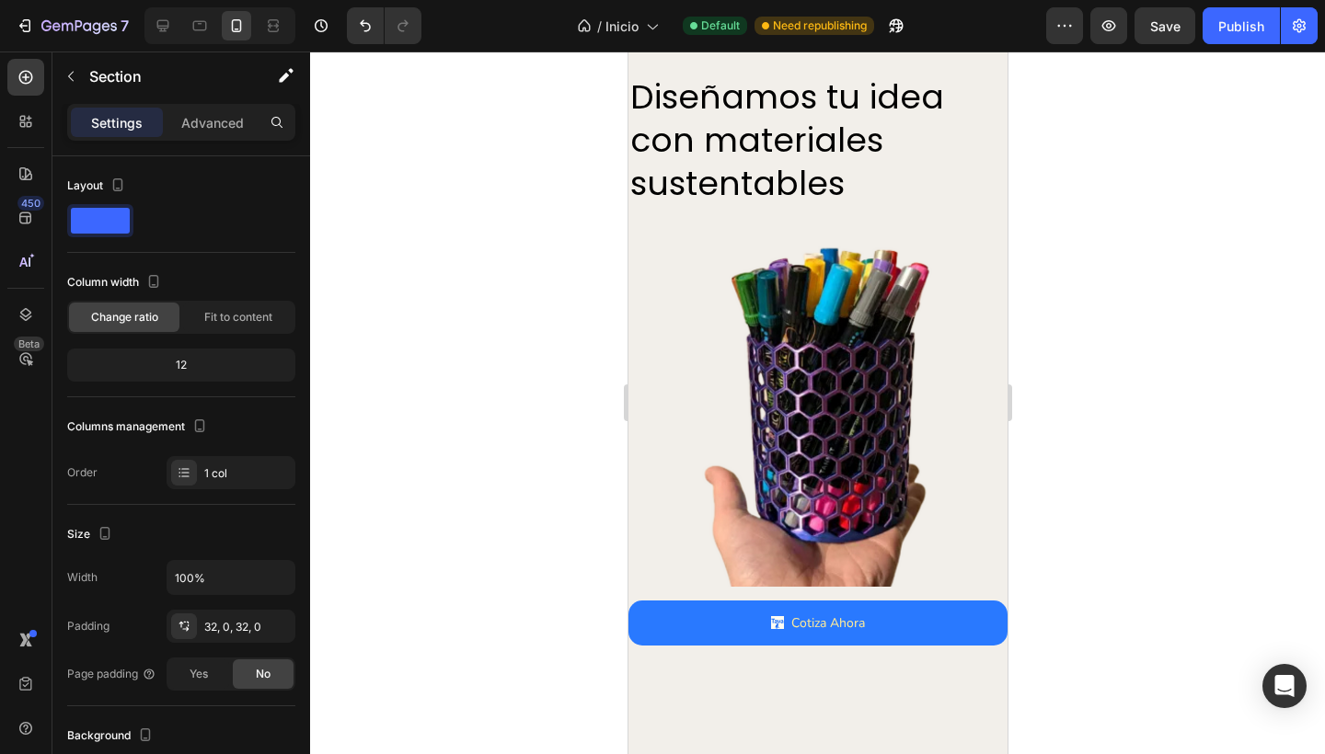
click at [545, 458] on div at bounding box center [817, 403] width 1015 height 703
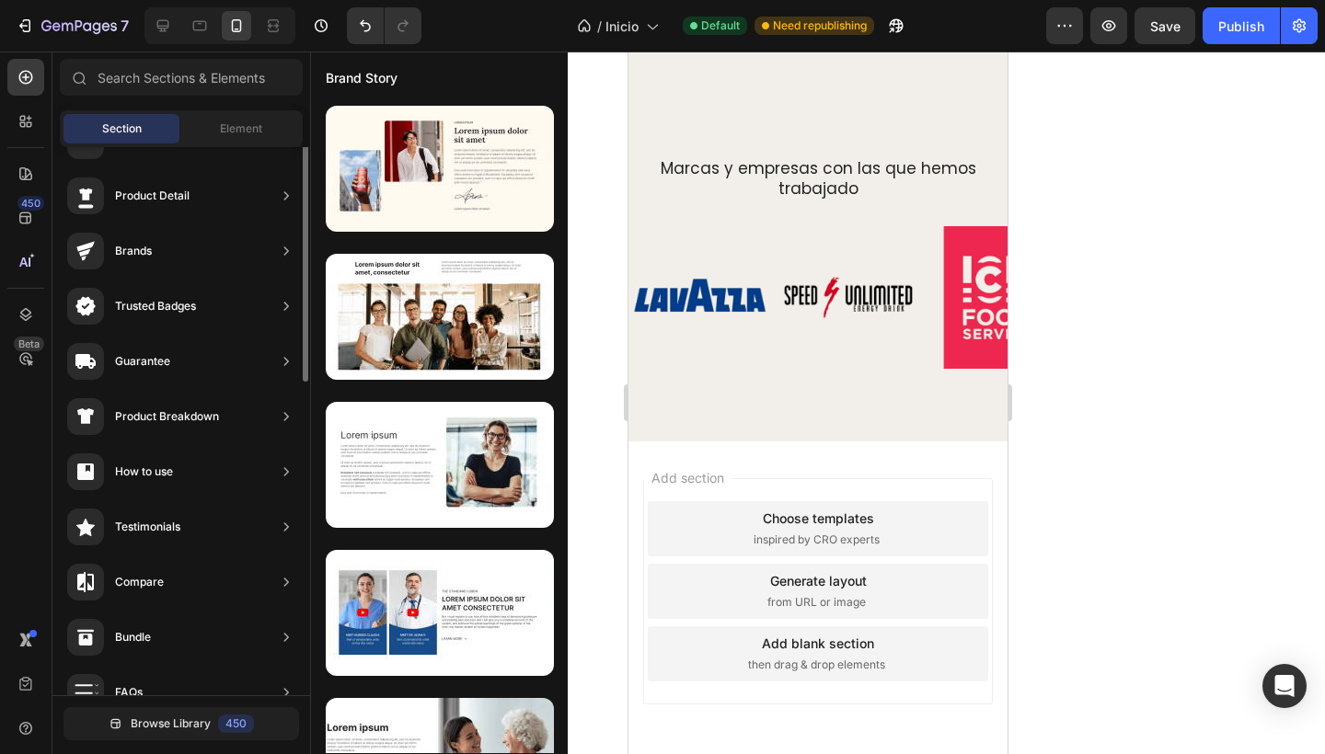
scroll to position [0, 0]
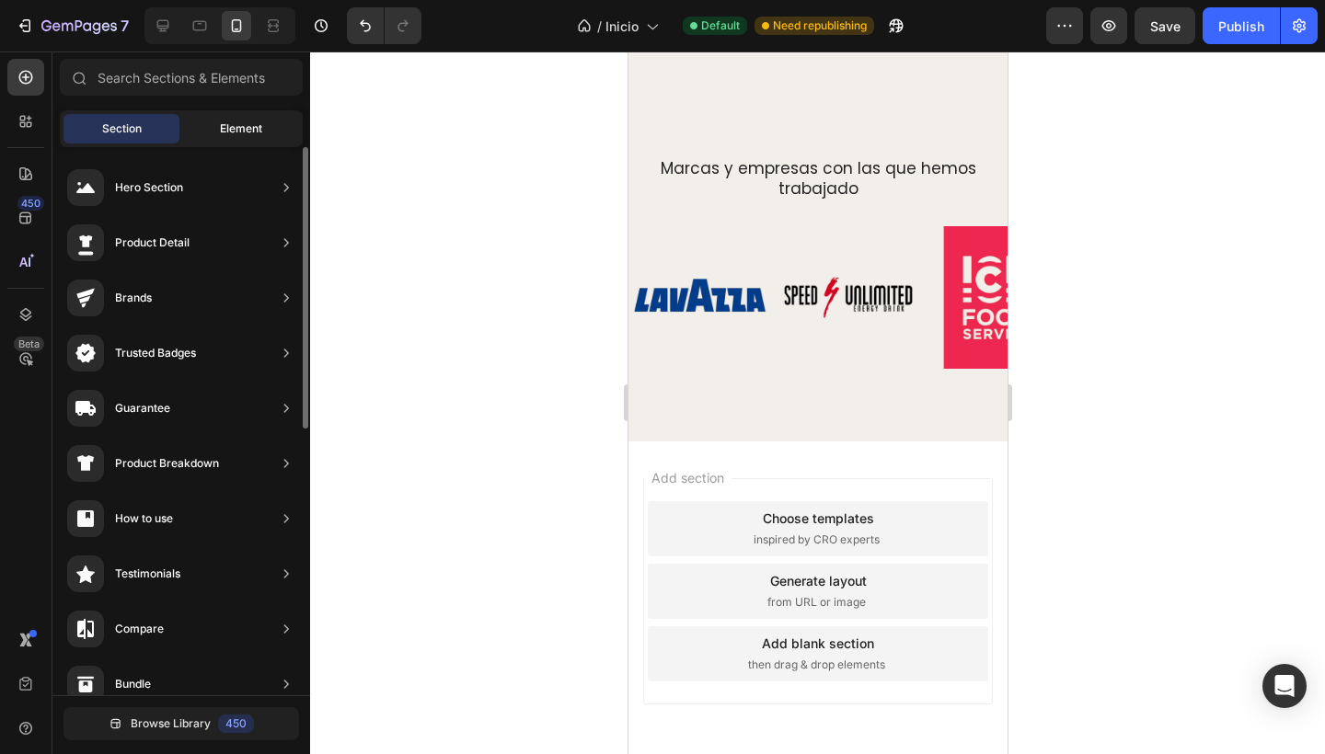
click at [243, 121] on span "Element" at bounding box center [241, 129] width 42 height 17
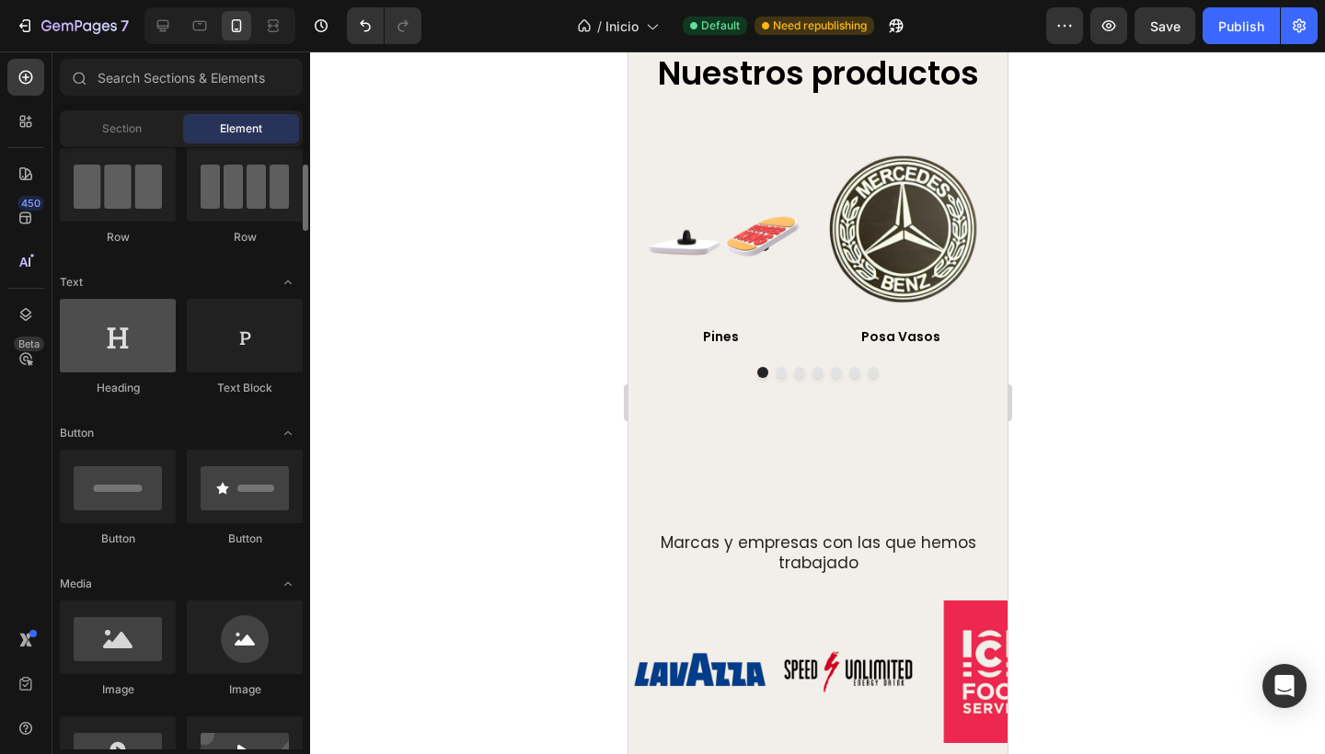
scroll to position [156, 0]
click at [126, 132] on span "Section" at bounding box center [122, 129] width 40 height 17
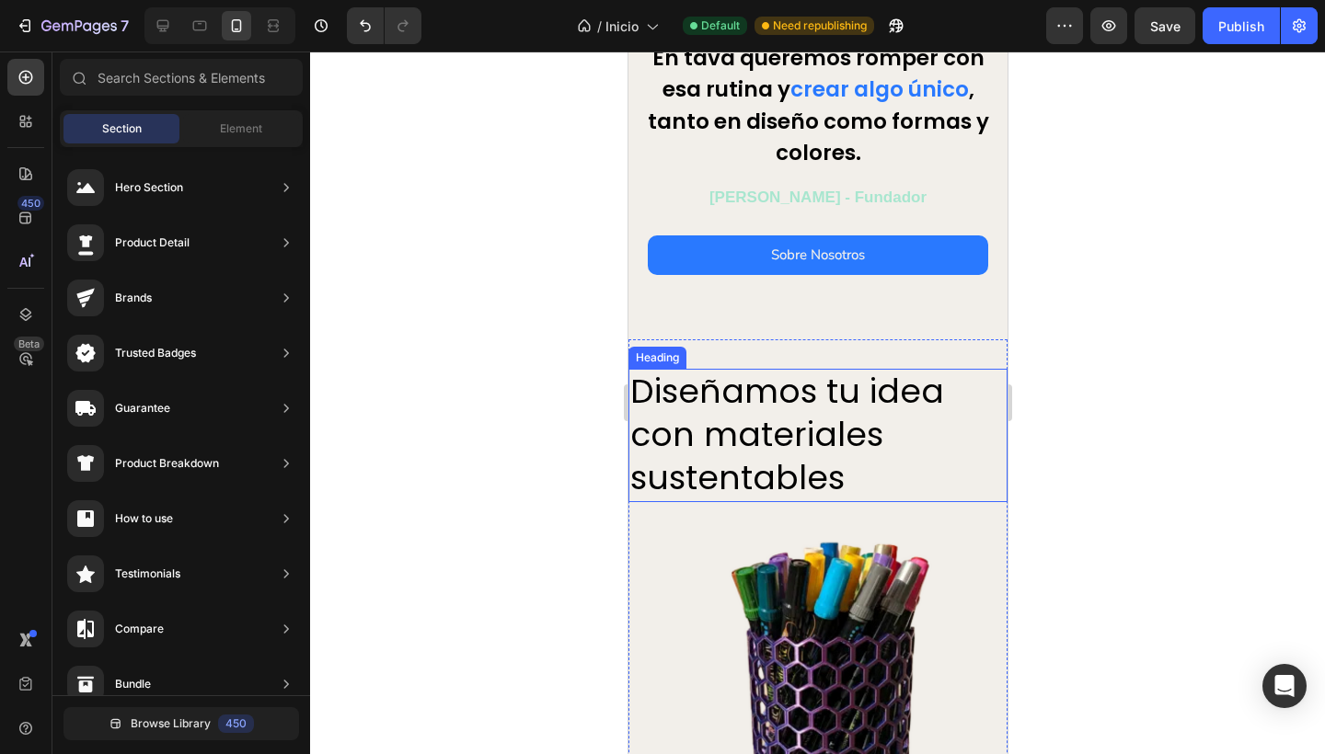
scroll to position [666, 0]
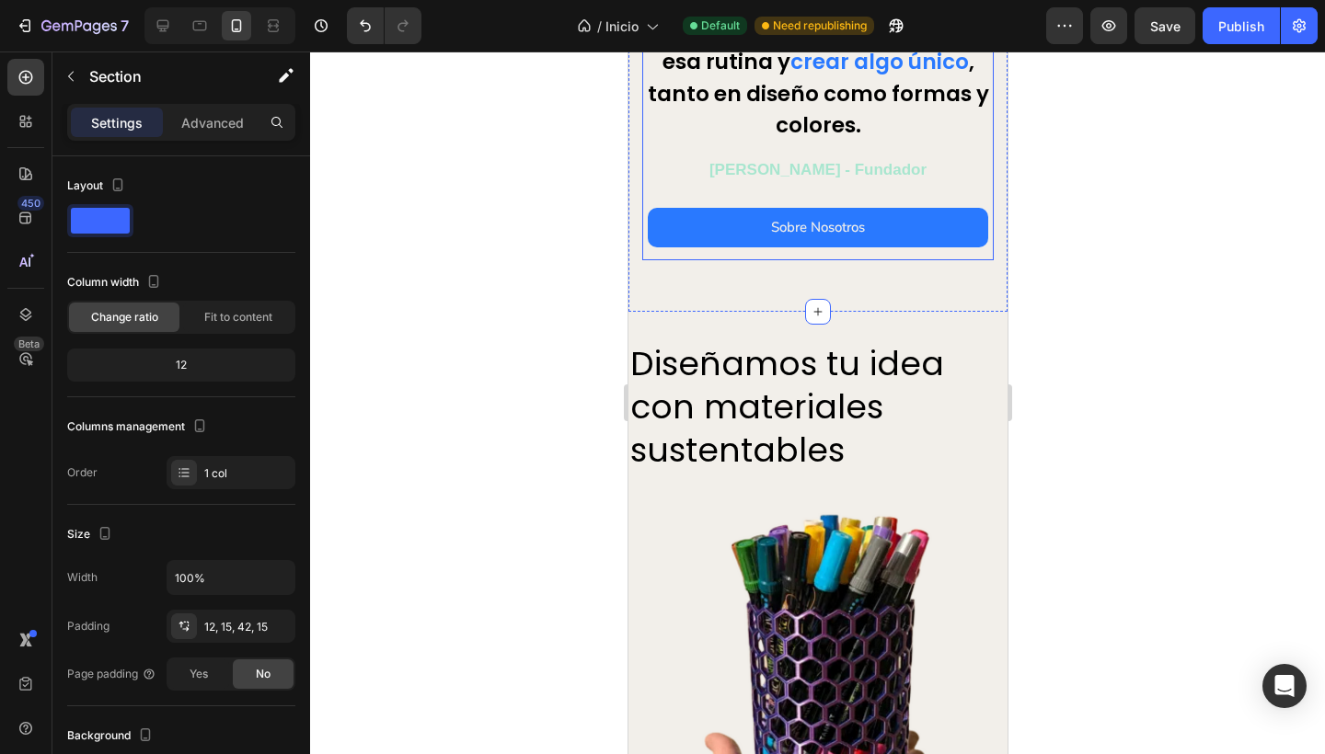
click at [725, 246] on div "Sobre Nosotros Button" at bounding box center [816, 234] width 351 height 53
click at [579, 269] on div at bounding box center [817, 403] width 1015 height 703
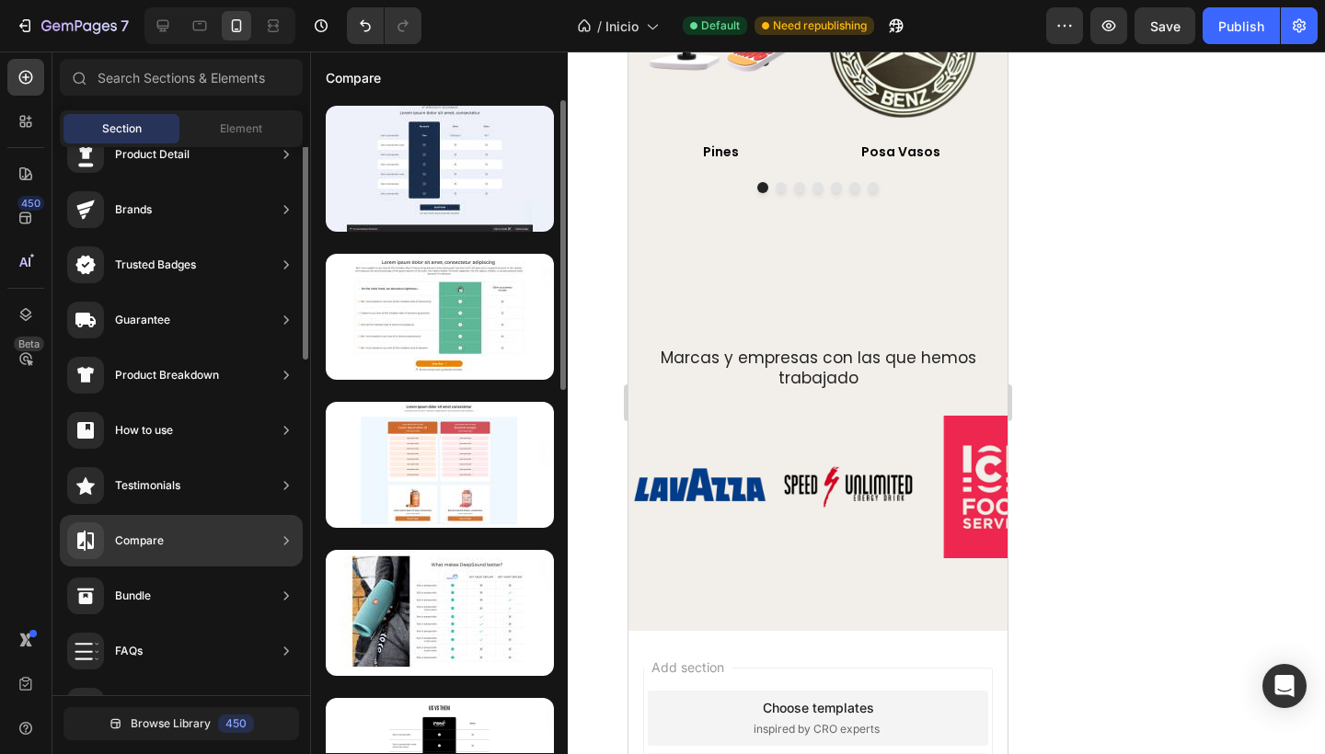
scroll to position [0, 0]
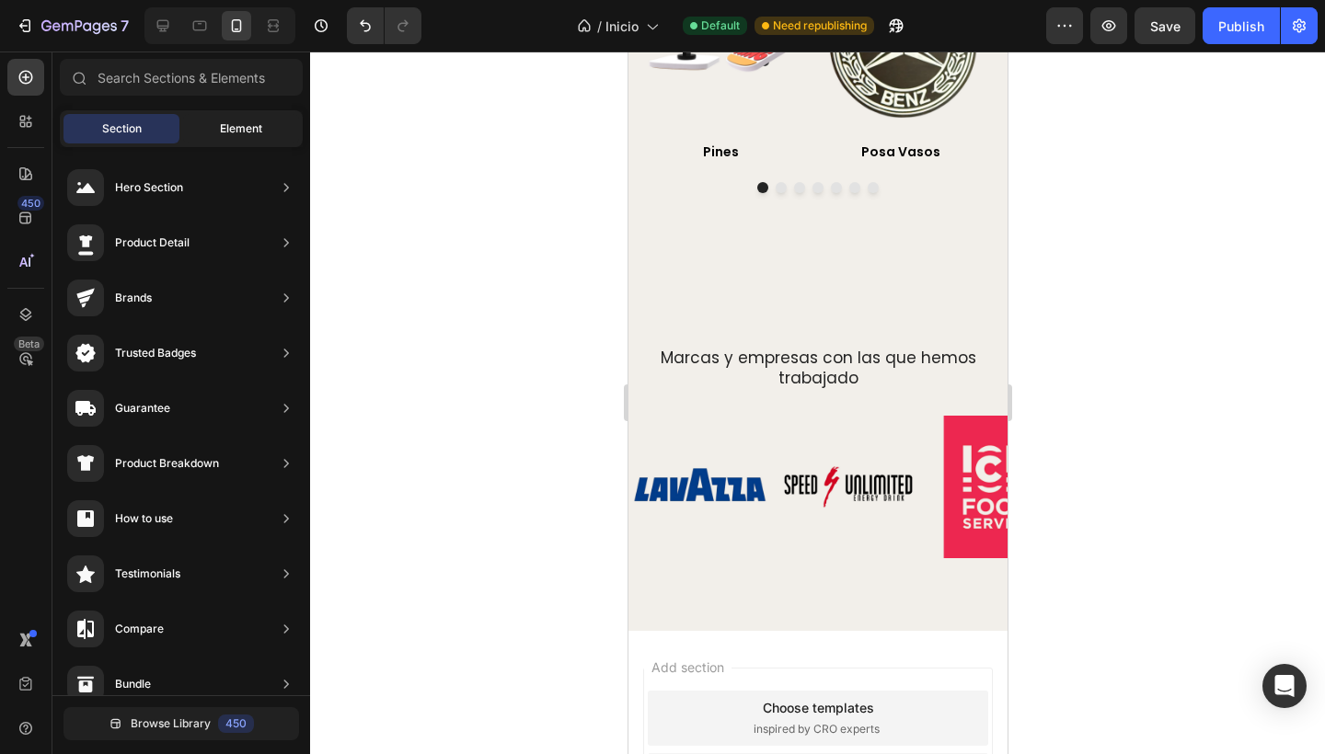
click at [222, 118] on div "Element" at bounding box center [241, 128] width 116 height 29
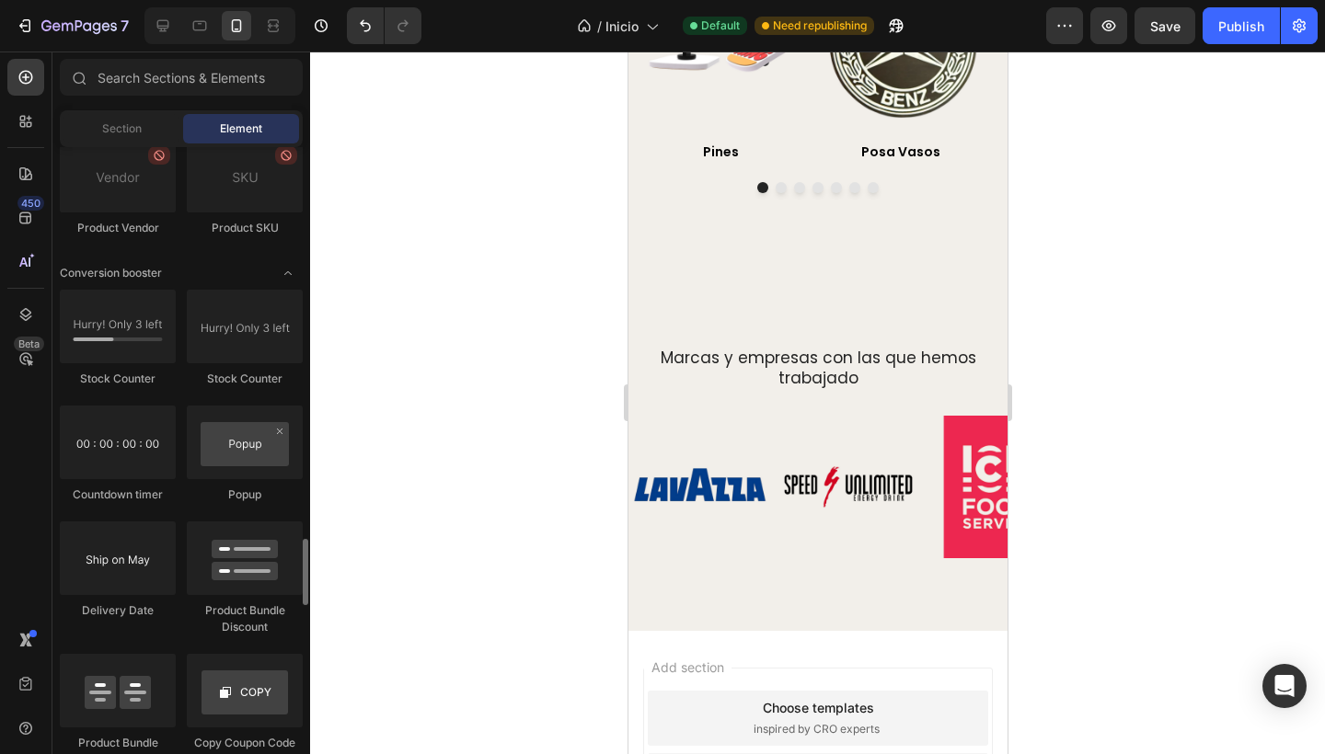
scroll to position [3585, 0]
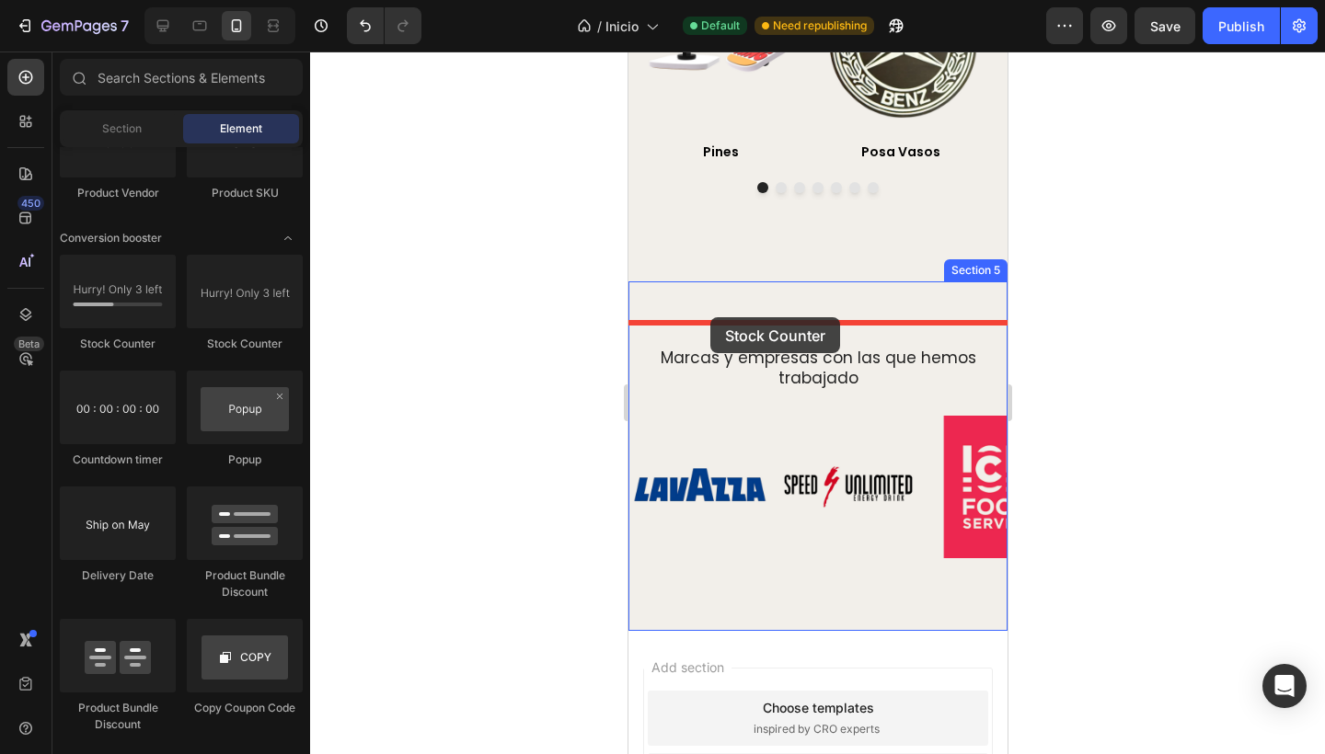
drag, startPoint x: 732, startPoint y: 369, endPoint x: 709, endPoint y: 317, distance: 56.4
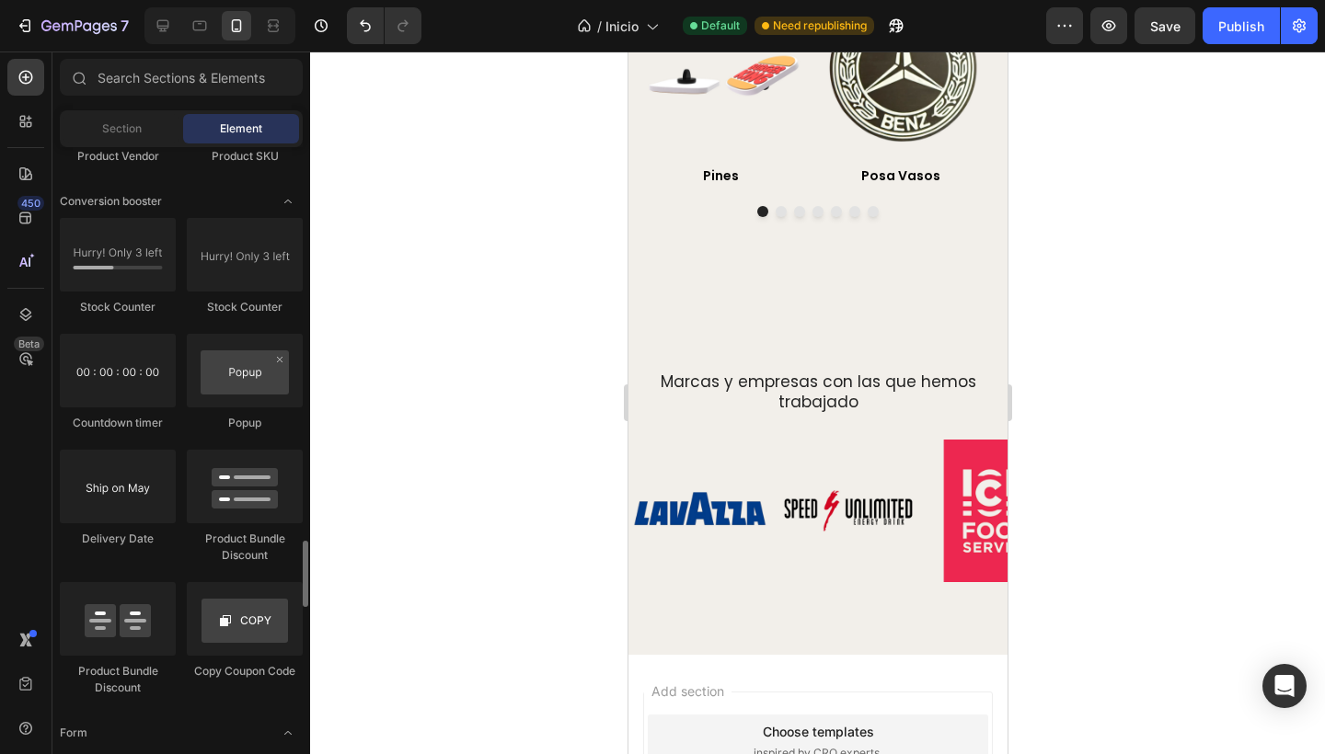
scroll to position [3613, 0]
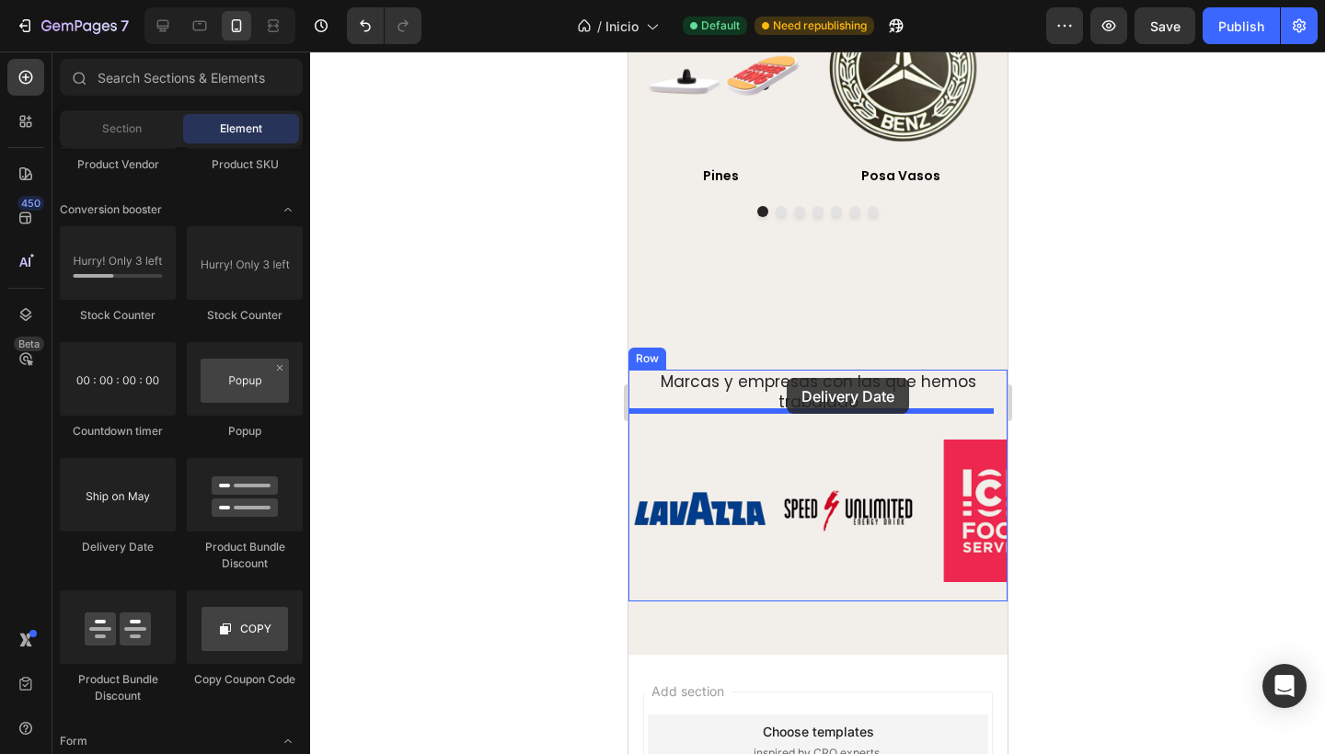
drag, startPoint x: 736, startPoint y: 572, endPoint x: 786, endPoint y: 378, distance: 200.4
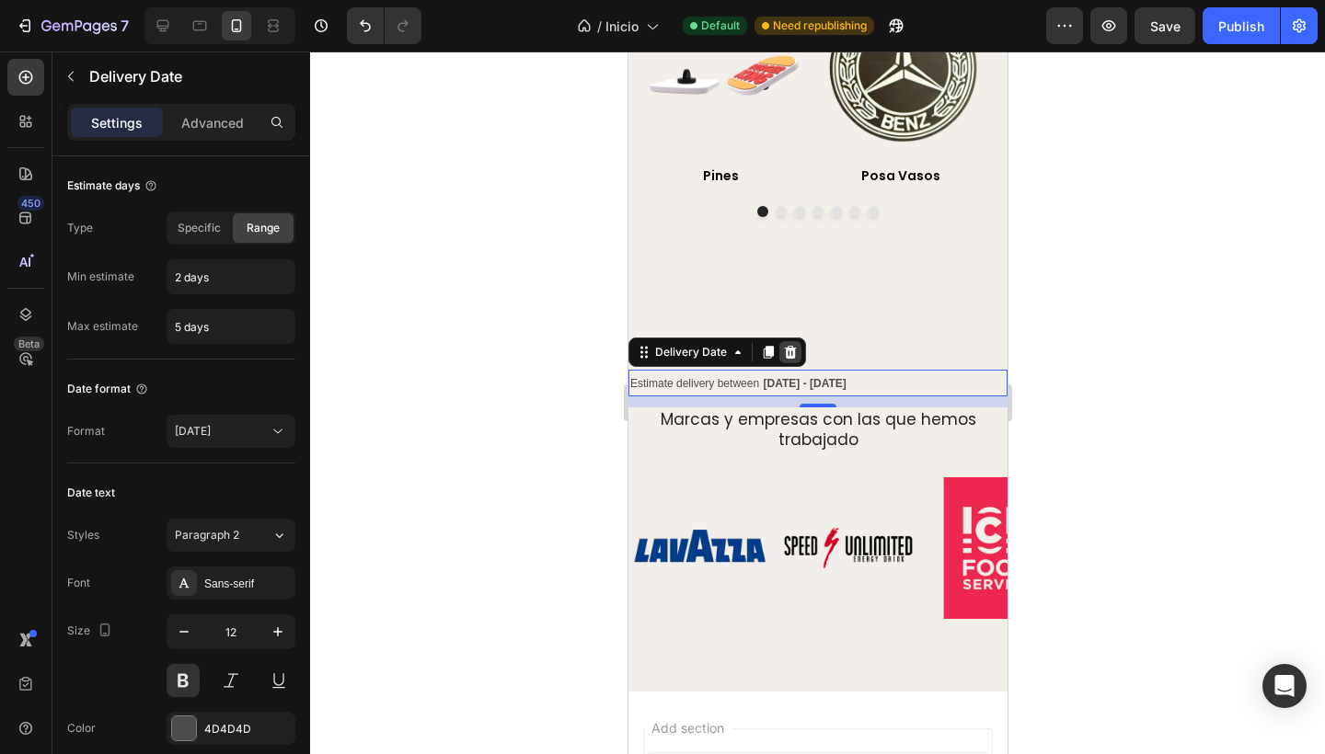
click at [789, 360] on icon at bounding box center [789, 352] width 15 height 15
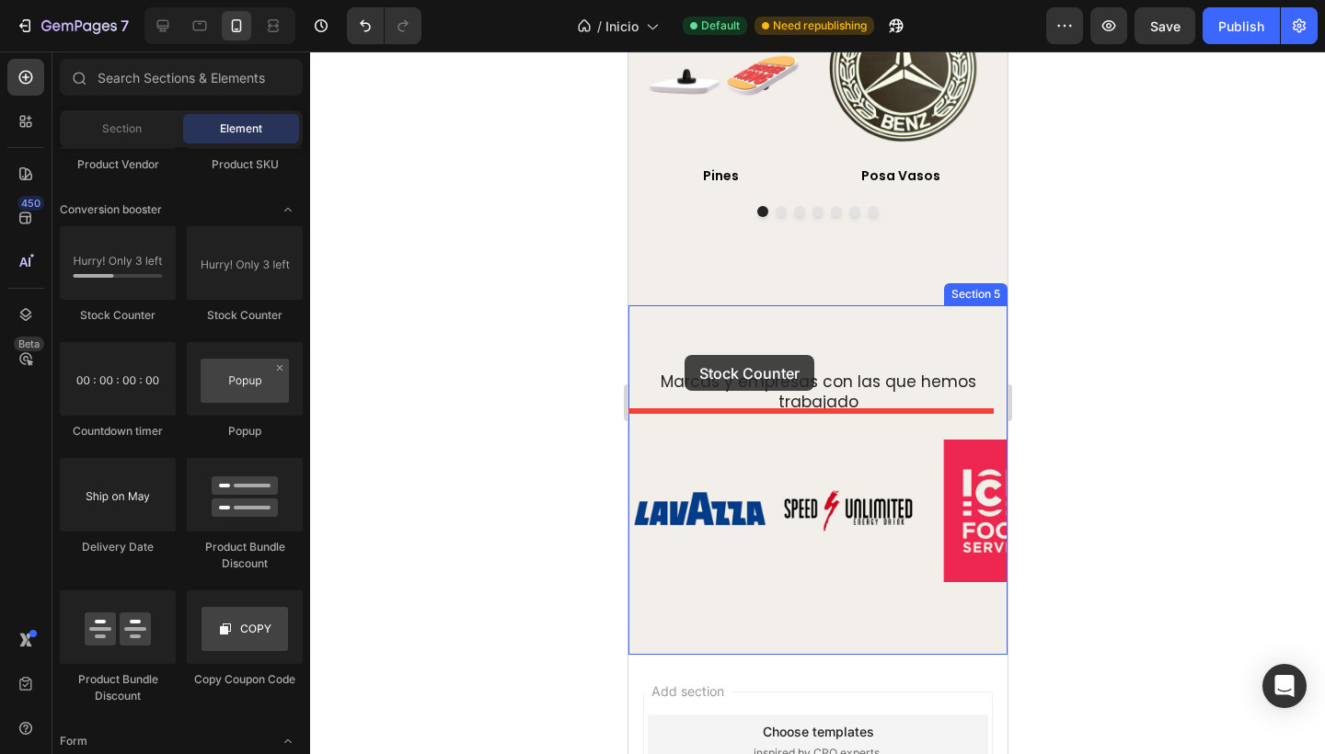
drag, startPoint x: 857, startPoint y: 322, endPoint x: 683, endPoint y: 356, distance: 178.1
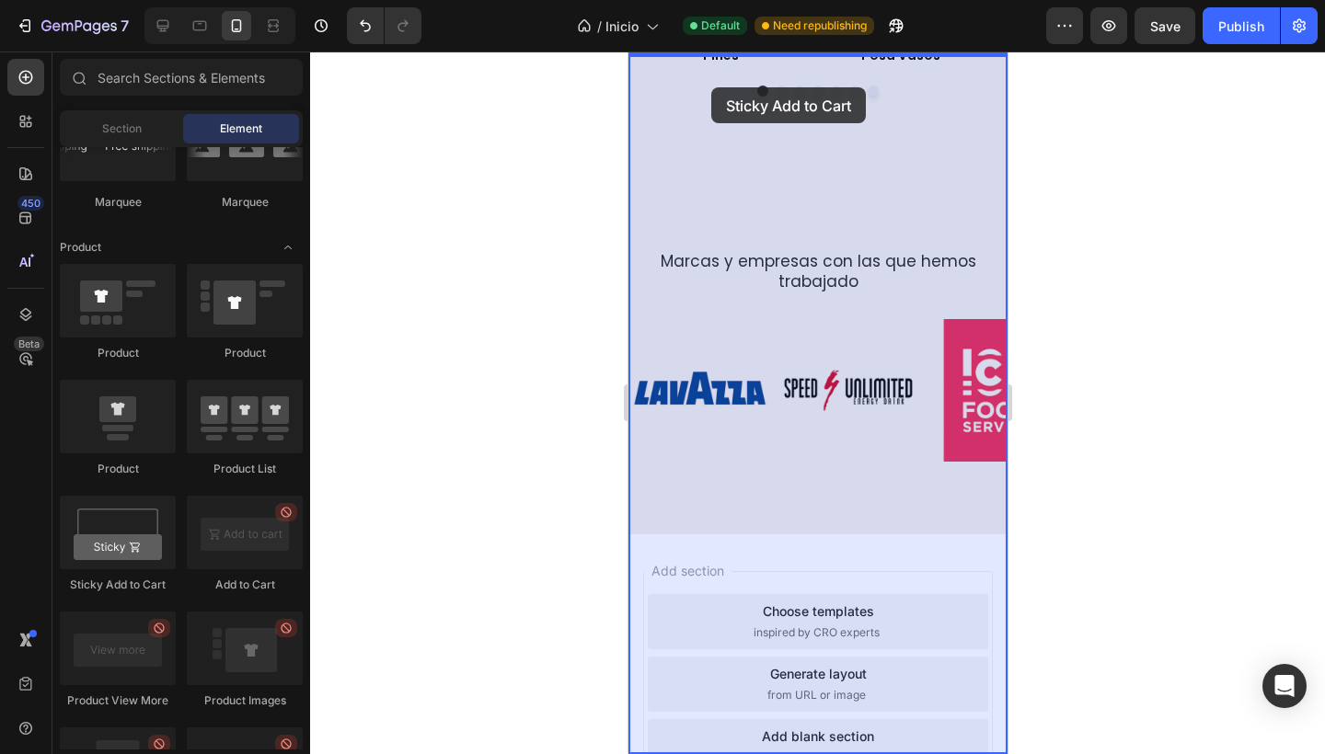
scroll to position [1864, 0]
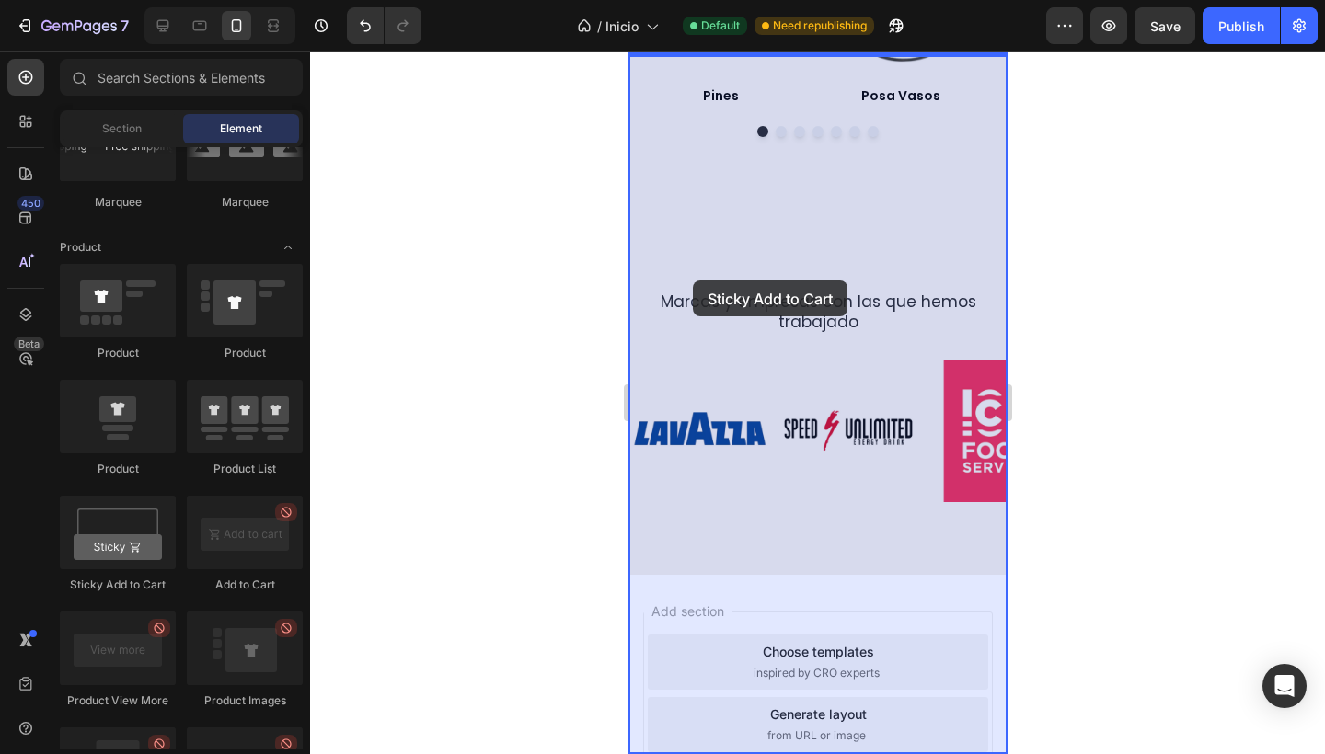
drag, startPoint x: 761, startPoint y: 576, endPoint x: 692, endPoint y: 281, distance: 303.2
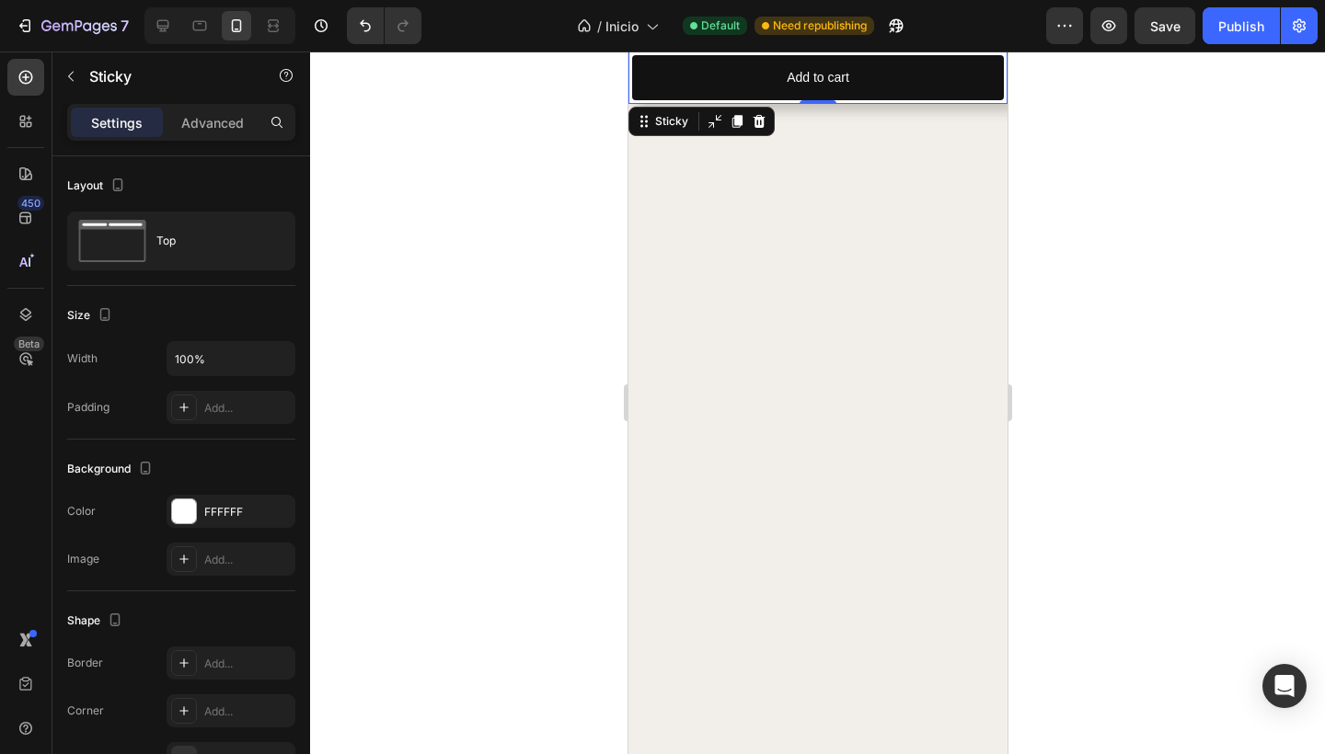
scroll to position [913, 0]
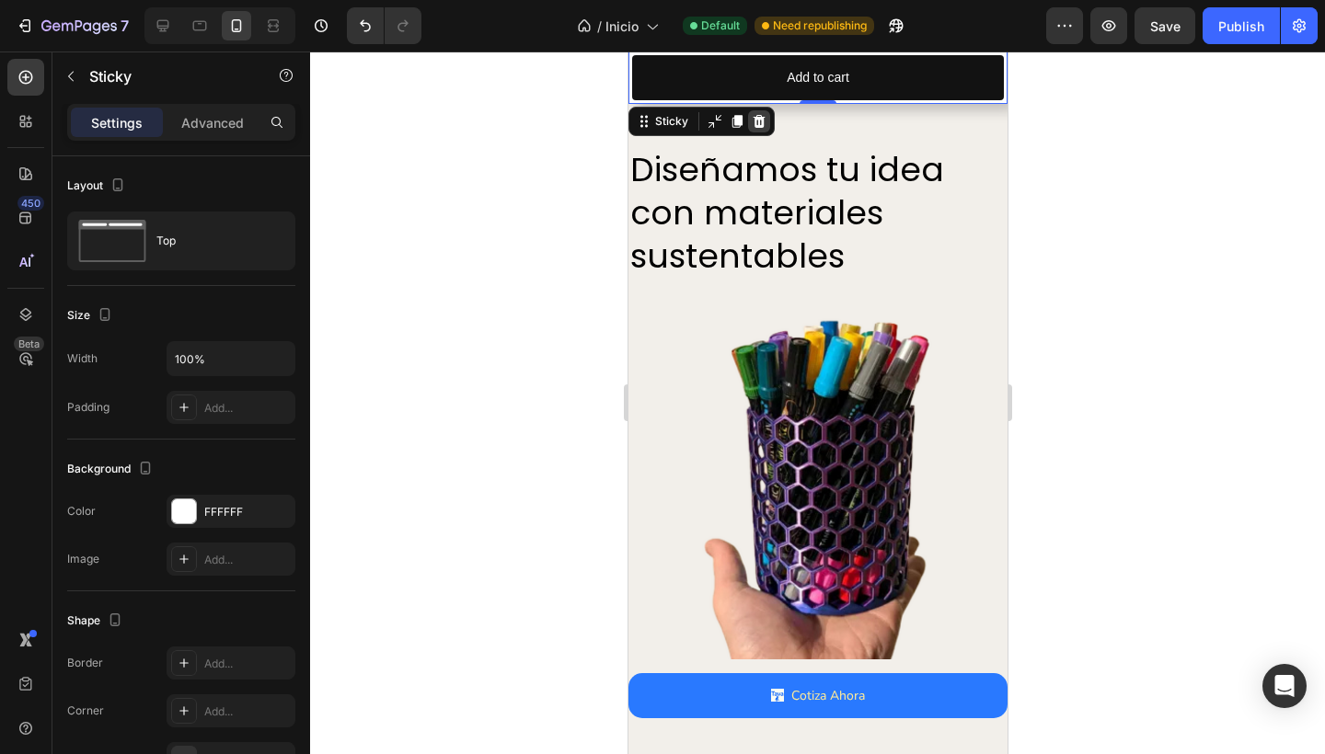
click at [759, 123] on icon at bounding box center [758, 121] width 15 height 15
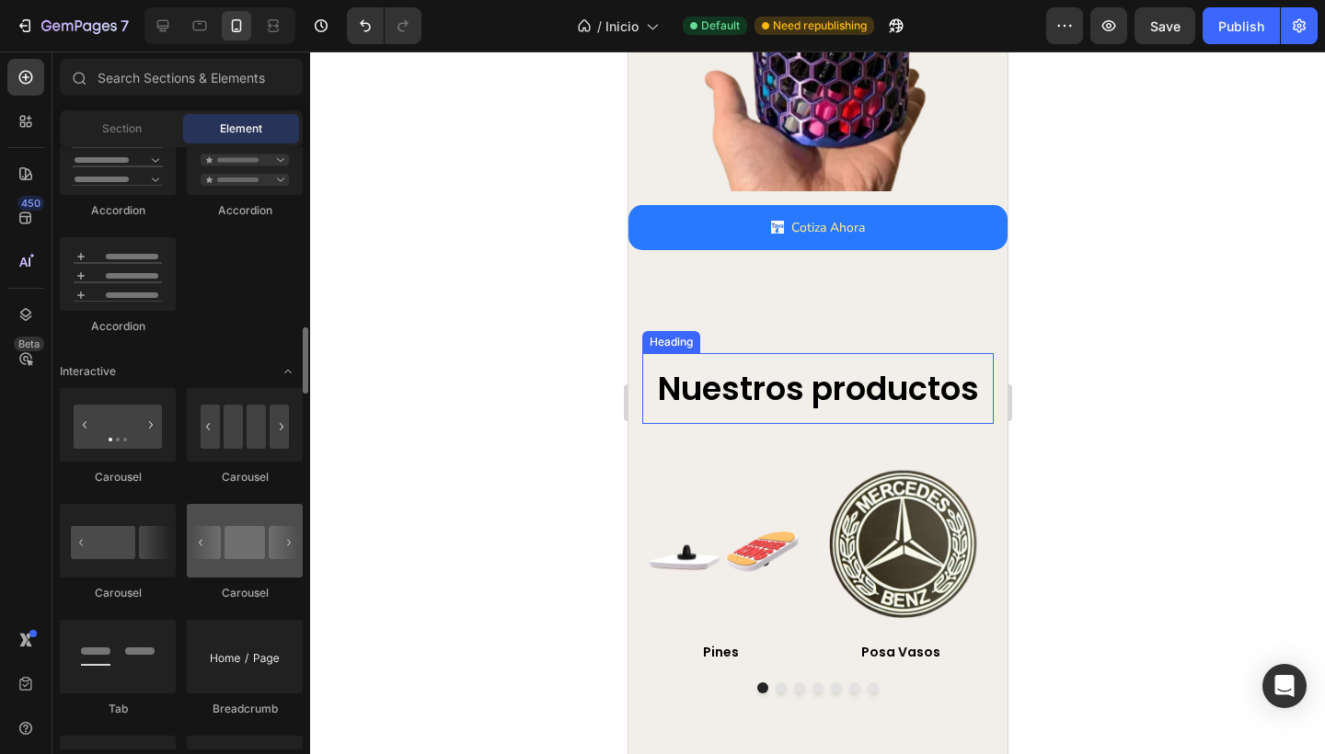
scroll to position [1671, 0]
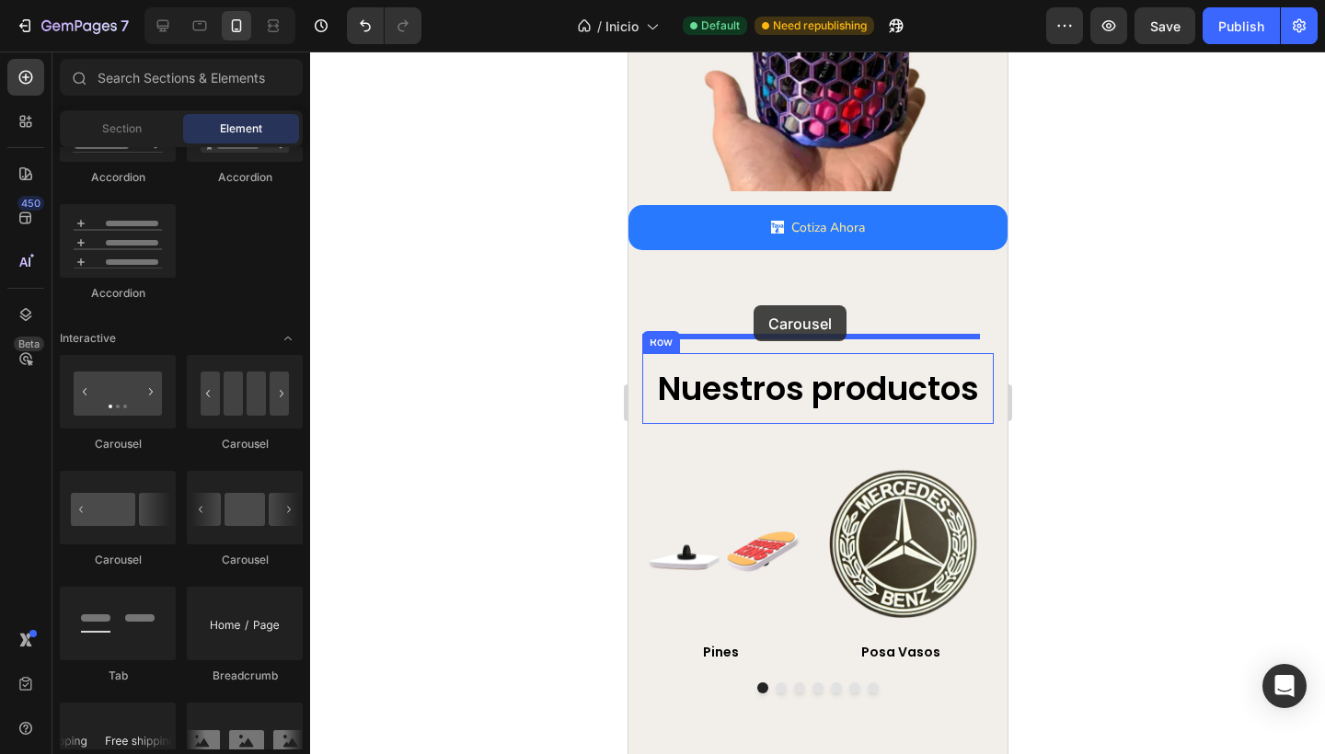
drag, startPoint x: 724, startPoint y: 591, endPoint x: 752, endPoint y: 305, distance: 286.6
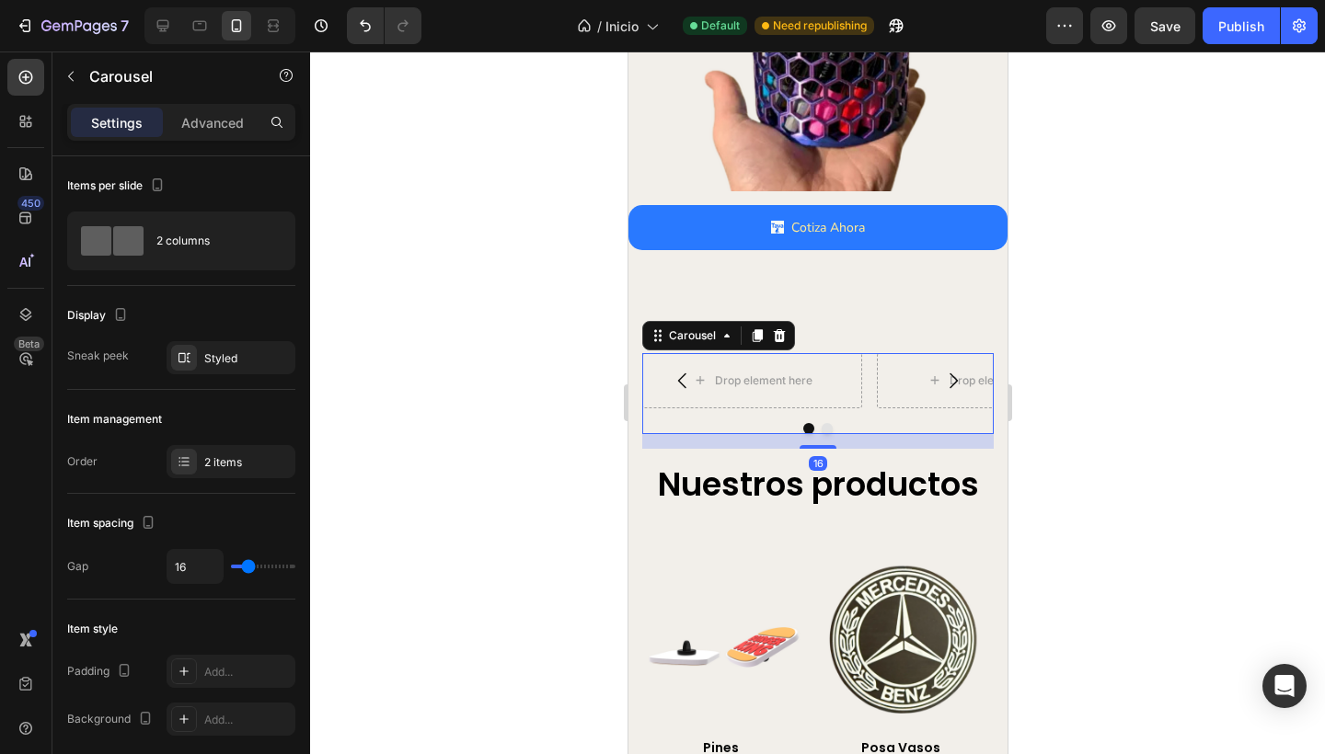
click at [697, 369] on button "Carousel Back Arrow" at bounding box center [682, 381] width 52 height 52
click at [777, 329] on icon at bounding box center [779, 335] width 12 height 13
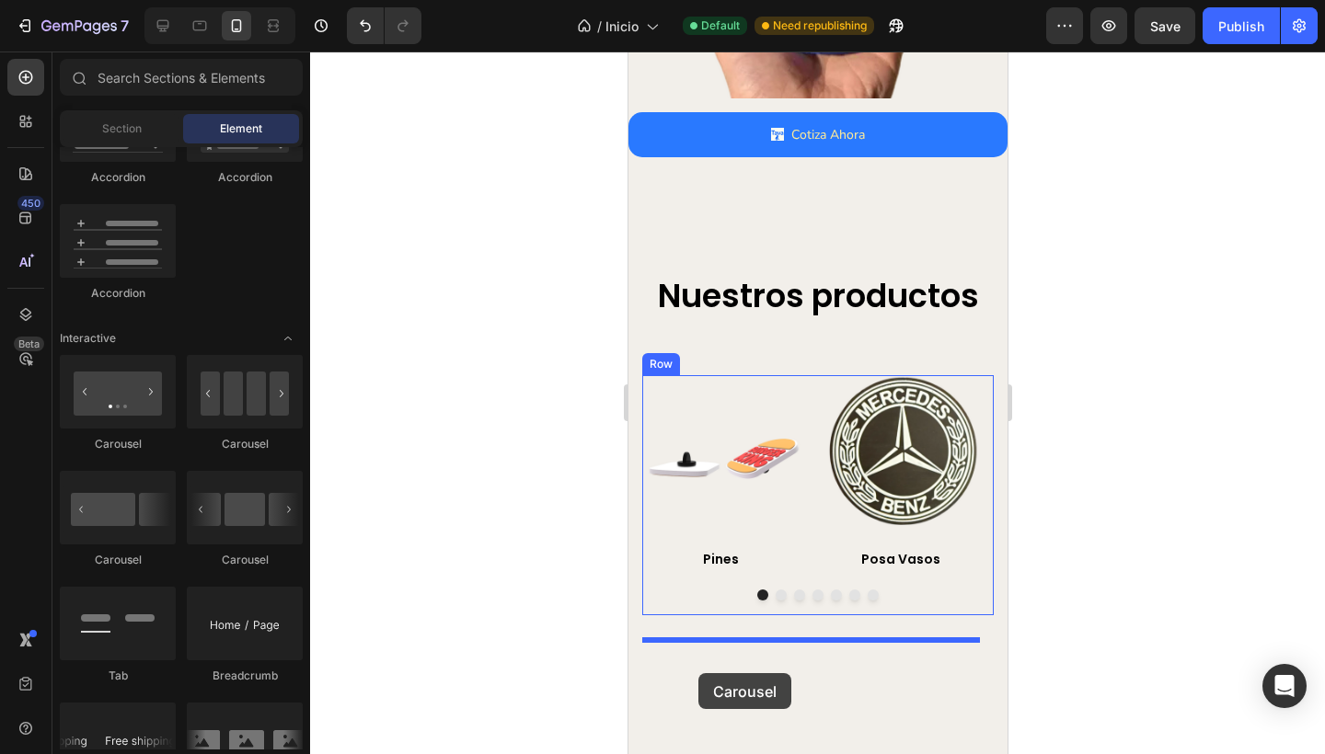
scroll to position [1487, 0]
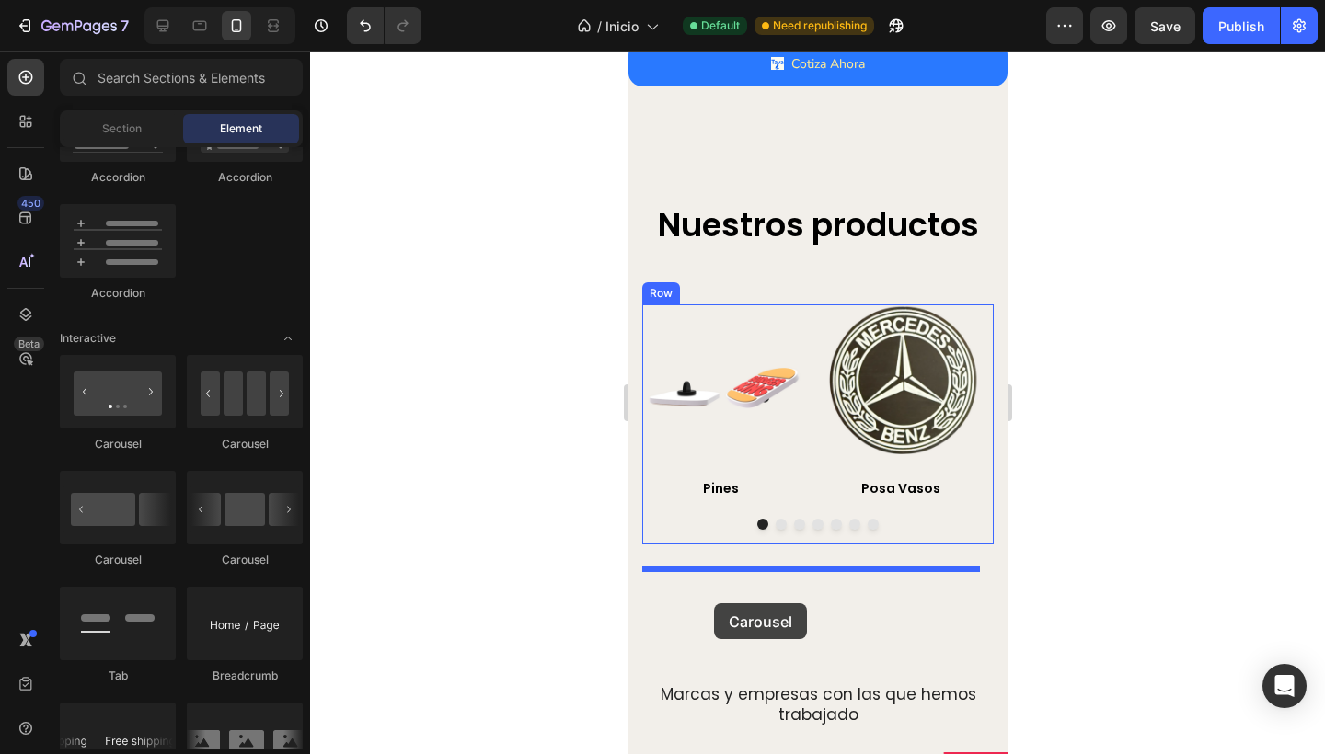
drag, startPoint x: 736, startPoint y: 463, endPoint x: 713, endPoint y: 605, distance: 144.4
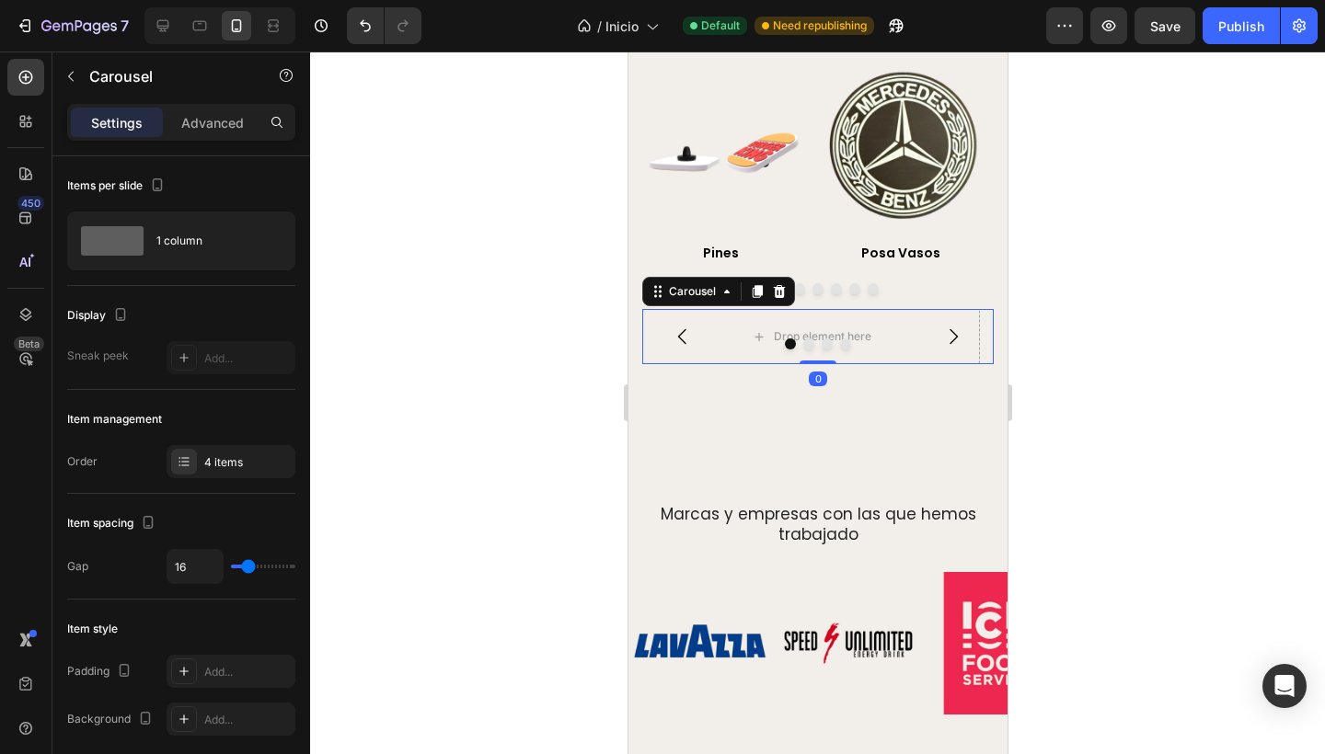
scroll to position [1776, 0]
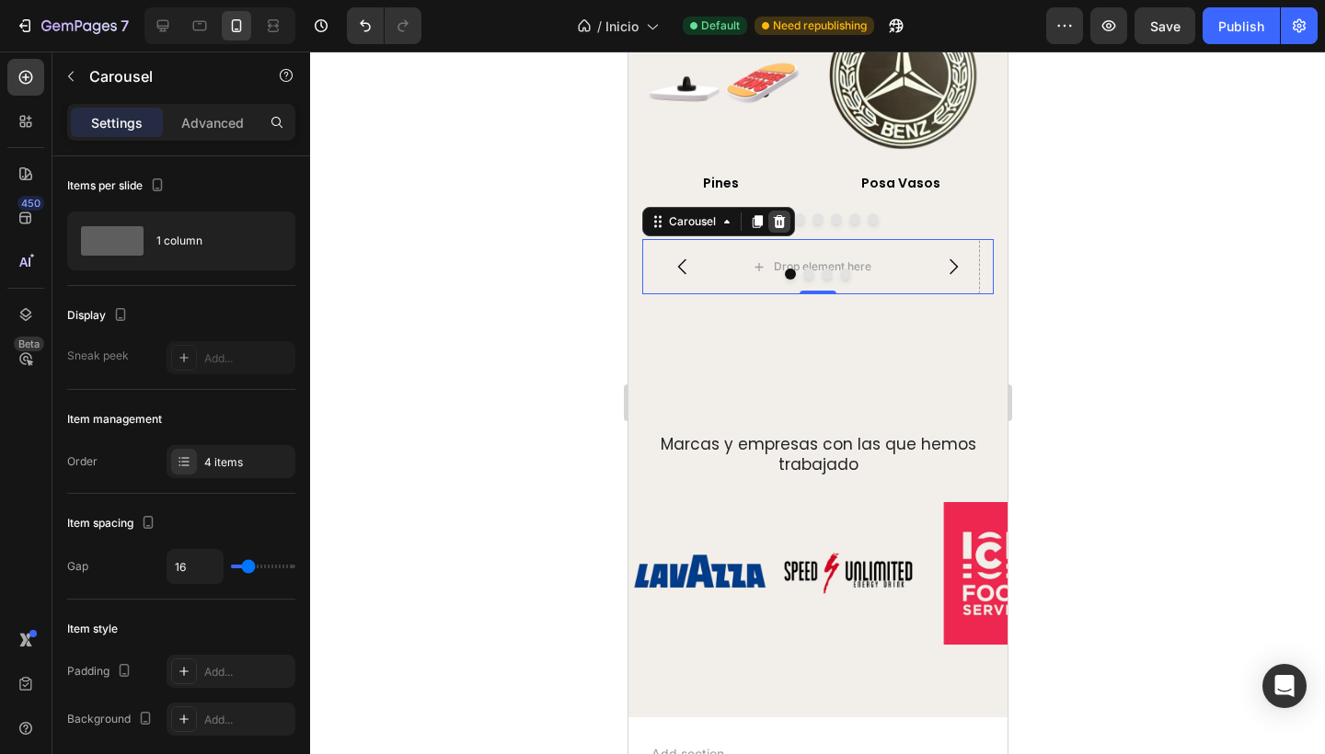
click at [776, 229] on icon at bounding box center [778, 221] width 15 height 15
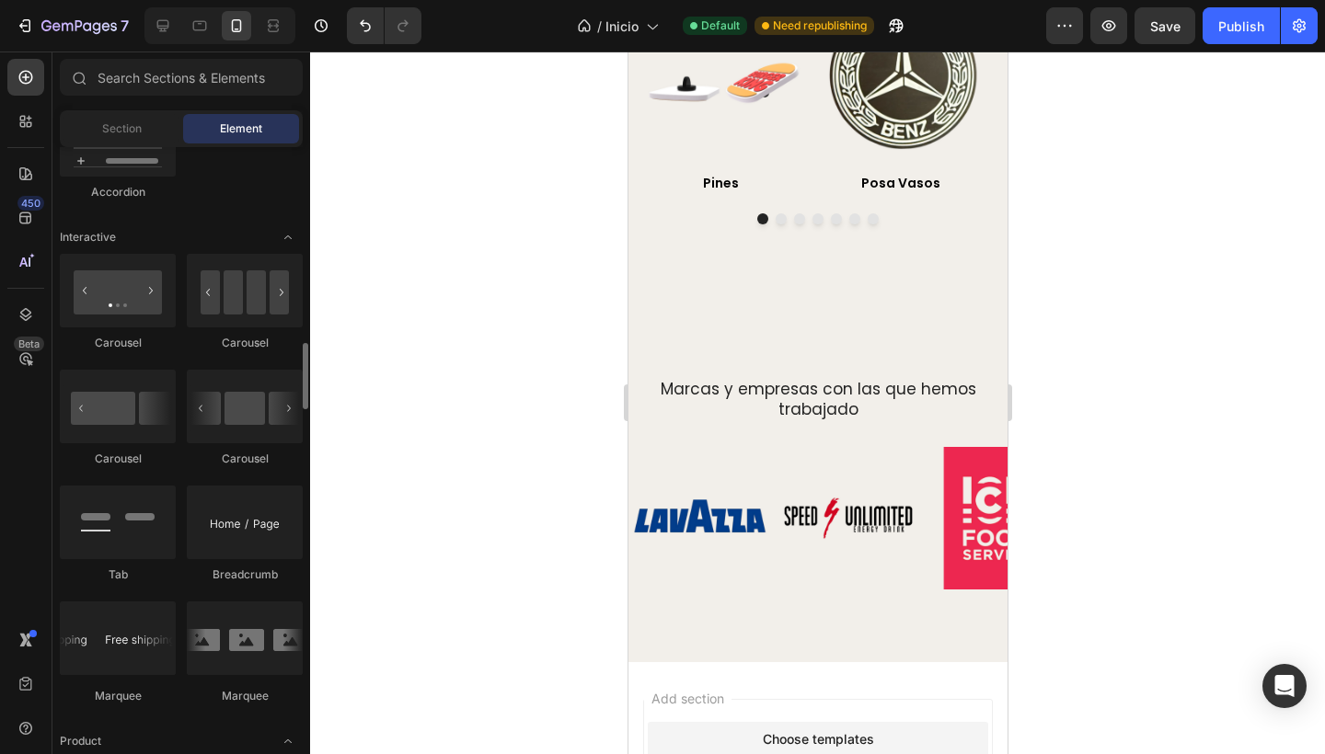
scroll to position [1774, 0]
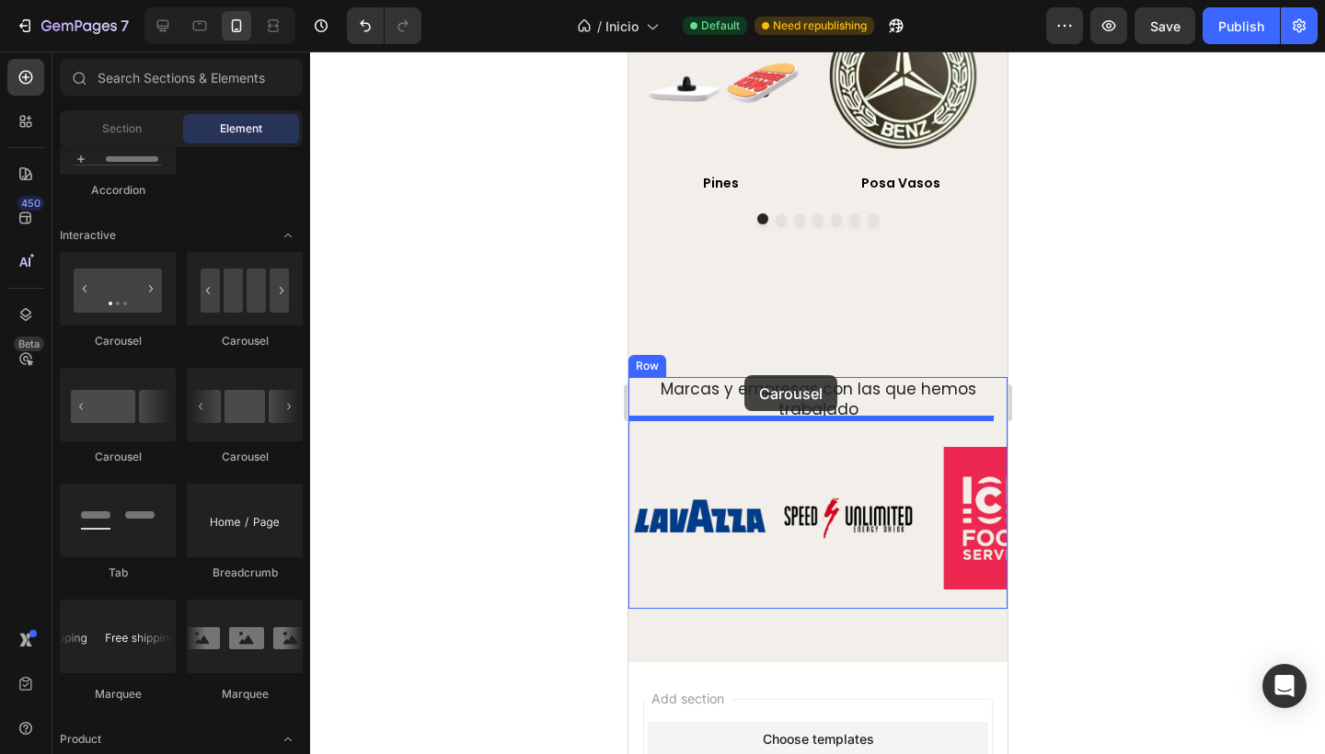
drag, startPoint x: 738, startPoint y: 477, endPoint x: 743, endPoint y: 375, distance: 102.3
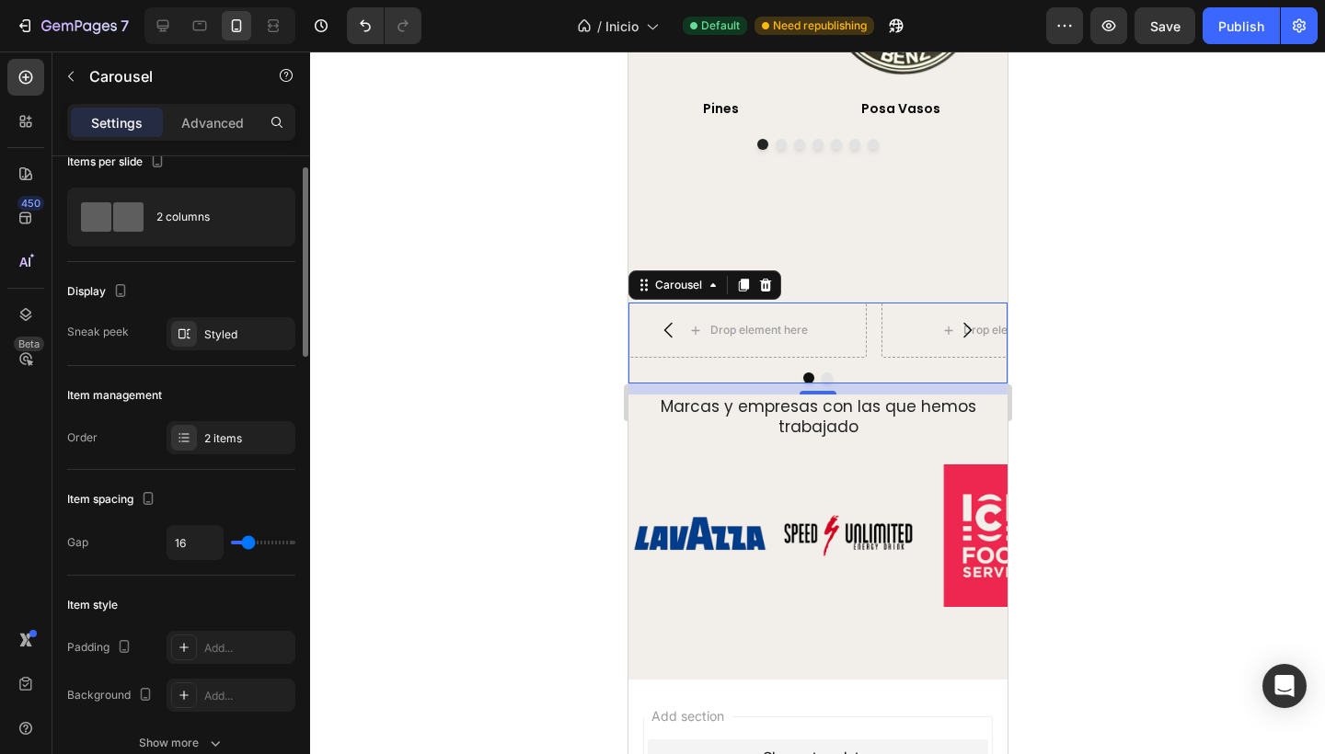
scroll to position [0, 0]
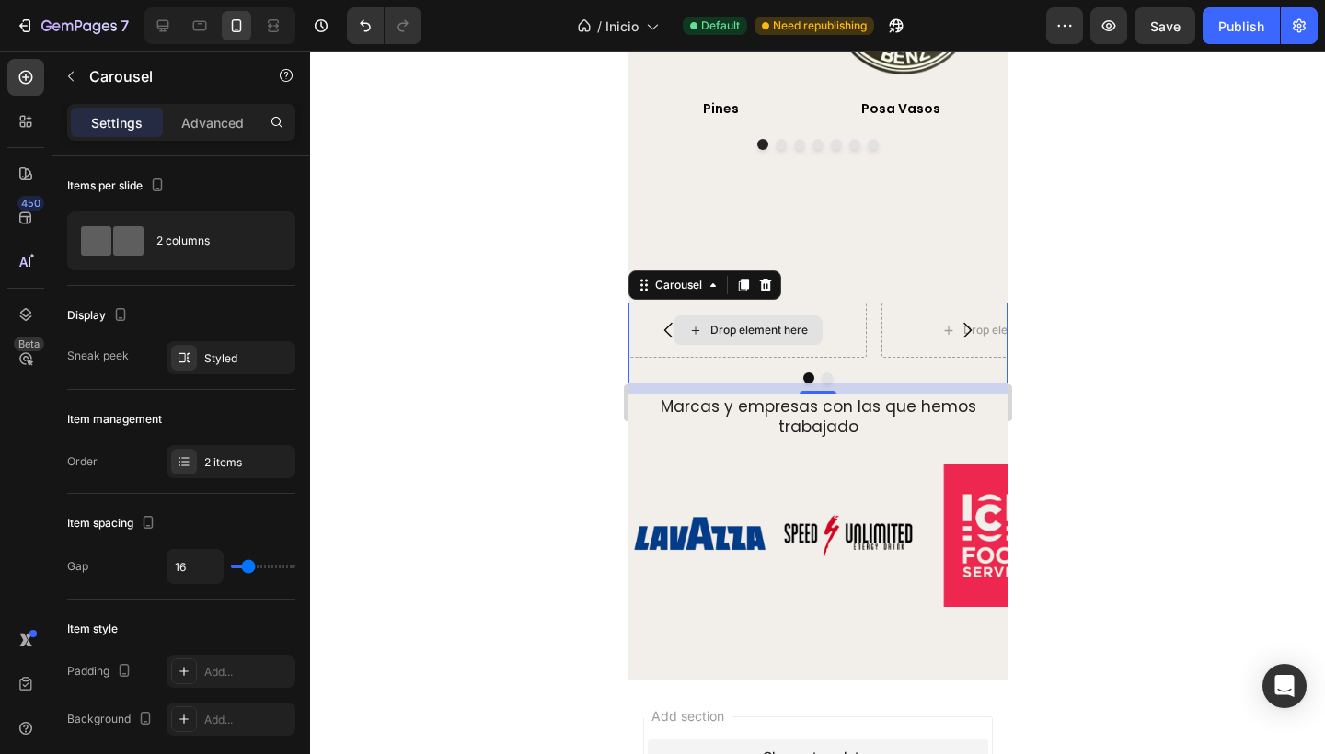
click at [712, 345] on div "Drop element here" at bounding box center [746, 330] width 149 height 29
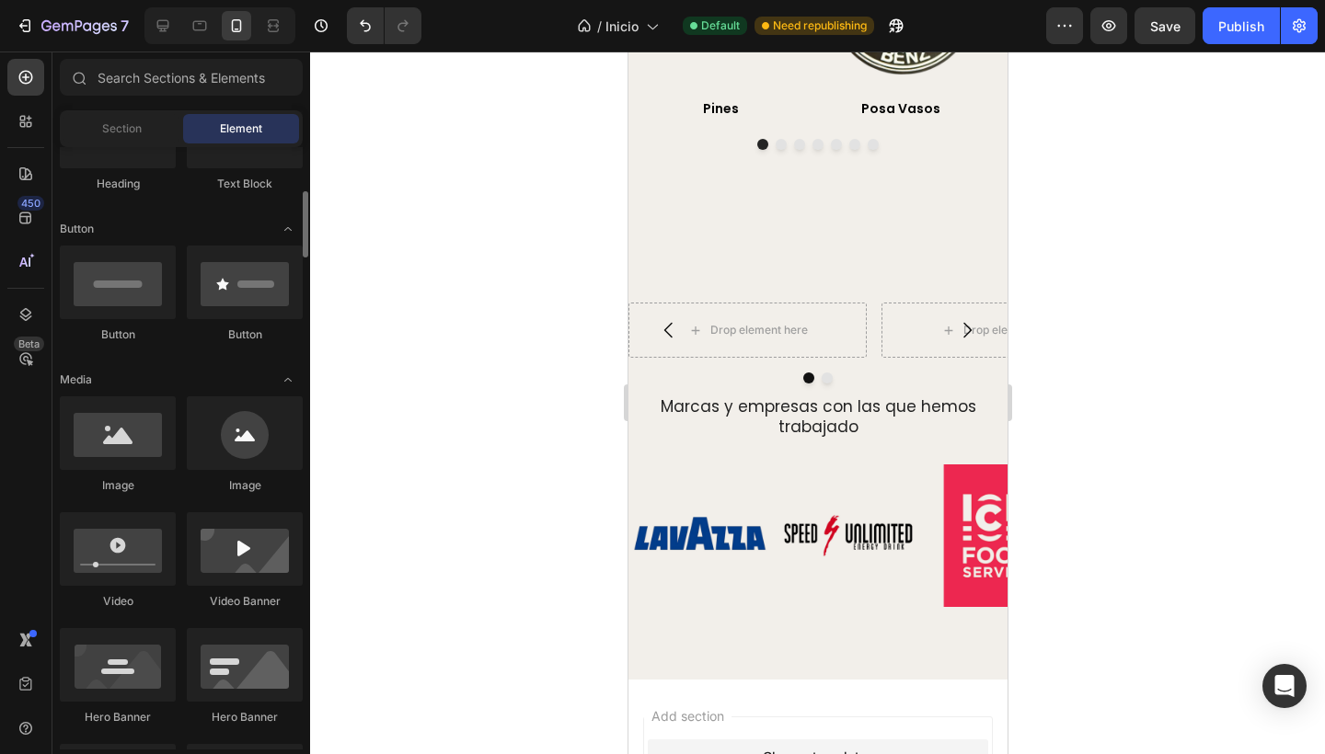
scroll to position [364, 0]
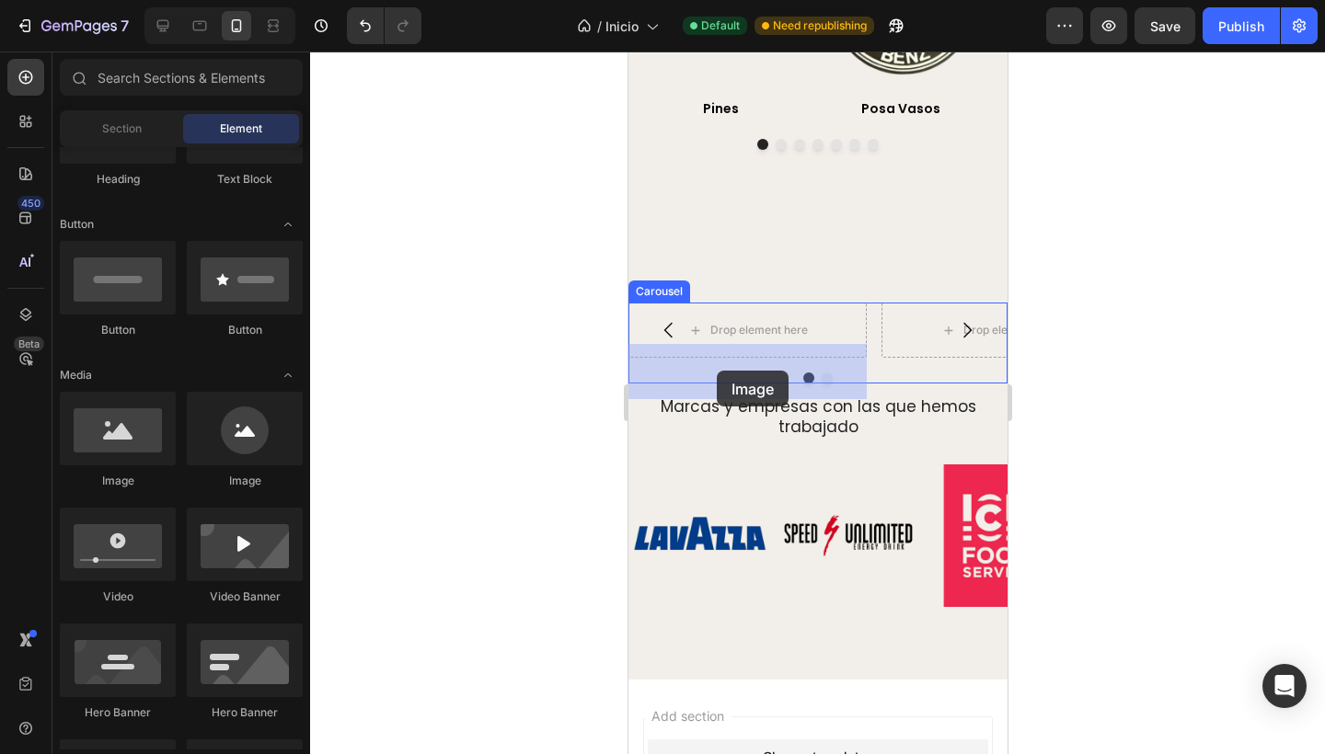
drag, startPoint x: 745, startPoint y: 505, endPoint x: 715, endPoint y: 369, distance: 139.5
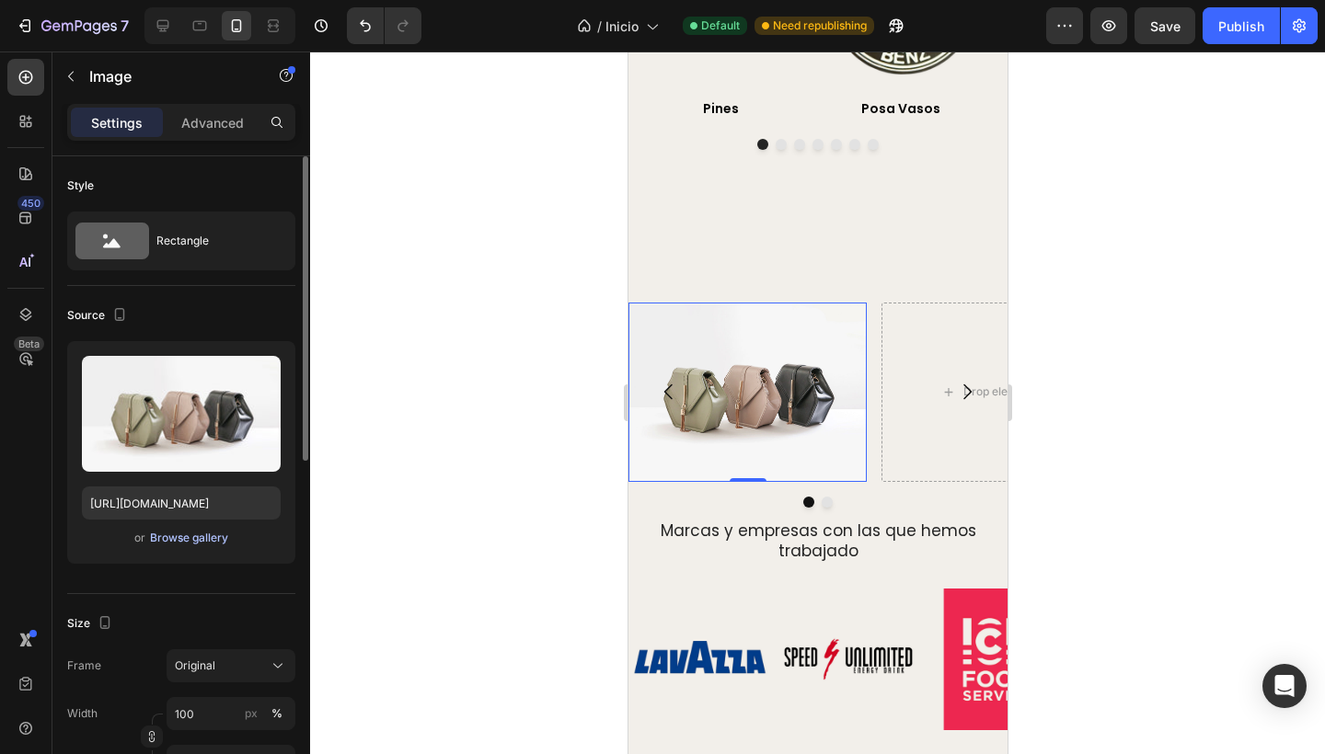
click at [192, 534] on div "Browse gallery" at bounding box center [189, 538] width 78 height 17
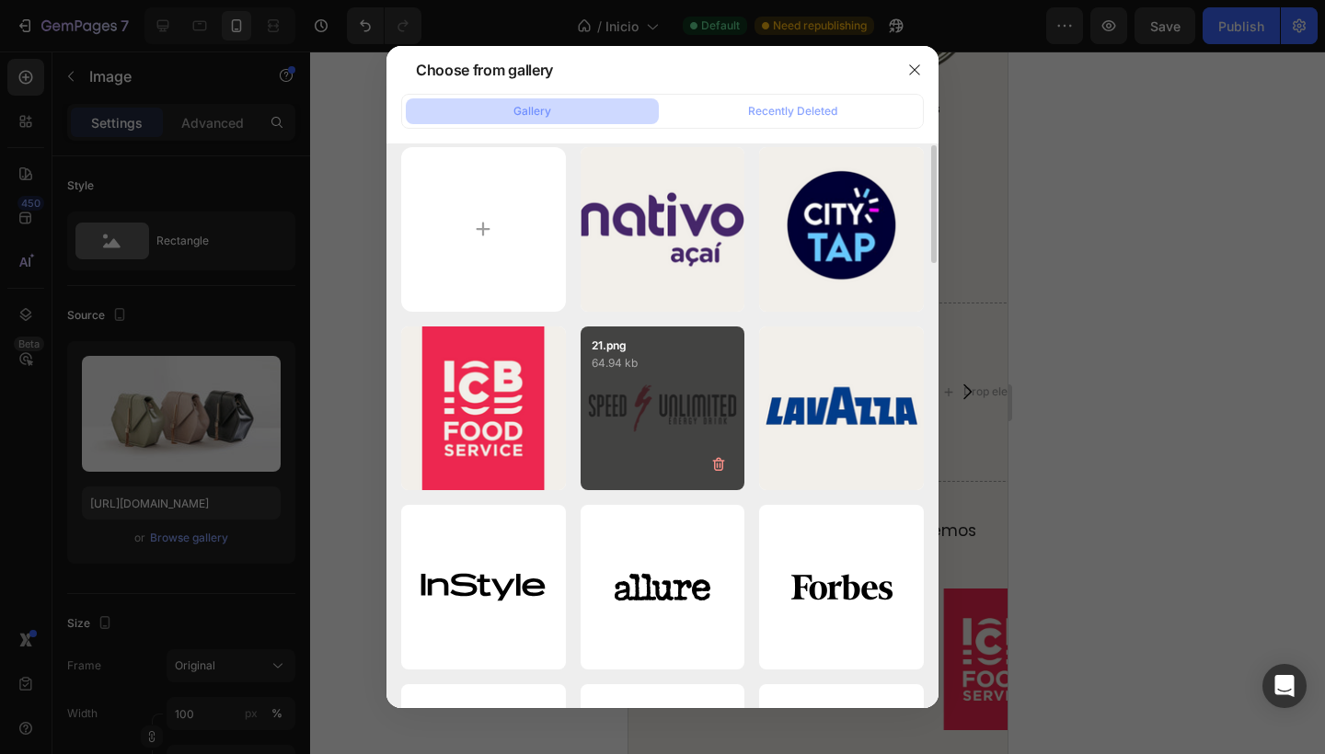
scroll to position [0, 0]
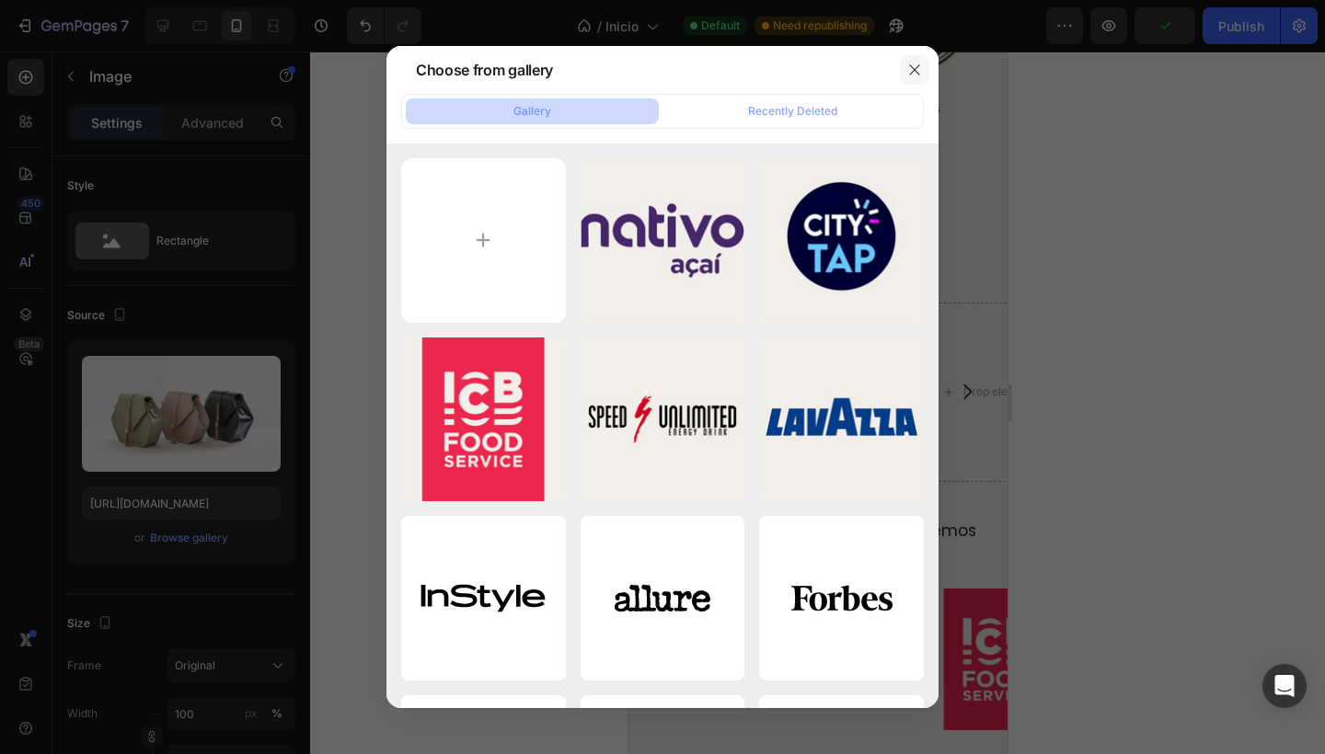
click at [916, 64] on icon "button" at bounding box center [914, 70] width 15 height 15
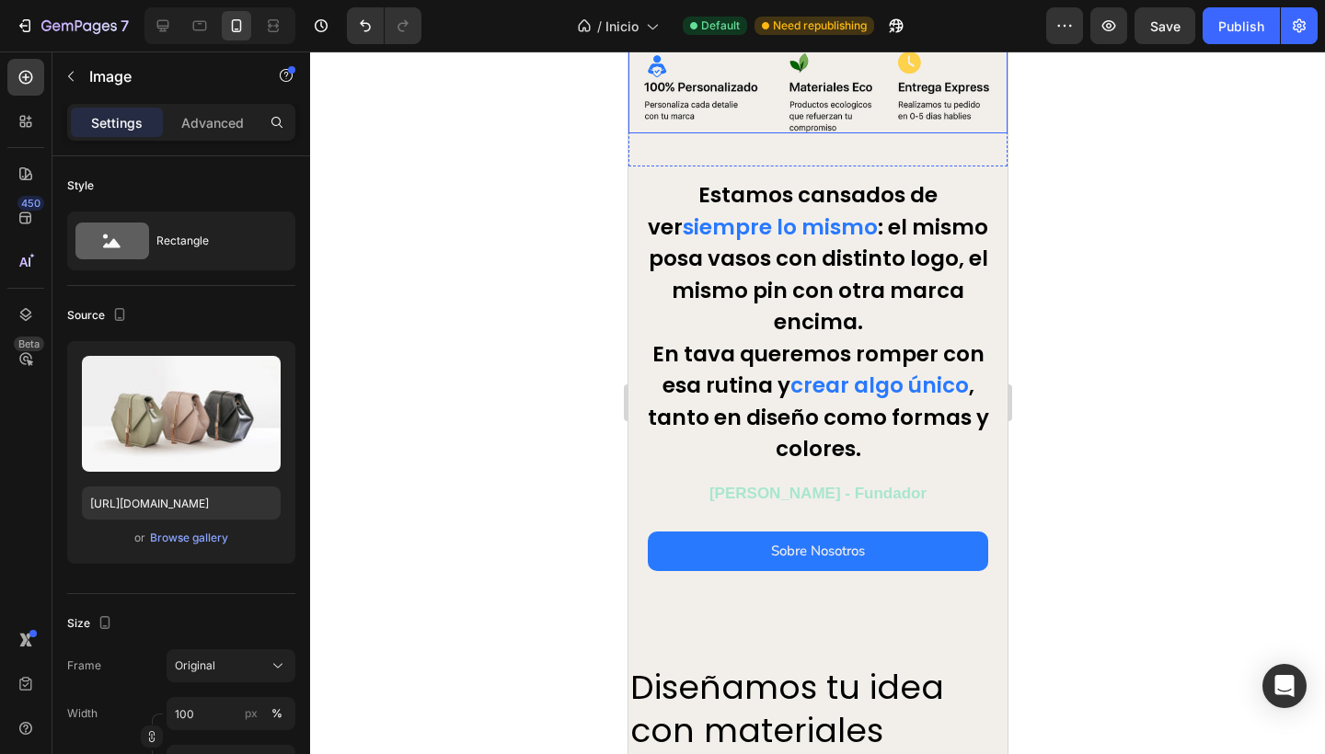
scroll to position [352, 0]
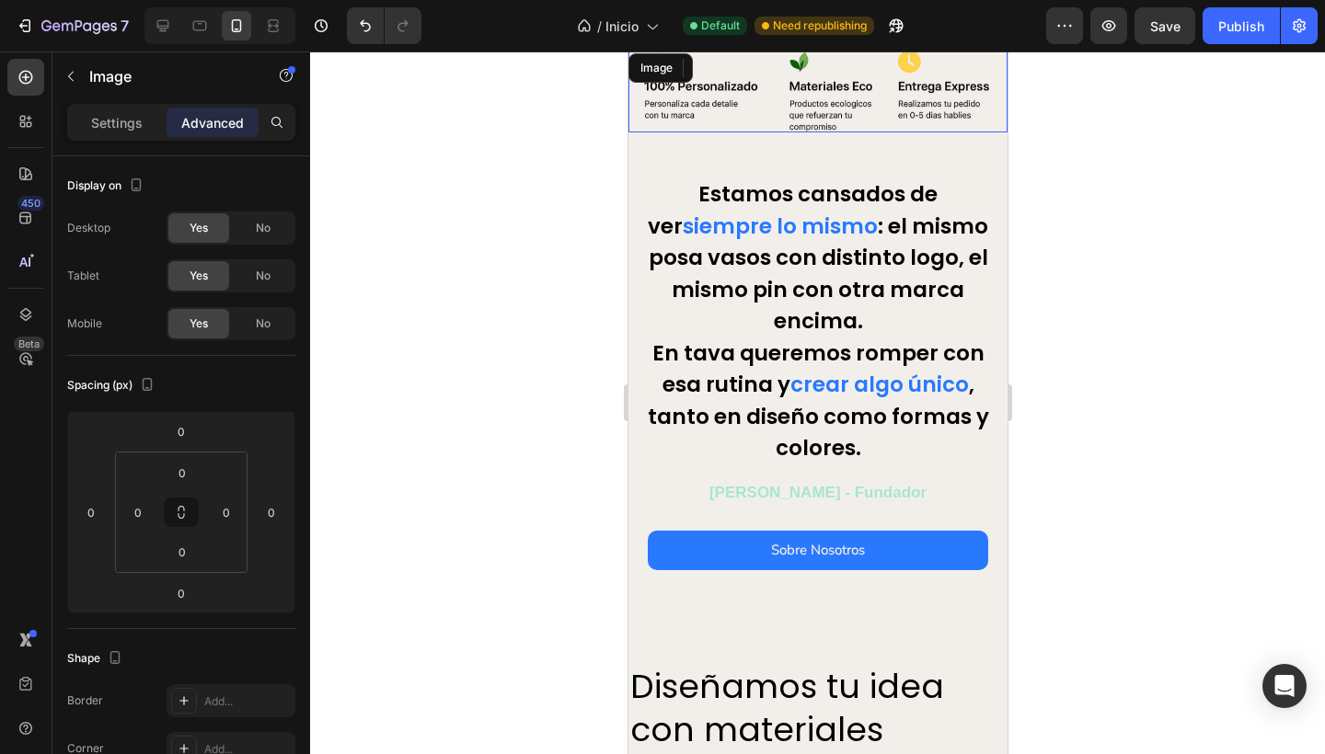
click at [748, 113] on img at bounding box center [816, 91] width 379 height 83
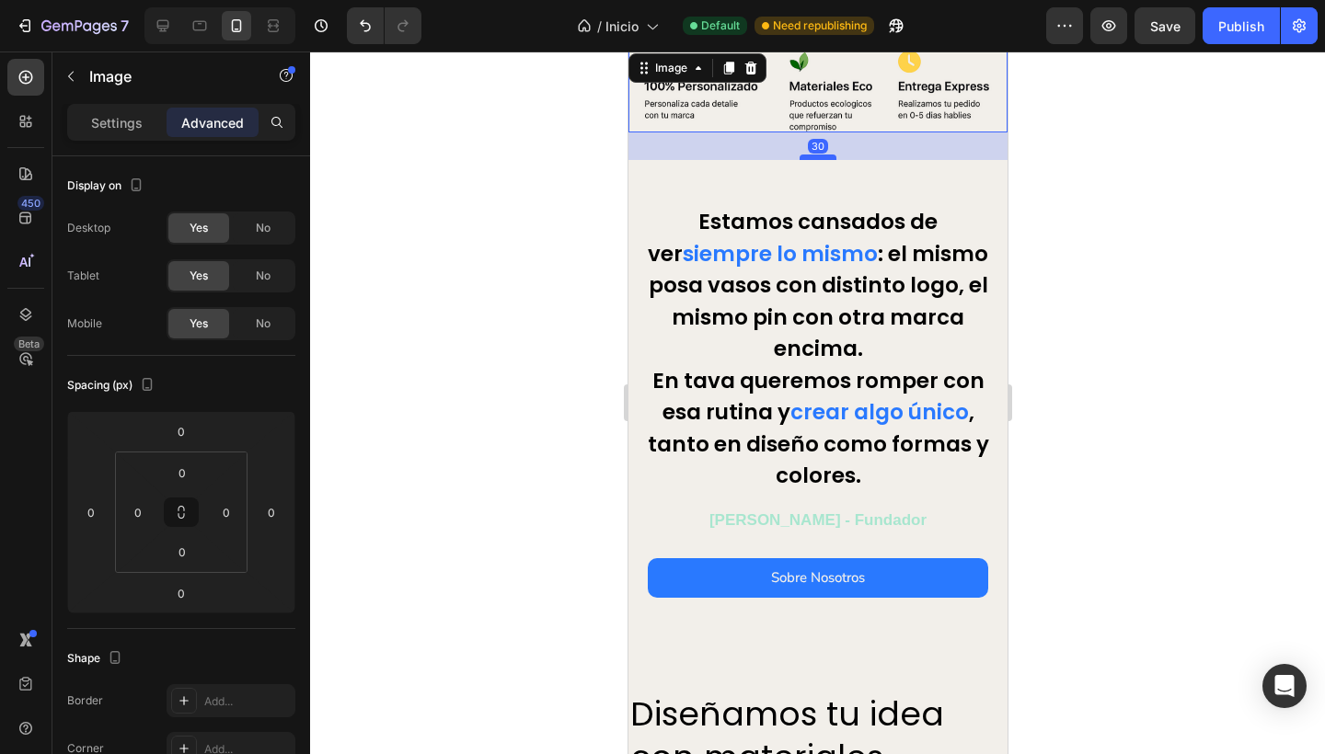
drag, startPoint x: 811, startPoint y: 121, endPoint x: 822, endPoint y: 148, distance: 29.7
click at [822, 155] on div at bounding box center [816, 158] width 37 height 6
type input "30"
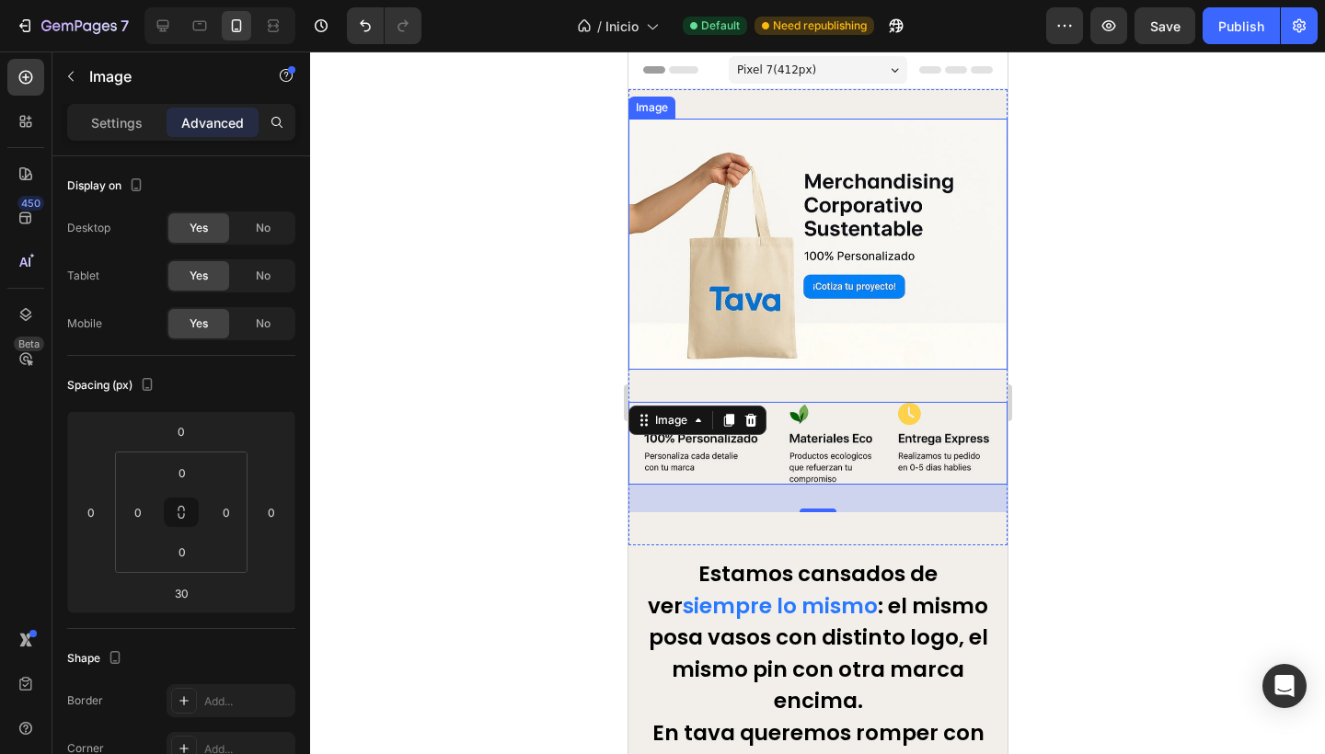
scroll to position [-1, 0]
click at [558, 304] on div at bounding box center [817, 403] width 1015 height 703
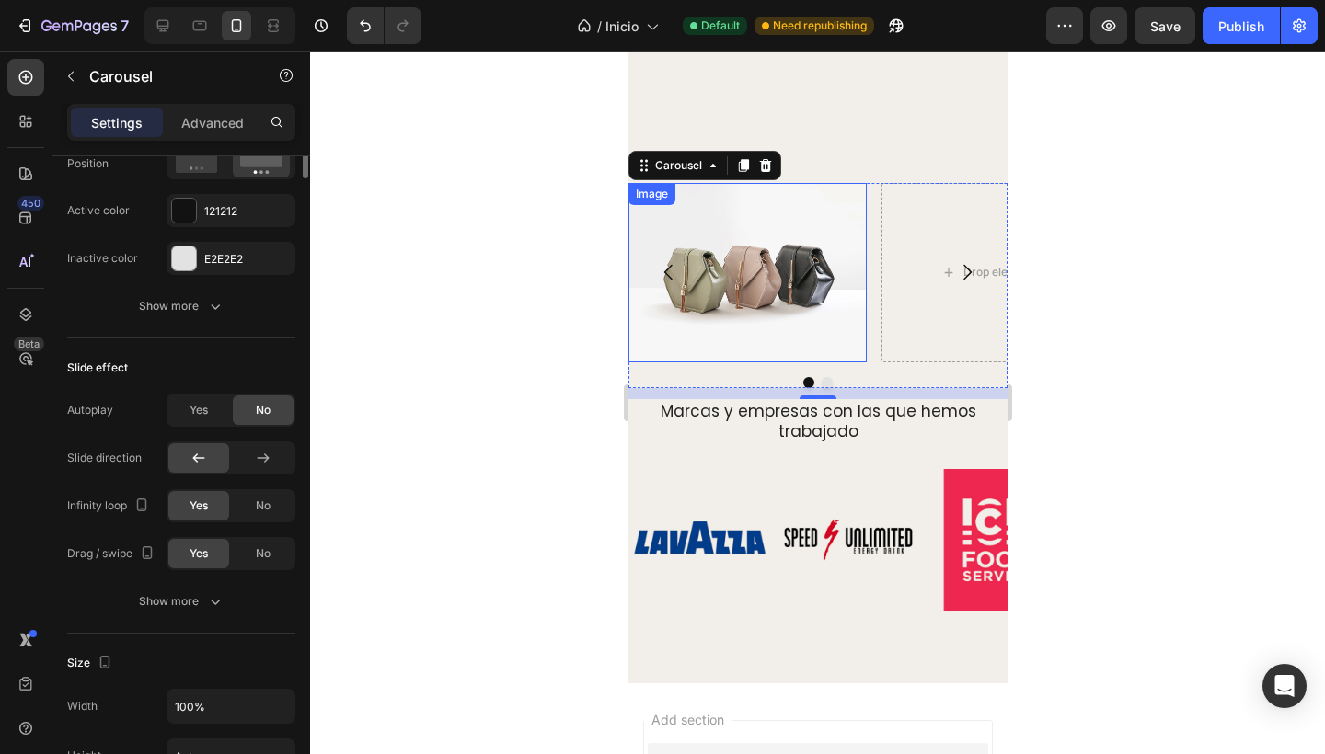
scroll to position [0, 0]
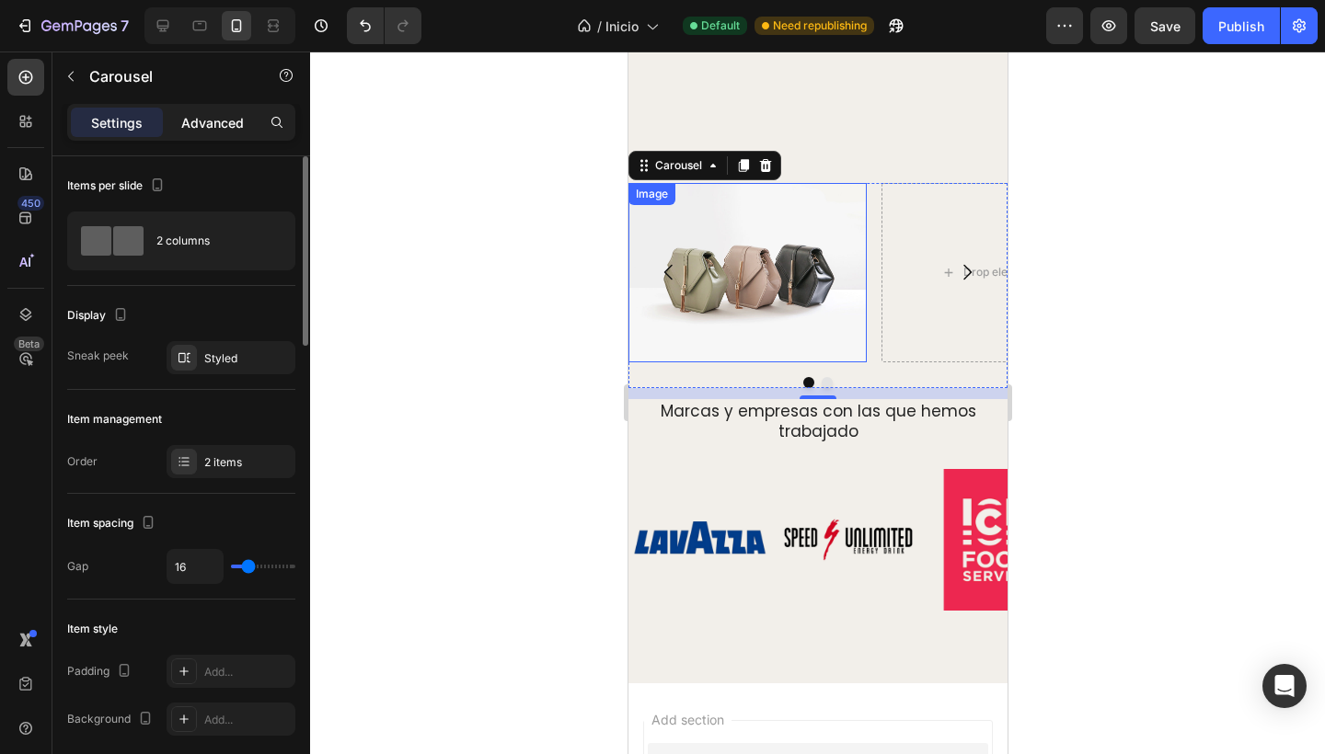
click at [198, 119] on p "Advanced" at bounding box center [212, 122] width 63 height 19
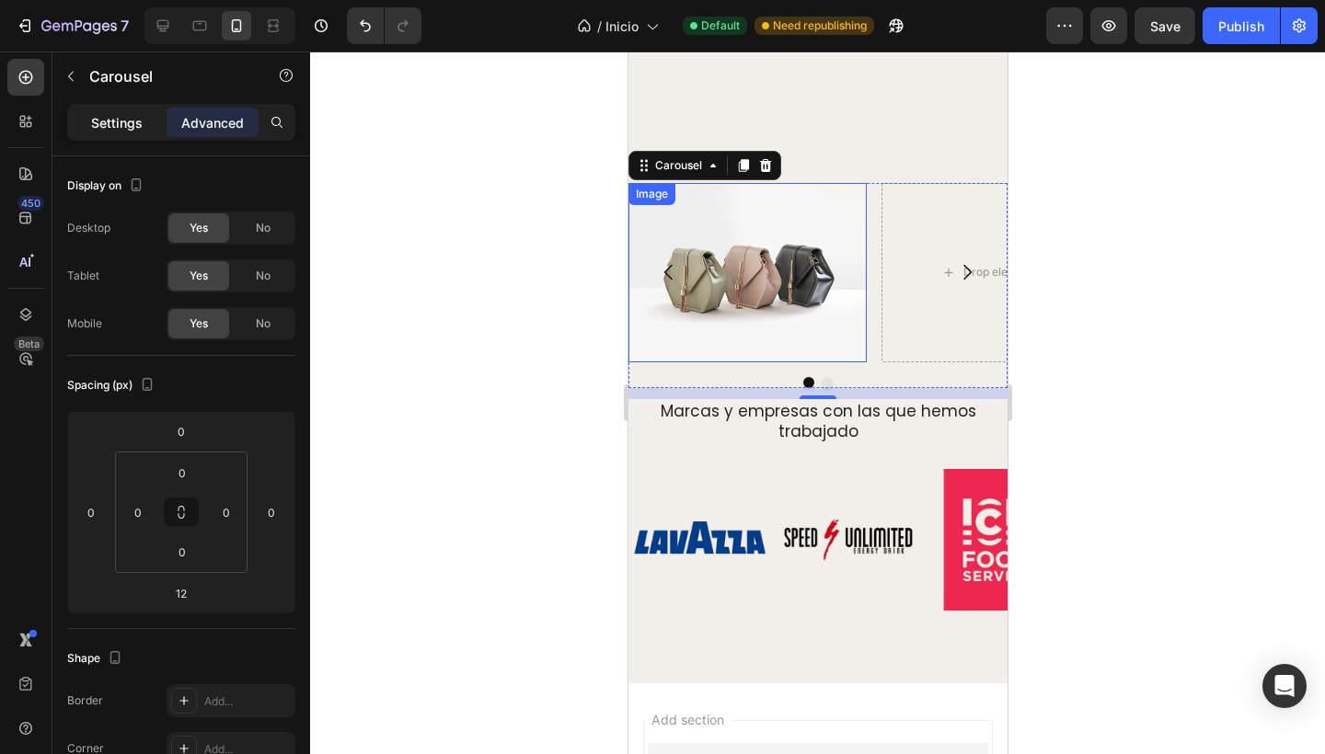
click at [109, 120] on p "Settings" at bounding box center [117, 122] width 52 height 19
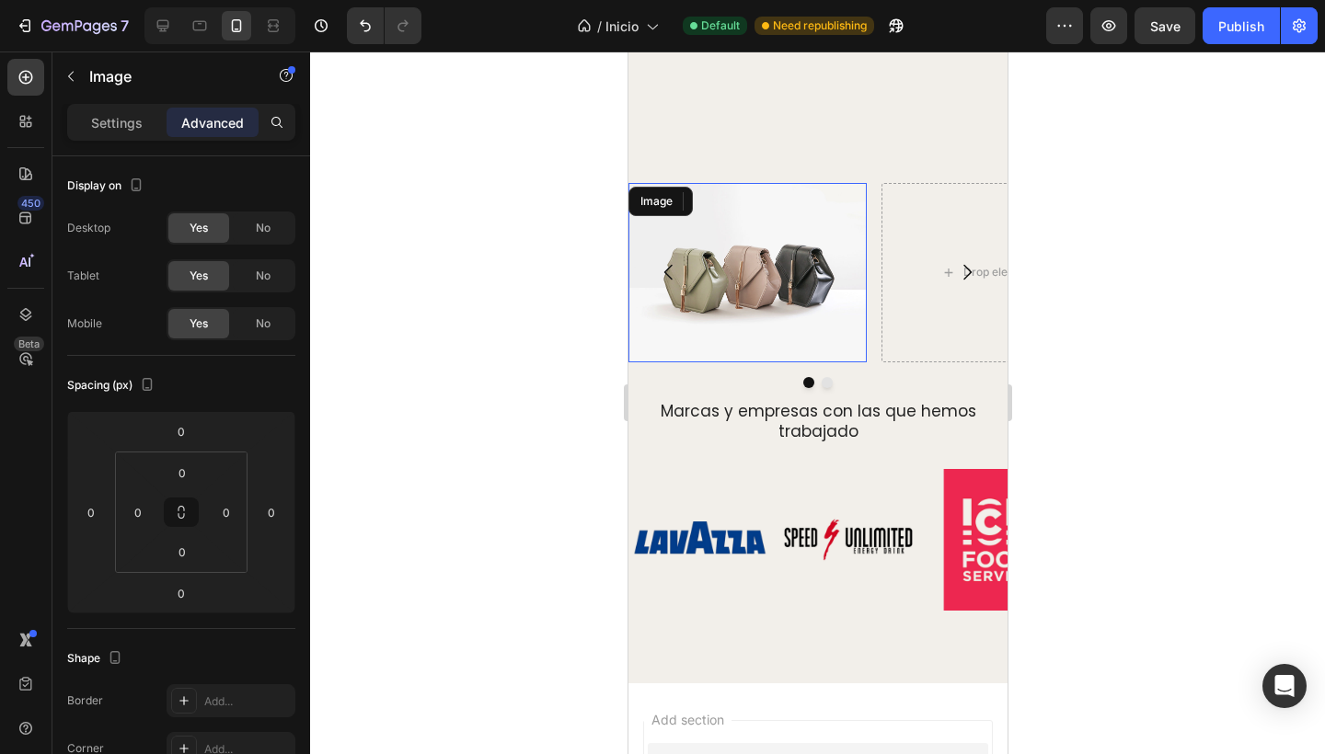
click at [775, 340] on img at bounding box center [746, 272] width 238 height 178
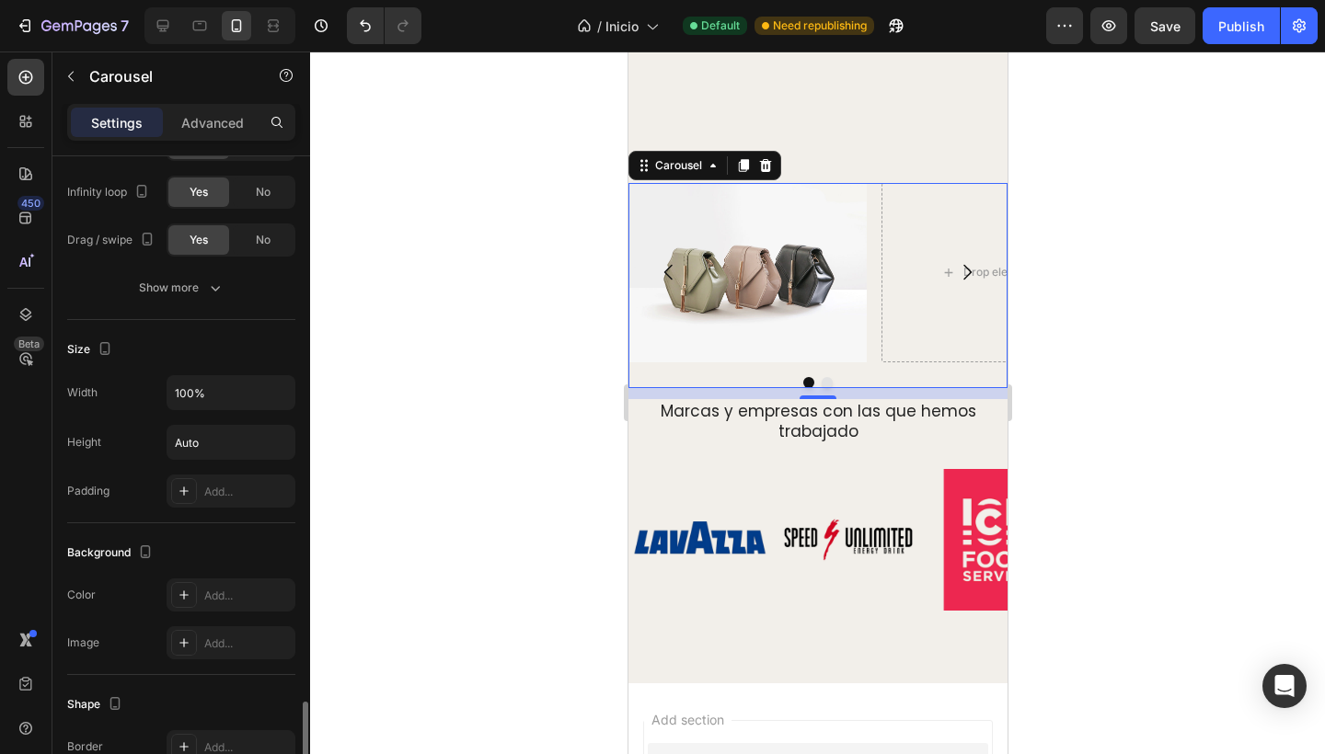
scroll to position [1579, 0]
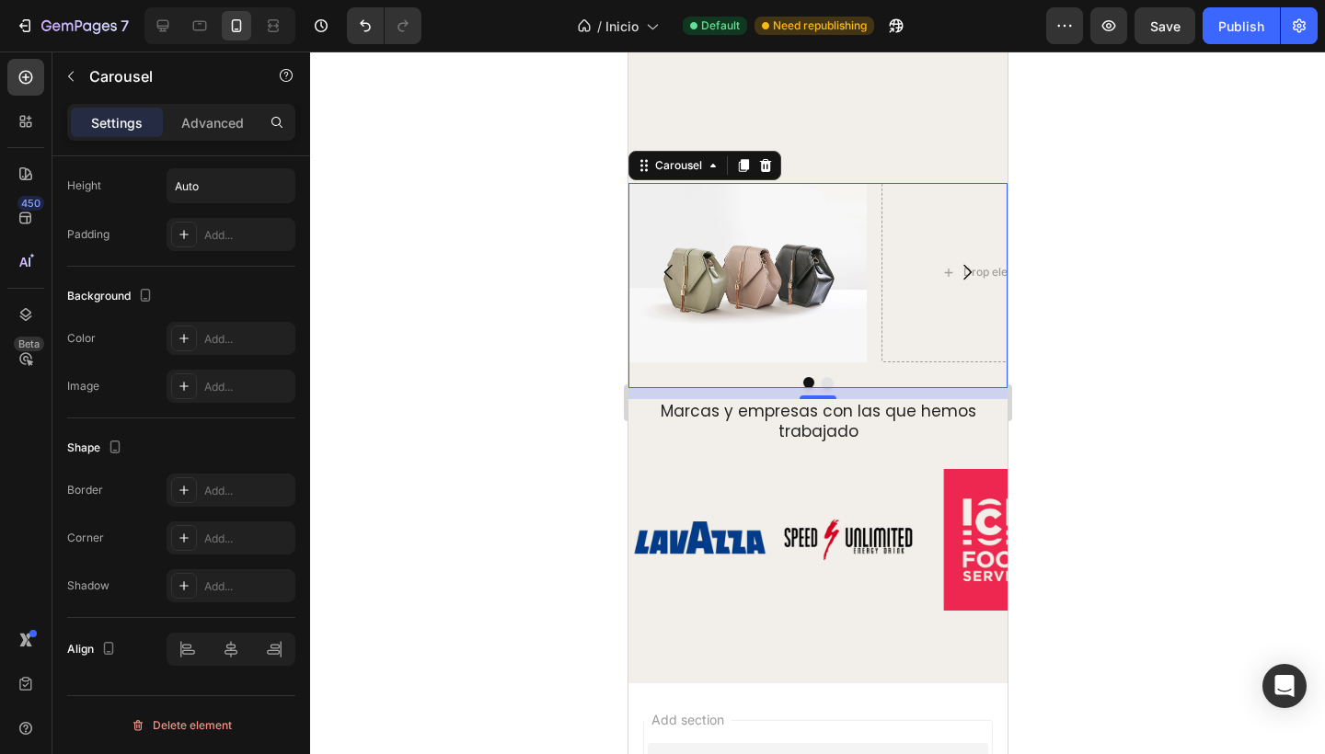
click at [686, 298] on button "Carousel Back Arrow" at bounding box center [668, 273] width 52 height 52
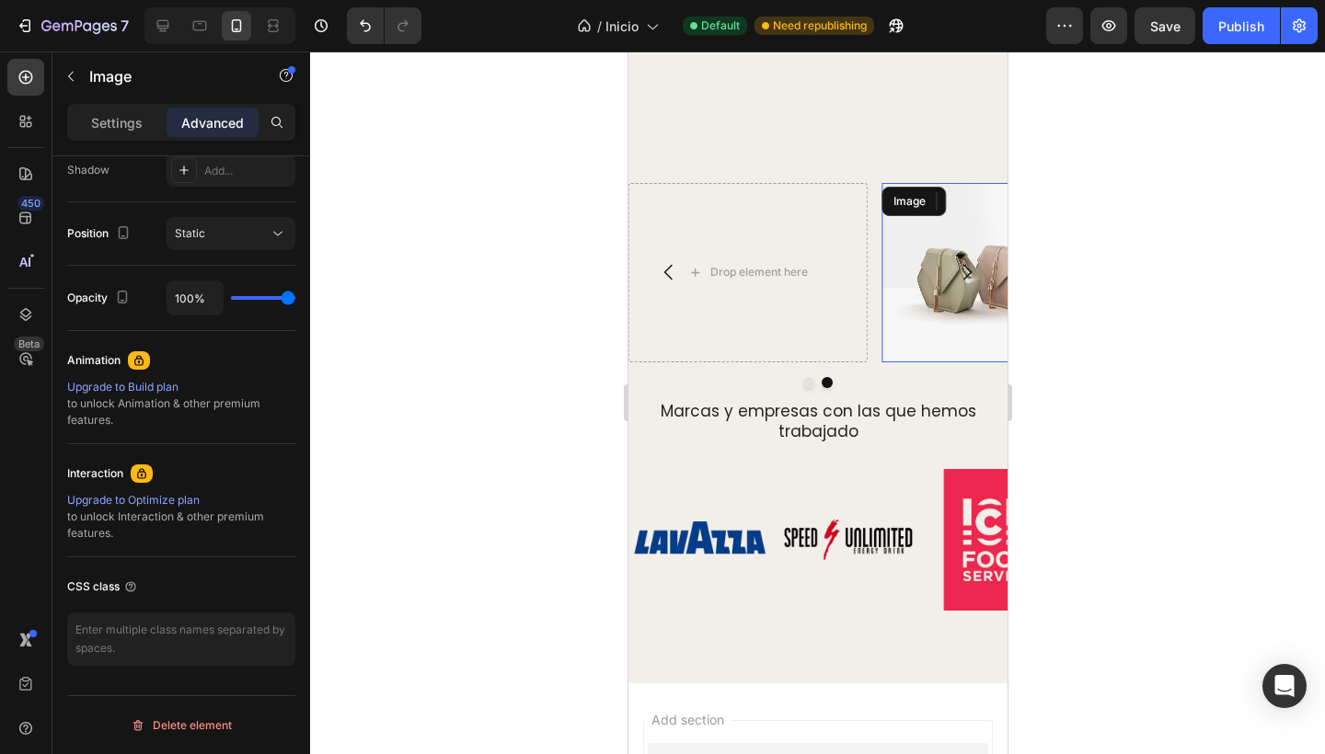
click at [930, 362] on img at bounding box center [999, 272] width 238 height 178
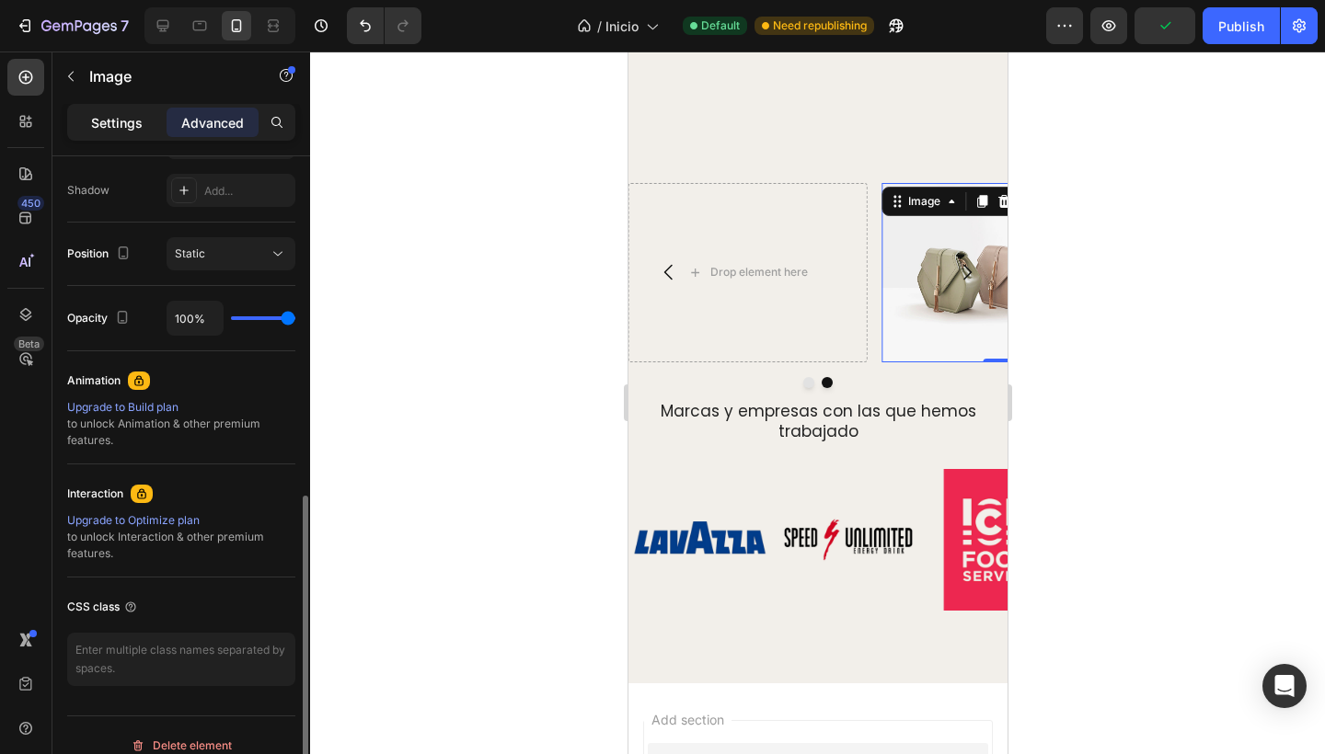
scroll to position [626, 0]
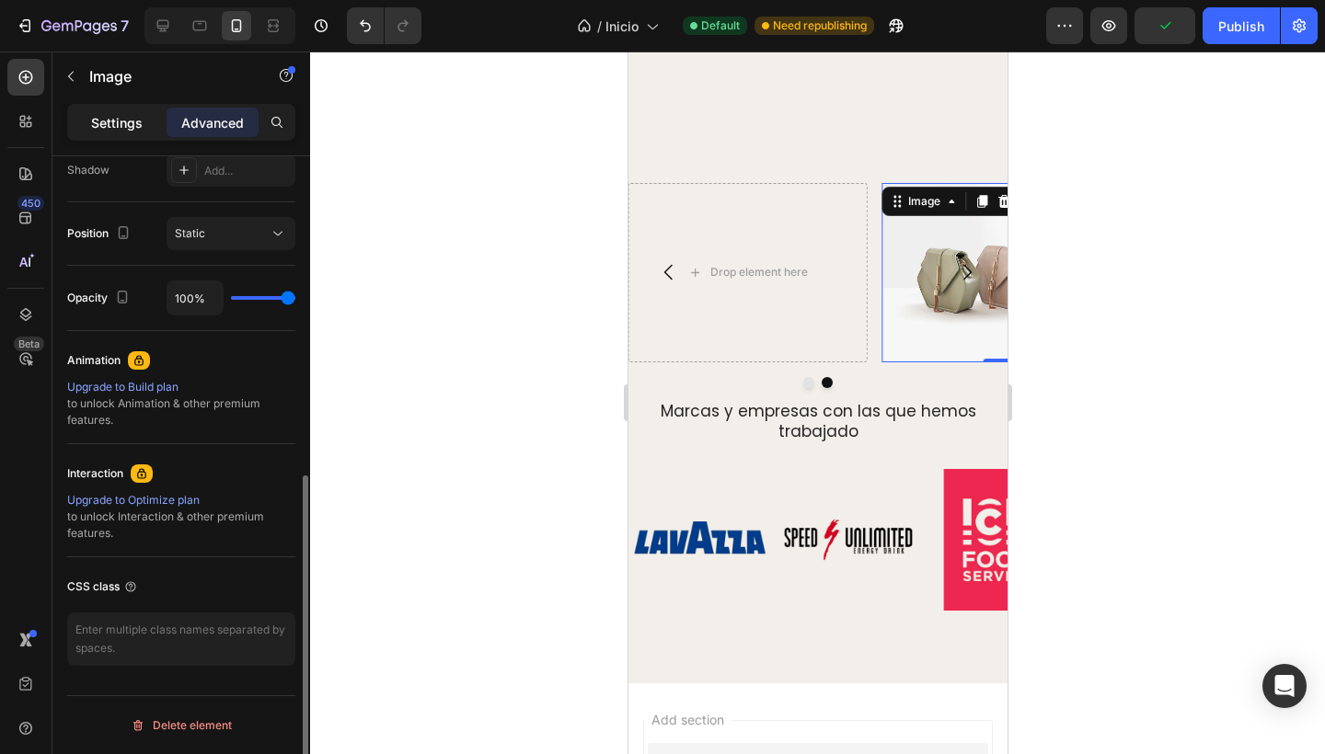
click at [117, 119] on p "Settings" at bounding box center [117, 122] width 52 height 19
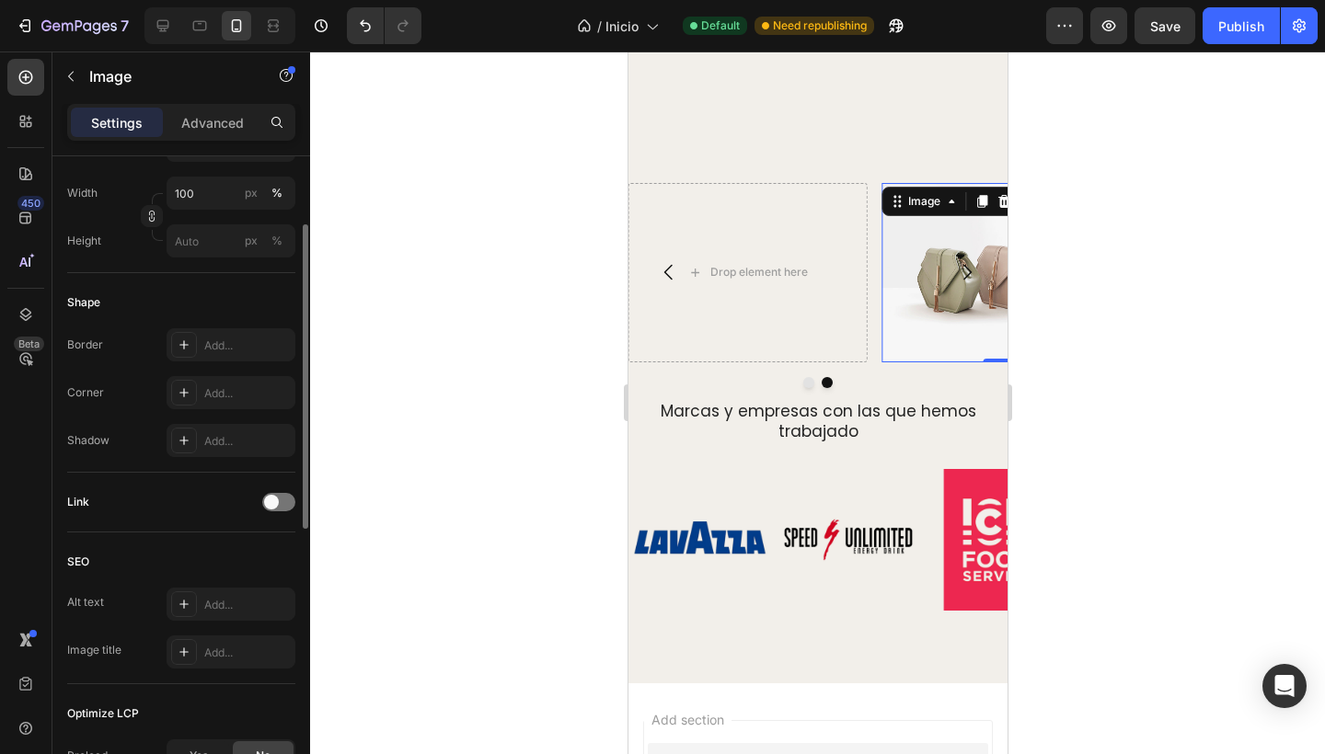
scroll to position [0, 0]
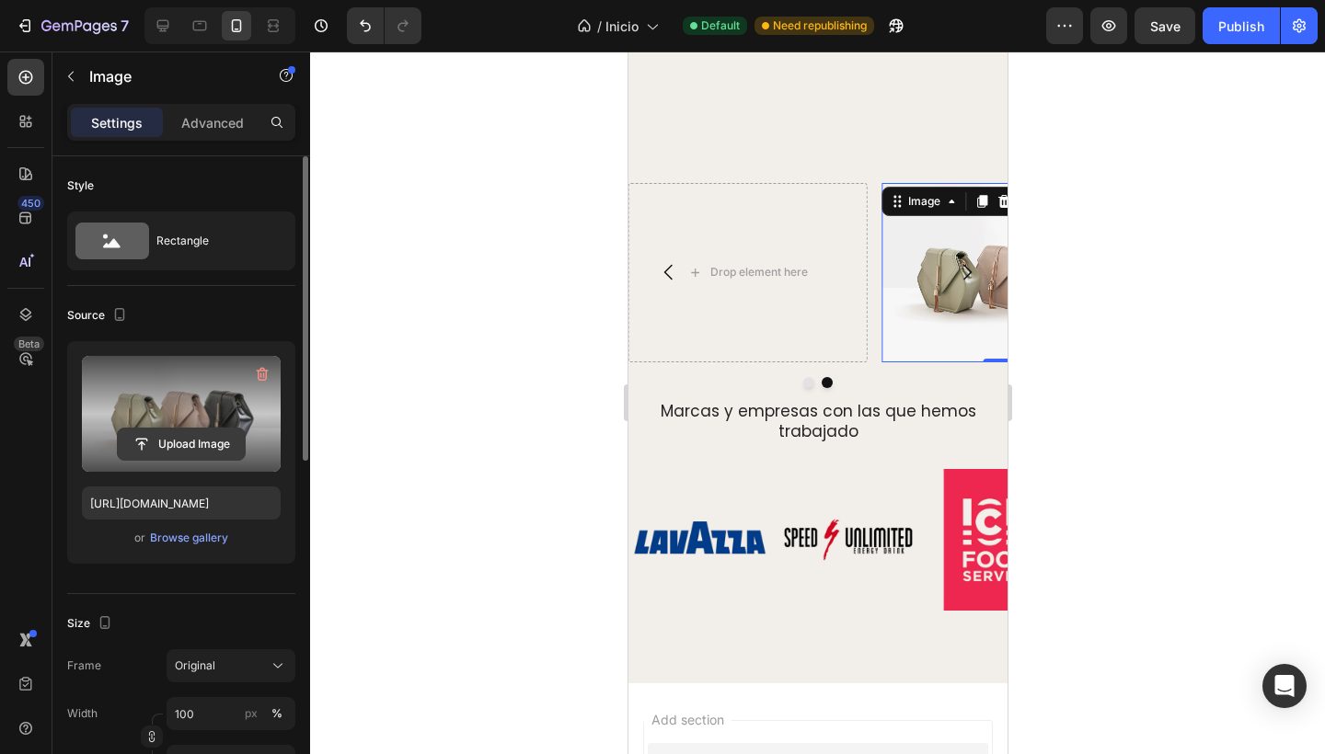
click at [186, 445] on input "file" at bounding box center [181, 444] width 127 height 31
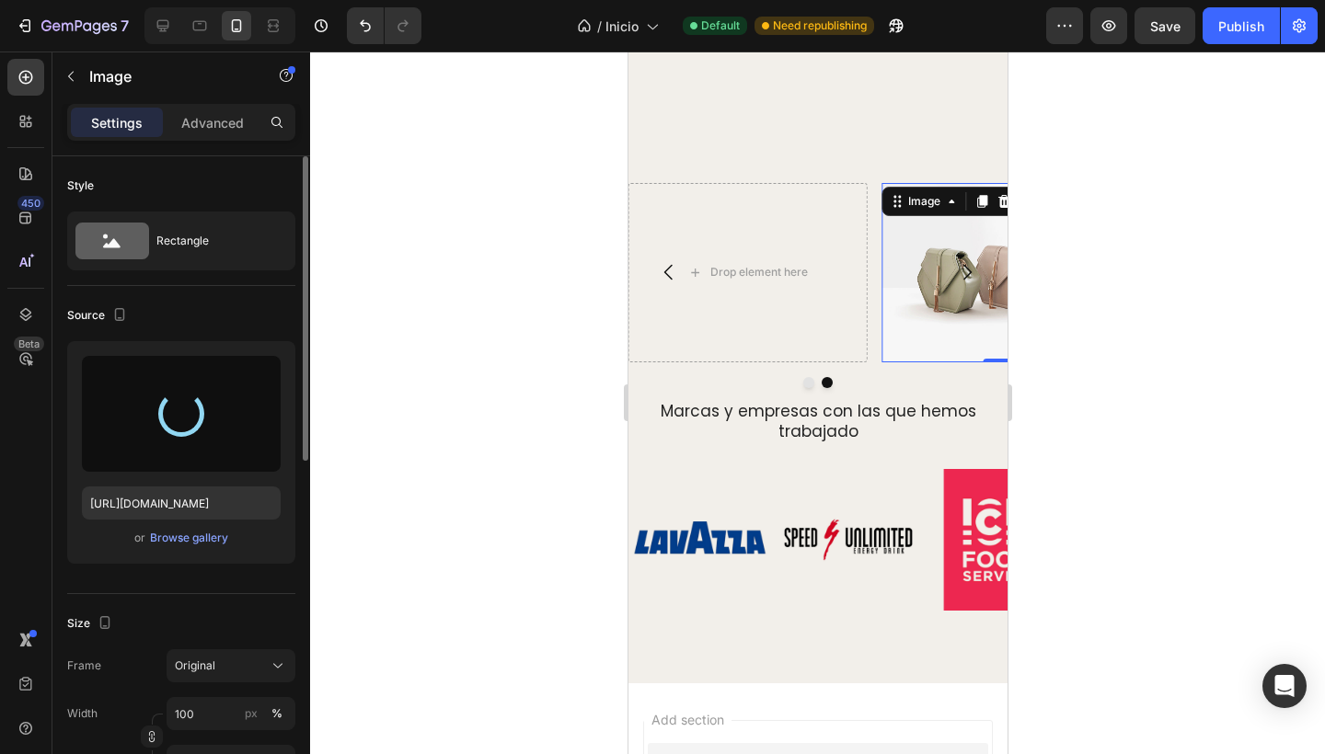
type input "[URL][DOMAIN_NAME]"
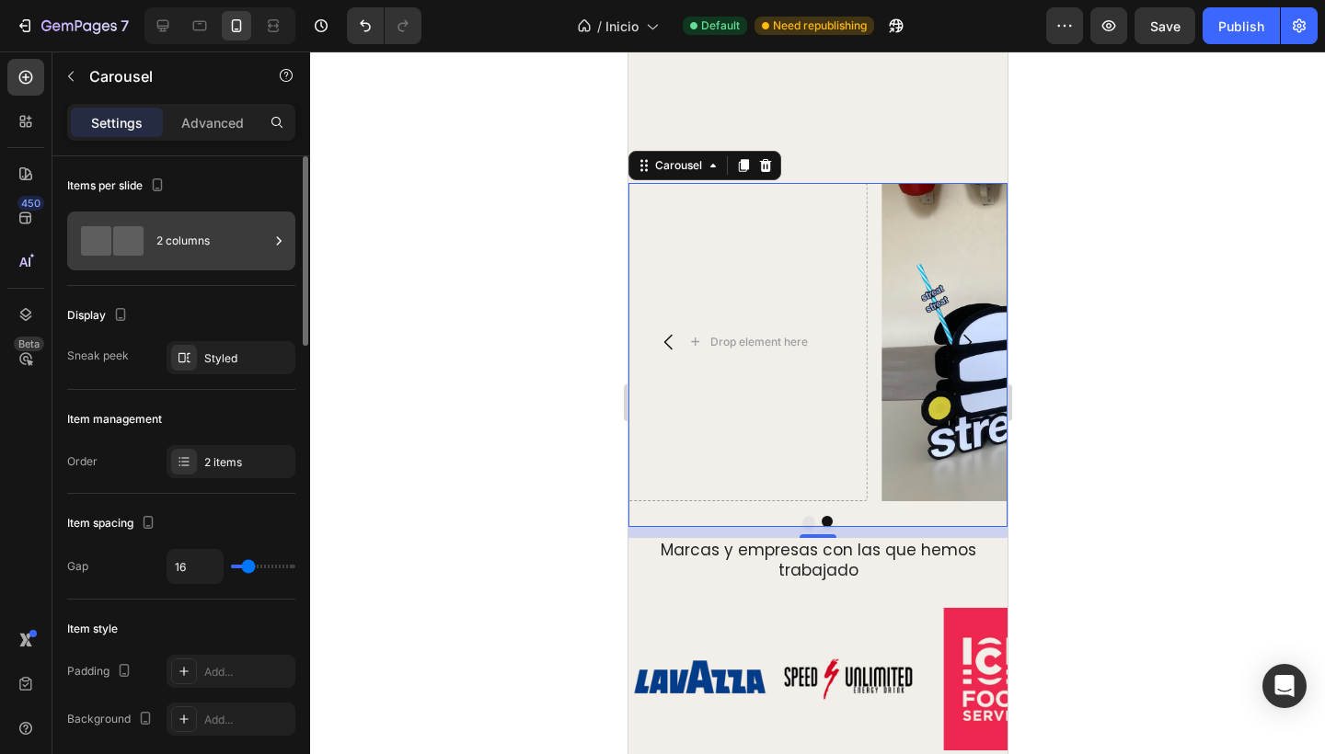
click at [171, 247] on div "2 columns" at bounding box center [212, 241] width 112 height 42
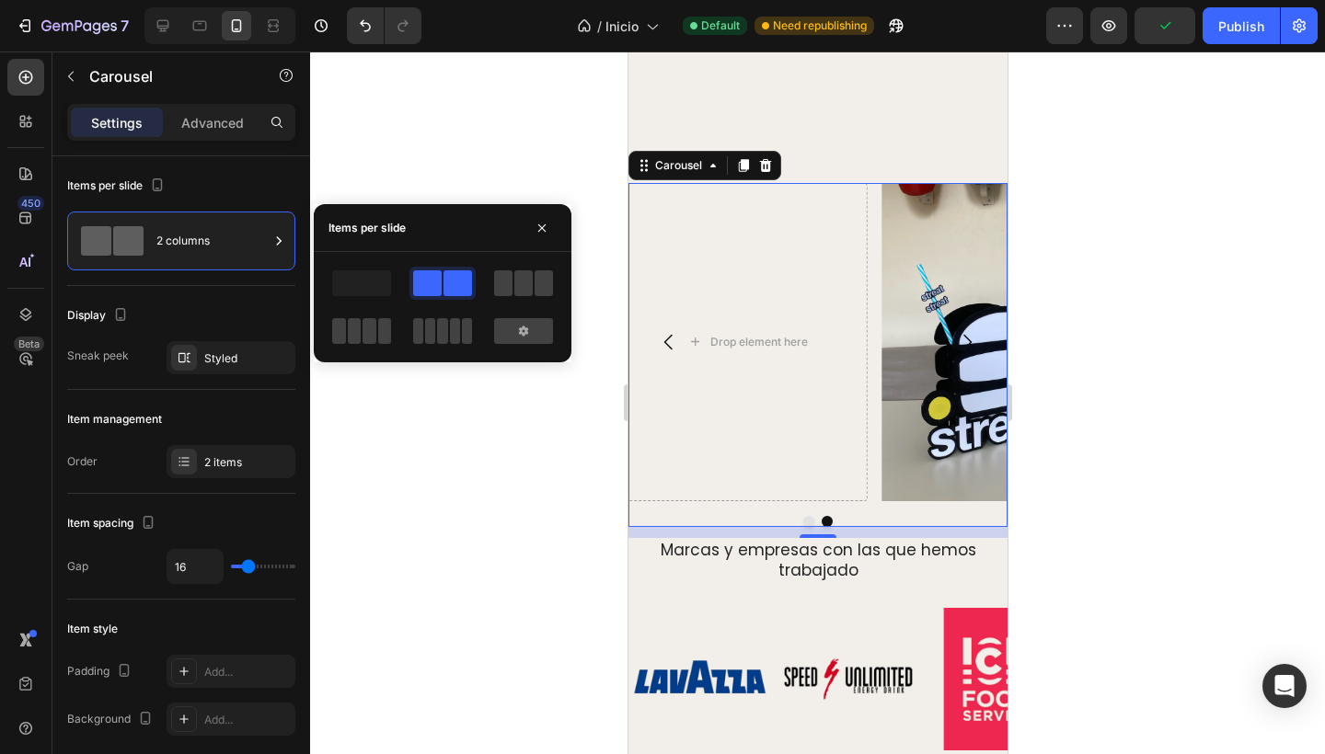
click at [407, 170] on div at bounding box center [817, 403] width 1015 height 703
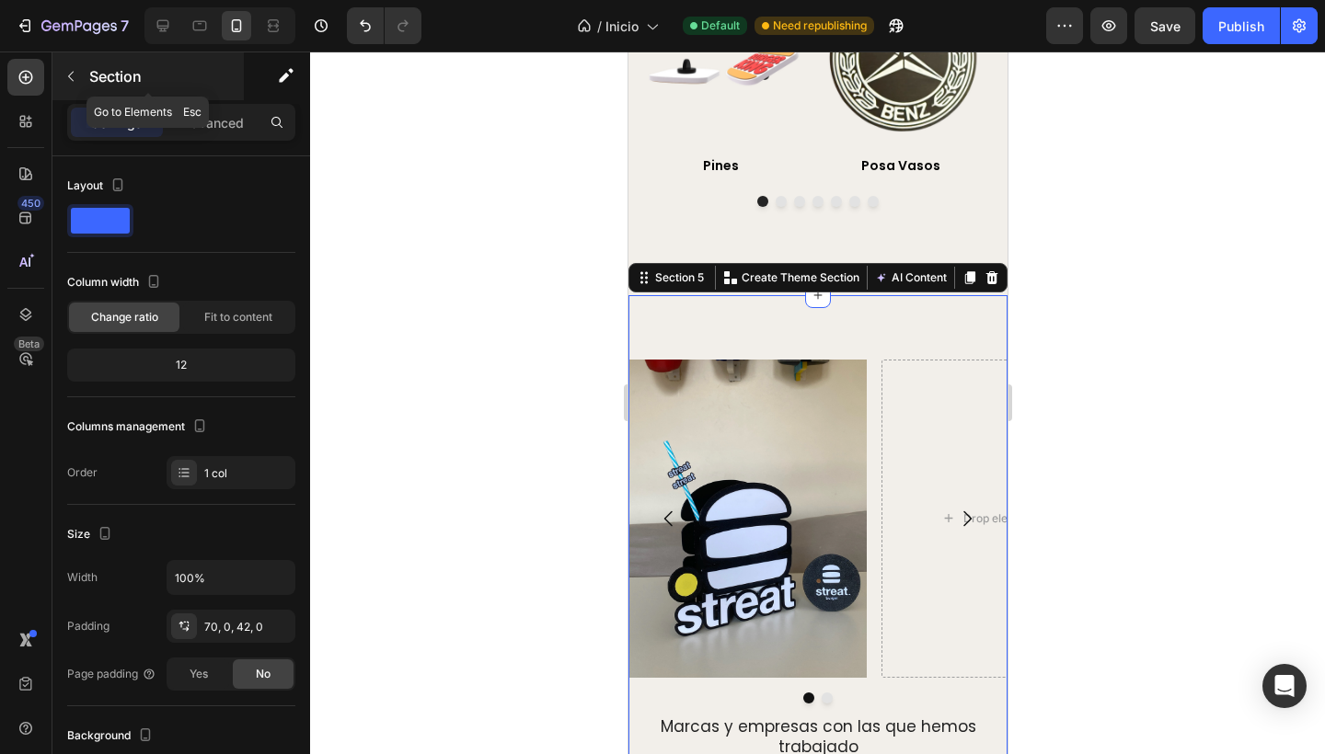
click at [72, 78] on icon "button" at bounding box center [70, 76] width 15 height 15
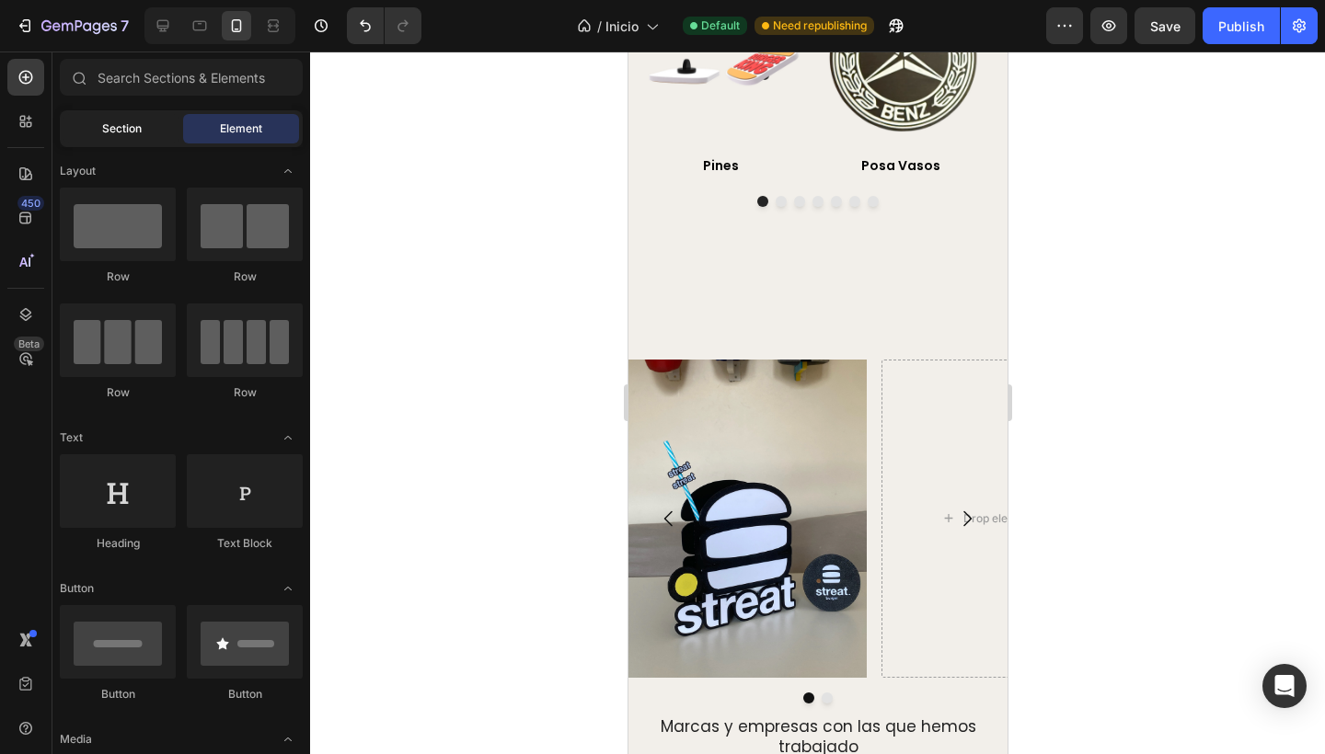
click at [109, 122] on span "Section" at bounding box center [122, 129] width 40 height 17
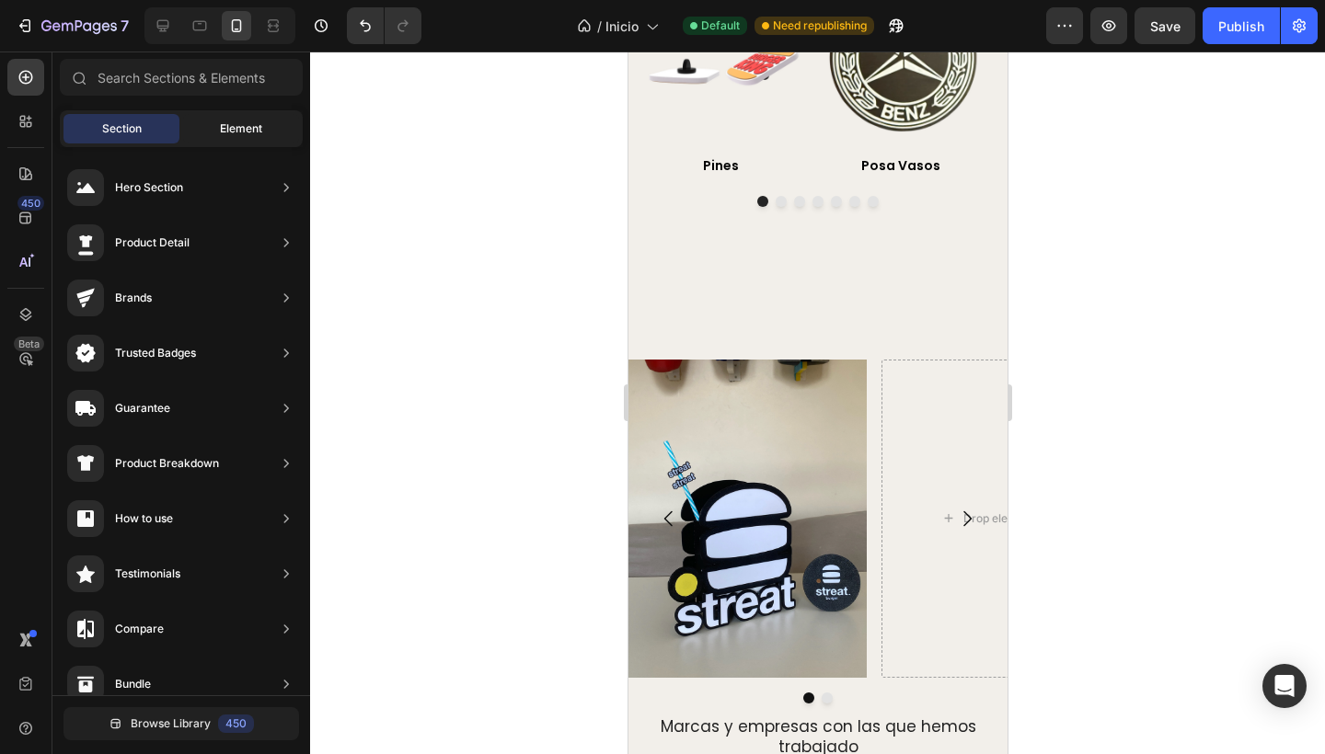
click at [221, 126] on span "Element" at bounding box center [241, 129] width 42 height 17
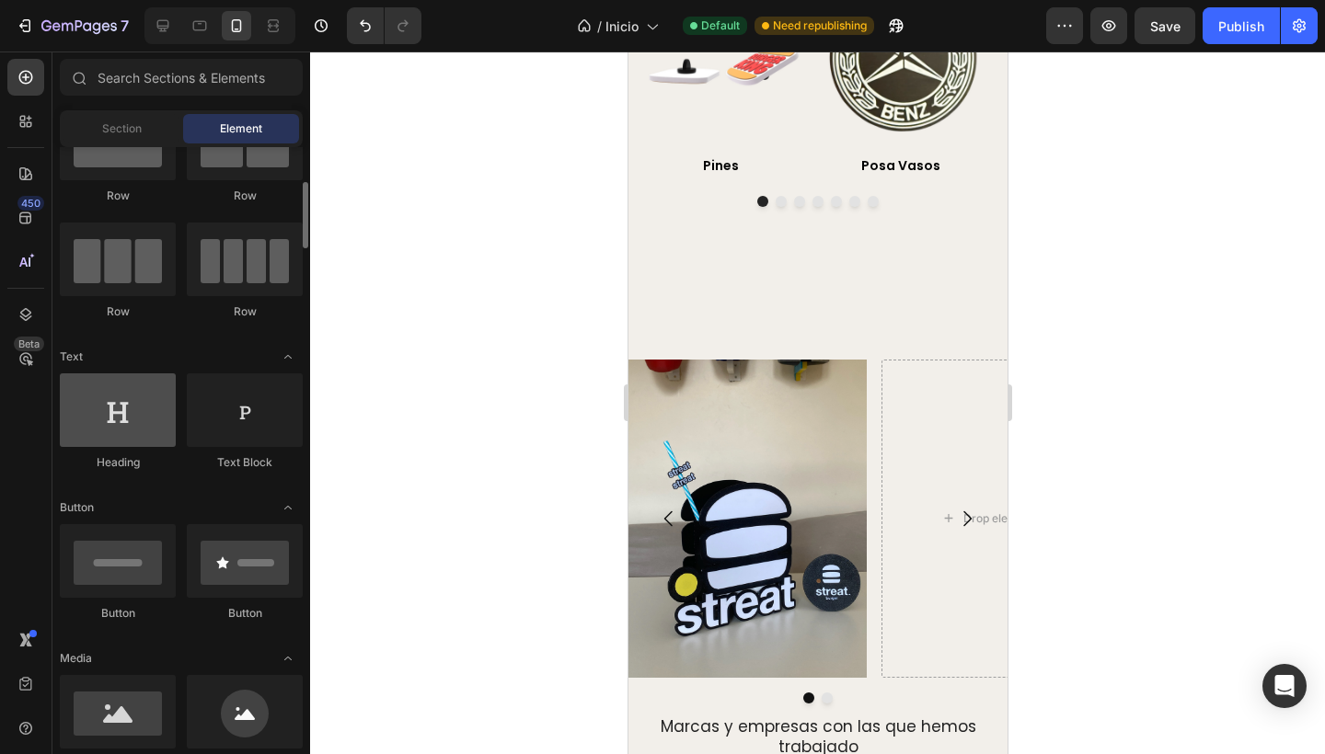
scroll to position [105, 0]
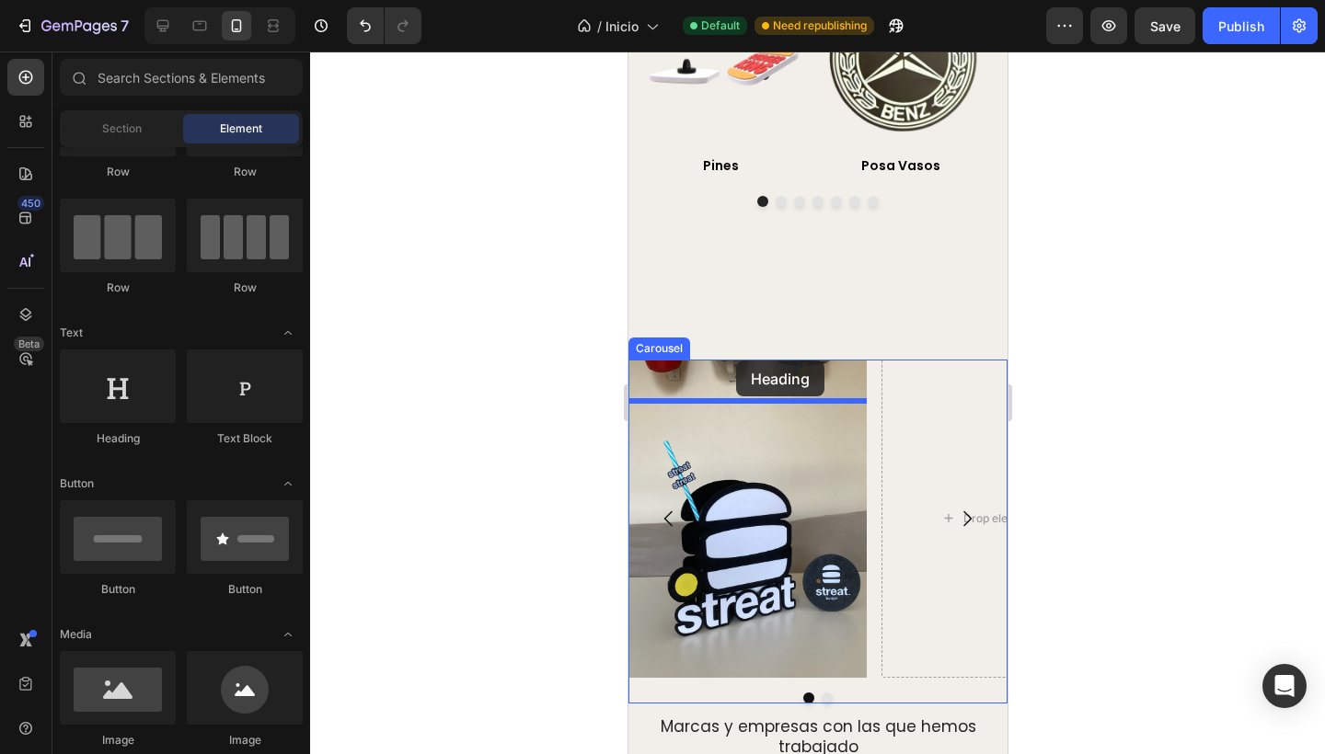
drag, startPoint x: 738, startPoint y: 446, endPoint x: 735, endPoint y: 361, distance: 85.6
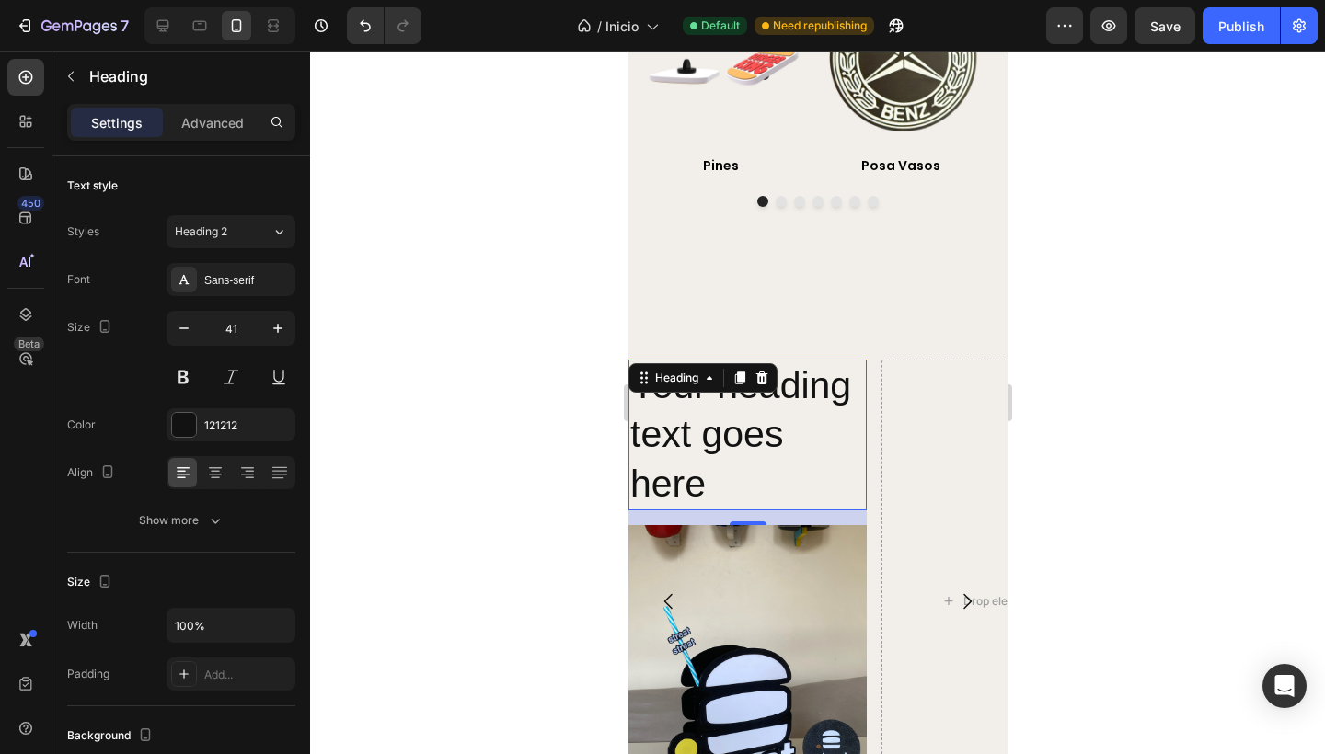
scroll to position [1981, 0]
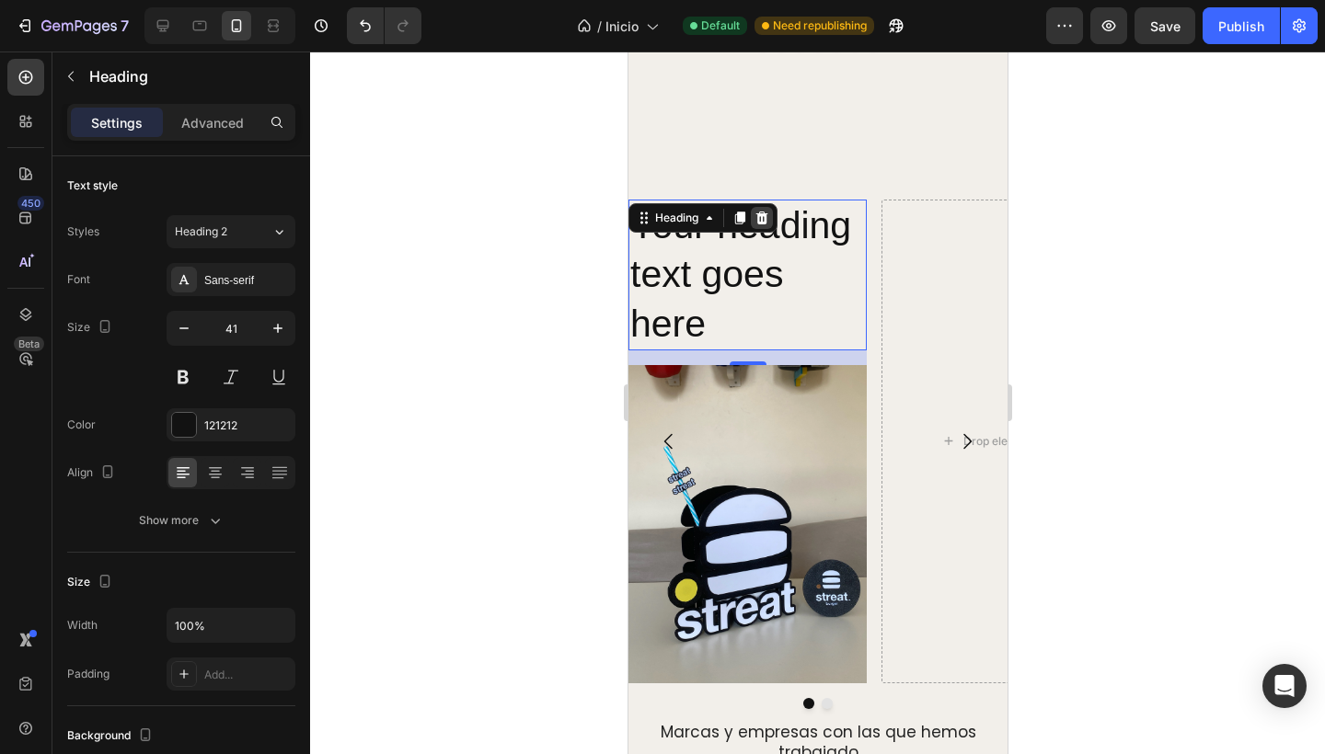
click at [763, 224] on icon at bounding box center [761, 218] width 12 height 13
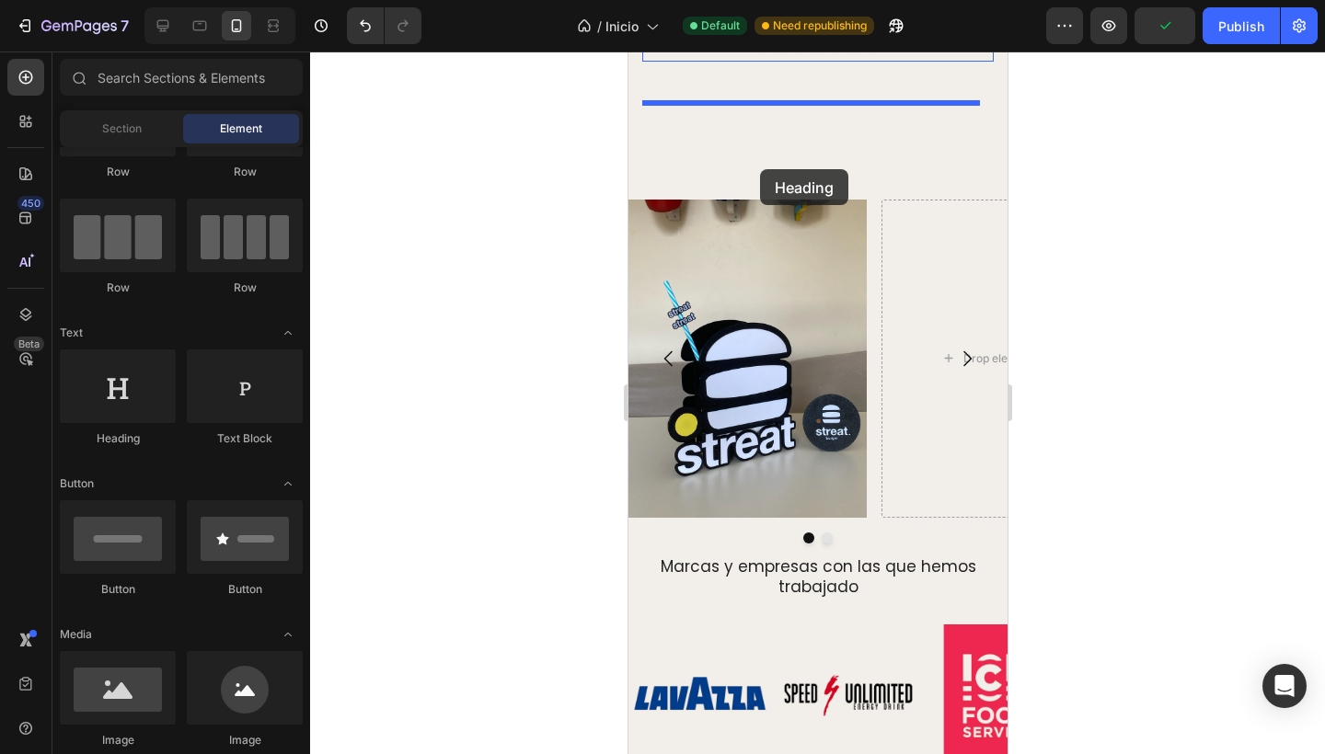
drag, startPoint x: 712, startPoint y: 450, endPoint x: 759, endPoint y: 169, distance: 284.5
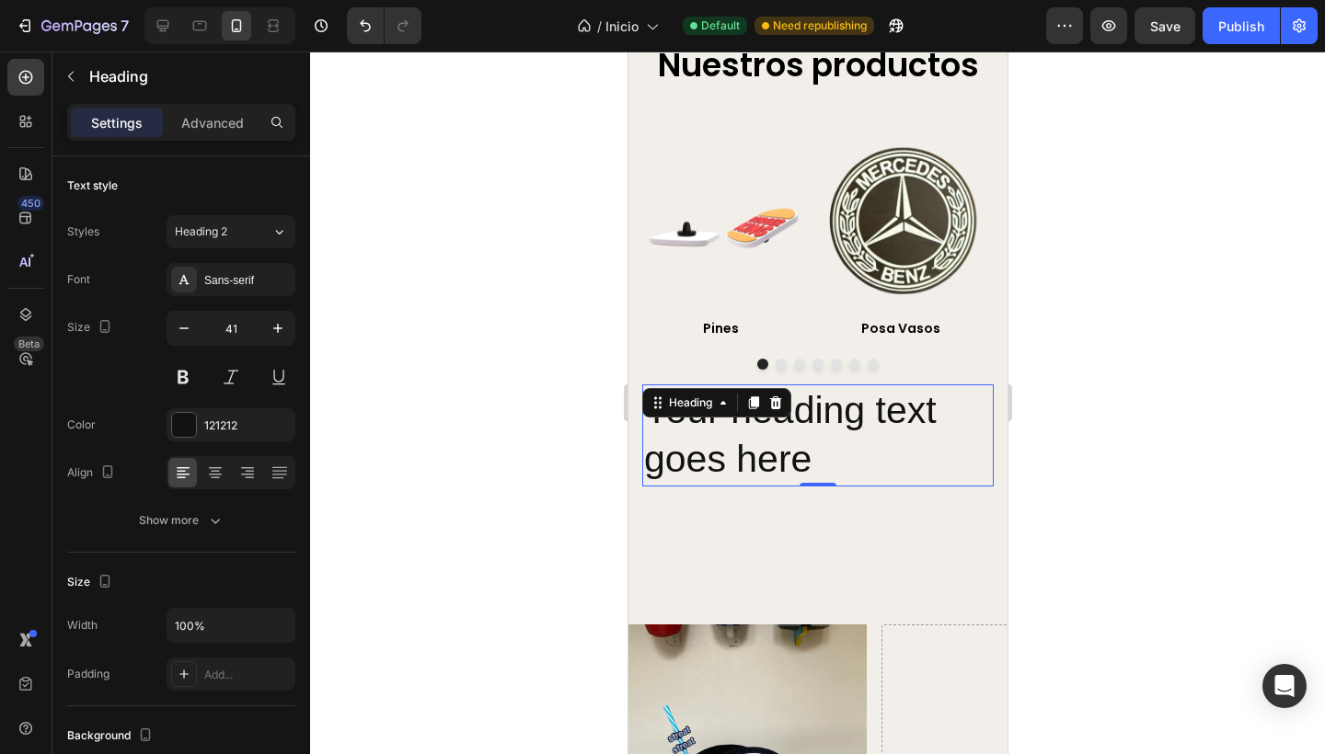
scroll to position [1685, 0]
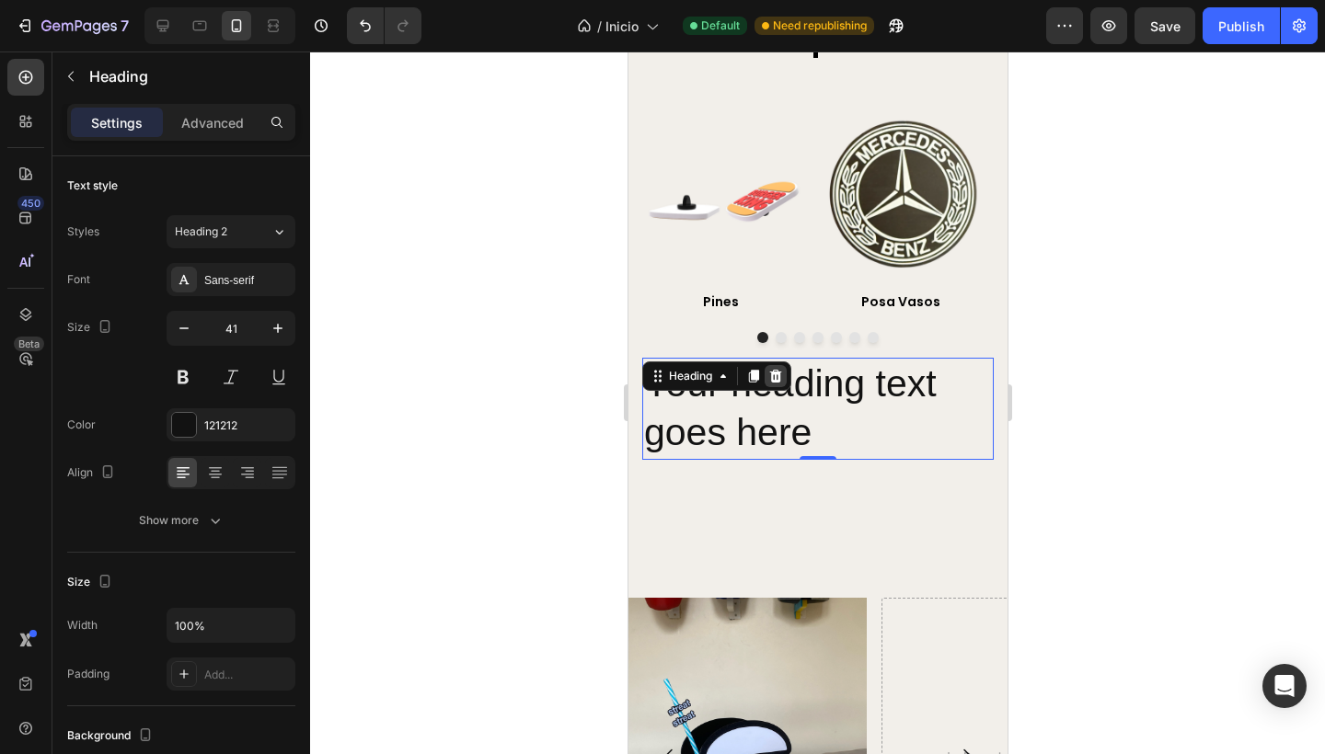
click at [774, 384] on icon at bounding box center [774, 376] width 15 height 15
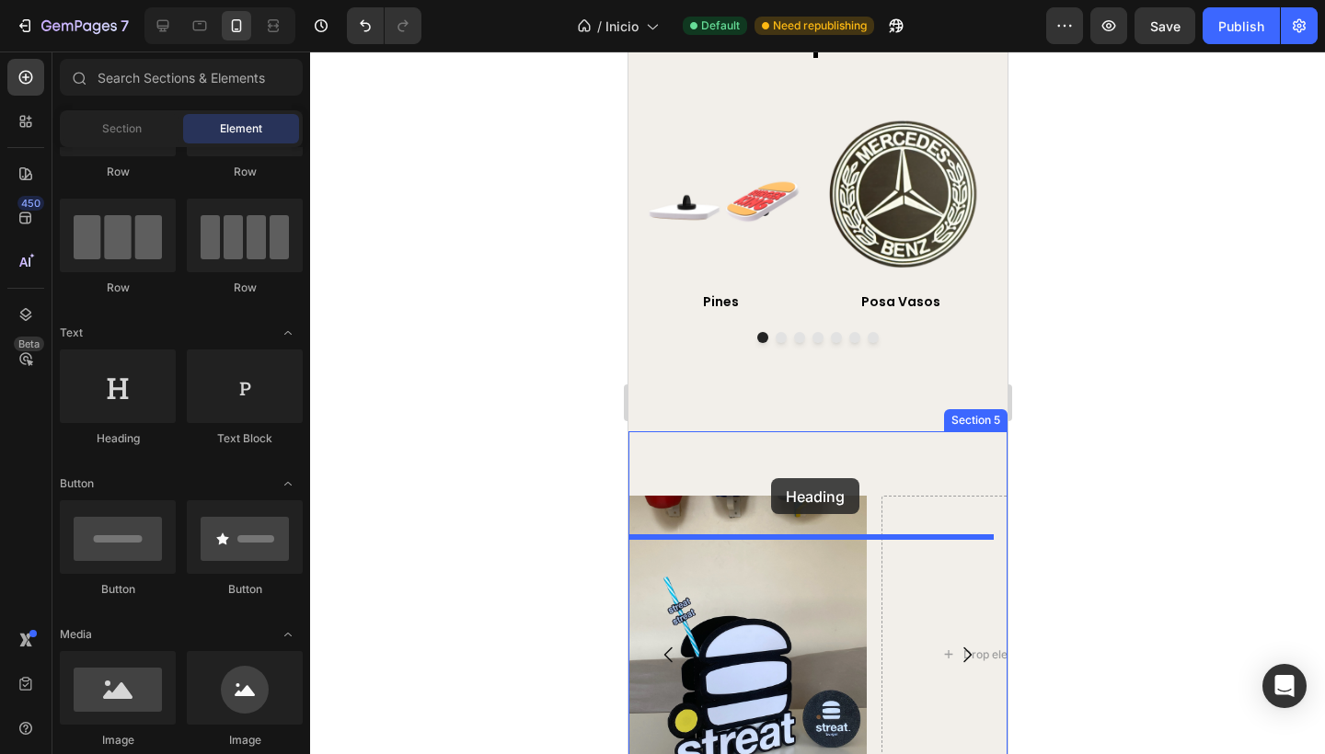
drag, startPoint x: 740, startPoint y: 454, endPoint x: 770, endPoint y: 478, distance: 39.2
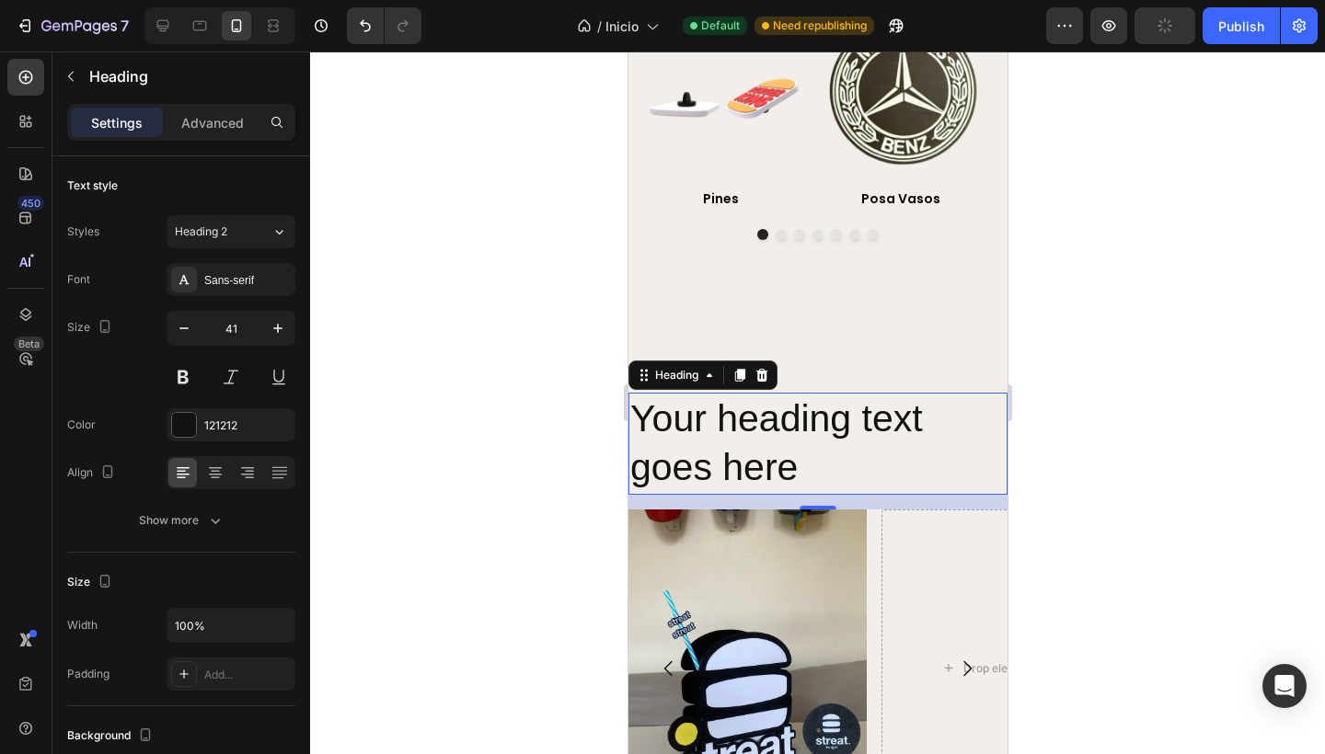
scroll to position [1831, 0]
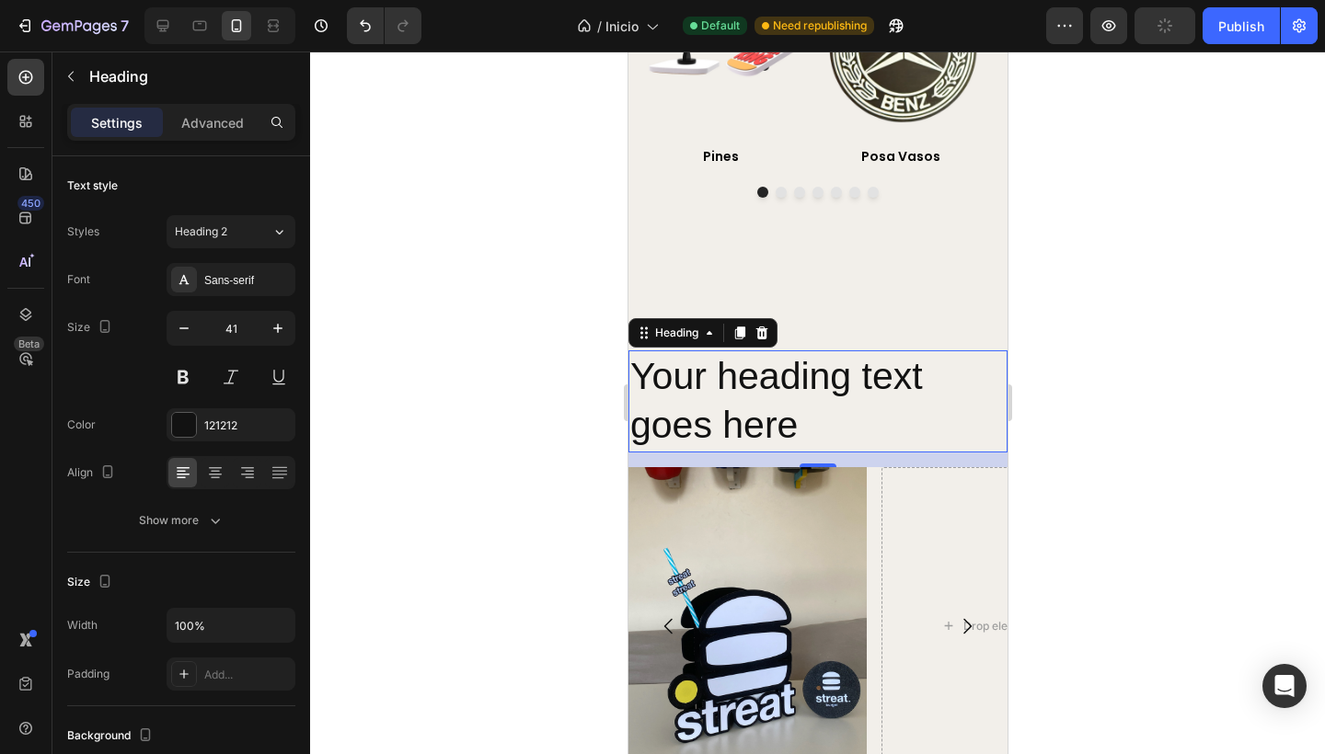
click at [448, 416] on div at bounding box center [817, 403] width 1015 height 703
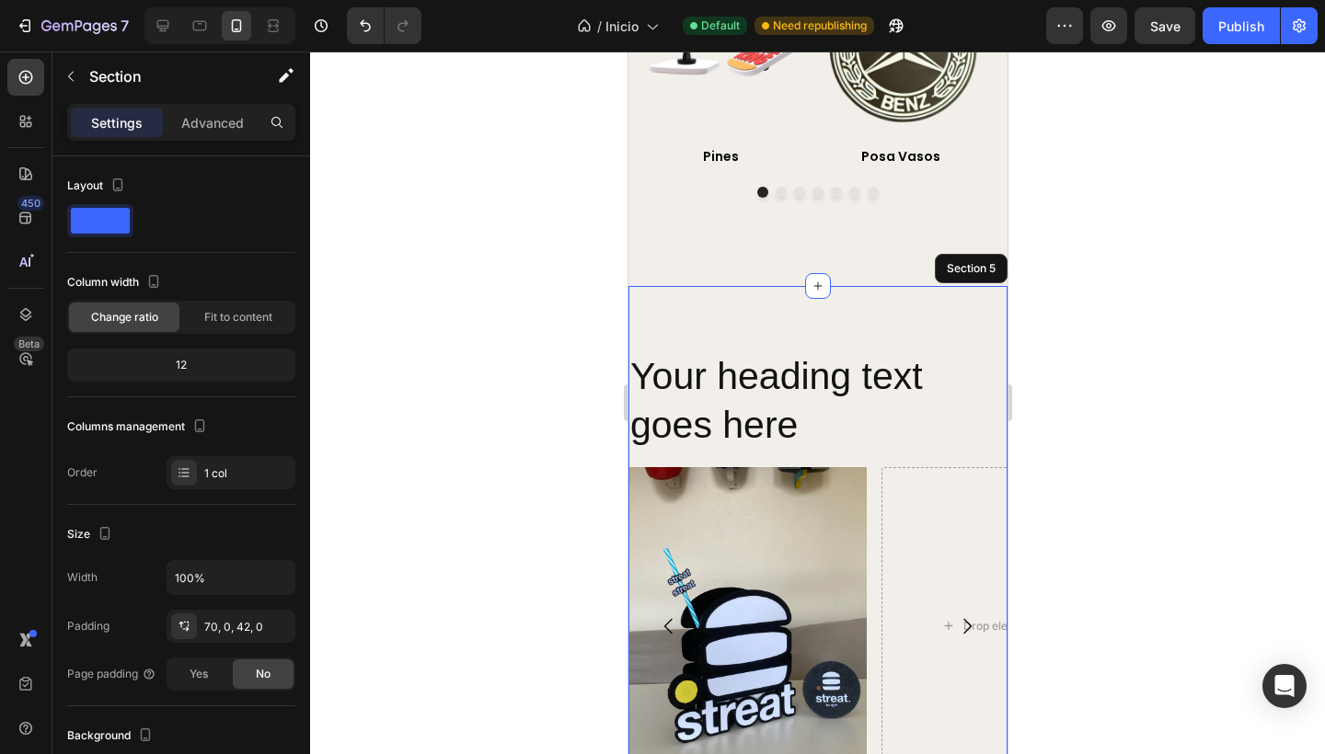
click at [716, 364] on div "Your heading text goes here Heading Image Drop element here Carousel Marcas y e…" at bounding box center [816, 696] width 379 height 821
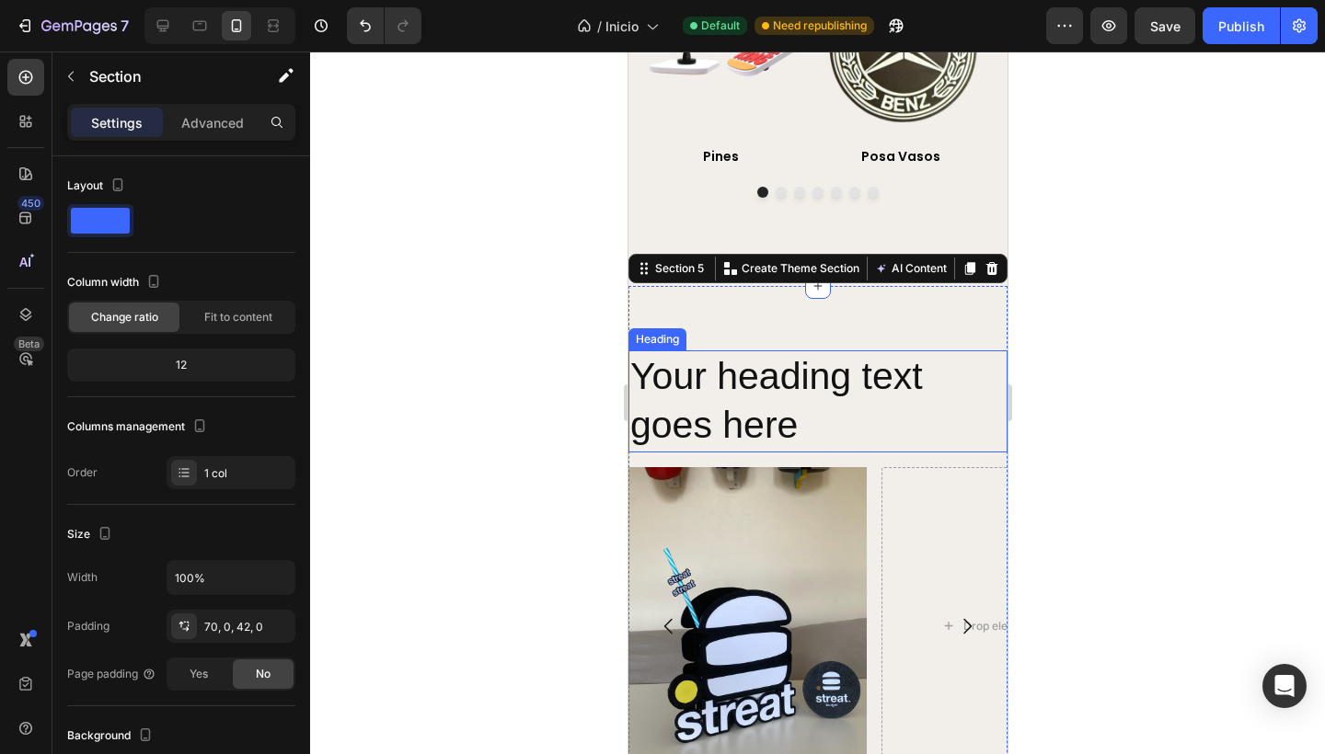
click at [831, 453] on h2 "Your heading text goes here" at bounding box center [816, 401] width 379 height 102
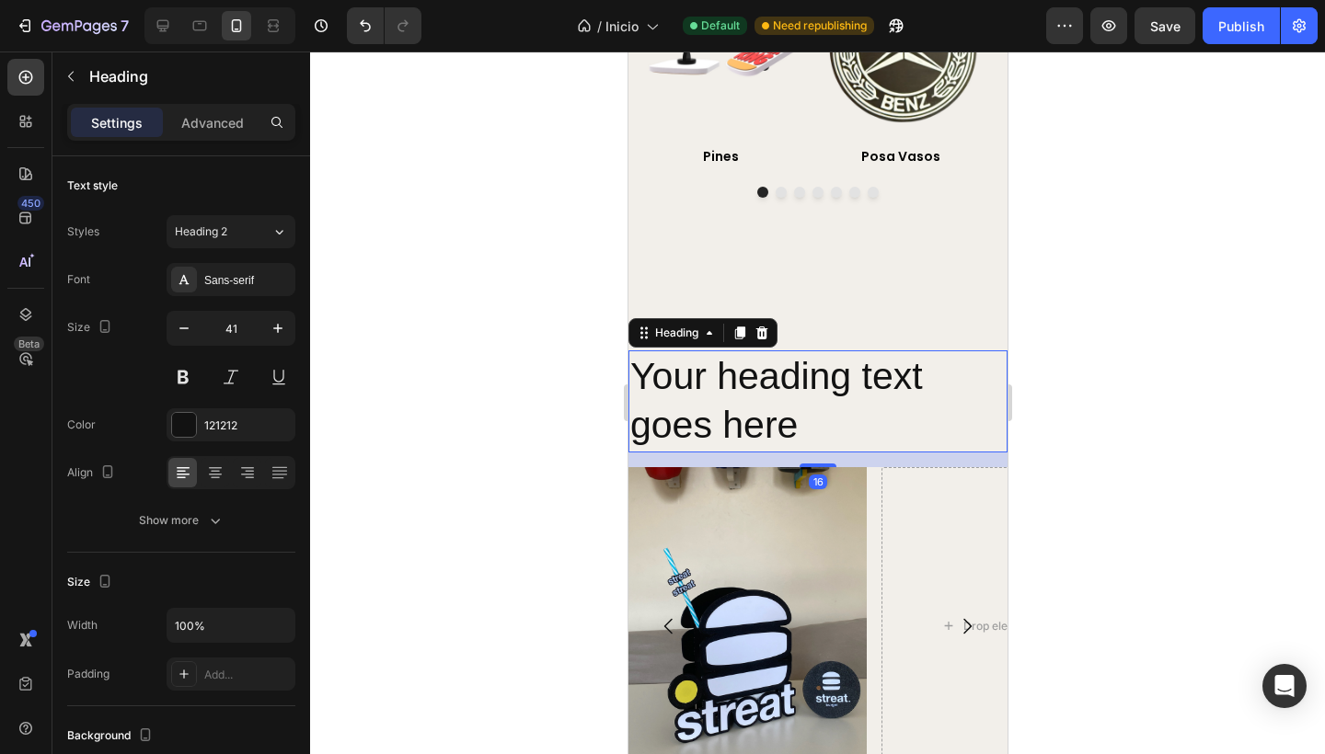
click at [499, 505] on div at bounding box center [817, 403] width 1015 height 703
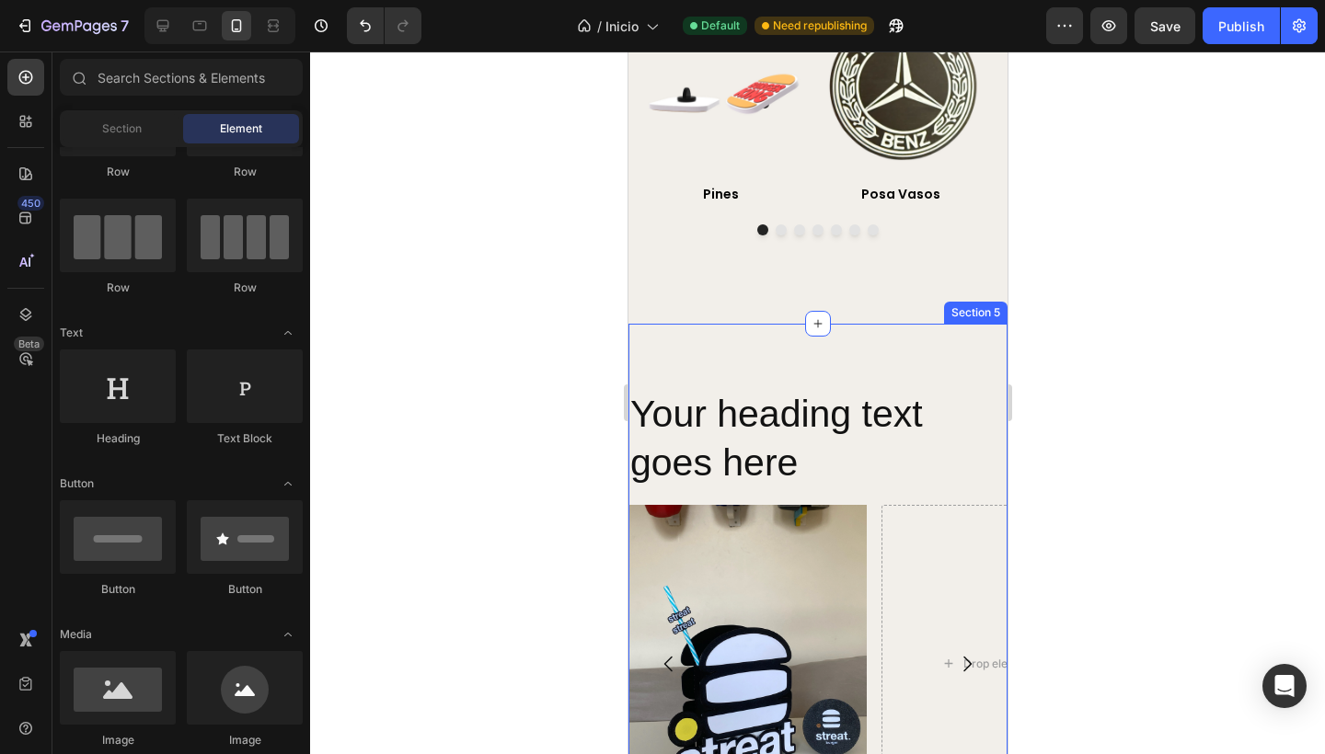
scroll to position [1794, 0]
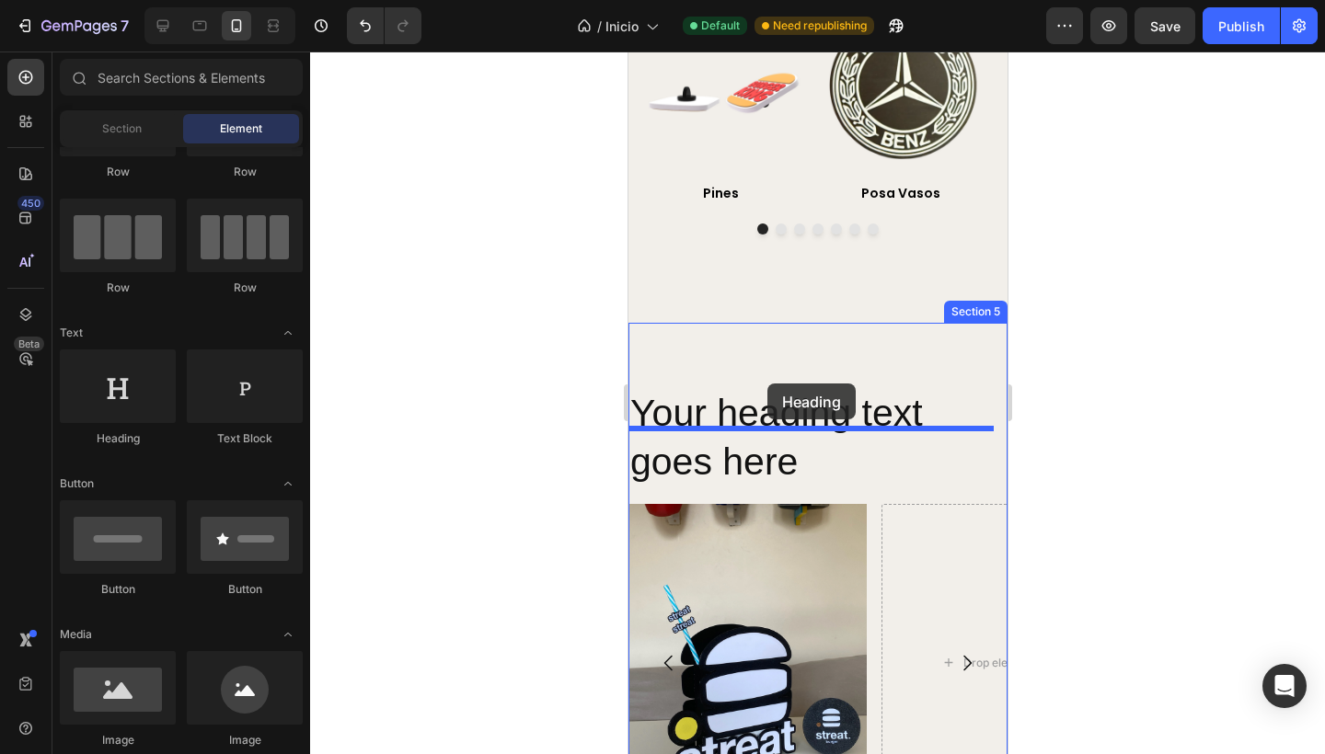
drag, startPoint x: 721, startPoint y: 461, endPoint x: 766, endPoint y: 384, distance: 89.5
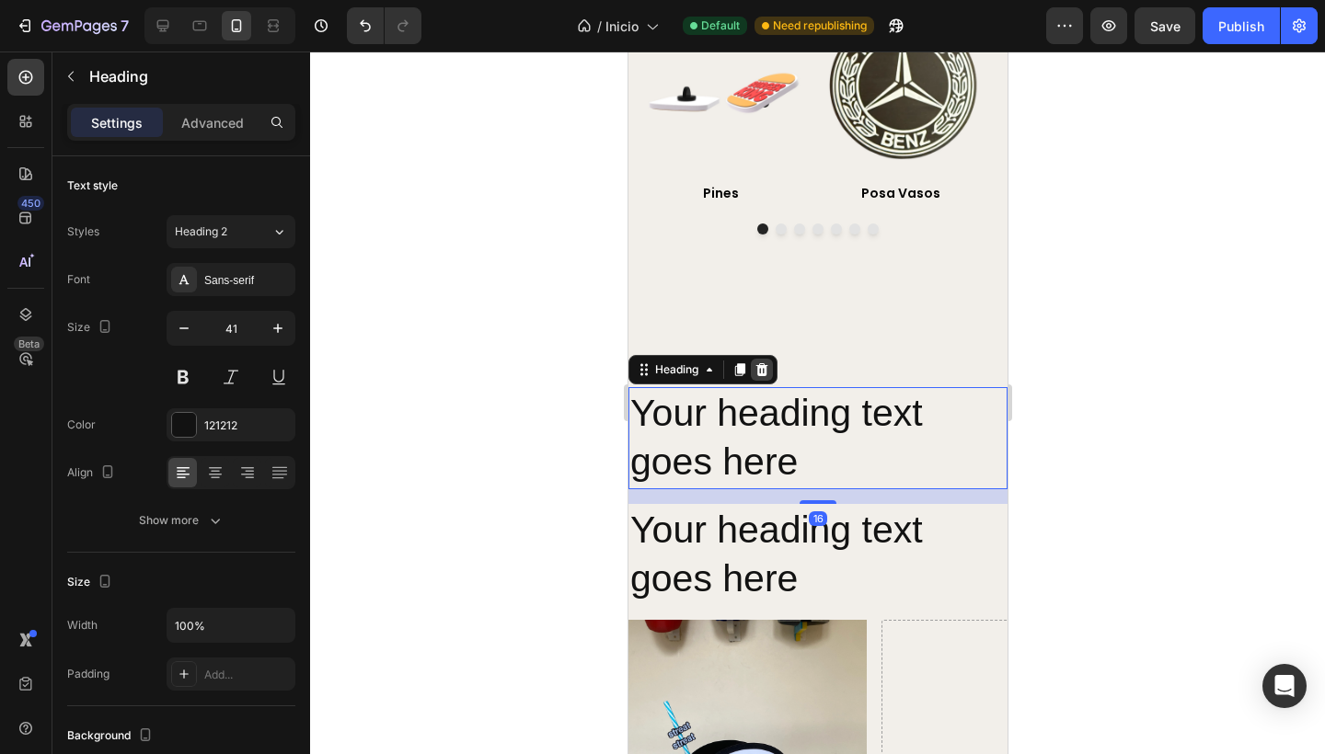
click at [761, 376] on icon at bounding box center [761, 369] width 12 height 13
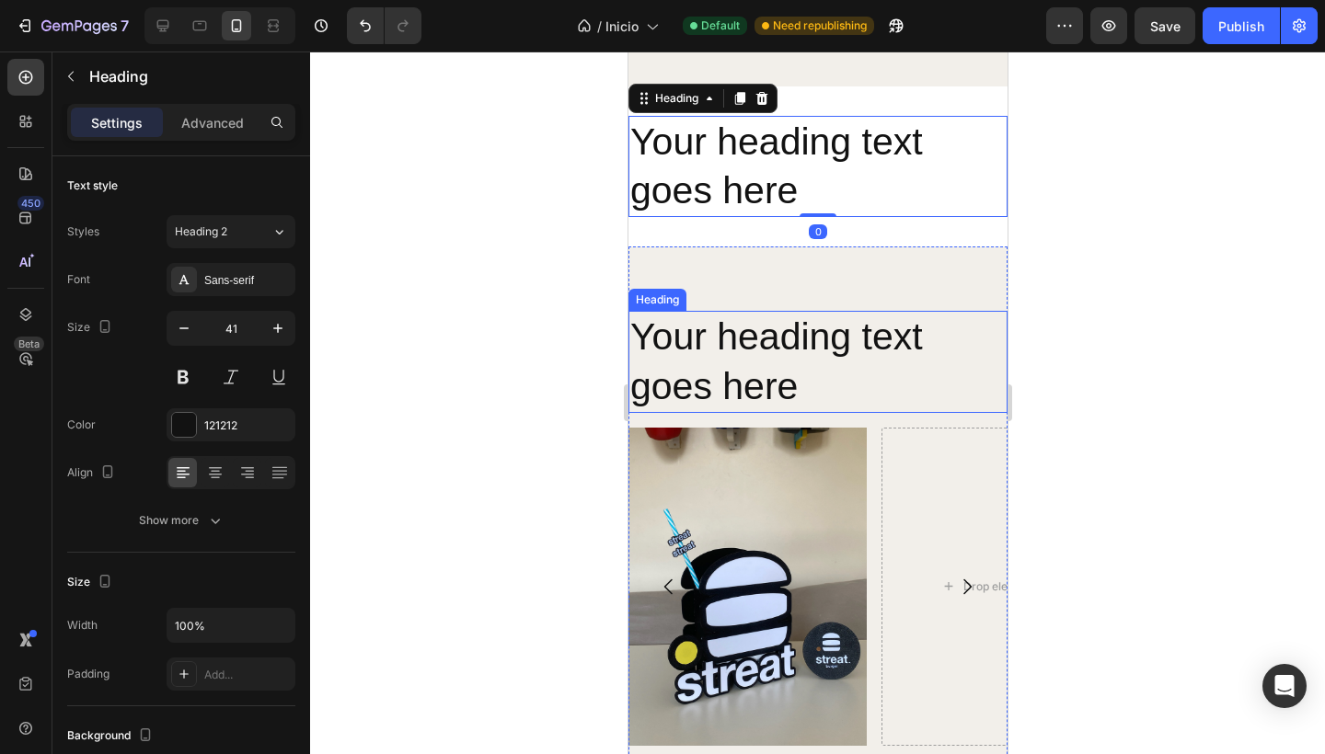
scroll to position [1981, 0]
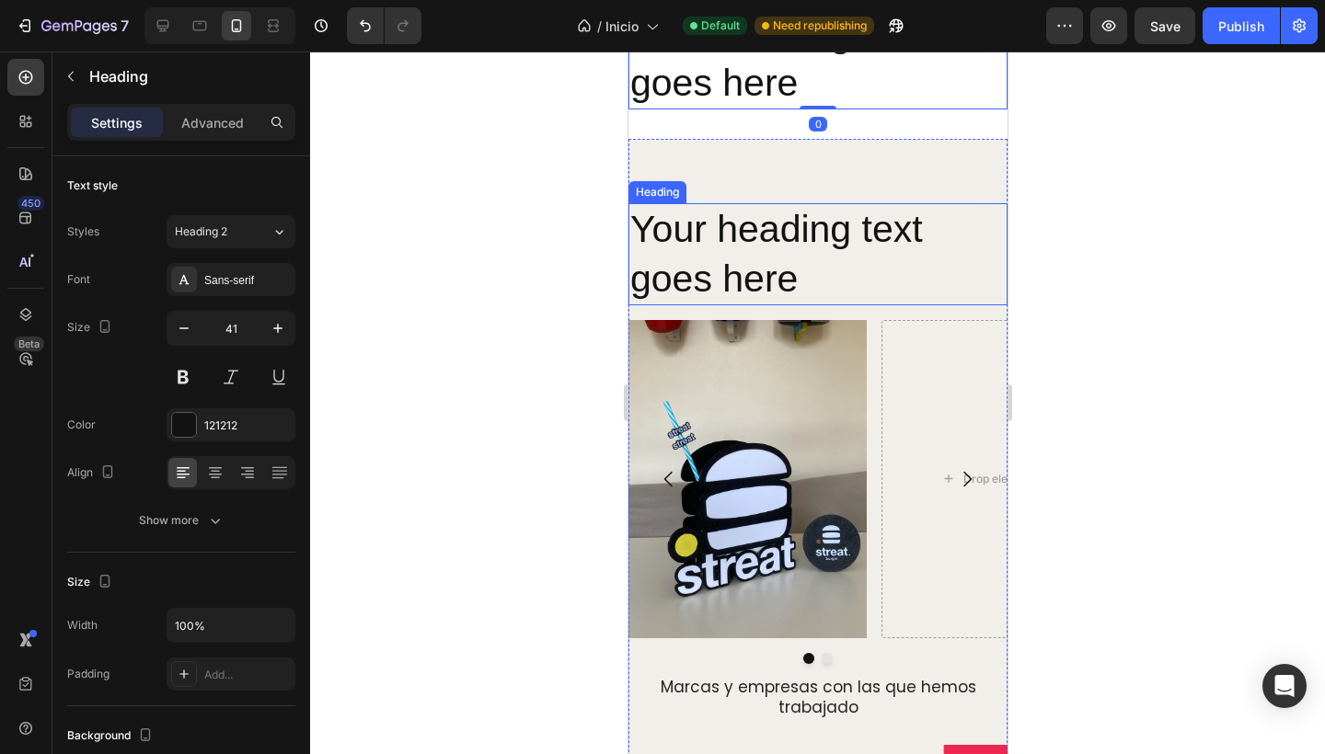
click at [823, 305] on h2 "Your heading text goes here" at bounding box center [816, 254] width 379 height 102
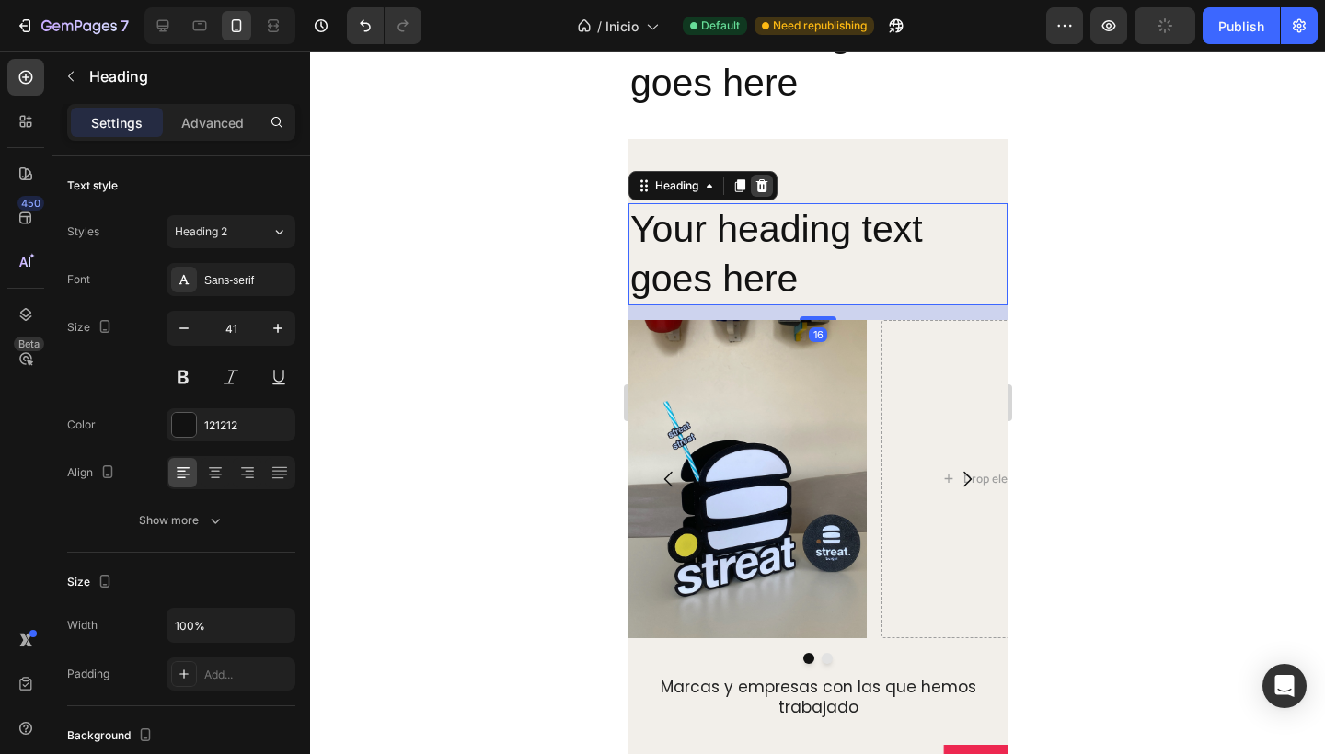
click at [764, 192] on icon at bounding box center [761, 185] width 12 height 13
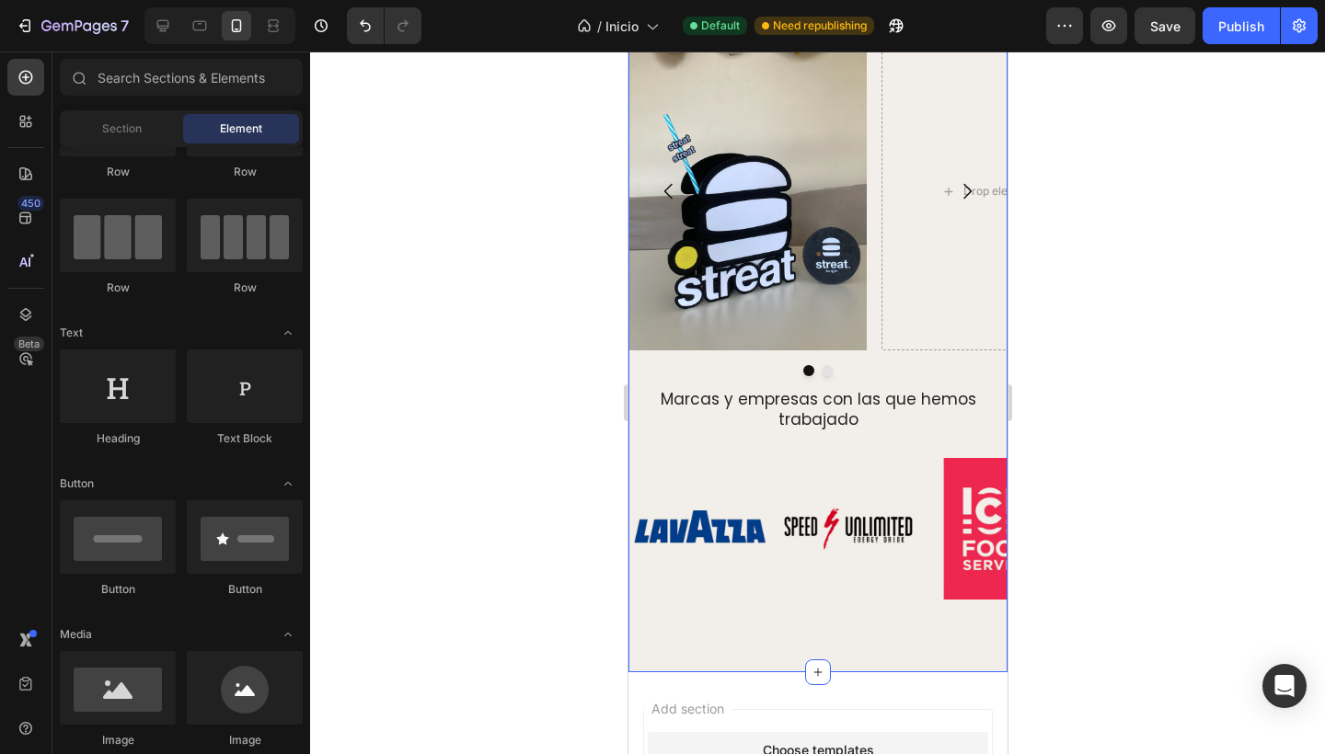
scroll to position [2335, 0]
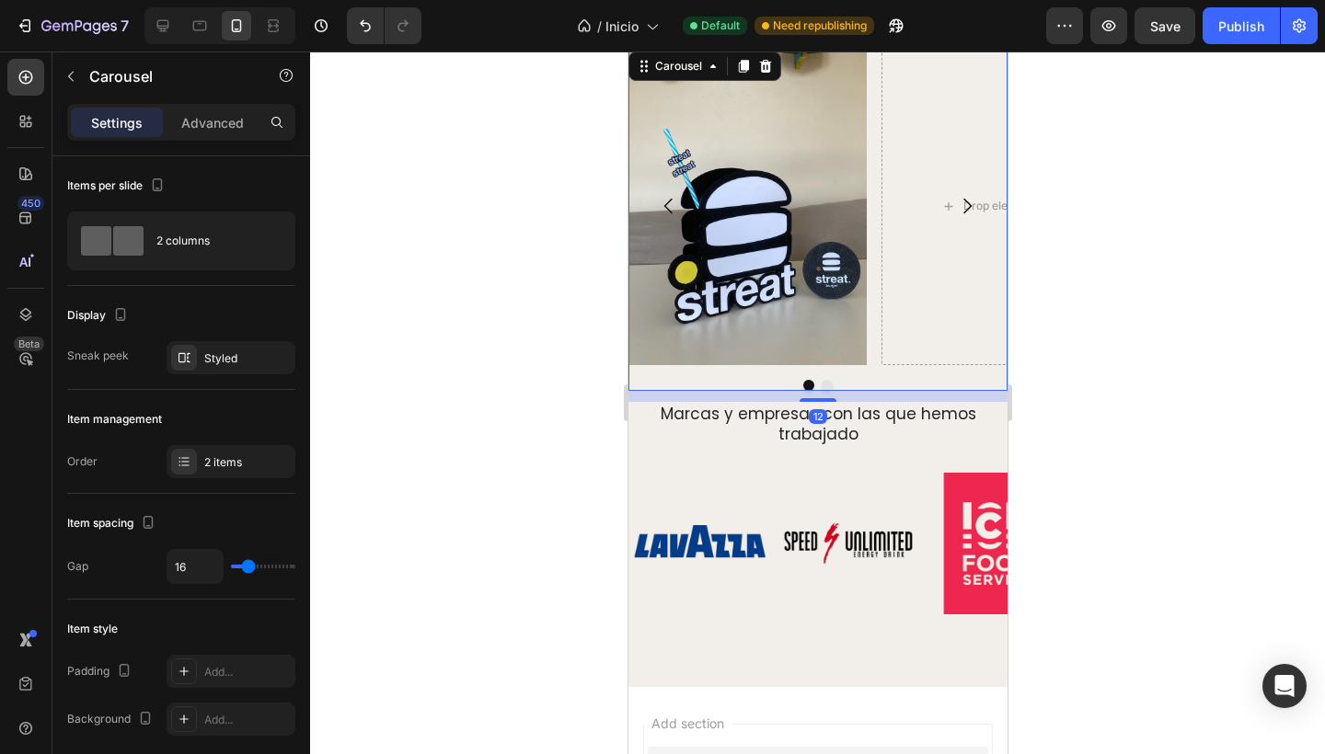
click at [811, 397] on div "12" at bounding box center [816, 396] width 379 height 11
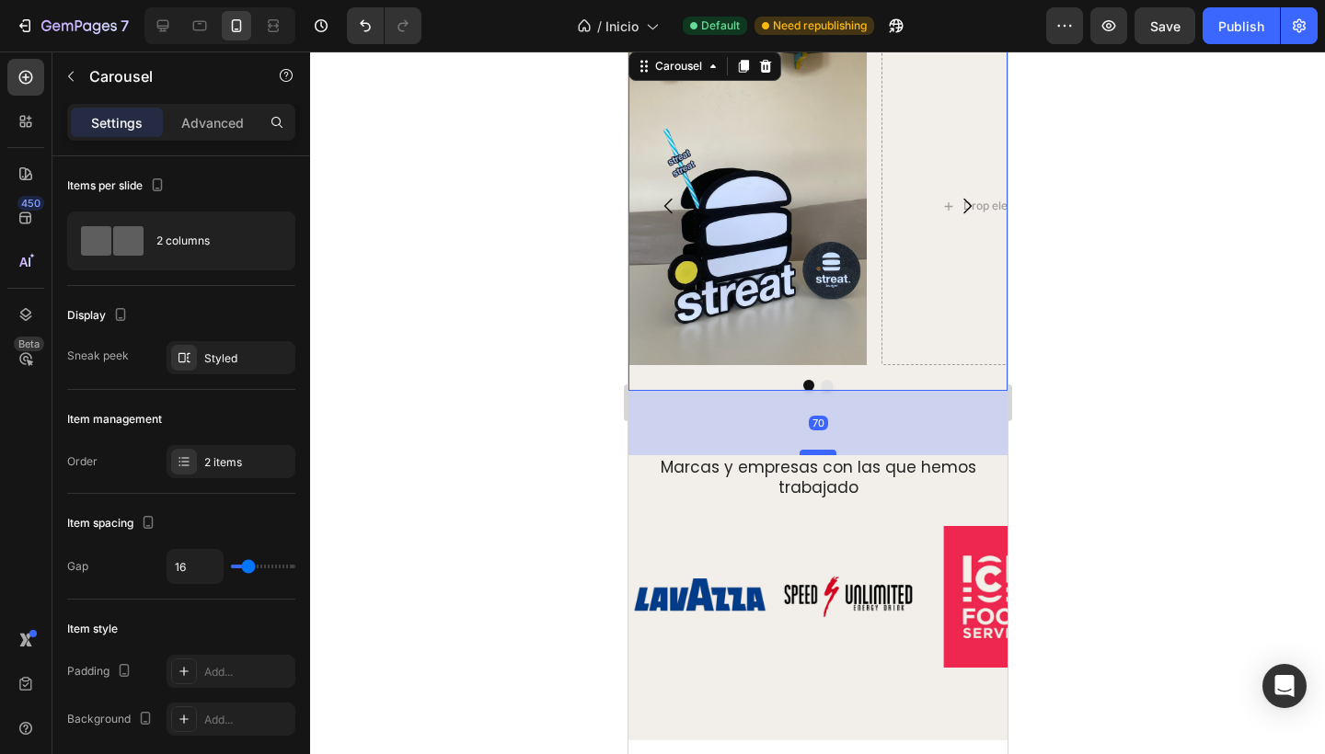
drag, startPoint x: 812, startPoint y: 401, endPoint x: 1215, endPoint y: 542, distance: 426.8
click at [813, 454] on div at bounding box center [816, 453] width 37 height 6
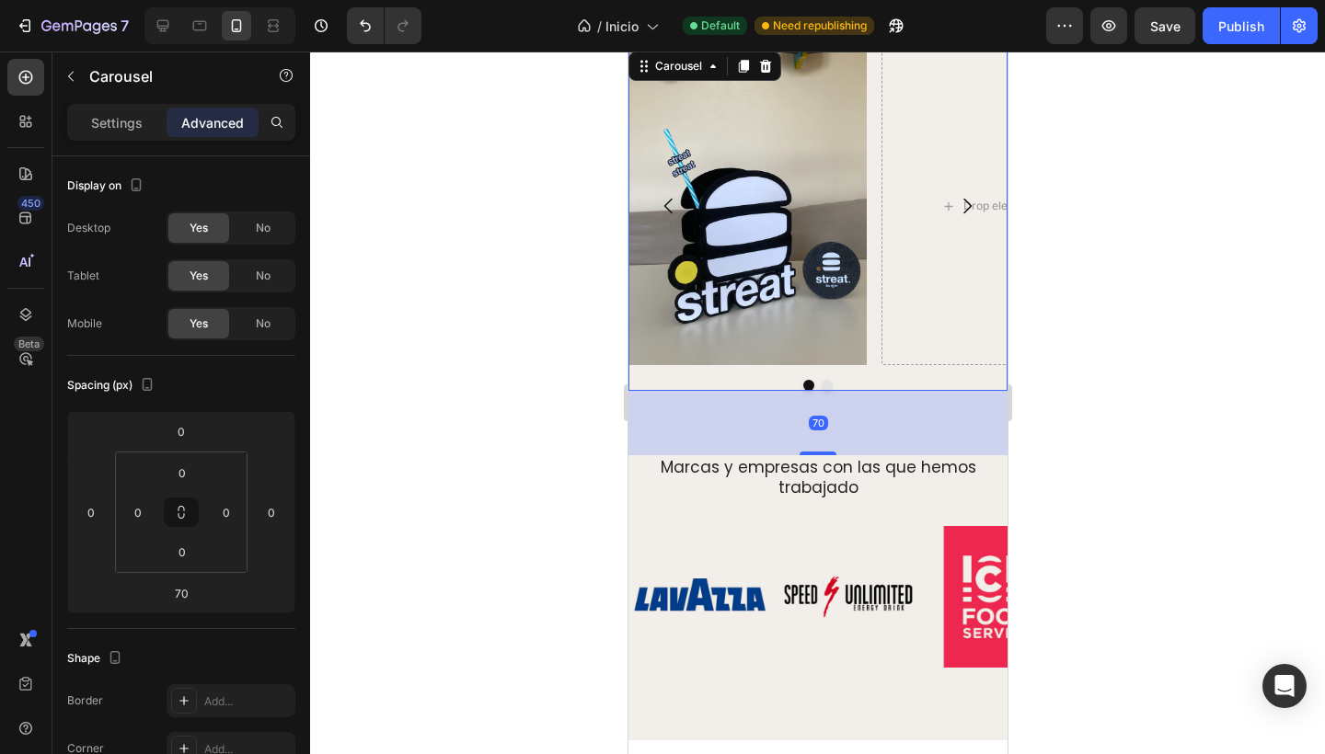
click at [583, 492] on div at bounding box center [817, 403] width 1015 height 703
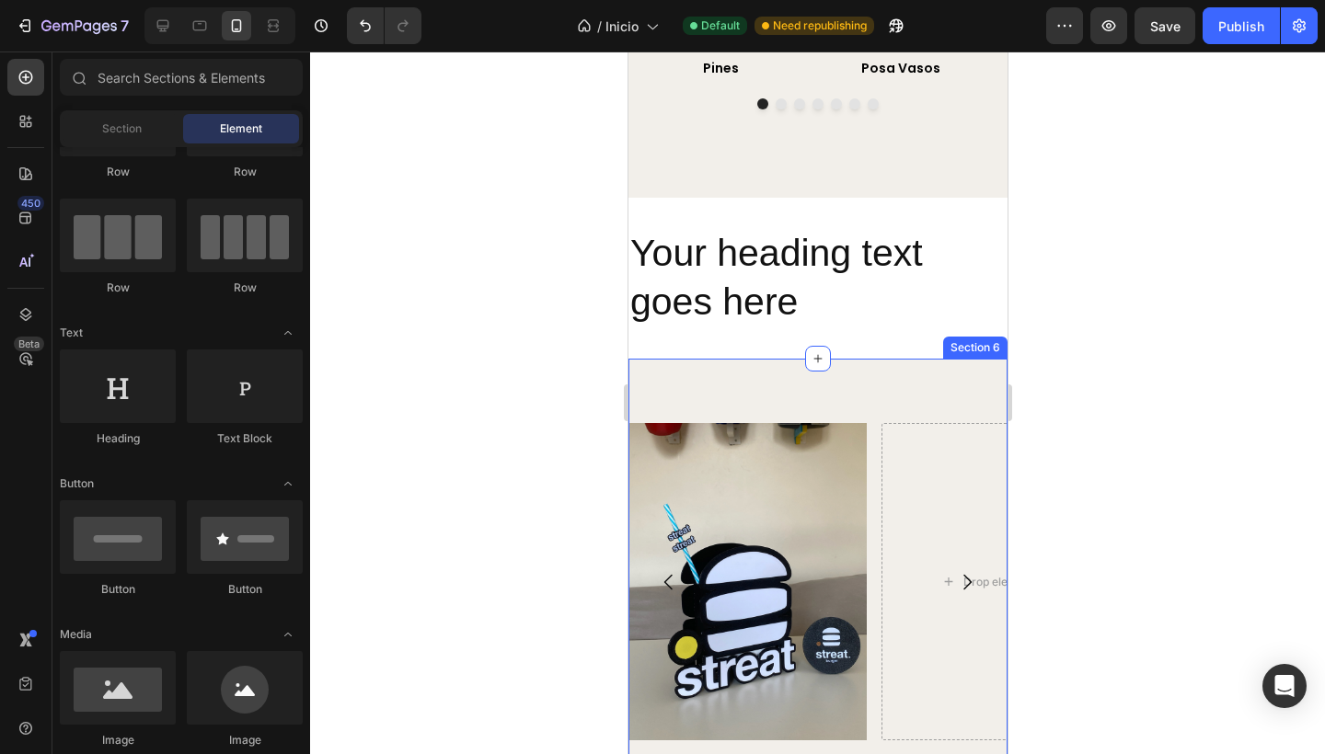
scroll to position [1927, 0]
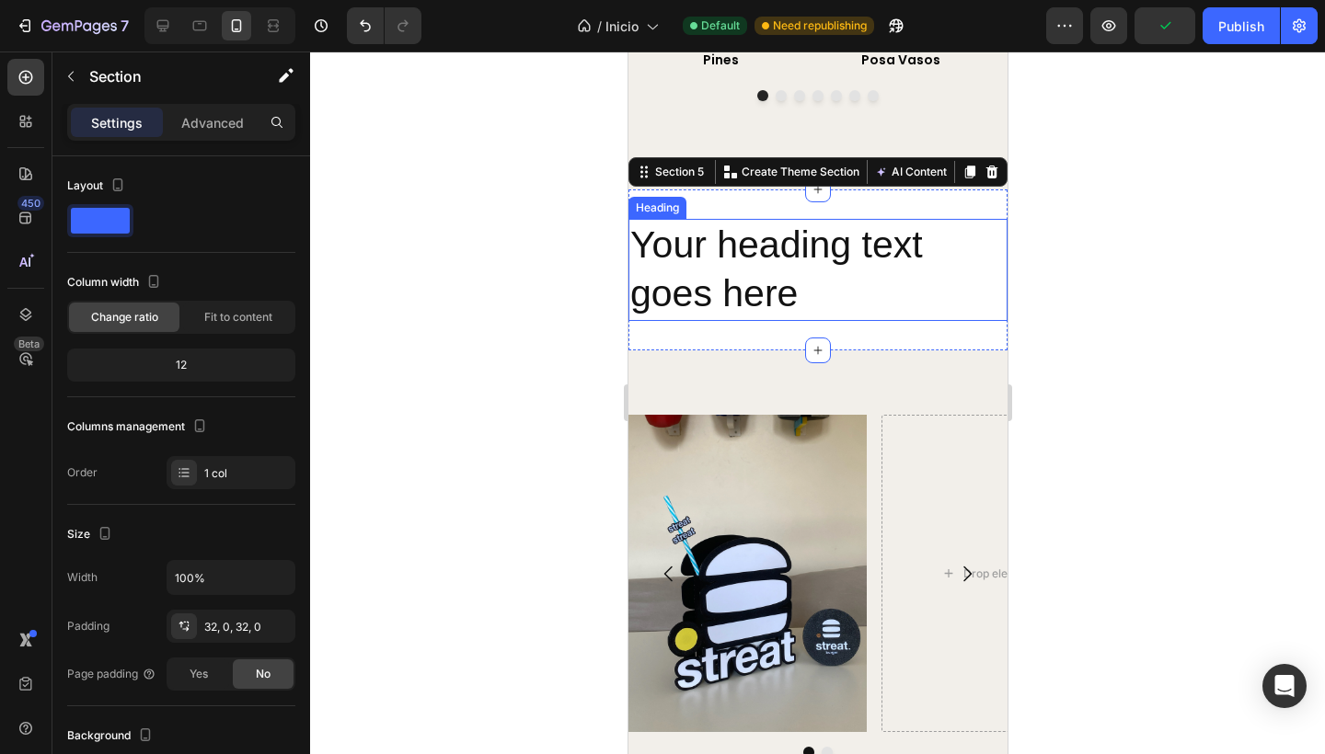
click at [808, 321] on h2 "Your heading text goes here" at bounding box center [816, 270] width 379 height 102
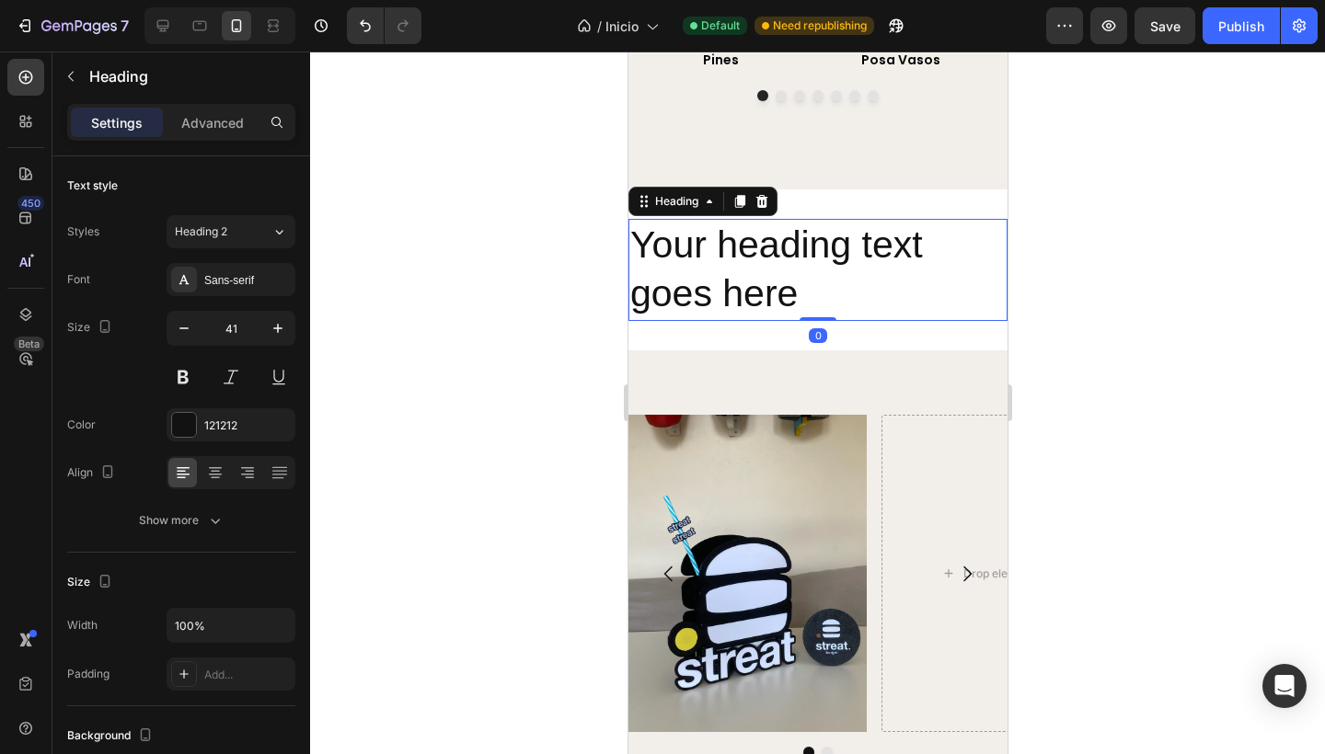
click at [816, 321] on h2 "Your heading text goes here" at bounding box center [816, 270] width 379 height 102
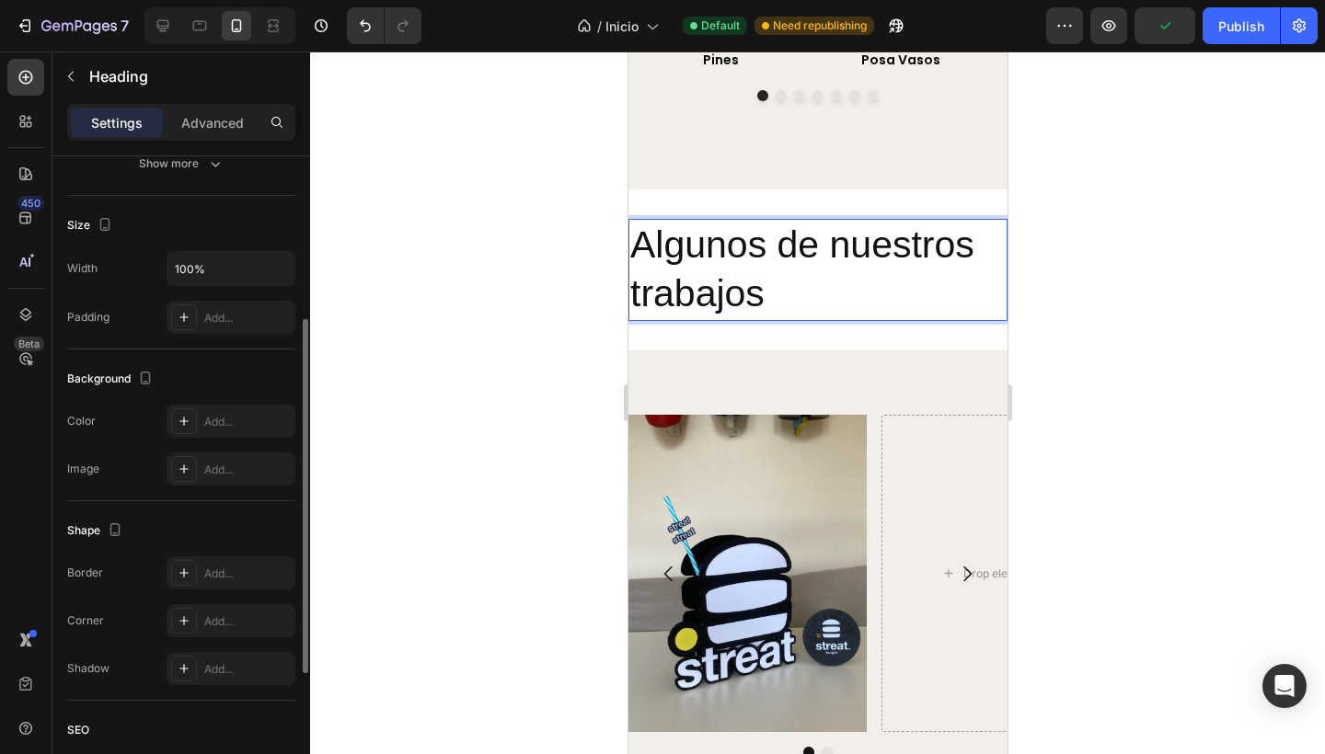
scroll to position [450, 0]
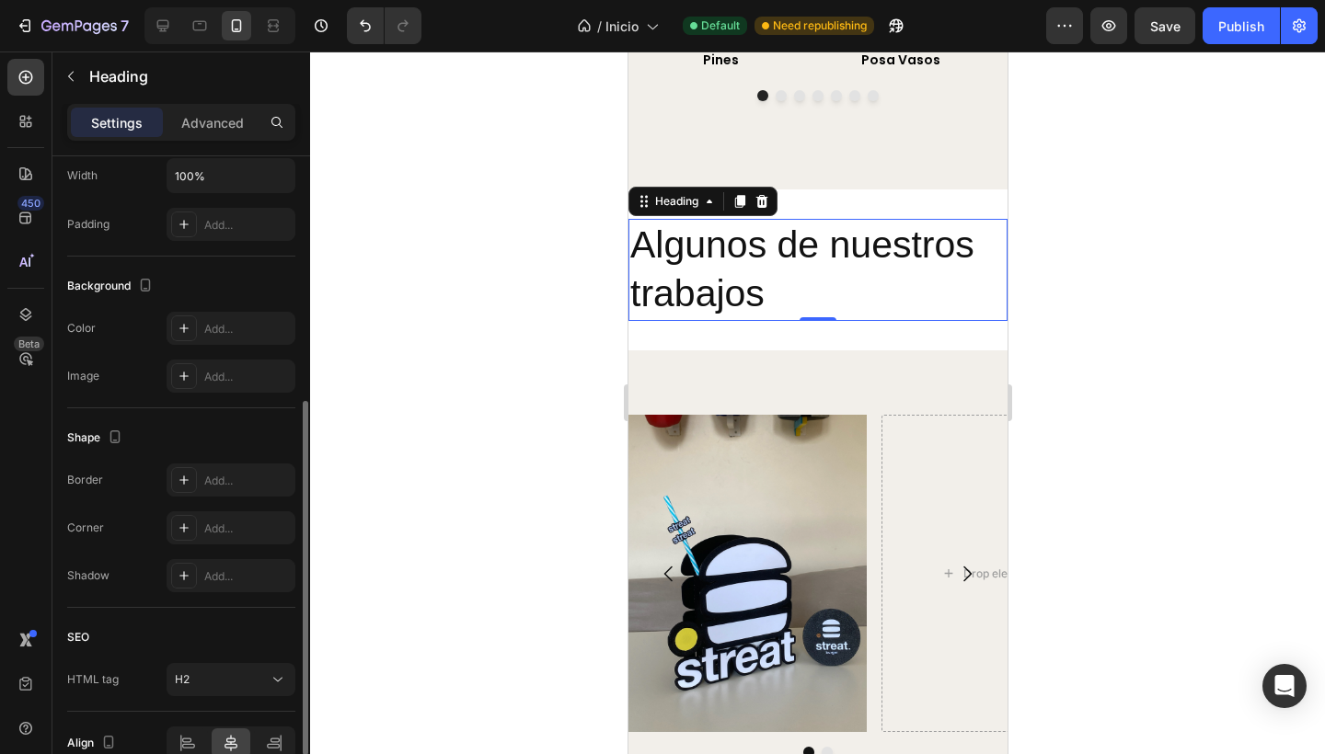
click at [611, 368] on div at bounding box center [817, 403] width 1015 height 703
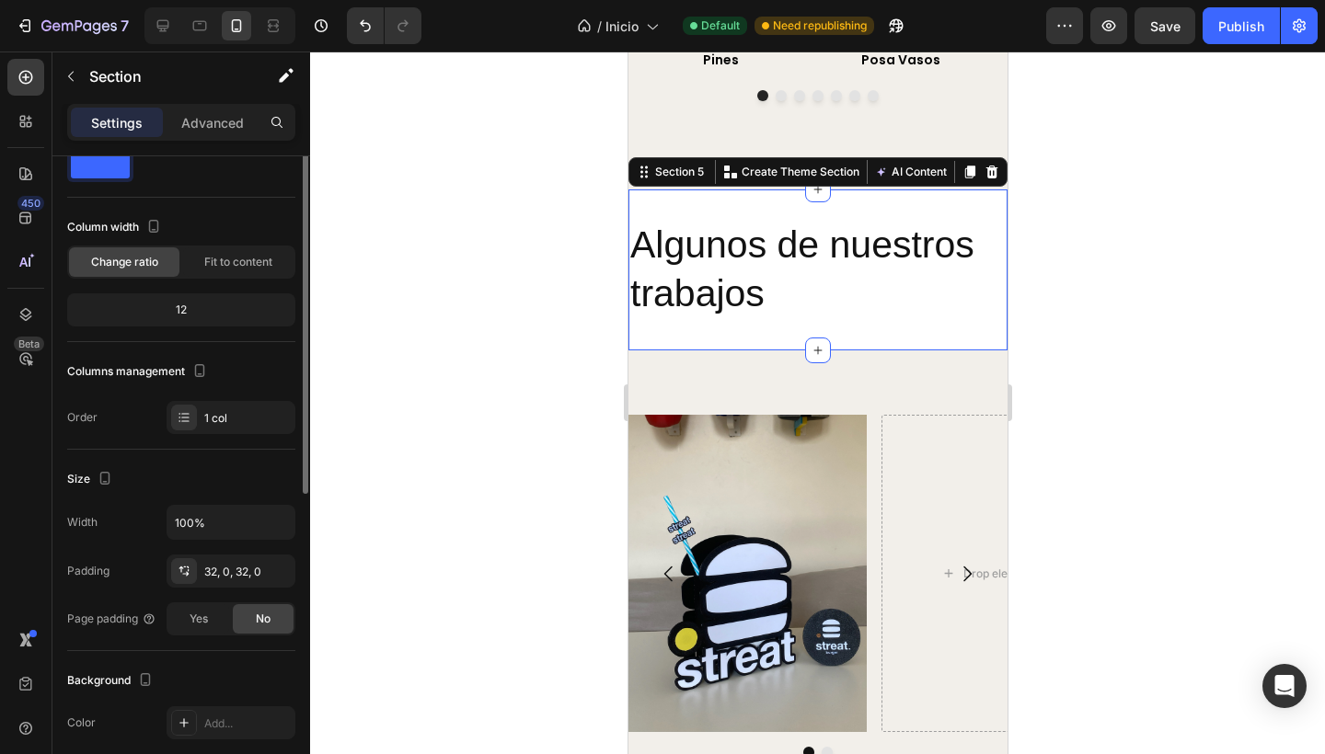
scroll to position [0, 0]
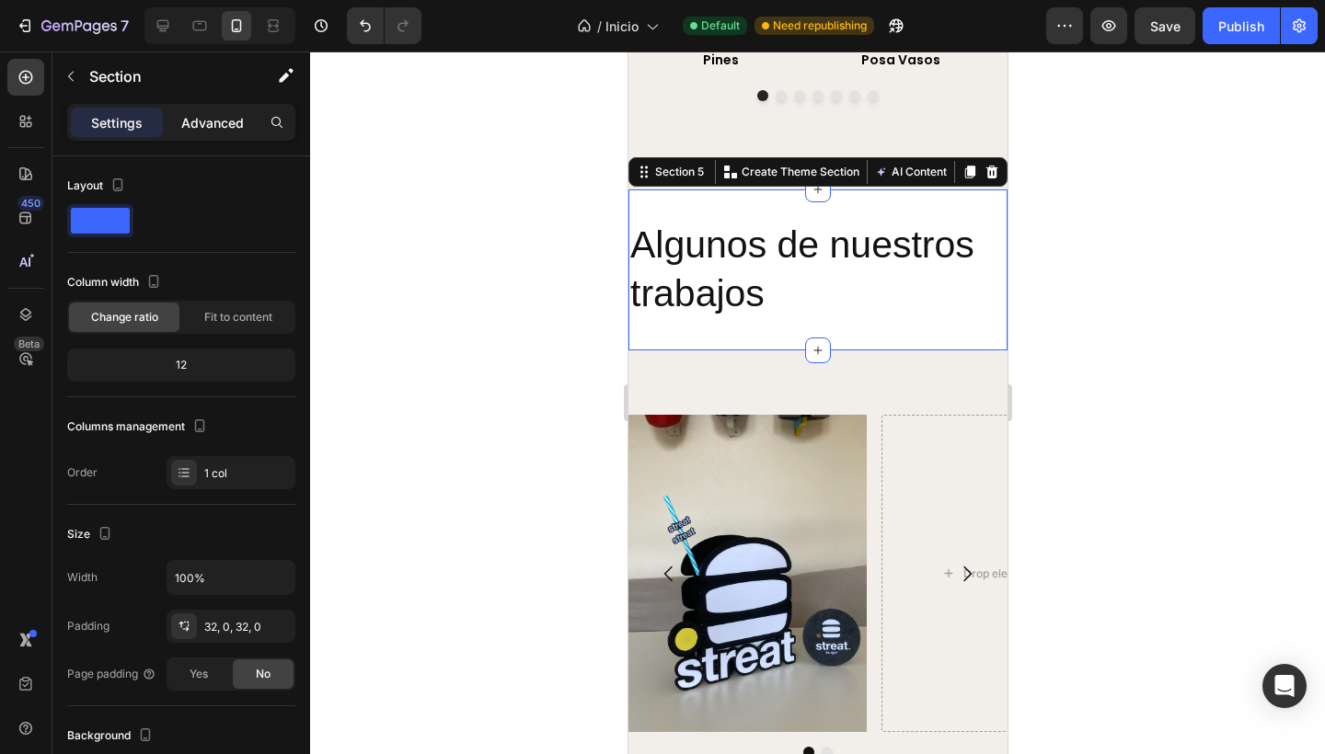
click at [212, 109] on div "Advanced" at bounding box center [212, 122] width 92 height 29
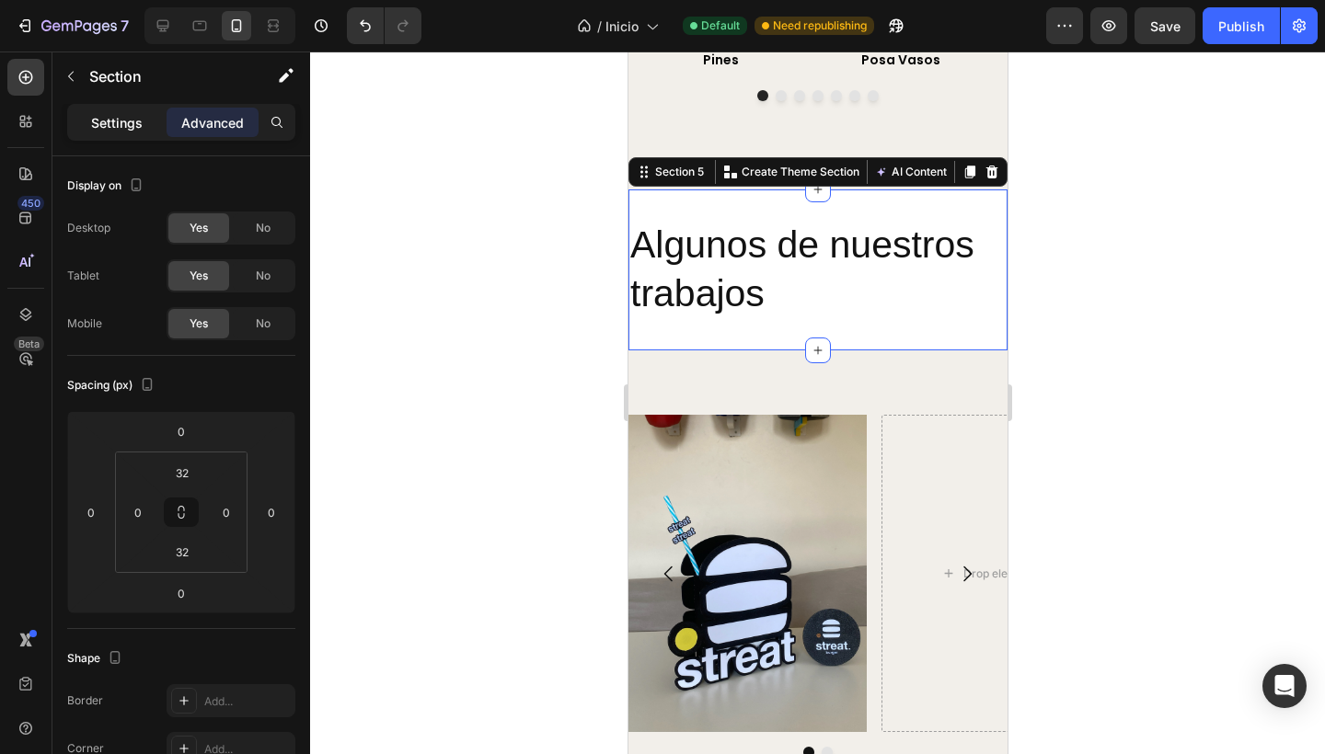
click at [138, 130] on p "Settings" at bounding box center [117, 122] width 52 height 19
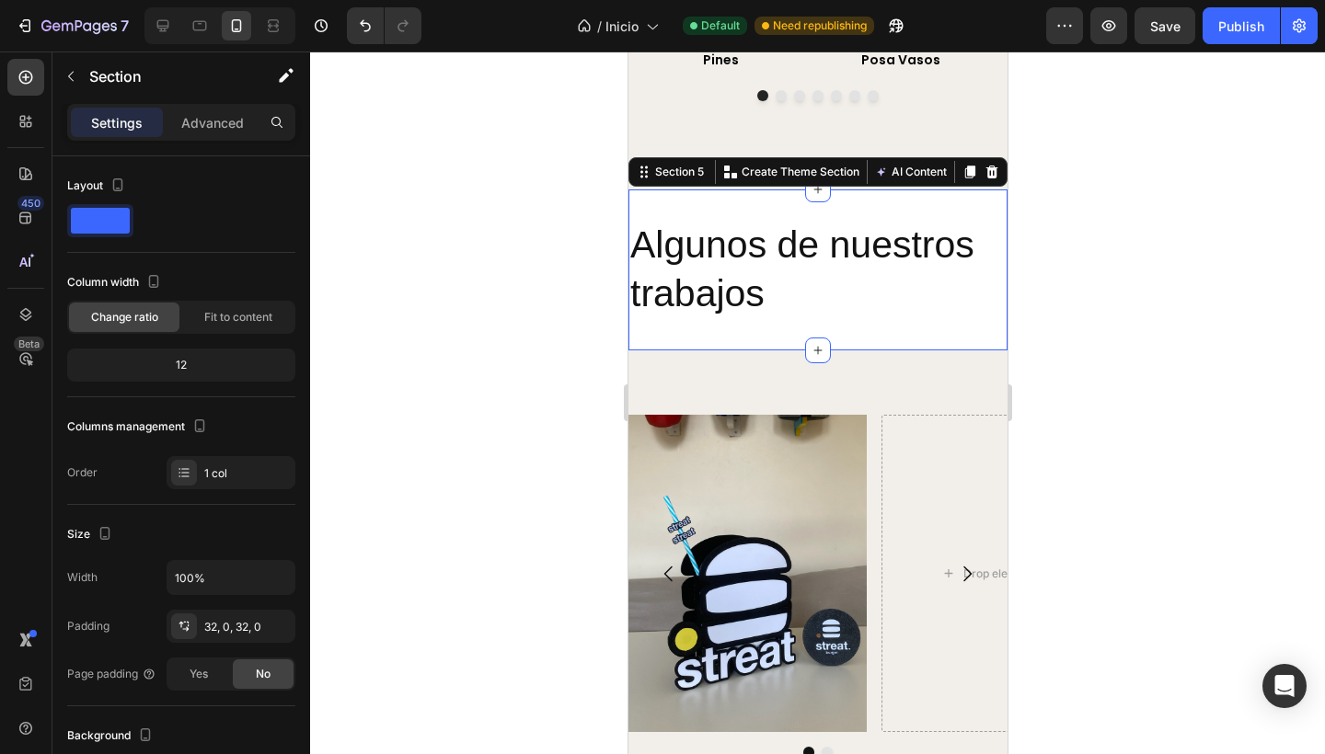
click at [671, 248] on div "Algunos de nuestros trabajos Heading Section 5 You can create reusable sections…" at bounding box center [816, 269] width 379 height 161
click at [952, 350] on div "Algunos de nuestros trabajos Heading Section 5 You can create reusable sections…" at bounding box center [816, 269] width 379 height 161
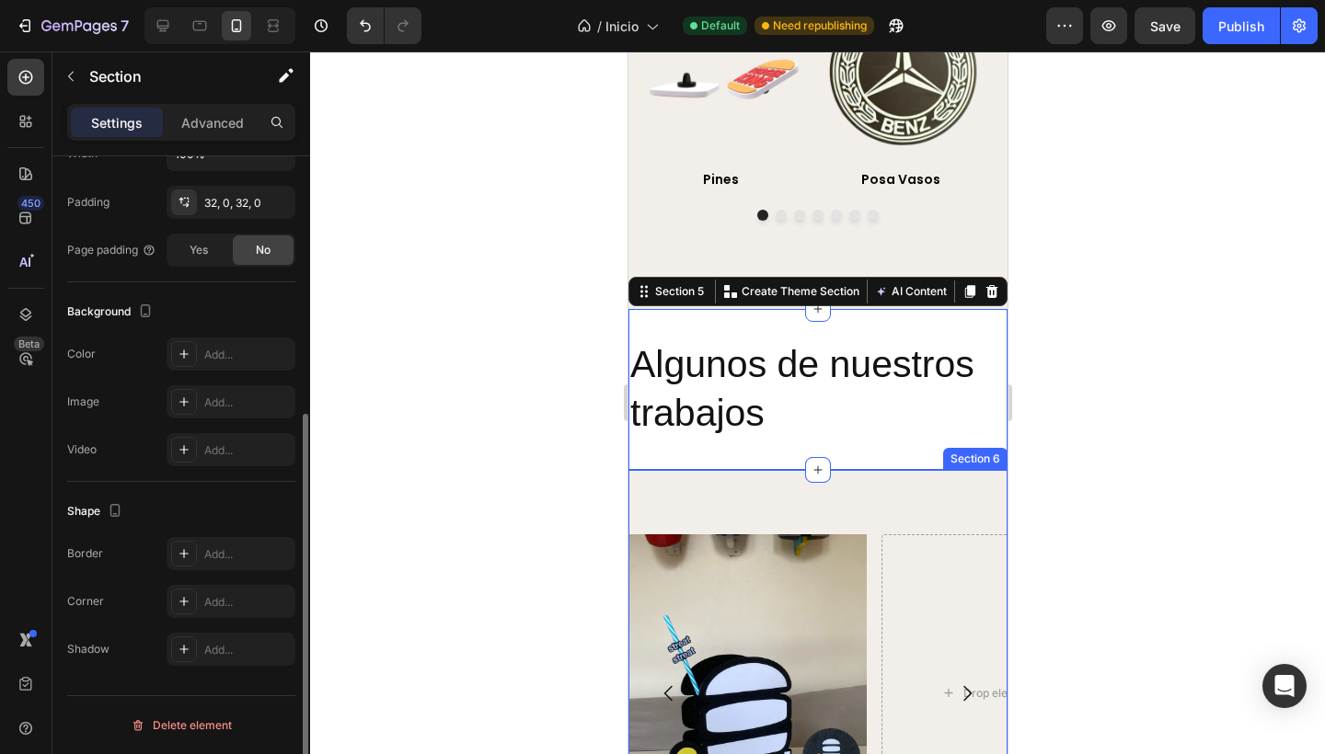
scroll to position [1781, 0]
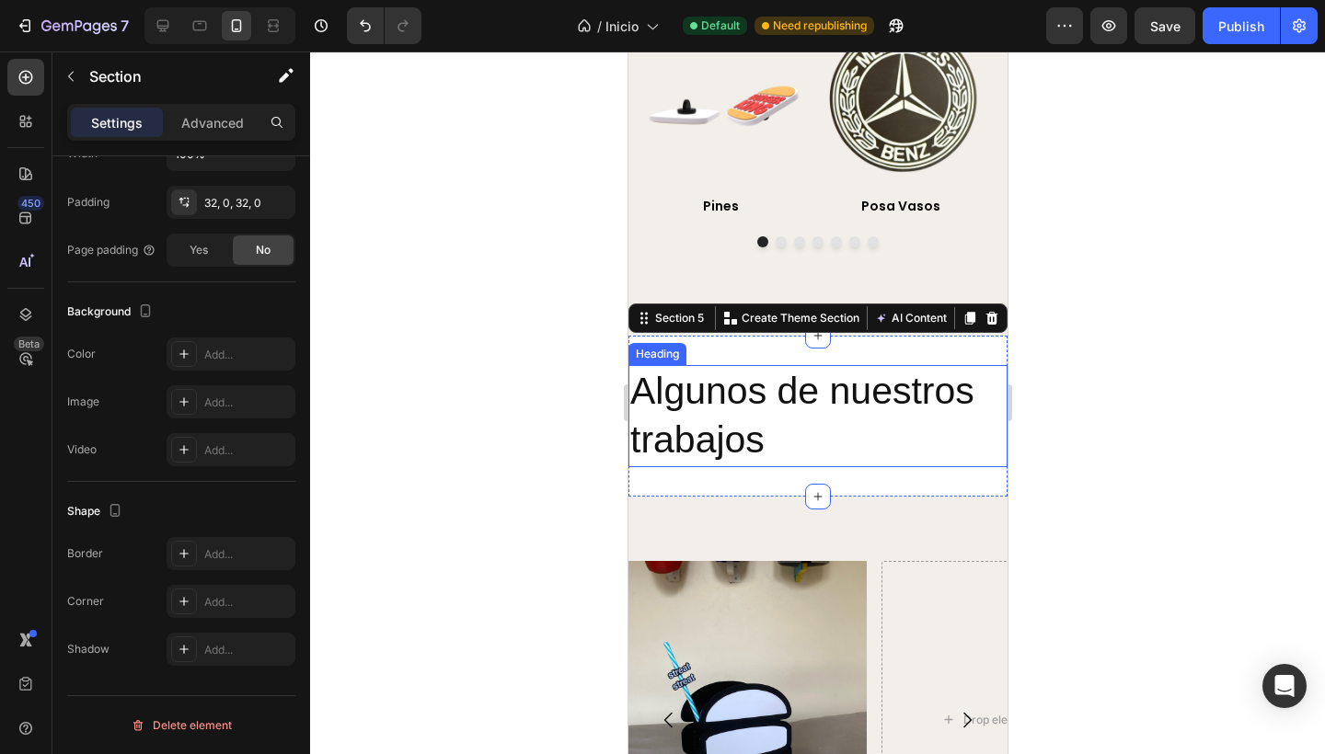
click at [423, 476] on div at bounding box center [817, 403] width 1015 height 703
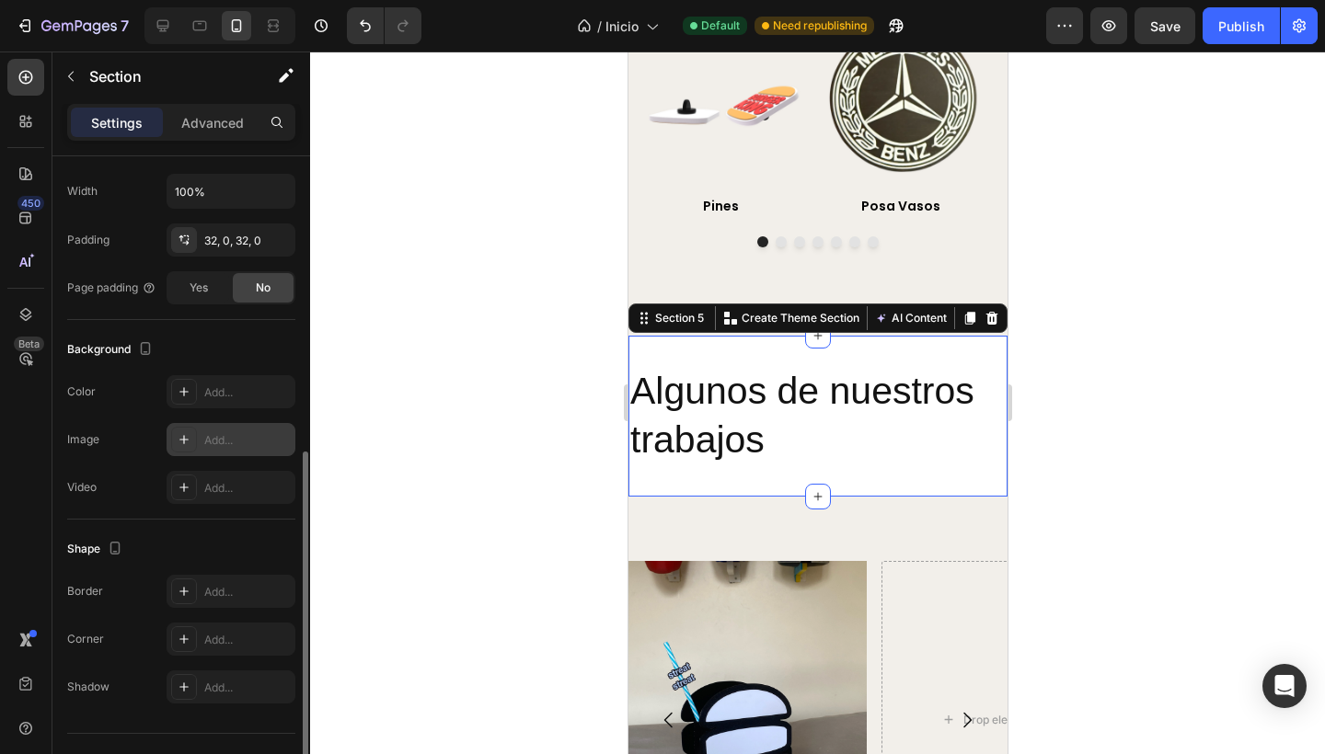
scroll to position [424, 0]
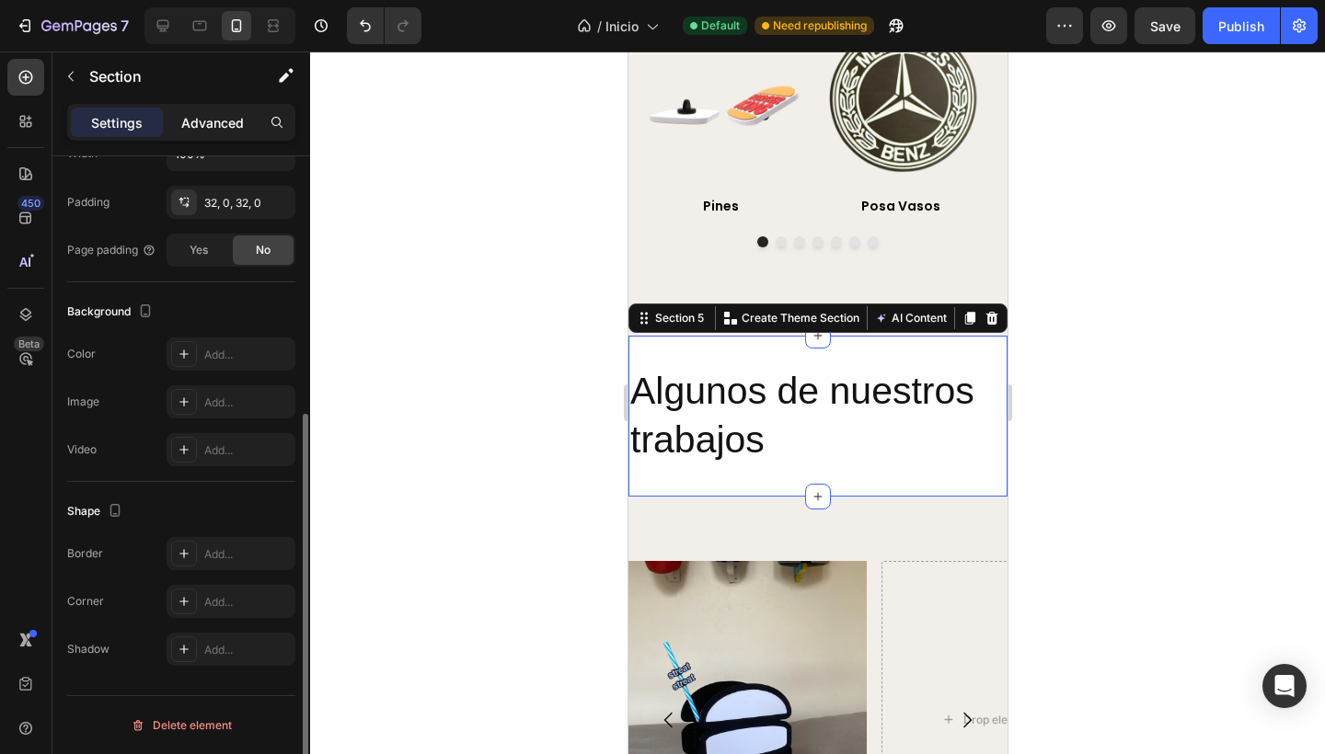
click at [220, 126] on p "Advanced" at bounding box center [212, 122] width 63 height 19
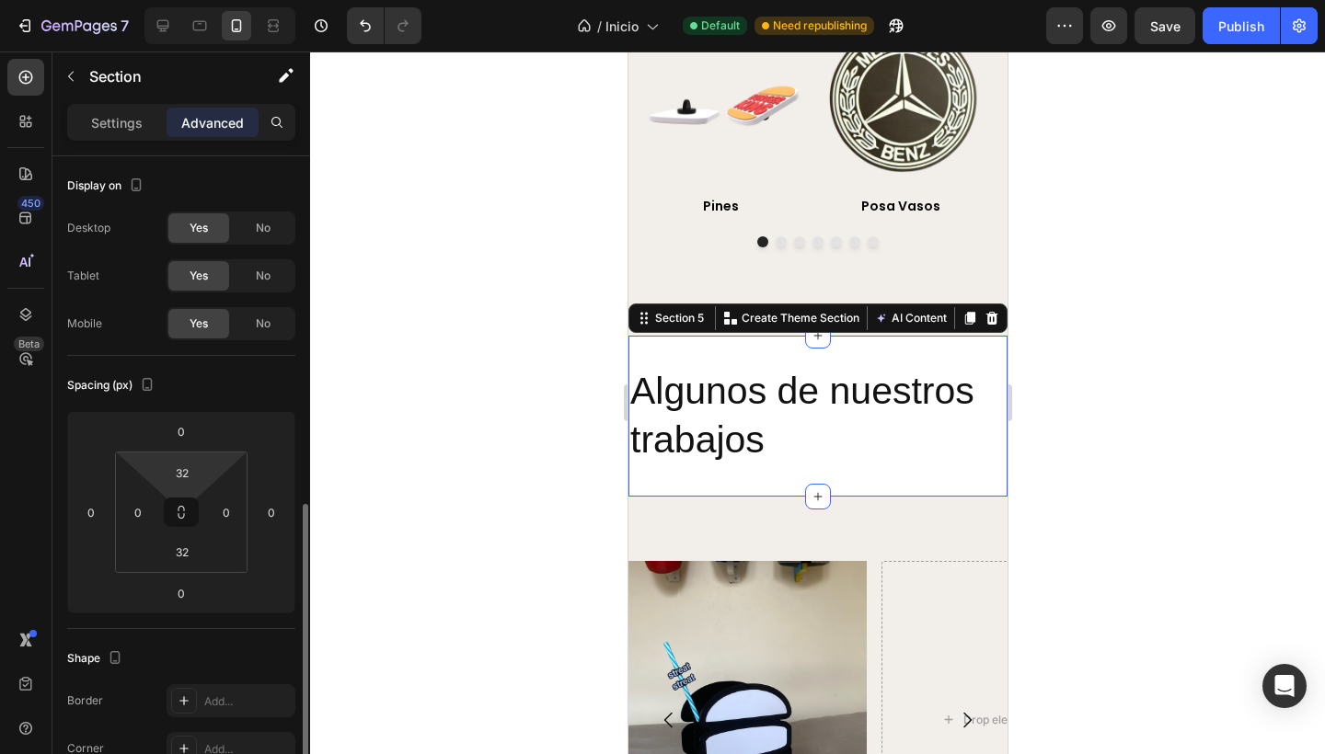
scroll to position [626, 0]
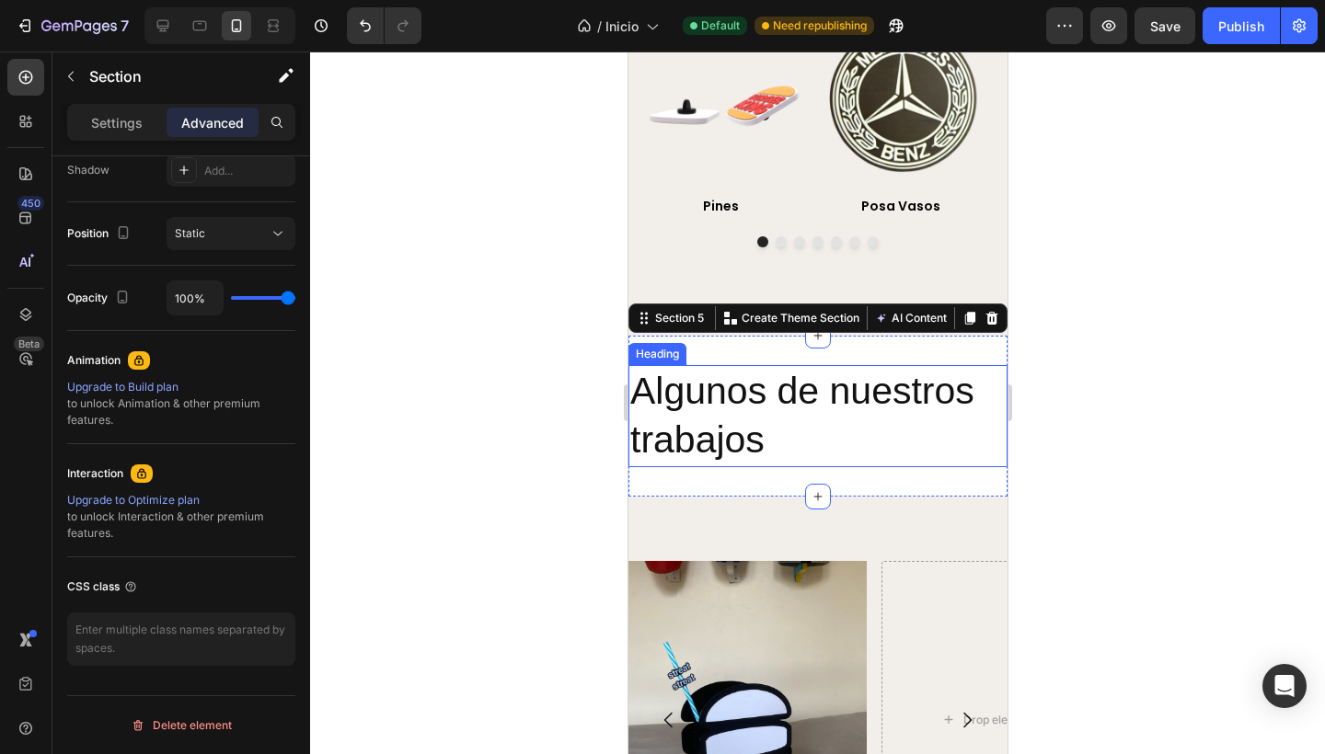
click at [901, 497] on div "Algunos de nuestros trabajos Heading Section 5 You can create reusable sections…" at bounding box center [816, 416] width 379 height 161
click at [871, 465] on p "Algunos de nuestros trabajos" at bounding box center [816, 416] width 375 height 98
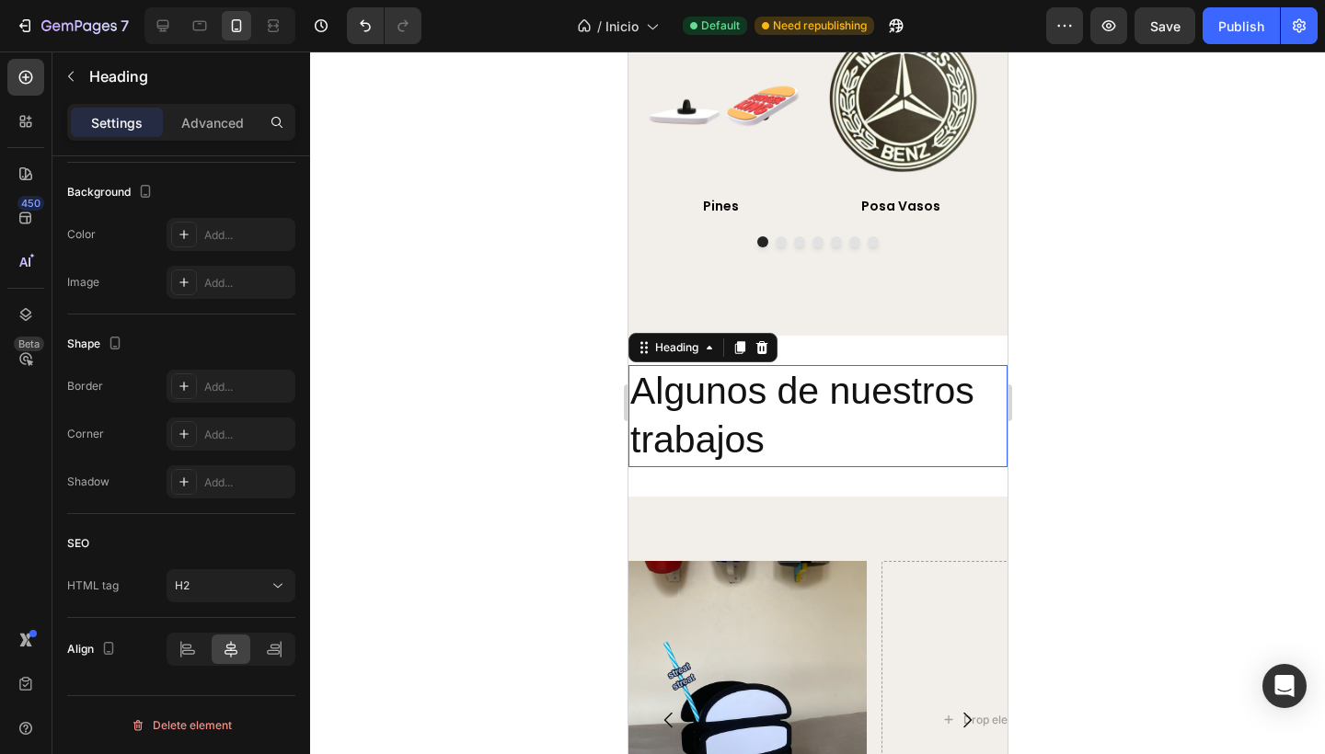
scroll to position [0, 0]
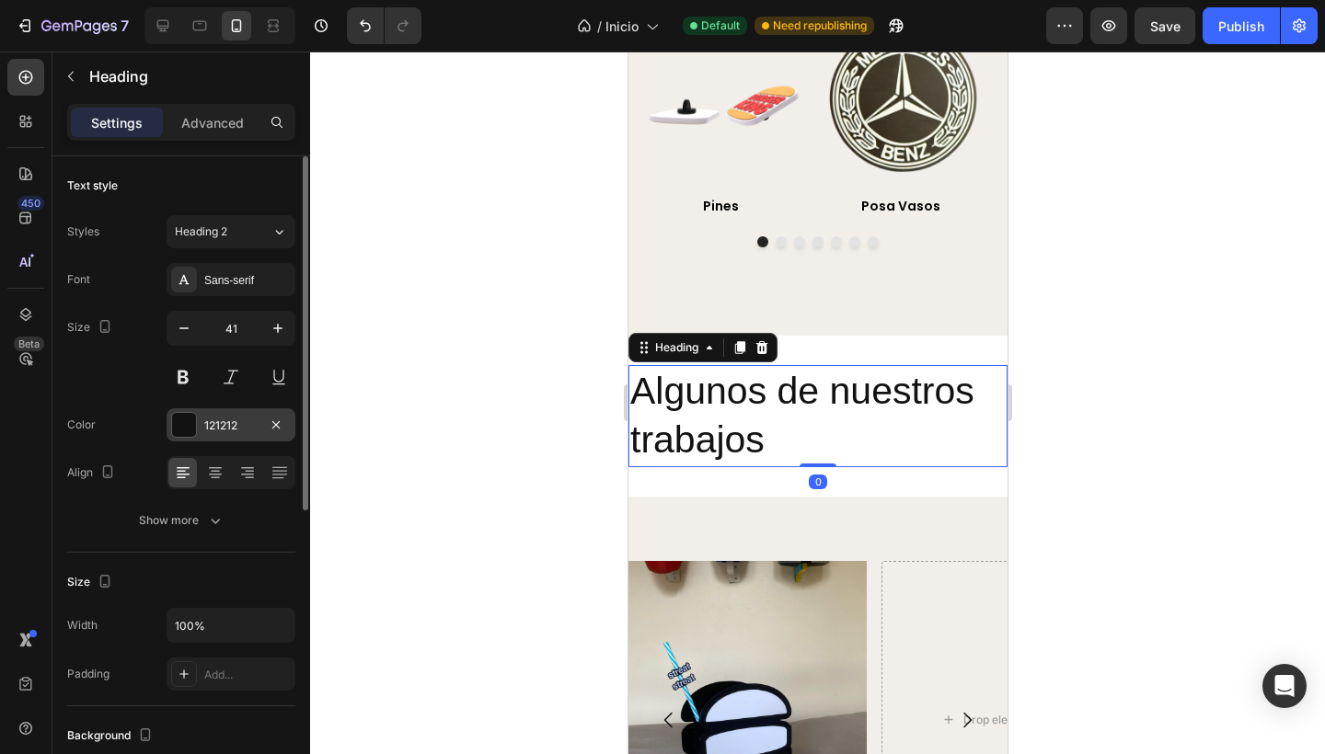
click at [230, 420] on div "121212" at bounding box center [230, 426] width 53 height 17
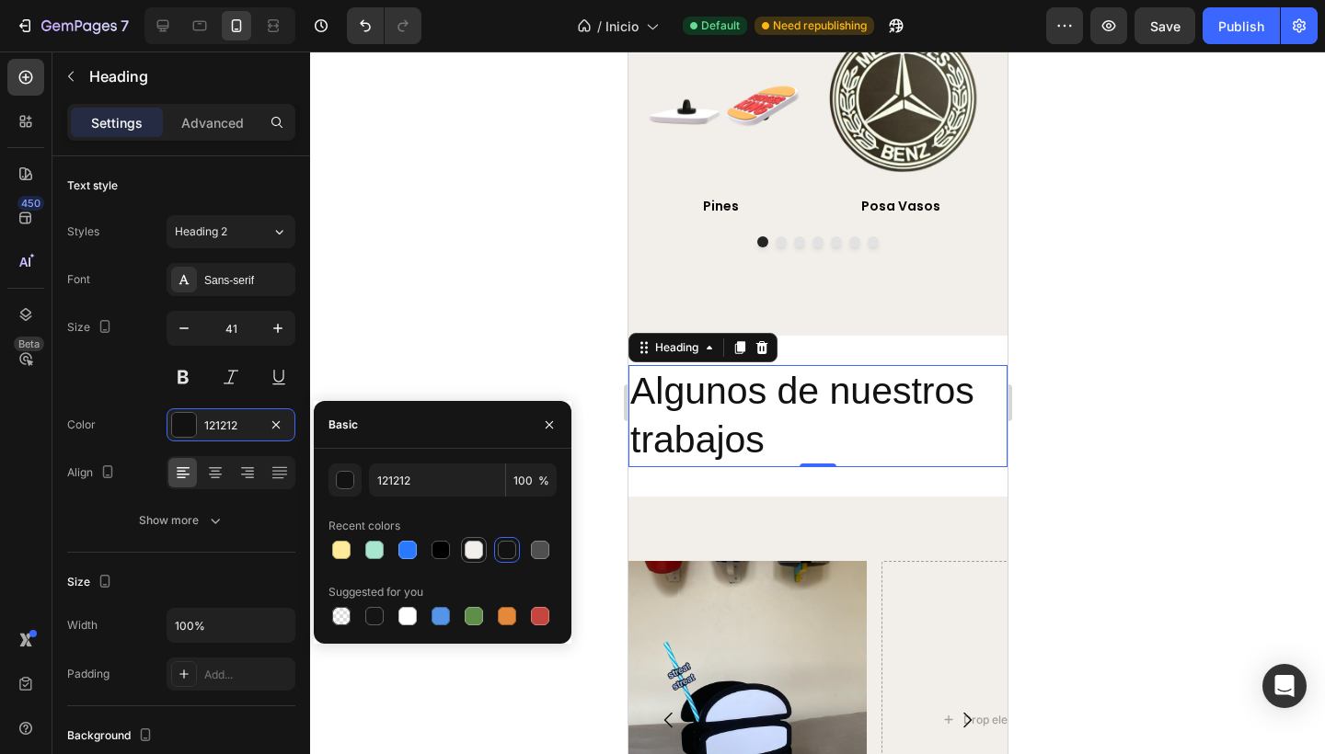
click at [465, 545] on div at bounding box center [474, 550] width 18 height 18
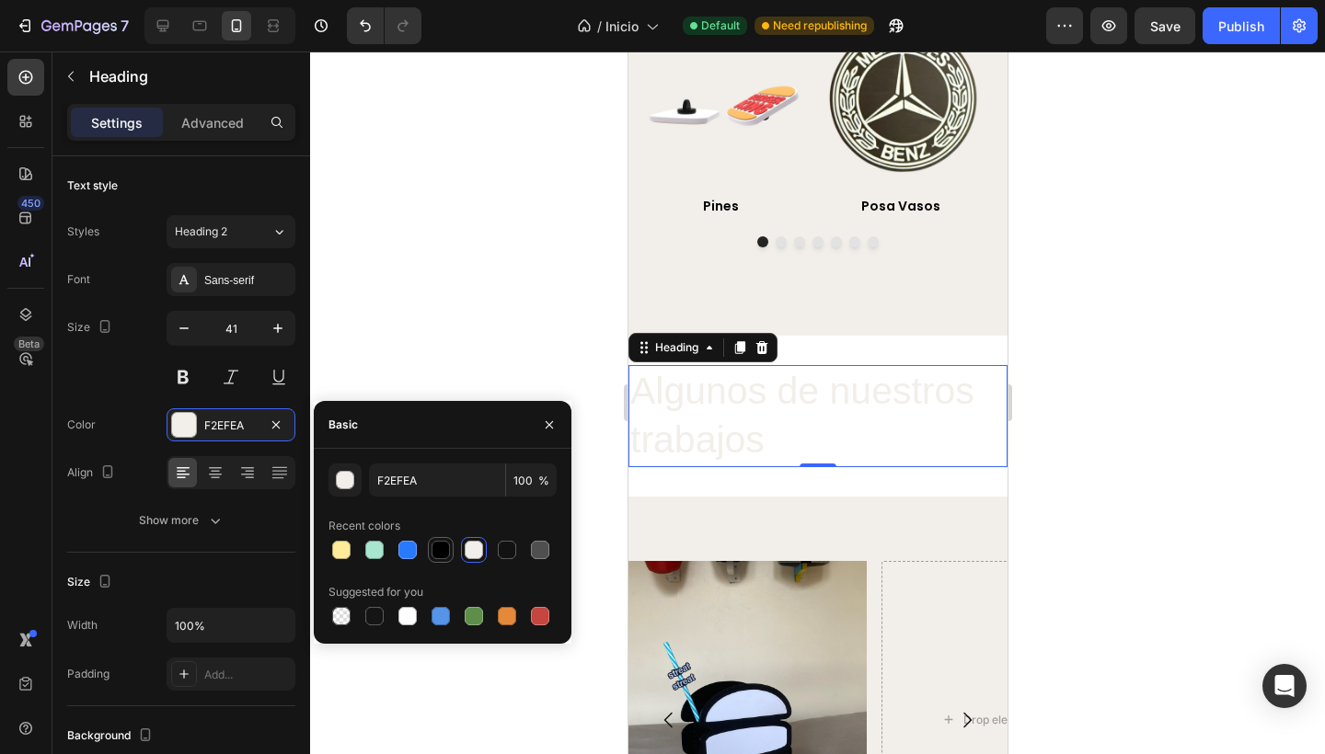
click at [436, 549] on div at bounding box center [440, 550] width 18 height 18
type input "000000"
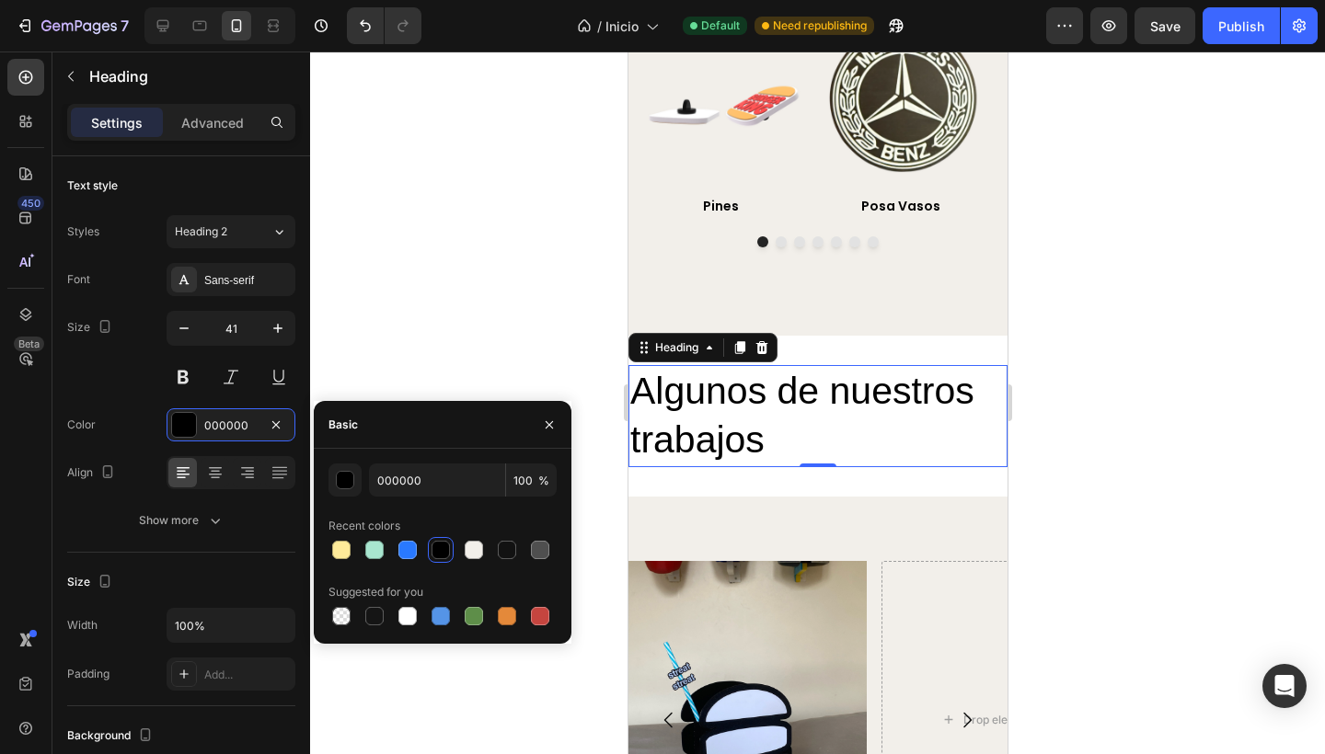
click at [373, 294] on div at bounding box center [817, 403] width 1015 height 703
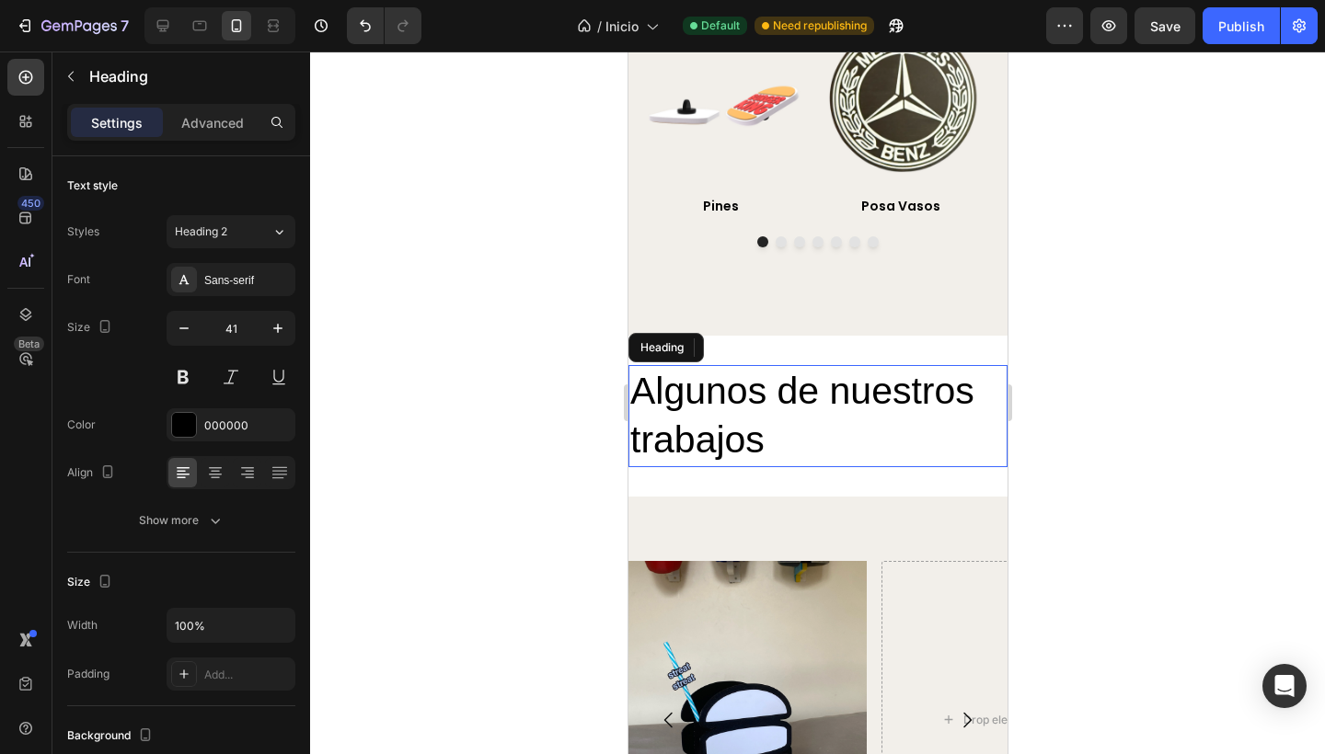
click at [758, 419] on p "Algunos de nuestros trabajos" at bounding box center [816, 416] width 375 height 98
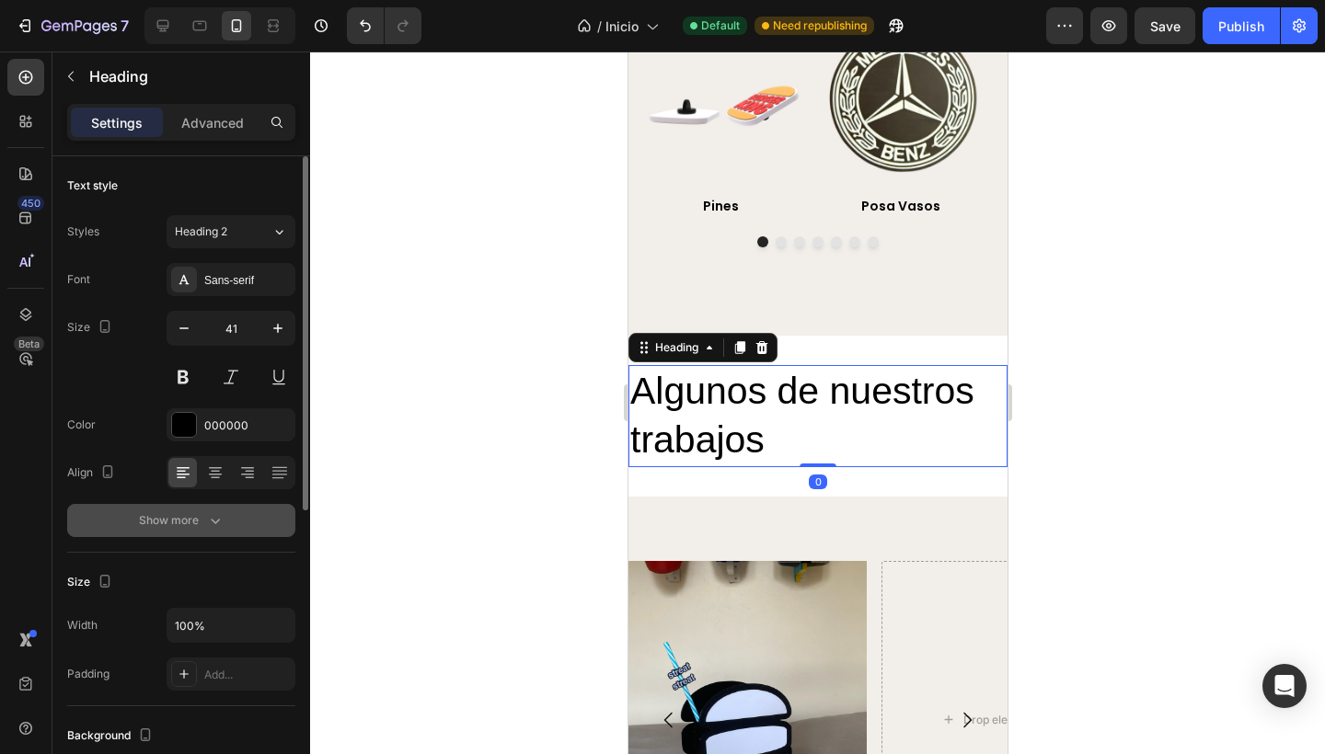
click at [193, 521] on div "Show more" at bounding box center [182, 520] width 86 height 18
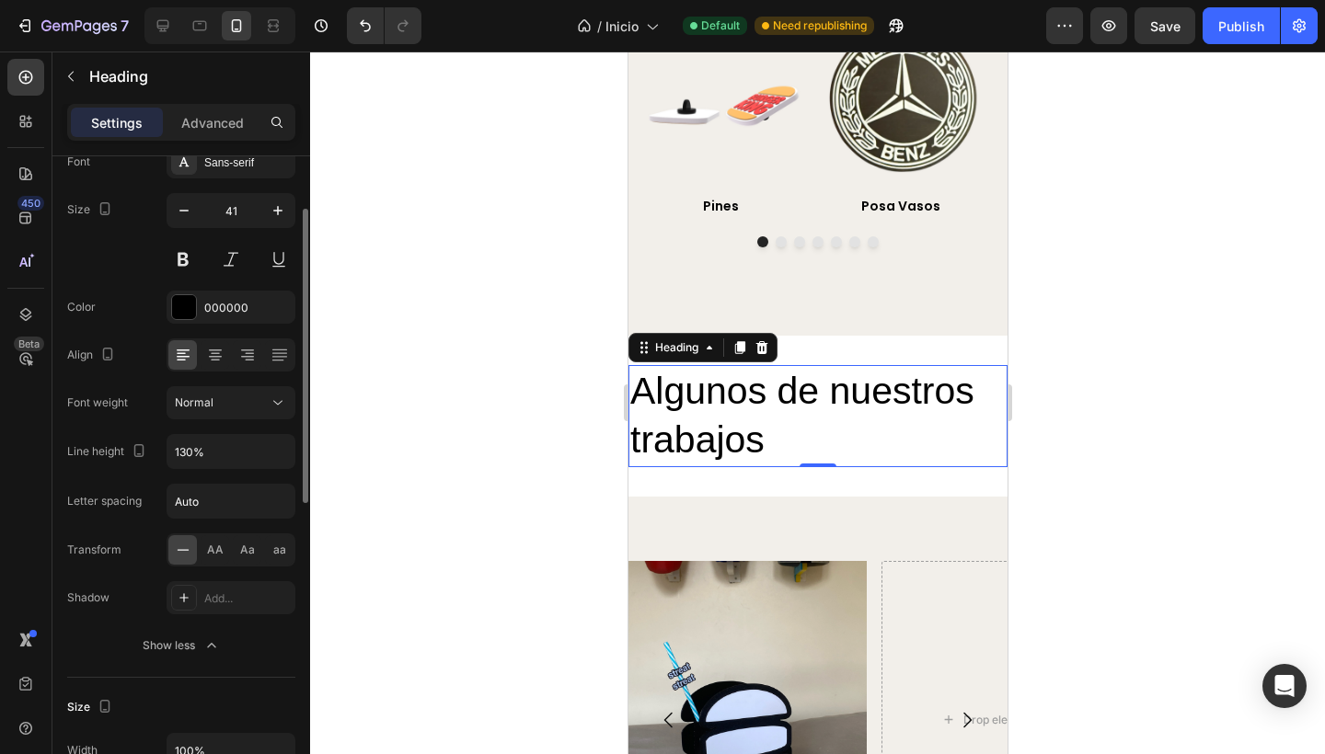
scroll to position [116, 0]
click at [222, 362] on icon at bounding box center [215, 357] width 18 height 18
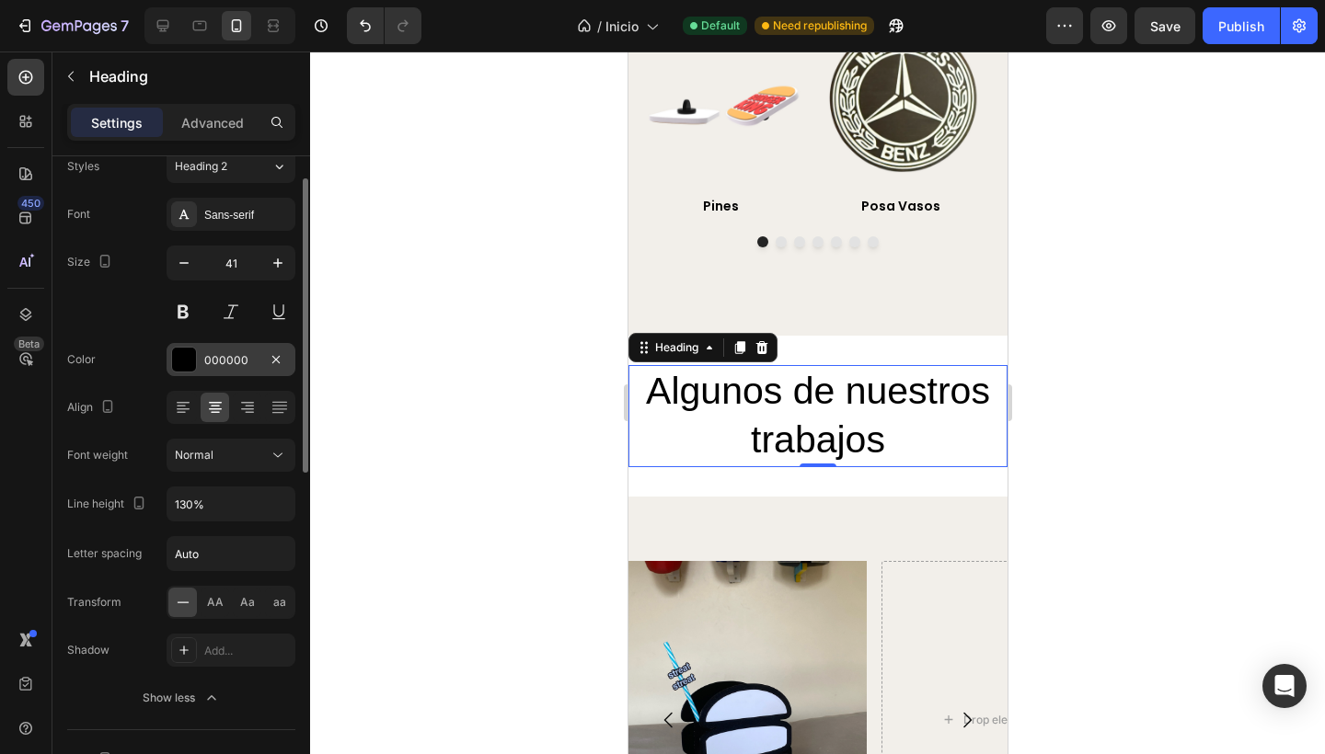
scroll to position [0, 0]
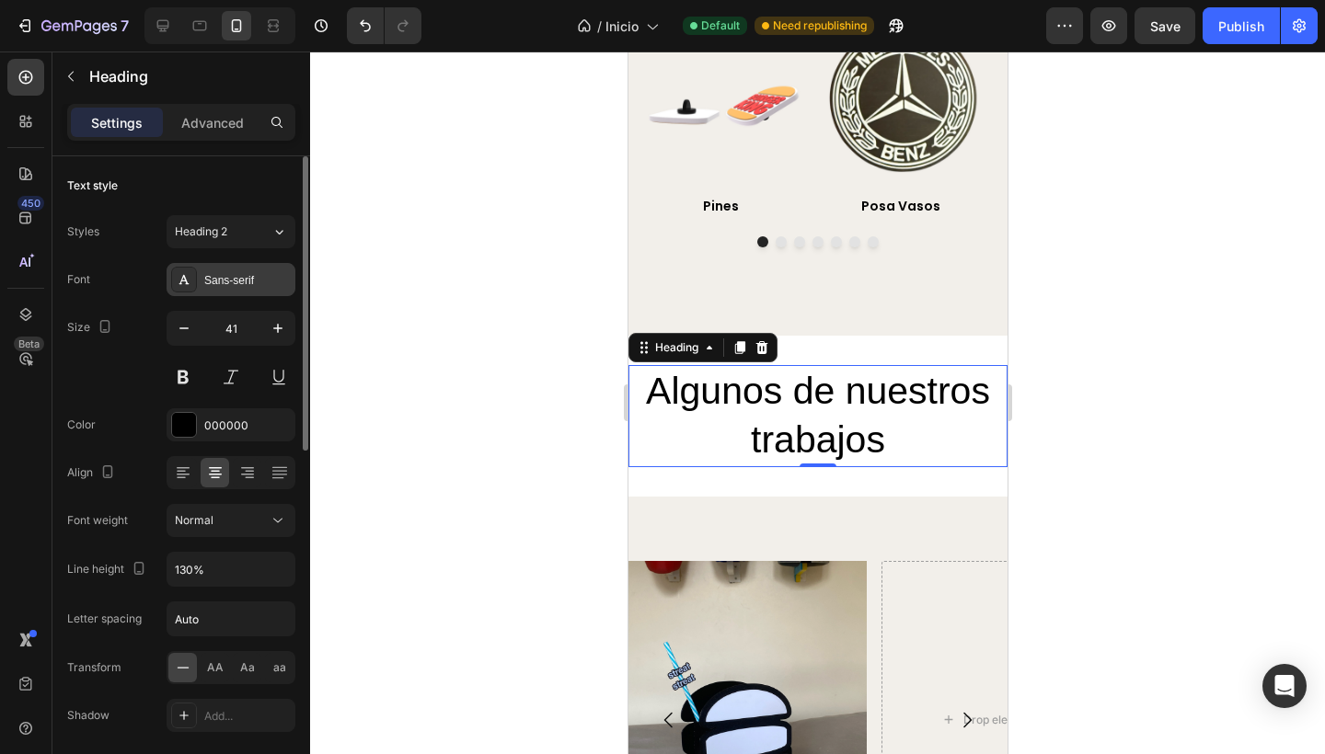
click at [218, 280] on div "Sans-serif" at bounding box center [247, 280] width 86 height 17
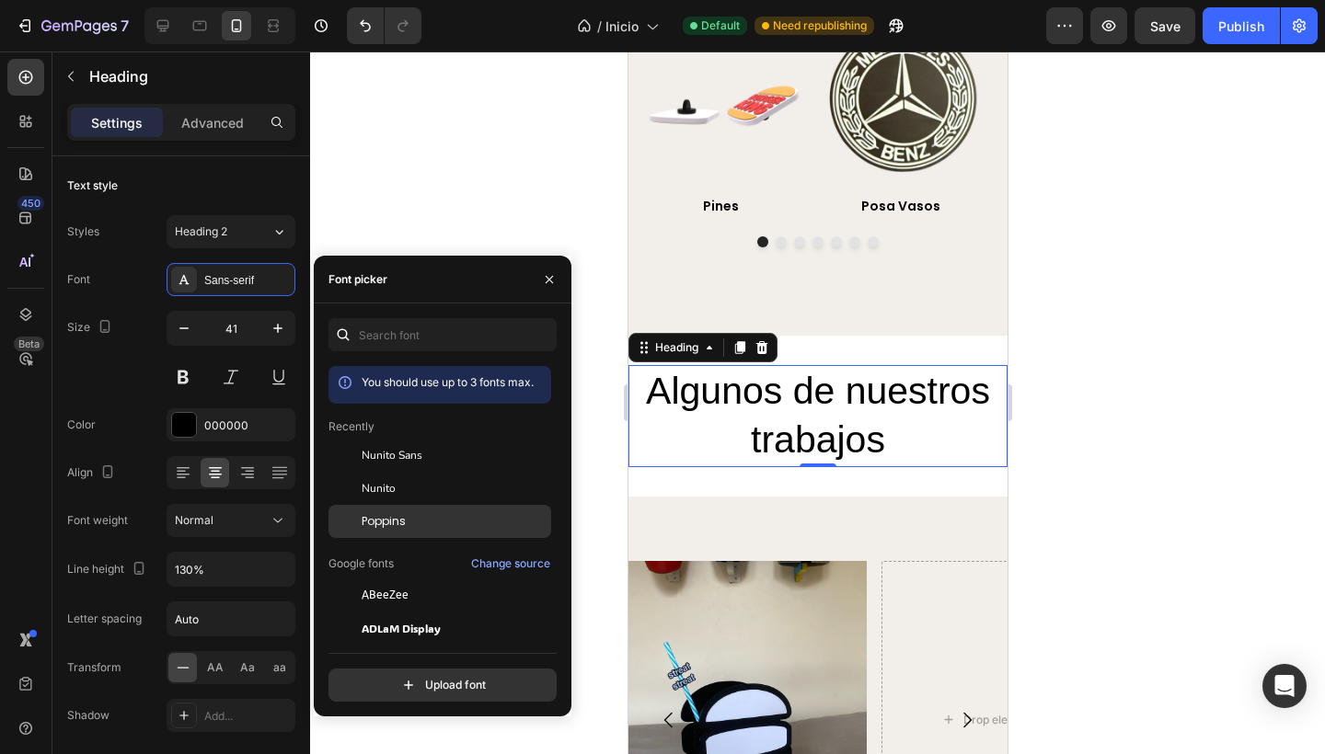
click at [381, 521] on span "Poppins" at bounding box center [384, 521] width 44 height 17
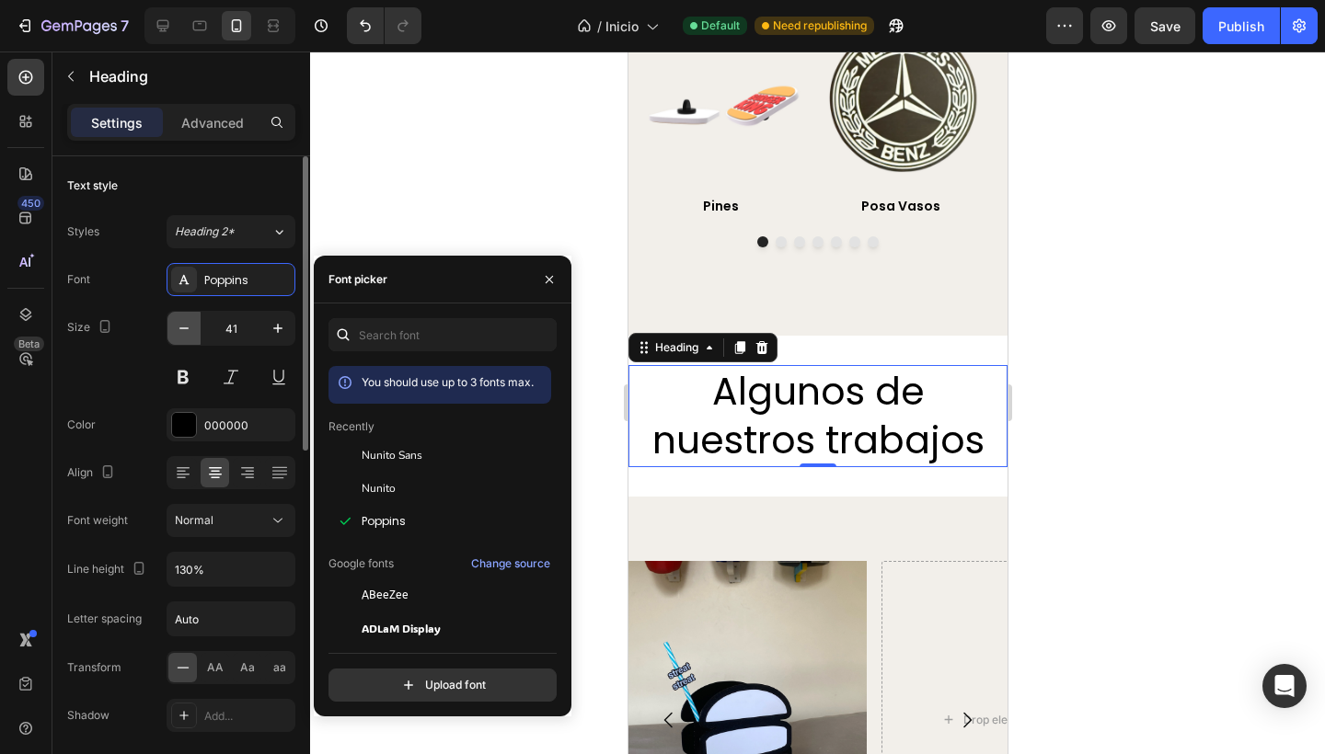
click at [188, 322] on icon "button" at bounding box center [184, 328] width 18 height 18
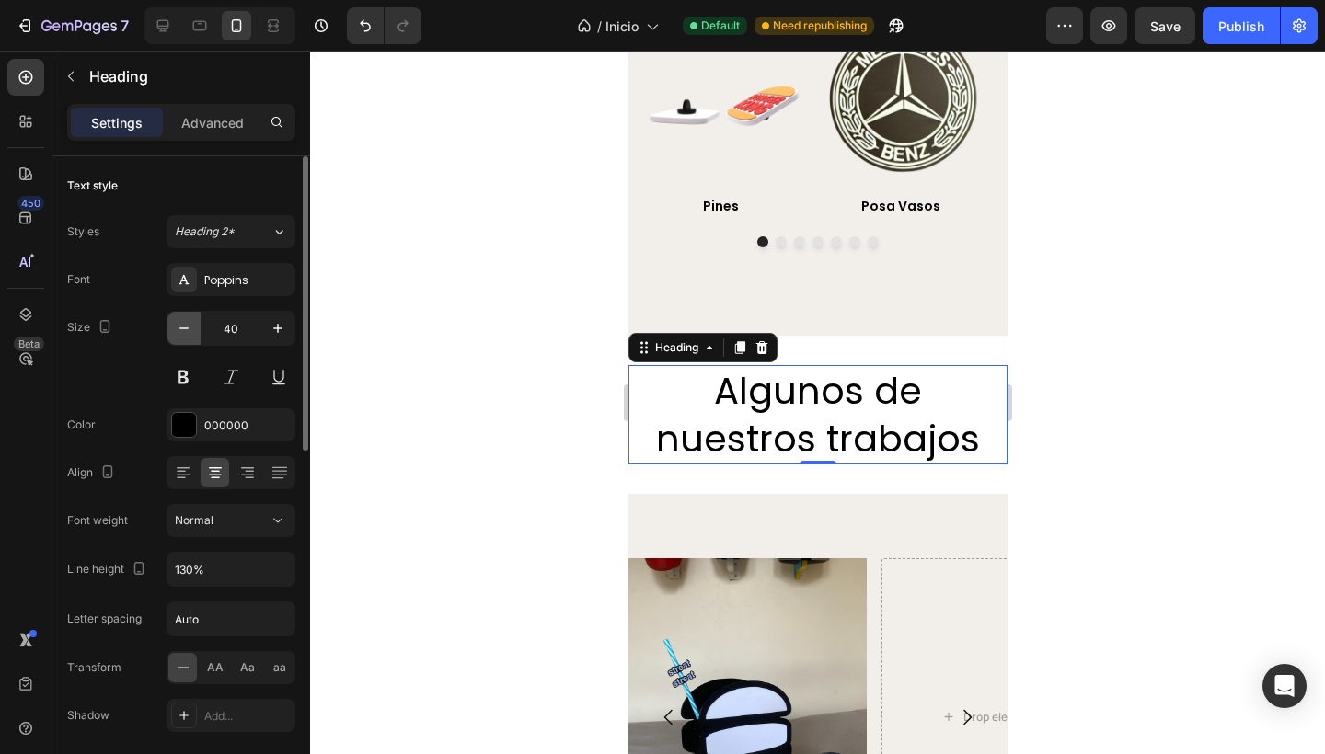
click at [188, 322] on icon "button" at bounding box center [184, 328] width 18 height 18
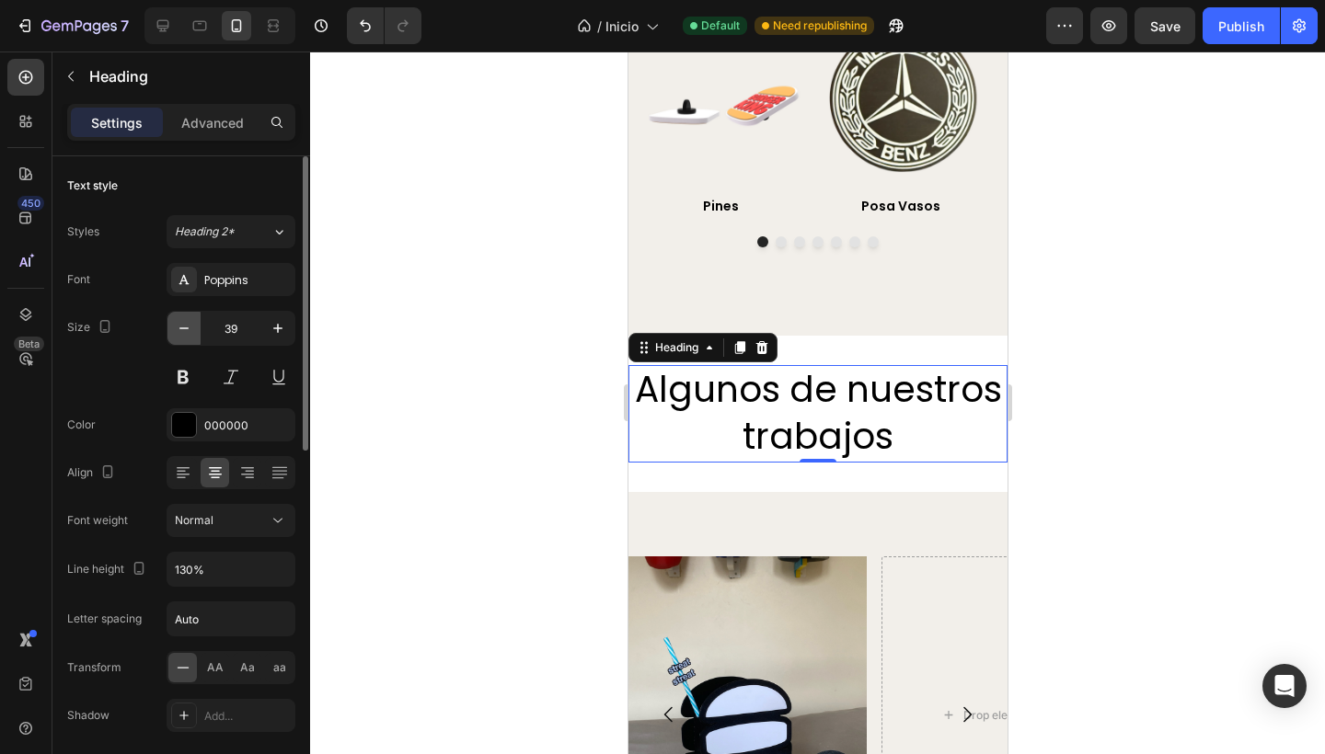
click at [188, 322] on icon "button" at bounding box center [184, 328] width 18 height 18
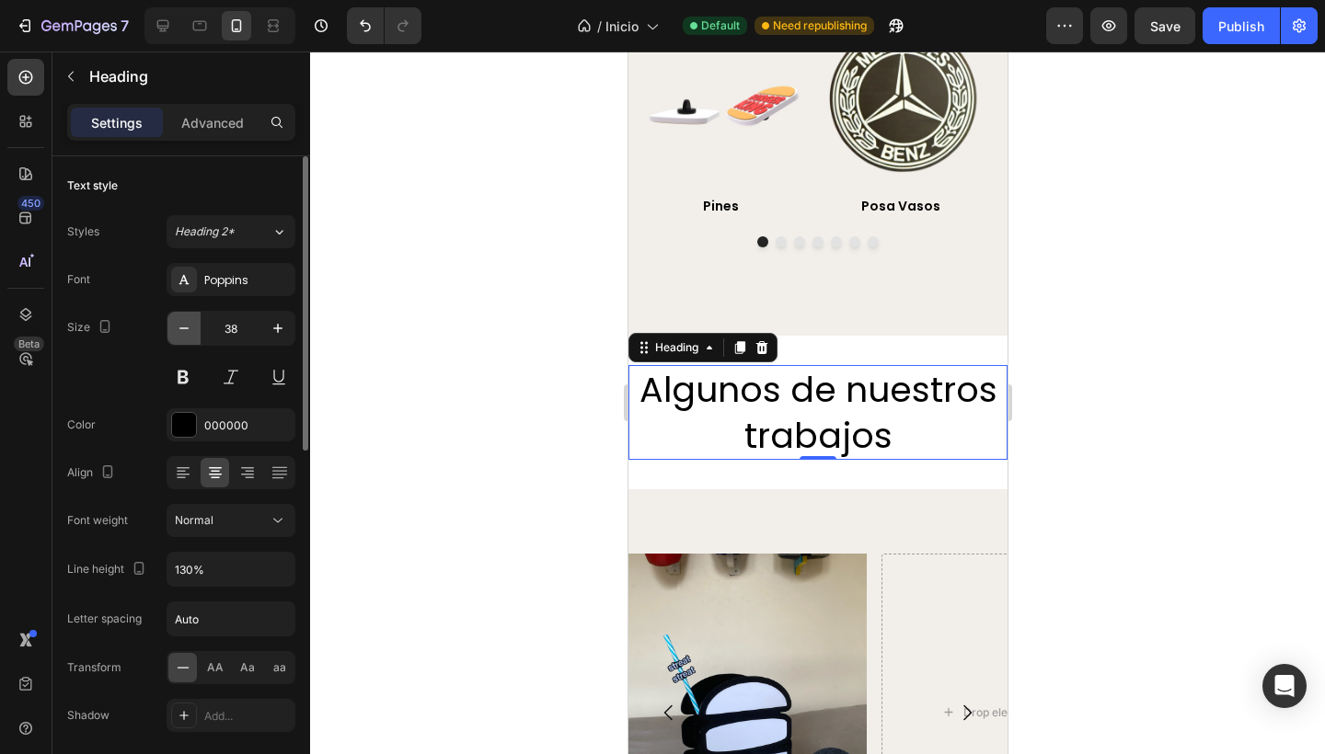
click at [188, 322] on icon "button" at bounding box center [184, 328] width 18 height 18
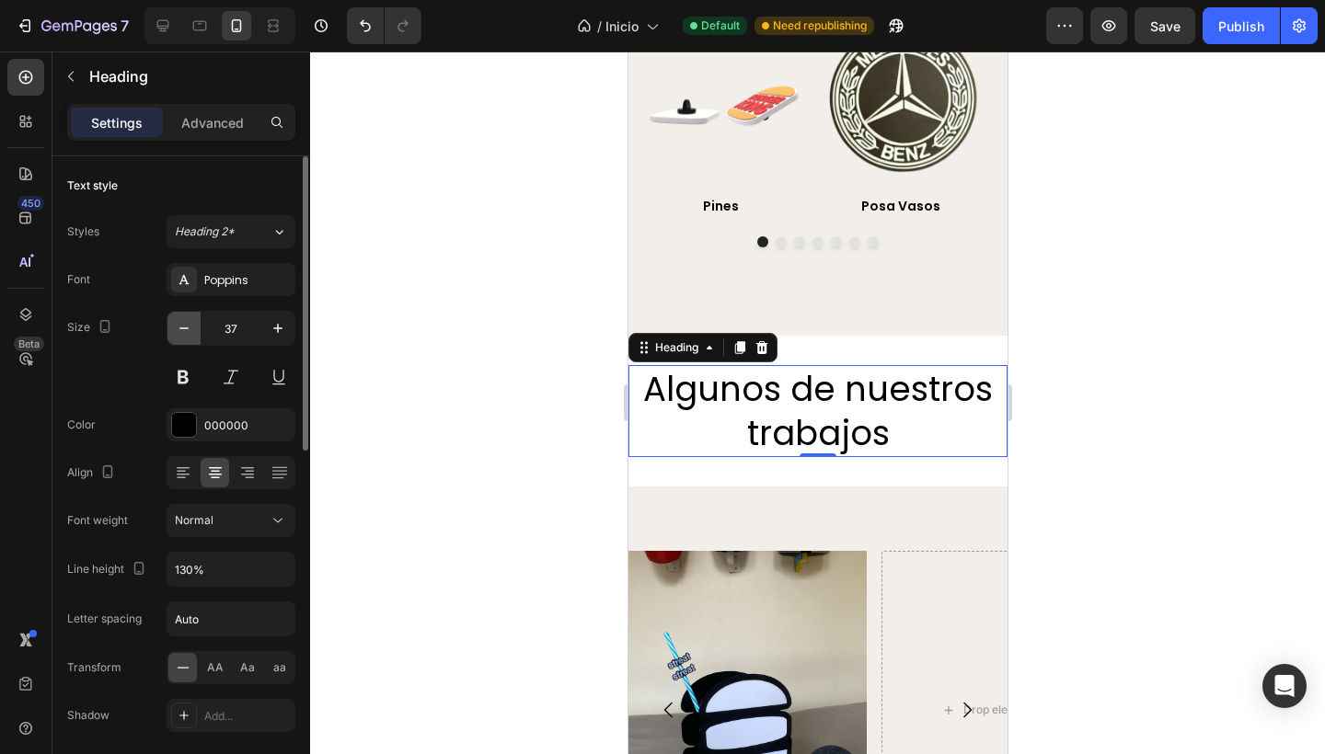
click at [188, 322] on icon "button" at bounding box center [184, 328] width 18 height 18
type input "36"
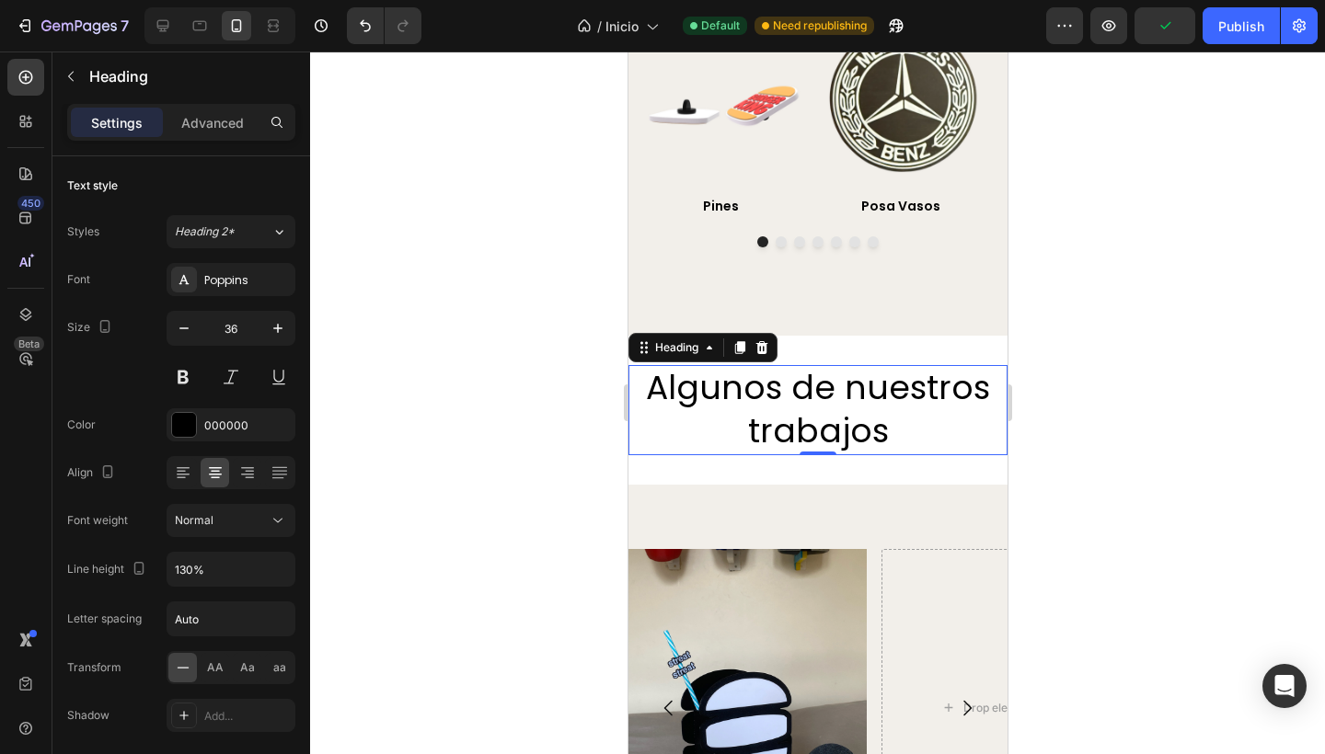
click at [459, 362] on div at bounding box center [817, 403] width 1015 height 703
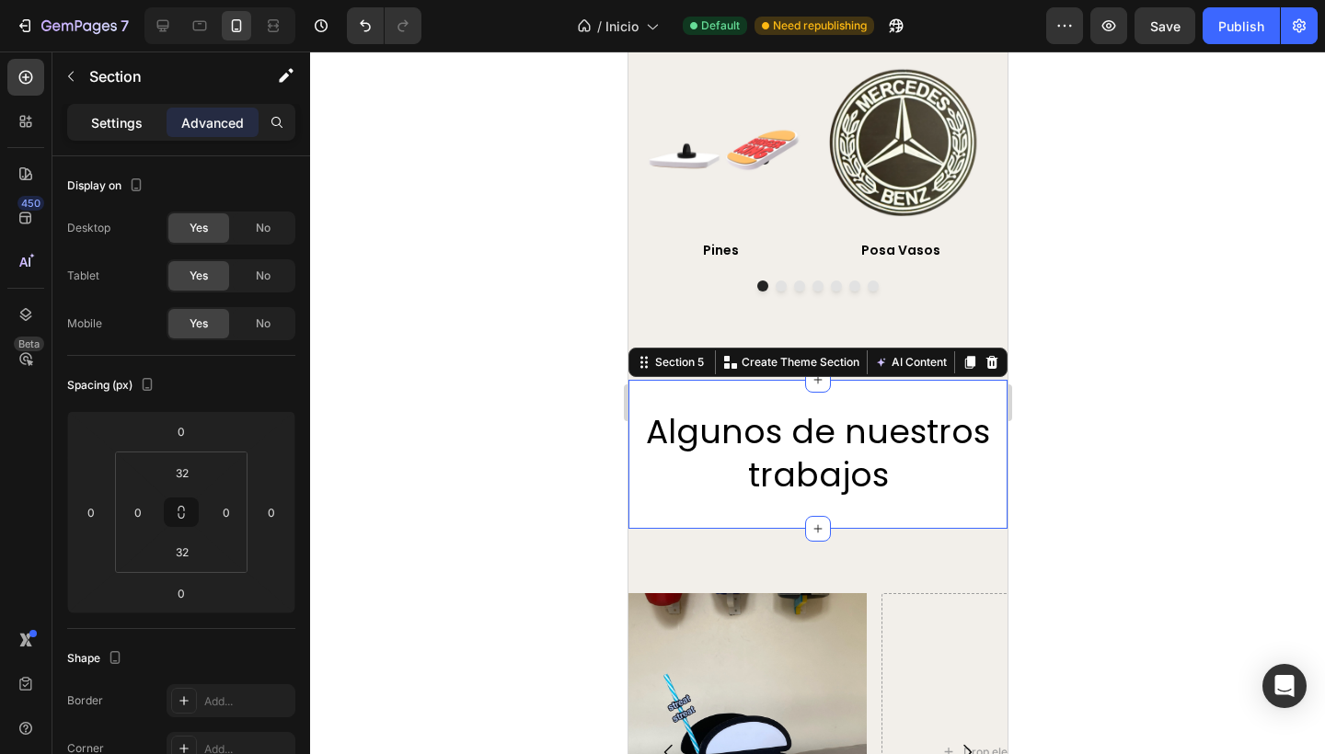
click at [117, 132] on div "Settings" at bounding box center [117, 122] width 92 height 29
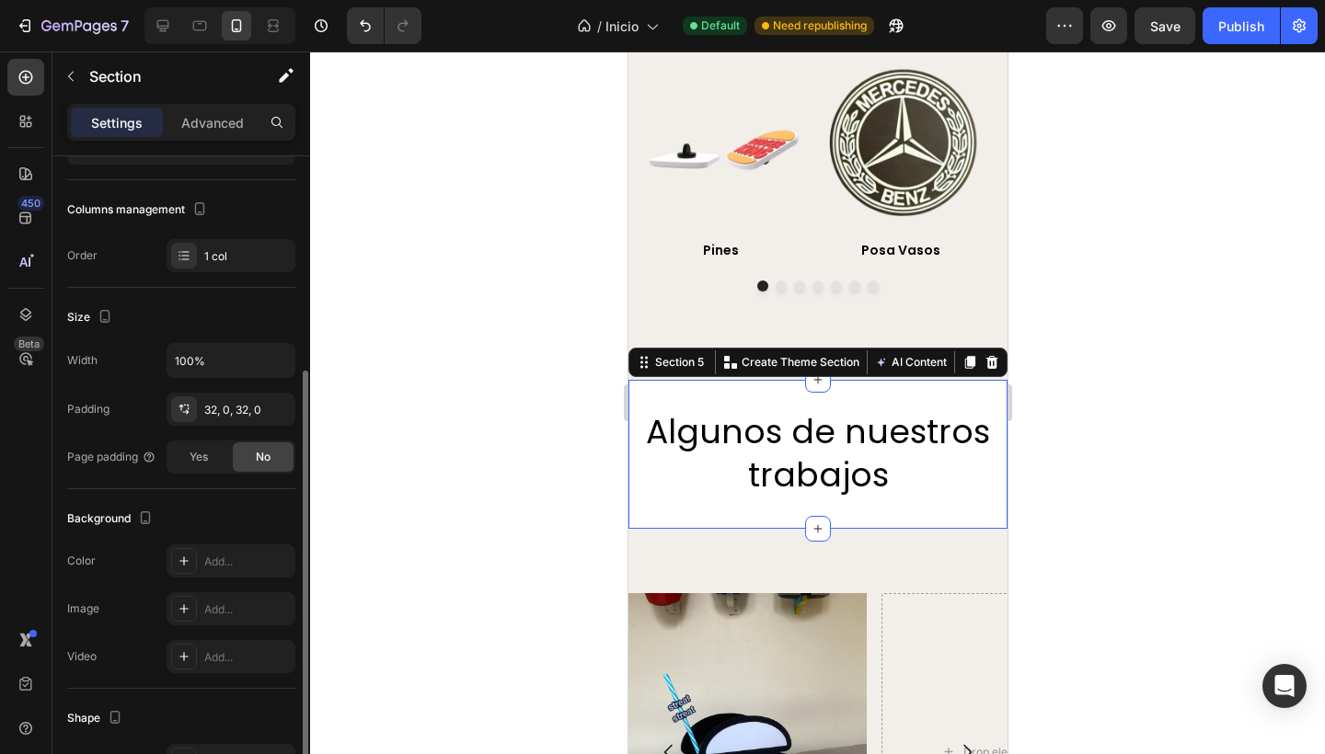
scroll to position [424, 0]
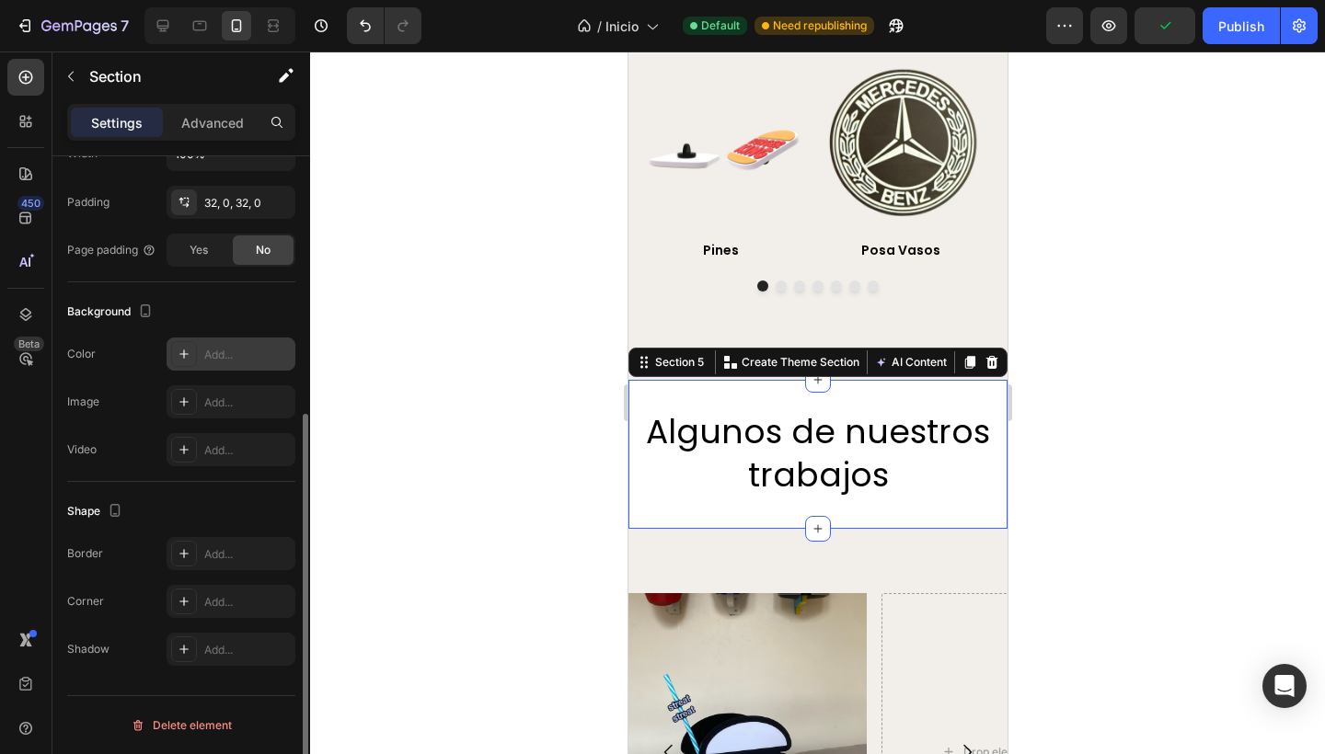
click at [207, 351] on div "Add..." at bounding box center [247, 355] width 86 height 17
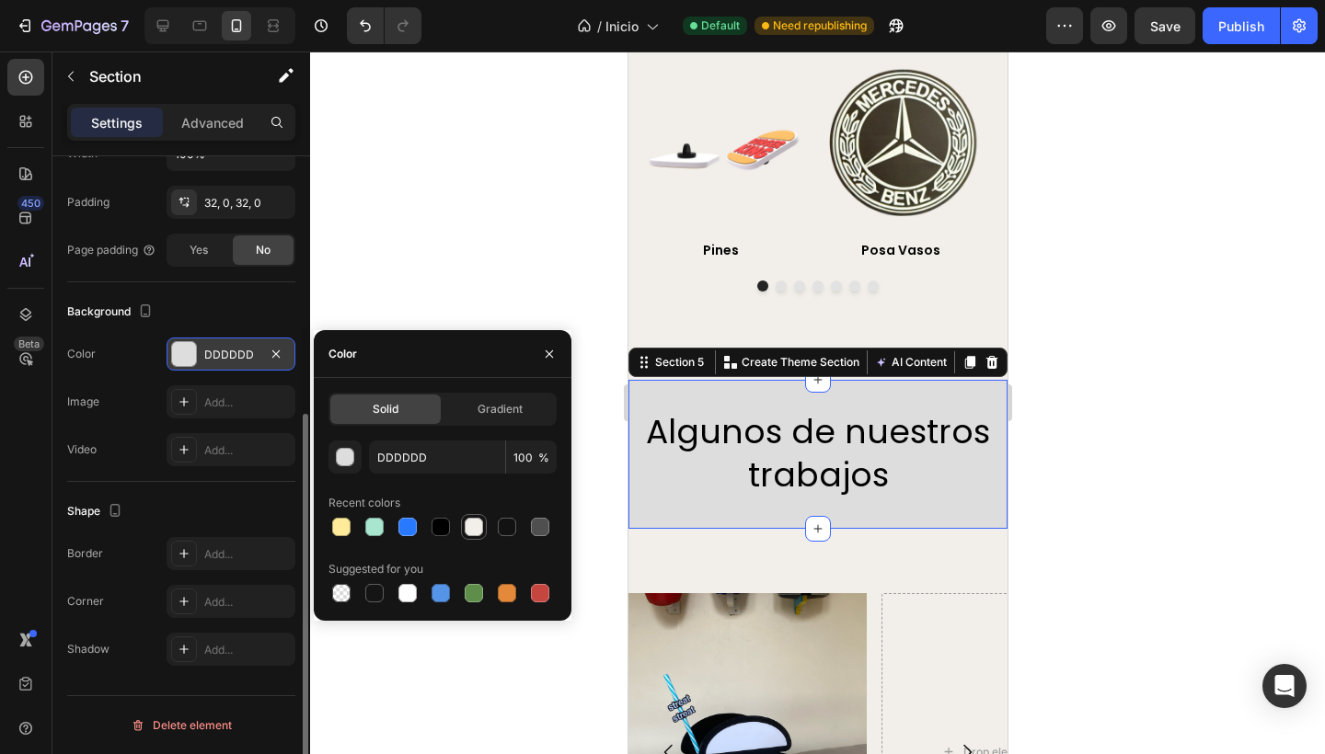
click at [463, 523] on div at bounding box center [474, 527] width 22 height 22
type input "F2EFEA"
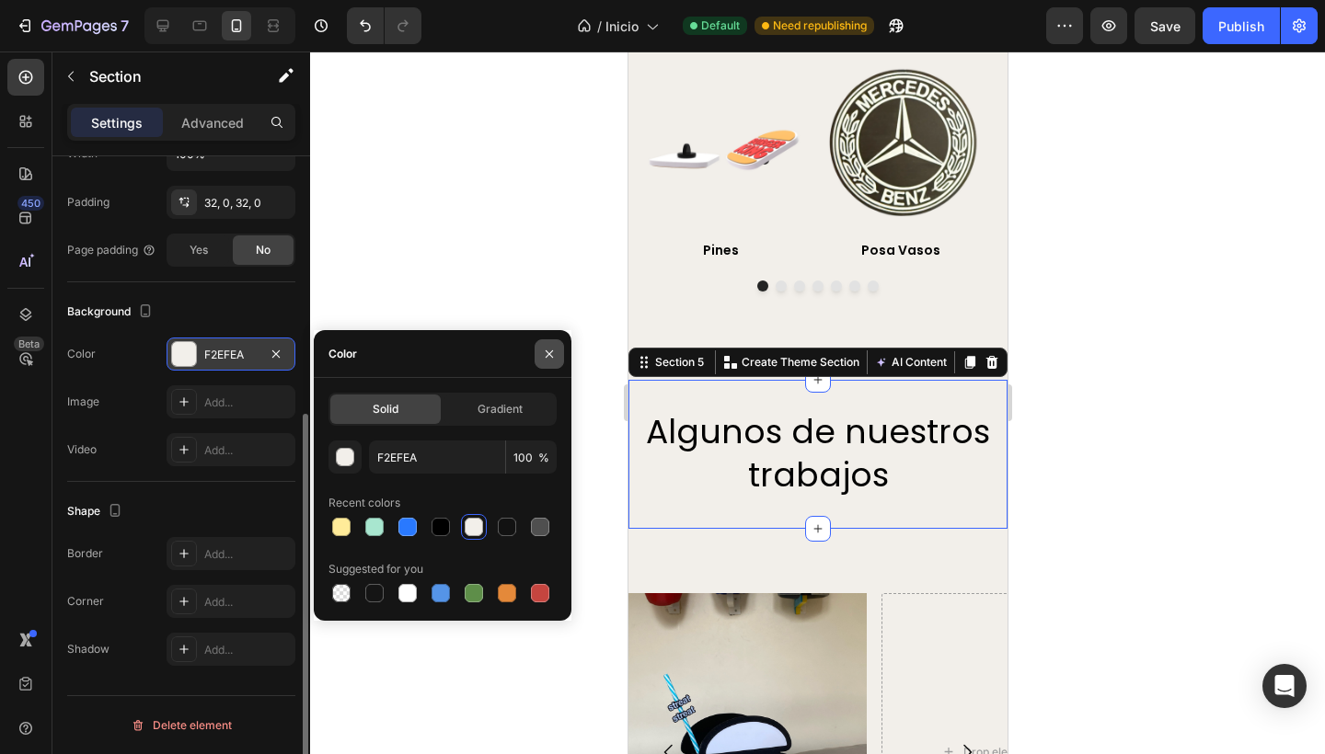
click at [557, 354] on button "button" at bounding box center [548, 353] width 29 height 29
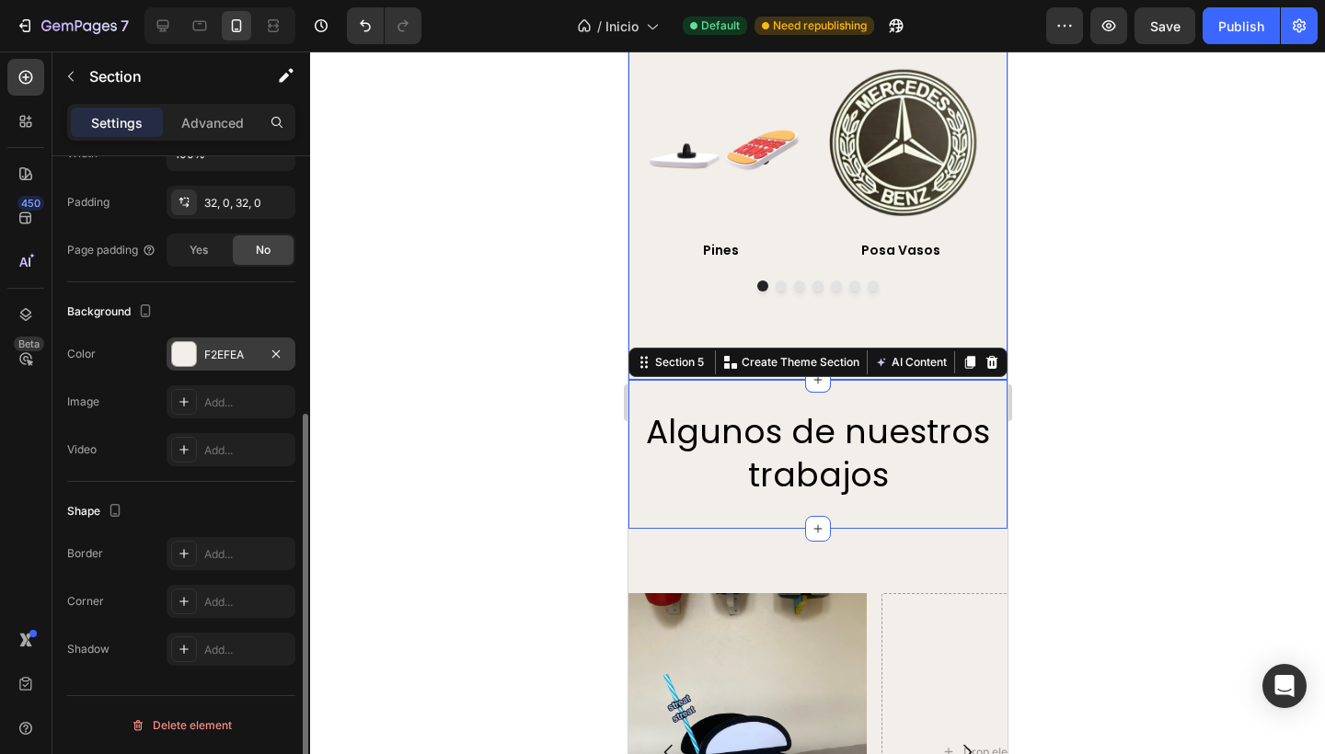
scroll to position [1548, 0]
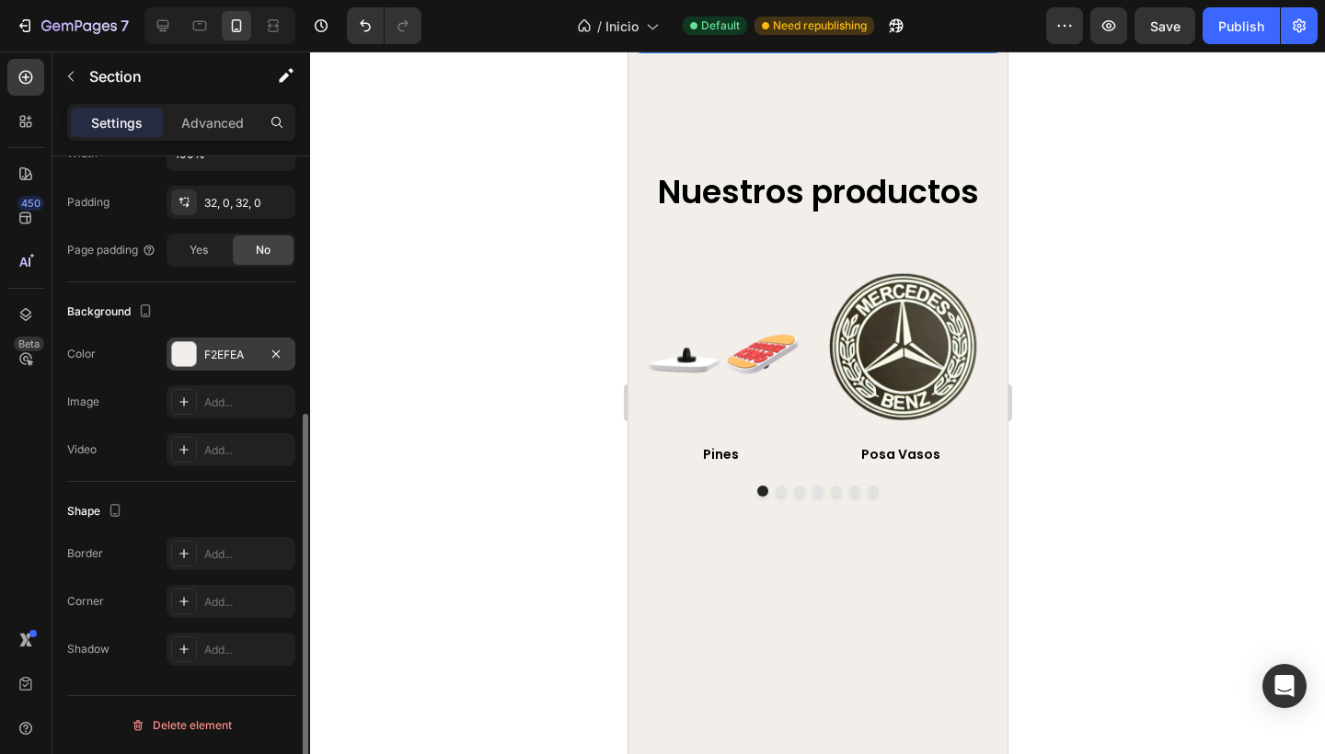
click at [511, 422] on div at bounding box center [817, 403] width 1015 height 703
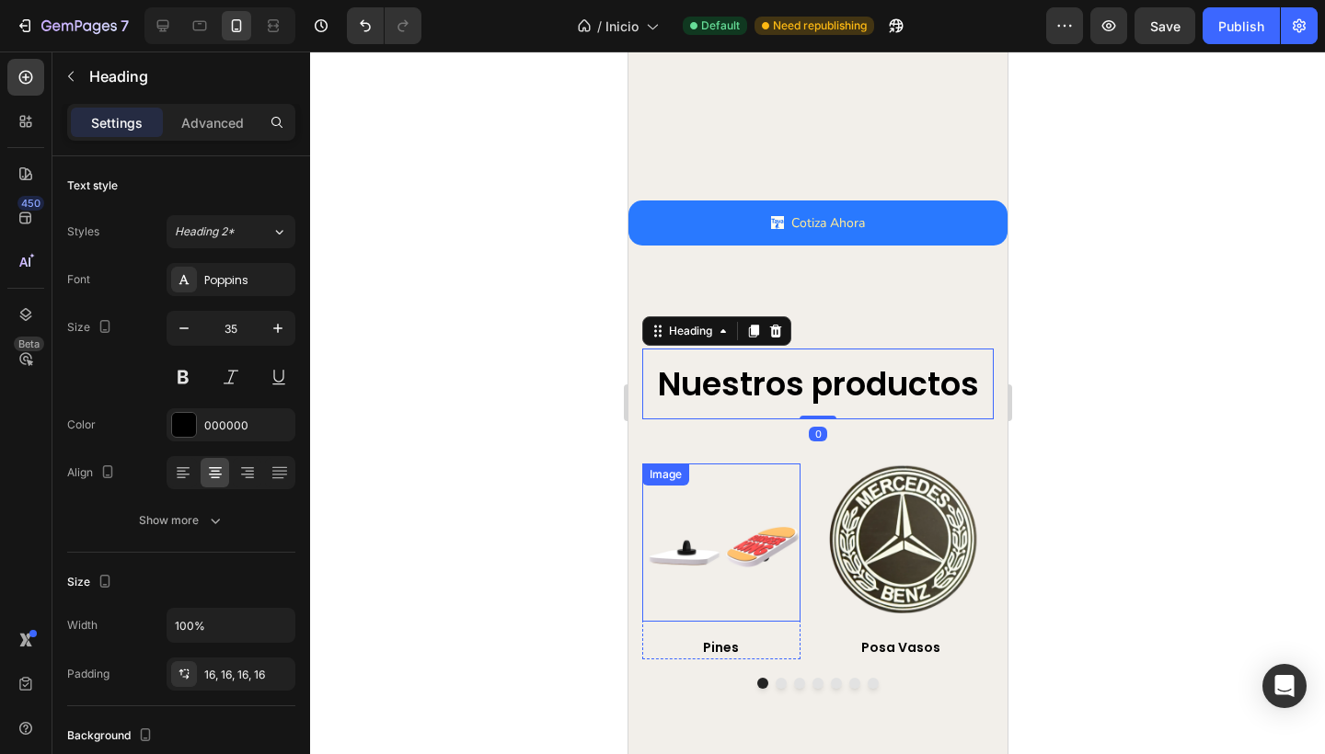
scroll to position [1422, 0]
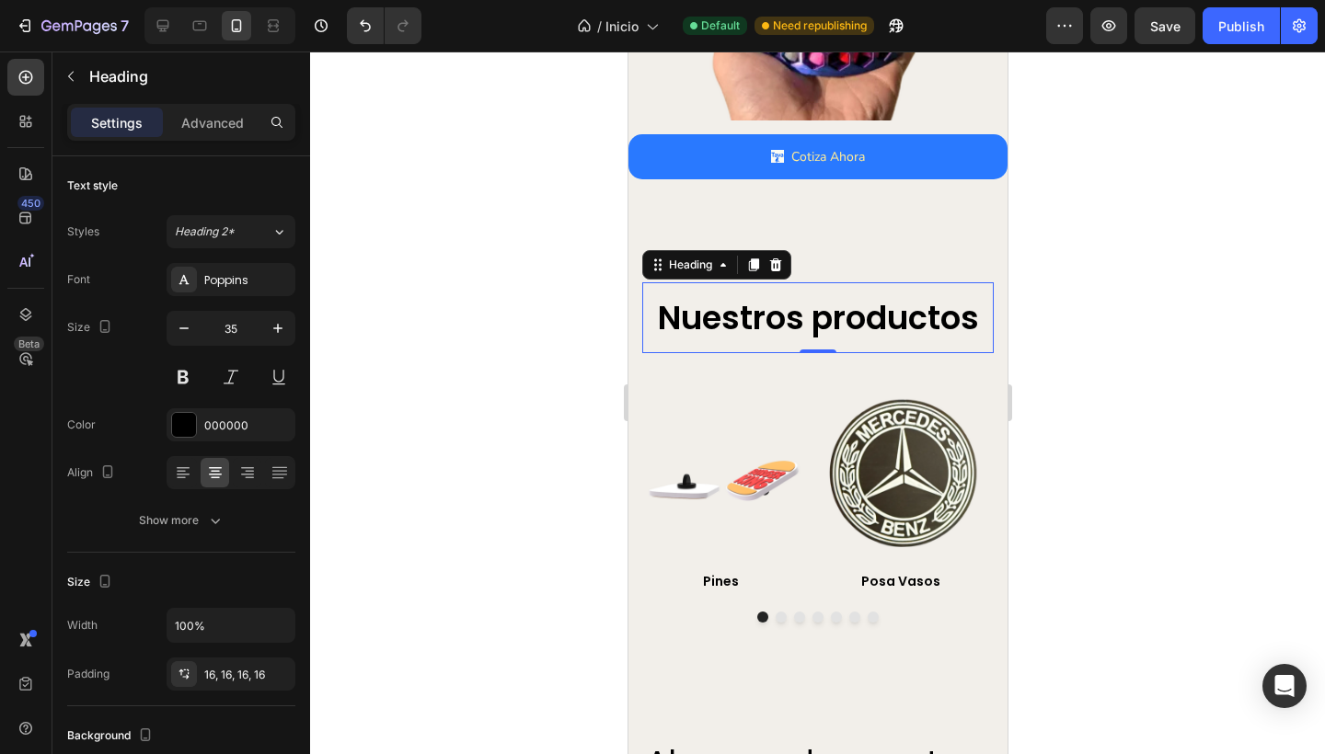
click at [676, 309] on h2 "Nuestros productos" at bounding box center [816, 318] width 351 height 72
click at [706, 304] on p "Nuestros productos" at bounding box center [817, 318] width 322 height 42
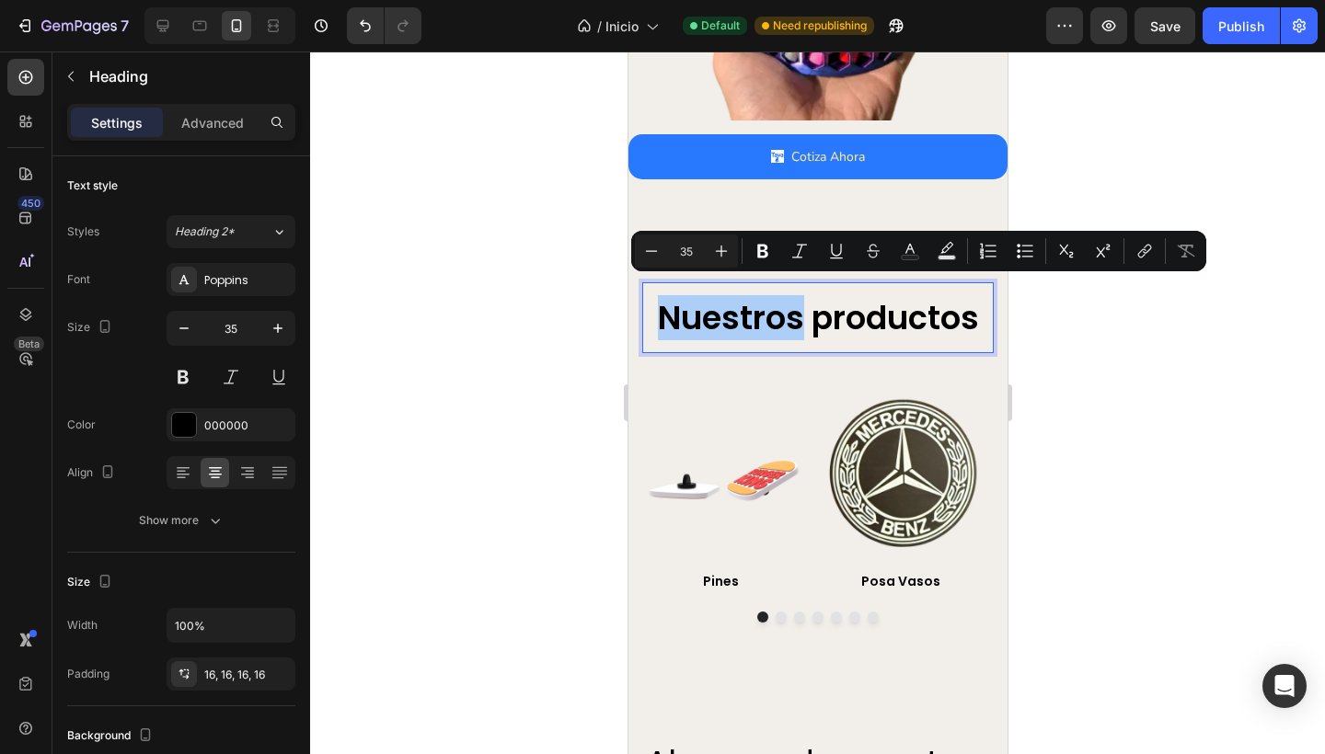
click at [512, 371] on div at bounding box center [817, 403] width 1015 height 703
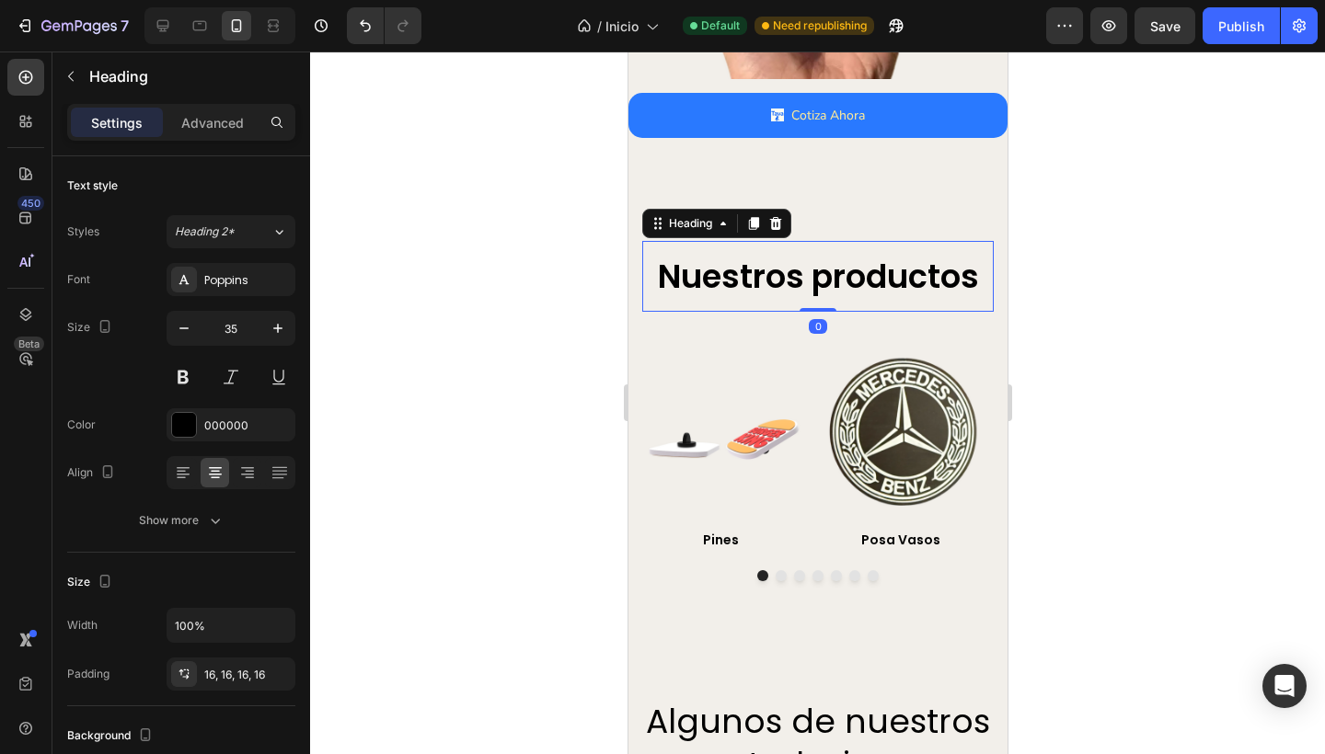
scroll to position [1472, 0]
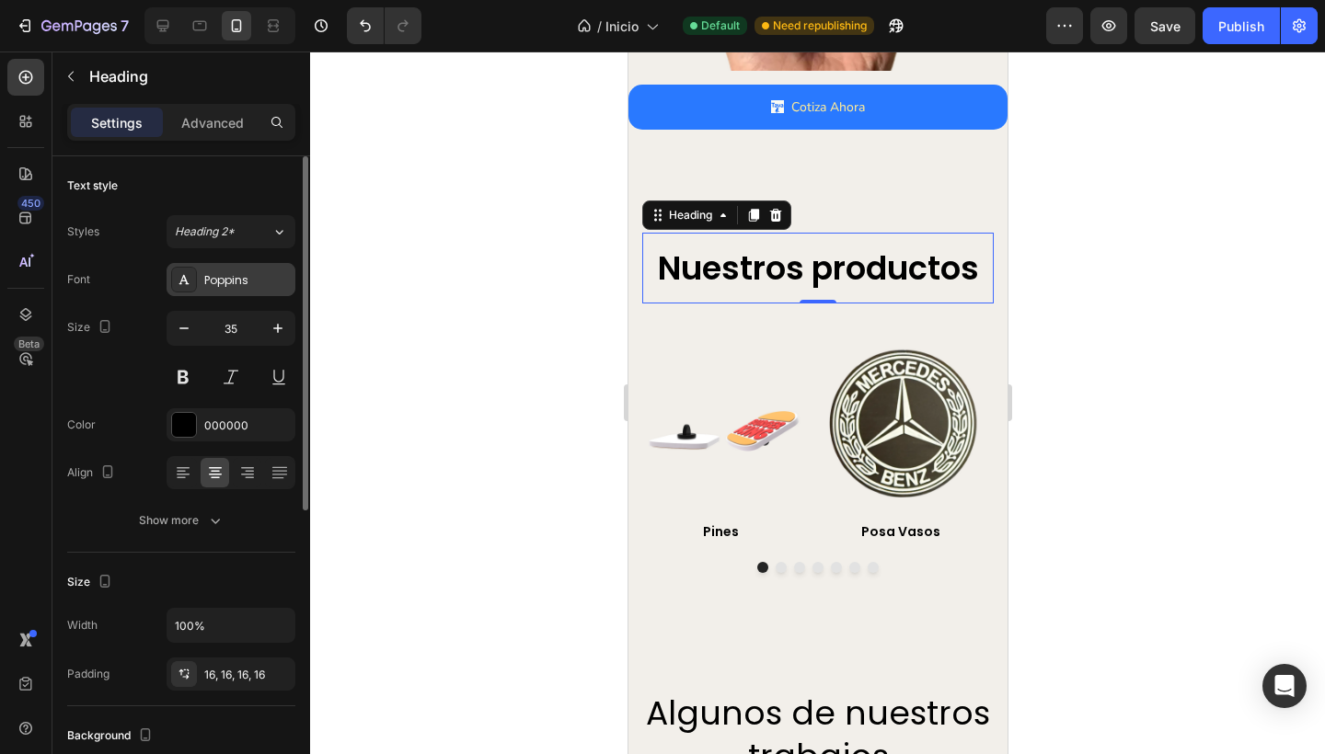
click at [207, 282] on div "Poppins" at bounding box center [247, 280] width 86 height 17
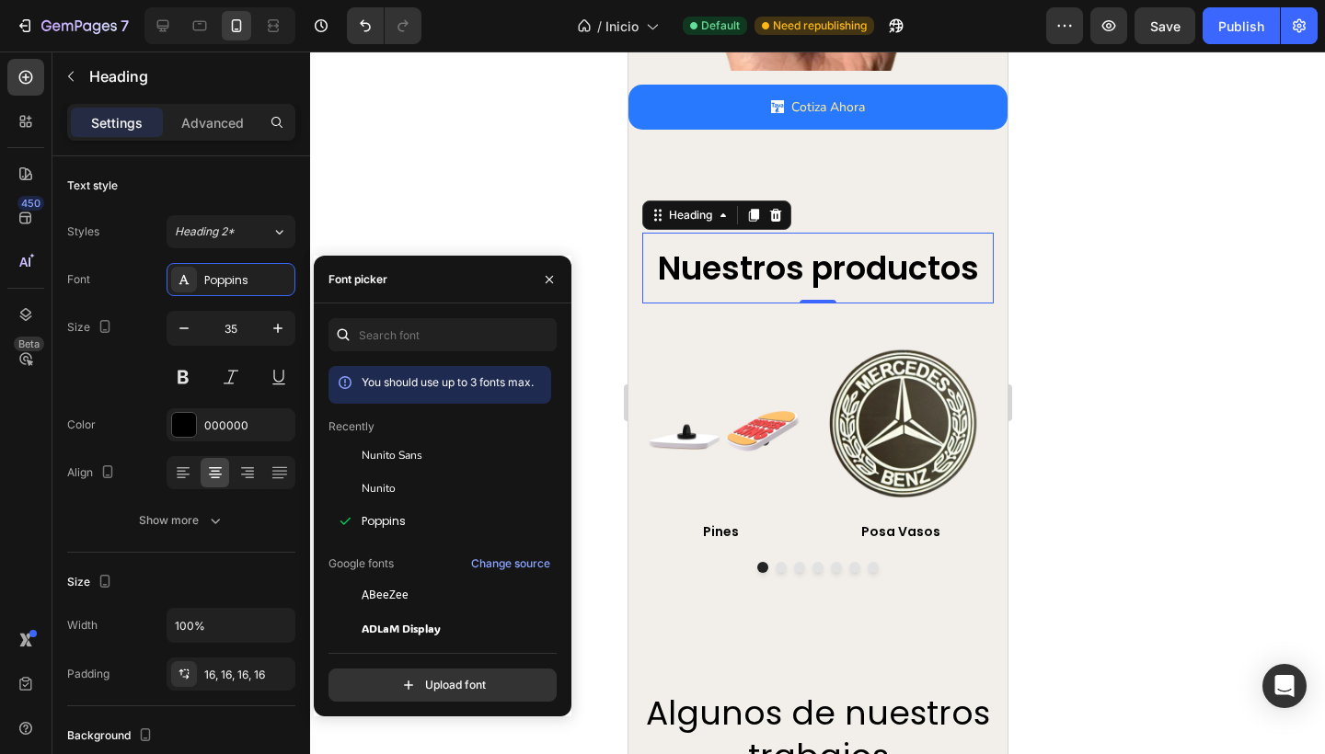
click at [431, 206] on div at bounding box center [817, 403] width 1015 height 703
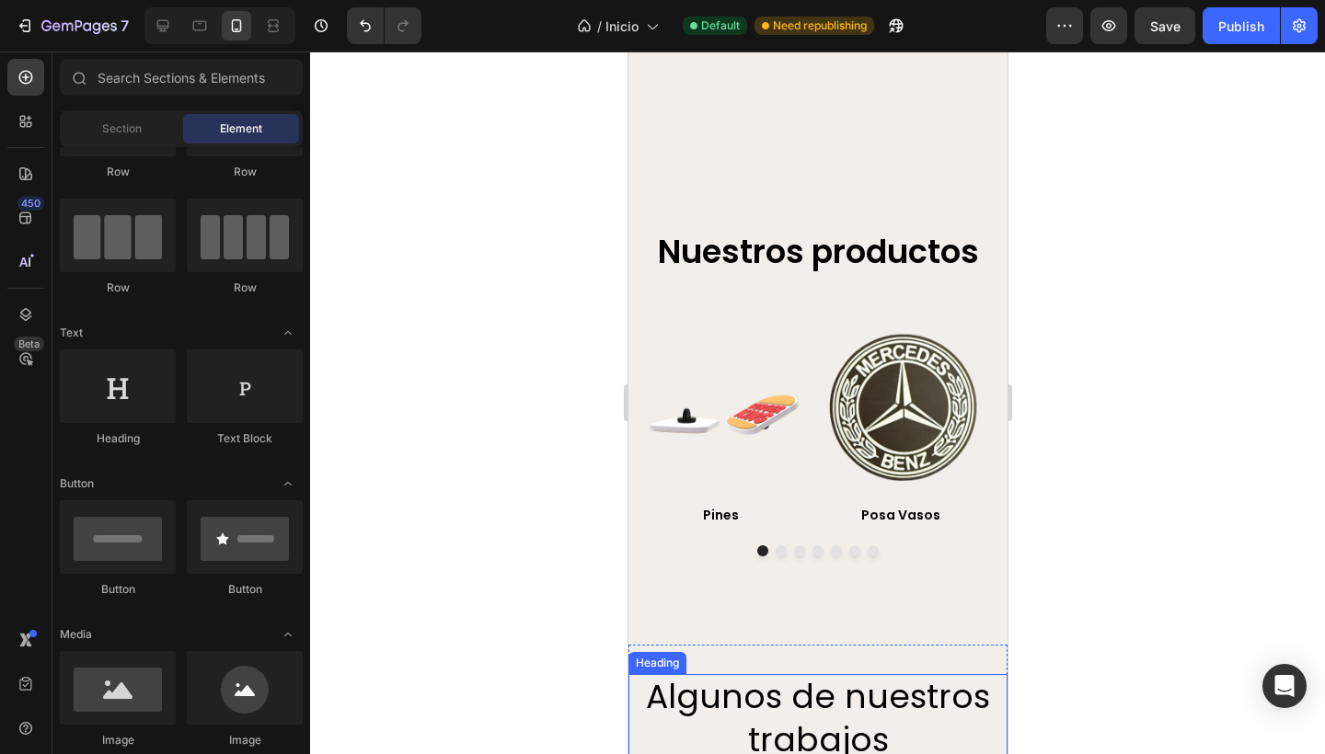
scroll to position [1859, 0]
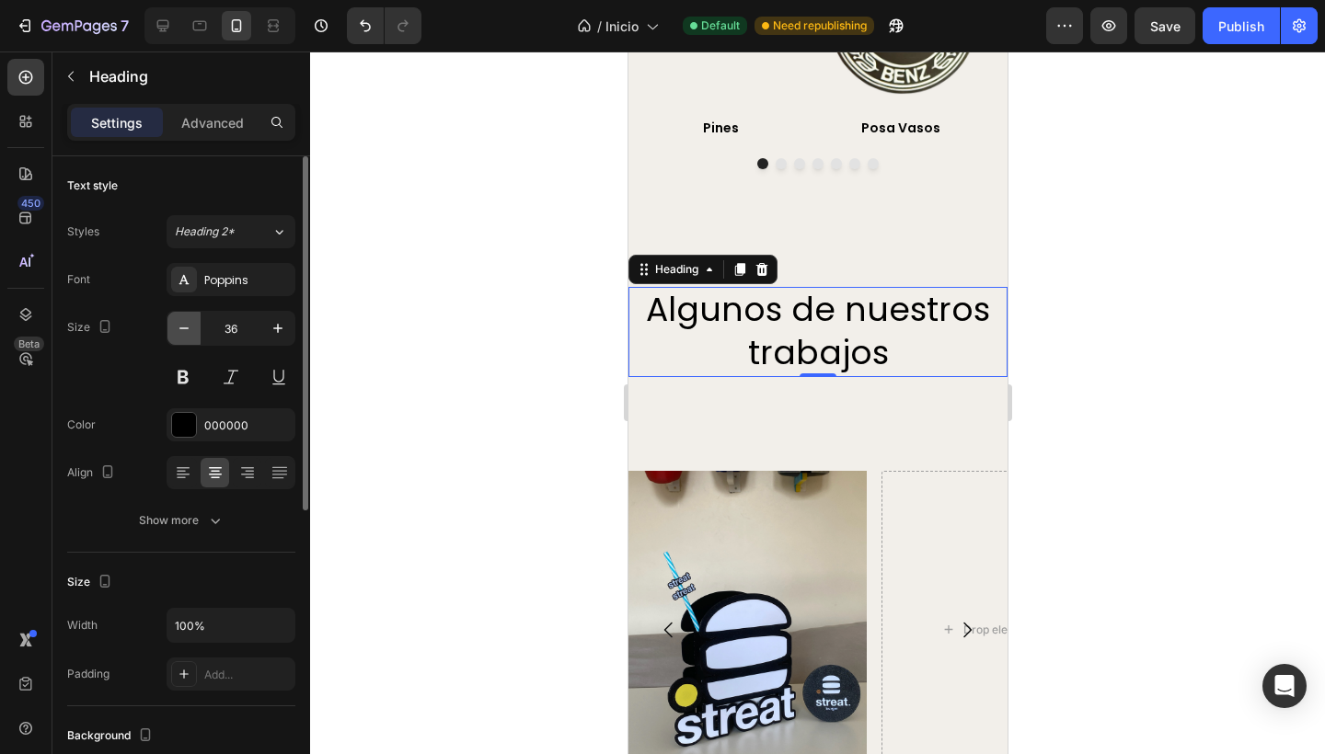
click at [178, 333] on icon "button" at bounding box center [184, 328] width 18 height 18
type input "35"
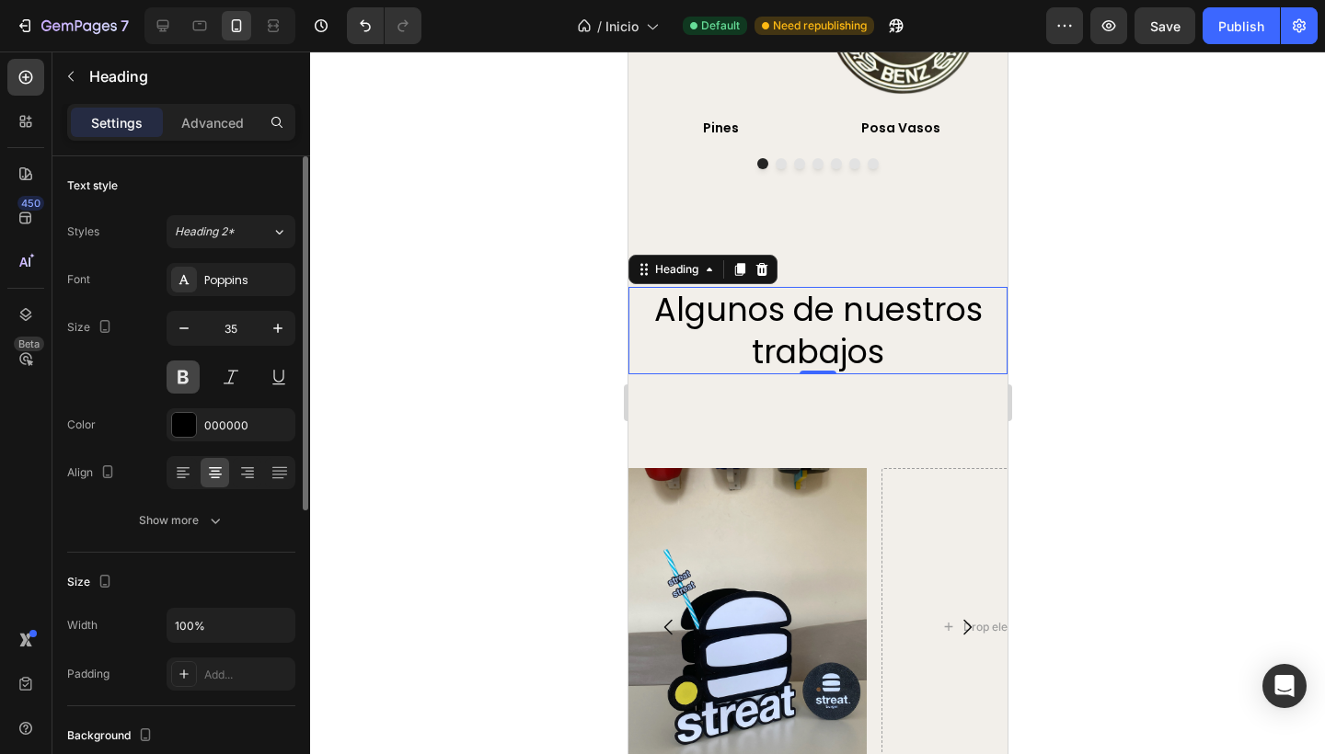
click at [185, 383] on button at bounding box center [182, 377] width 33 height 33
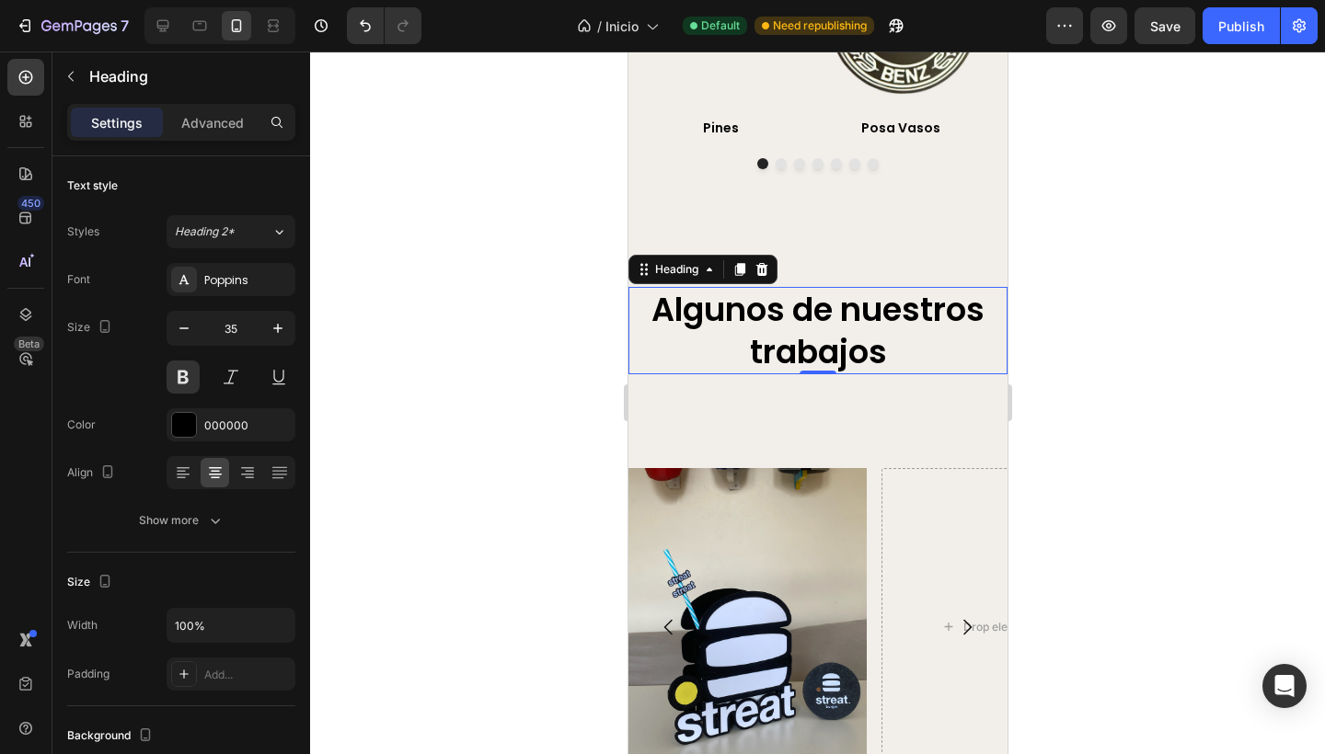
click at [384, 398] on div at bounding box center [817, 403] width 1015 height 703
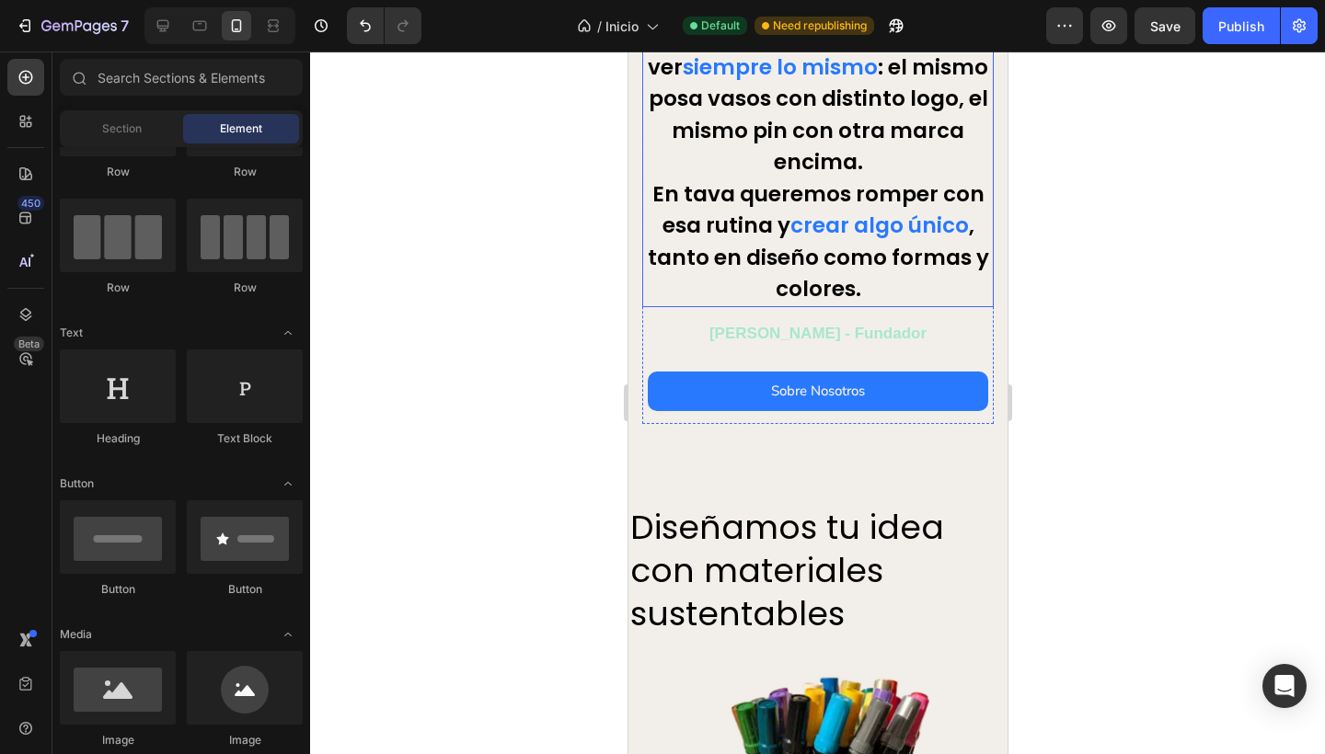
scroll to position [303, 0]
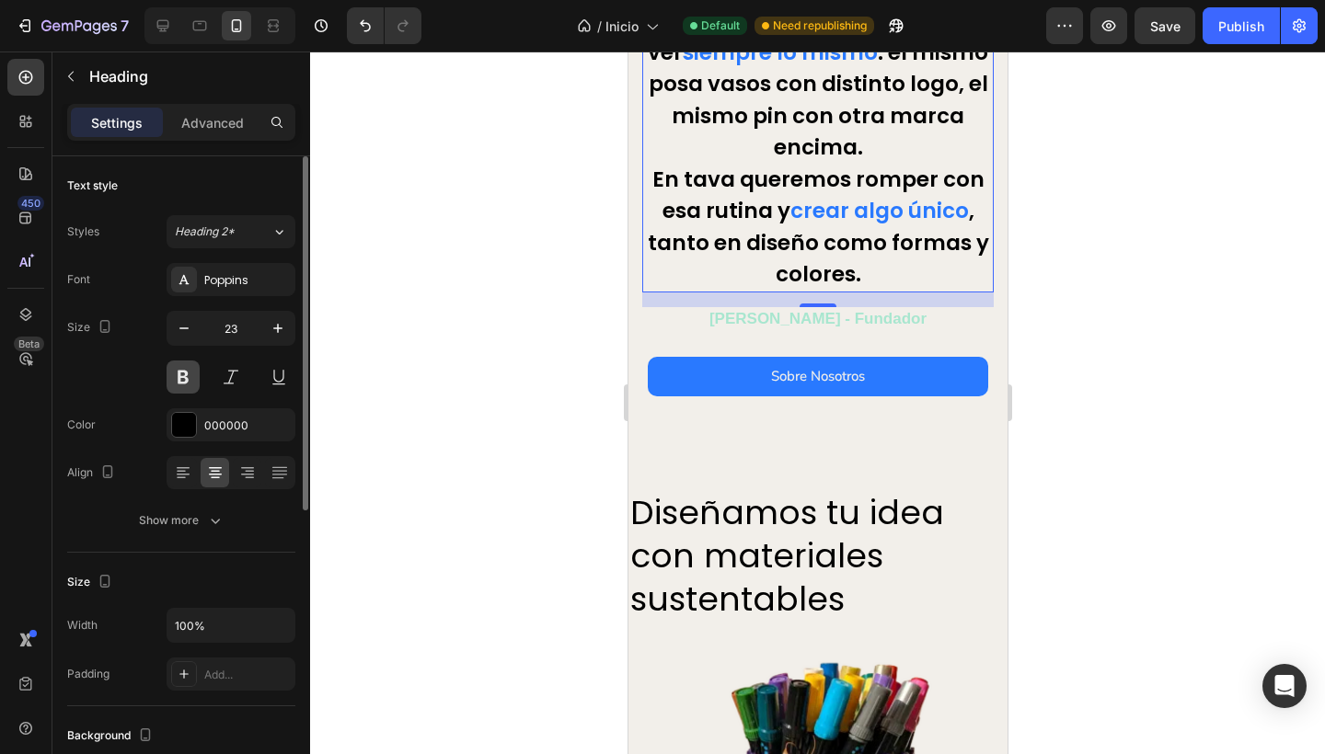
click at [178, 375] on button at bounding box center [182, 377] width 33 height 33
click at [184, 370] on button at bounding box center [182, 377] width 33 height 33
click at [520, 408] on div at bounding box center [817, 403] width 1015 height 703
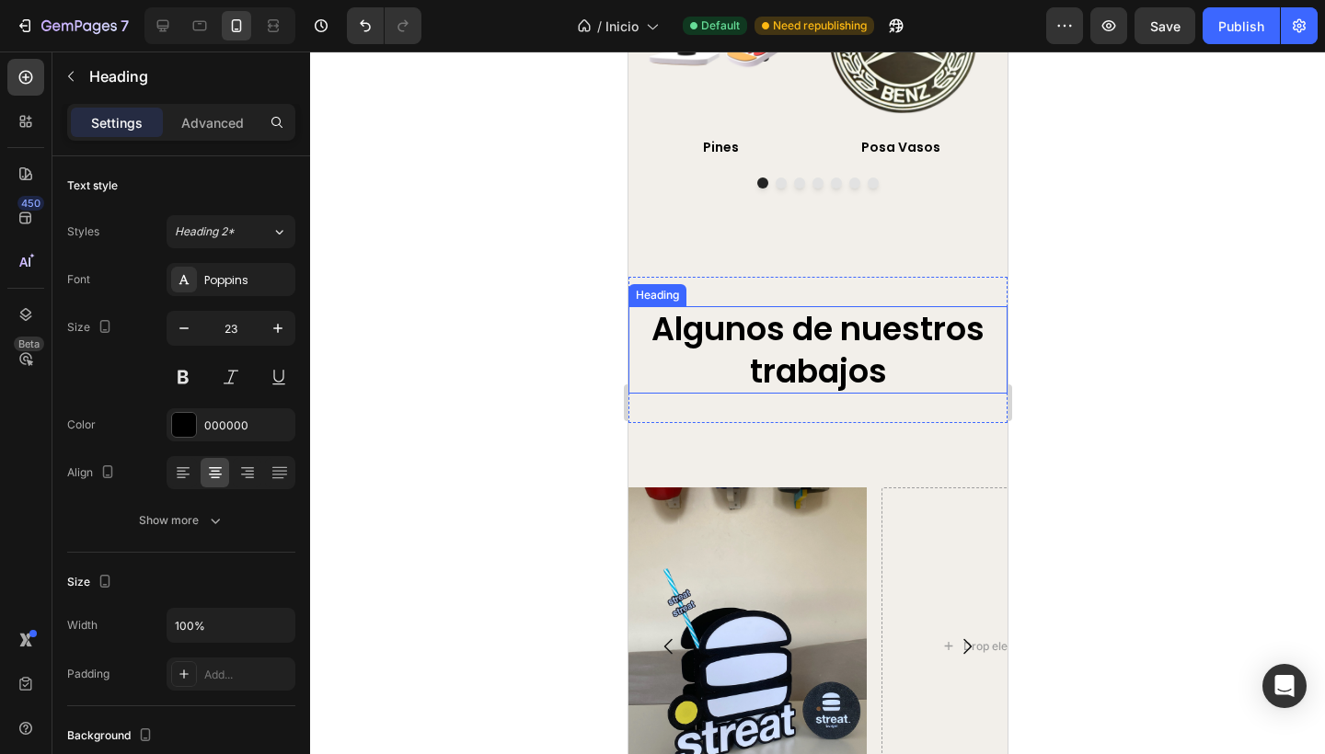
scroll to position [1876, 0]
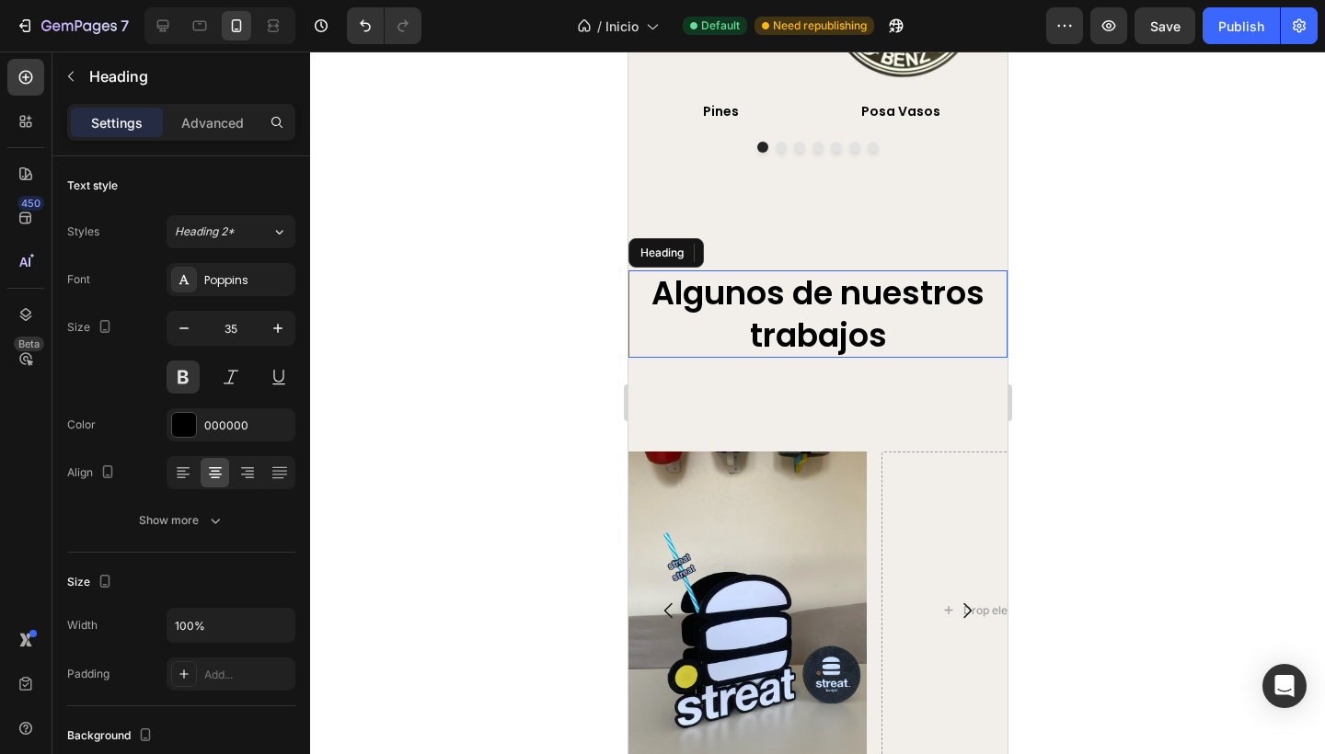
click at [694, 358] on h2 "Algunos de nuestros trabajos" at bounding box center [816, 313] width 379 height 87
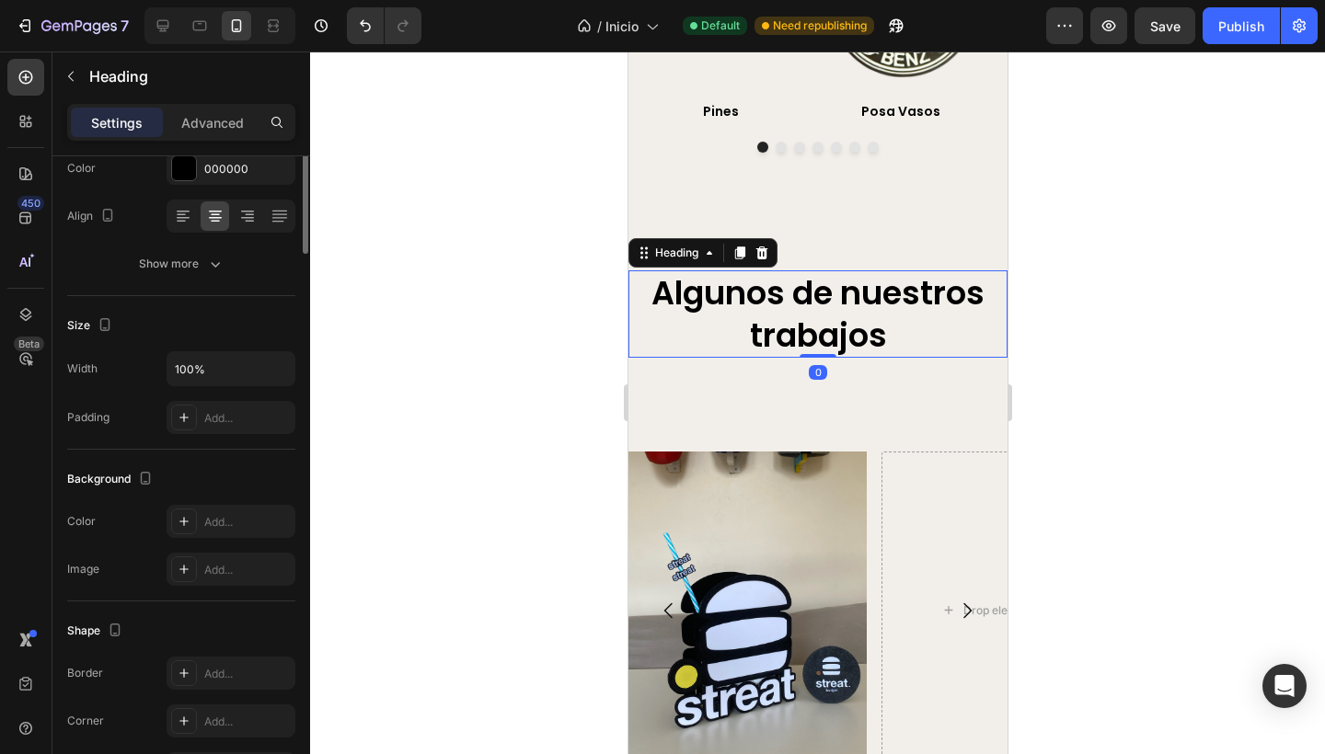
scroll to position [0, 0]
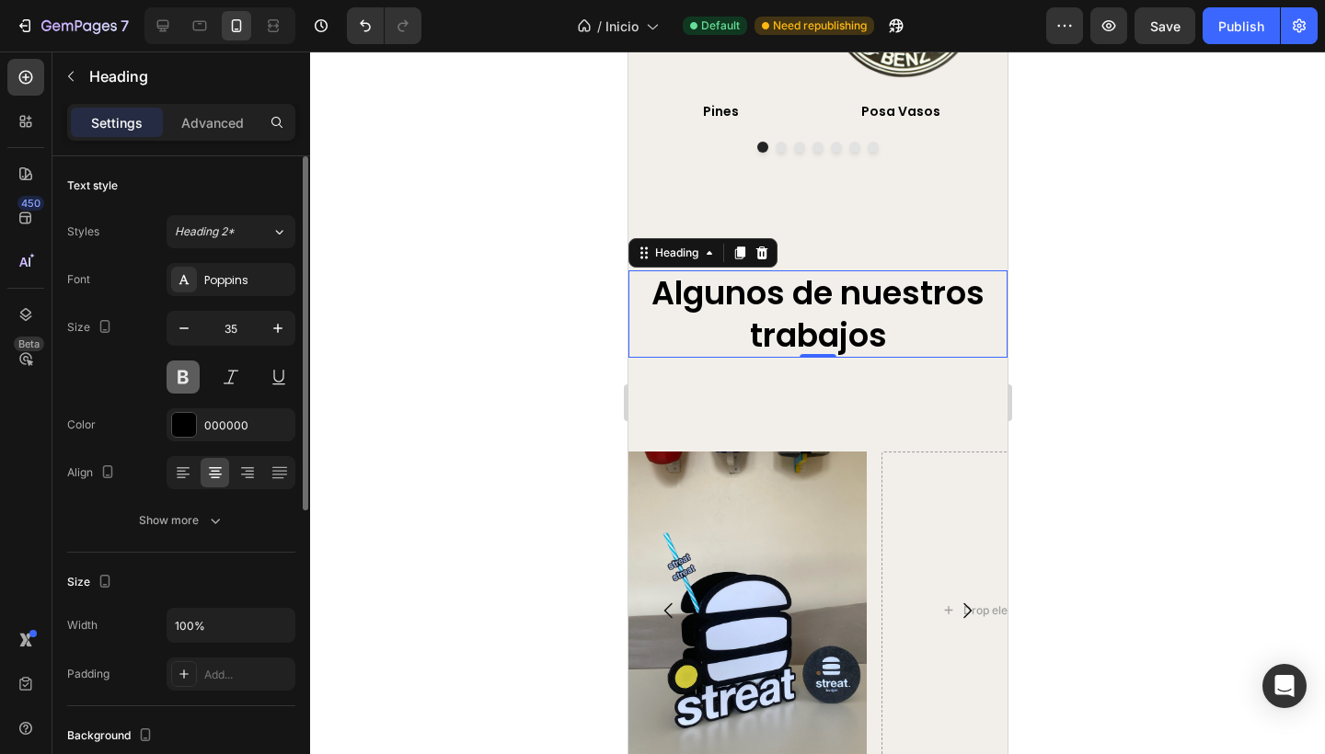
click at [174, 375] on button at bounding box center [182, 377] width 33 height 33
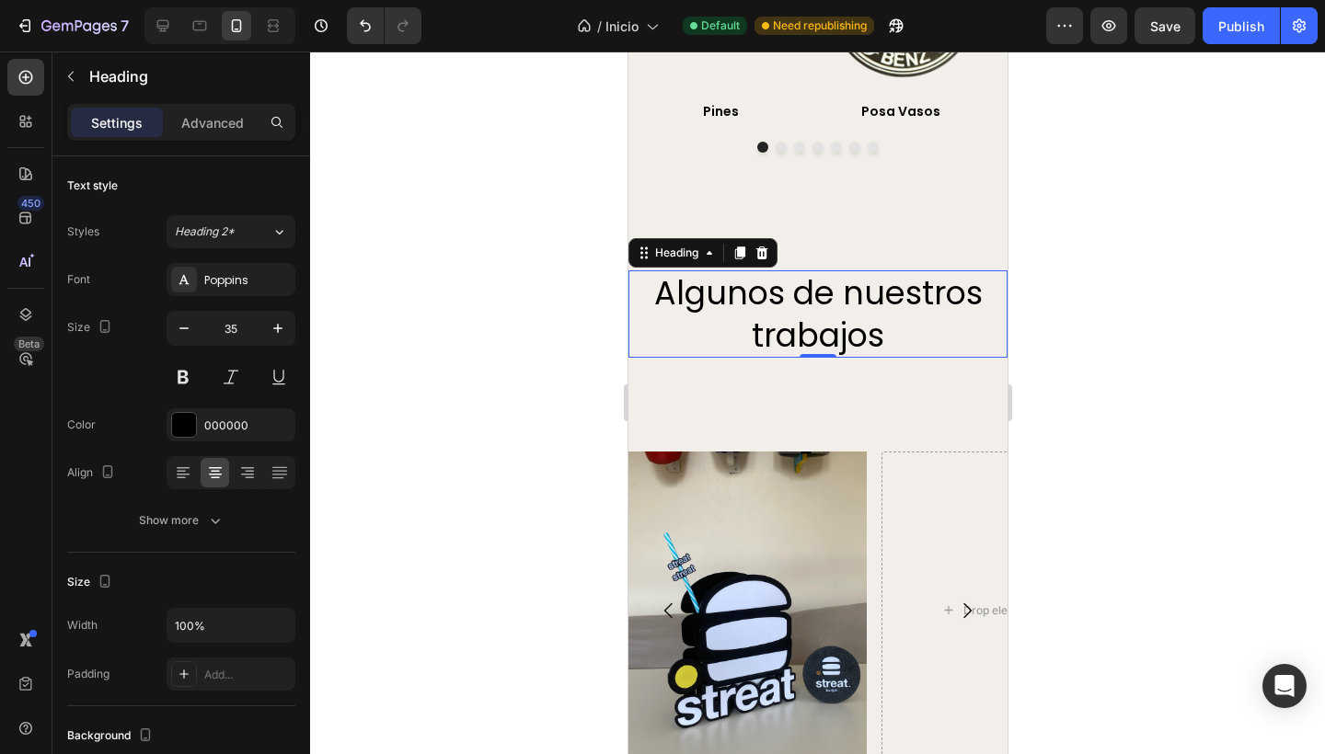
click at [410, 370] on div at bounding box center [817, 403] width 1015 height 703
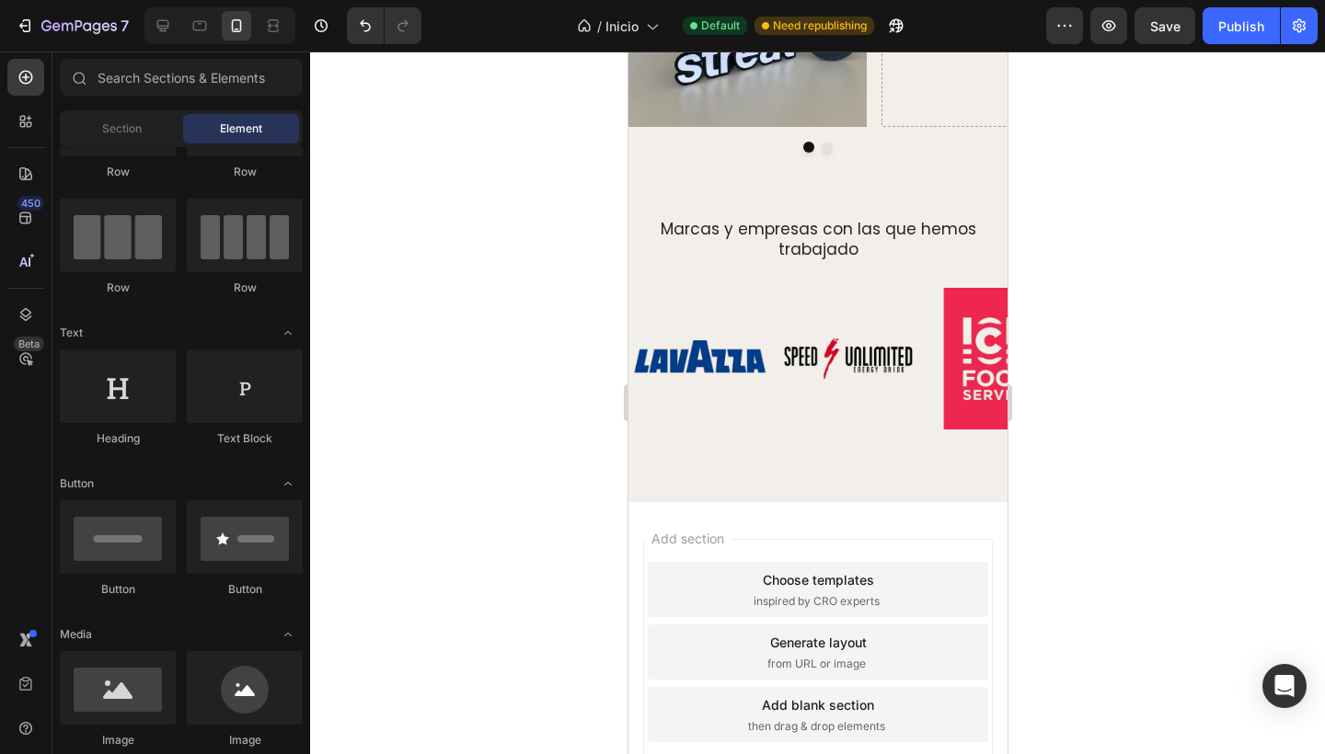
scroll to position [2560, 0]
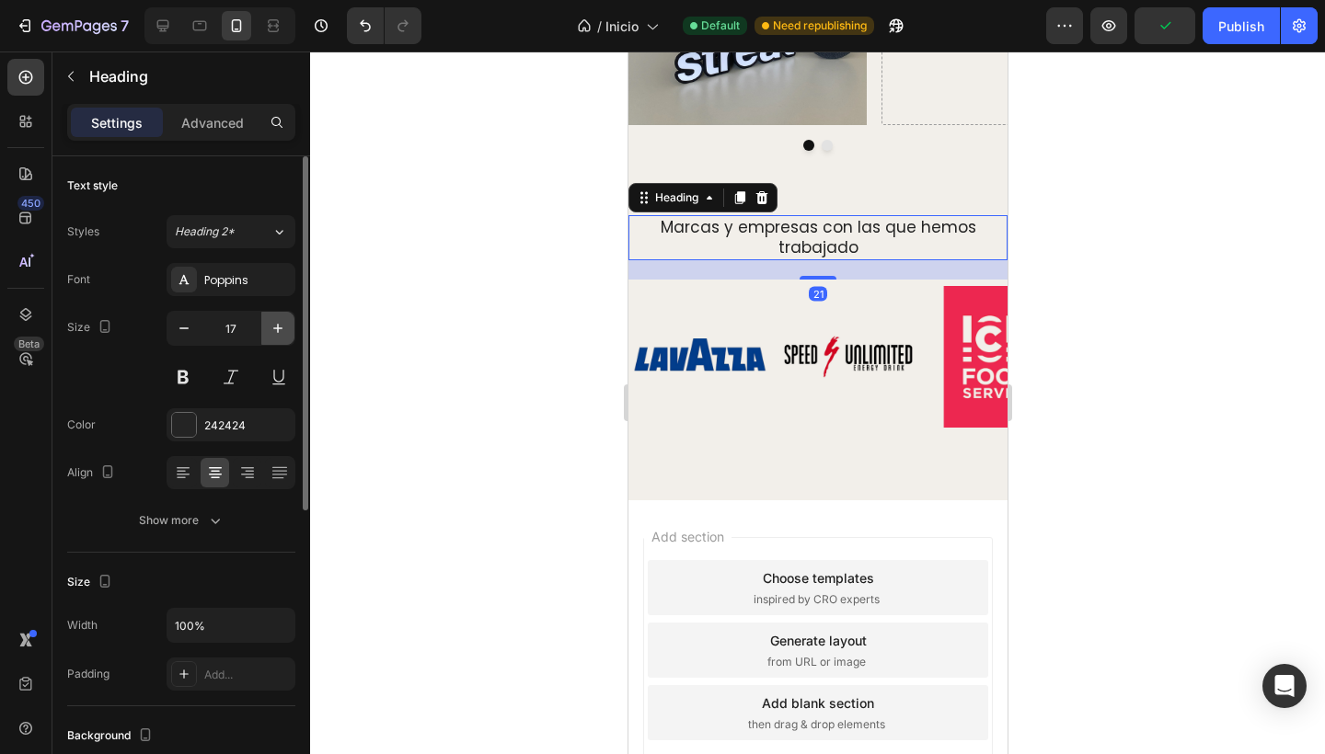
click at [280, 331] on icon "button" at bounding box center [278, 328] width 18 height 18
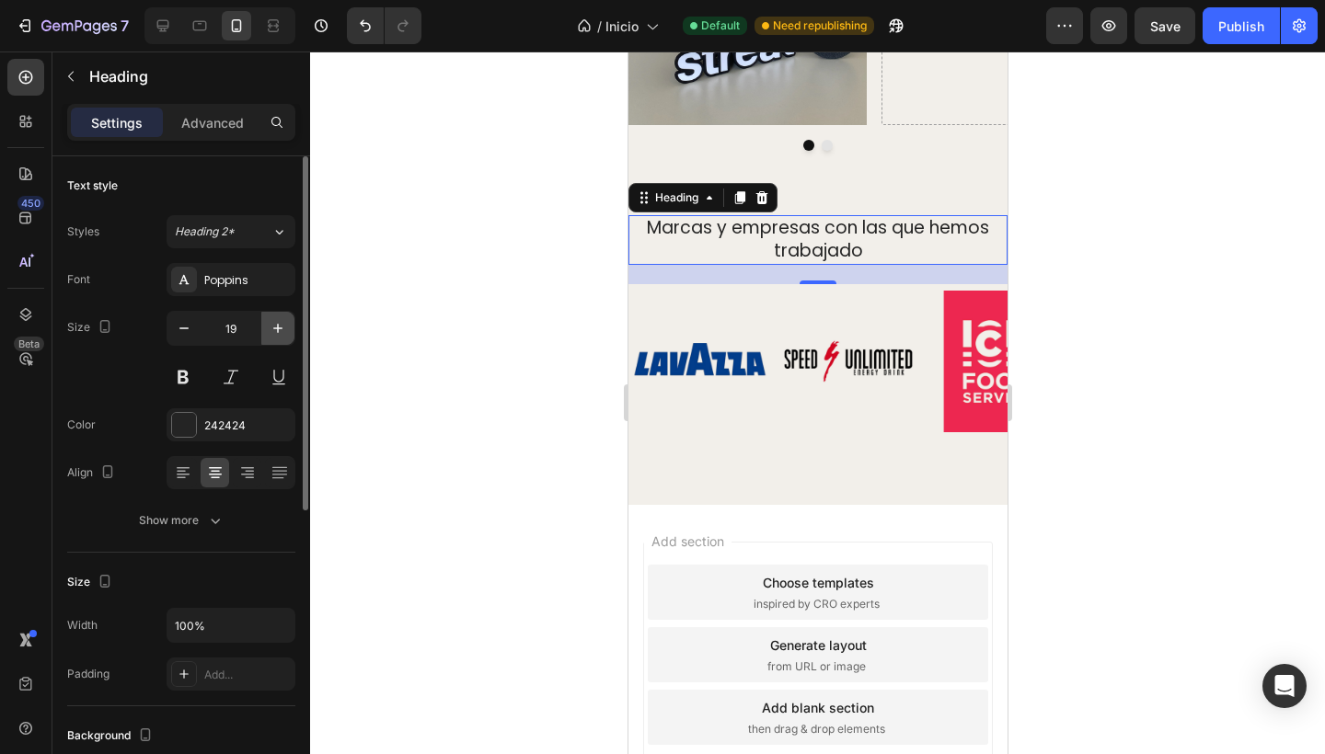
click at [280, 331] on icon "button" at bounding box center [278, 328] width 18 height 18
type input "20"
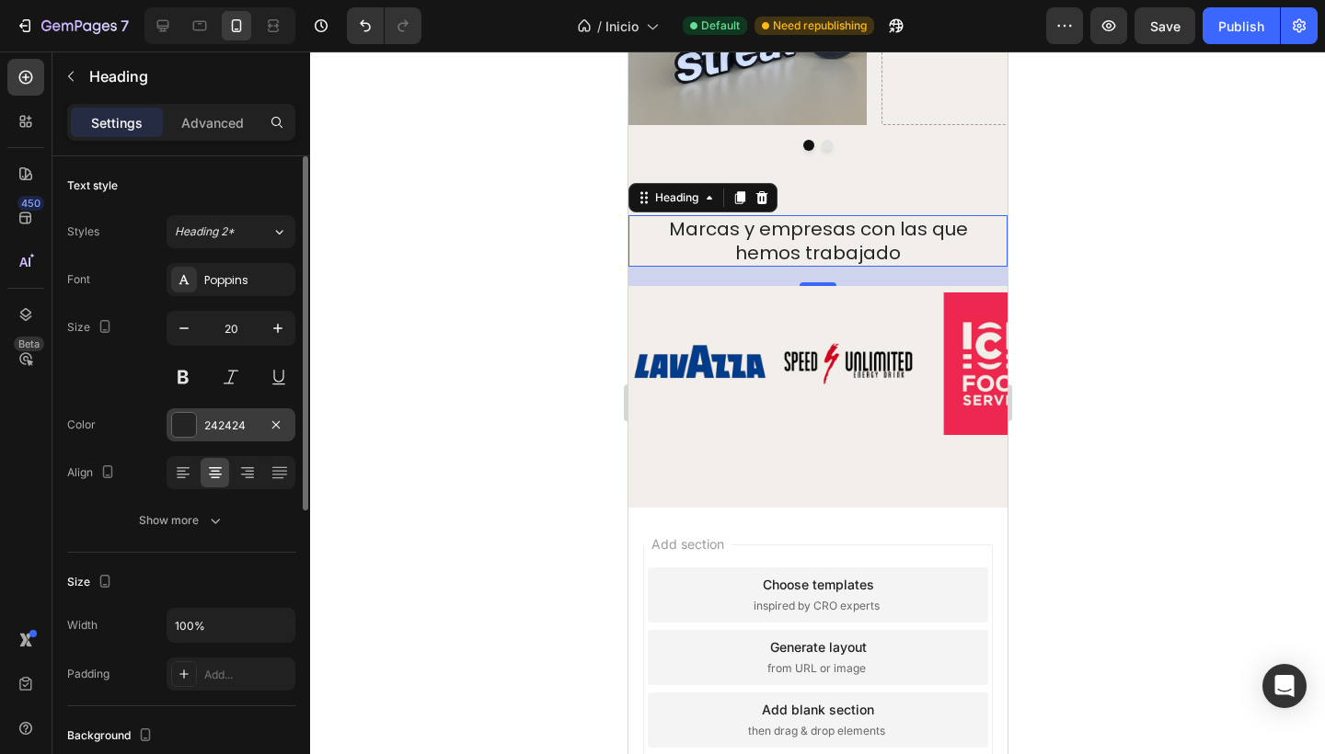
click at [248, 428] on div "242424" at bounding box center [230, 426] width 53 height 17
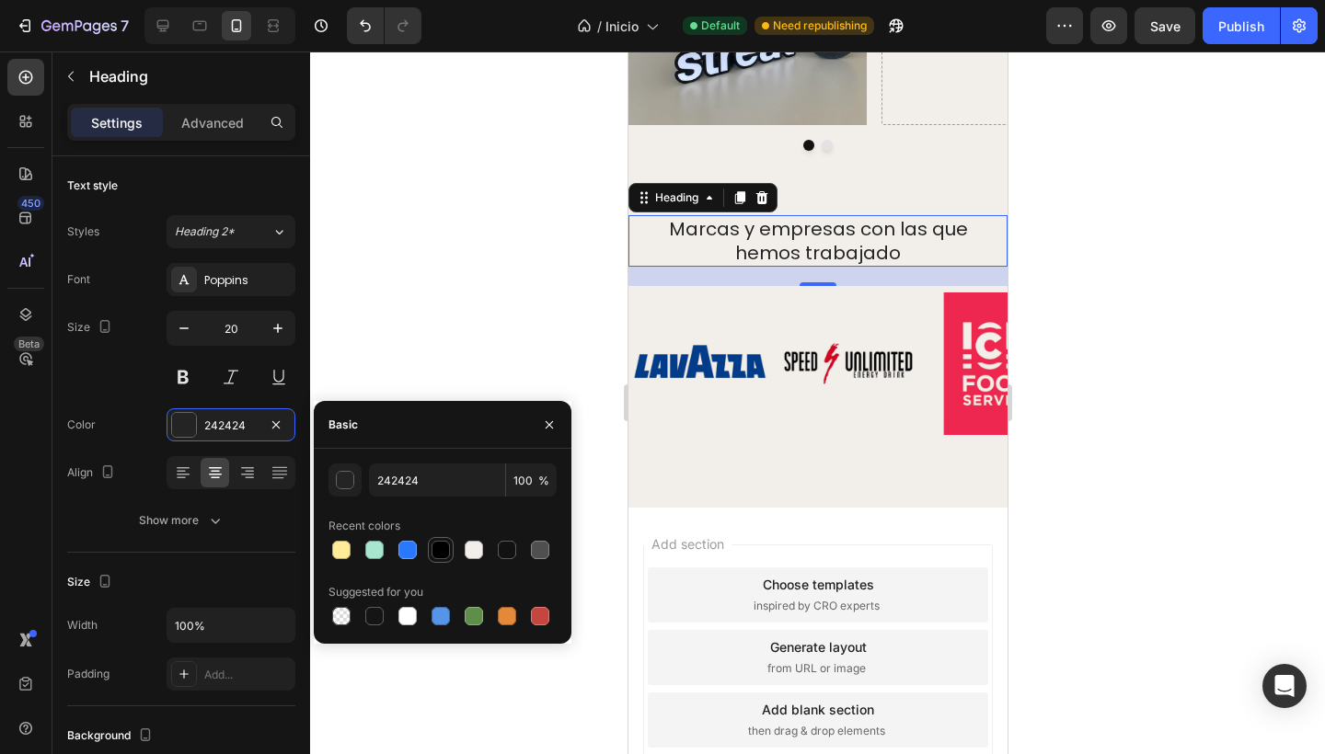
click at [433, 557] on div at bounding box center [440, 550] width 18 height 18
type input "000000"
click at [416, 310] on div at bounding box center [817, 403] width 1015 height 703
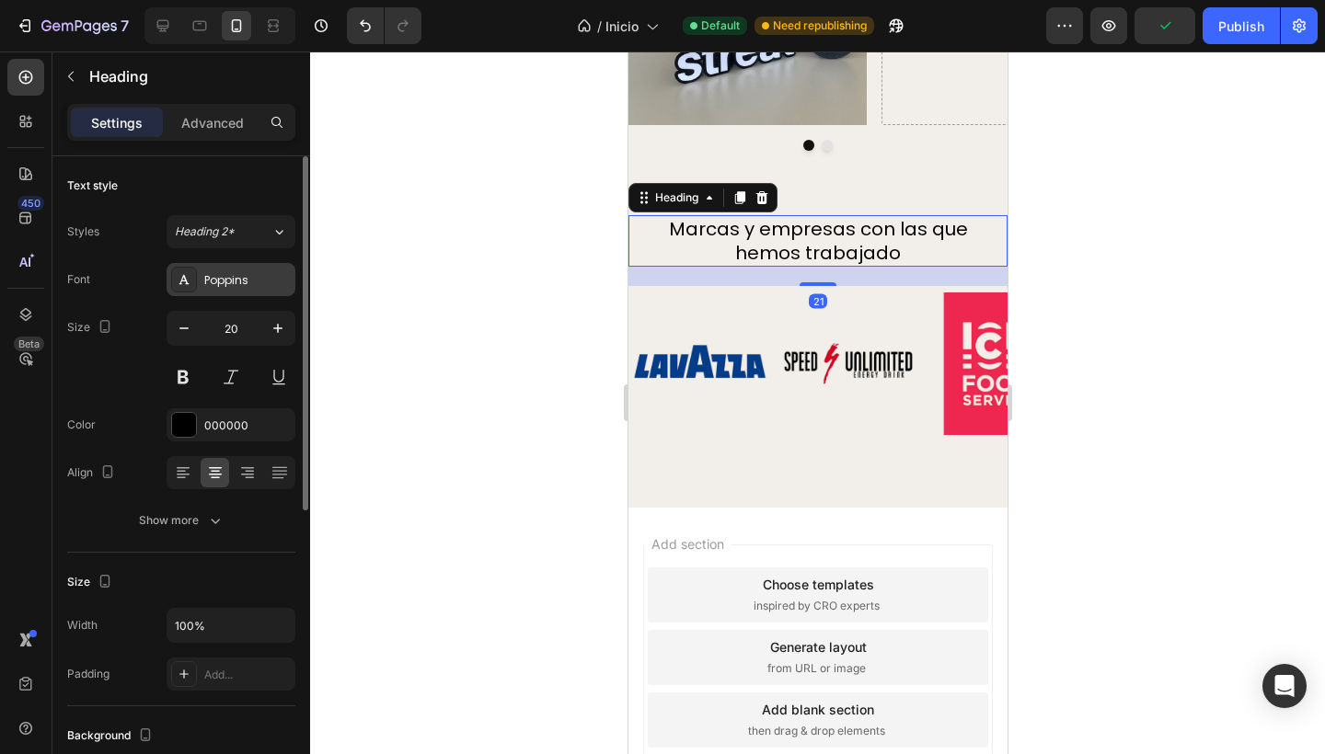
click at [240, 286] on div "Poppins" at bounding box center [247, 280] width 86 height 17
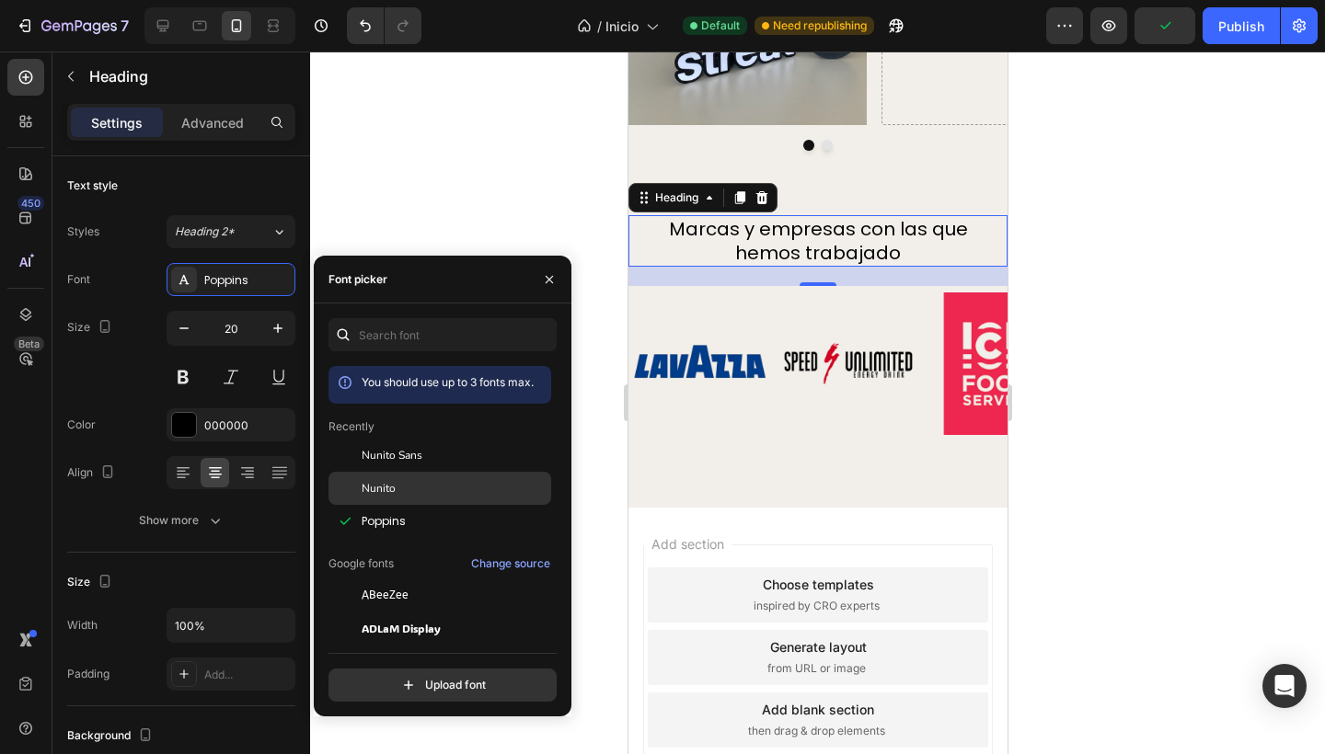
click at [397, 482] on div "Nunito" at bounding box center [455, 488] width 186 height 17
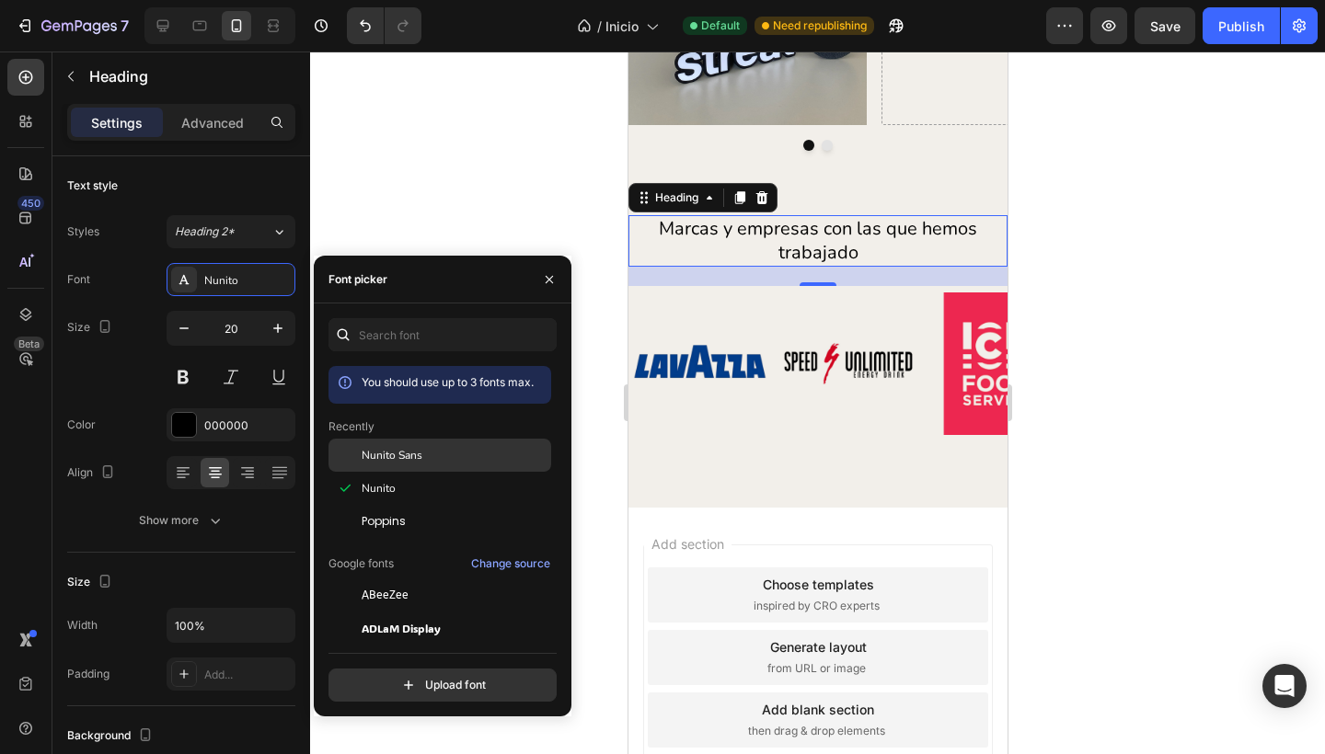
click at [402, 460] on span "Nunito Sans" at bounding box center [392, 455] width 61 height 17
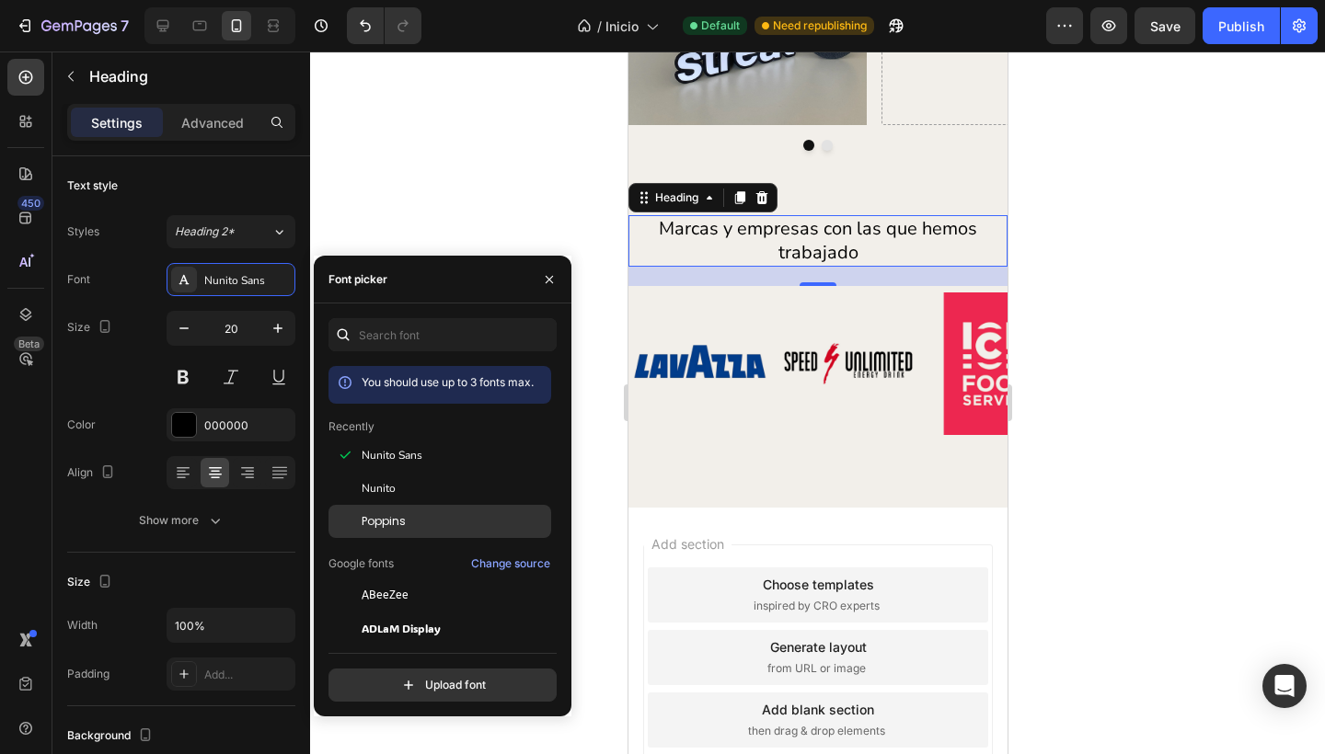
click at [368, 522] on span "Poppins" at bounding box center [384, 521] width 44 height 17
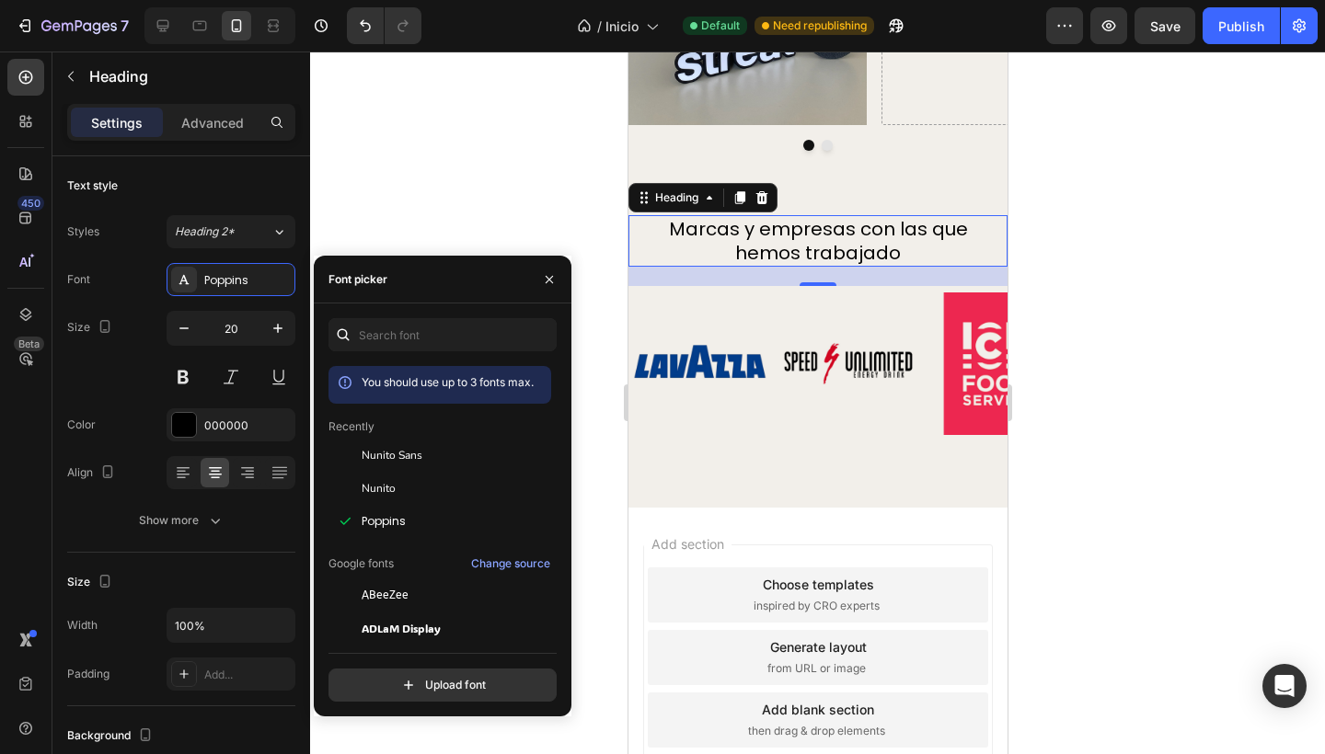
click at [401, 161] on div at bounding box center [817, 403] width 1015 height 703
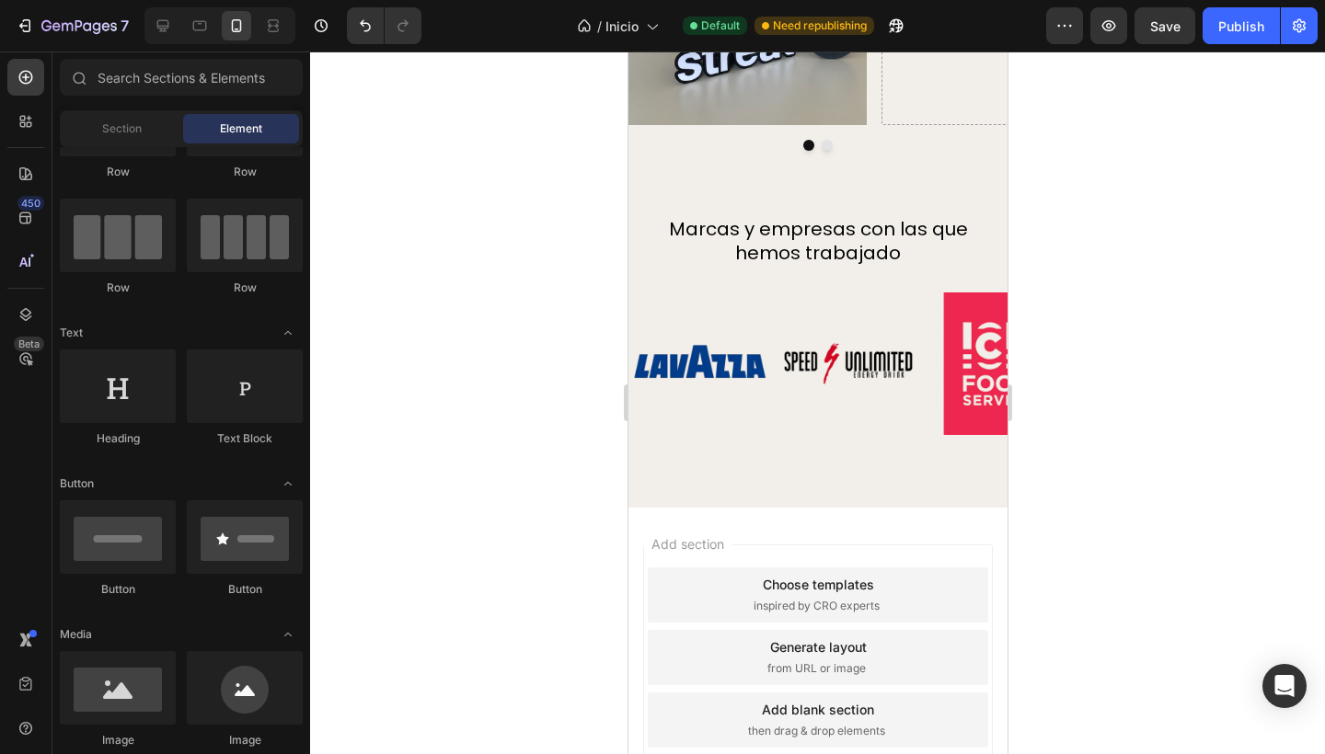
click at [401, 161] on div at bounding box center [817, 403] width 1015 height 703
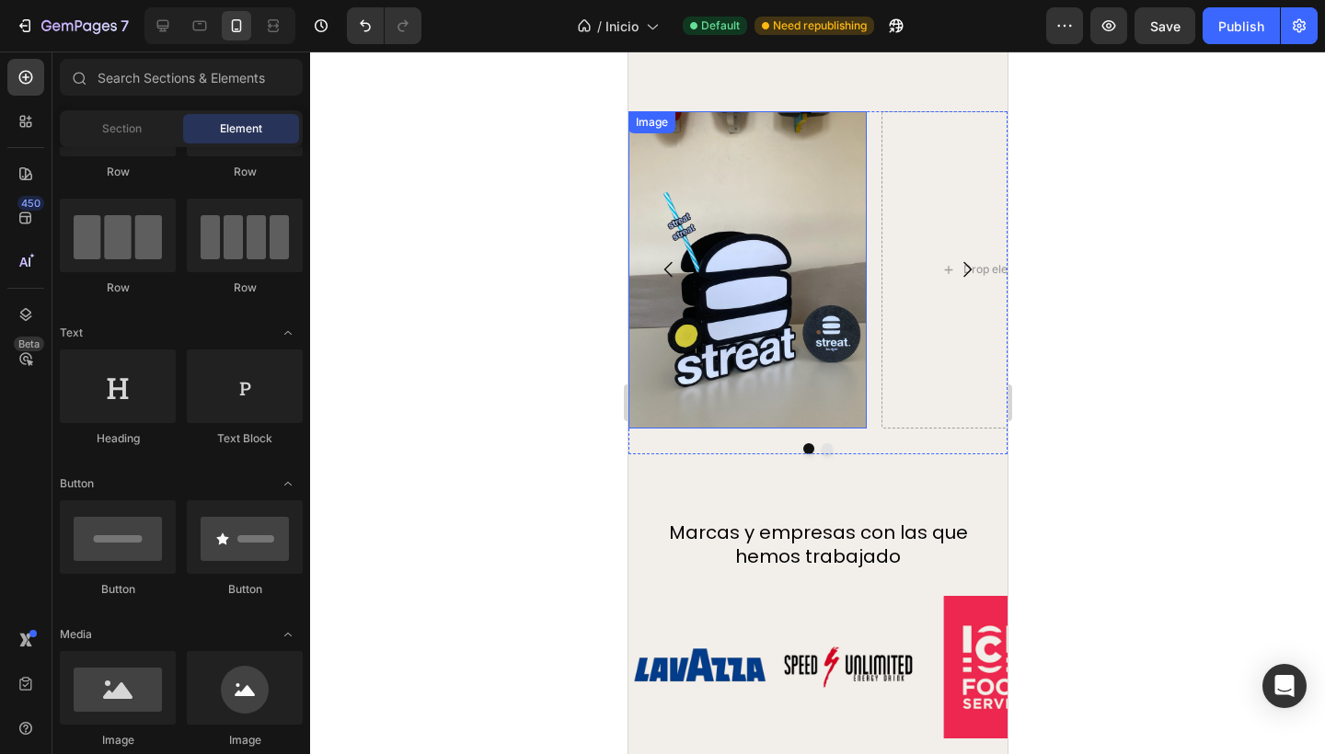
scroll to position [2303, 0]
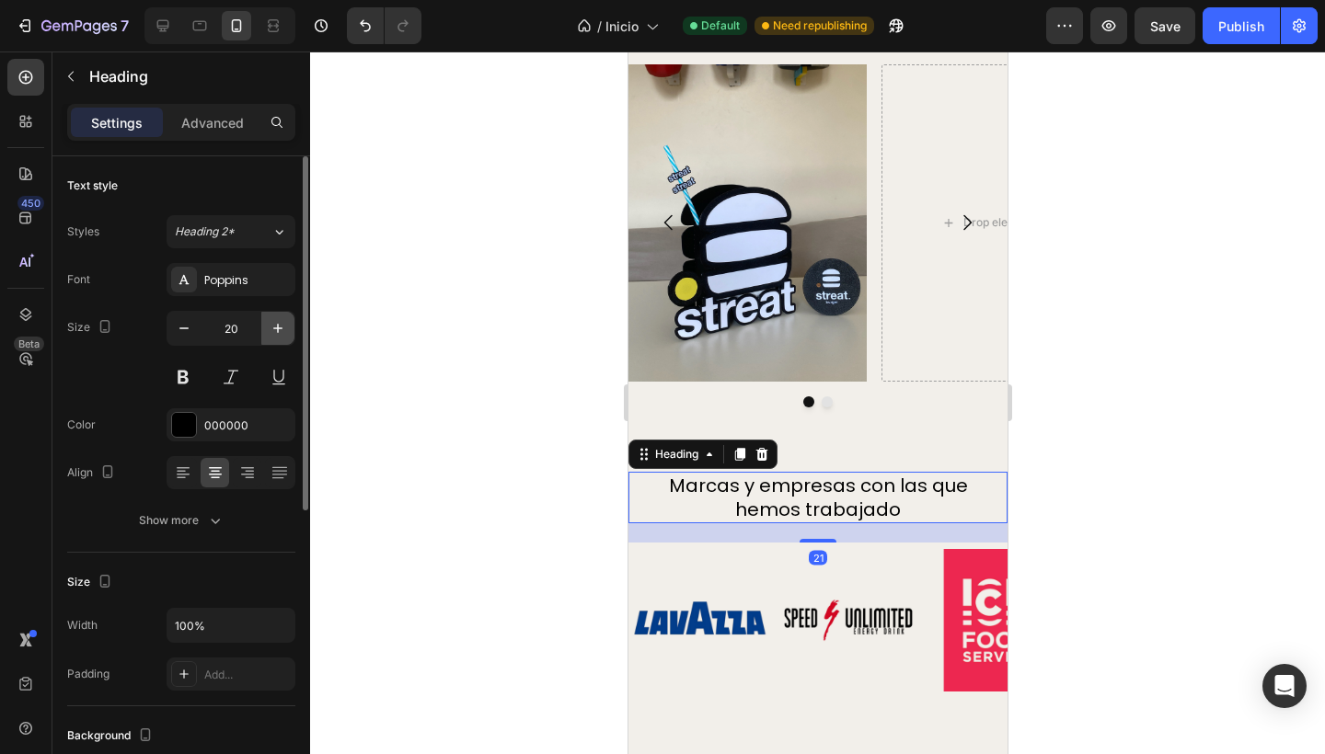
click at [270, 327] on icon "button" at bounding box center [278, 328] width 18 height 18
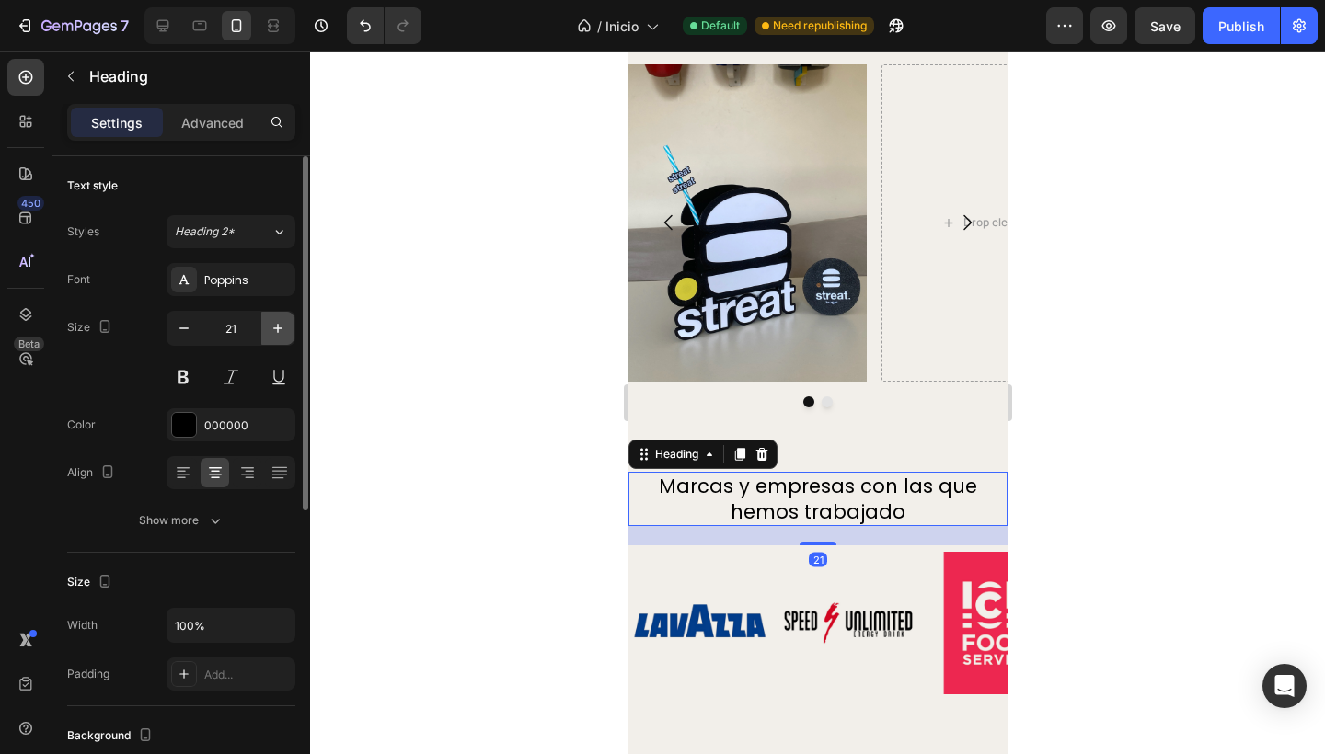
click at [270, 327] on icon "button" at bounding box center [278, 328] width 18 height 18
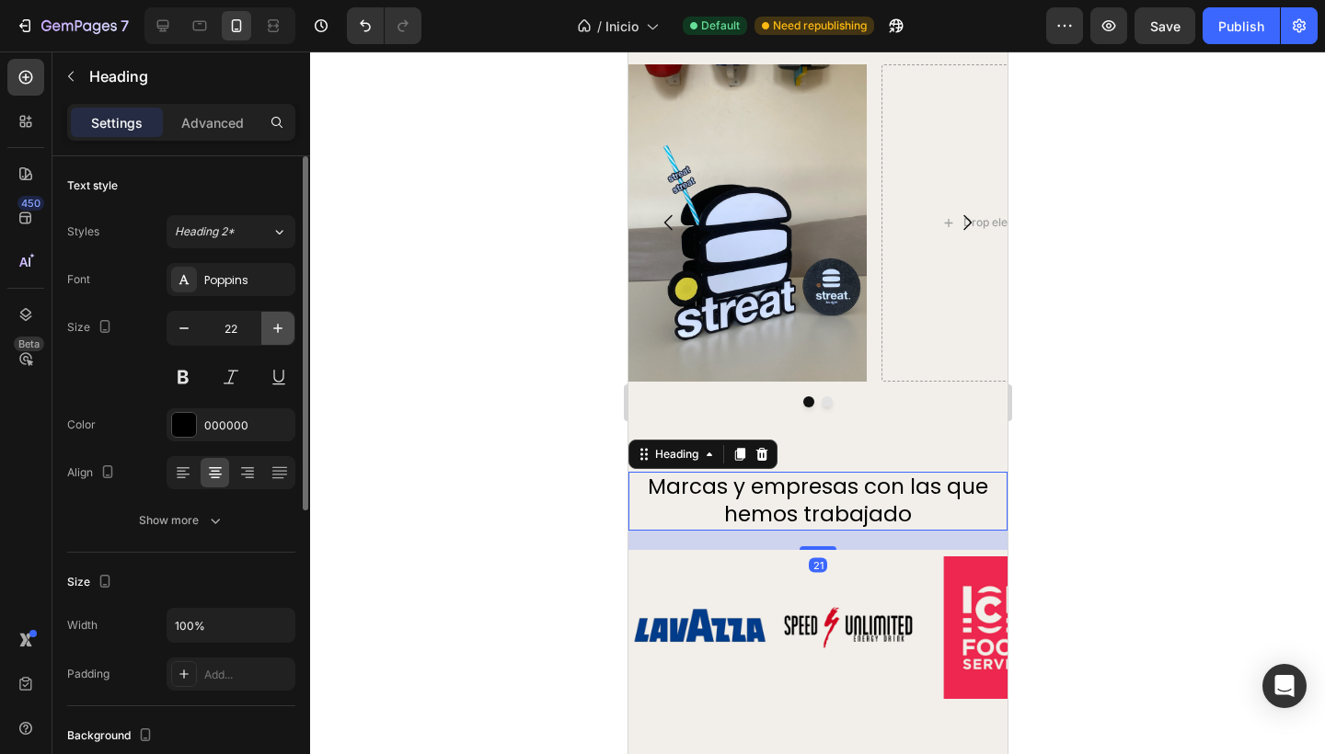
type input "23"
click at [396, 365] on div at bounding box center [817, 403] width 1015 height 703
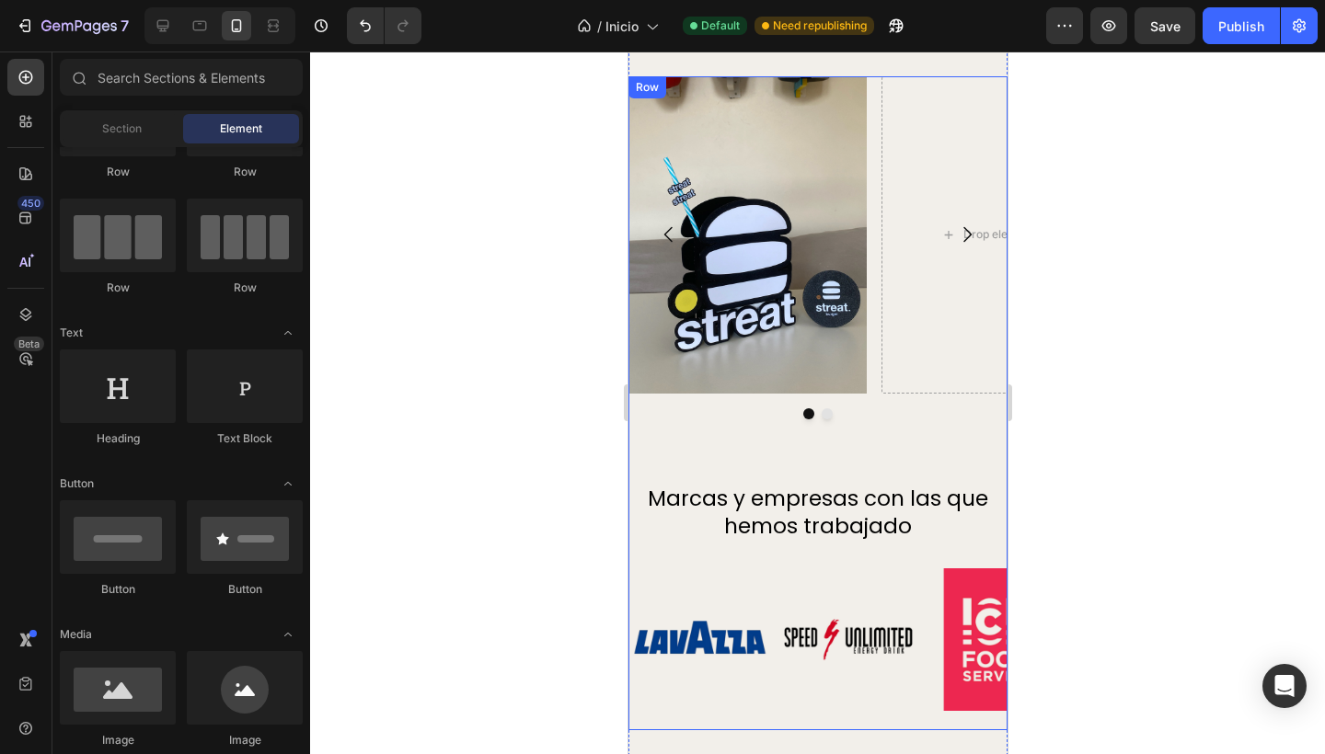
scroll to position [2321, 0]
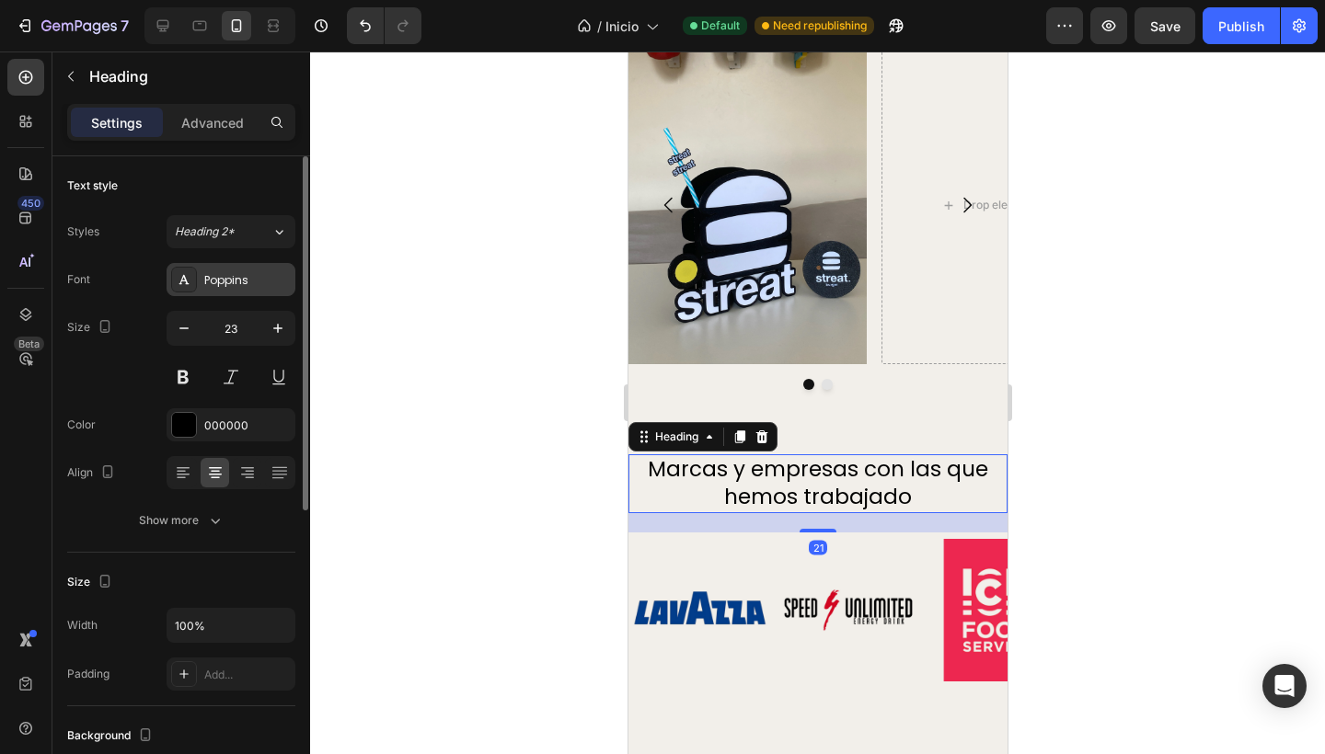
click at [251, 287] on div "Poppins" at bounding box center [247, 280] width 86 height 17
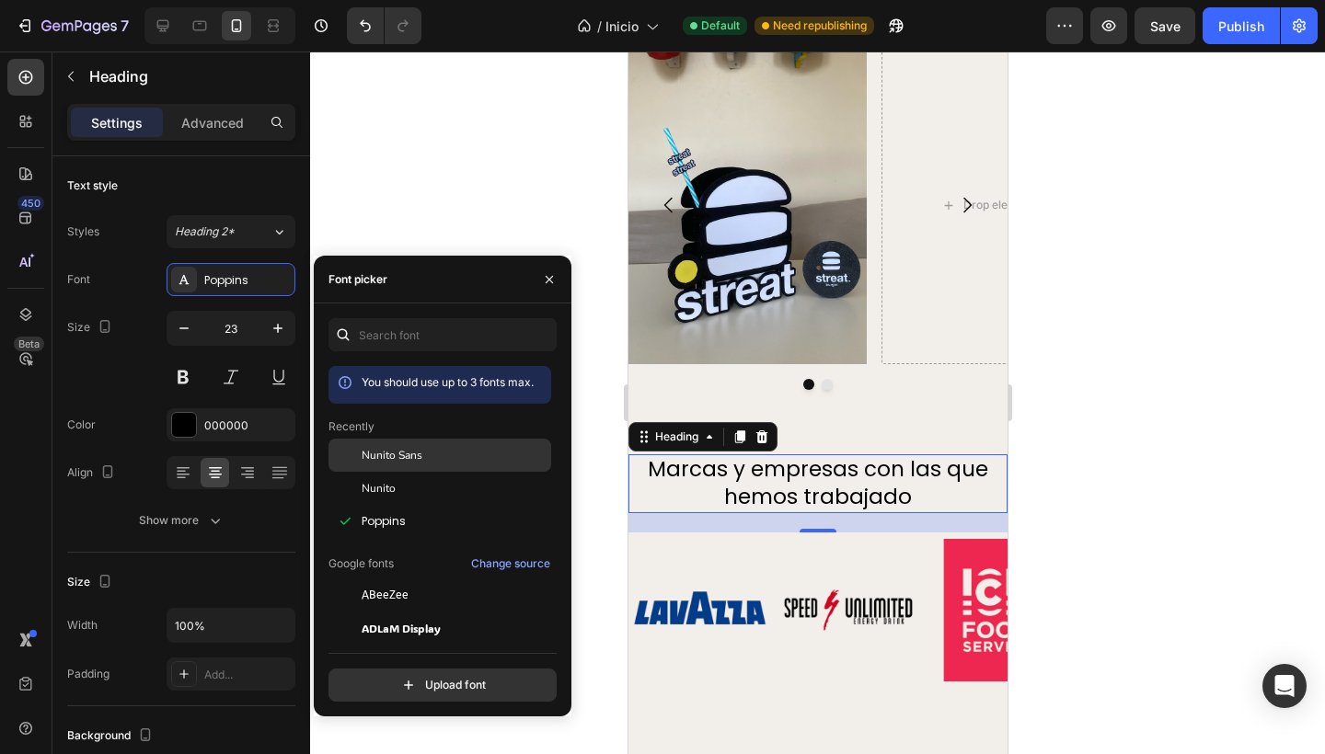
click at [419, 452] on span "Nunito Sans" at bounding box center [392, 455] width 61 height 17
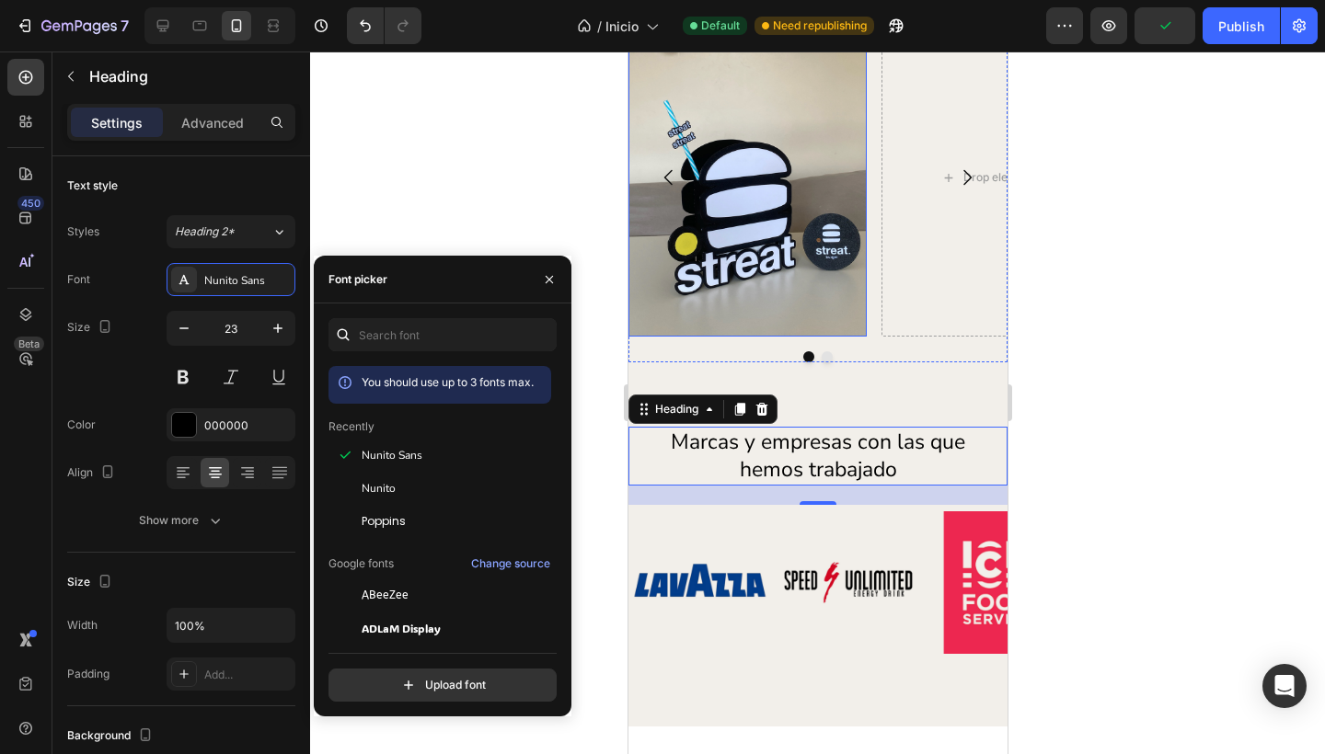
scroll to position [2387, 0]
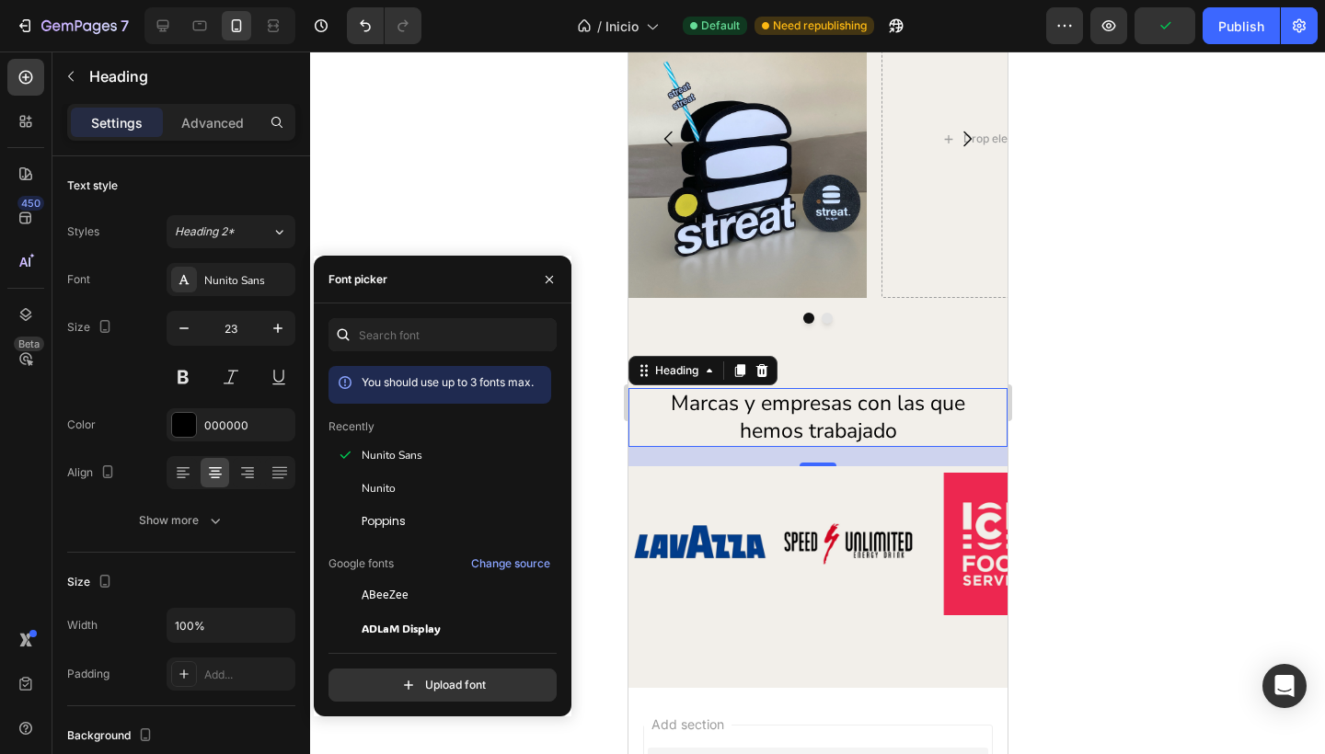
click at [487, 171] on div at bounding box center [817, 403] width 1015 height 703
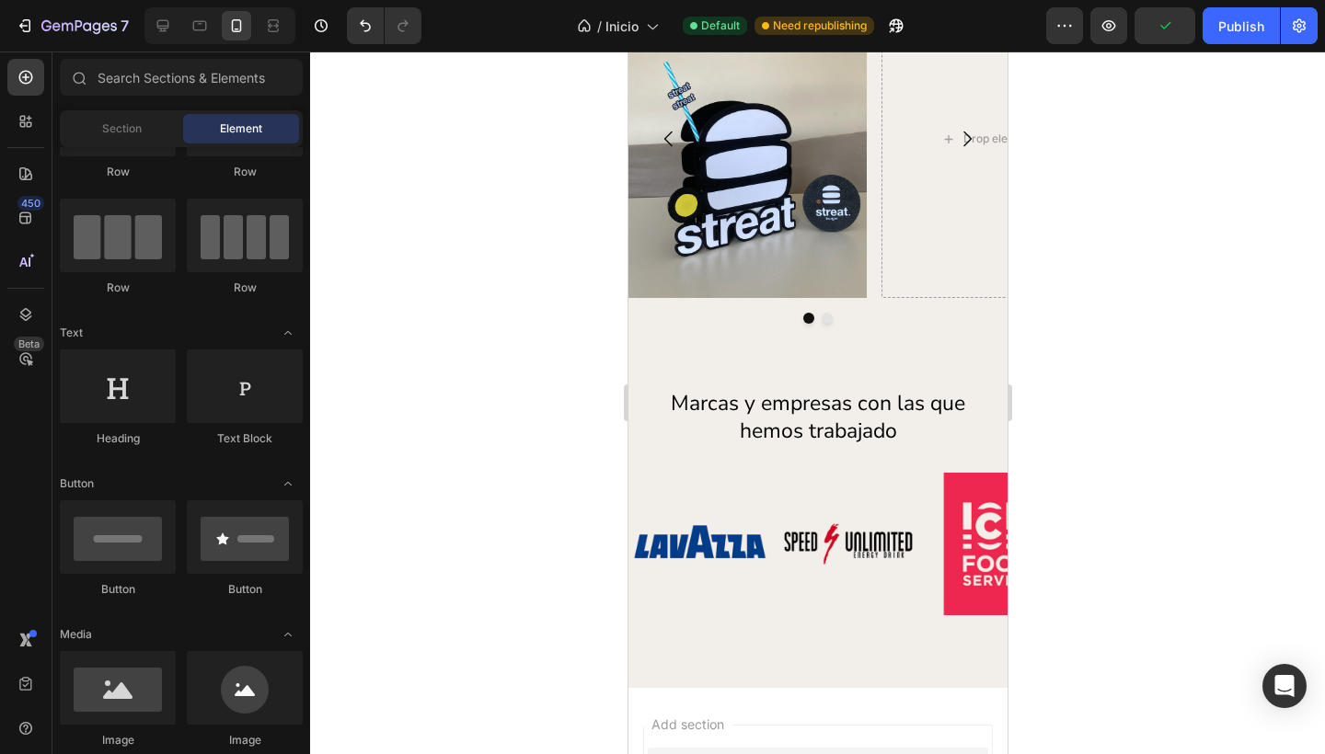
click at [487, 171] on div at bounding box center [817, 403] width 1015 height 703
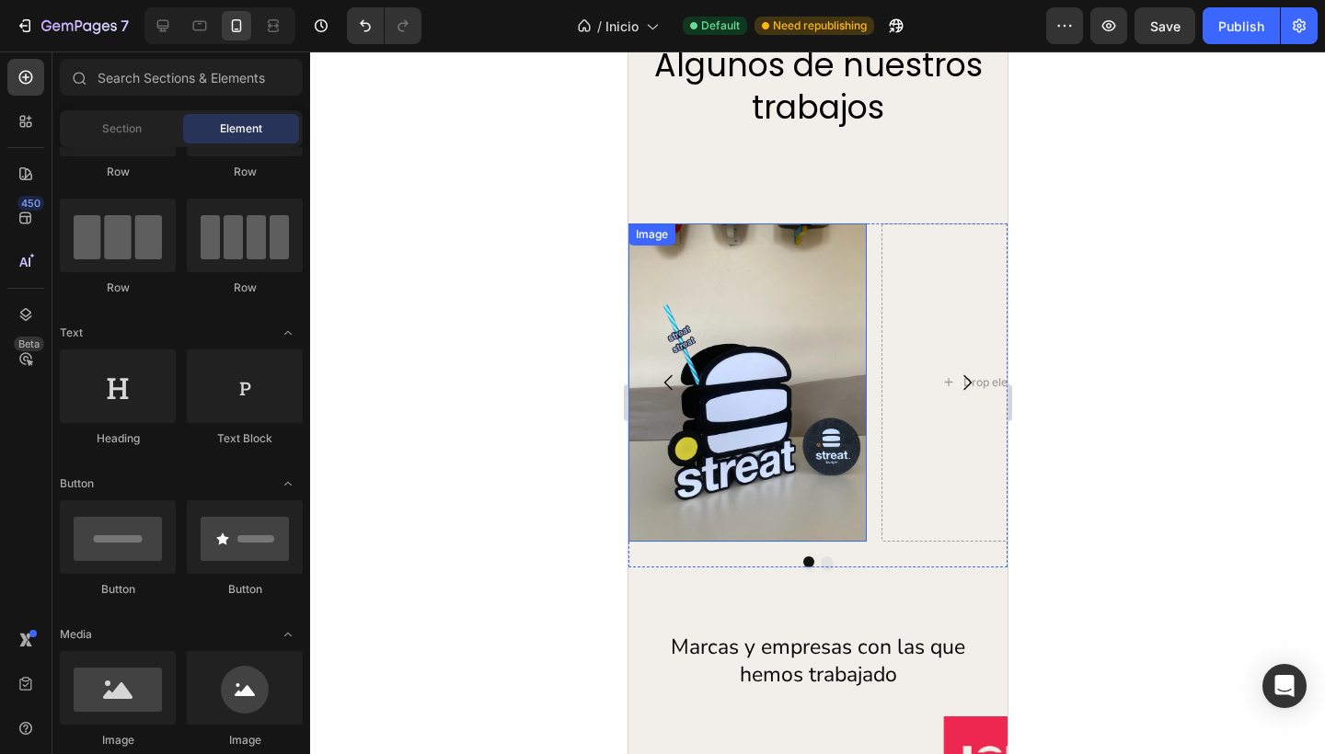
scroll to position [2137, 0]
